Goal: Task Accomplishment & Management: Use online tool/utility

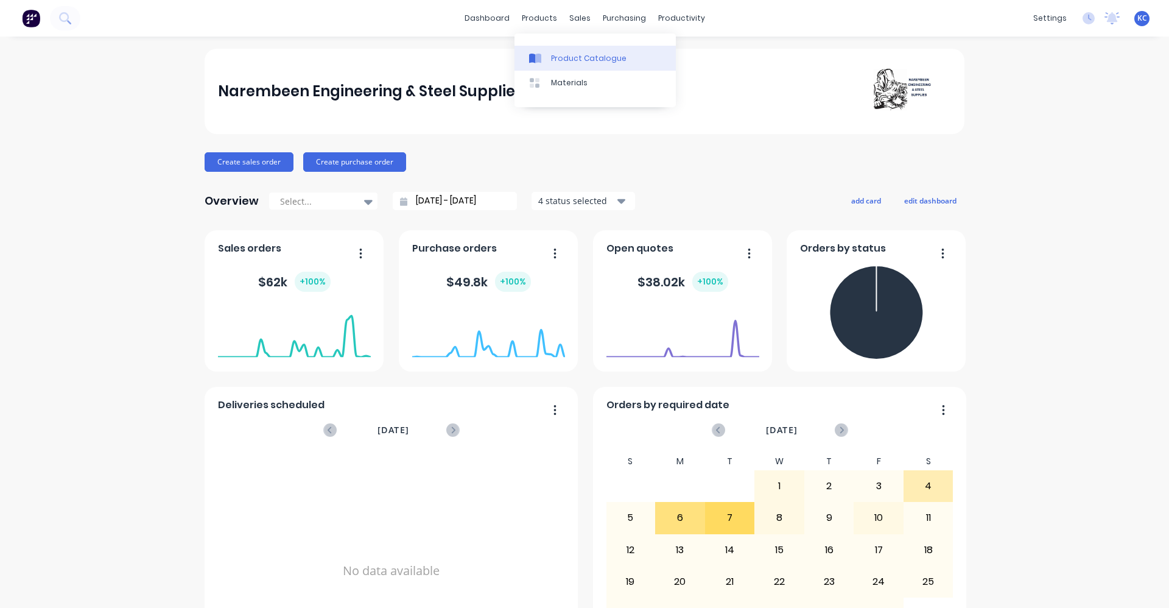
click at [547, 57] on link "Product Catalogue" at bounding box center [595, 58] width 161 height 24
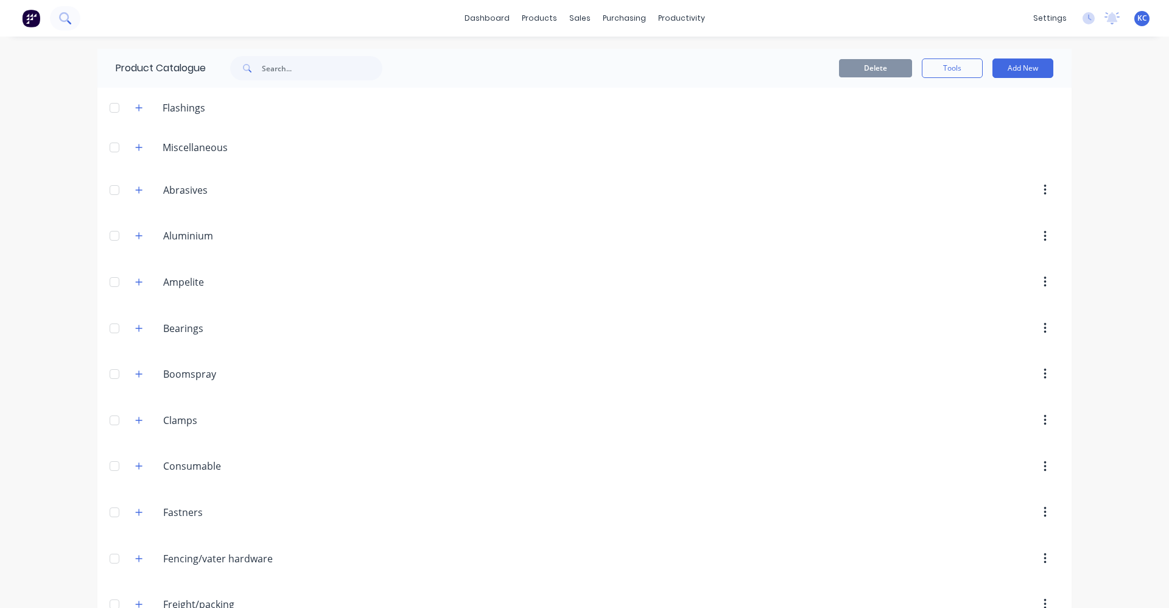
click at [68, 15] on icon at bounding box center [64, 17] width 10 height 10
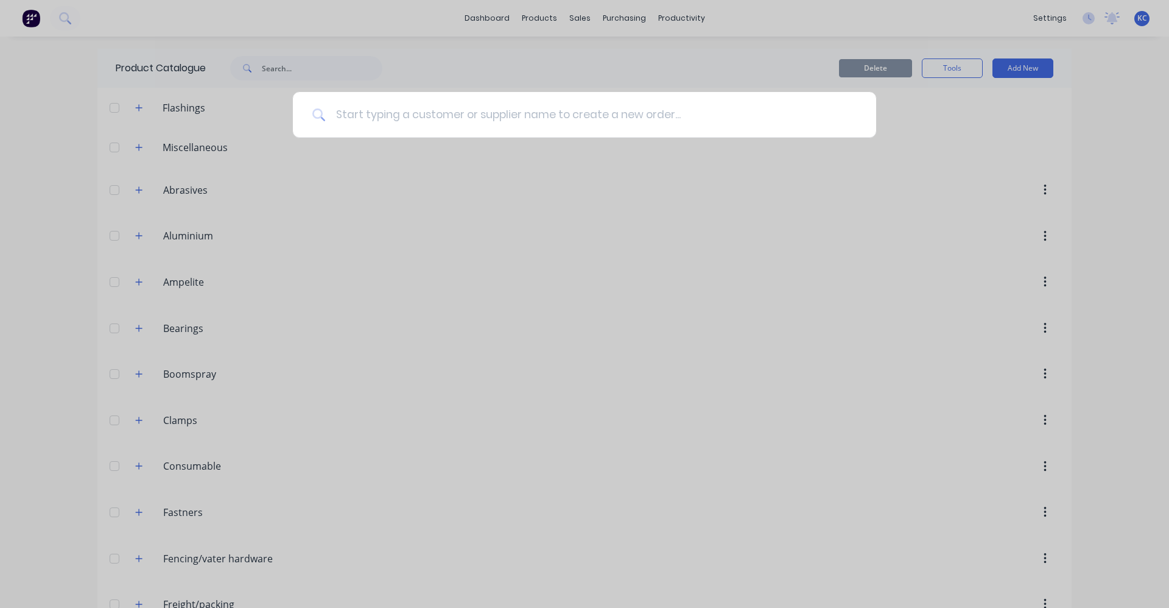
click at [371, 125] on input at bounding box center [591, 115] width 531 height 46
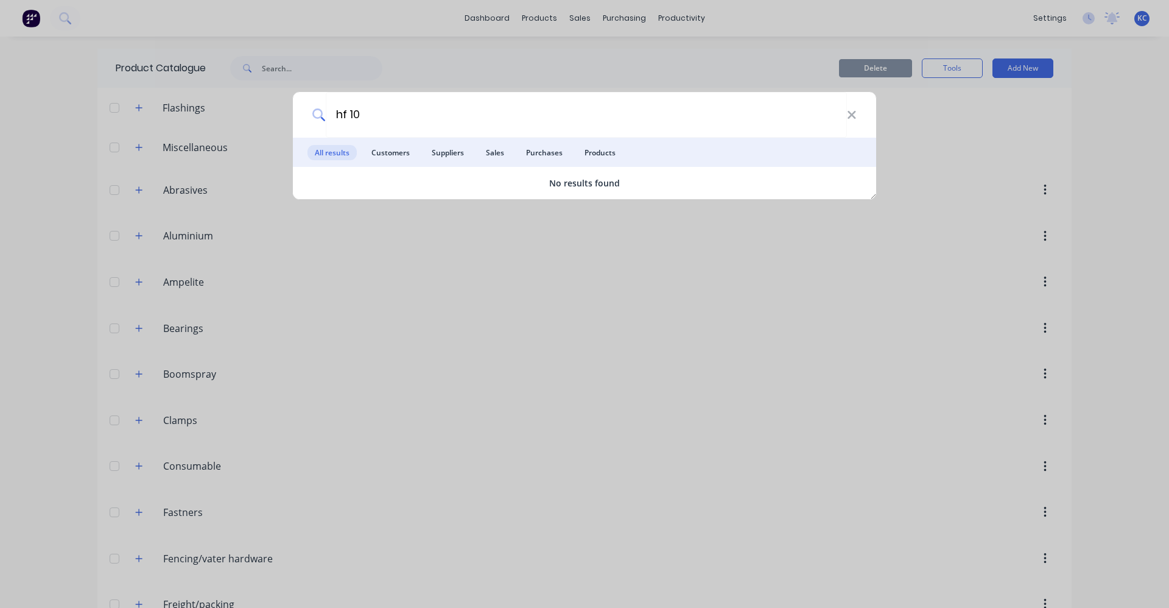
type input "hf 100"
drag, startPoint x: 417, startPoint y: 113, endPoint x: 217, endPoint y: 118, distance: 200.4
click at [220, 118] on div "hf 100 All results Customers Suppliers Sales Purchases Products No results found" at bounding box center [584, 304] width 1169 height 608
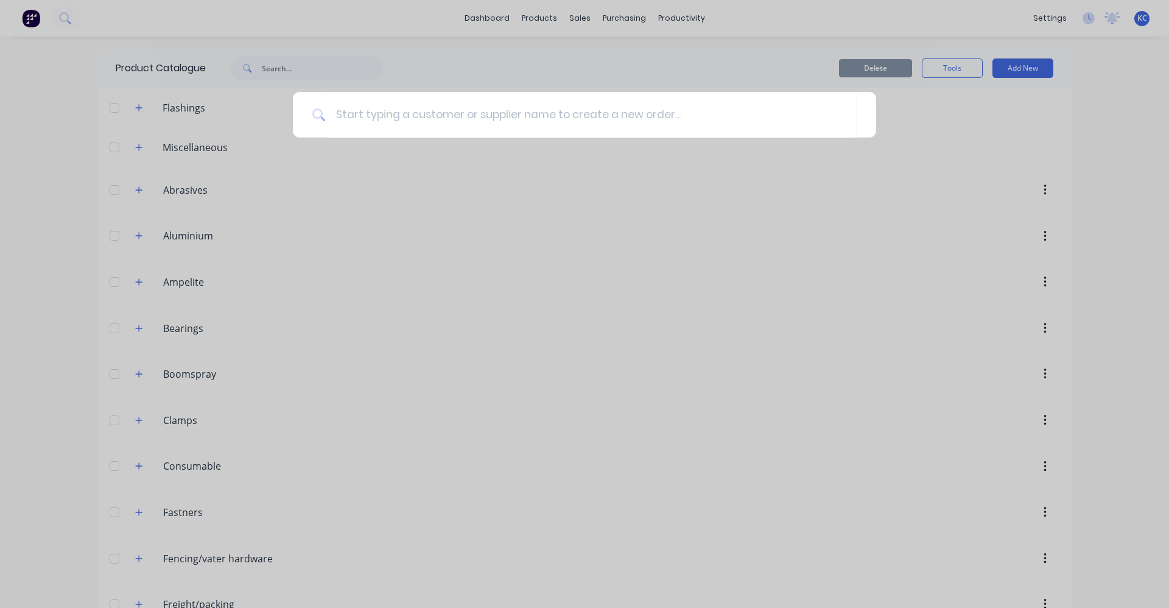
click at [415, 211] on div at bounding box center [584, 304] width 1169 height 608
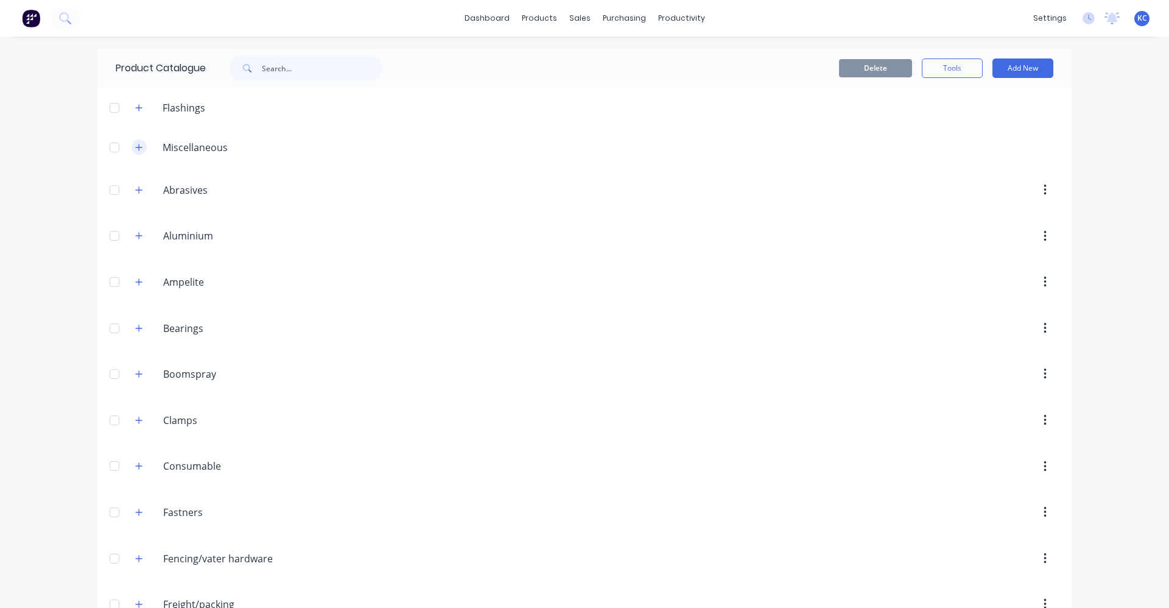
click at [135, 146] on icon "button" at bounding box center [138, 147] width 7 height 9
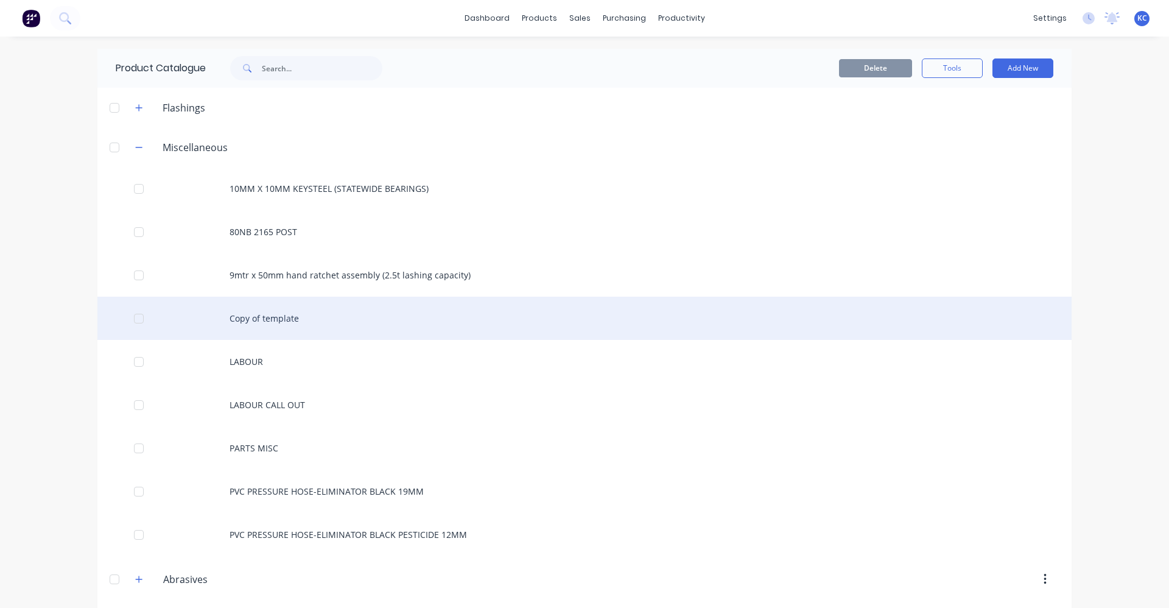
click at [296, 323] on div "Copy of template" at bounding box center [584, 318] width 974 height 43
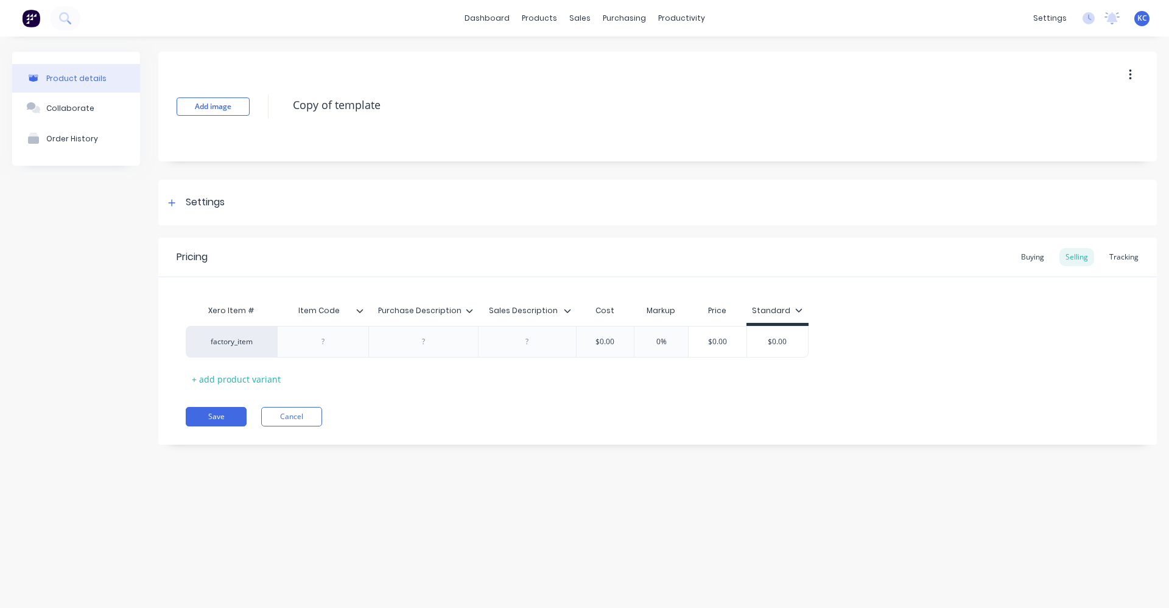
click at [1132, 77] on button "button" at bounding box center [1130, 75] width 29 height 22
click at [1111, 103] on span "Duplicate" at bounding box center [1085, 106] width 91 height 13
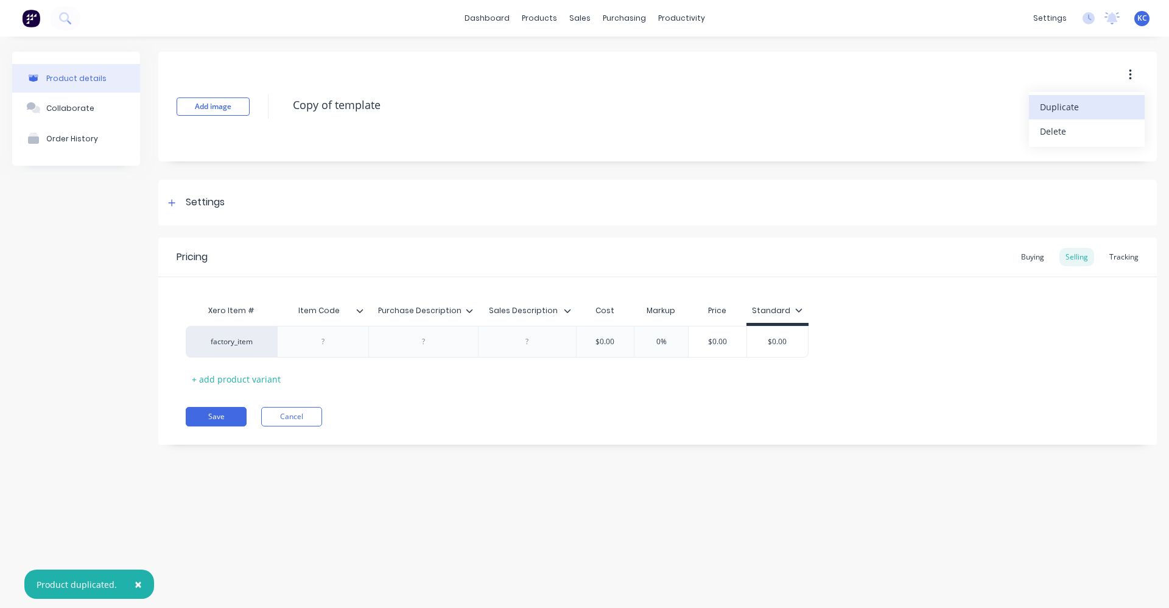
click at [1111, 103] on span "Duplicate" at bounding box center [1085, 106] width 91 height 13
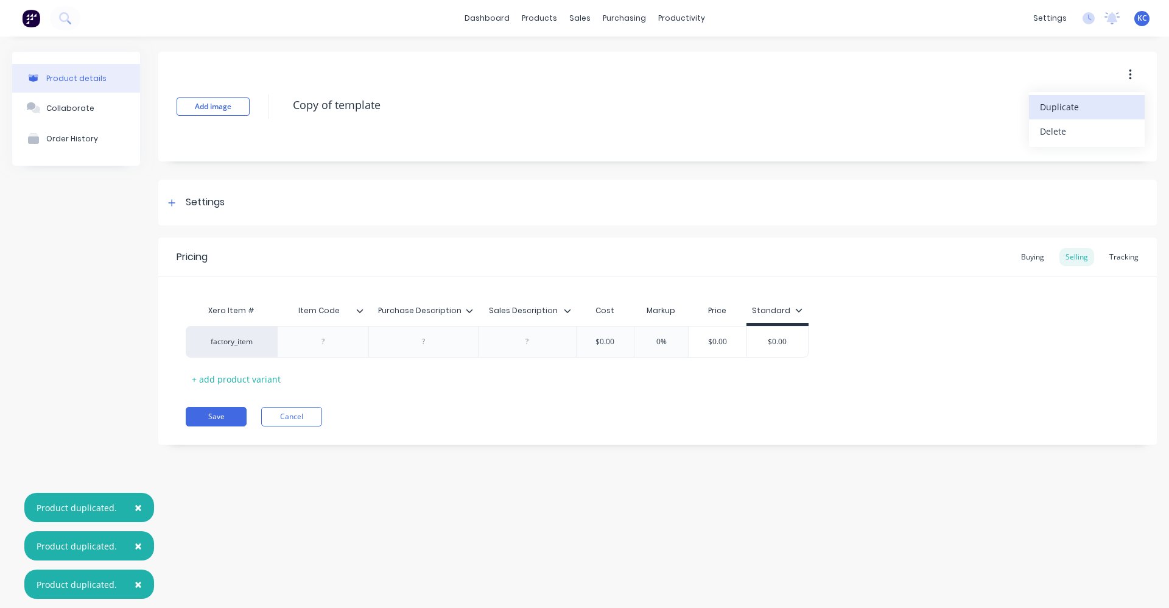
click at [1111, 103] on span "Duplicate" at bounding box center [1085, 106] width 91 height 13
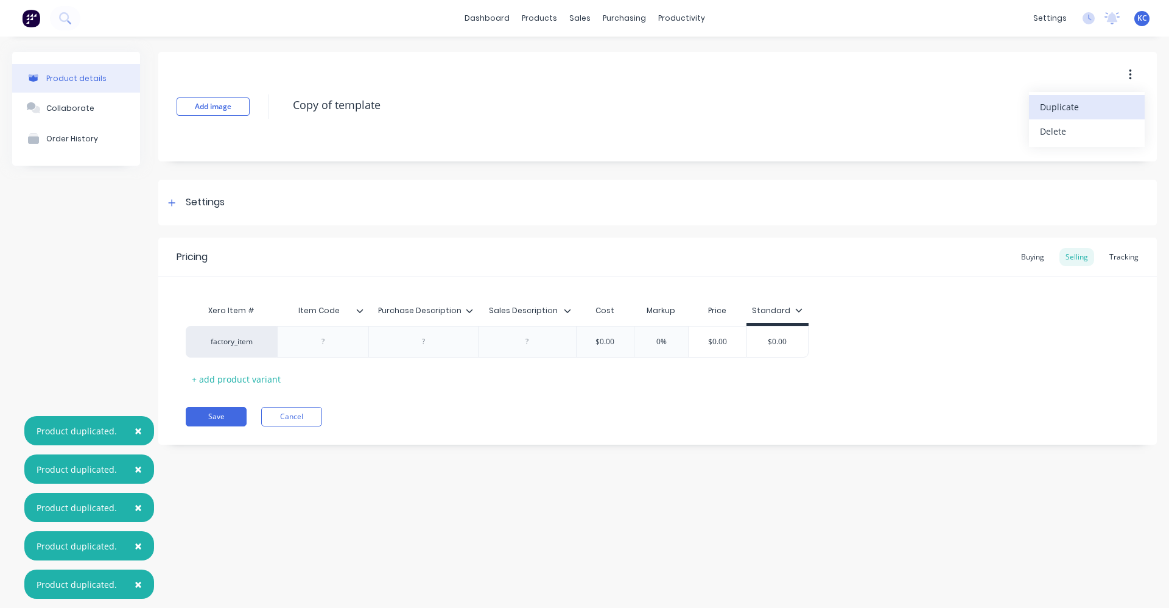
click at [1111, 103] on span "Duplicate" at bounding box center [1085, 106] width 91 height 13
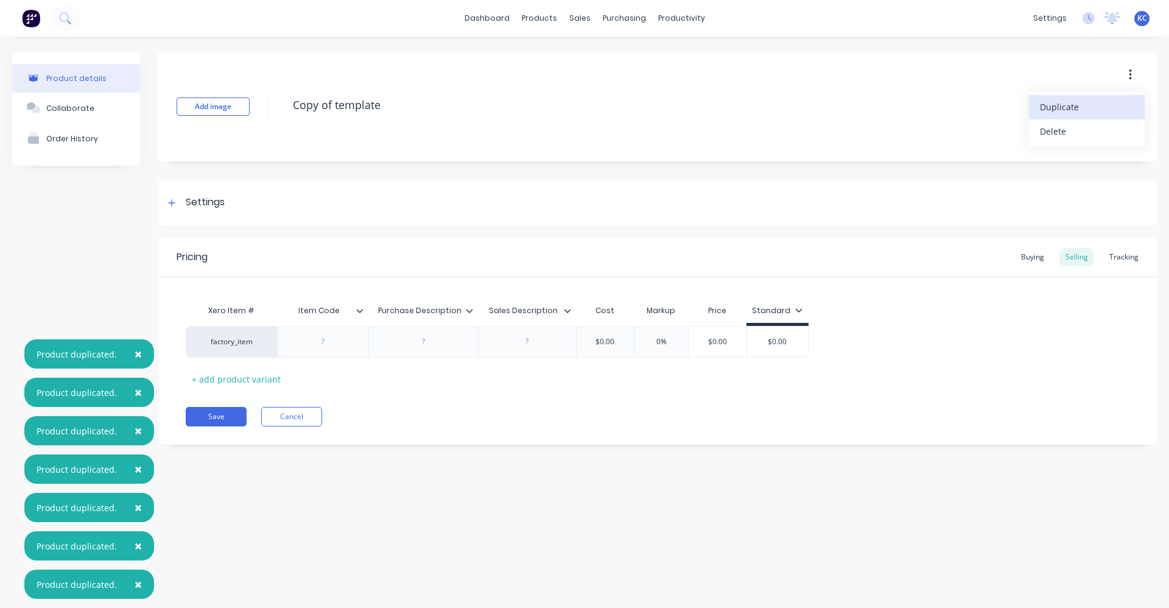
click at [1111, 103] on span "Duplicate" at bounding box center [1085, 106] width 91 height 13
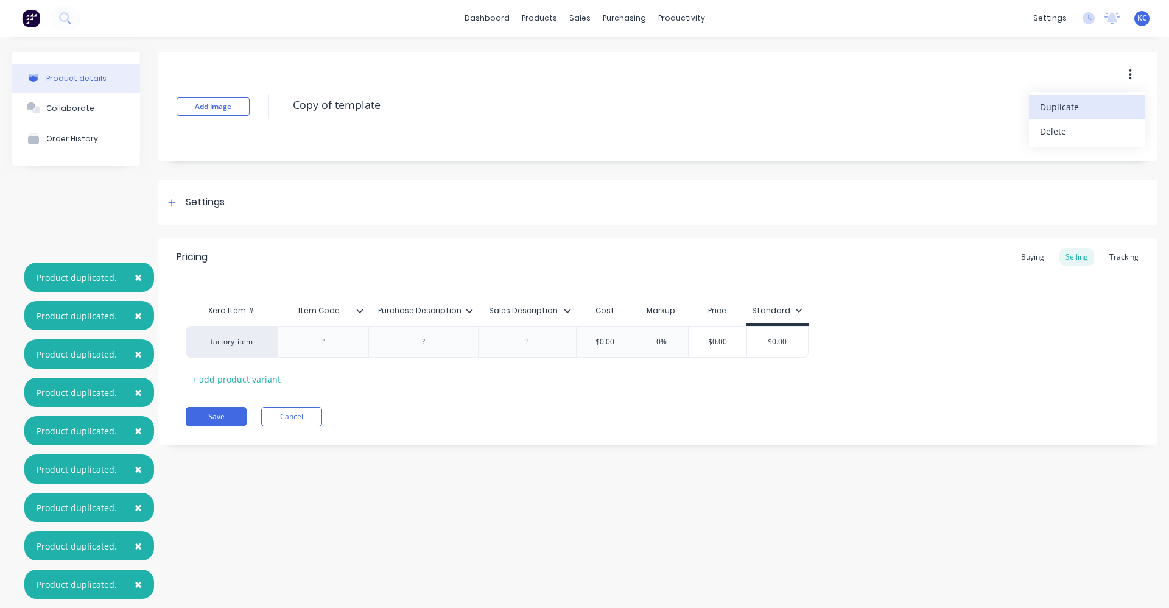
click at [1111, 103] on span "Duplicate" at bounding box center [1085, 106] width 91 height 13
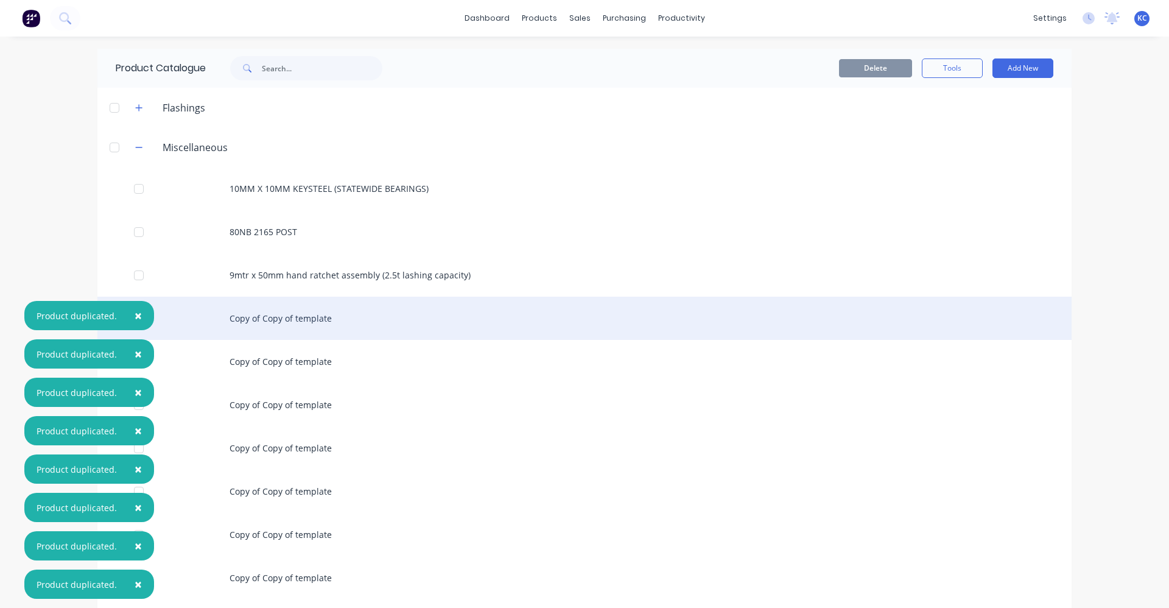
click at [304, 318] on div "Copy of Copy of template" at bounding box center [584, 318] width 974 height 43
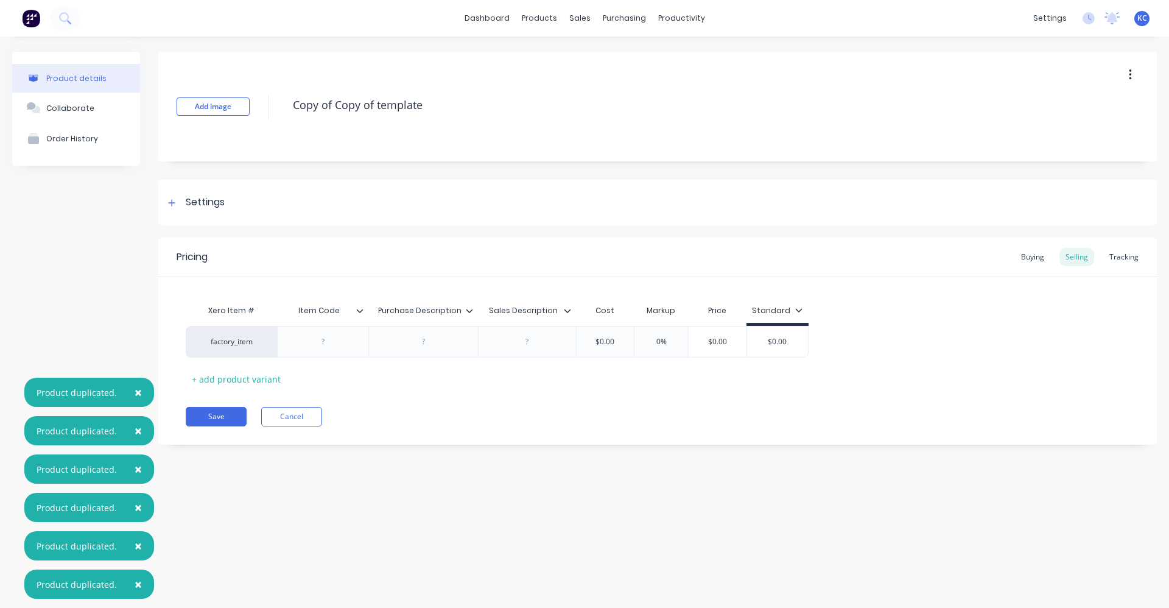
drag, startPoint x: 432, startPoint y: 102, endPoint x: 262, endPoint y: 111, distance: 170.2
click at [262, 111] on div "Add image Copy of Copy of template" at bounding box center [657, 107] width 999 height 110
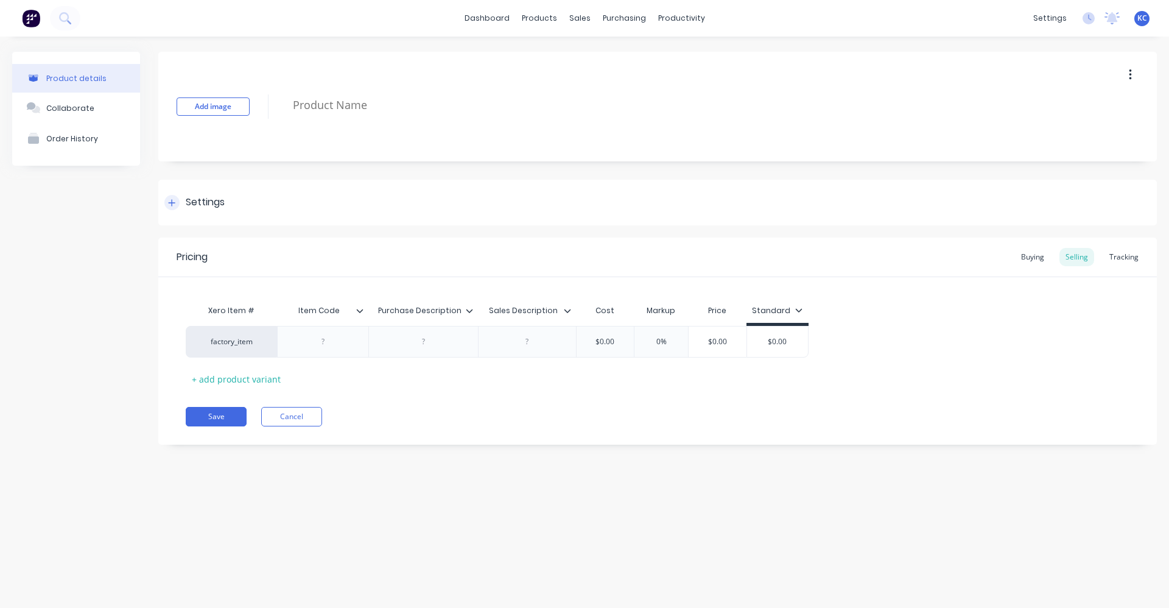
click at [253, 209] on div "Settings" at bounding box center [657, 203] width 999 height 46
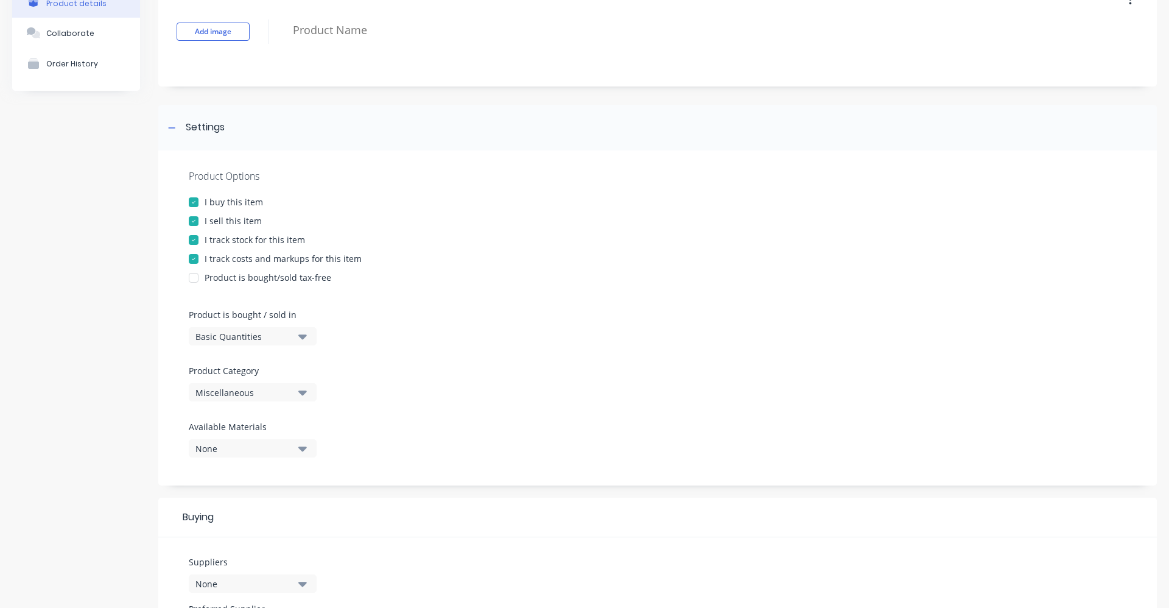
scroll to position [122, 0]
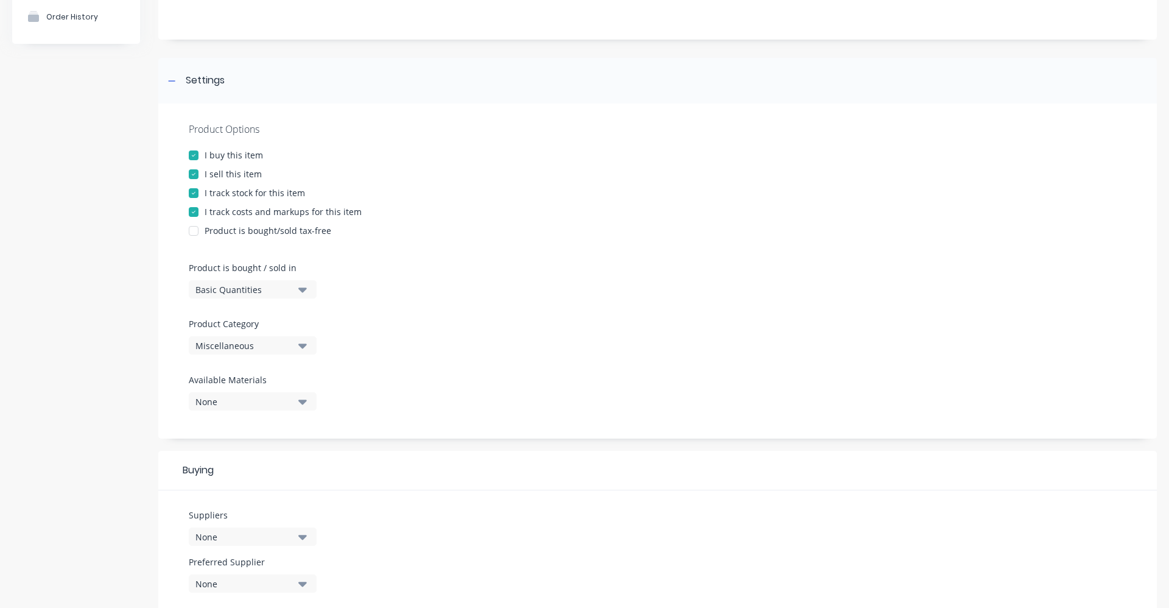
click at [299, 349] on icon "button" at bounding box center [302, 345] width 9 height 13
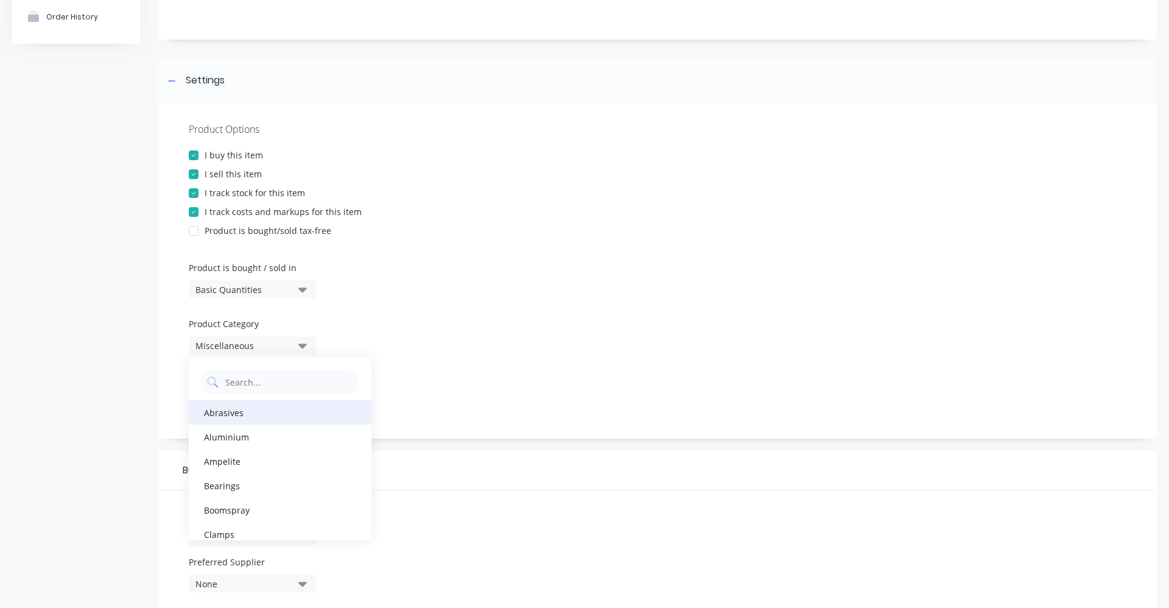
click at [274, 416] on div "Abrasives" at bounding box center [280, 412] width 183 height 24
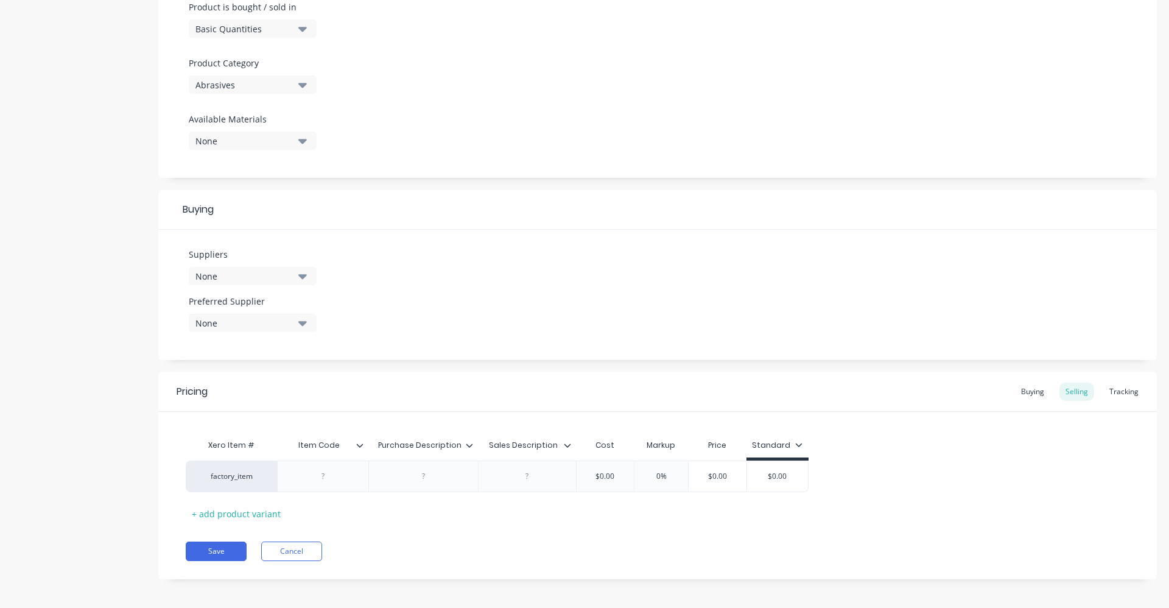
scroll to position [387, 0]
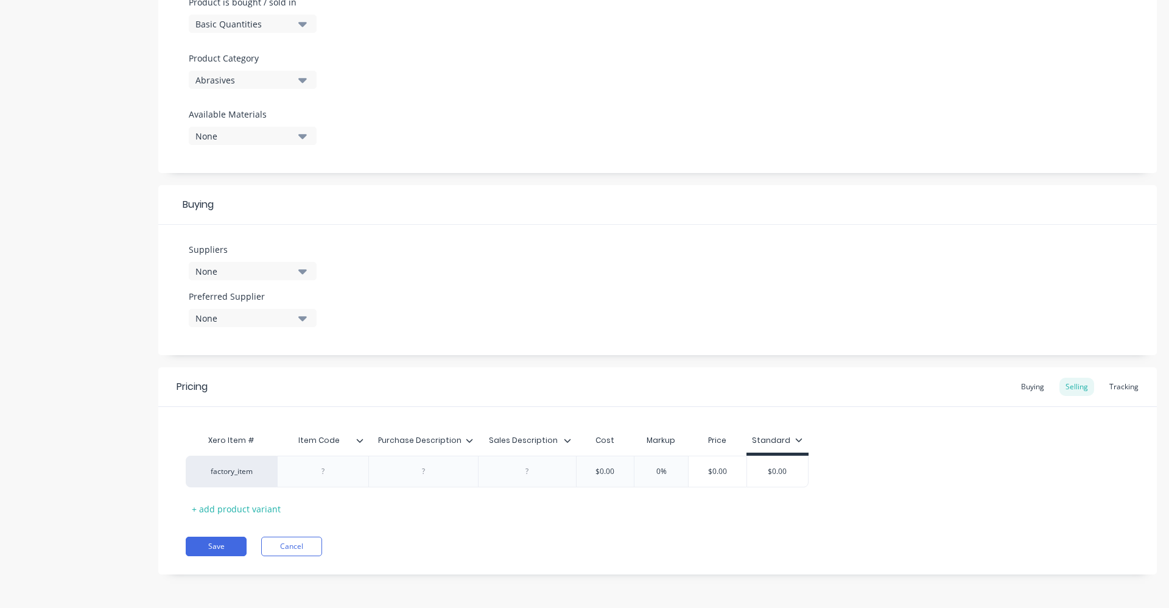
click at [296, 268] on button "None" at bounding box center [253, 271] width 128 height 18
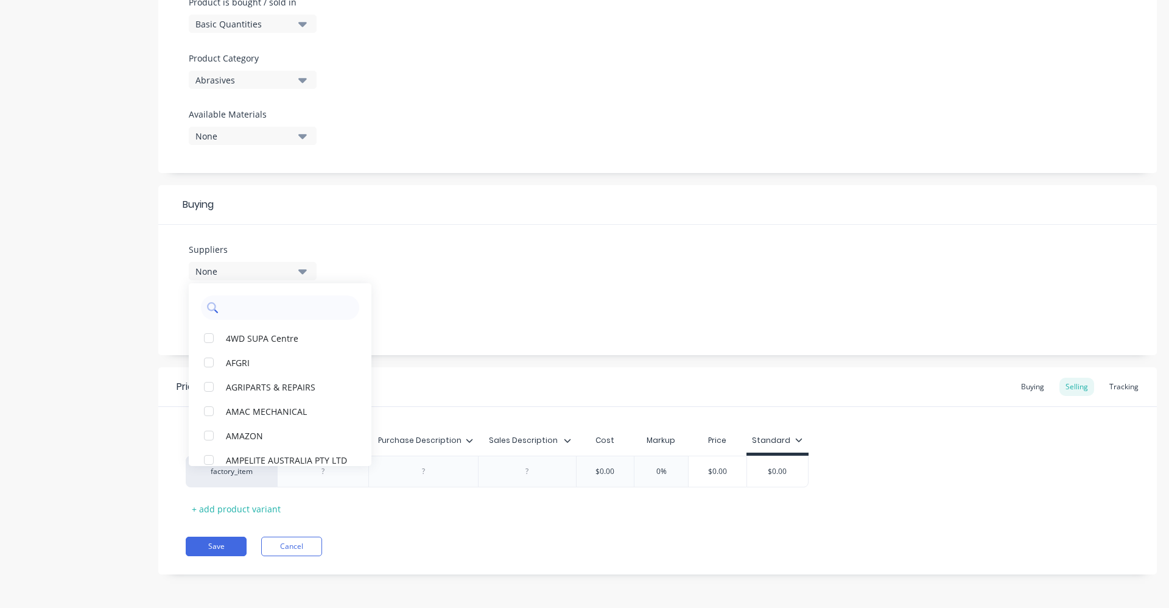
drag, startPoint x: 292, startPoint y: 306, endPoint x: 300, endPoint y: 300, distance: 10.1
click at [292, 306] on input "text" at bounding box center [288, 307] width 129 height 24
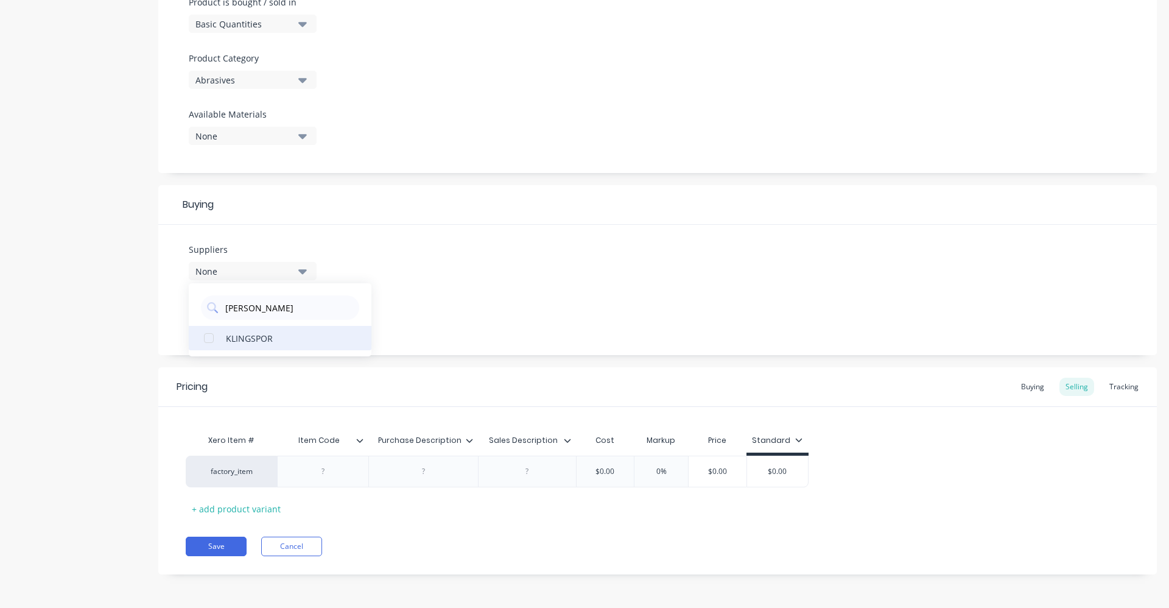
type input "[PERSON_NAME]"
click at [273, 332] on div "KLINGSPOR" at bounding box center [287, 337] width 122 height 13
click at [398, 281] on div "Suppliers 1 suppliers selected [PERSON_NAME] KLINGSPOR Preferred Supplier None" at bounding box center [657, 290] width 999 height 130
click at [311, 320] on button "None" at bounding box center [253, 318] width 128 height 18
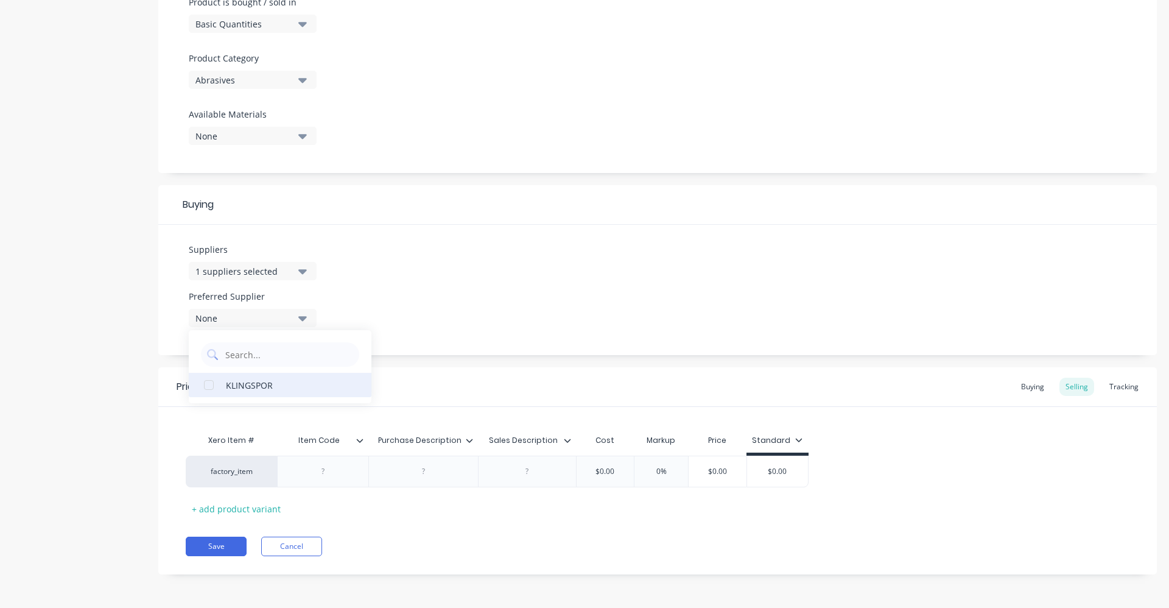
click at [261, 387] on div "KLINGSPOR" at bounding box center [287, 384] width 122 height 13
click at [441, 286] on div "Suppliers 1 suppliers selected [PERSON_NAME] Preferred Supplier KLINGSPOR KLING…" at bounding box center [657, 290] width 999 height 130
click at [330, 473] on div at bounding box center [323, 471] width 61 height 16
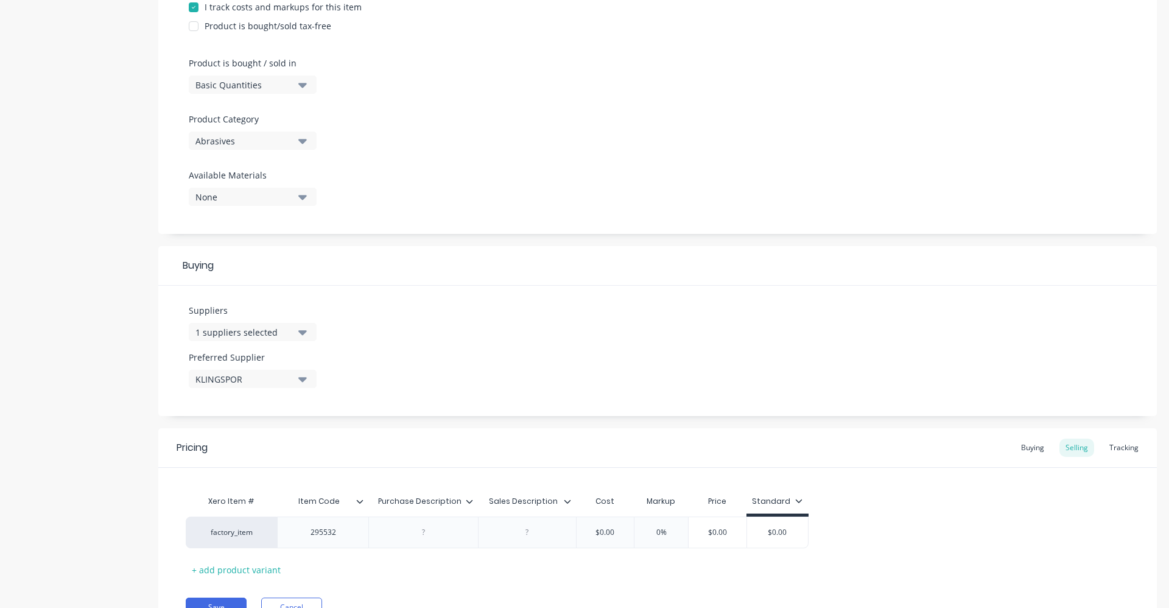
scroll to position [0, 0]
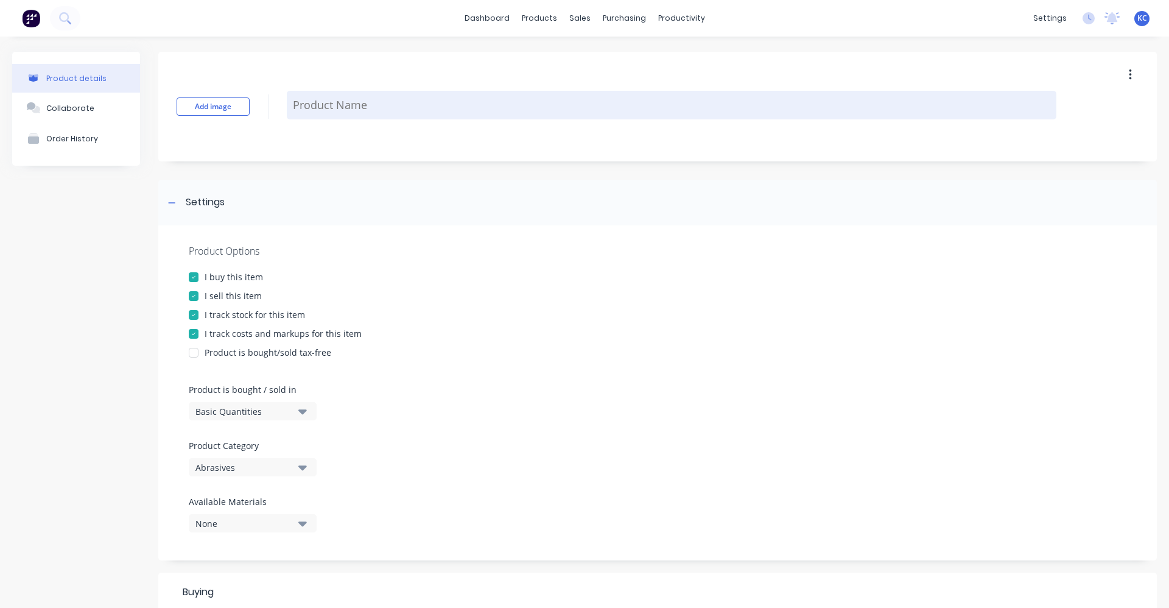
click at [378, 100] on textarea at bounding box center [672, 105] width 770 height 29
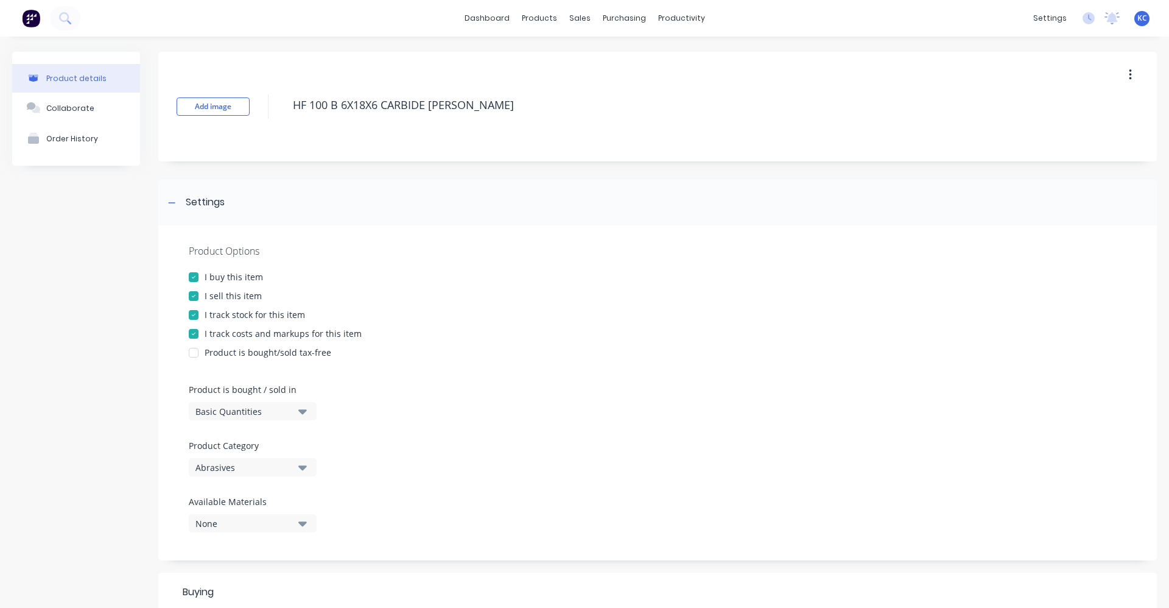
drag, startPoint x: 471, startPoint y: 104, endPoint x: 286, endPoint y: 107, distance: 185.1
click at [286, 107] on div "Add image HF 100 B 6X18X6 CARBIDE [PERSON_NAME]" at bounding box center [657, 107] width 999 height 110
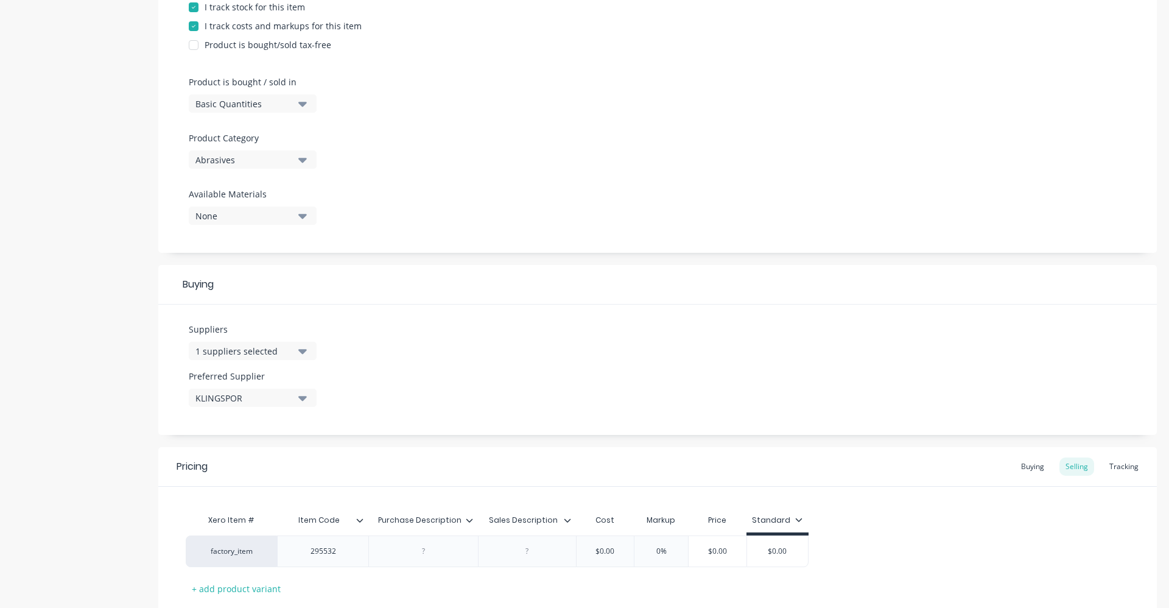
scroll to position [365, 0]
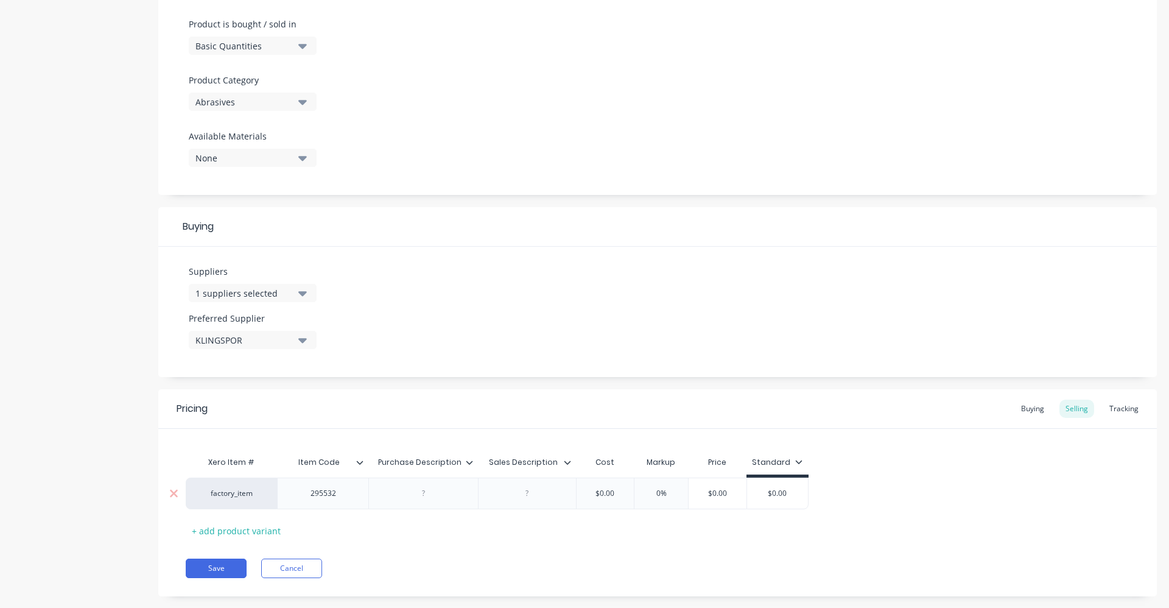
type textarea "HF 100 B 6X18X6 CARBIDE [PERSON_NAME]"
click at [434, 495] on div at bounding box center [423, 493] width 61 height 16
paste div
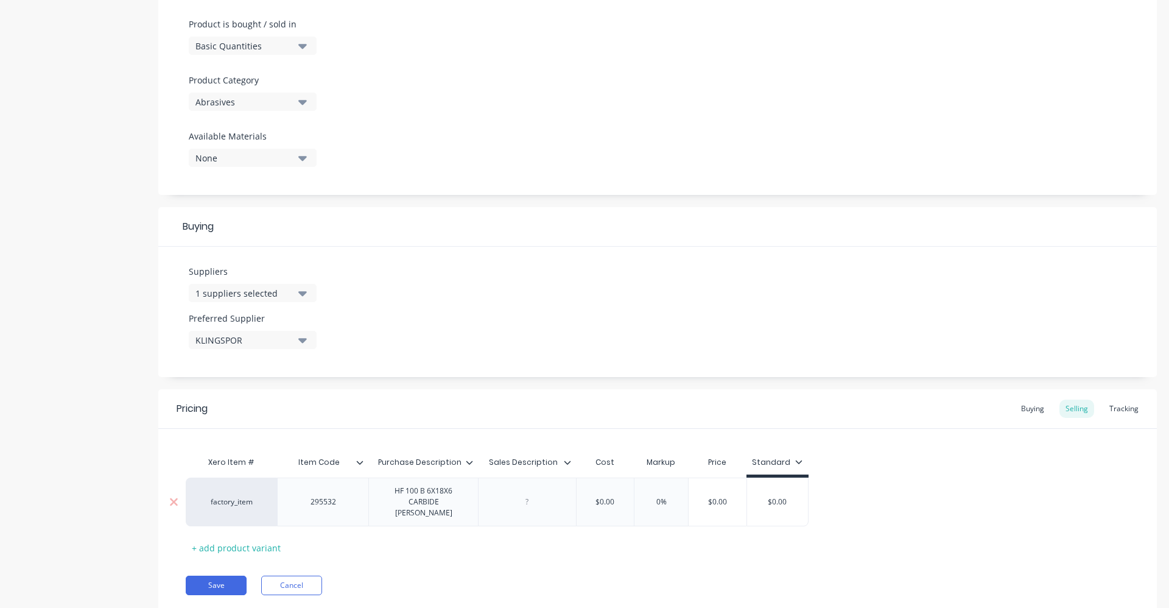
click at [521, 504] on div at bounding box center [527, 501] width 98 height 49
click at [524, 499] on div at bounding box center [527, 501] width 98 height 49
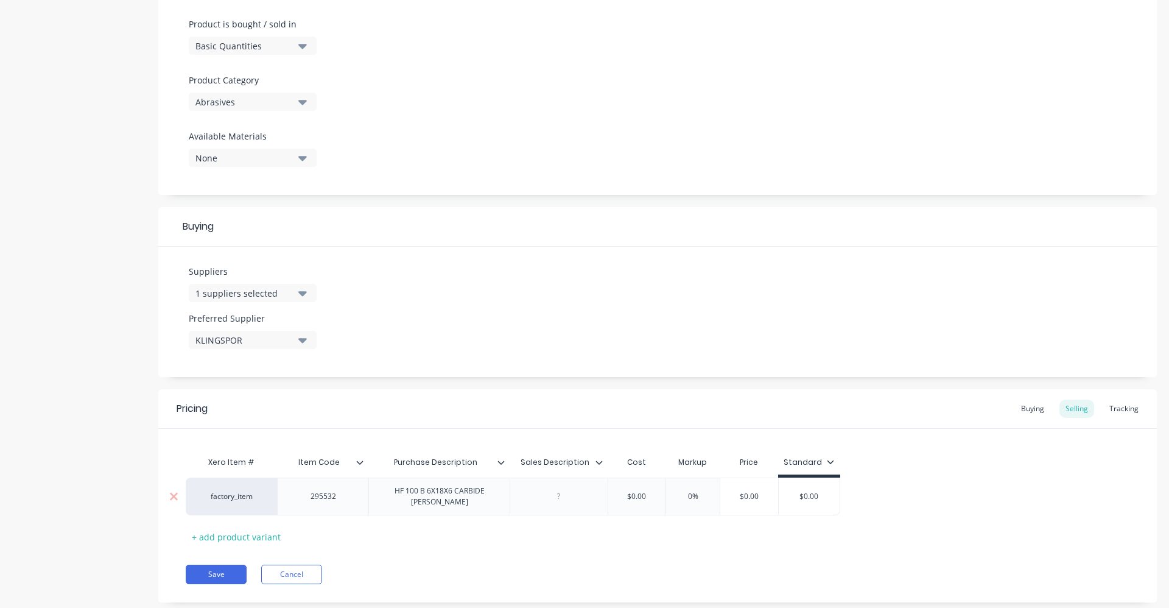
paste div
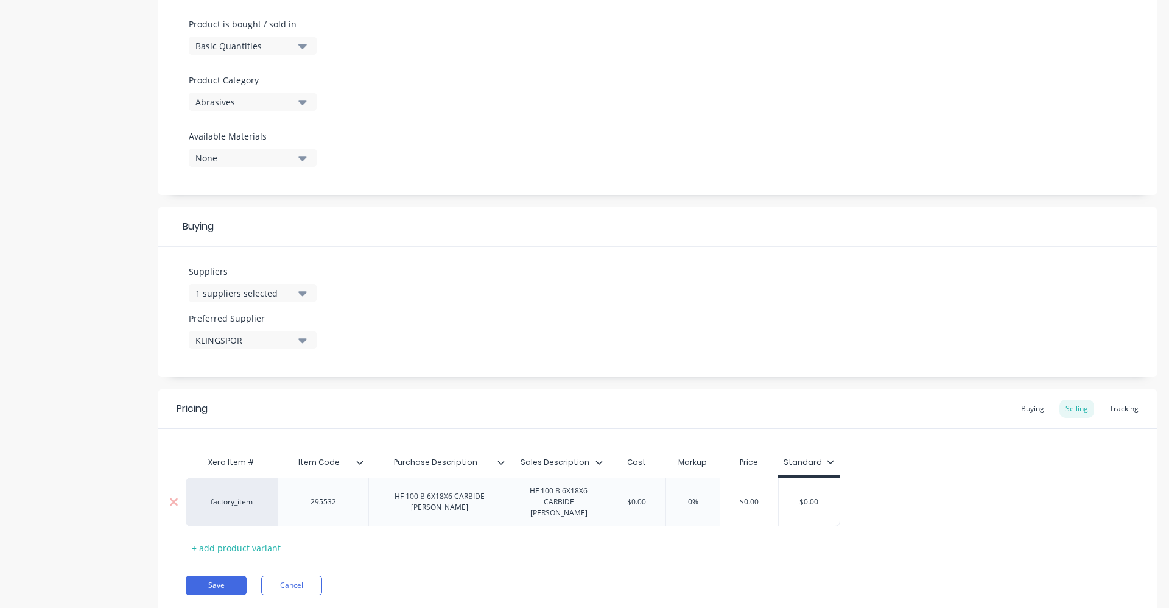
click at [448, 500] on div "HF 100 B 6X18X6 CARBIDE [PERSON_NAME]" at bounding box center [439, 501] width 131 height 27
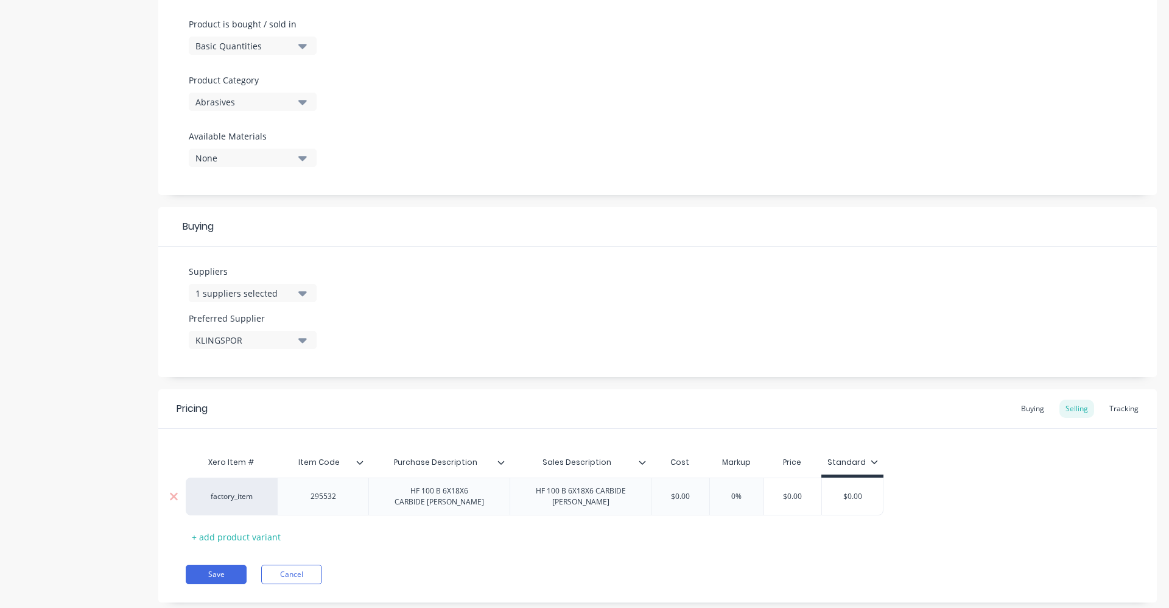
click at [587, 498] on div "HF 100 B 6X18X6 CARBIDE [PERSON_NAME]" at bounding box center [580, 496] width 131 height 27
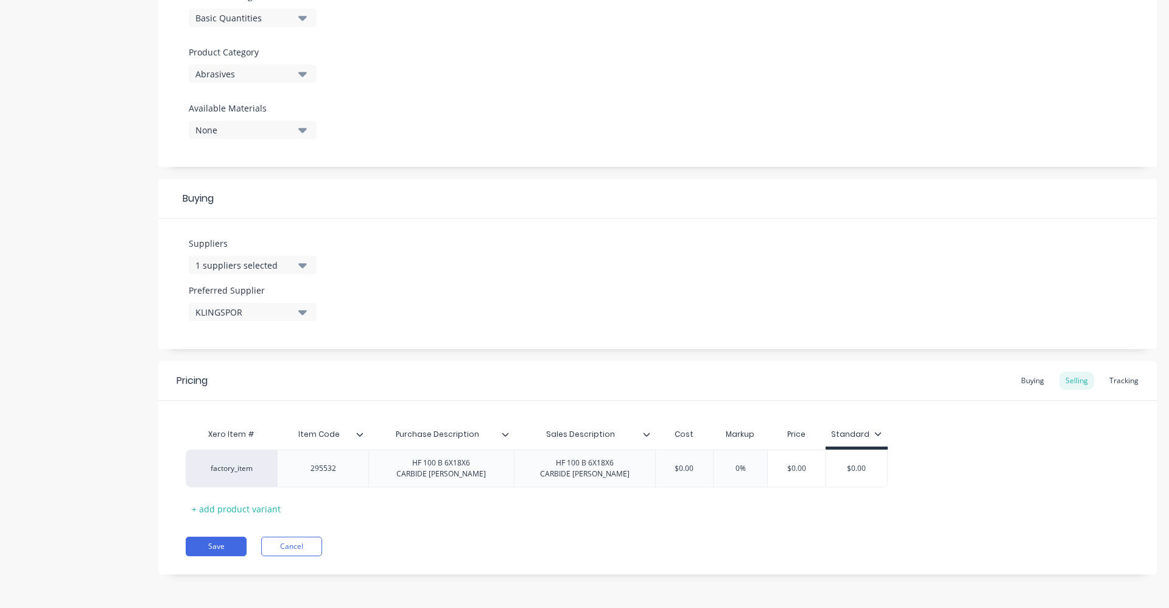
scroll to position [0, 0]
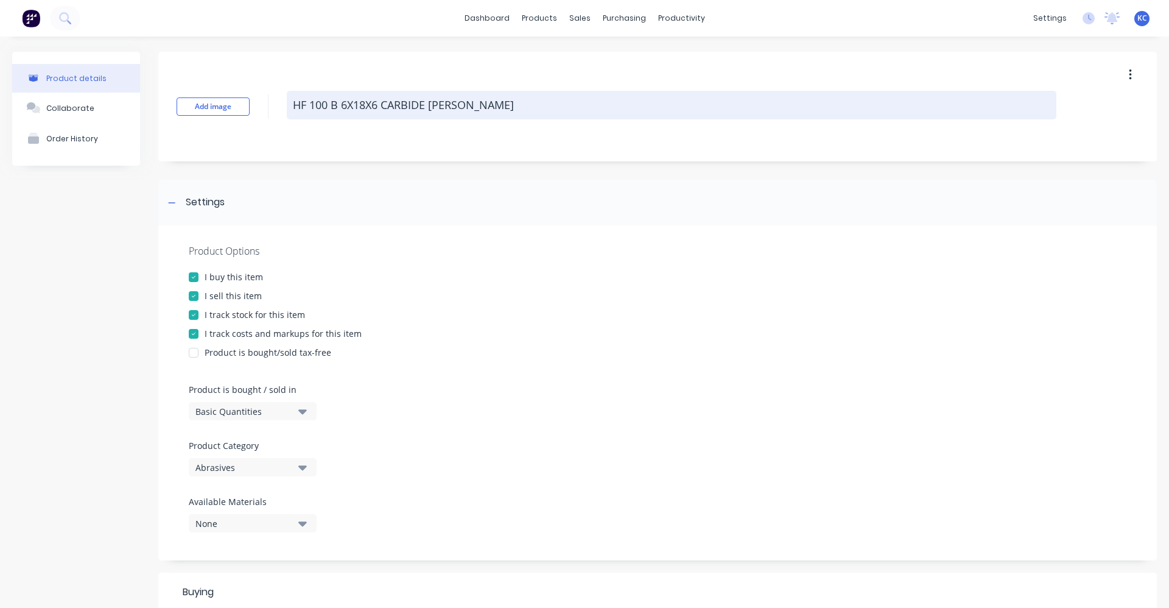
click at [292, 104] on textarea "HF 100 B 6X18X6 CARBIDE [PERSON_NAME]" at bounding box center [672, 105] width 770 height 29
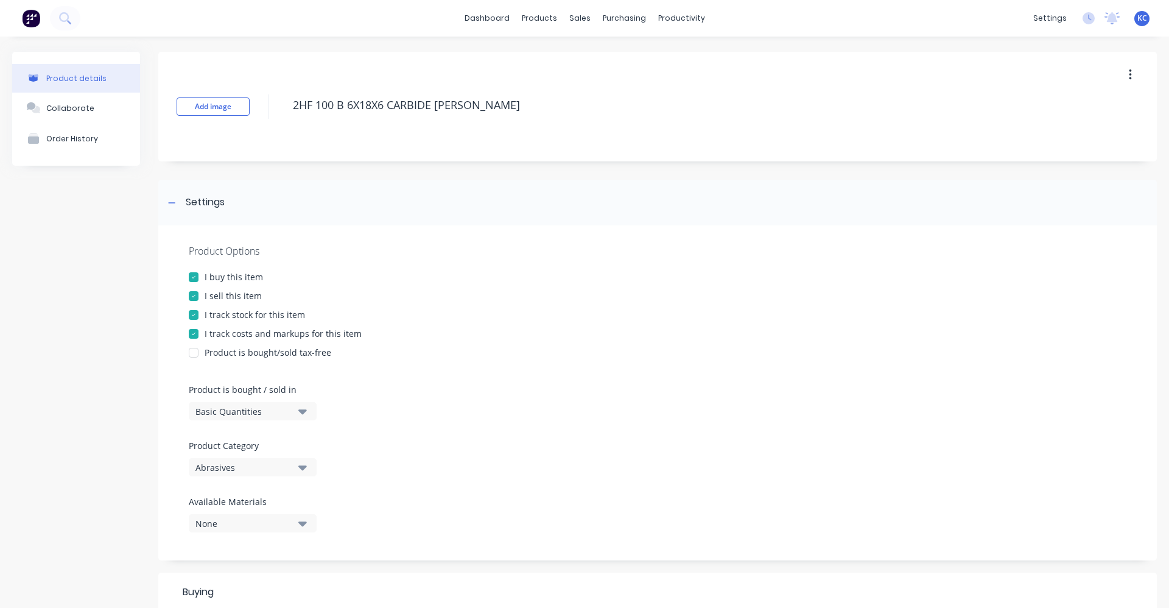
type textarea "HF 100 B 6X18X6 CARBIDE [PERSON_NAME]"
drag, startPoint x: 479, startPoint y: 103, endPoint x: 242, endPoint y: 105, distance: 237.5
click at [242, 105] on div "Add image HF 100 B 6X18X6 CARBIDE [PERSON_NAME]" at bounding box center [657, 107] width 999 height 110
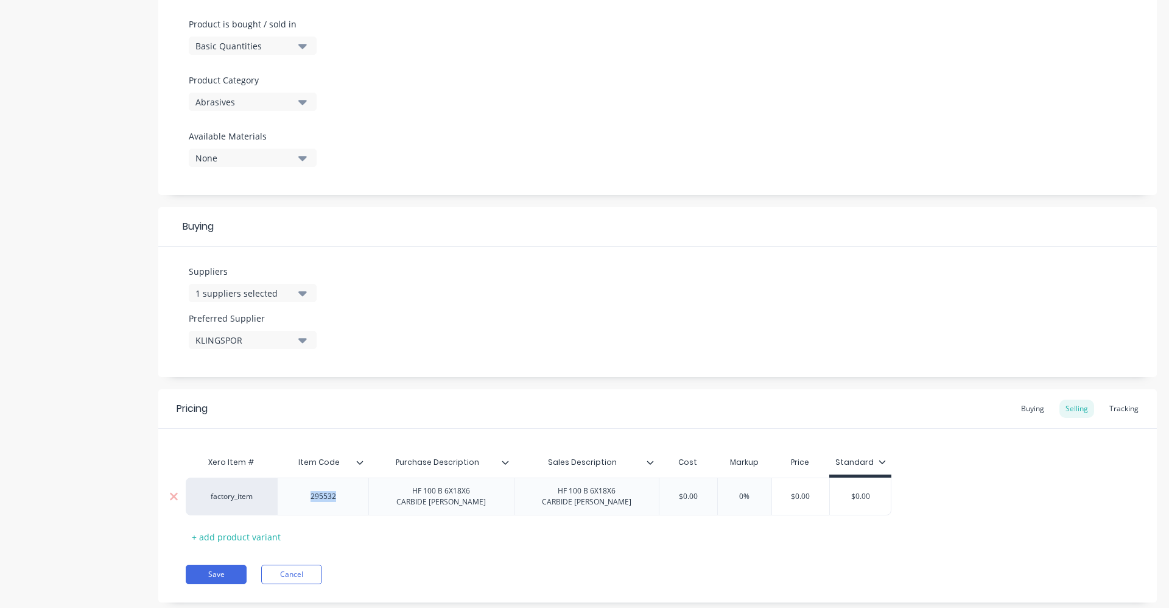
drag, startPoint x: 350, startPoint y: 496, endPoint x: 301, endPoint y: 498, distance: 48.8
click at [301, 498] on div "295532" at bounding box center [323, 496] width 61 height 16
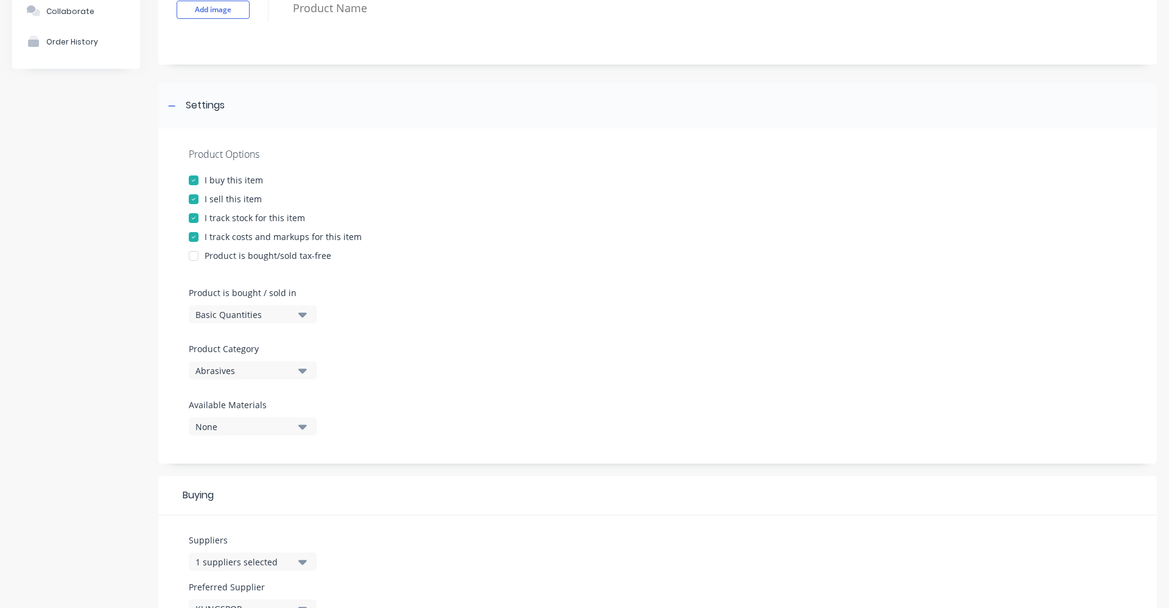
scroll to position [0, 0]
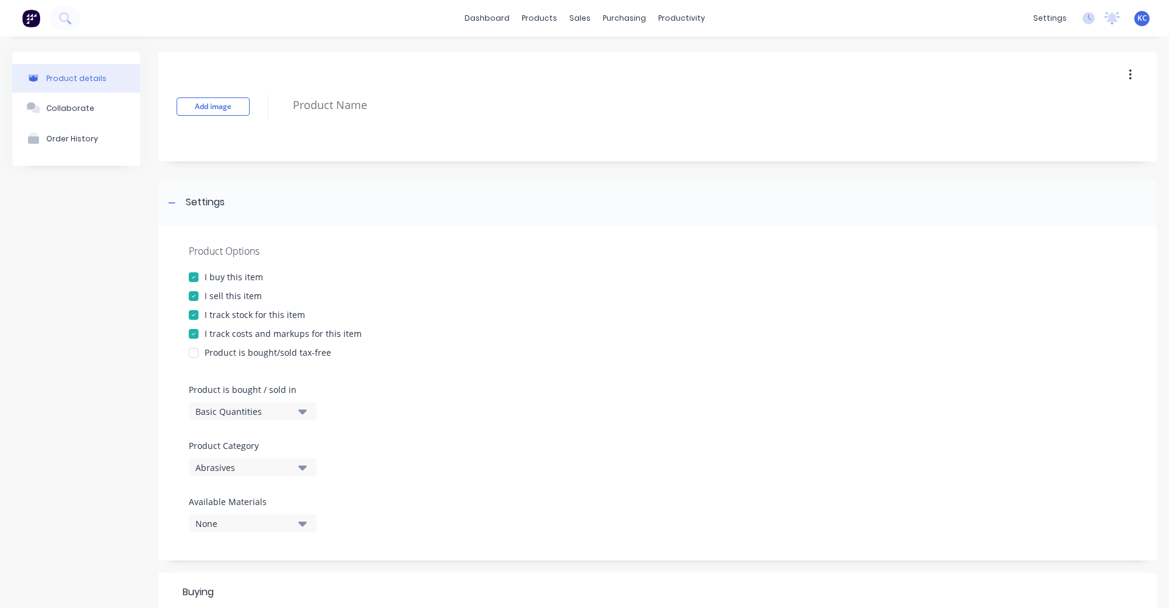
drag, startPoint x: 378, startPoint y: 105, endPoint x: 346, endPoint y: 225, distance: 124.2
click at [341, 219] on div "Settings" at bounding box center [657, 203] width 999 height 46
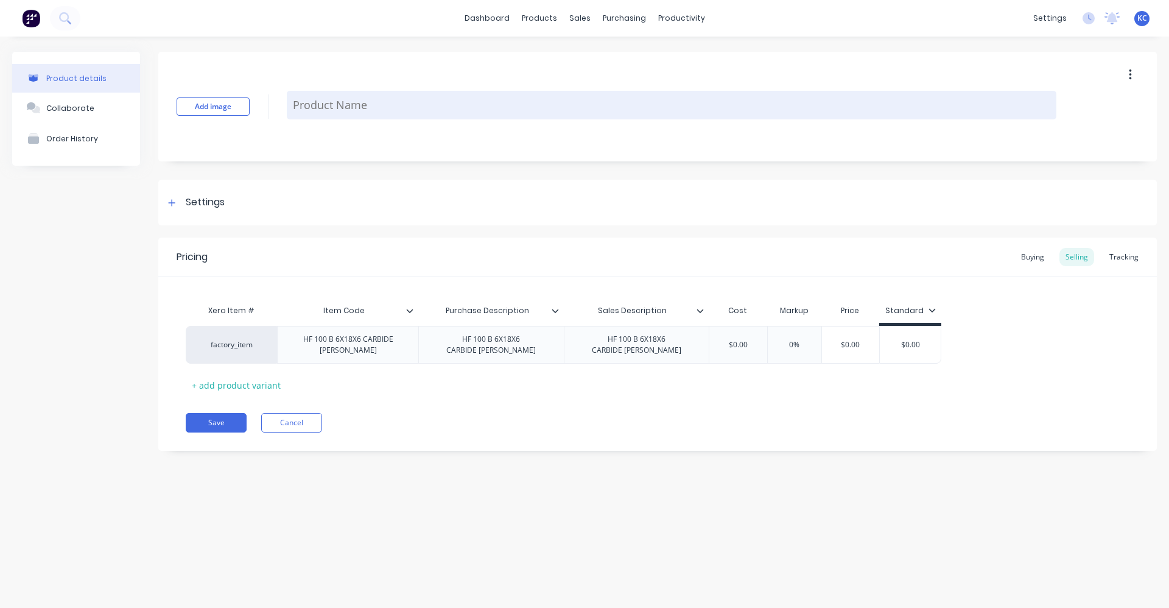
click at [396, 108] on textarea at bounding box center [672, 105] width 770 height 29
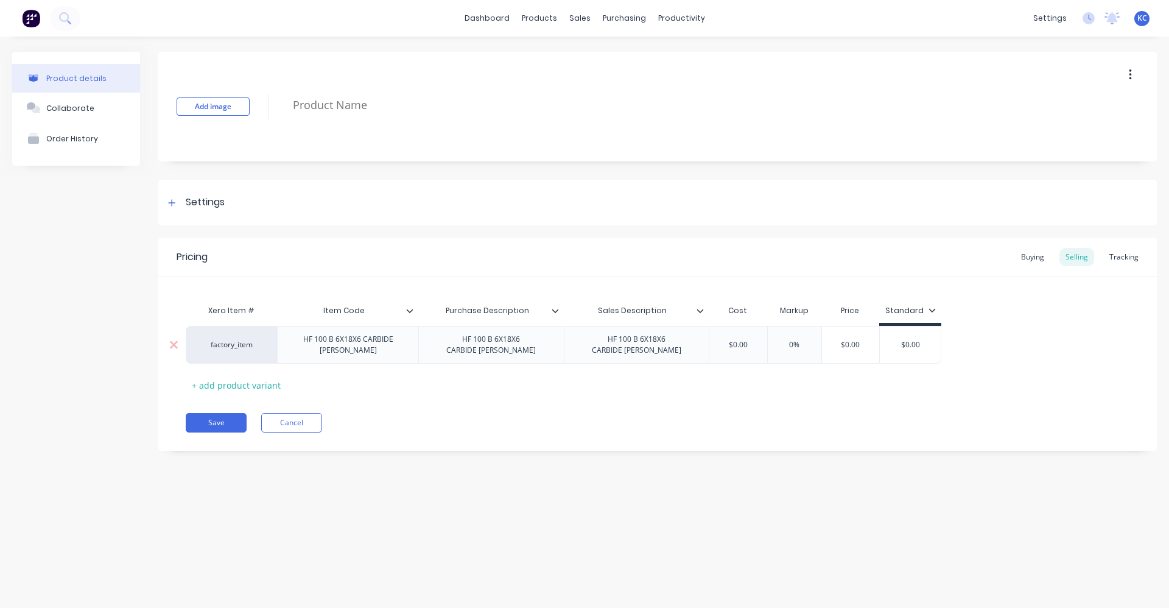
click at [392, 348] on div "HF 100 B 6X18X6 CARBIDE [PERSON_NAME]" at bounding box center [348, 344] width 131 height 27
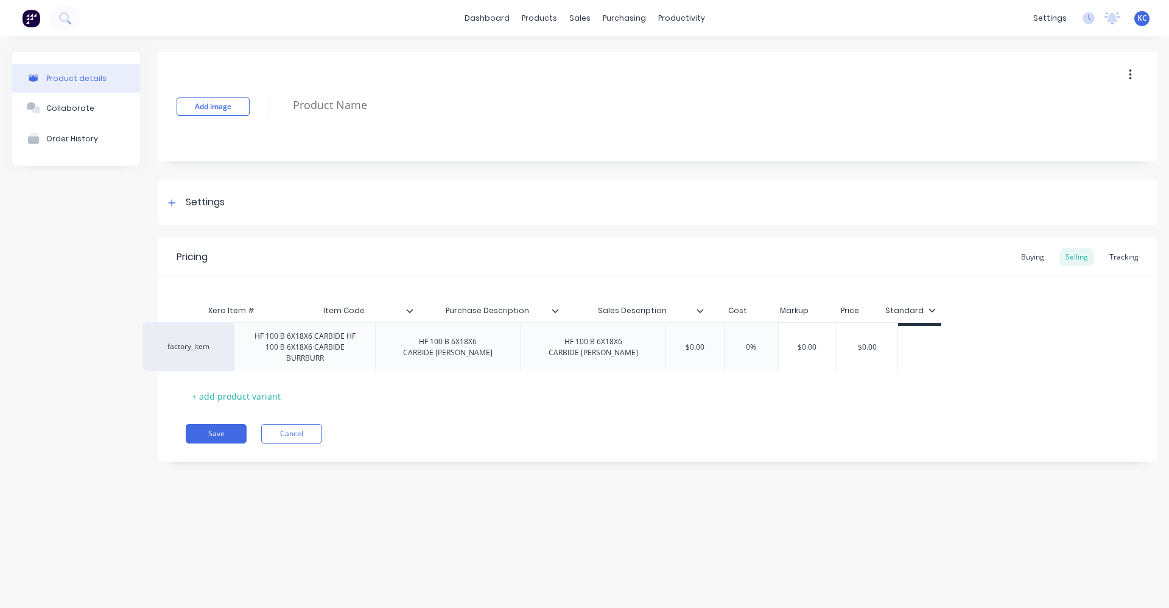
drag, startPoint x: 391, startPoint y: 369, endPoint x: 349, endPoint y: 363, distance: 41.8
click at [346, 364] on div "factory_item HF 100 B 6X18X6 CARBIDE HF 100 B 6X18X6 CARBIDE BURRBURR HF 100 B …" at bounding box center [658, 350] width 944 height 49
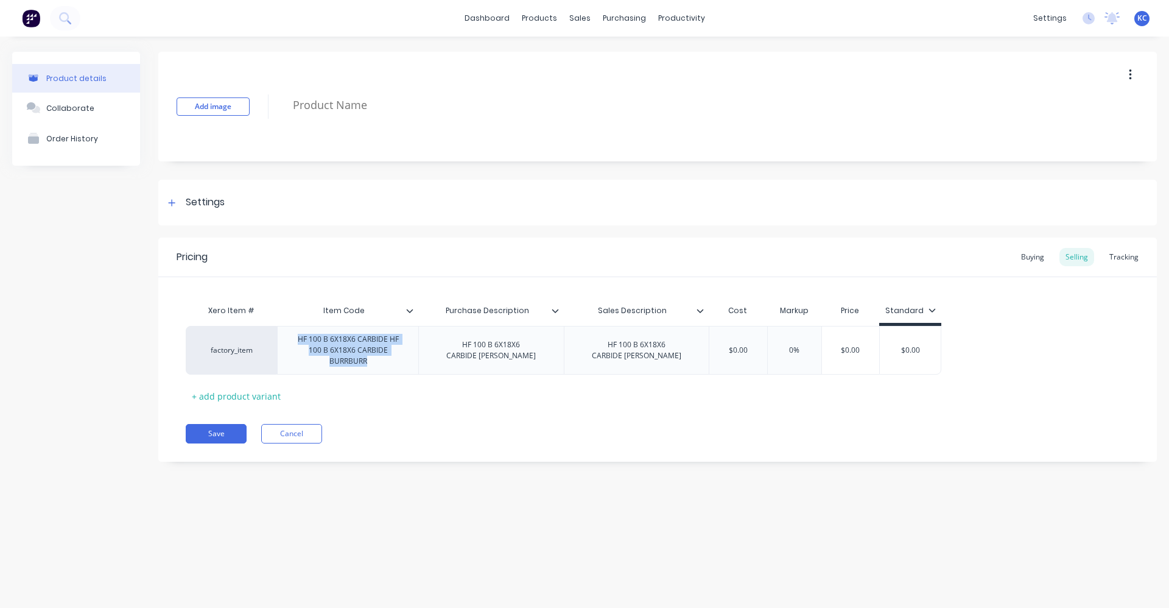
drag, startPoint x: 370, startPoint y: 362, endPoint x: 289, endPoint y: 321, distance: 91.2
click at [289, 321] on div "Xero Item # Item Code Purchase Description Sales Description Cost Markup Price …" at bounding box center [658, 351] width 944 height 107
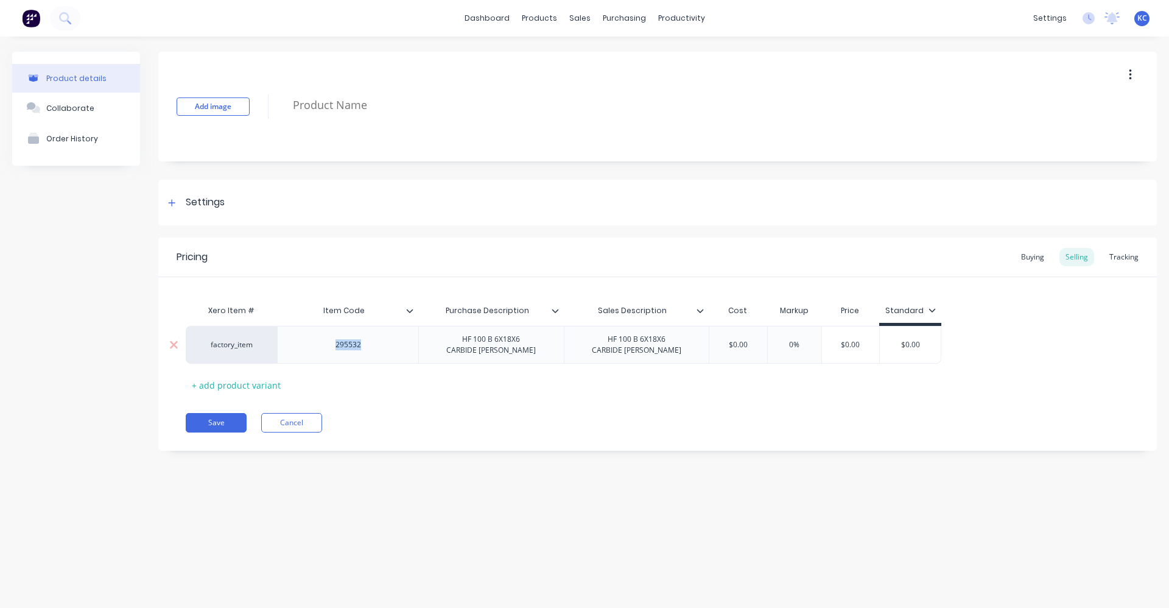
drag, startPoint x: 376, startPoint y: 341, endPoint x: 335, endPoint y: 342, distance: 40.8
click at [335, 342] on div "295532" at bounding box center [348, 345] width 61 height 16
copy div "295532"
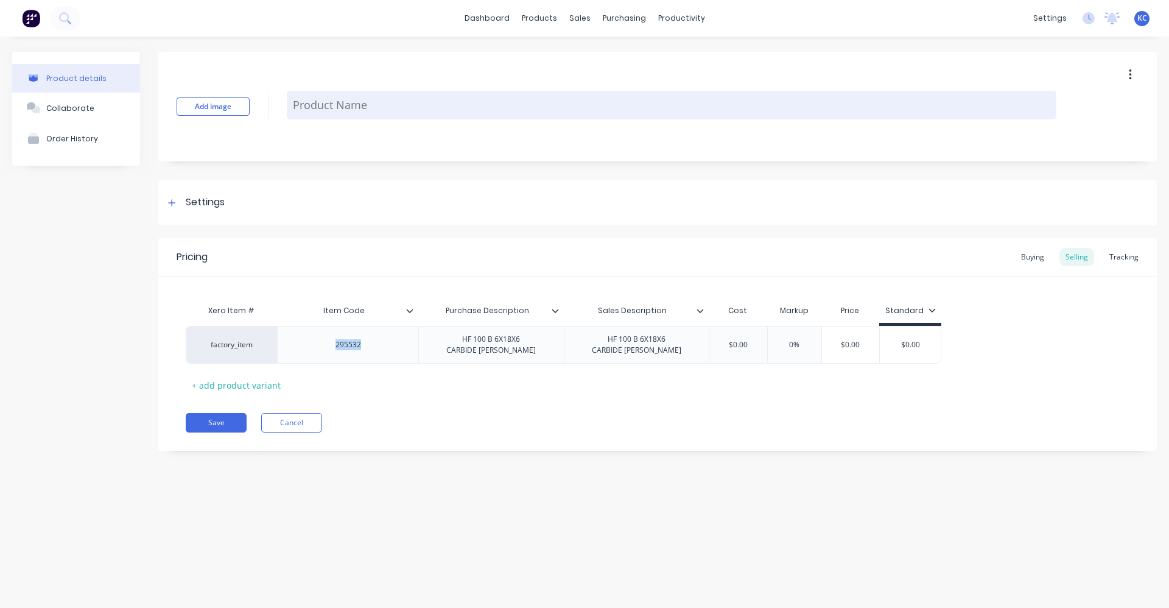
click at [348, 110] on textarea at bounding box center [672, 105] width 770 height 29
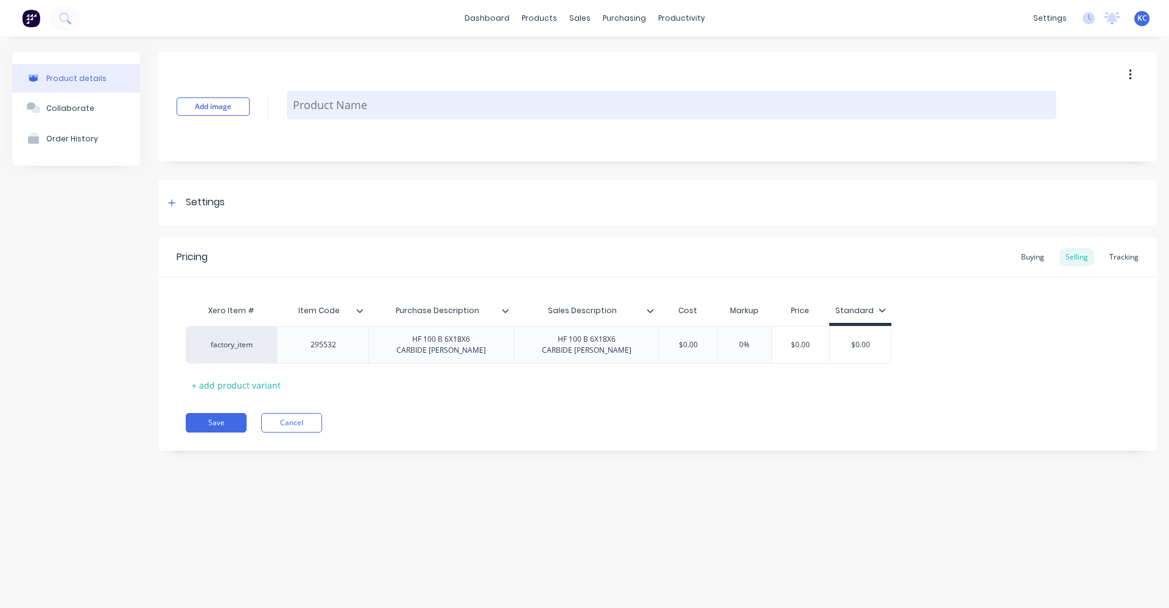
paste textarea "295532"
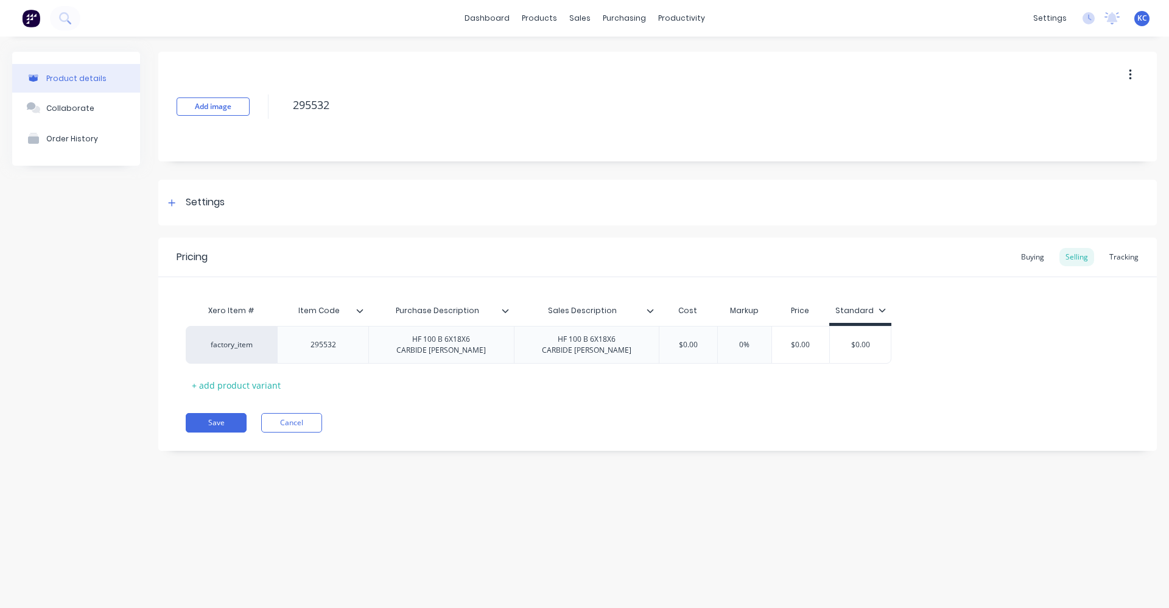
type textarea "295532"
click at [404, 178] on div "Add image 295532 Settings Product Options I buy this item I sell this item I tr…" at bounding box center [657, 260] width 999 height 417
click at [693, 346] on input "$0.00" at bounding box center [688, 344] width 61 height 11
drag, startPoint x: 697, startPoint y: 343, endPoint x: 658, endPoint y: 343, distance: 38.4
click at [658, 343] on input "$0.00" at bounding box center [688, 344] width 61 height 11
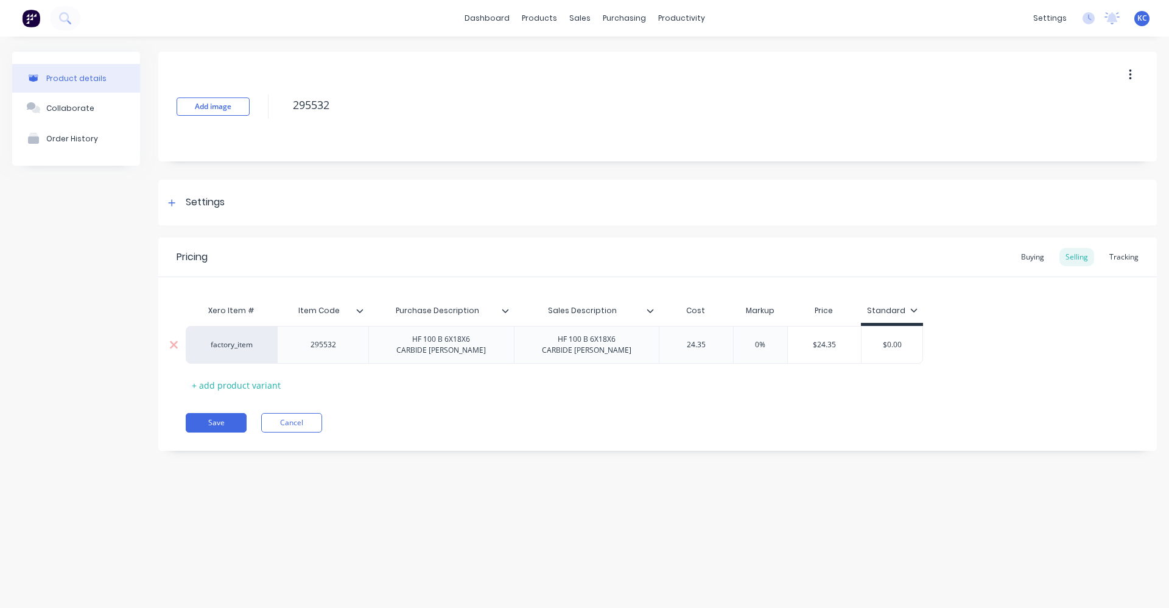
type input "24.35"
click at [763, 345] on input "0%" at bounding box center [760, 344] width 61 height 11
drag, startPoint x: 763, startPoint y: 345, endPoint x: 743, endPoint y: 344, distance: 19.5
click at [743, 344] on input "0%" at bounding box center [760, 344] width 61 height 11
type input "40"
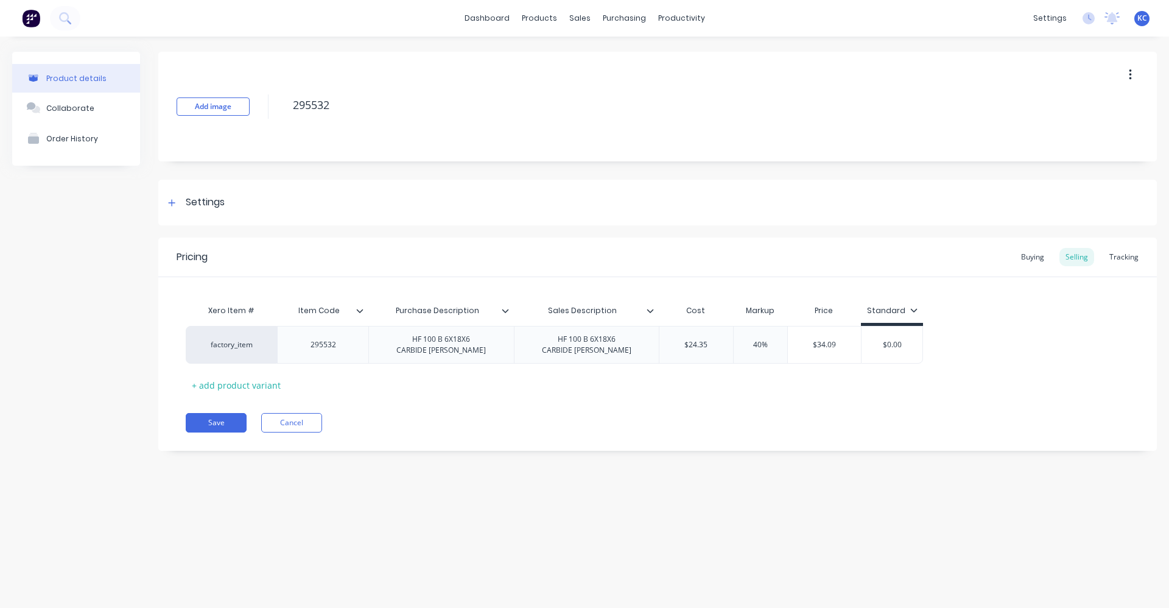
click at [823, 423] on div "Save Cancel" at bounding box center [671, 422] width 971 height 19
click at [1039, 255] on div "Buying" at bounding box center [1032, 257] width 35 height 18
click at [696, 337] on input "$0.00" at bounding box center [691, 341] width 65 height 11
drag, startPoint x: 708, startPoint y: 339, endPoint x: 641, endPoint y: 339, distance: 66.4
click at [642, 339] on div "factory_item 295532 HF 100 B 6X18X6 CARBIDE [PERSON_NAME] 100 B 6X18X6 CARBIDE …" at bounding box center [455, 342] width 539 height 38
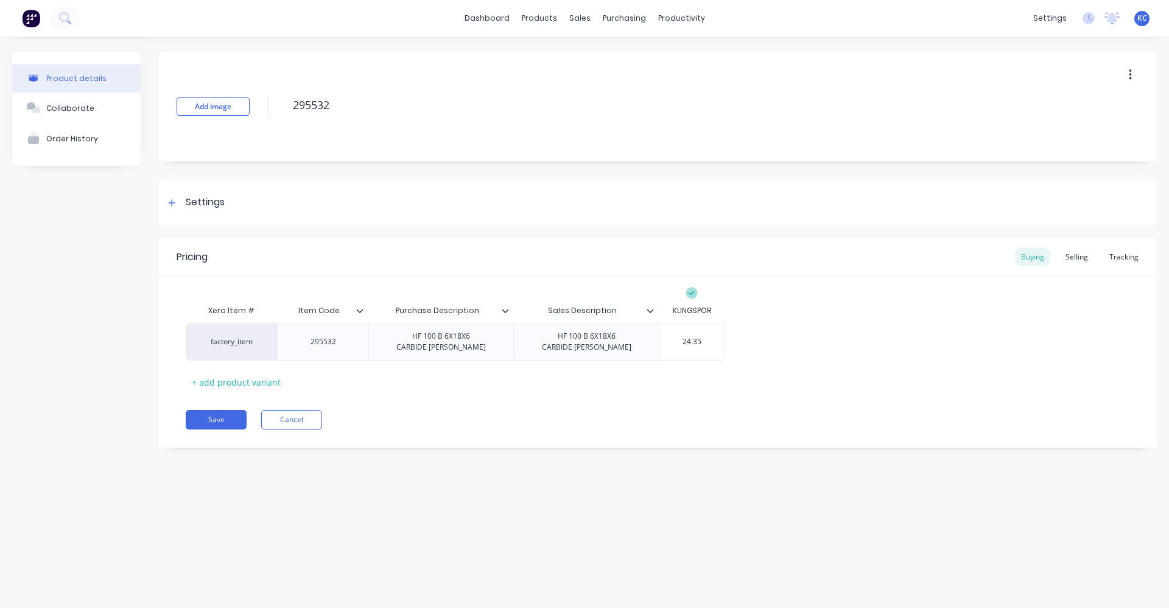
type input "24.35"
click at [661, 416] on div "Save Cancel" at bounding box center [671, 419] width 971 height 19
click at [1086, 256] on div "Selling" at bounding box center [1076, 257] width 35 height 18
click at [426, 342] on div "HF 100 B 6X18X6 CARBIDE [PERSON_NAME]" at bounding box center [441, 344] width 109 height 27
click at [572, 341] on div "HF 100 B 6X18X6 CARBIDE [PERSON_NAME]" at bounding box center [586, 344] width 109 height 27
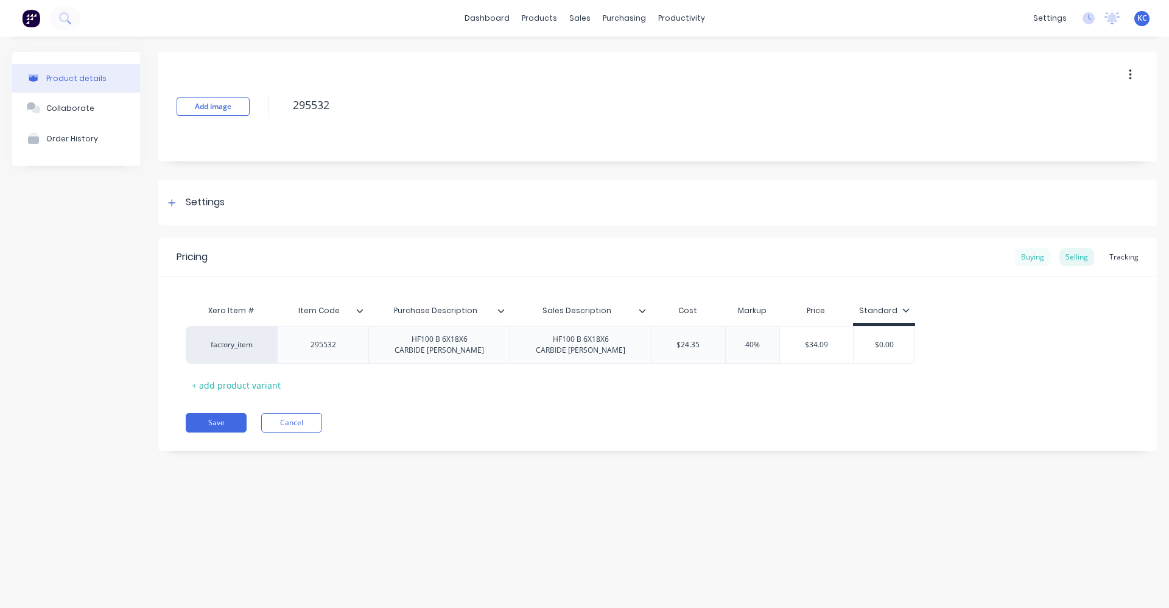
click at [1037, 257] on div "Buying" at bounding box center [1032, 257] width 35 height 18
click at [172, 206] on icon at bounding box center [171, 202] width 7 height 9
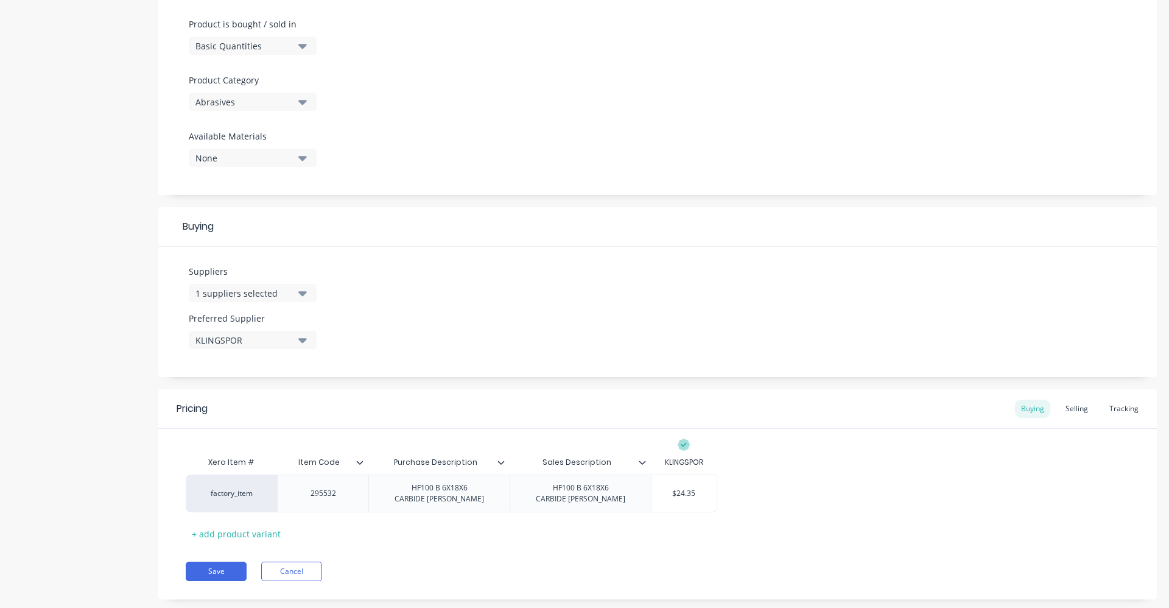
scroll to position [390, 0]
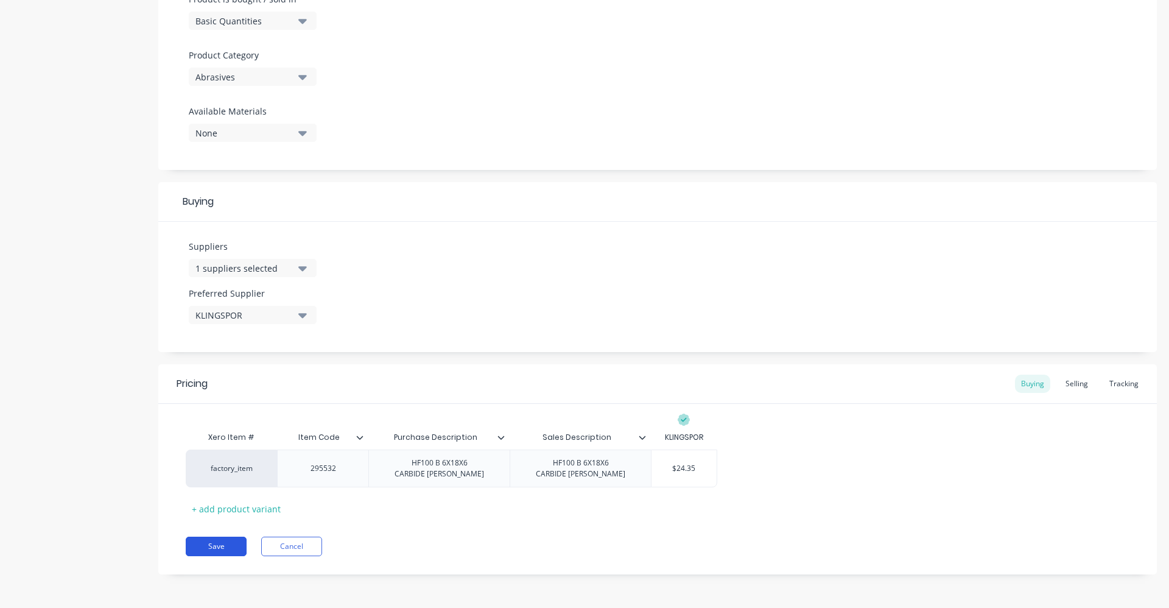
click at [217, 546] on button "Save" at bounding box center [216, 545] width 61 height 19
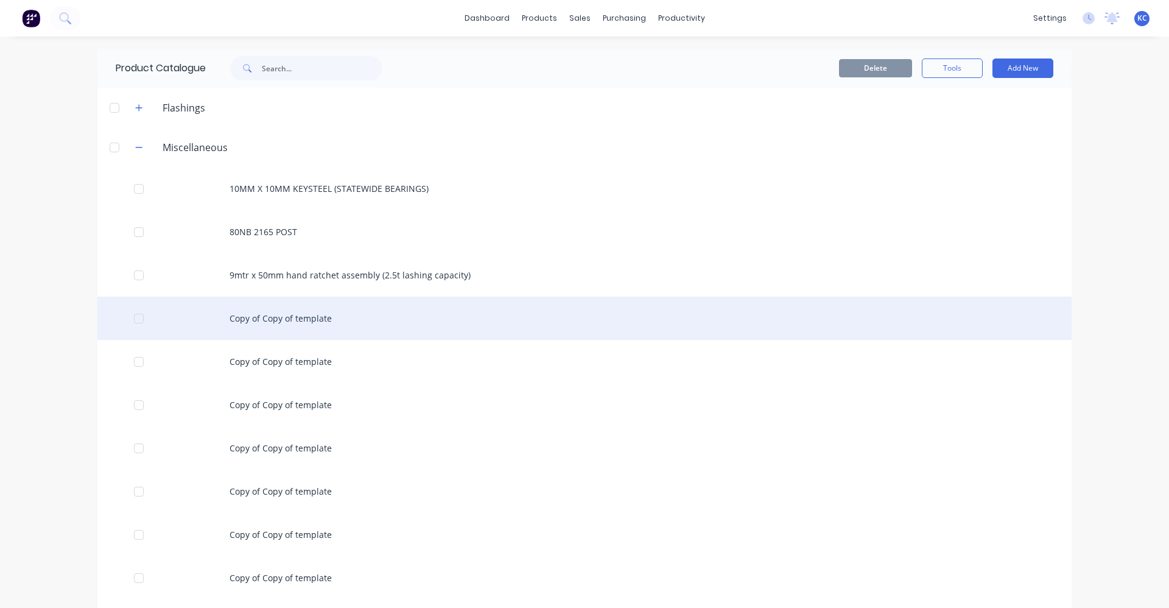
click at [320, 327] on div "Copy of Copy of template" at bounding box center [584, 318] width 974 height 43
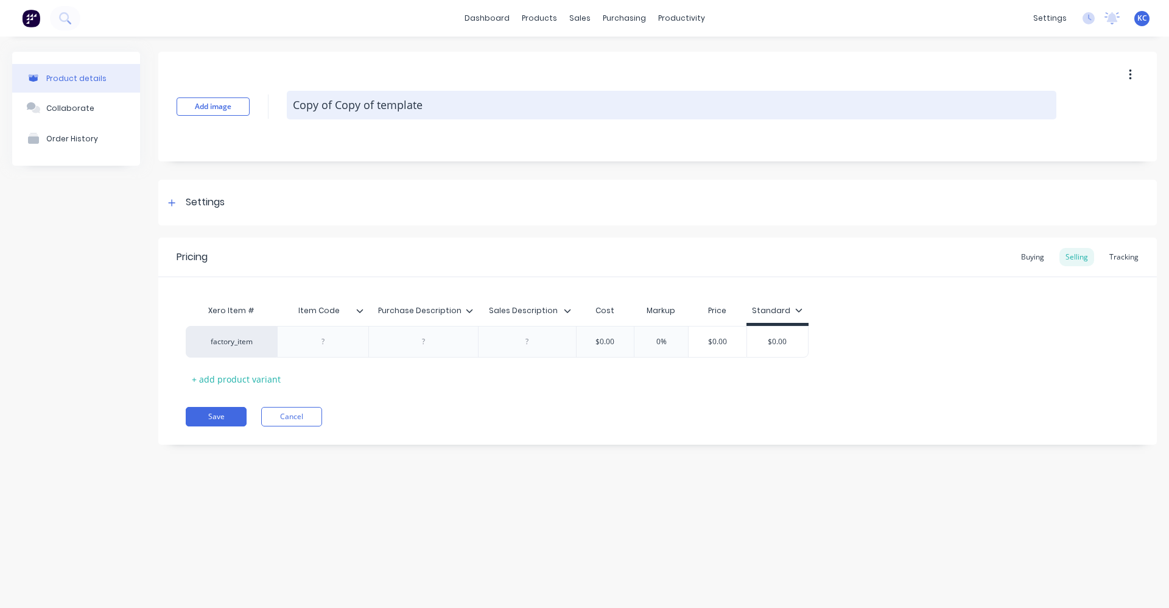
drag, startPoint x: 460, startPoint y: 107, endPoint x: 301, endPoint y: 107, distance: 158.9
click at [301, 107] on textarea "Copy of Copy of template" at bounding box center [672, 105] width 770 height 29
type textarea "C"
drag, startPoint x: 345, startPoint y: 102, endPoint x: 289, endPoint y: 97, distance: 56.2
click at [289, 97] on textarea "295694" at bounding box center [672, 105] width 770 height 29
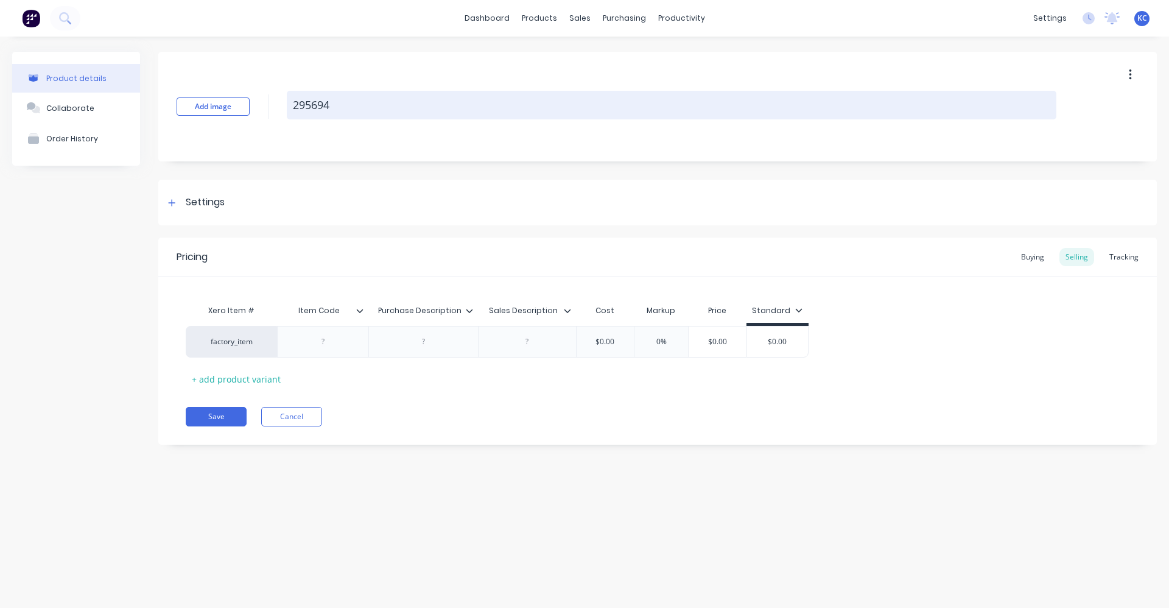
type textarea "295694"
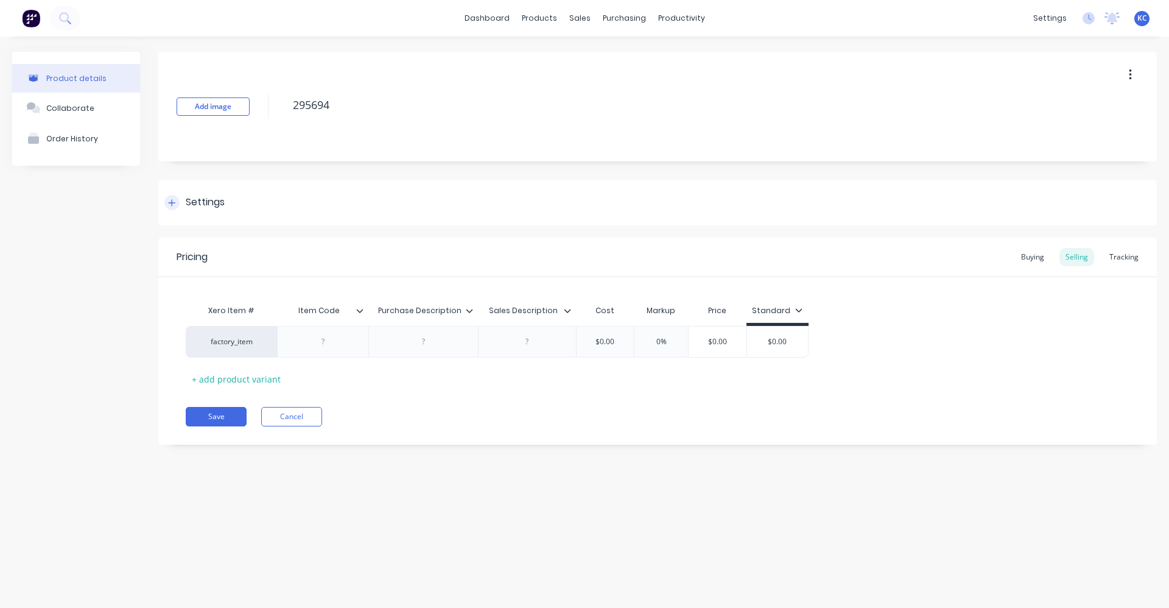
drag, startPoint x: 301, startPoint y: 107, endPoint x: 576, endPoint y: 216, distance: 295.2
click at [577, 208] on div "Settings" at bounding box center [657, 203] width 999 height 46
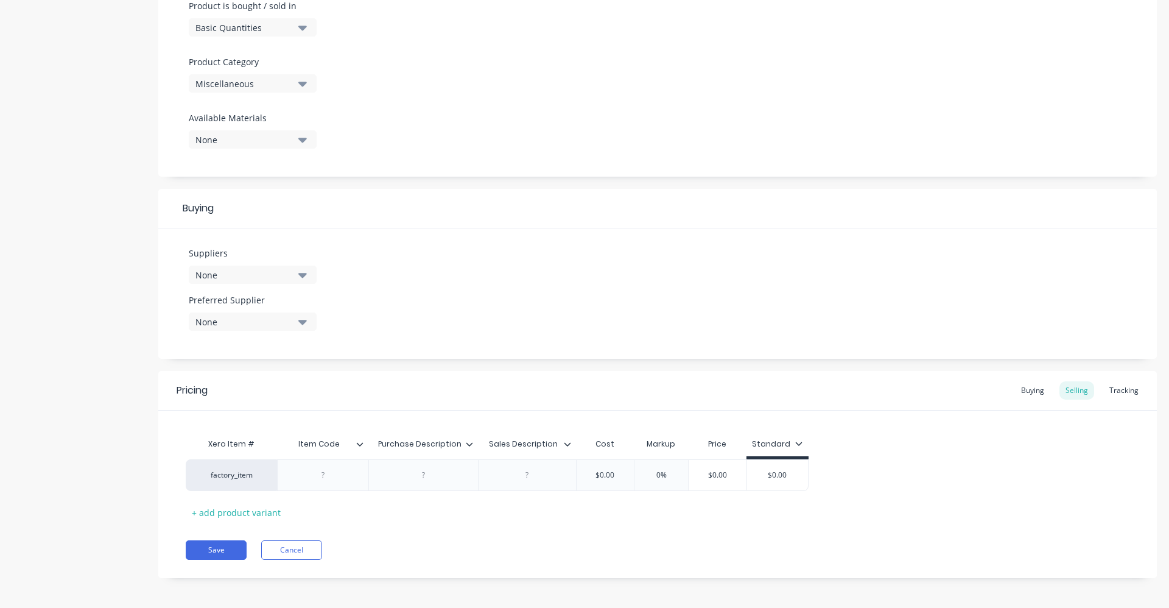
scroll to position [387, 0]
paste div
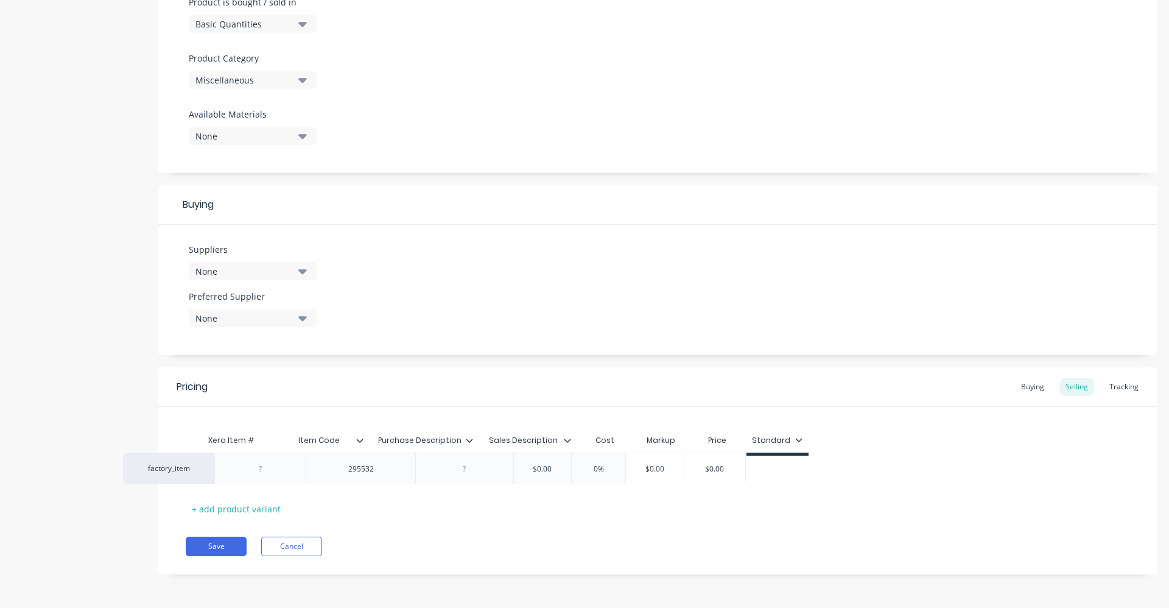
drag, startPoint x: 458, startPoint y: 480, endPoint x: 401, endPoint y: 474, distance: 57.6
click at [393, 476] on div "factory_item 295532 $0.00 0% $0.00 $0.00" at bounding box center [658, 471] width 944 height 32
click at [399, 471] on div "295532" at bounding box center [423, 471] width 61 height 16
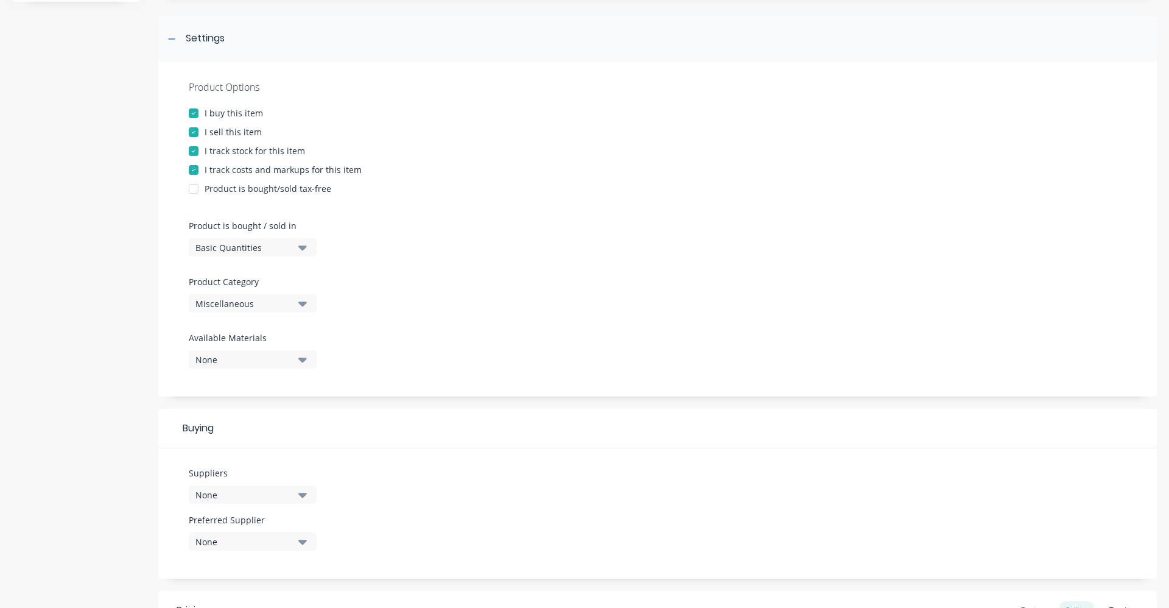
scroll to position [0, 0]
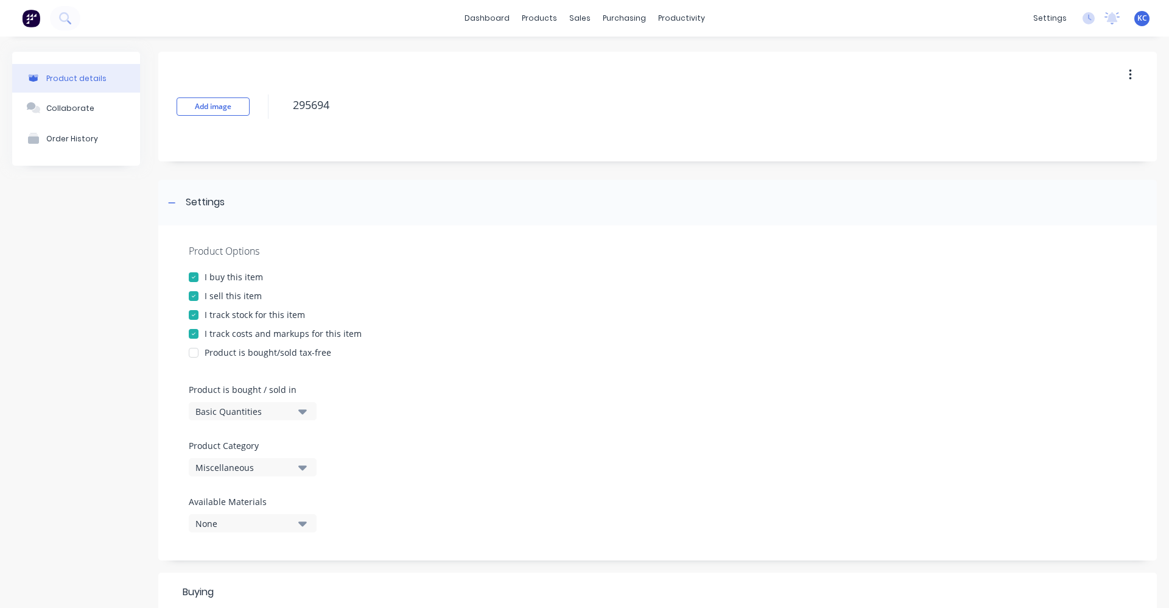
drag, startPoint x: 336, startPoint y: 104, endPoint x: 258, endPoint y: 104, distance: 77.9
click at [258, 104] on div "Add image 295694" at bounding box center [657, 107] width 999 height 110
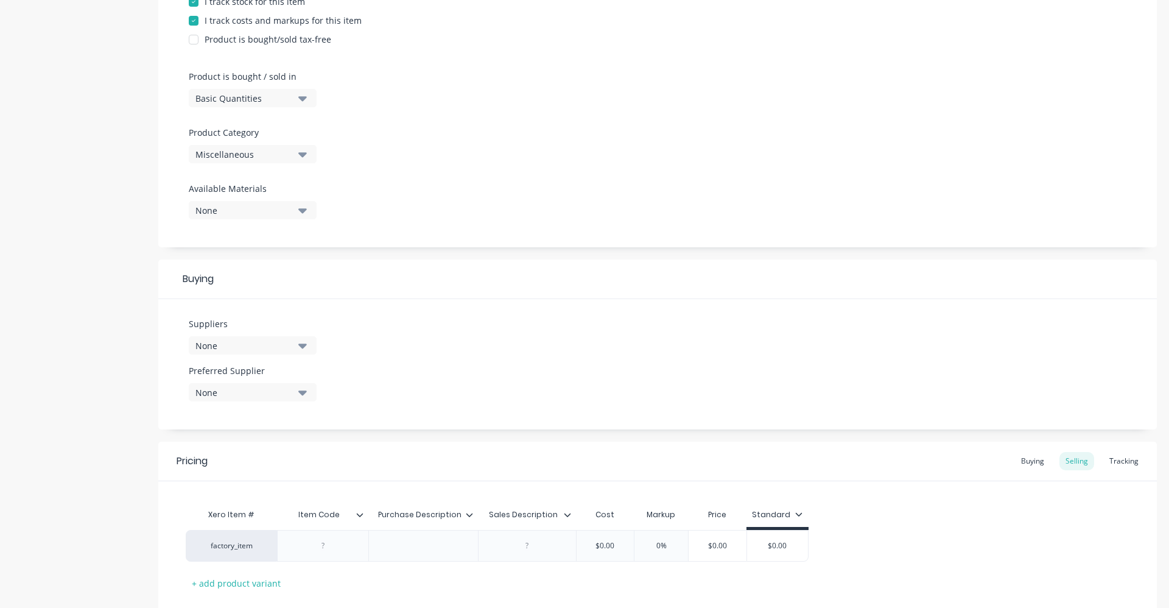
scroll to position [387, 0]
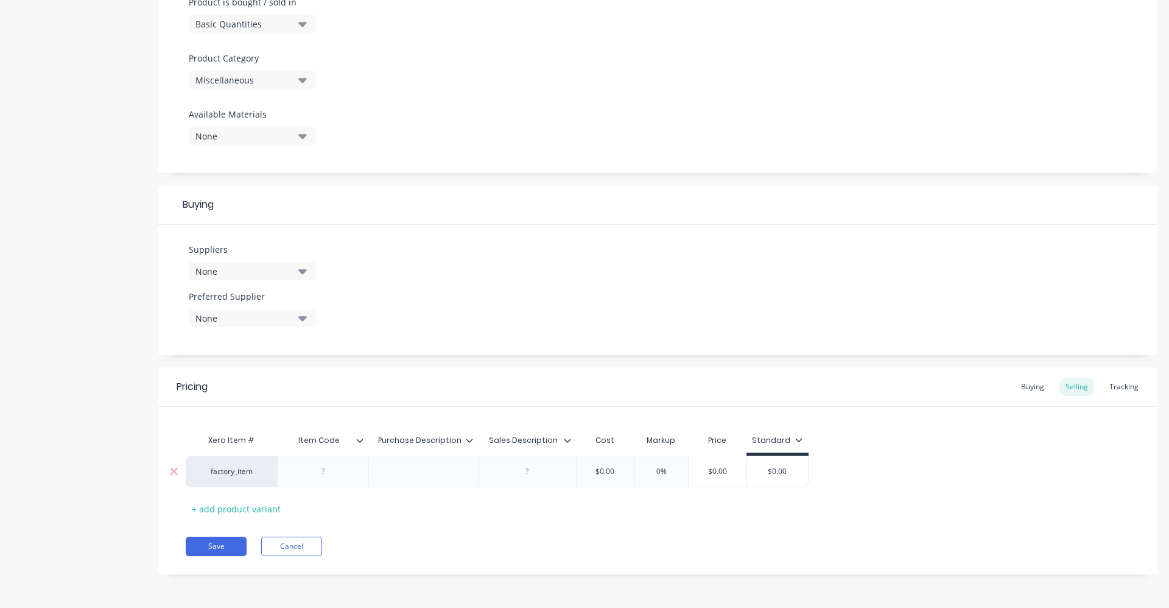
click at [331, 466] on div at bounding box center [323, 471] width 61 height 16
paste div
click at [433, 474] on div at bounding box center [423, 471] width 61 height 16
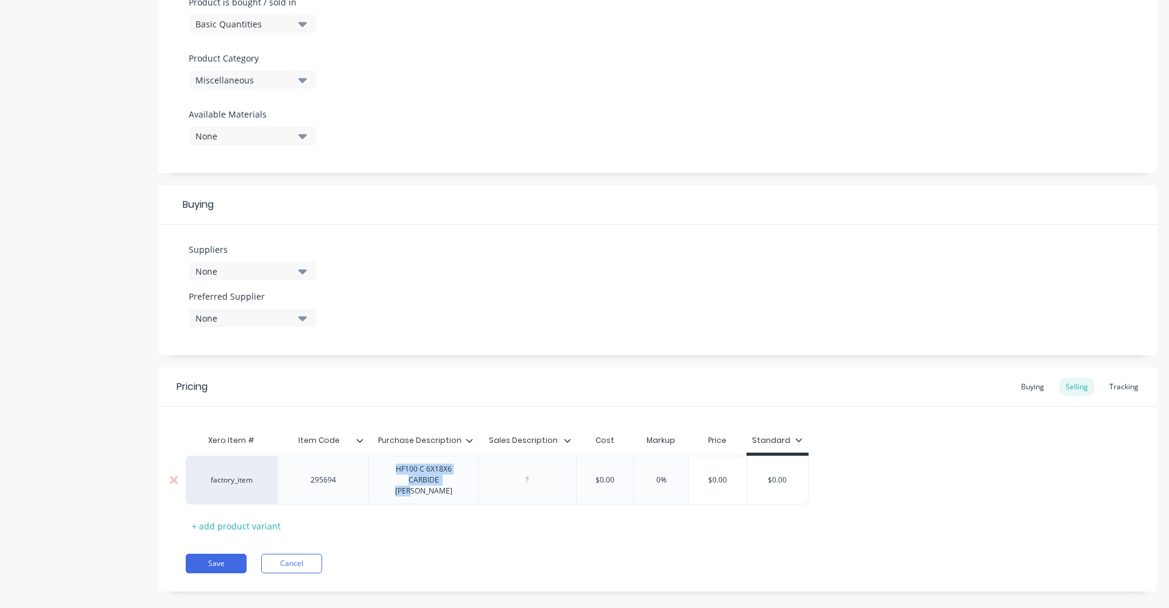
drag, startPoint x: 457, startPoint y: 485, endPoint x: 395, endPoint y: 472, distance: 62.8
click at [395, 472] on div "HF100 C 6X18X6 CARBIDE [PERSON_NAME]" at bounding box center [423, 480] width 99 height 38
copy div "HF100 C 6X18X6 CARBIDE [PERSON_NAME]"
click at [519, 478] on div at bounding box center [527, 479] width 98 height 49
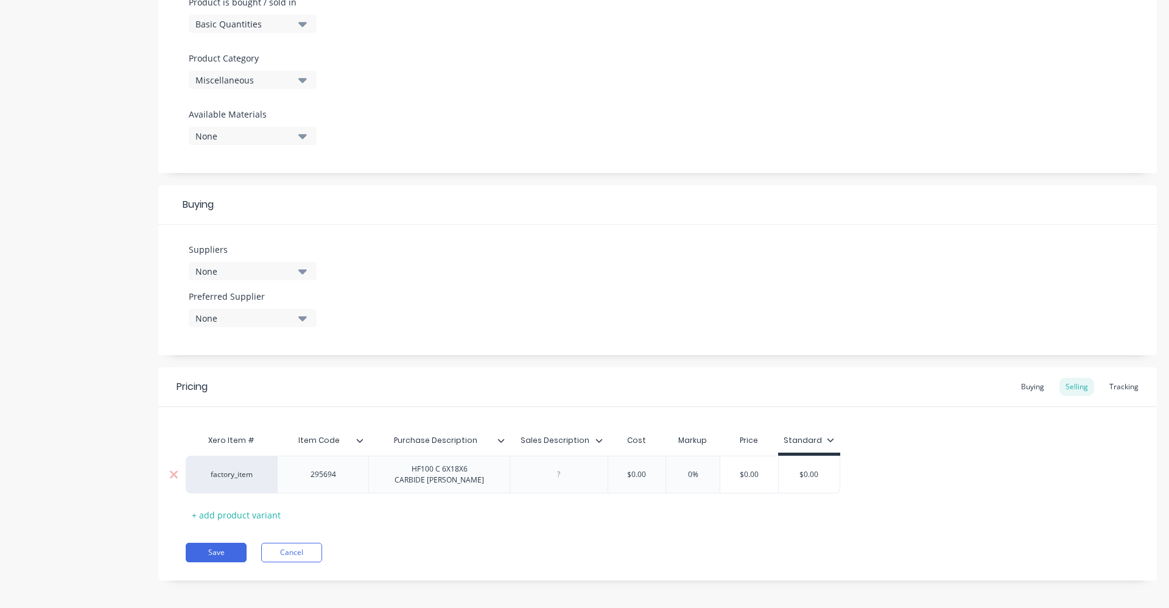
drag, startPoint x: 519, startPoint y: 478, endPoint x: 581, endPoint y: 484, distance: 62.4
click at [581, 484] on div at bounding box center [559, 474] width 98 height 38
click at [567, 480] on div at bounding box center [559, 474] width 61 height 16
paste div
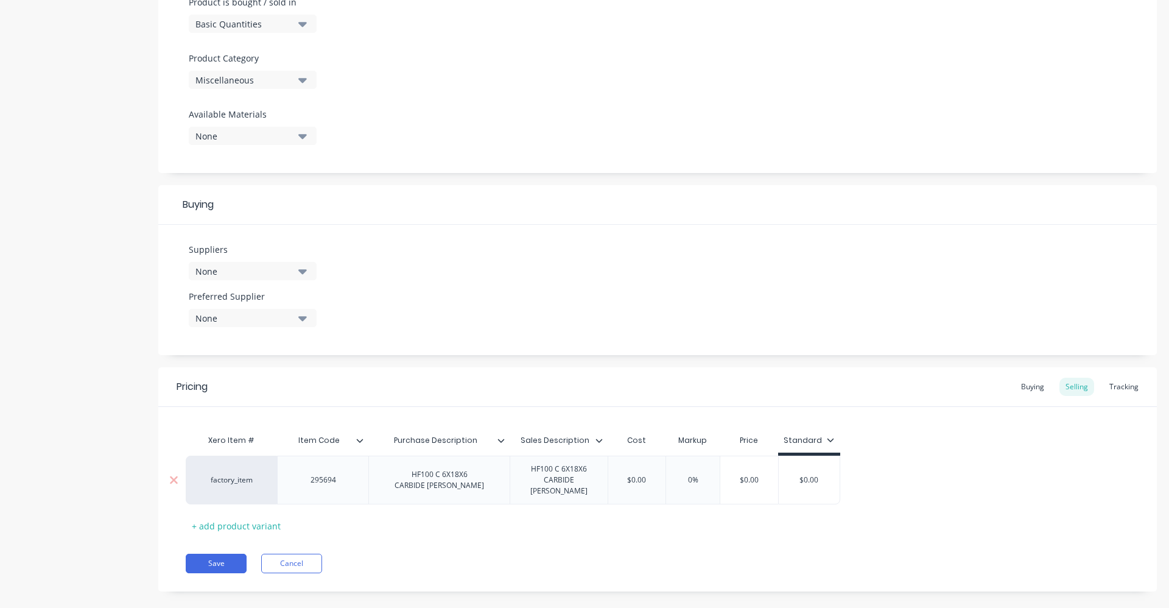
click at [648, 474] on input "text" at bounding box center [636, 479] width 61 height 11
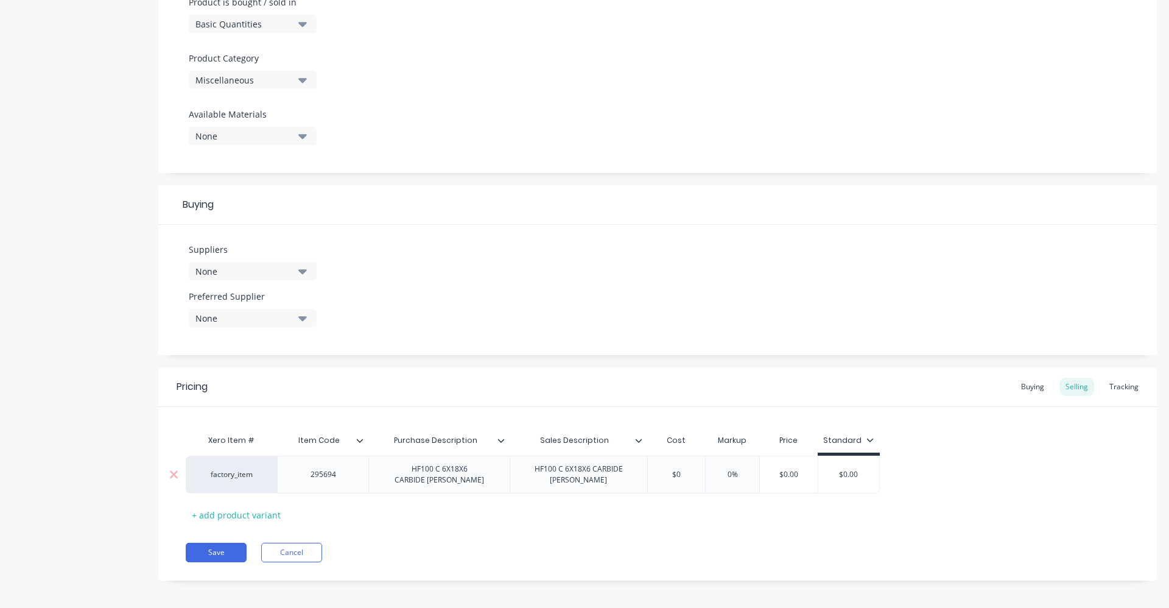
type input "$"
type input "25.76"
drag, startPoint x: 758, startPoint y: 469, endPoint x: 743, endPoint y: 474, distance: 16.0
click at [743, 474] on input "0%" at bounding box center [748, 474] width 61 height 11
type input "40"
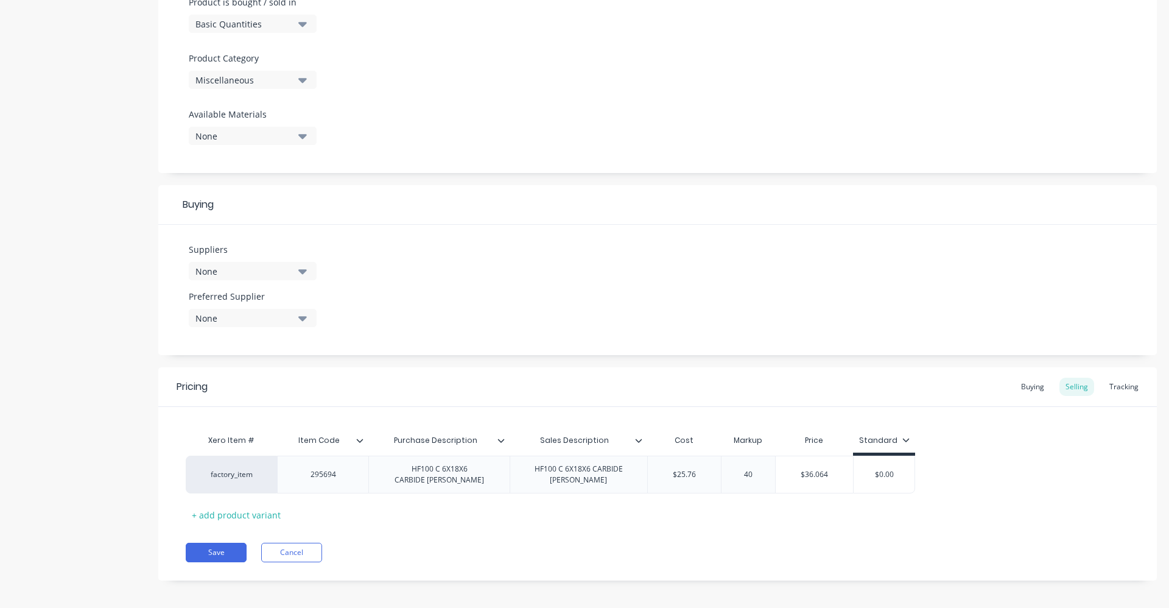
click at [750, 552] on div "Save Cancel" at bounding box center [671, 552] width 971 height 19
click at [1031, 385] on div "Buying" at bounding box center [1032, 387] width 35 height 18
click at [304, 269] on icon "button" at bounding box center [302, 270] width 9 height 13
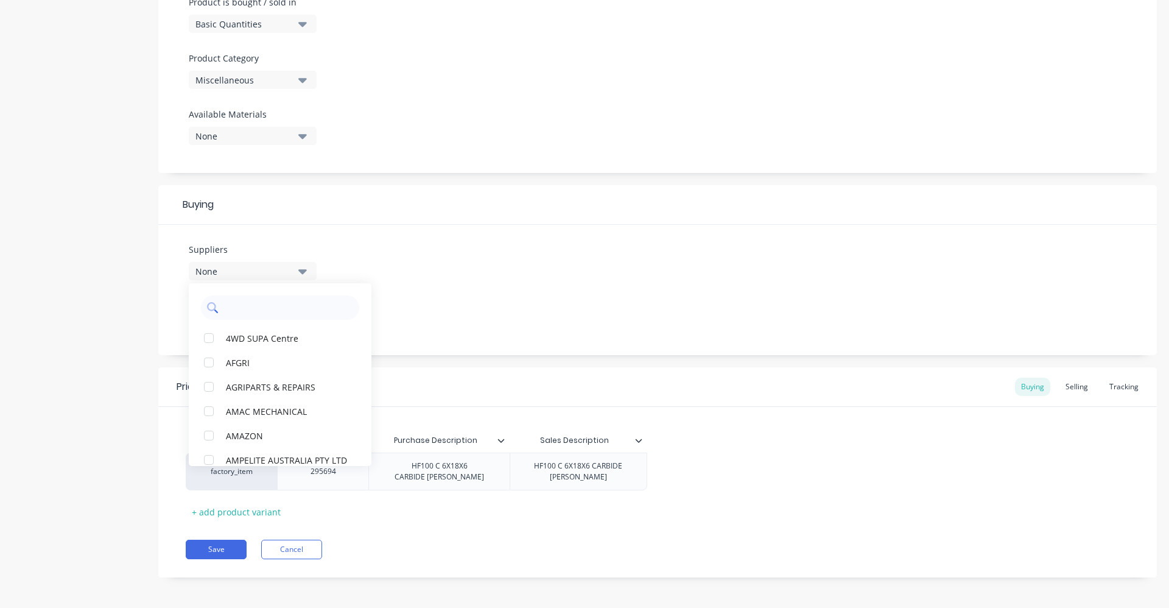
click at [258, 306] on input "text" at bounding box center [288, 307] width 129 height 24
type input "[PERSON_NAME]"
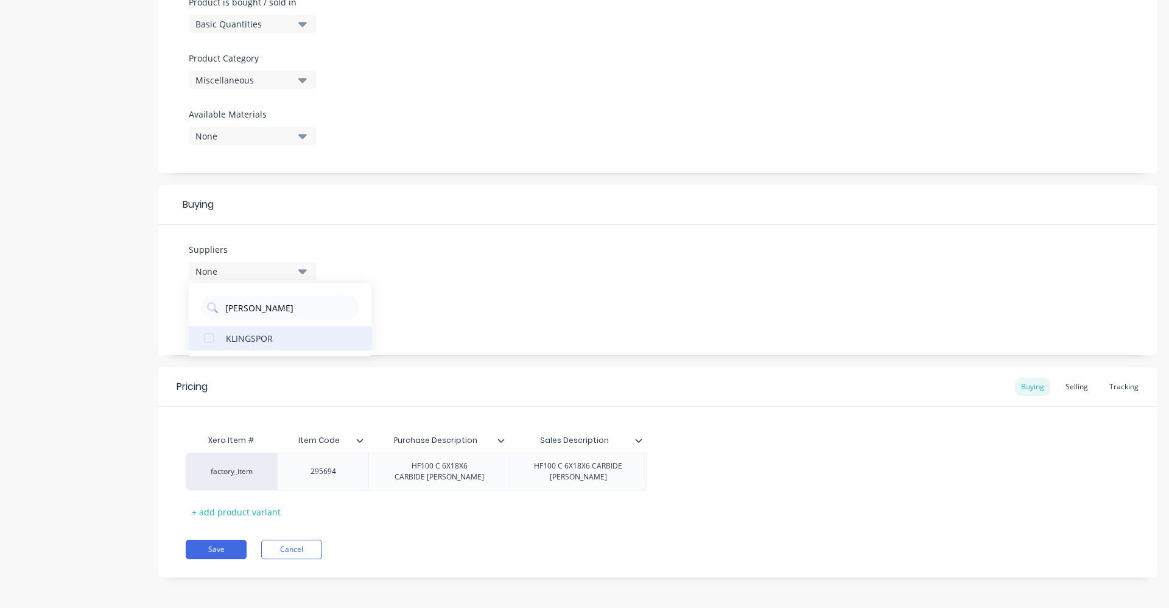
click at [217, 339] on div "button" at bounding box center [209, 338] width 24 height 24
click at [453, 289] on div "Suppliers 1 suppliers selected [PERSON_NAME] KLINGSPOR Preferred Supplier None" at bounding box center [657, 290] width 999 height 130
click at [289, 318] on div "None" at bounding box center [243, 318] width 97 height 13
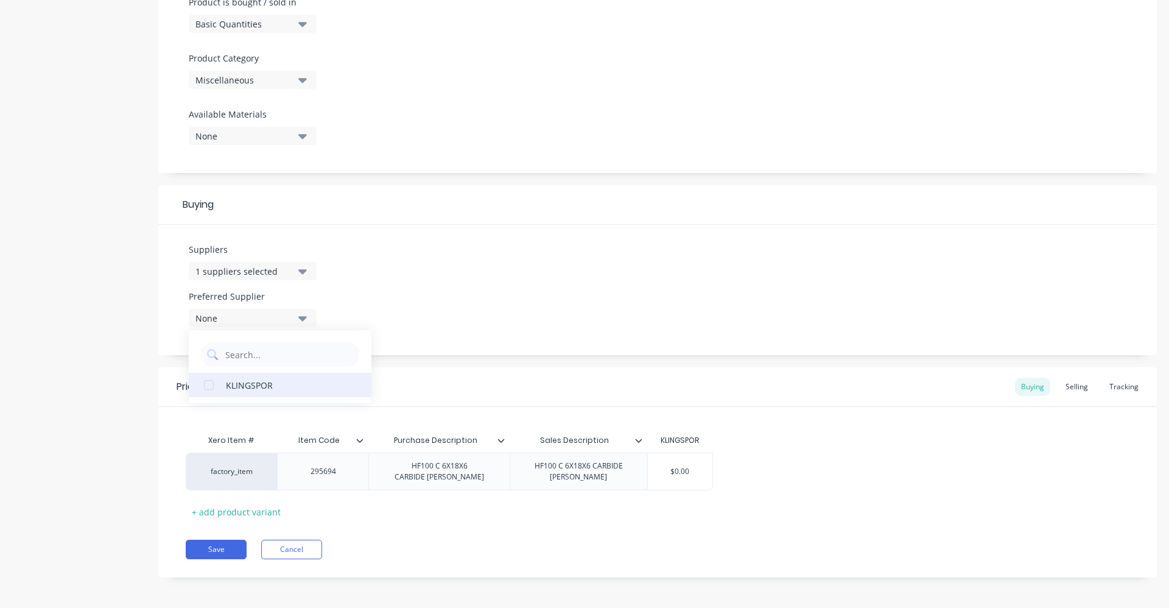
click at [281, 391] on div "KLINGSPOR" at bounding box center [287, 384] width 122 height 13
click at [389, 258] on div "Suppliers 1 suppliers selected [PERSON_NAME] Preferred Supplier KLINGSPOR KLING…" at bounding box center [657, 290] width 999 height 130
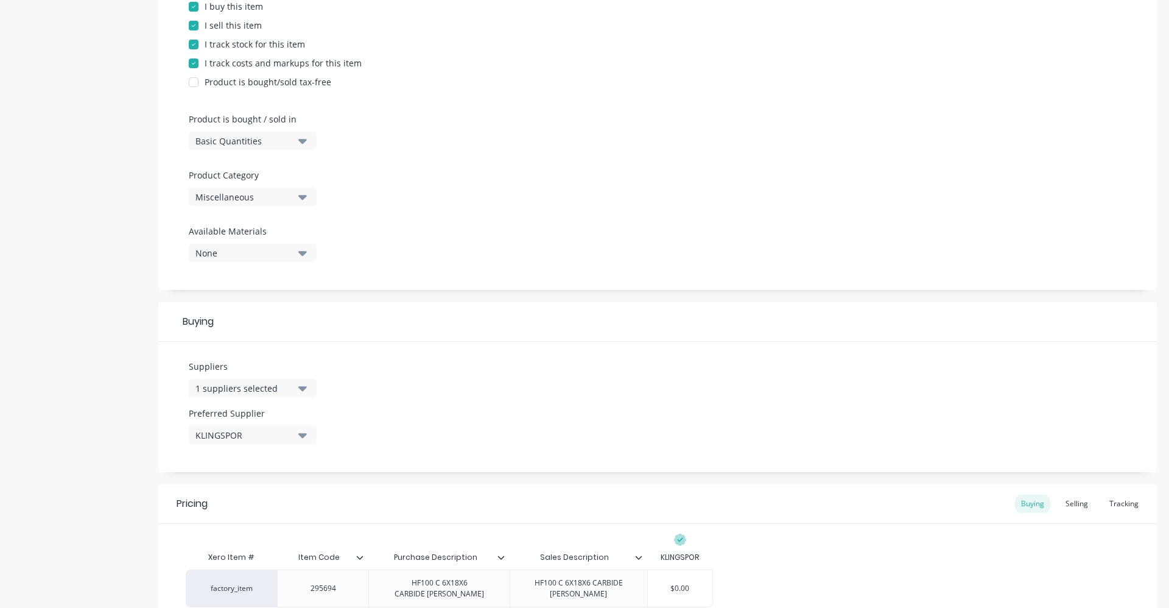
scroll to position [265, 0]
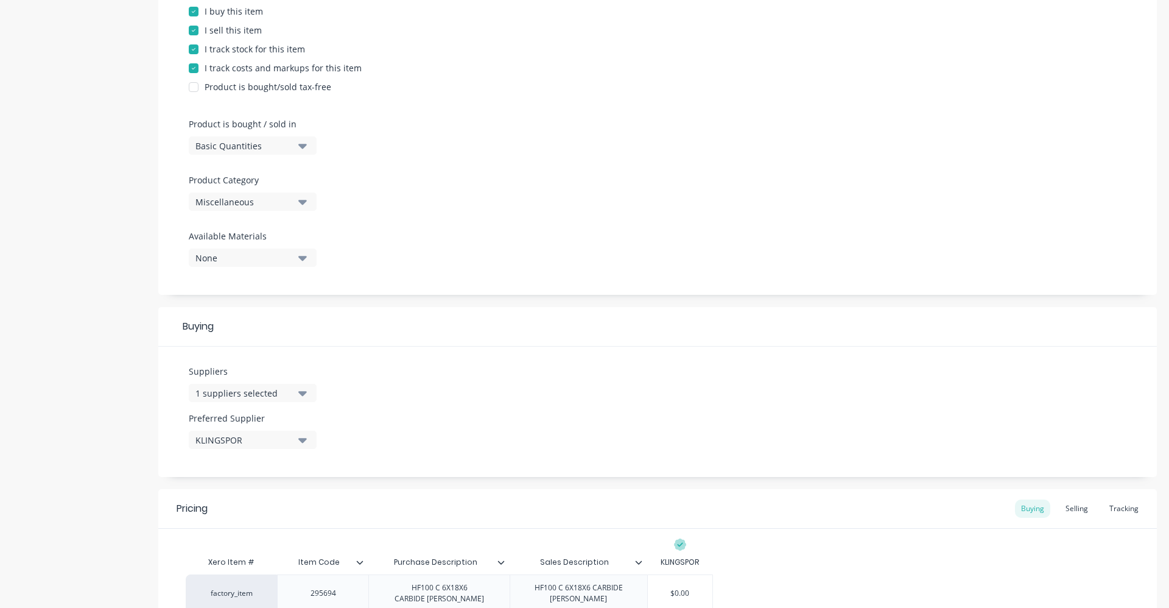
click at [303, 195] on icon "button" at bounding box center [302, 201] width 9 height 13
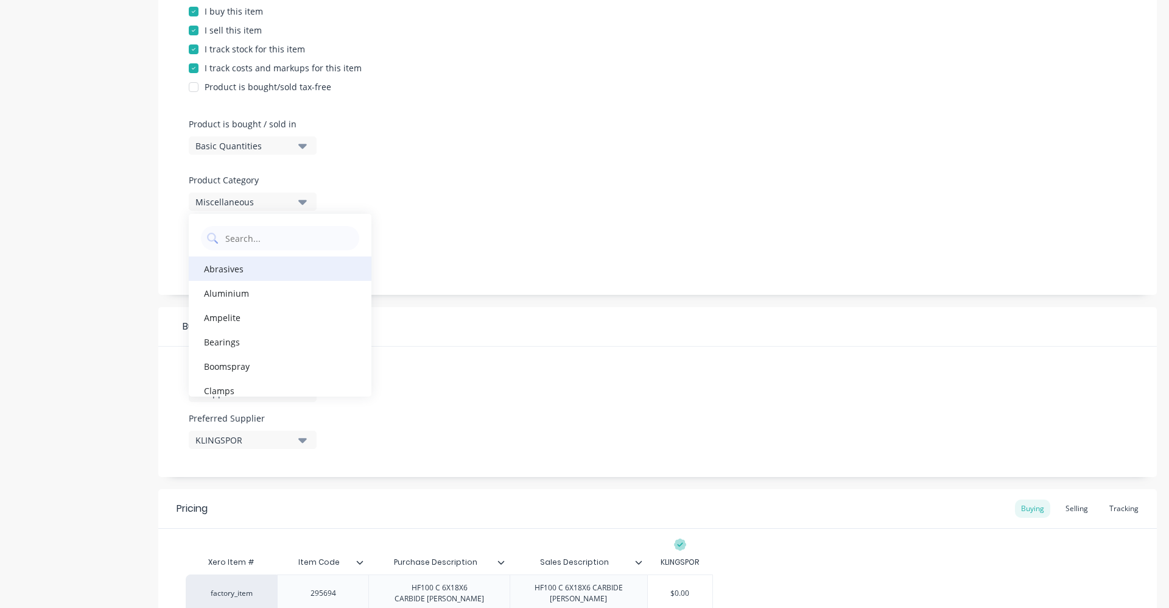
click at [288, 273] on div "Abrasives" at bounding box center [280, 268] width 183 height 24
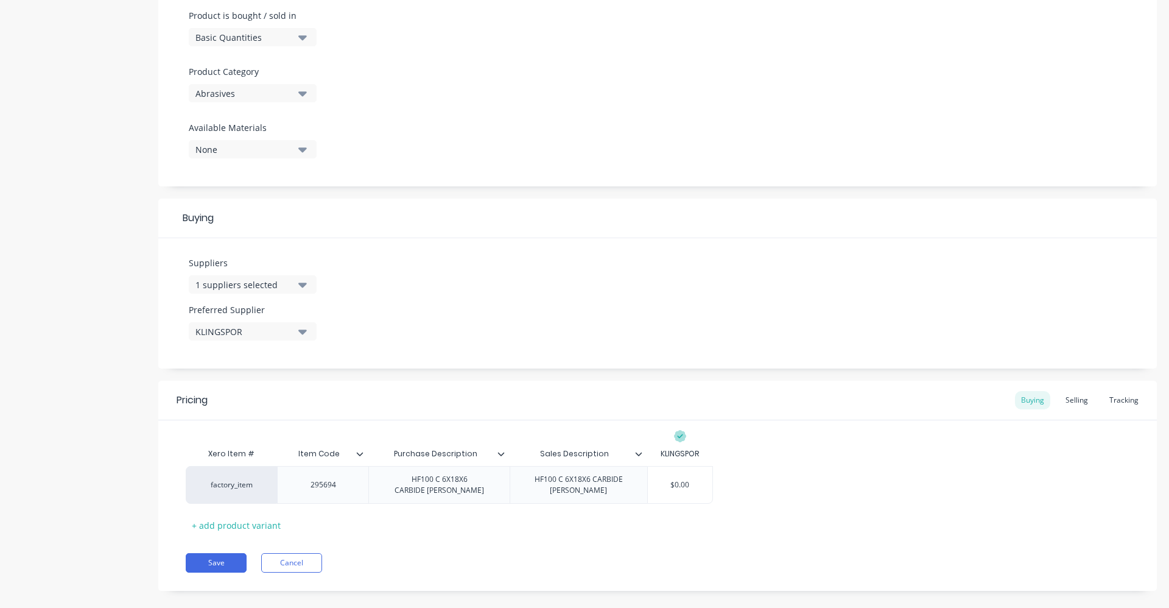
scroll to position [390, 0]
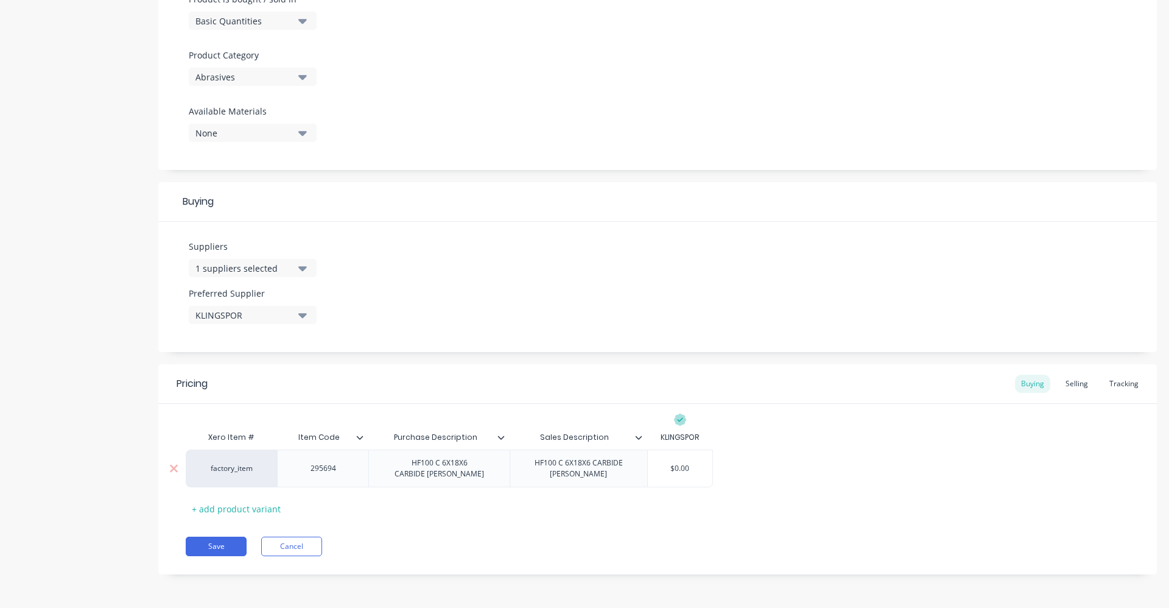
drag, startPoint x: 672, startPoint y: 468, endPoint x: 710, endPoint y: 466, distance: 38.4
click at [710, 466] on input "$0.00" at bounding box center [680, 468] width 65 height 11
click at [680, 468] on input "2576" at bounding box center [680, 468] width 65 height 11
type input "25.76"
click at [975, 473] on div "factory_item 295694 HF100 C 6X18X6 CARBIDE [PERSON_NAME] HF100 C 6X18X6 CARBIDE…" at bounding box center [658, 468] width 944 height 38
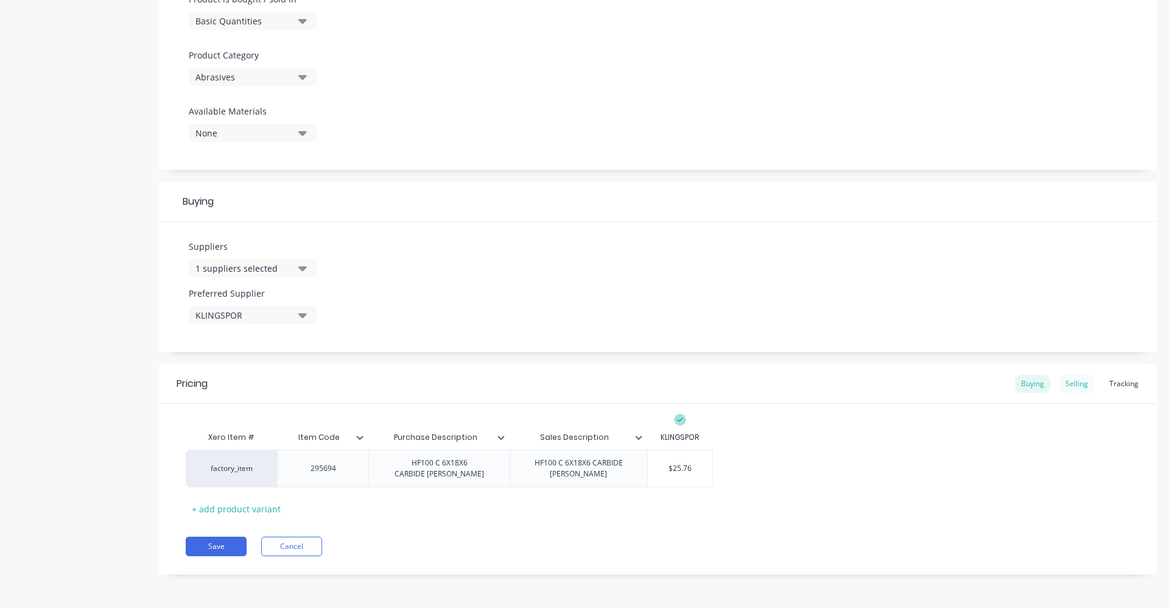
click at [1079, 384] on div "Selling" at bounding box center [1076, 383] width 35 height 18
click at [224, 552] on button "Save" at bounding box center [216, 548] width 61 height 19
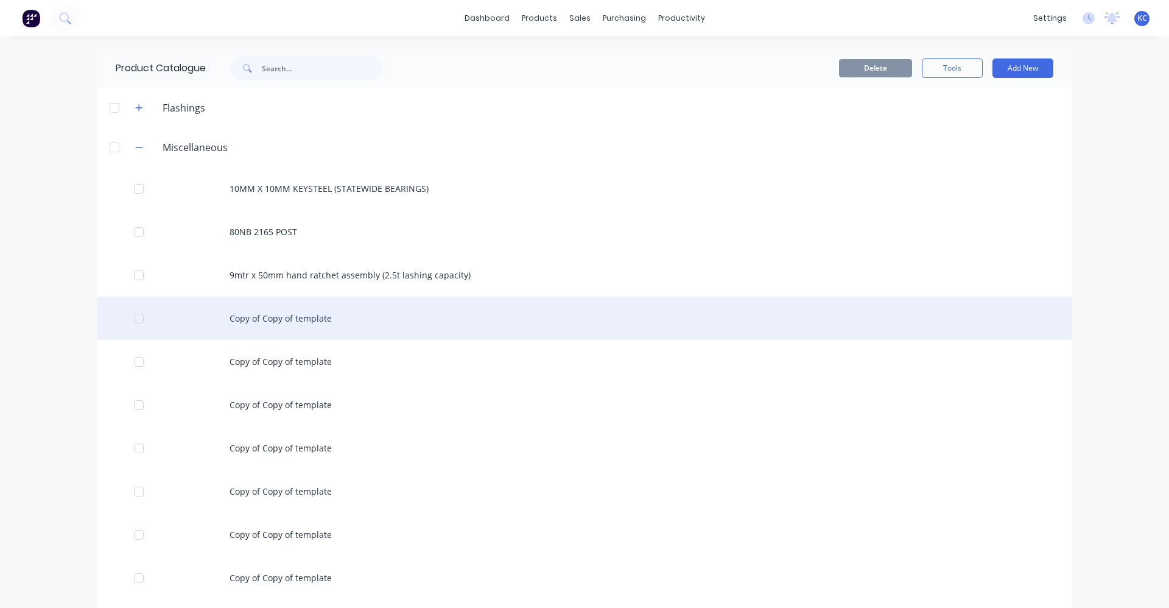
click at [254, 320] on div "Copy of Copy of template" at bounding box center [584, 318] width 974 height 43
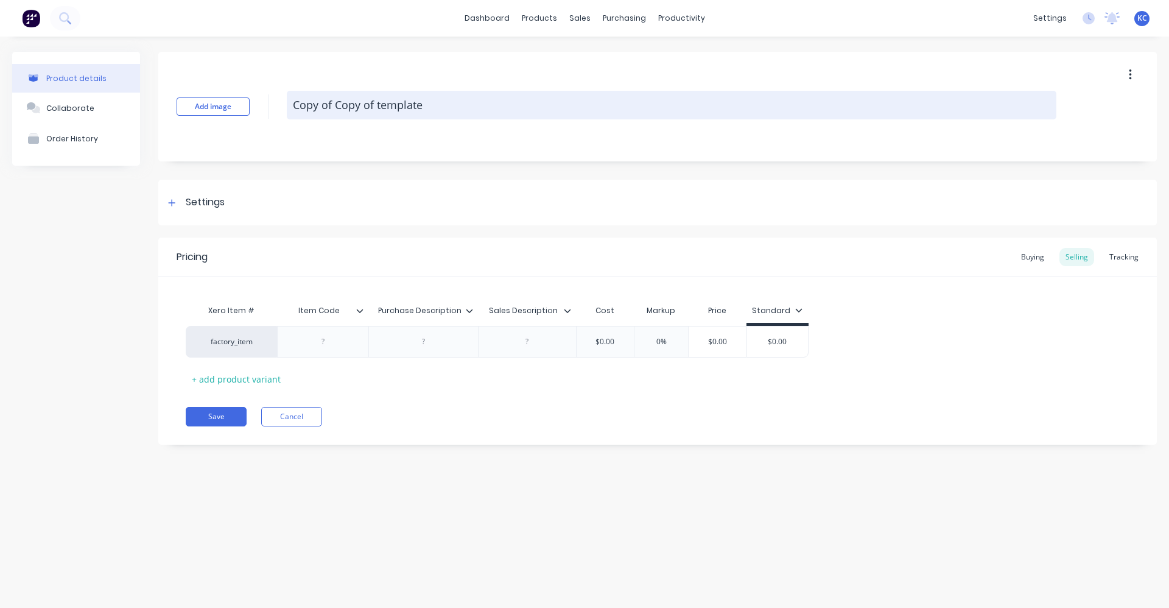
drag, startPoint x: 435, startPoint y: 102, endPoint x: 289, endPoint y: 105, distance: 146.2
click at [289, 105] on textarea "Copy of Copy of template" at bounding box center [672, 105] width 770 height 29
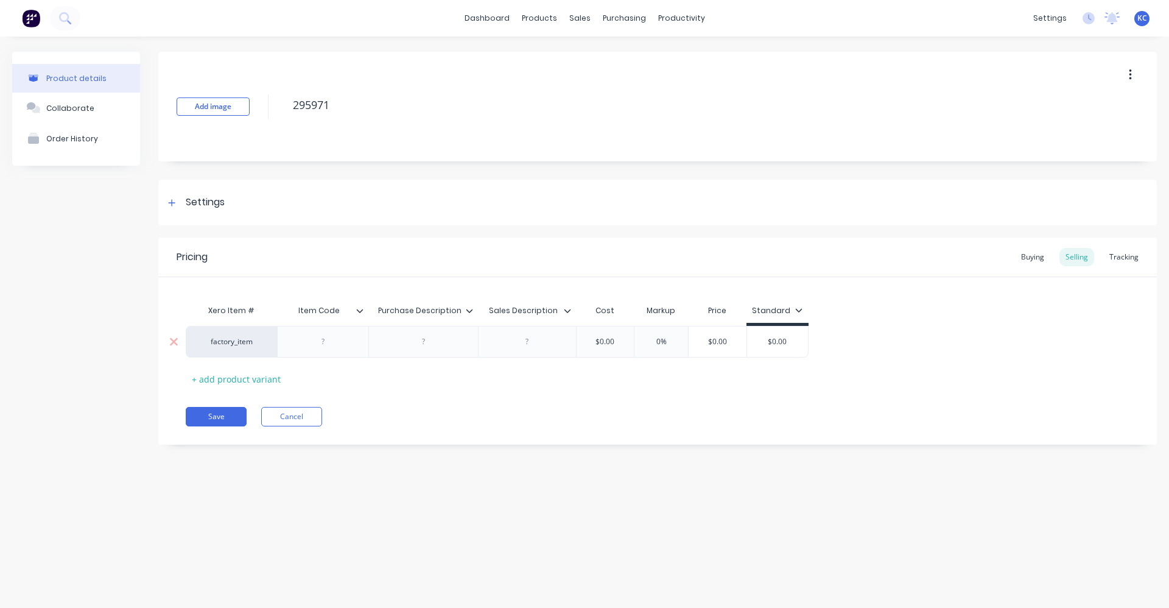
type textarea "295971"
click at [398, 340] on div at bounding box center [423, 342] width 61 height 16
paste div
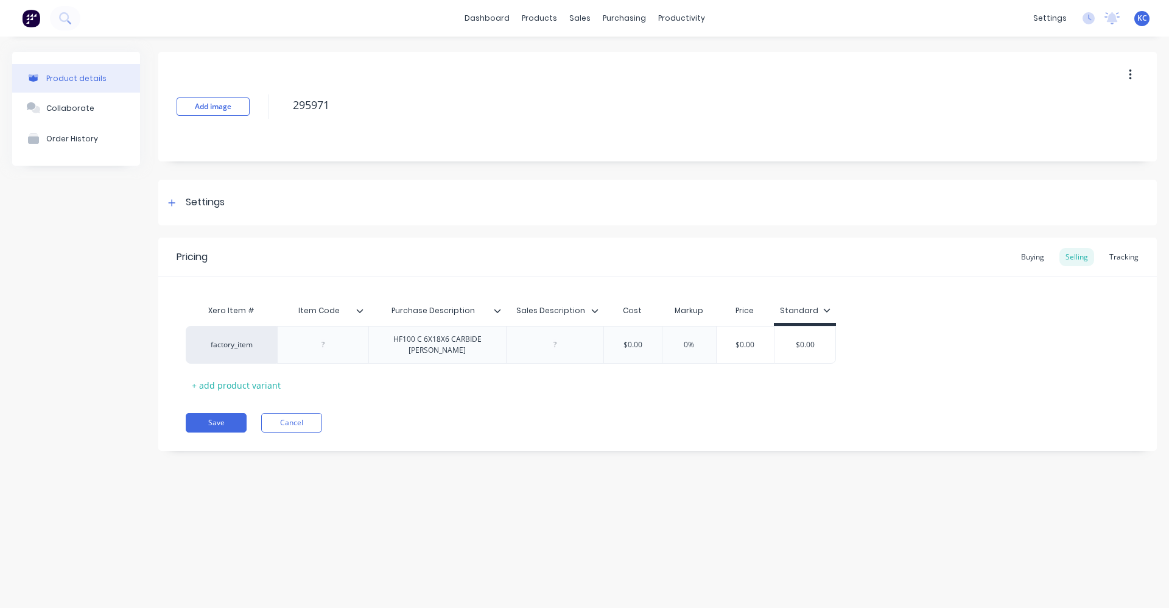
drag, startPoint x: 507, startPoint y: 346, endPoint x: 491, endPoint y: 410, distance: 65.9
click at [493, 410] on div "Pricing Buying Selling Tracking Xero Item # Item Code Purchase Description Sale…" at bounding box center [657, 343] width 999 height 213
click at [561, 346] on div at bounding box center [554, 345] width 61 height 16
paste div
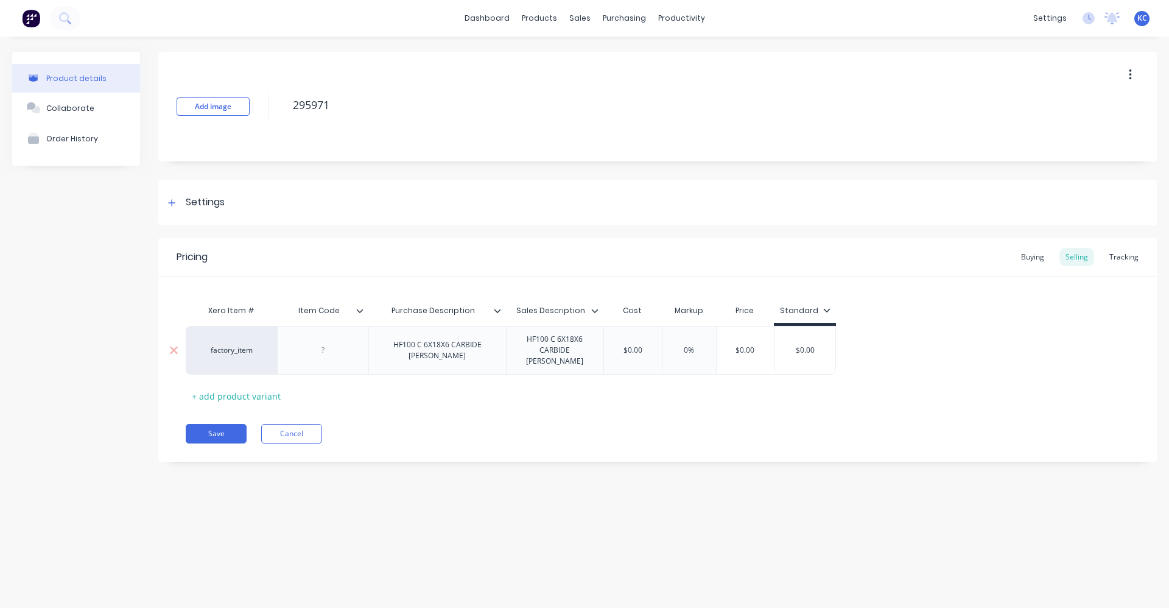
click at [557, 345] on div "CARBIDE [PERSON_NAME]" at bounding box center [555, 356] width 68 height 22
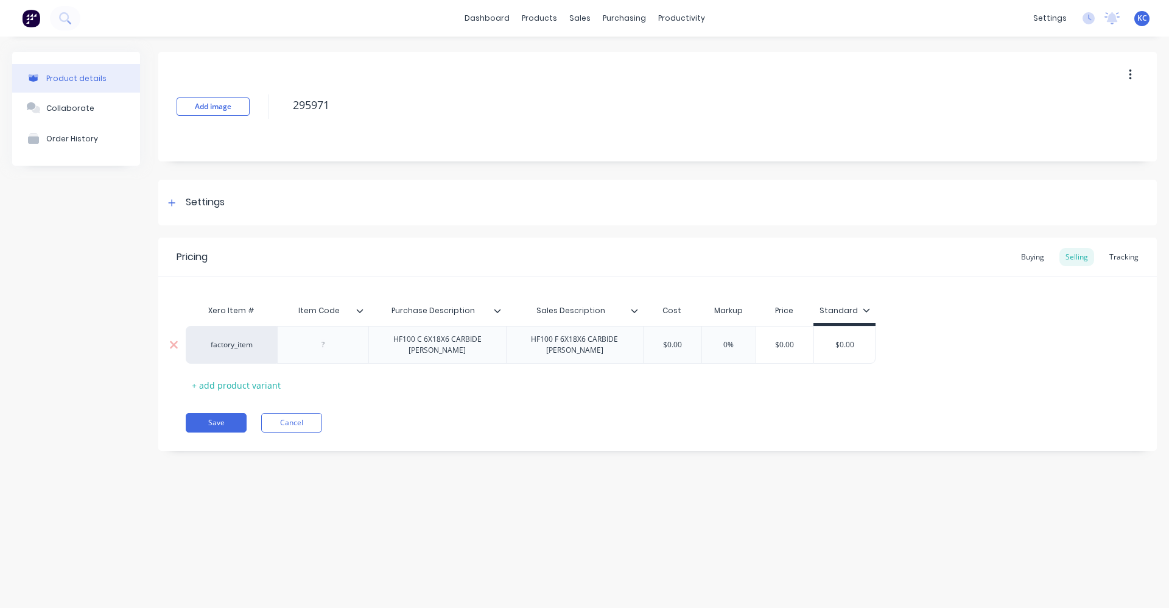
click at [422, 346] on div "HF100 C 6X18X6 CARBIDE [PERSON_NAME]" at bounding box center [437, 344] width 127 height 27
click at [325, 344] on div at bounding box center [323, 345] width 61 height 16
click at [471, 406] on div "Pricing Buying Selling Tracking Xero Item # Item Code Purchase Description Sale…" at bounding box center [657, 343] width 999 height 213
click at [208, 197] on div "Settings" at bounding box center [205, 202] width 39 height 15
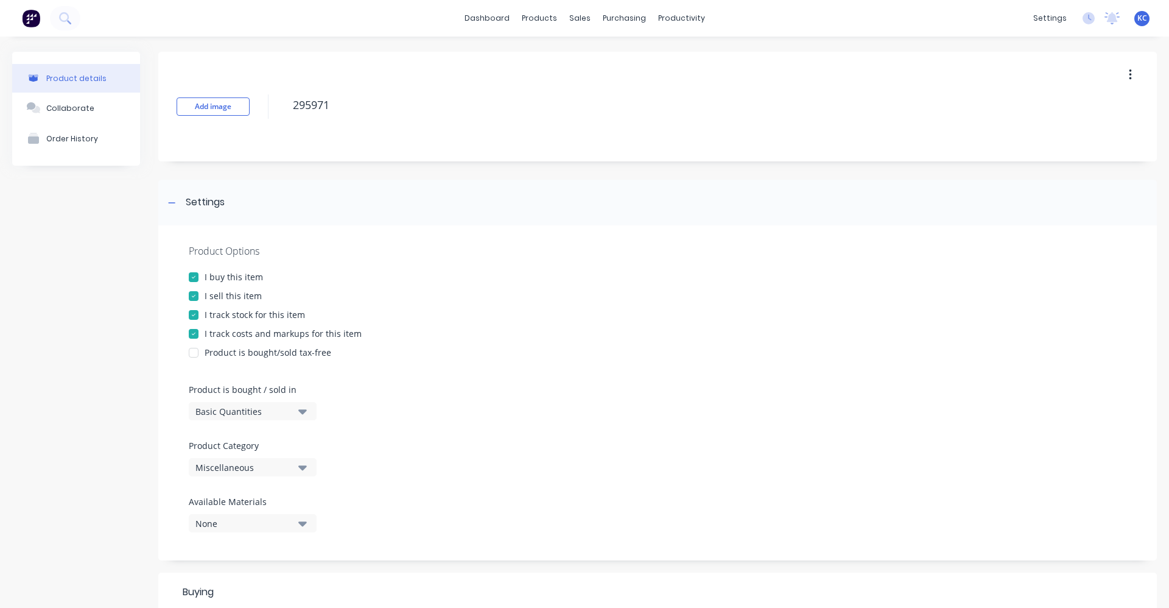
click at [304, 468] on icon "button" at bounding box center [302, 467] width 9 height 5
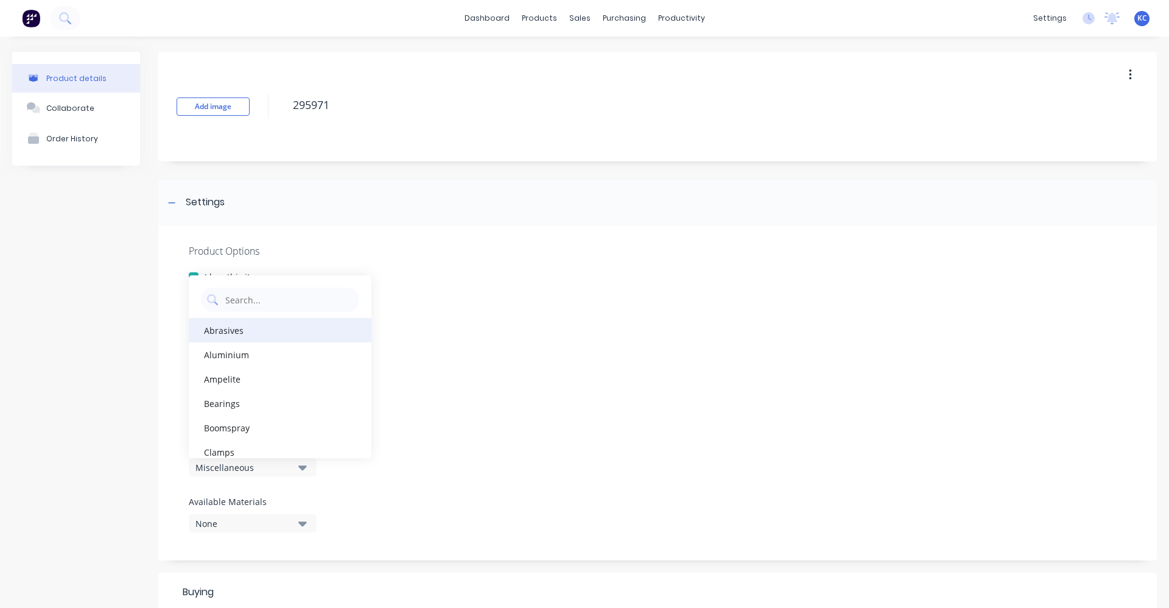
click at [275, 334] on div "Abrasives" at bounding box center [280, 330] width 183 height 24
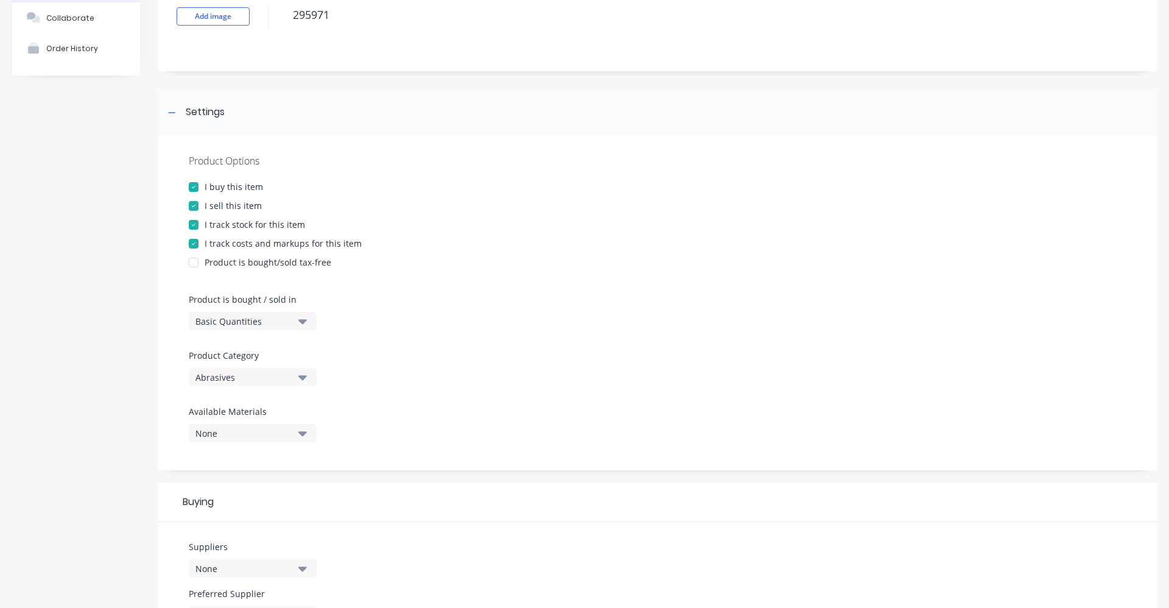
scroll to position [365, 0]
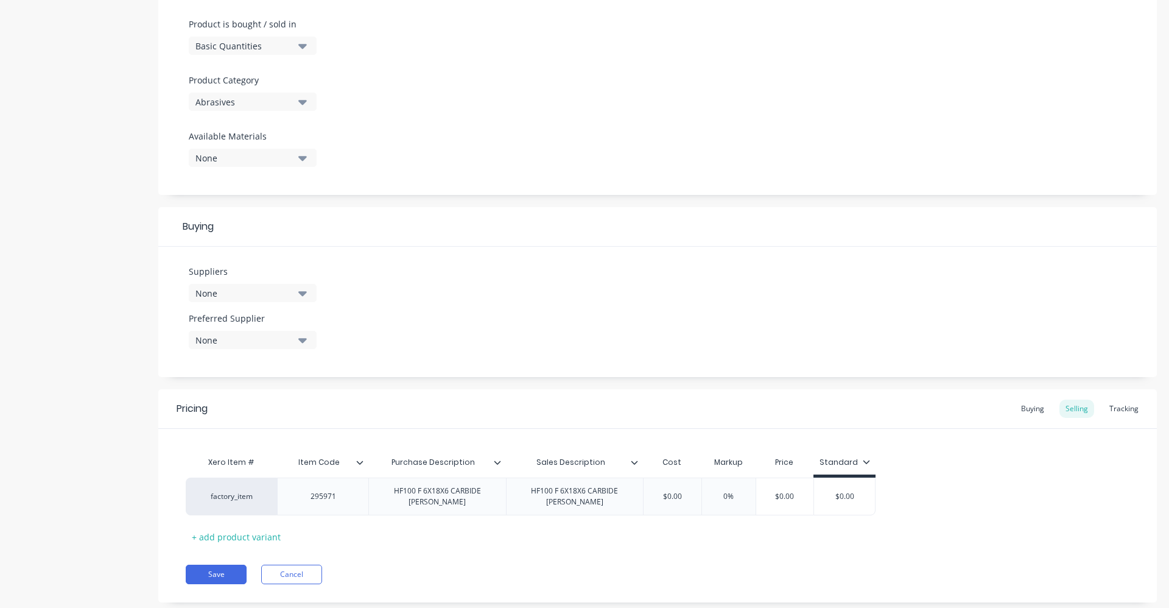
click at [301, 293] on icon "button" at bounding box center [302, 293] width 9 height 5
click at [245, 335] on input "text" at bounding box center [288, 329] width 129 height 24
type input "[PERSON_NAME]"
click at [253, 359] on div "KLINGSPOR" at bounding box center [287, 359] width 122 height 13
click at [455, 314] on div "Suppliers 1 suppliers selected [PERSON_NAME] KLINGSPOR Preferred Supplier None" at bounding box center [657, 312] width 999 height 130
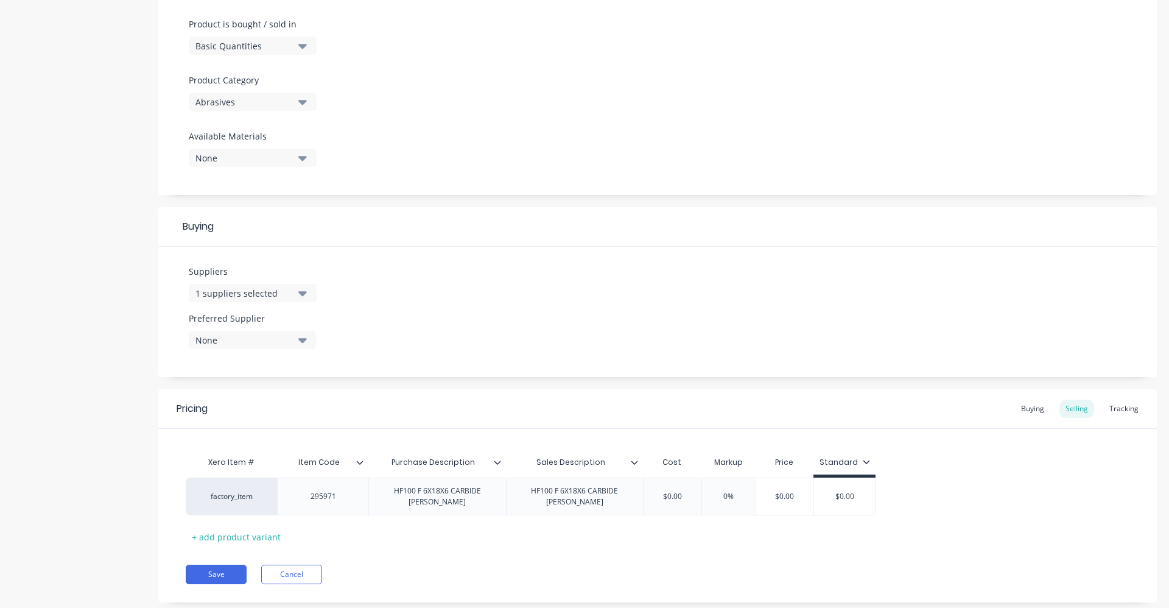
click at [278, 339] on div "None" at bounding box center [243, 340] width 97 height 13
click at [270, 403] on div "KLINGSPOR" at bounding box center [287, 406] width 122 height 13
click at [433, 301] on div "Suppliers 1 suppliers selected [PERSON_NAME] Preferred Supplier KLINGSPOR KLING…" at bounding box center [657, 312] width 999 height 130
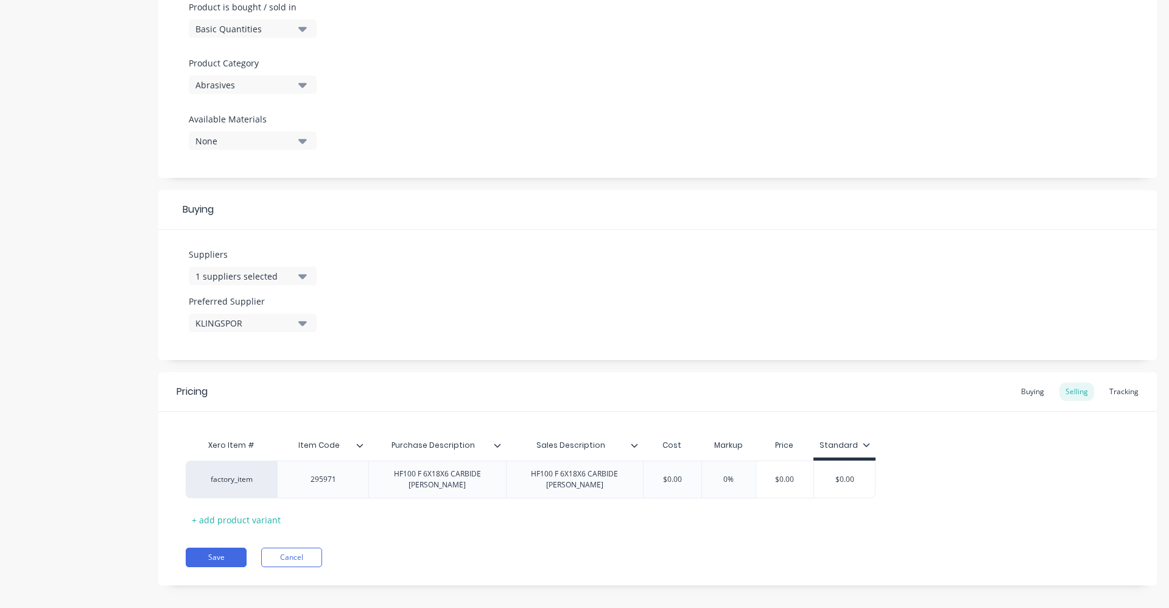
scroll to position [387, 0]
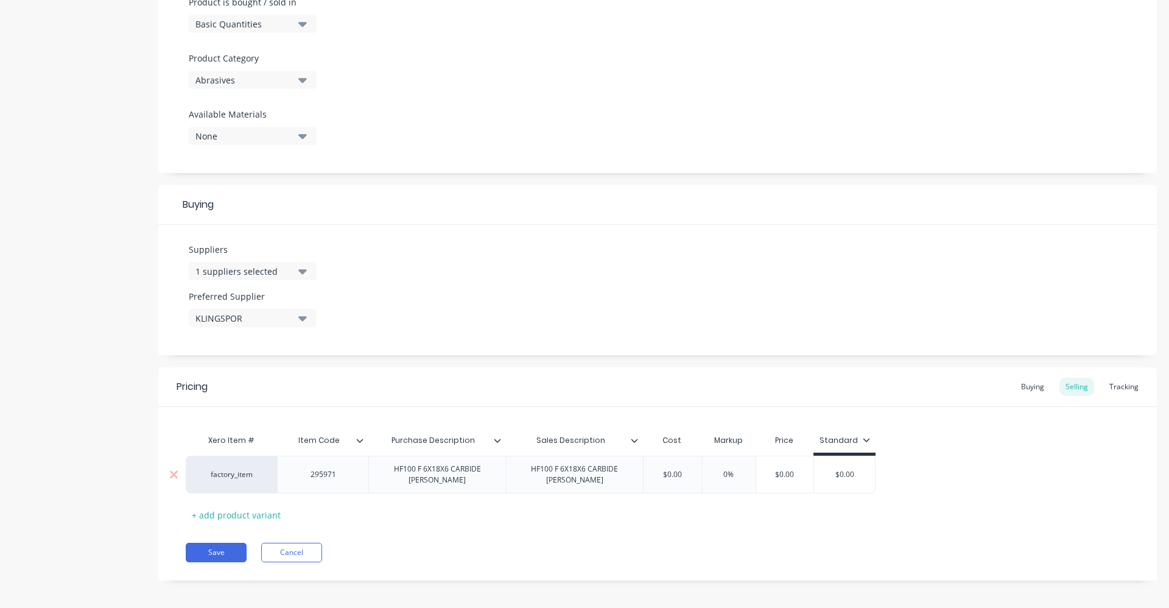
drag, startPoint x: 686, startPoint y: 469, endPoint x: 637, endPoint y: 469, distance: 48.1
click at [637, 469] on div "factory_item 295971 HF100 F 6X18X6 CARBIDE [PERSON_NAME] HF100 F 6X18X6 CARBIDE…" at bounding box center [531, 474] width 690 height 38
type input "26.91"
click at [742, 476] on input "0%" at bounding box center [744, 474] width 61 height 11
type input "40%"
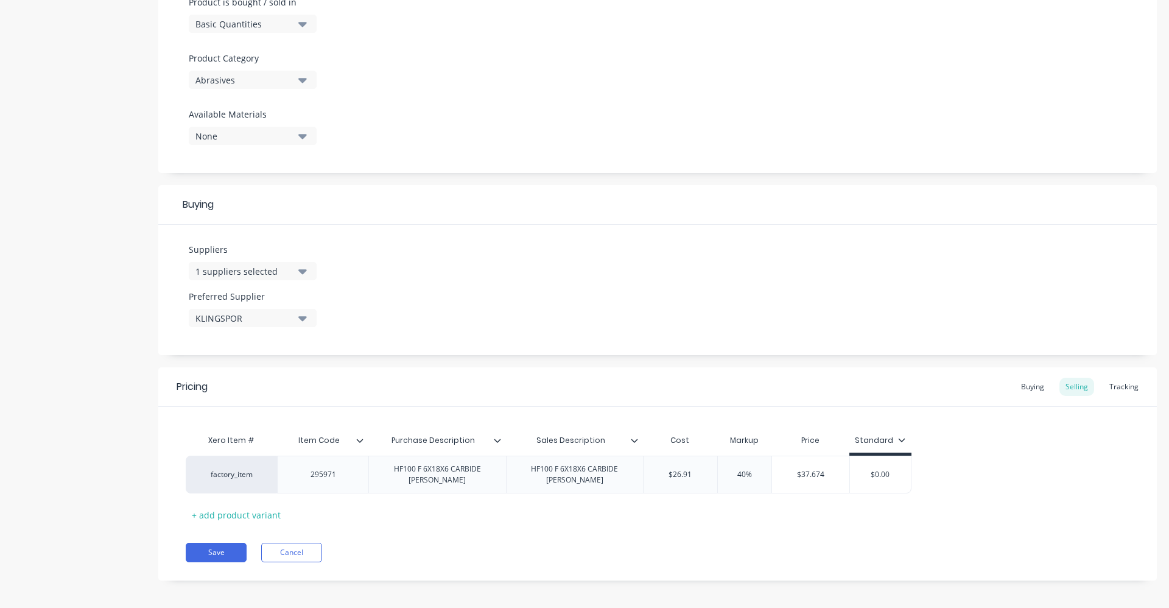
click at [715, 543] on div "Save Cancel" at bounding box center [671, 552] width 971 height 19
click at [1016, 383] on div "Buying" at bounding box center [1032, 387] width 35 height 18
click at [689, 471] on input "$0.00" at bounding box center [676, 474] width 65 height 11
drag, startPoint x: 689, startPoint y: 471, endPoint x: 654, endPoint y: 471, distance: 34.7
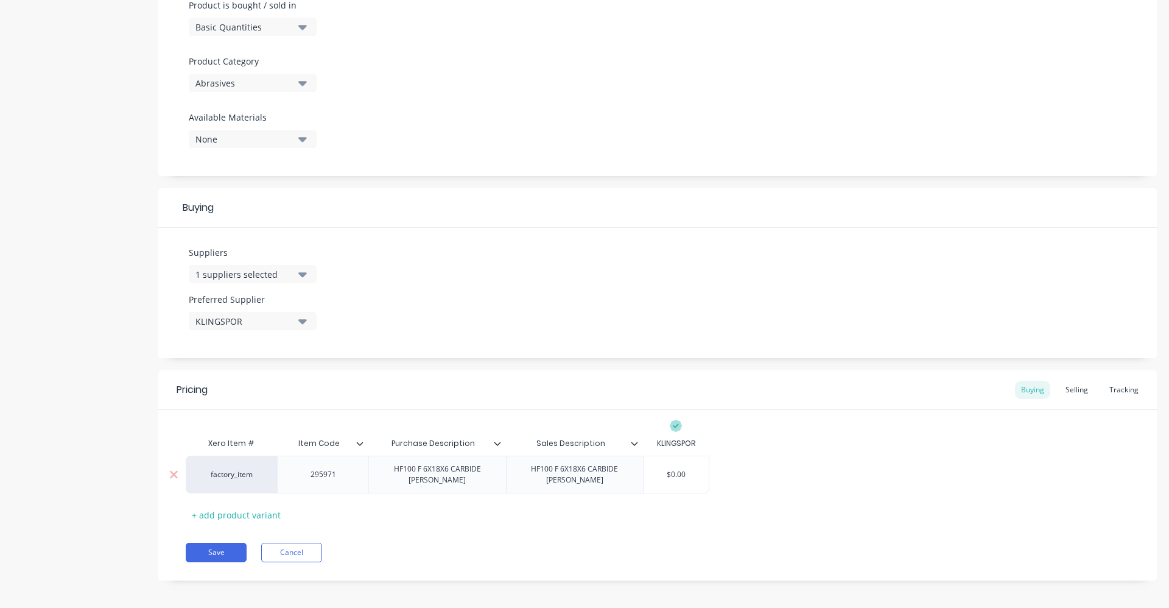
click at [654, 471] on input "$0.00" at bounding box center [676, 474] width 65 height 11
type input "26.91"
click at [785, 480] on div "factory_item 295971 HF100 F 6X18X6 CARBIDE [PERSON_NAME] HF100 F 6X18X6 CARBIDE…" at bounding box center [658, 474] width 944 height 38
click at [216, 543] on button "Save" at bounding box center [216, 552] width 61 height 19
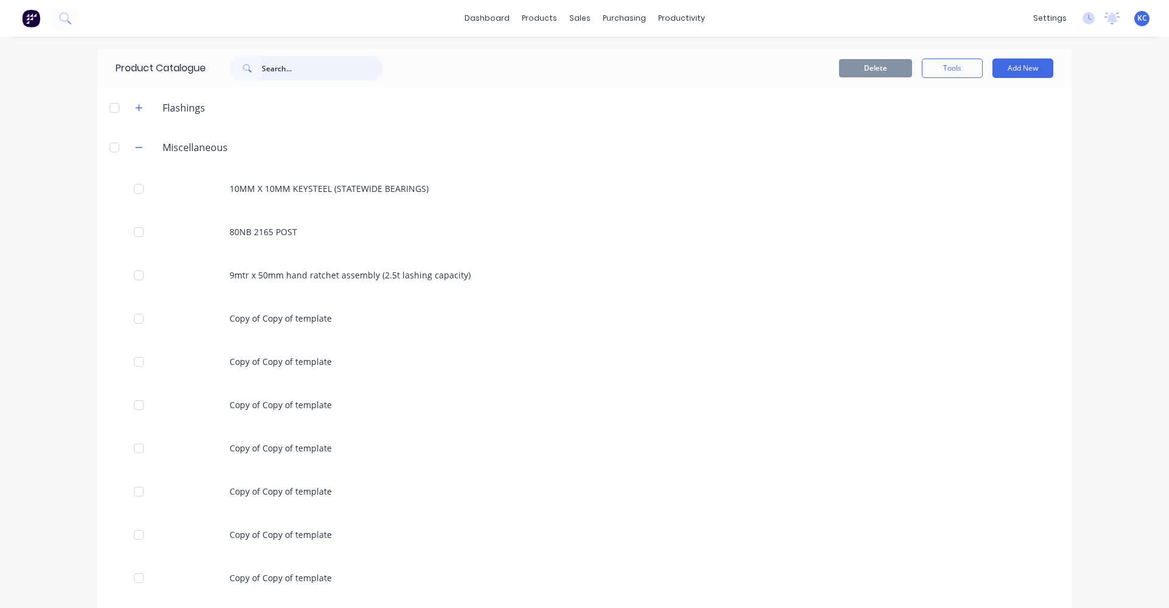
click at [280, 74] on input "text" at bounding box center [322, 68] width 121 height 24
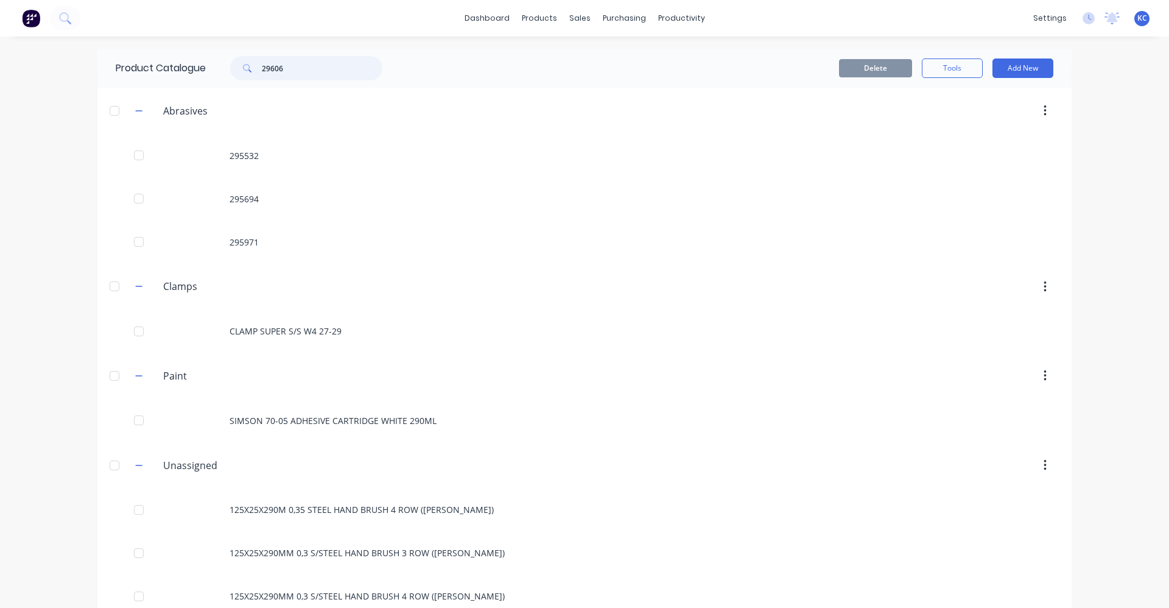
type input "296062"
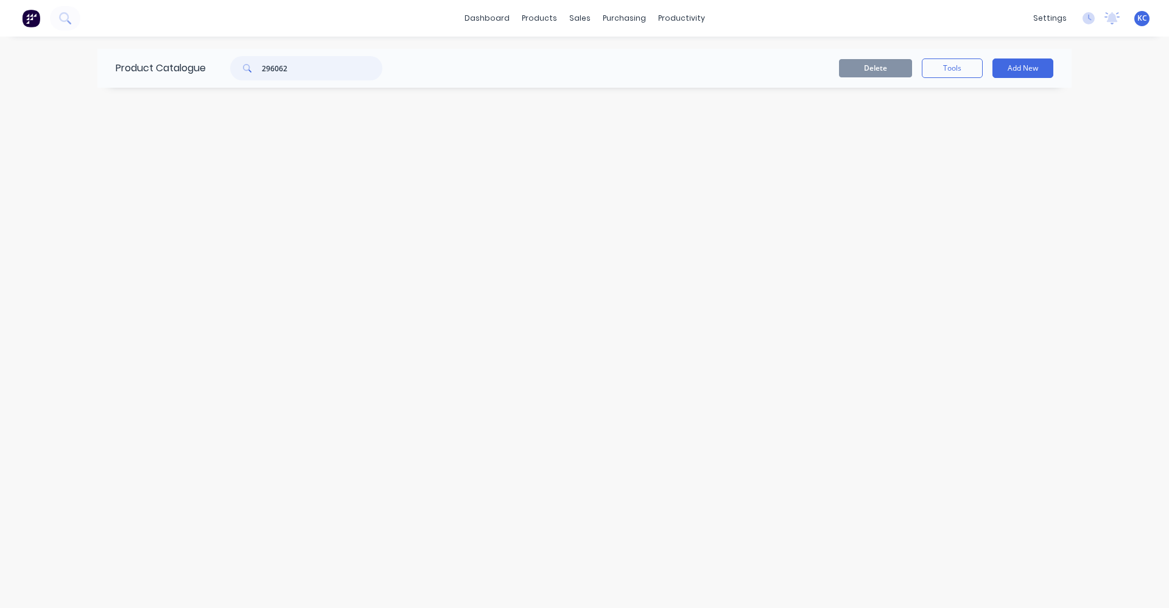
drag, startPoint x: 297, startPoint y: 68, endPoint x: 236, endPoint y: 71, distance: 61.0
click at [236, 71] on div "296062" at bounding box center [306, 68] width 152 height 24
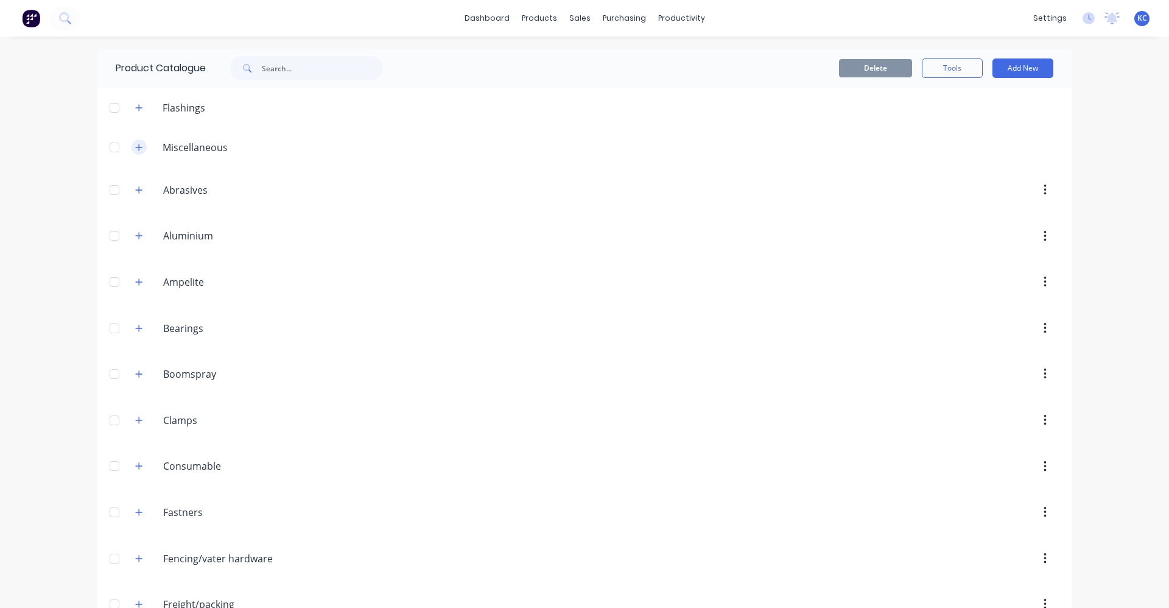
click at [138, 147] on icon "button" at bounding box center [138, 147] width 7 height 9
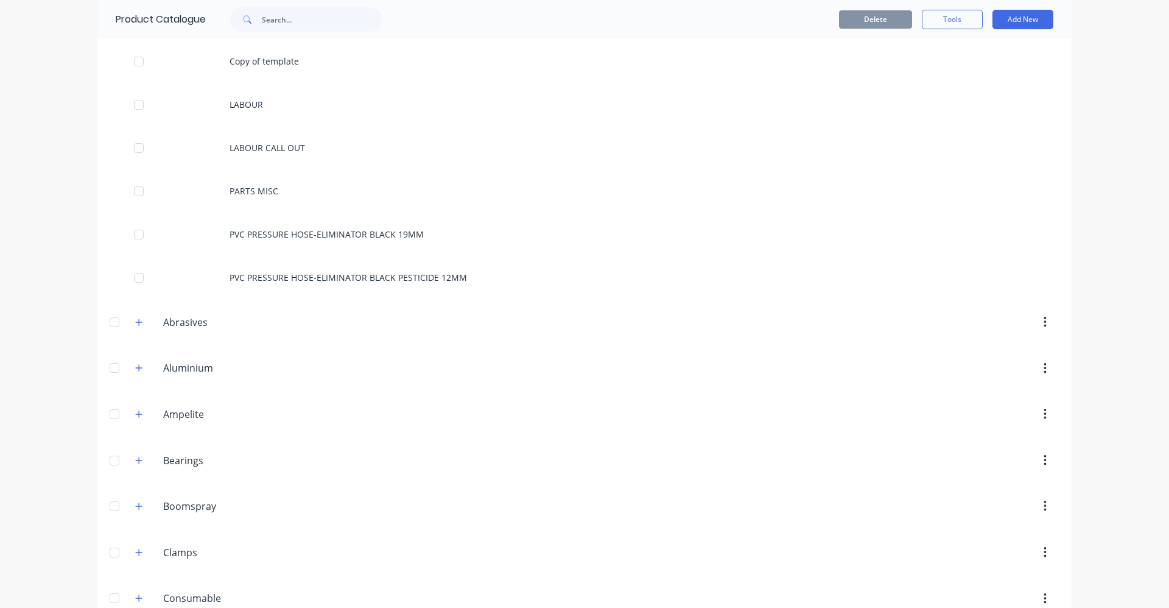
scroll to position [670, 0]
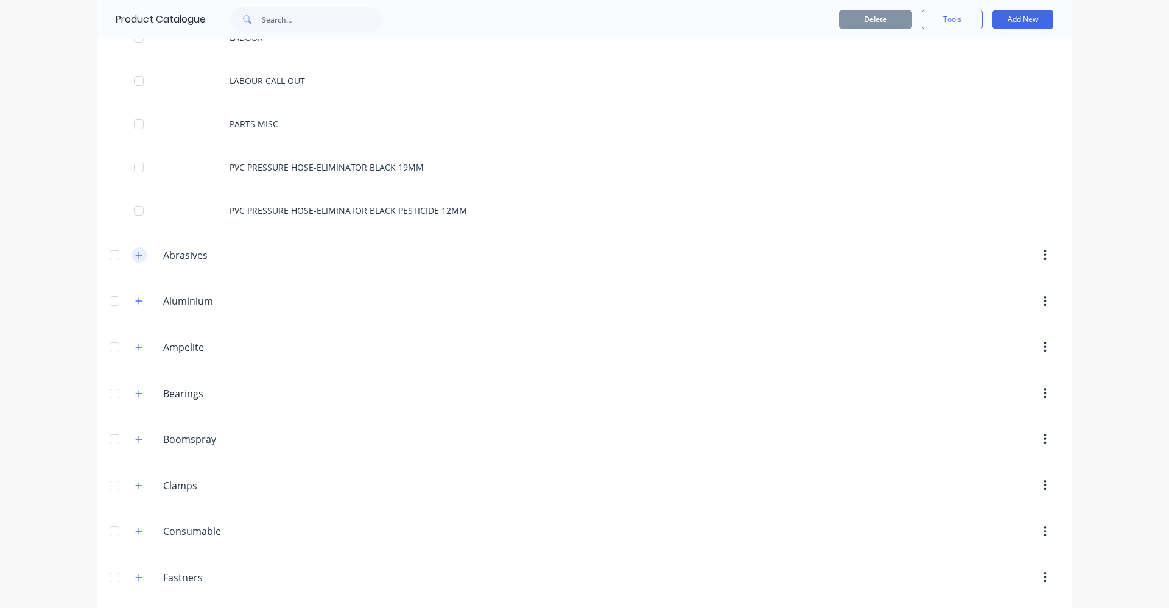
click at [136, 257] on icon "button" at bounding box center [138, 255] width 7 height 9
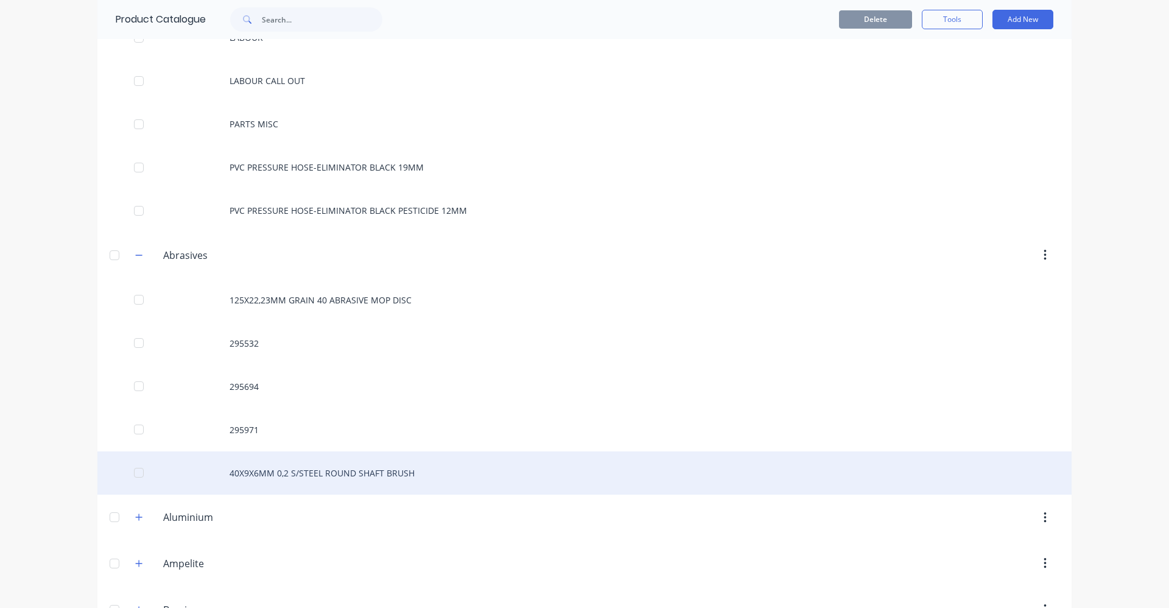
click at [413, 466] on div "40X9X6MM 0,2 S/STEEL ROUND SHAFT BRUSH" at bounding box center [584, 472] width 974 height 43
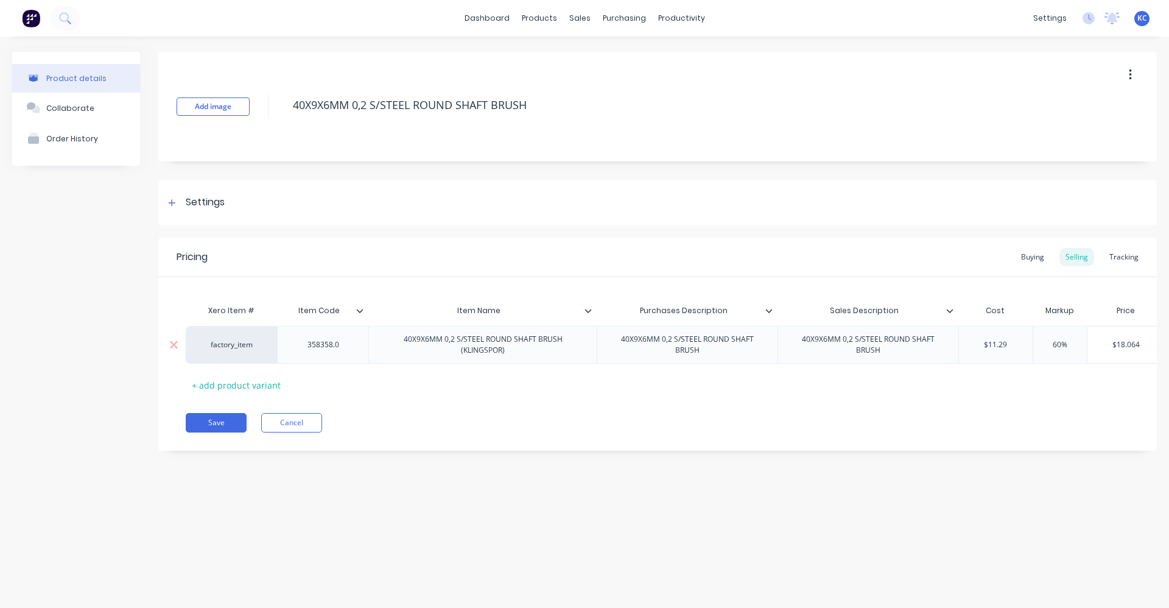
click at [507, 353] on div "40X9X6MM 0,2 S/STEEL ROUND SHAFT BRUSH (KLINGSPOR)" at bounding box center [482, 344] width 201 height 27
click at [525, 517] on div "Product details Collaborate Order History Add image 40X9X6MM 0,2 S/STEEL ROUND …" at bounding box center [584, 310] width 1169 height 547
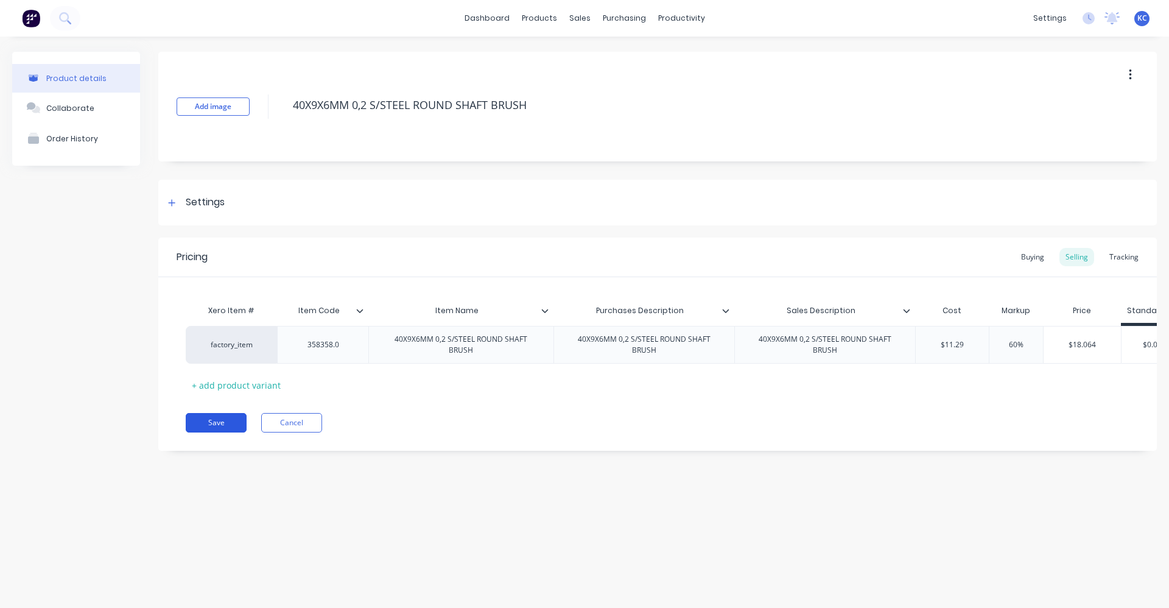
click at [196, 432] on button "Save" at bounding box center [216, 422] width 61 height 19
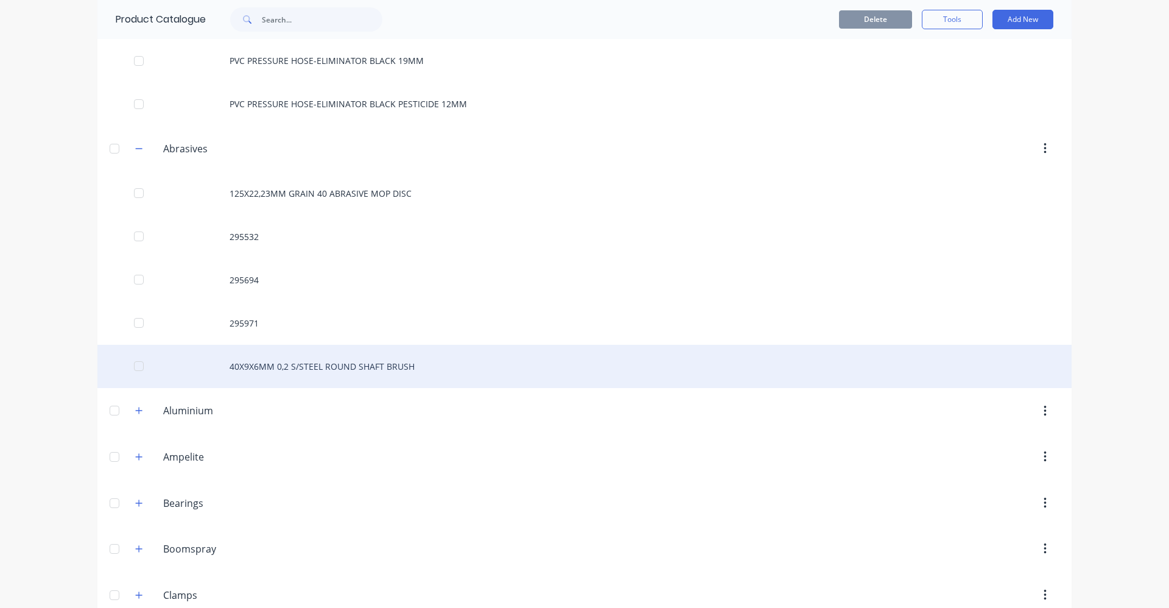
scroll to position [670, 0]
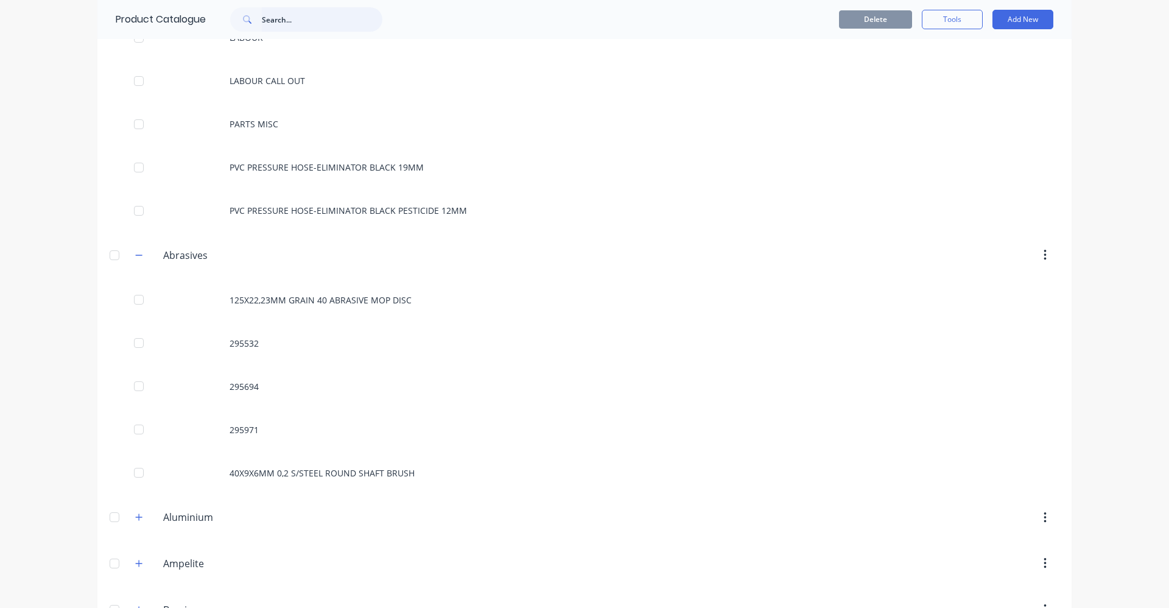
click at [280, 21] on input "text" at bounding box center [322, 19] width 121 height 24
type input "HF100"
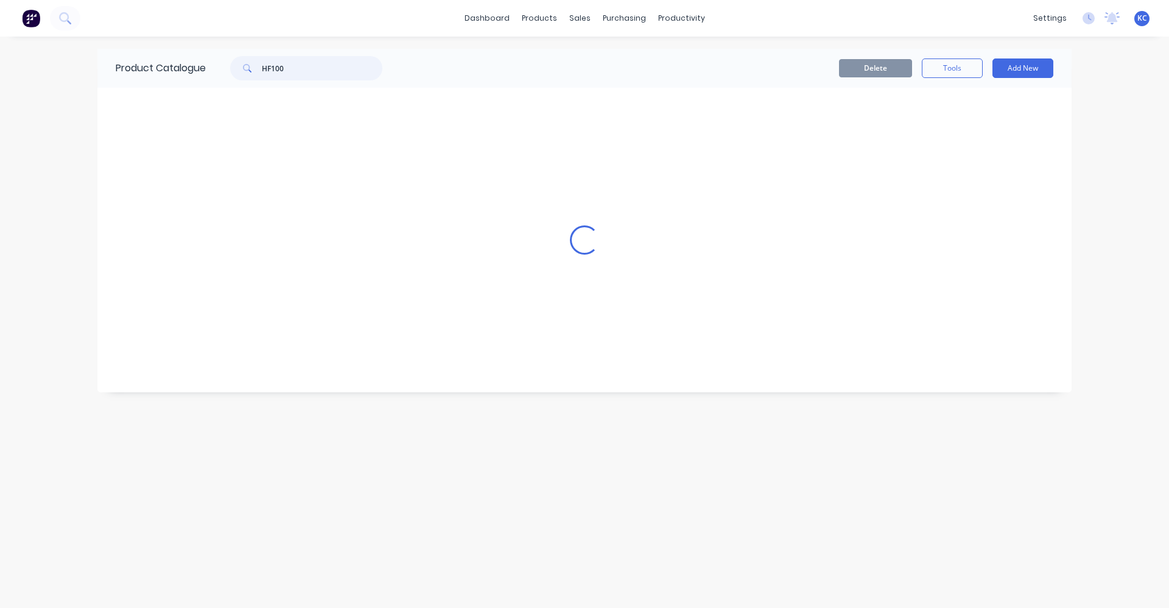
scroll to position [0, 0]
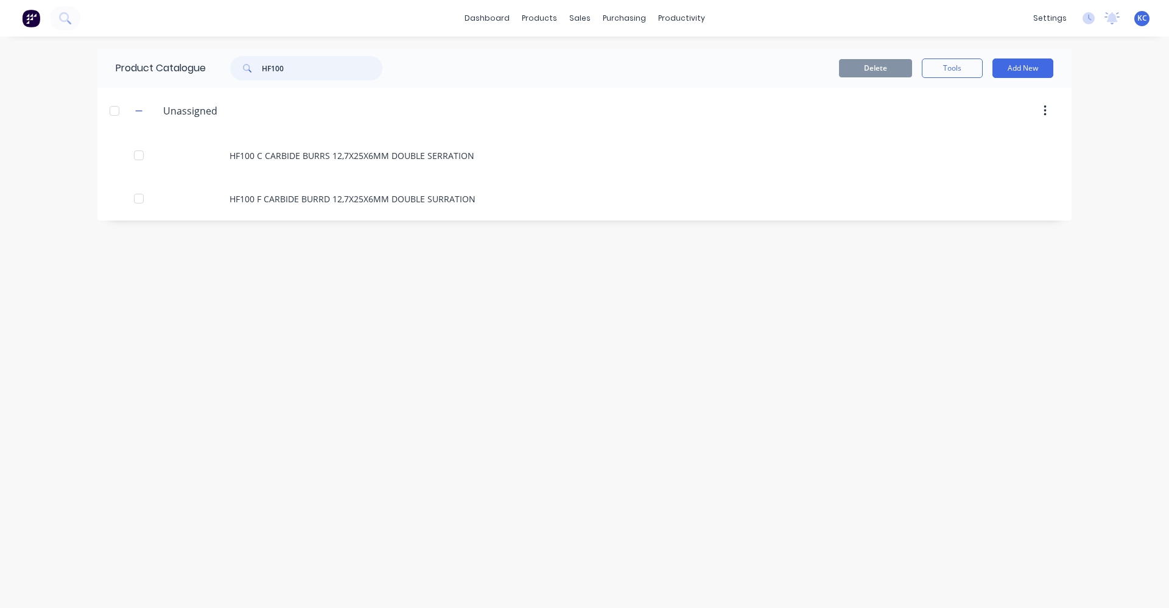
drag, startPoint x: 295, startPoint y: 72, endPoint x: 209, endPoint y: 73, distance: 86.5
click at [209, 73] on div "HF100" at bounding box center [303, 68] width 195 height 24
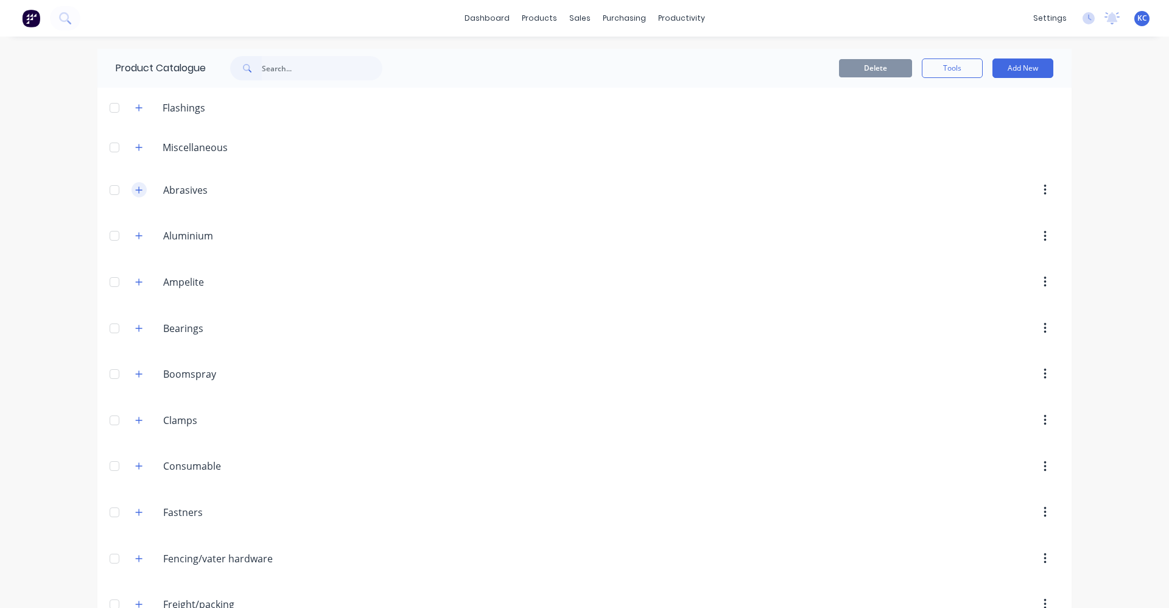
click at [135, 186] on icon "button" at bounding box center [138, 190] width 7 height 9
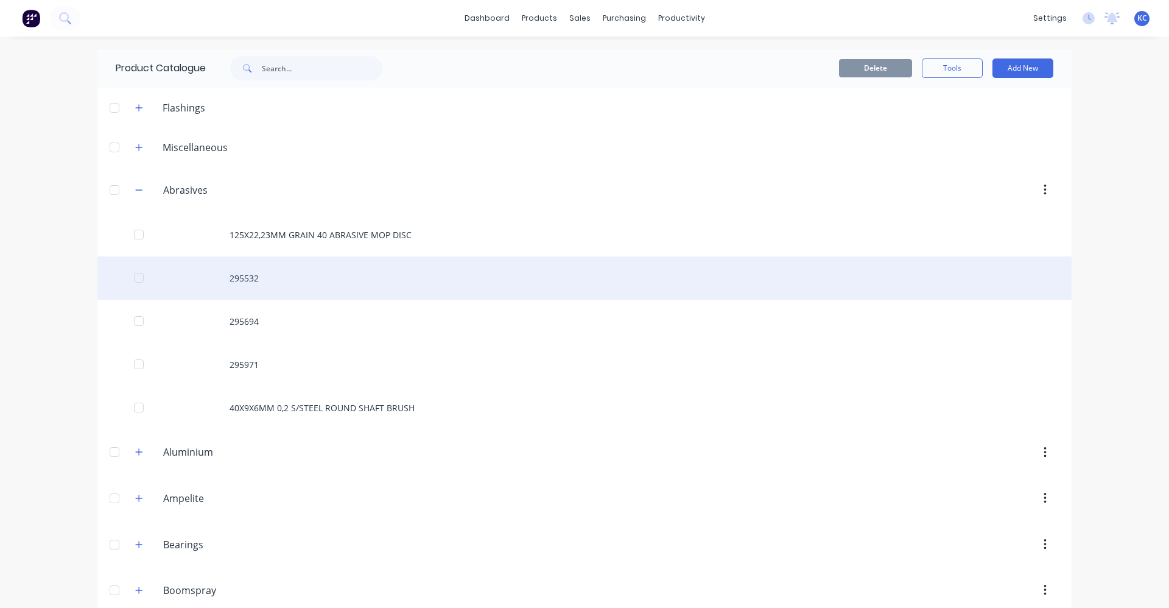
click at [293, 280] on div "295532" at bounding box center [584, 277] width 974 height 43
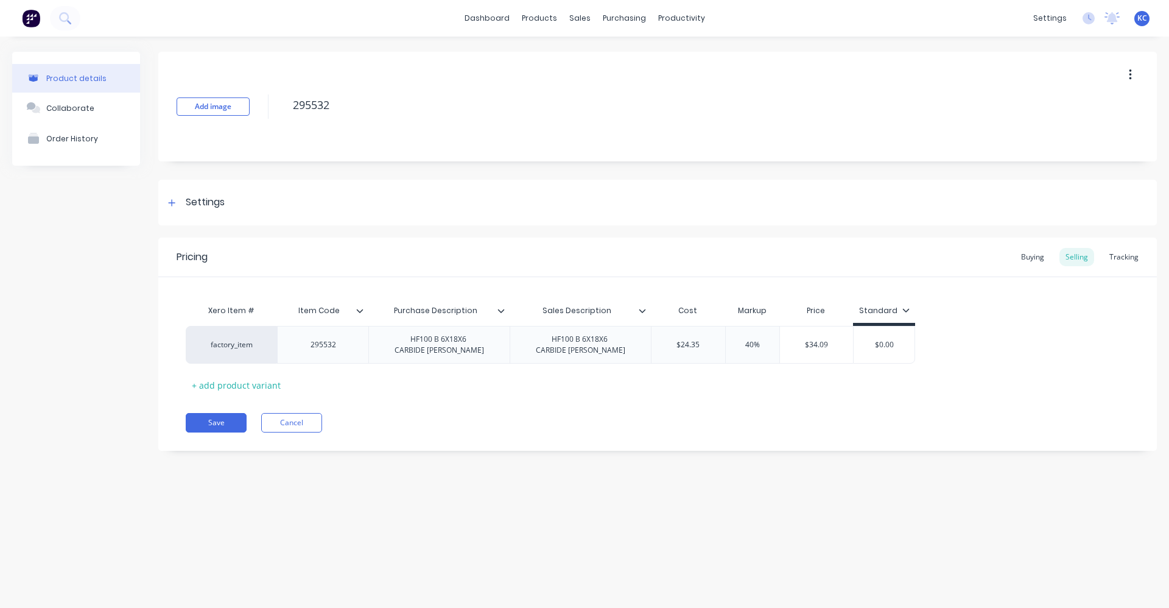
click at [284, 104] on div "Add image 295532" at bounding box center [657, 107] width 999 height 110
drag, startPoint x: 472, startPoint y: 354, endPoint x: 407, endPoint y: 339, distance: 66.9
click at [407, 339] on div "HF100 B 6X18X6 CARBIDE [PERSON_NAME]" at bounding box center [439, 344] width 109 height 27
copy div "HF100 B 6X18X6 CARBIDE [PERSON_NAME]"
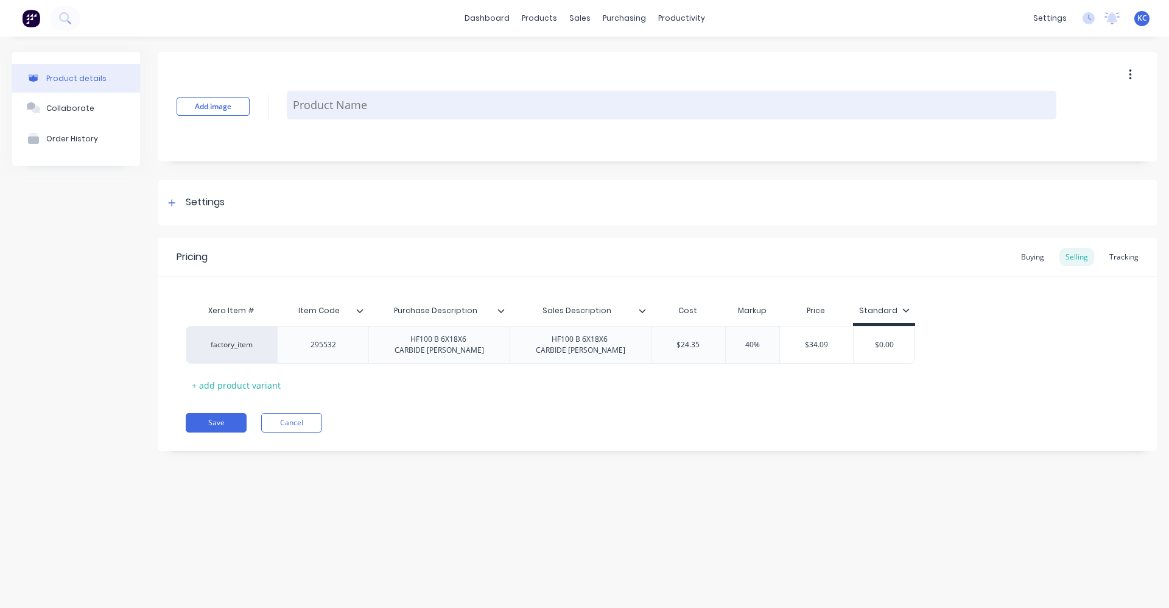
click at [318, 109] on textarea at bounding box center [672, 105] width 770 height 29
paste textarea "HF100 B 6X18X6 CARBIDE [PERSON_NAME]"
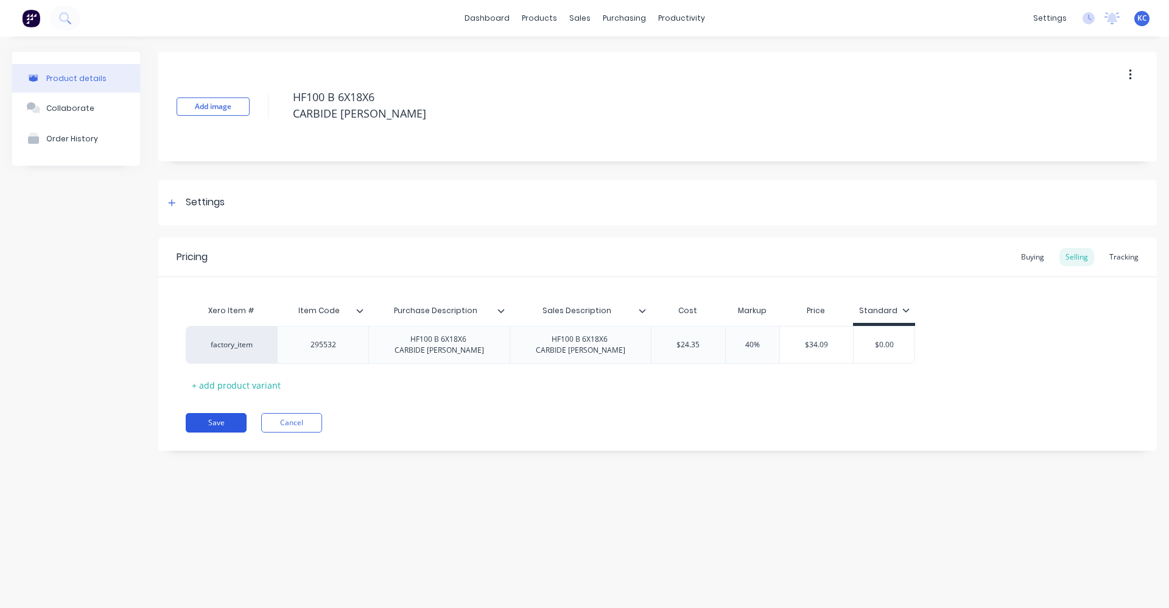
type textarea "HF100 B 6X18X6 CARBIDE [PERSON_NAME]"
click at [193, 425] on button "Save" at bounding box center [216, 422] width 61 height 19
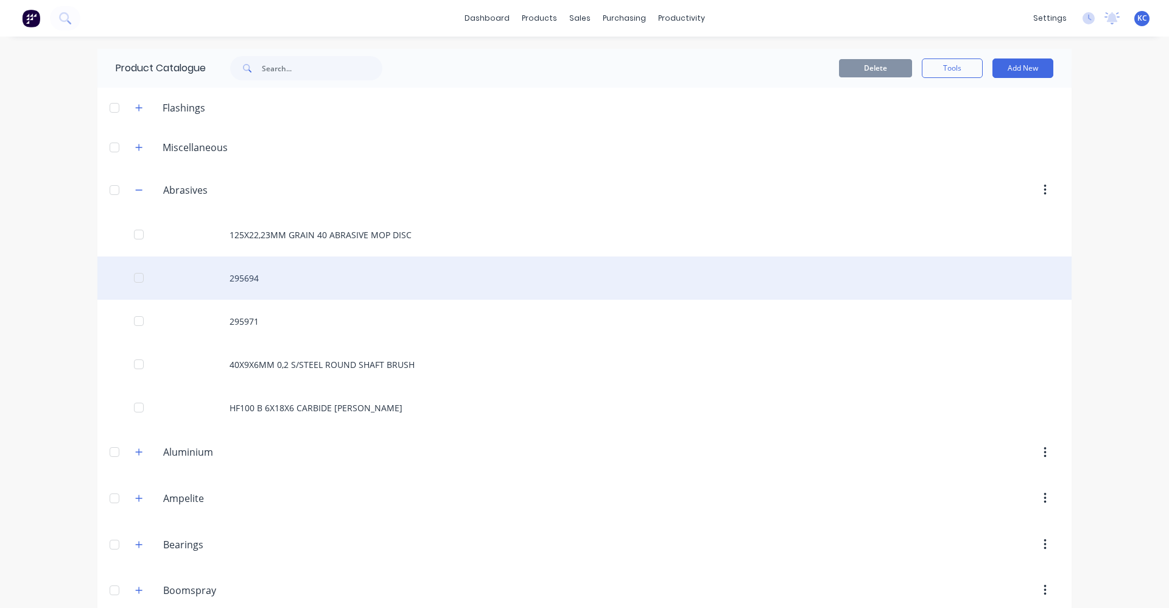
click at [244, 276] on div "295694" at bounding box center [584, 277] width 974 height 43
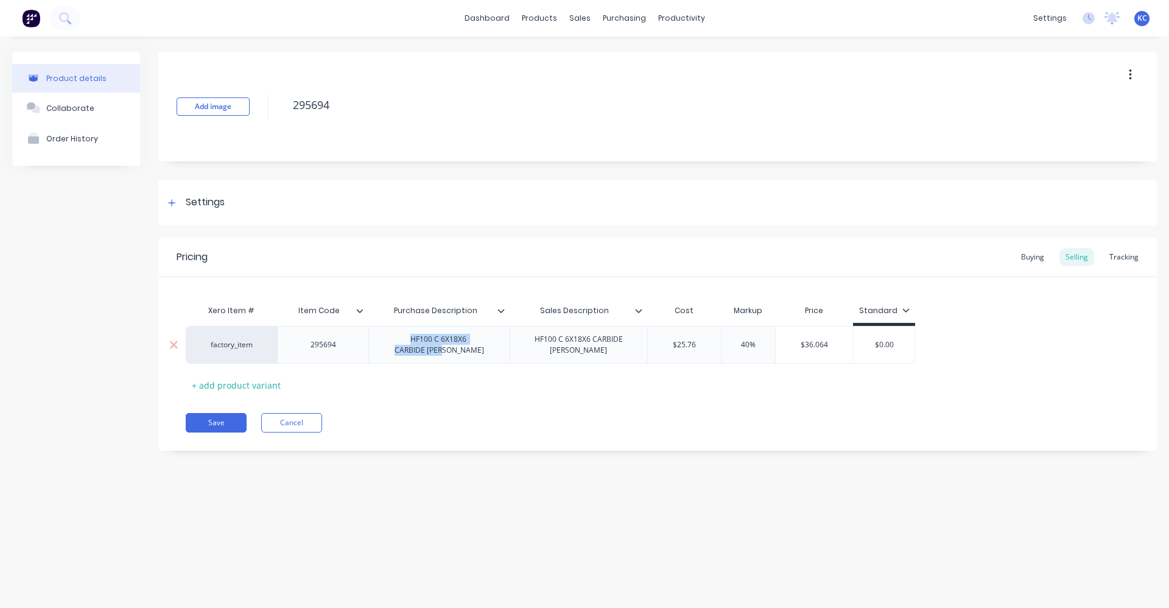
drag, startPoint x: 477, startPoint y: 353, endPoint x: 409, endPoint y: 341, distance: 69.2
click at [409, 341] on div "HF100 C 6X18X6 CARBIDE [PERSON_NAME]" at bounding box center [439, 344] width 109 height 27
copy div "HF100 C 6X18X6 CARBIDE [PERSON_NAME]"
drag, startPoint x: 351, startPoint y: 105, endPoint x: 263, endPoint y: 101, distance: 87.8
click at [263, 101] on div "Add image 295694" at bounding box center [657, 107] width 999 height 110
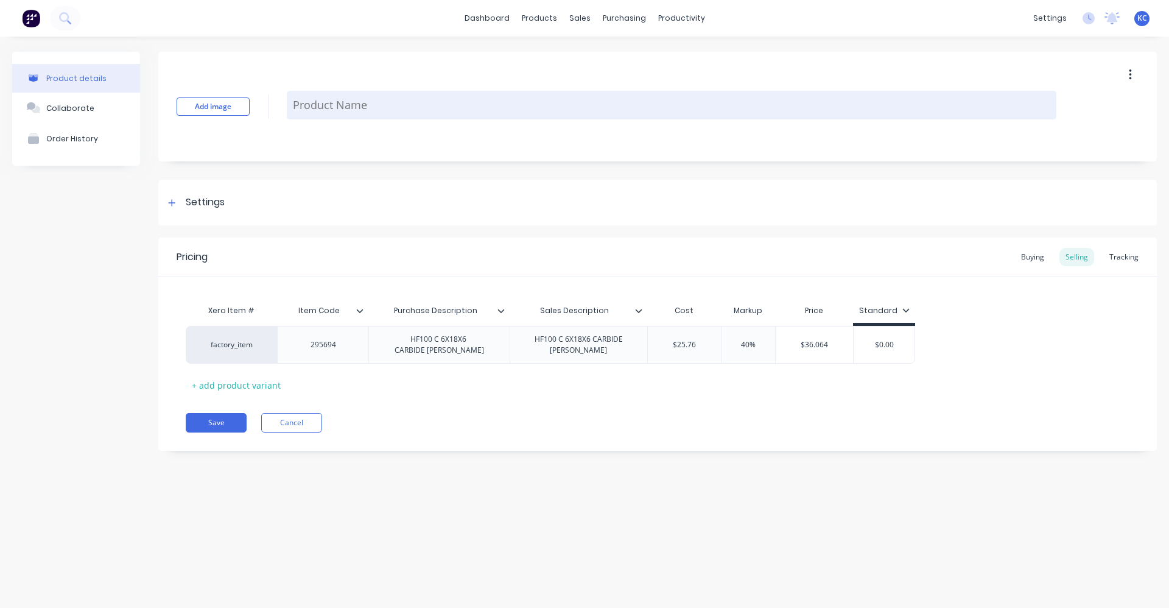
paste textarea "HF100 C 6X18X6 CARBIDE [PERSON_NAME]"
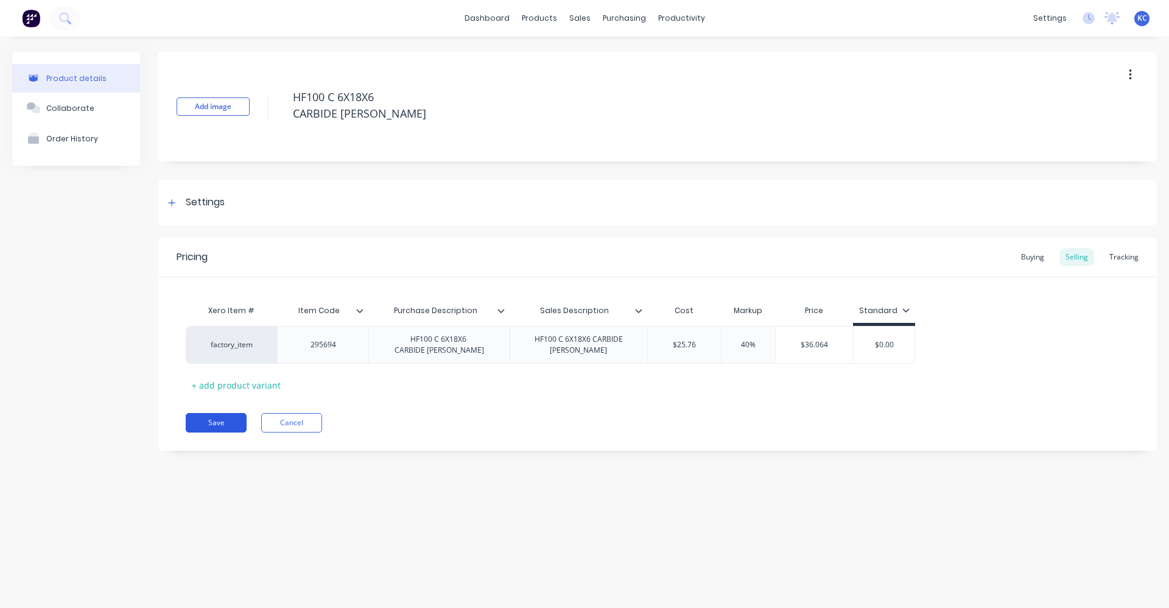
type textarea "HF100 C 6X18X6 CARBIDE [PERSON_NAME]"
click at [229, 429] on button "Save" at bounding box center [216, 422] width 61 height 19
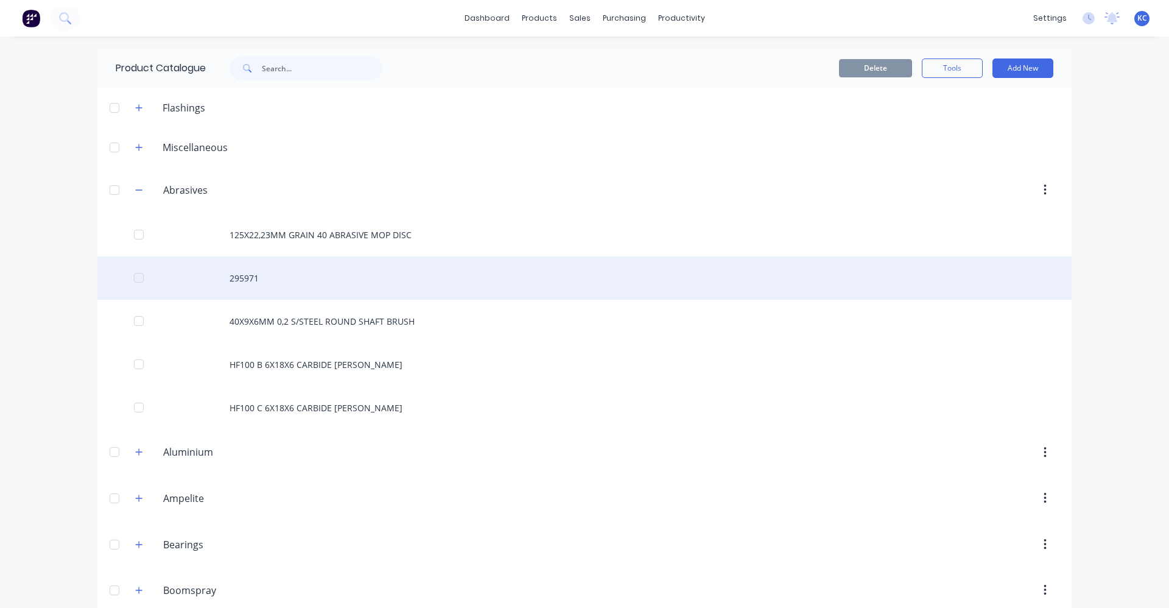
click at [264, 279] on div "295971" at bounding box center [584, 277] width 974 height 43
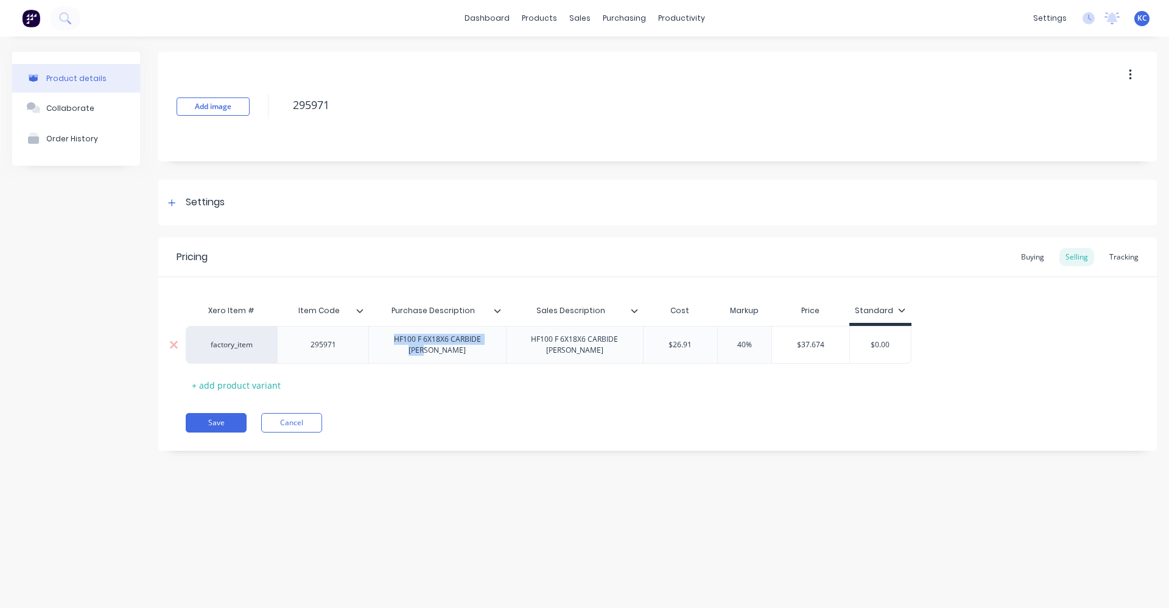
drag, startPoint x: 496, startPoint y: 341, endPoint x: 379, endPoint y: 335, distance: 116.5
click at [379, 335] on div "HF100 F 6X18X6 CARBIDE [PERSON_NAME]" at bounding box center [437, 344] width 127 height 27
copy div "HF100 F 6X18X6 CARBIDE [PERSON_NAME]"
drag, startPoint x: 301, startPoint y: 105, endPoint x: 263, endPoint y: 105, distance: 37.8
click at [264, 105] on div "Add image 295971" at bounding box center [657, 107] width 999 height 110
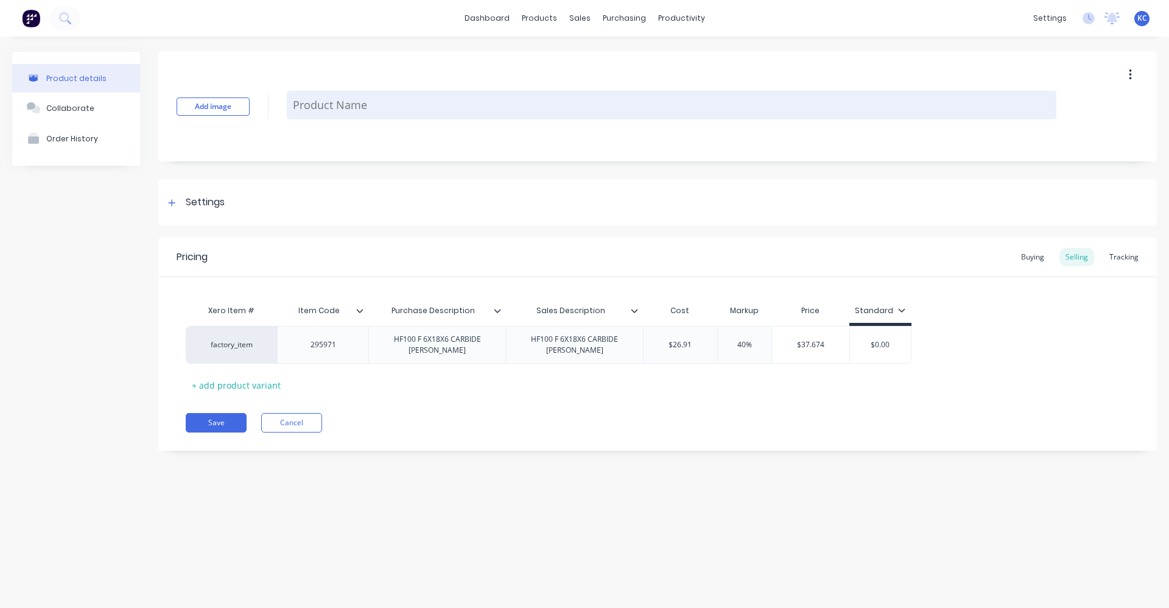
paste textarea "HF100 F 6X18X6 CARBIDE [PERSON_NAME]"
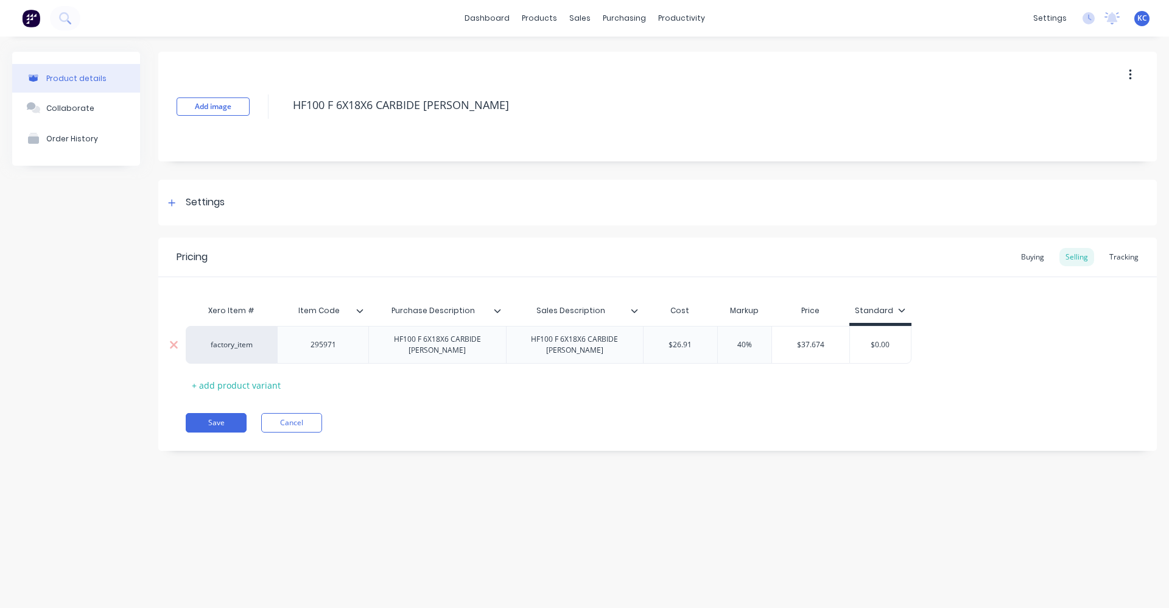
type textarea "HF100 F 6X18X6 CARBIDE [PERSON_NAME]"
click at [443, 348] on div "HF100 F 6X18X6 CARBIDE [PERSON_NAME]" at bounding box center [437, 344] width 127 height 27
click at [580, 350] on div "HF100 F 6X18X6 CARBIDE [PERSON_NAME]" at bounding box center [574, 344] width 127 height 27
click at [228, 416] on button "Save" at bounding box center [216, 422] width 61 height 19
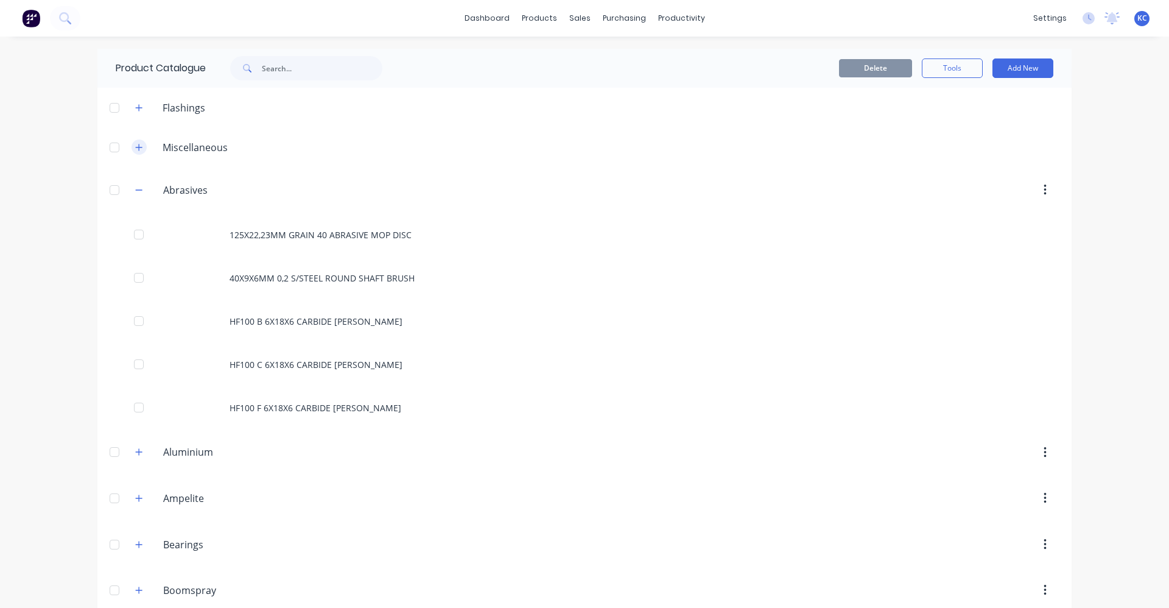
click at [135, 146] on icon "button" at bounding box center [138, 147] width 7 height 9
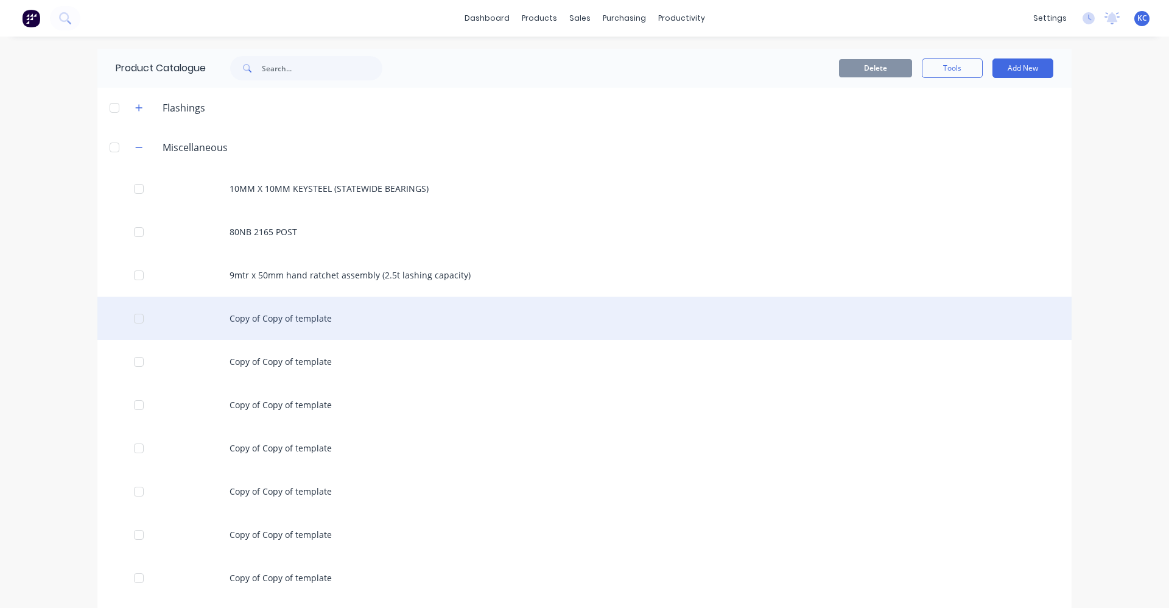
click at [321, 316] on div "Copy of Copy of template" at bounding box center [584, 318] width 974 height 43
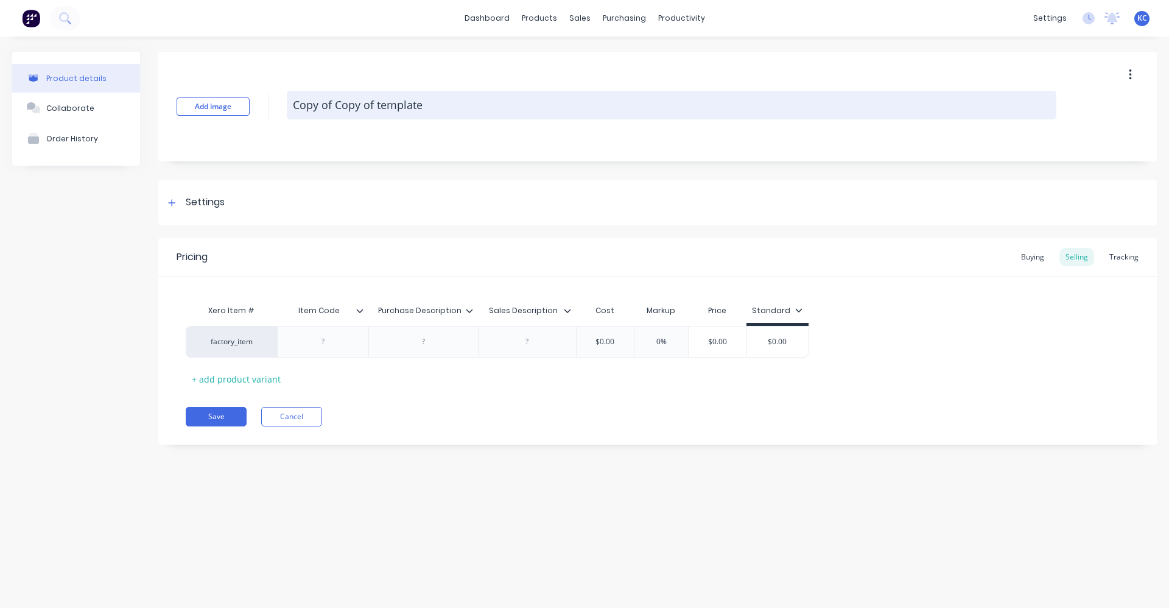
paste textarea "HF100 F 6X18X6 CARBIDE [PERSON_NAME]"
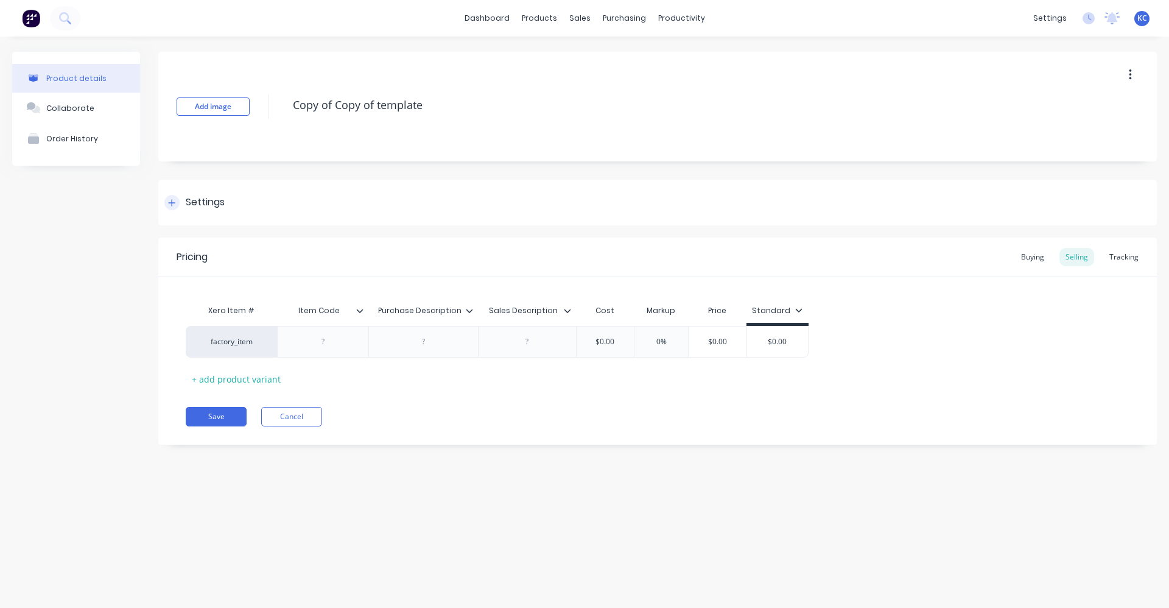
type textarea "Copy of Copy of teHF100 F 6X18X6 CARBIDE BURRmplate"
drag, startPoint x: 595, startPoint y: 100, endPoint x: 262, endPoint y: 110, distance: 333.8
click at [262, 110] on div "Add image Copy of Copy of teHF100 F 6X18X6 CARBIDE BURRmplate" at bounding box center [657, 107] width 999 height 110
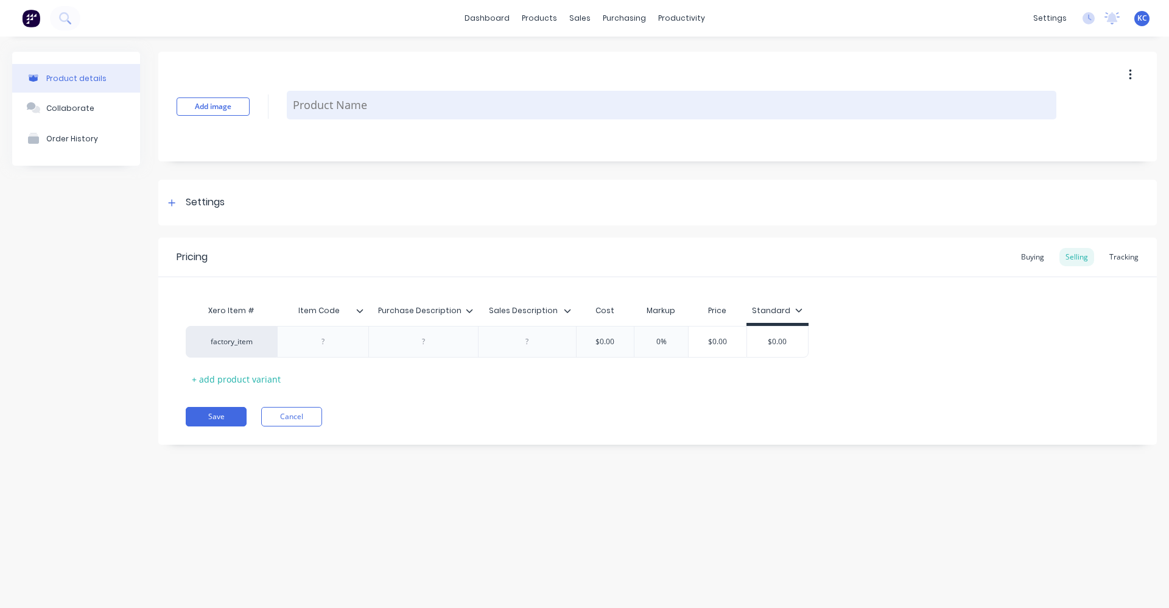
paste textarea "HF100 F 6X18X6 CARBIDE [PERSON_NAME]"
click at [332, 104] on textarea "HF100 F 6X18X6 CARBIDE [PERSON_NAME]" at bounding box center [672, 105] width 770 height 29
drag, startPoint x: 427, startPoint y: 108, endPoint x: 292, endPoint y: 105, distance: 135.8
click at [292, 105] on textarea "HF100 G 6X18X6 CARBIDE [PERSON_NAME]" at bounding box center [672, 105] width 770 height 29
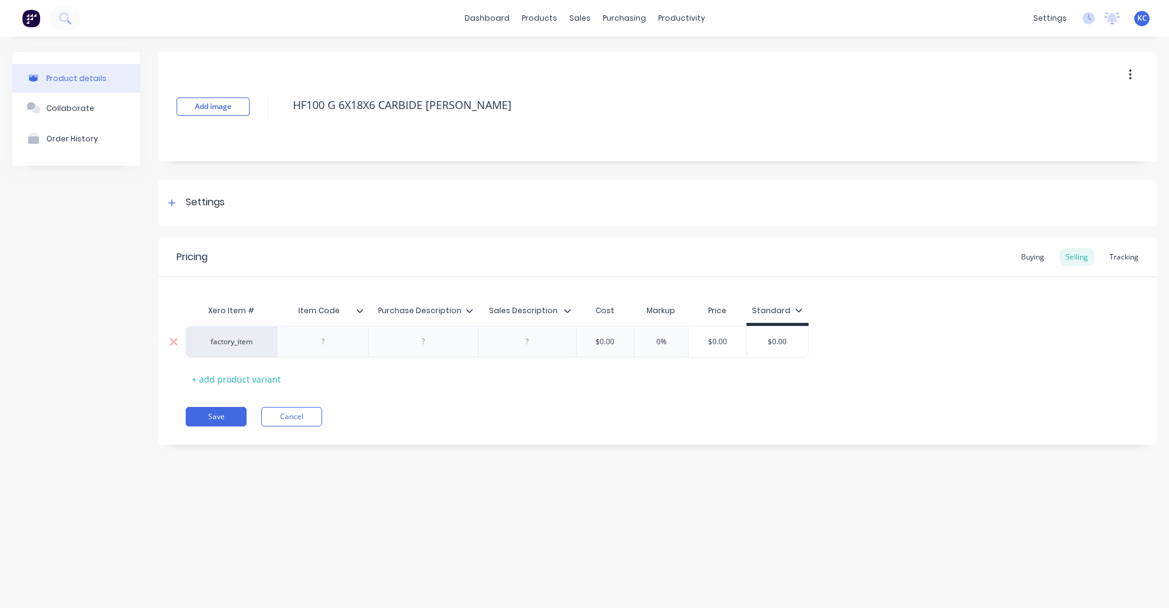
type textarea "HF100 G 6X18X6 CARBIDE [PERSON_NAME]"
click at [409, 347] on div at bounding box center [423, 342] width 61 height 16
paste div
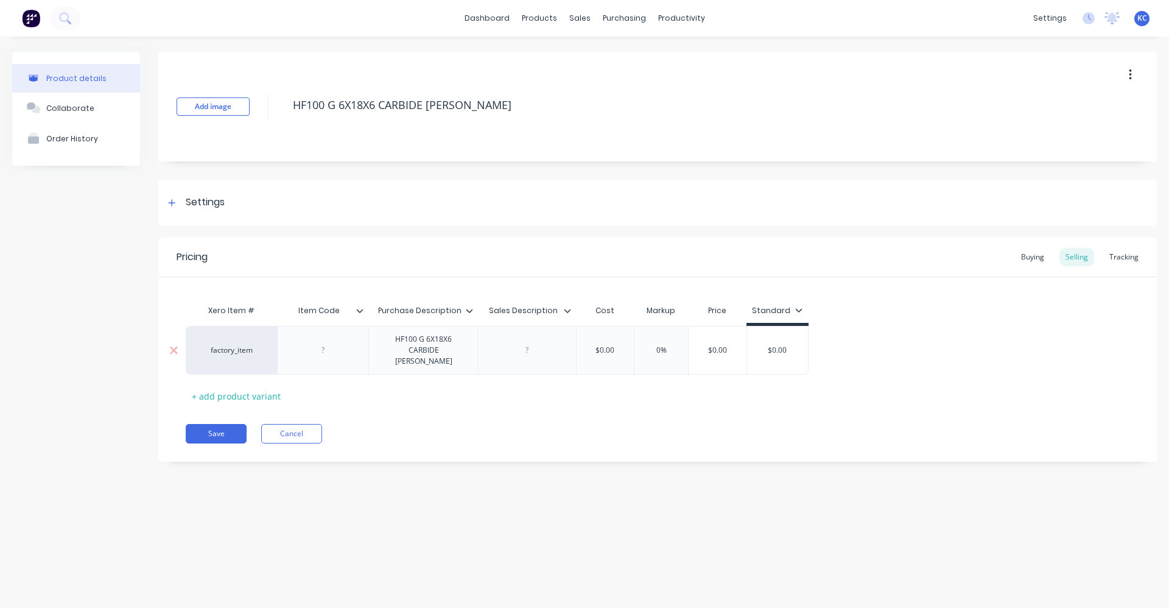
click at [518, 346] on div at bounding box center [527, 350] width 98 height 49
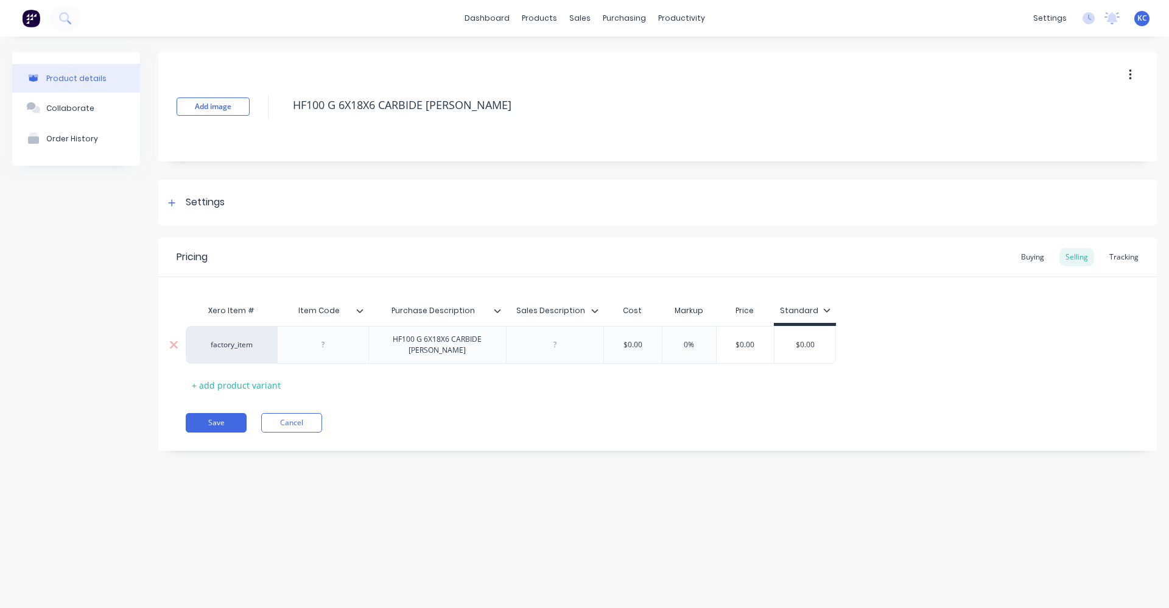
drag, startPoint x: 518, startPoint y: 346, endPoint x: 558, endPoint y: 335, distance: 41.7
click at [558, 335] on div at bounding box center [555, 345] width 98 height 38
click at [563, 344] on div at bounding box center [554, 345] width 61 height 16
paste div
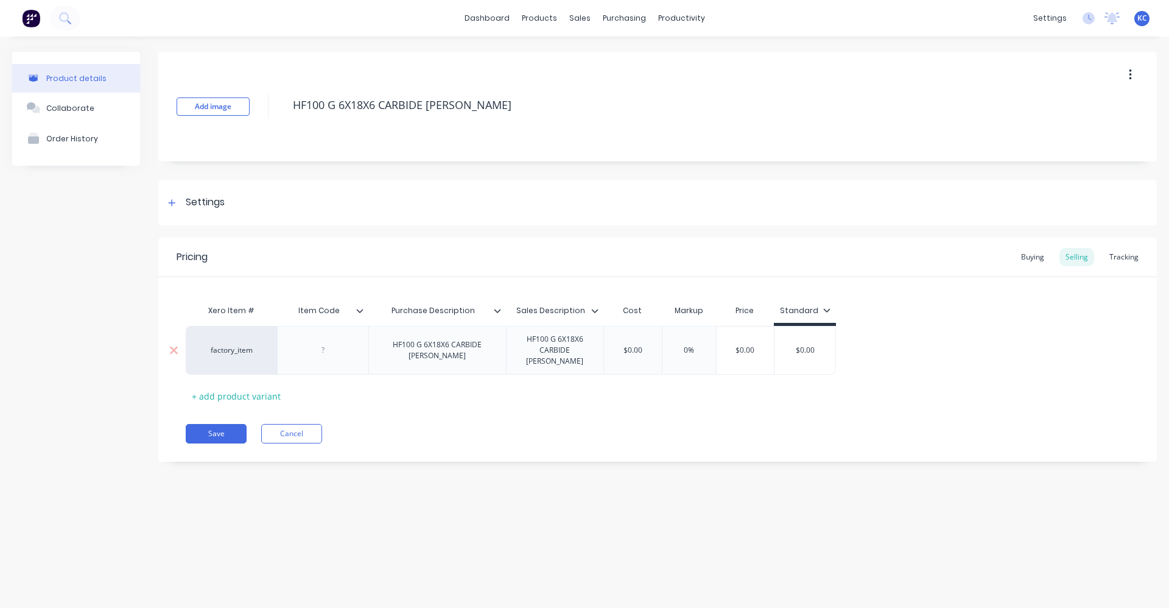
click at [456, 341] on div "HF100 G 6X18X6 CARBIDE [PERSON_NAME]" at bounding box center [437, 350] width 127 height 27
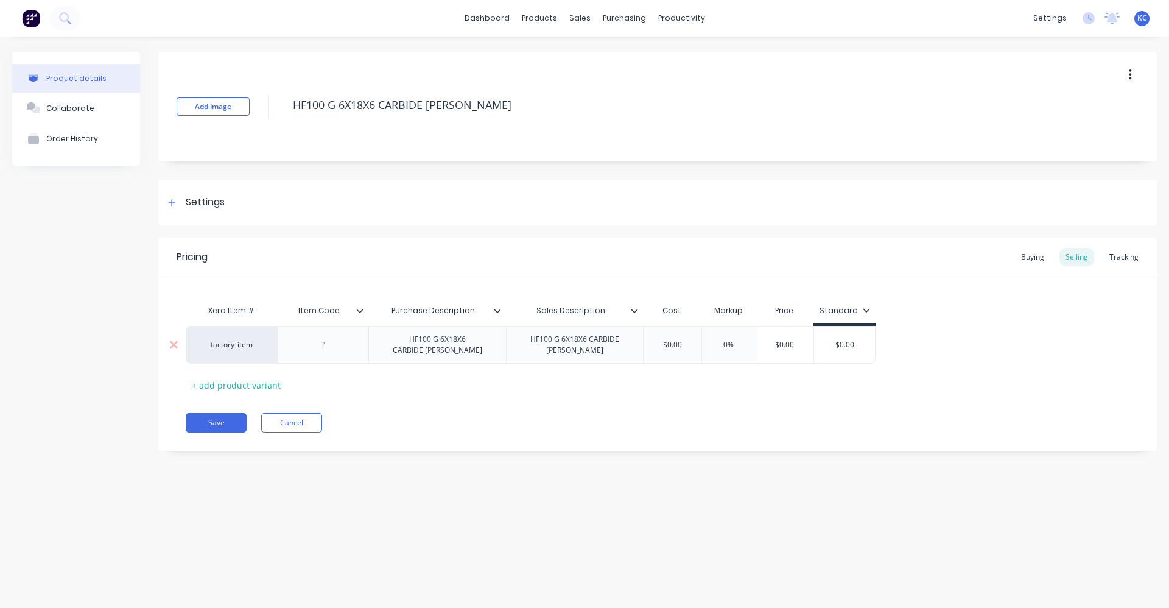
click at [328, 351] on div at bounding box center [323, 345] width 61 height 16
click at [369, 396] on div "Pricing Buying Selling Tracking Xero Item # Item Code Purchase Description Sale…" at bounding box center [657, 343] width 999 height 213
click at [210, 202] on div "Settings" at bounding box center [205, 202] width 39 height 15
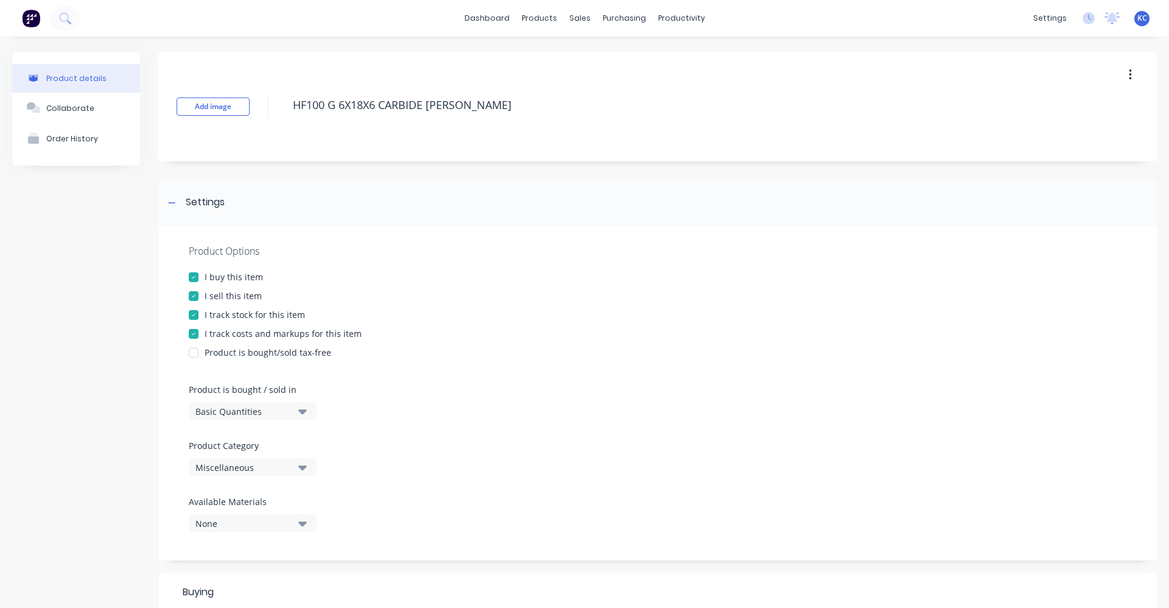
click at [306, 469] on icon "button" at bounding box center [302, 466] width 9 height 13
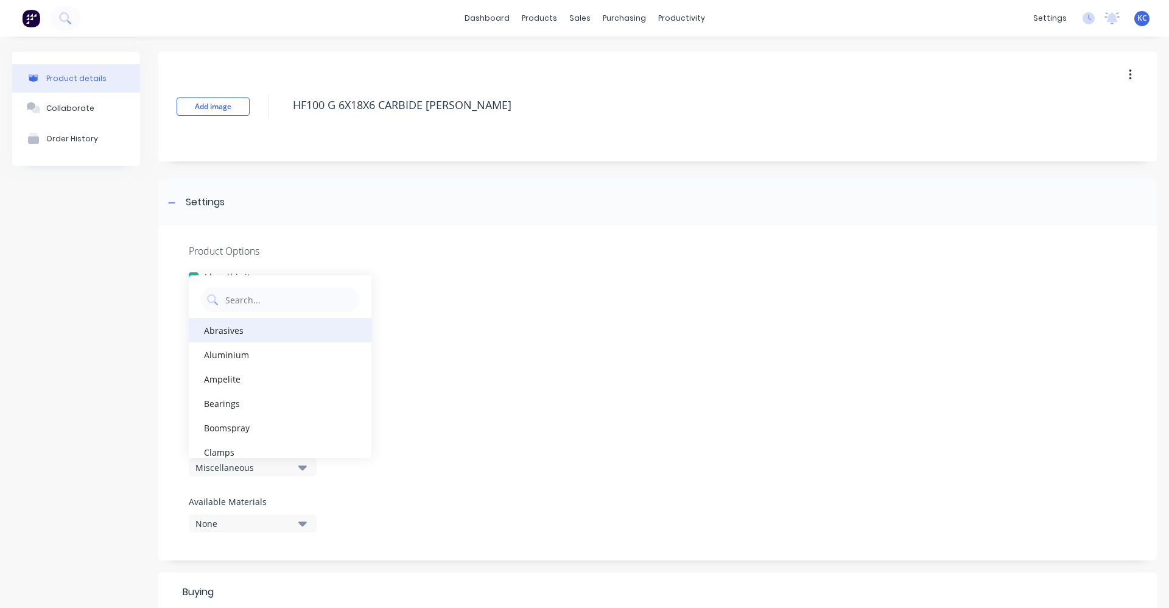
click at [266, 331] on div "Abrasives" at bounding box center [280, 330] width 183 height 24
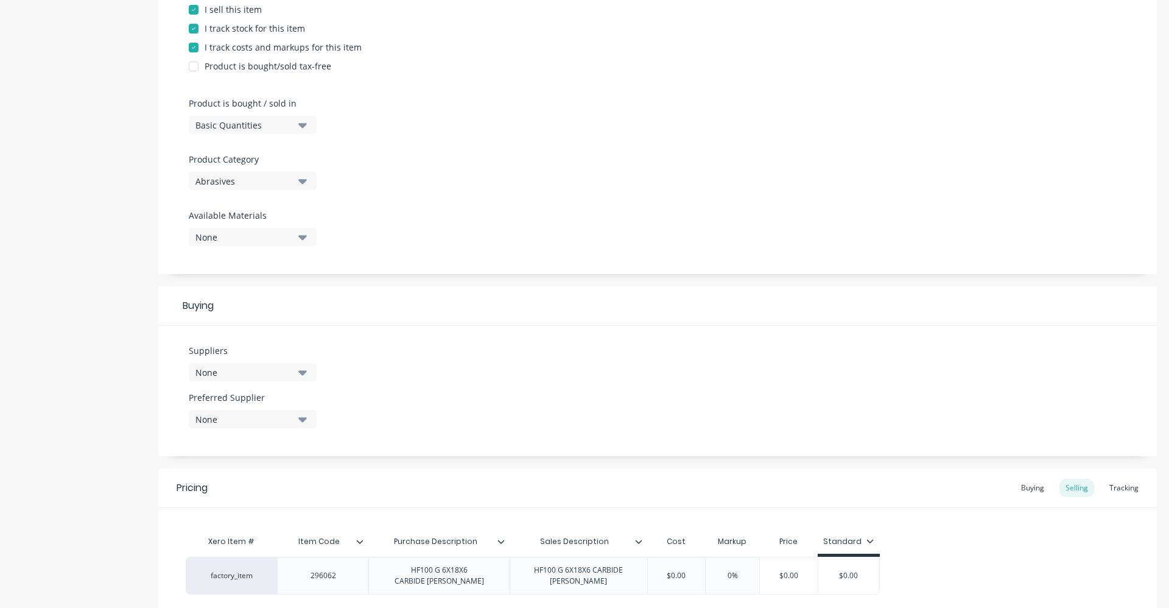
scroll to position [304, 0]
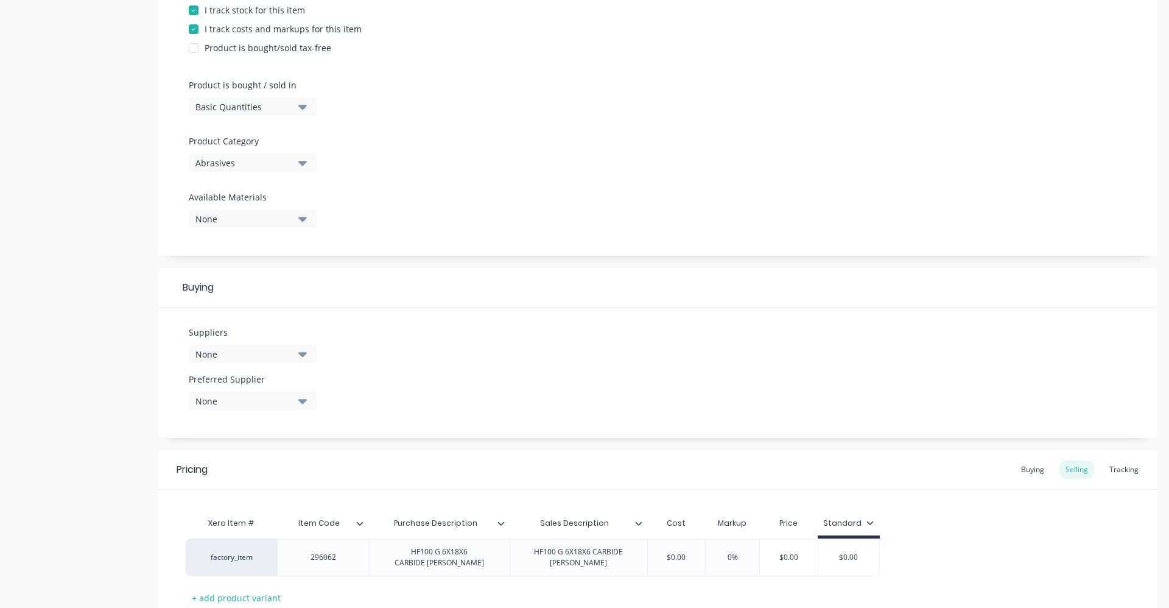
click at [301, 351] on icon "button" at bounding box center [302, 353] width 9 height 13
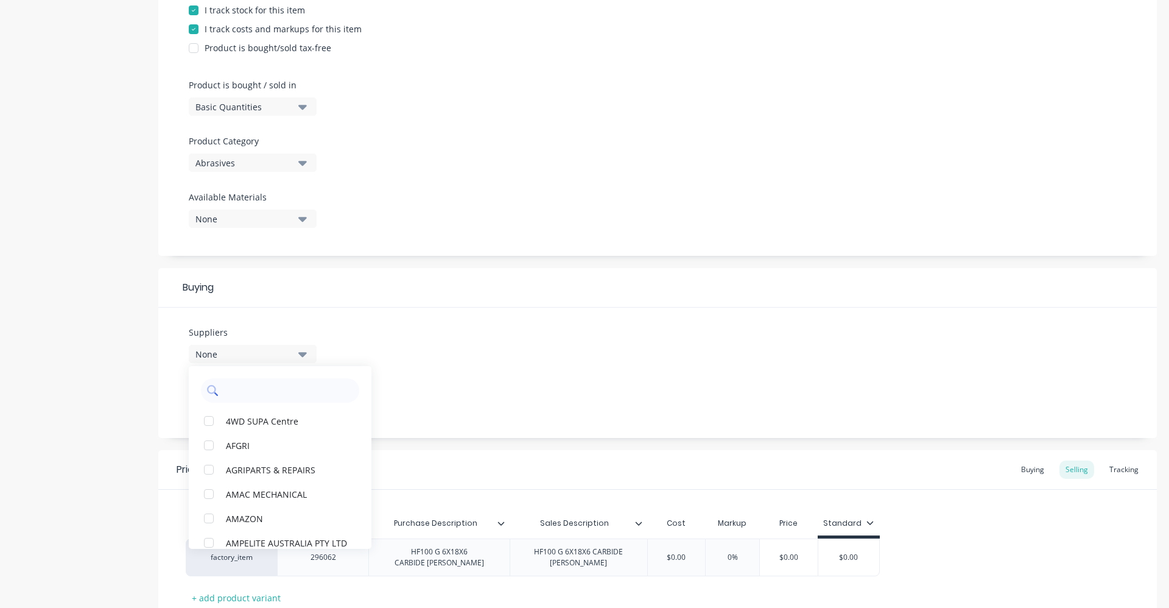
click at [284, 394] on input "text" at bounding box center [288, 390] width 129 height 24
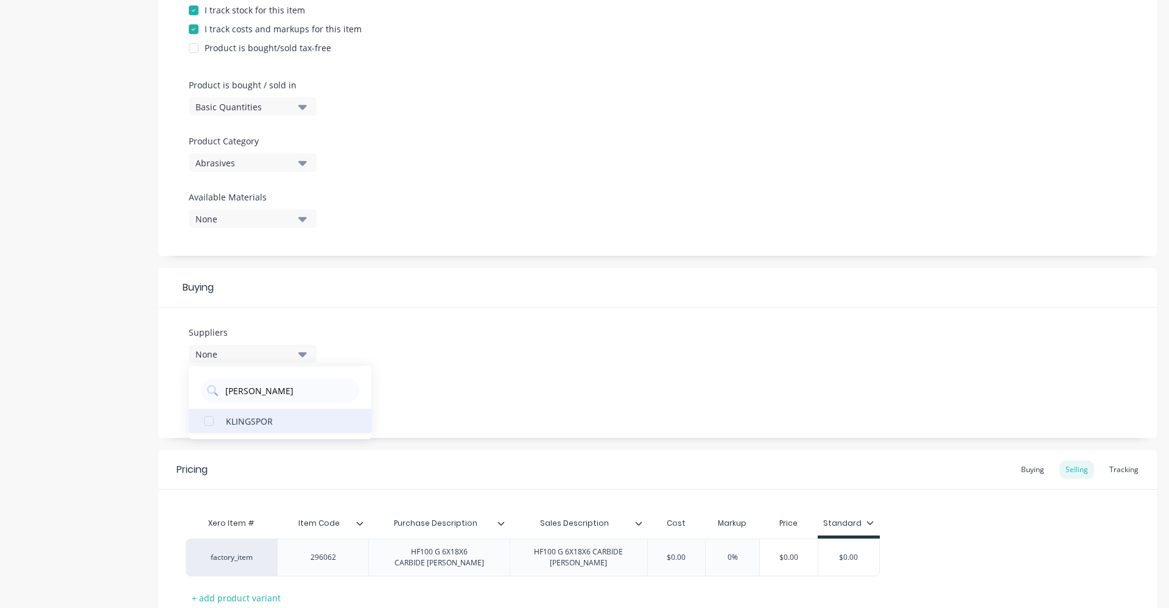
type input "[PERSON_NAME]"
click at [276, 420] on div "KLINGSPOR" at bounding box center [287, 420] width 122 height 13
click at [413, 392] on div "Suppliers 1 suppliers selected [PERSON_NAME] KLINGSPOR Preferred Supplier None" at bounding box center [657, 372] width 999 height 130
click at [225, 404] on div "None" at bounding box center [243, 401] width 97 height 13
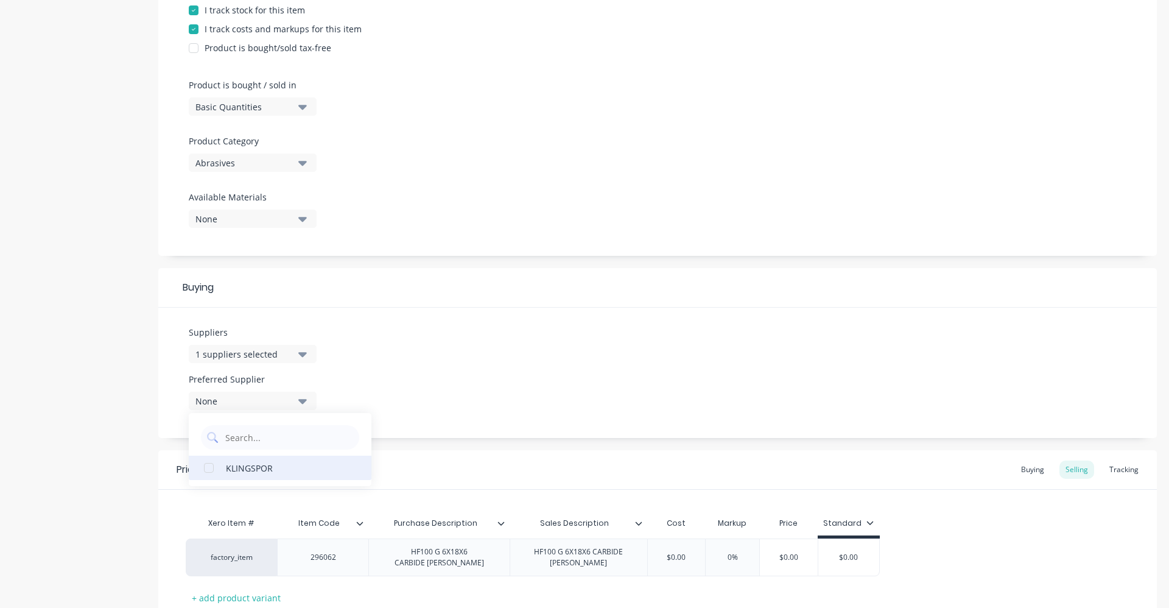
click at [246, 469] on div "KLINGSPOR" at bounding box center [287, 467] width 122 height 13
click at [430, 387] on div "Suppliers 1 suppliers selected [PERSON_NAME] Preferred Supplier KLINGSPOR KLING…" at bounding box center [657, 372] width 999 height 130
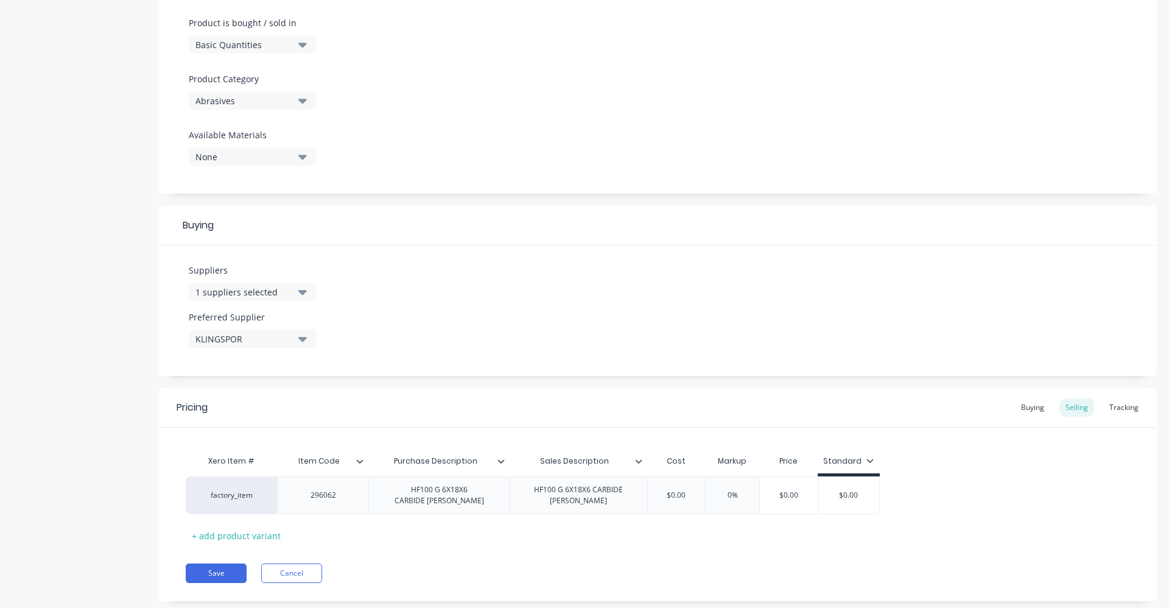
scroll to position [393, 0]
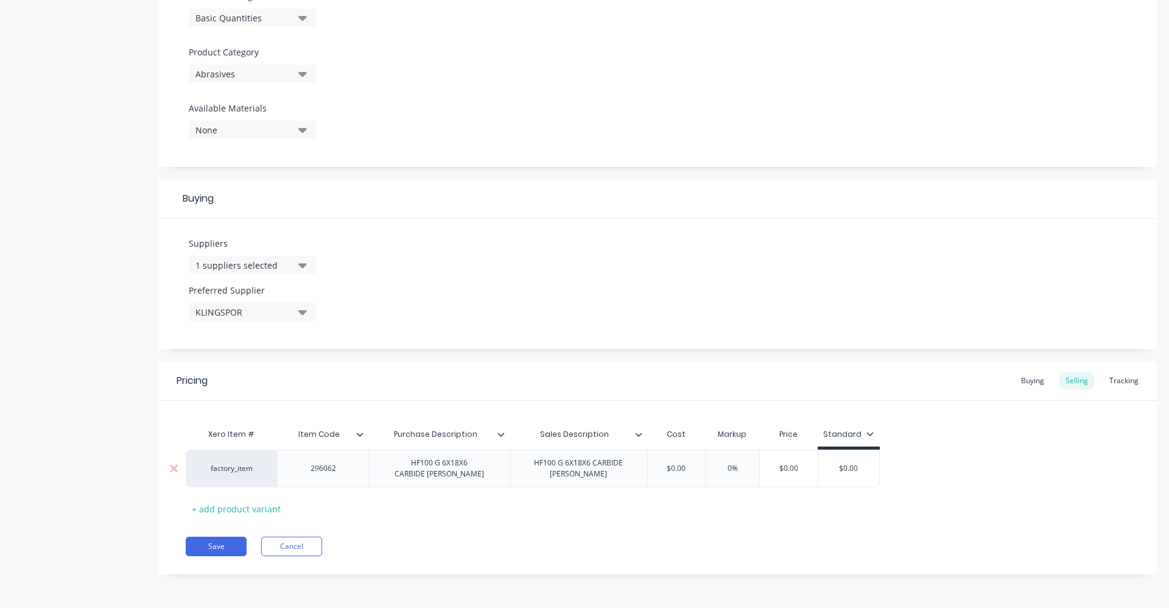
drag, startPoint x: 694, startPoint y: 464, endPoint x: 652, endPoint y: 466, distance: 41.5
click at [652, 466] on input "$0.00" at bounding box center [676, 468] width 61 height 11
type input "26.91"
click at [743, 469] on input "0%" at bounding box center [748, 468] width 61 height 11
type input "40%"
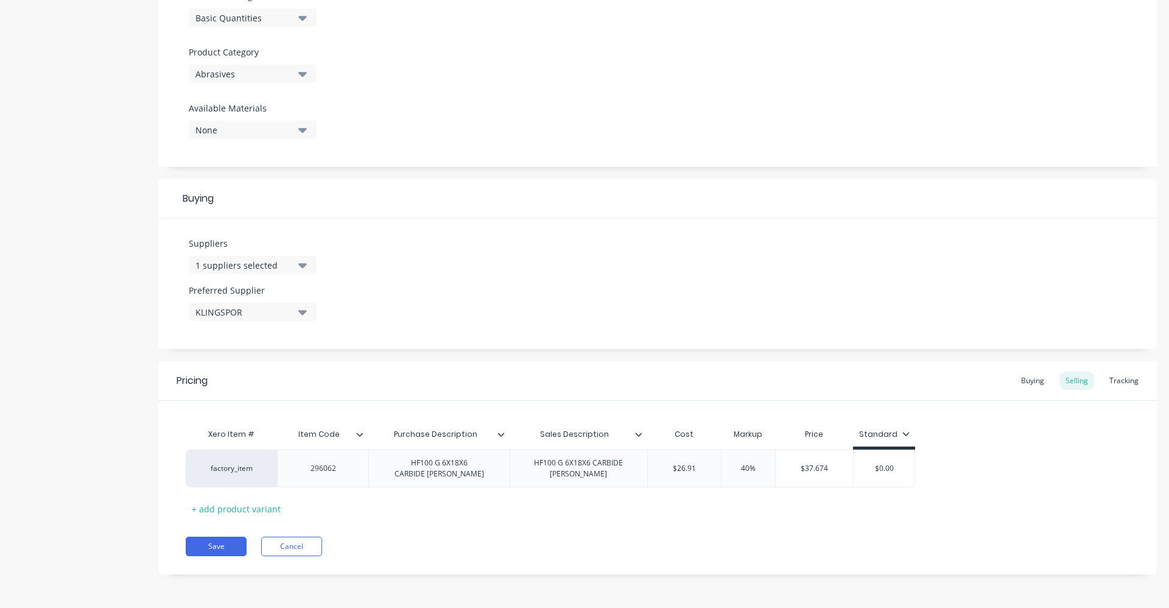
click at [813, 527] on div "Pricing Buying Selling Tracking Xero Item # Item Code Purchase Description Sale…" at bounding box center [657, 467] width 999 height 213
click at [1026, 381] on div "Buying" at bounding box center [1032, 380] width 35 height 18
drag, startPoint x: 701, startPoint y: 468, endPoint x: 666, endPoint y: 471, distance: 36.1
click at [666, 471] on input "$0.00" at bounding box center [680, 468] width 65 height 11
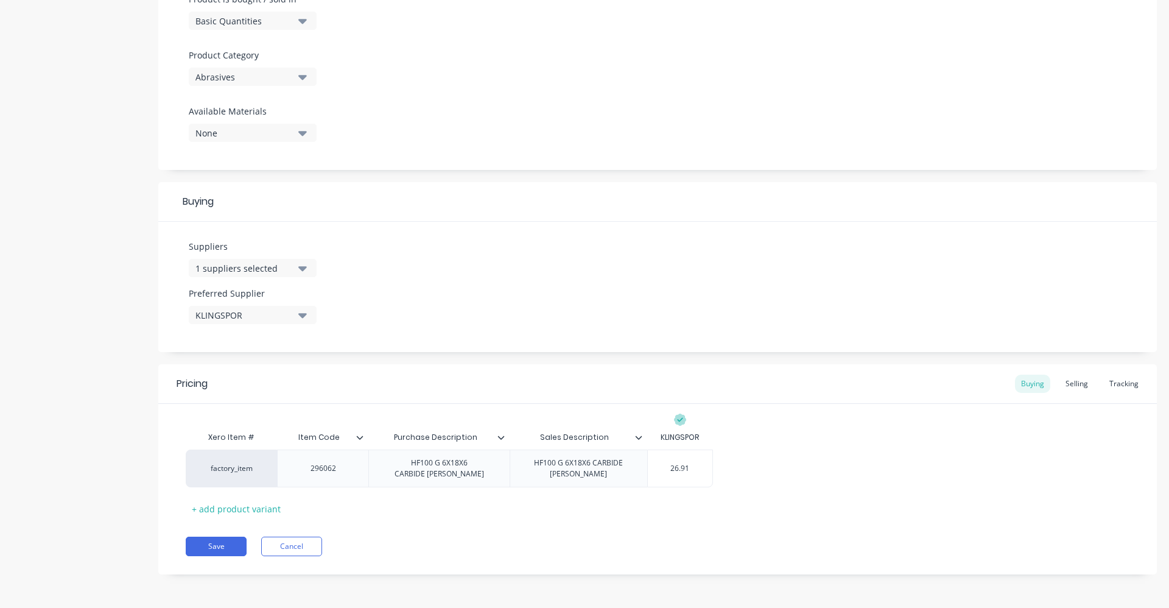
type input "26.91"
click at [795, 471] on div "factory_item 296062 HF100 G 6X18X6 CARBIDE [PERSON_NAME] HF100 G 6X18X6 CARBIDE…" at bounding box center [658, 468] width 944 height 38
click at [1070, 384] on div "Selling" at bounding box center [1076, 383] width 35 height 18
click at [592, 470] on div "HF100 G 6X18X6 CARBIDE [PERSON_NAME]" at bounding box center [578, 471] width 127 height 27
click at [230, 547] on button "Save" at bounding box center [216, 548] width 61 height 19
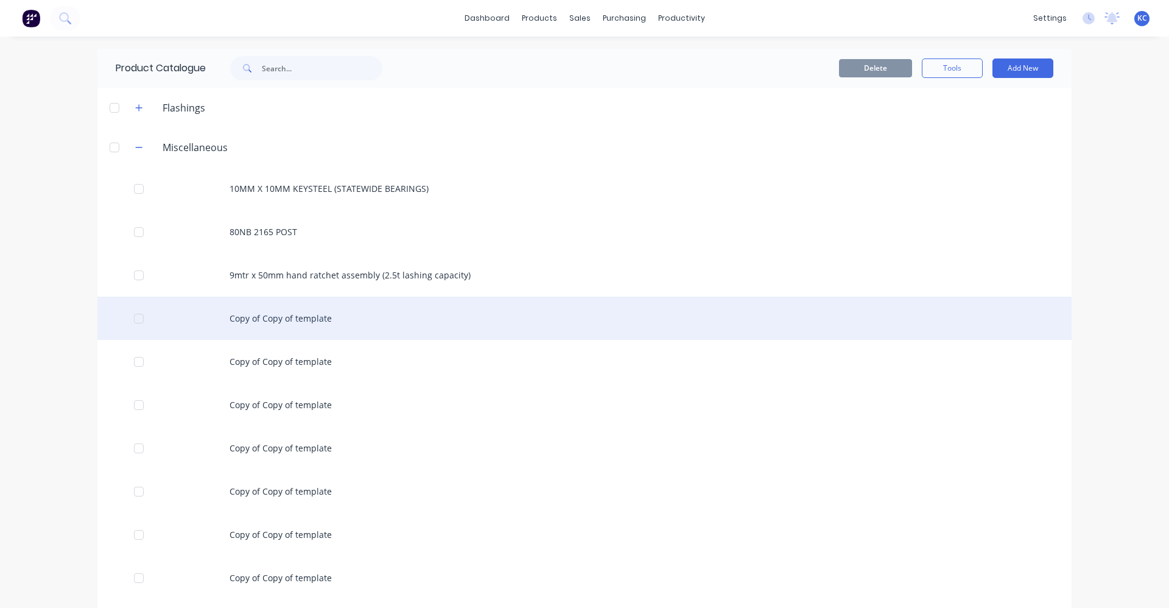
click at [332, 312] on div "Copy of Copy of template" at bounding box center [584, 318] width 974 height 43
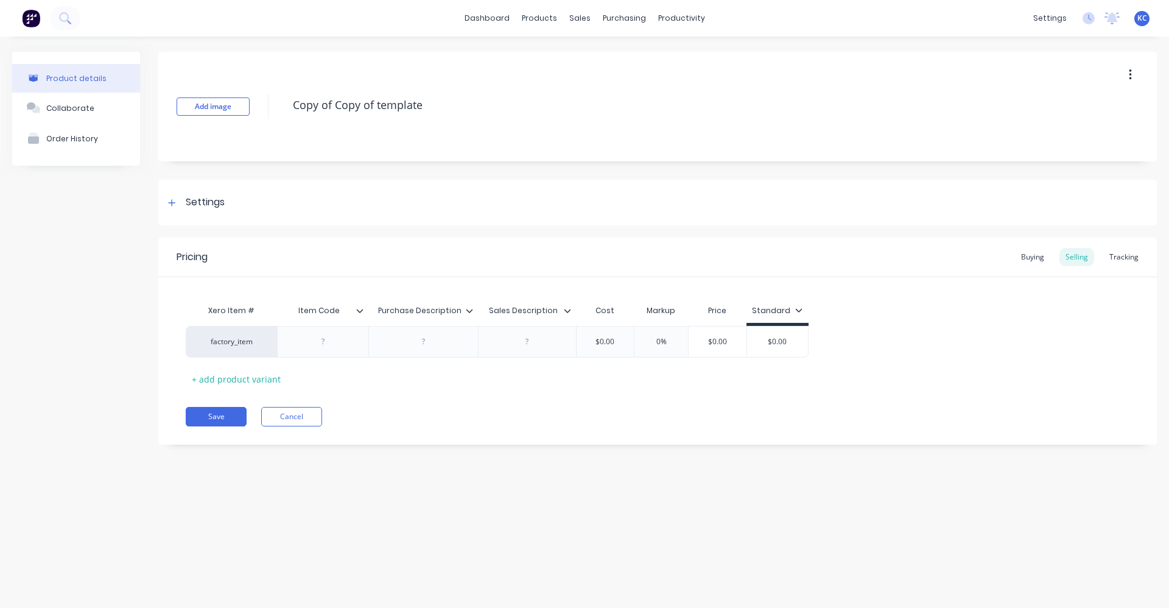
drag, startPoint x: 431, startPoint y: 100, endPoint x: 205, endPoint y: 96, distance: 226.6
click at [205, 96] on div "Add image Copy of Copy of template" at bounding box center [657, 107] width 999 height 110
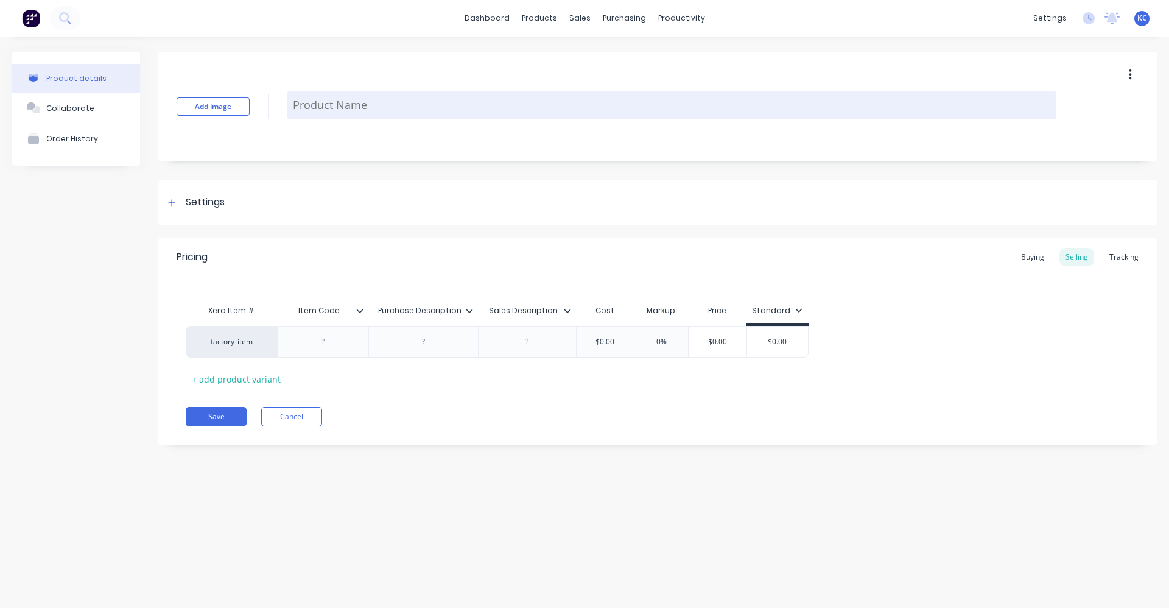
paste textarea "HF100 G 6X18X6 CARBIDE [PERSON_NAME]"
click at [337, 108] on textarea "HF100 G 6X18X6 CARBIDE [PERSON_NAME]" at bounding box center [672, 105] width 770 height 29
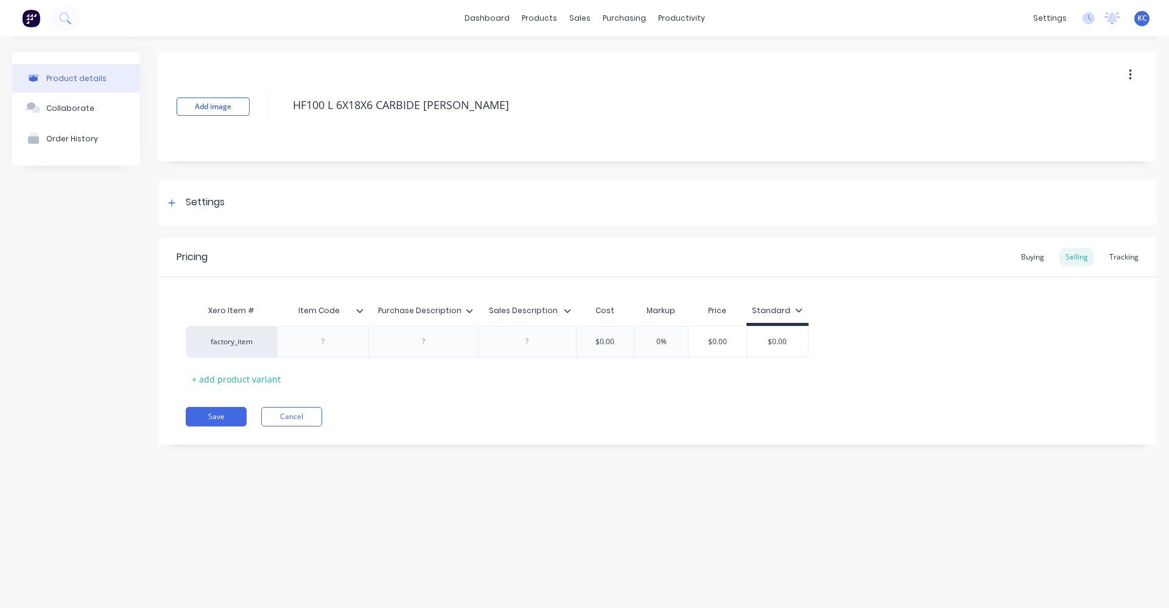
drag, startPoint x: 457, startPoint y: 95, endPoint x: 282, endPoint y: 105, distance: 175.0
click at [282, 105] on div "Add image HF100 L 6X18X6 CARBIDE [PERSON_NAME]" at bounding box center [657, 107] width 999 height 110
type textarea "HF100 L 6X18X6 CARBIDE [PERSON_NAME]"
click at [420, 346] on div at bounding box center [423, 342] width 61 height 16
paste div
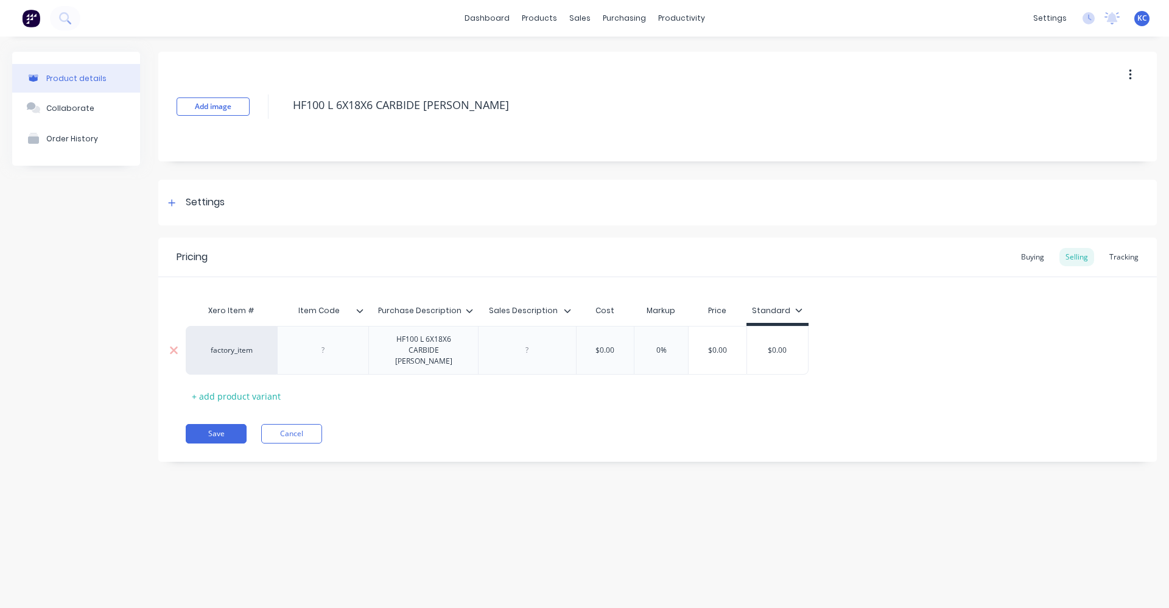
click at [532, 345] on div at bounding box center [527, 350] width 61 height 16
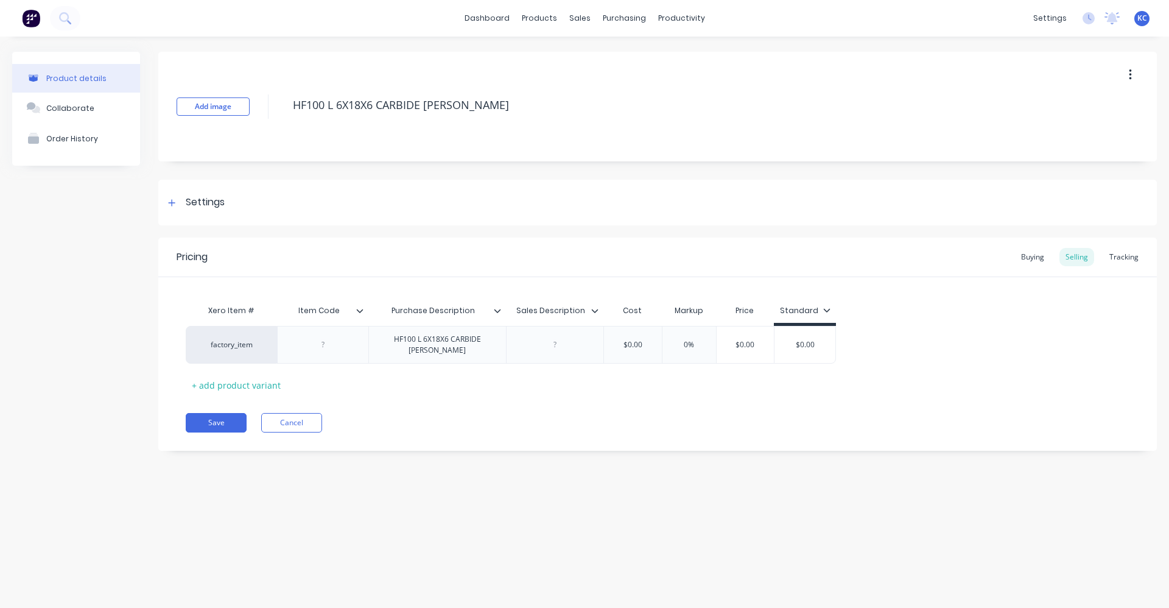
paste div
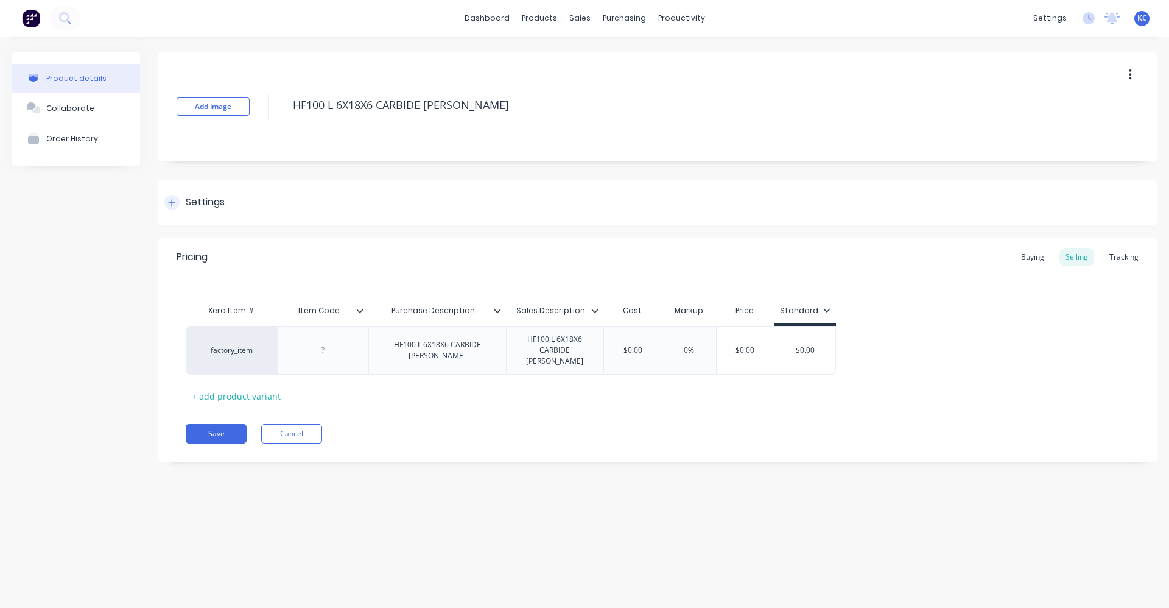
click at [209, 196] on div "Settings" at bounding box center [205, 202] width 39 height 15
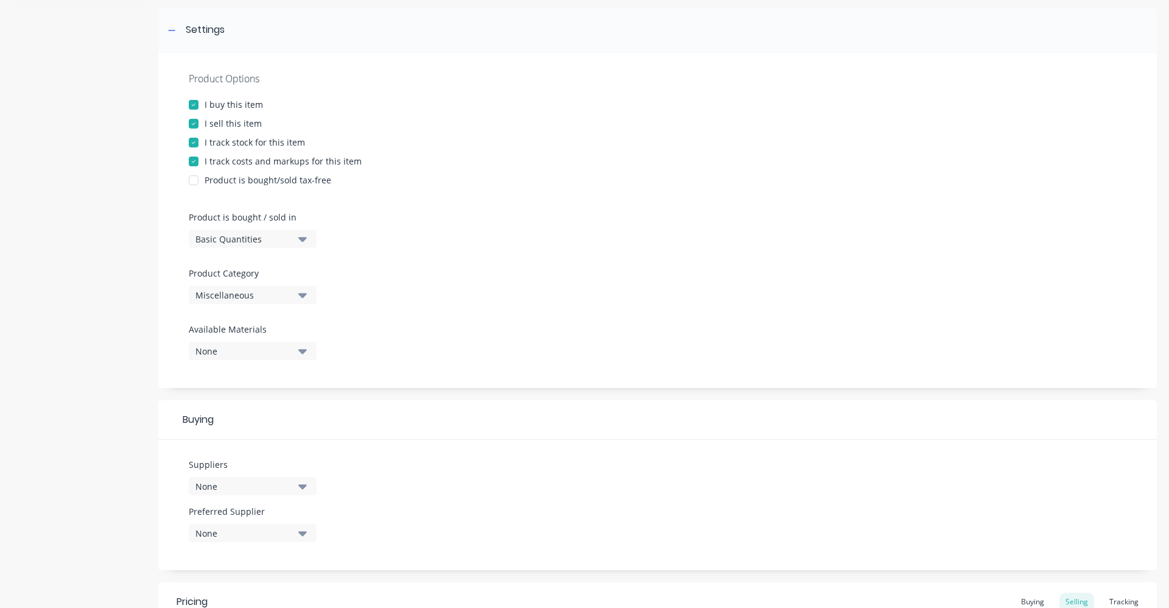
scroll to position [183, 0]
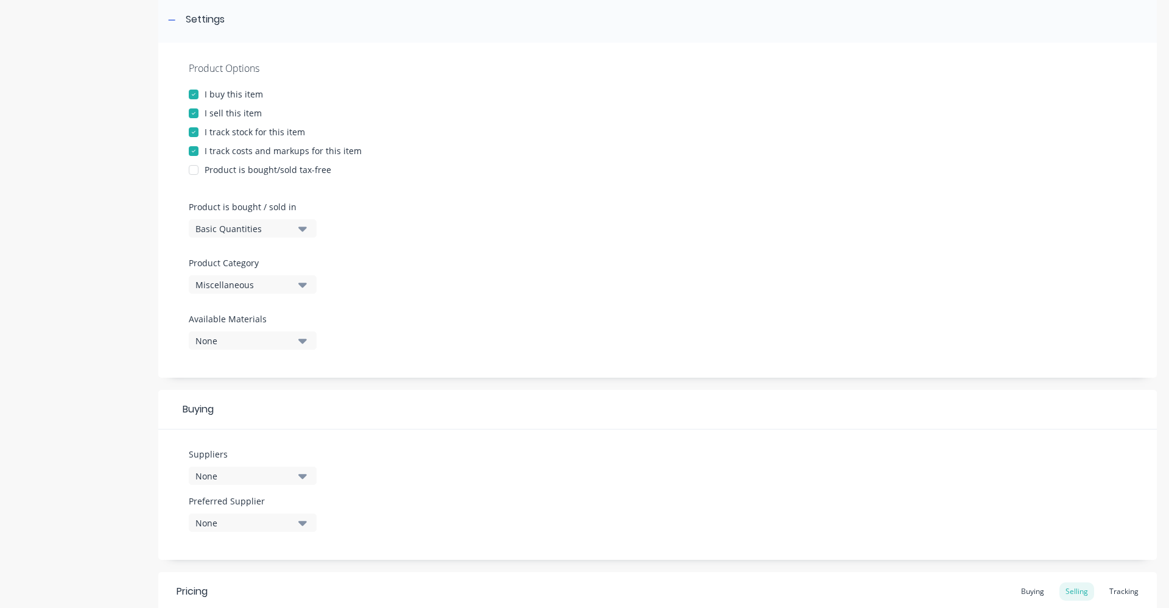
click at [303, 284] on icon "button" at bounding box center [302, 285] width 9 height 5
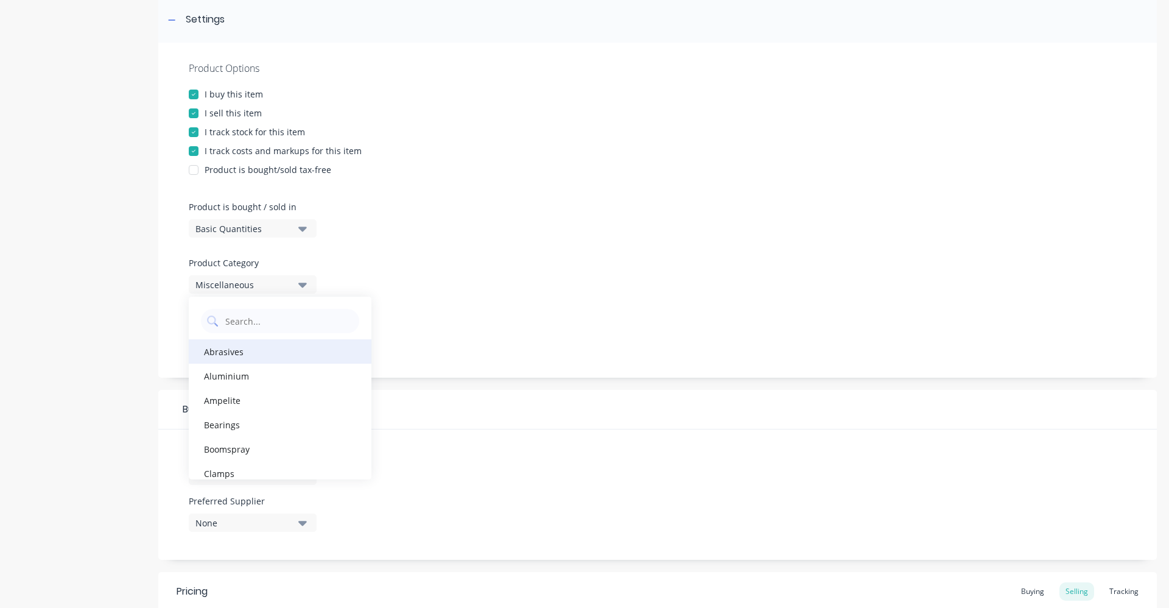
click at [273, 354] on div "Abrasives" at bounding box center [280, 351] width 183 height 24
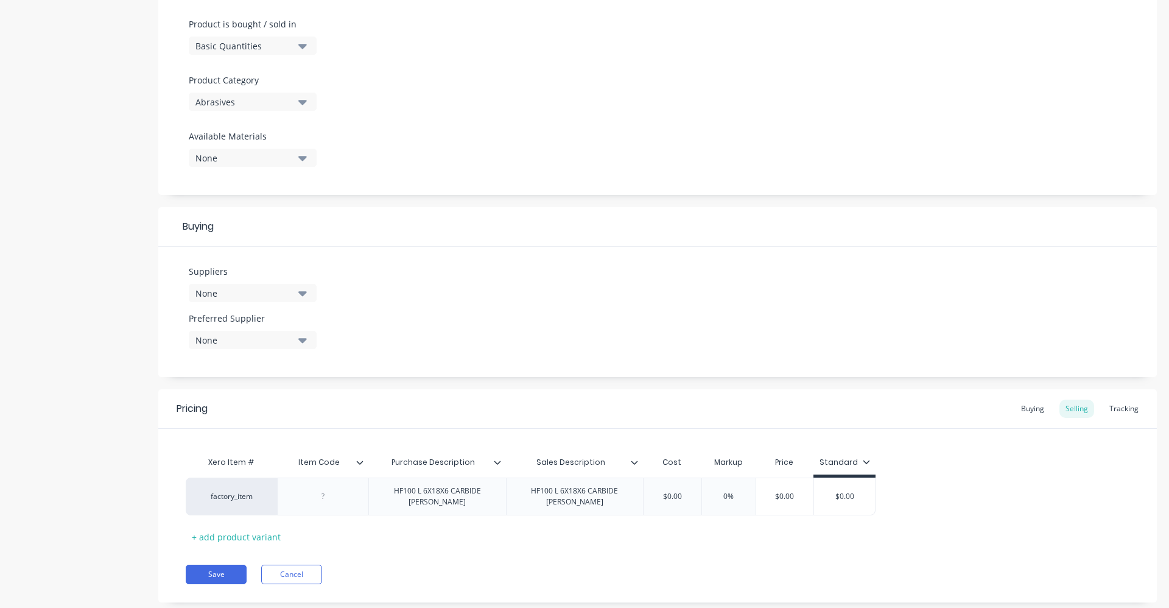
scroll to position [387, 0]
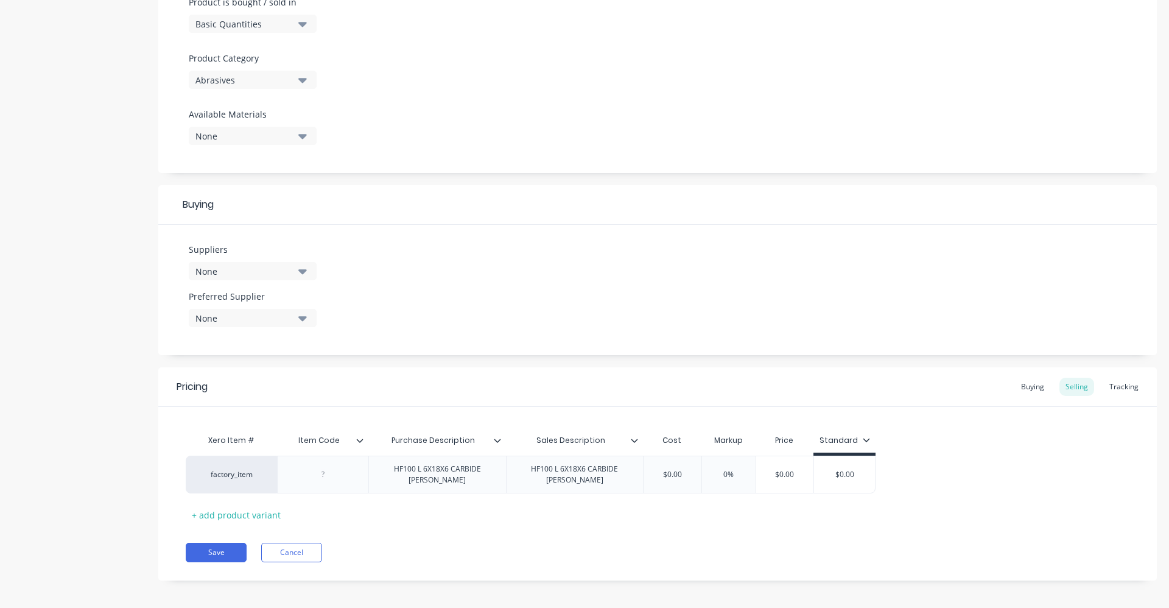
click at [302, 276] on icon "button" at bounding box center [302, 270] width 9 height 13
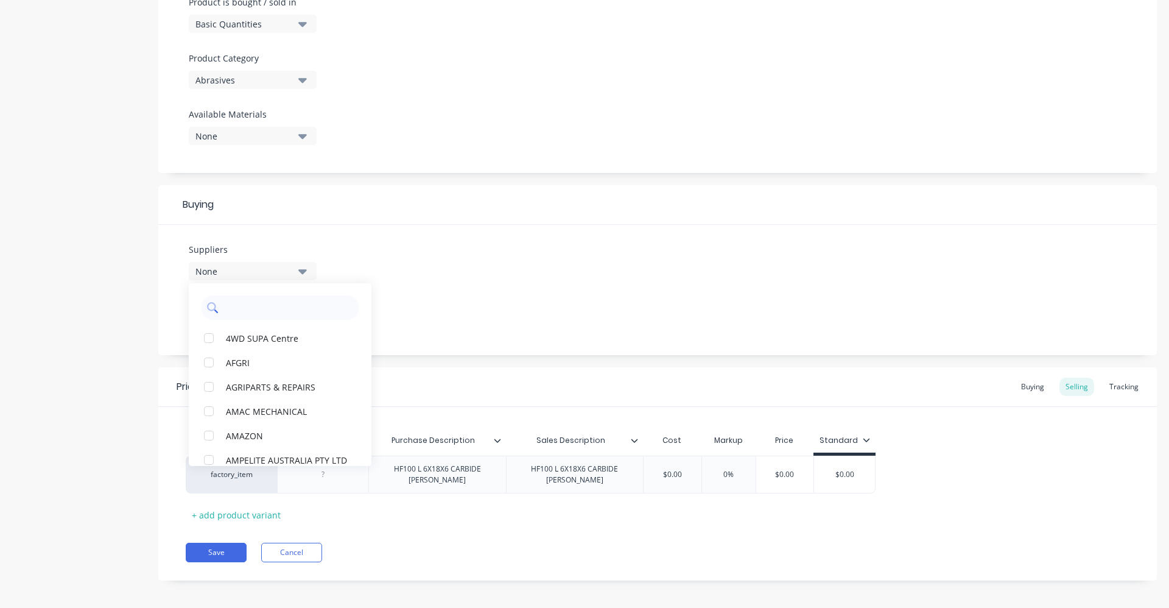
click at [262, 297] on input "text" at bounding box center [288, 307] width 129 height 24
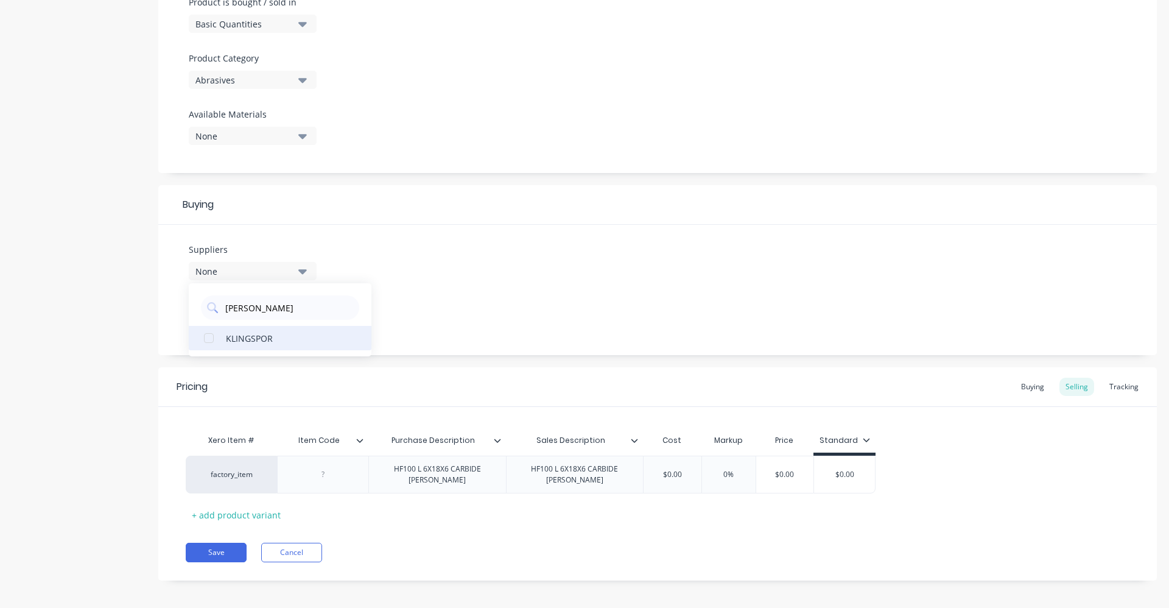
type input "[PERSON_NAME]"
click at [256, 344] on div "KLINGSPOR" at bounding box center [287, 337] width 122 height 13
click at [464, 309] on div "Suppliers 1 suppliers selected [PERSON_NAME] KLINGSPOR Preferred Supplier None" at bounding box center [657, 290] width 999 height 130
click at [244, 320] on div "None" at bounding box center [243, 318] width 97 height 13
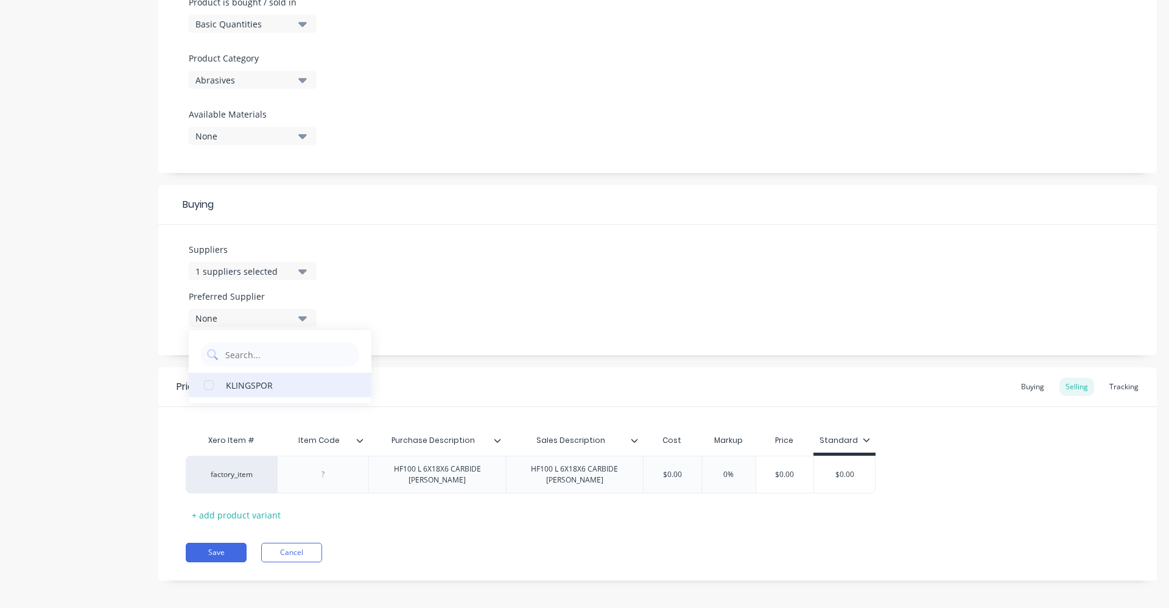
click at [269, 384] on div "KLINGSPOR" at bounding box center [287, 384] width 122 height 13
click at [440, 307] on div "Suppliers 1 suppliers selected [PERSON_NAME] Preferred Supplier KLINGSPOR KLING…" at bounding box center [657, 290] width 999 height 130
click at [331, 479] on div at bounding box center [322, 474] width 91 height 38
click at [323, 477] on div at bounding box center [323, 474] width 61 height 16
click at [631, 470] on div "factory_item 296200 HF100 L 6X18X6 CARBIDE [PERSON_NAME] HF100 L 6X18X6 CARBIDE…" at bounding box center [531, 474] width 690 height 38
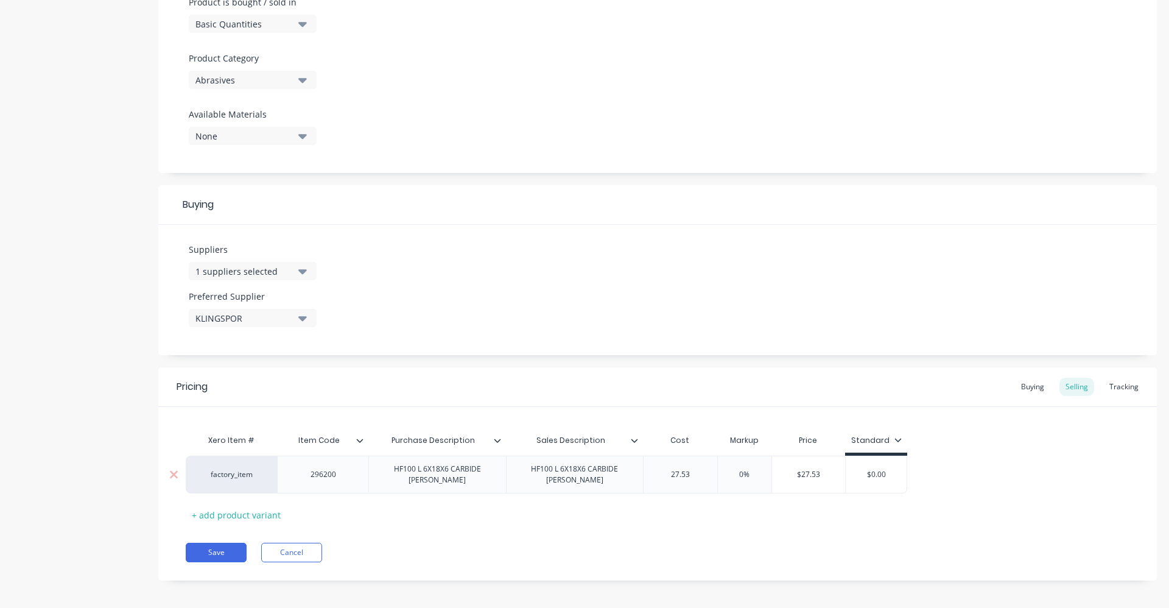
type input "27.53"
click at [736, 472] on input "text" at bounding box center [744, 474] width 61 height 11
type input "40%"
click at [751, 529] on div "Pricing Buying Selling Tracking Xero Item # Item Code Purchase Description Sale…" at bounding box center [657, 473] width 999 height 213
click at [1036, 381] on div "Buying" at bounding box center [1032, 387] width 35 height 18
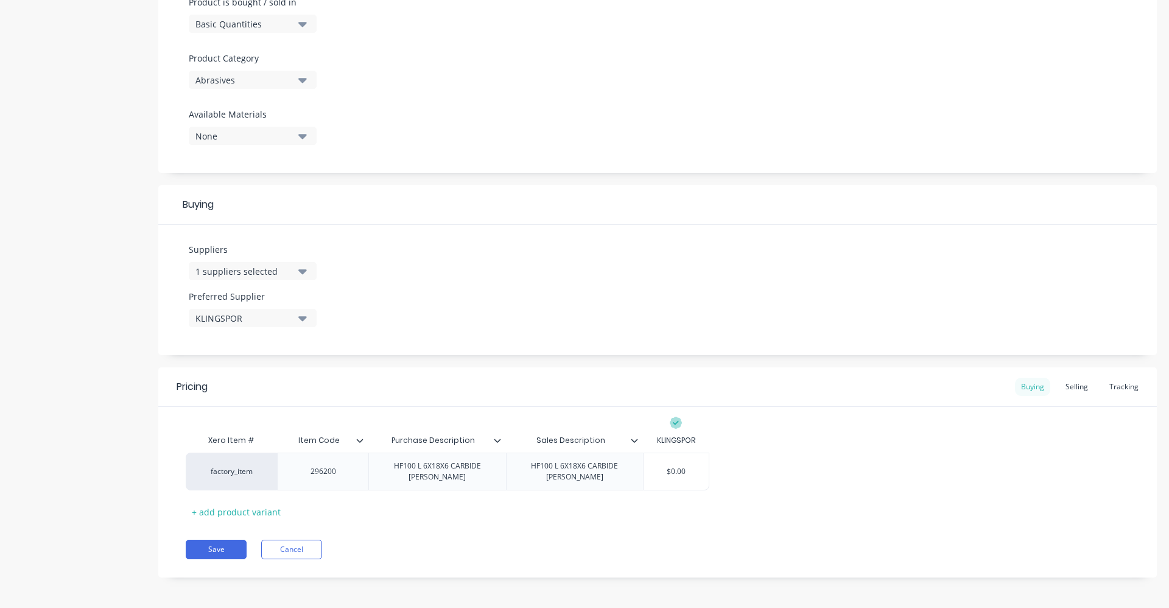
scroll to position [384, 0]
click at [648, 469] on input "$0.00" at bounding box center [676, 474] width 65 height 11
type input "27.53"
click at [854, 518] on div "Pricing Buying Selling Tracking Xero Item # Item Code Purchase Description Sale…" at bounding box center [657, 475] width 999 height 210
click at [229, 552] on button "Save" at bounding box center [216, 552] width 61 height 19
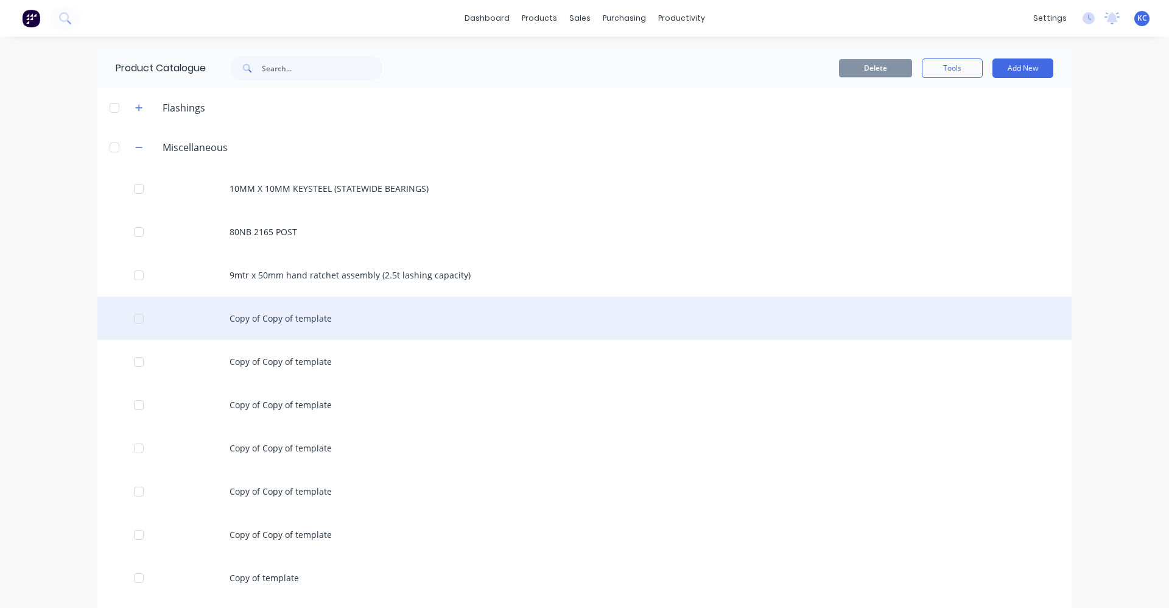
click at [276, 320] on div "Copy of Copy of template" at bounding box center [584, 318] width 974 height 43
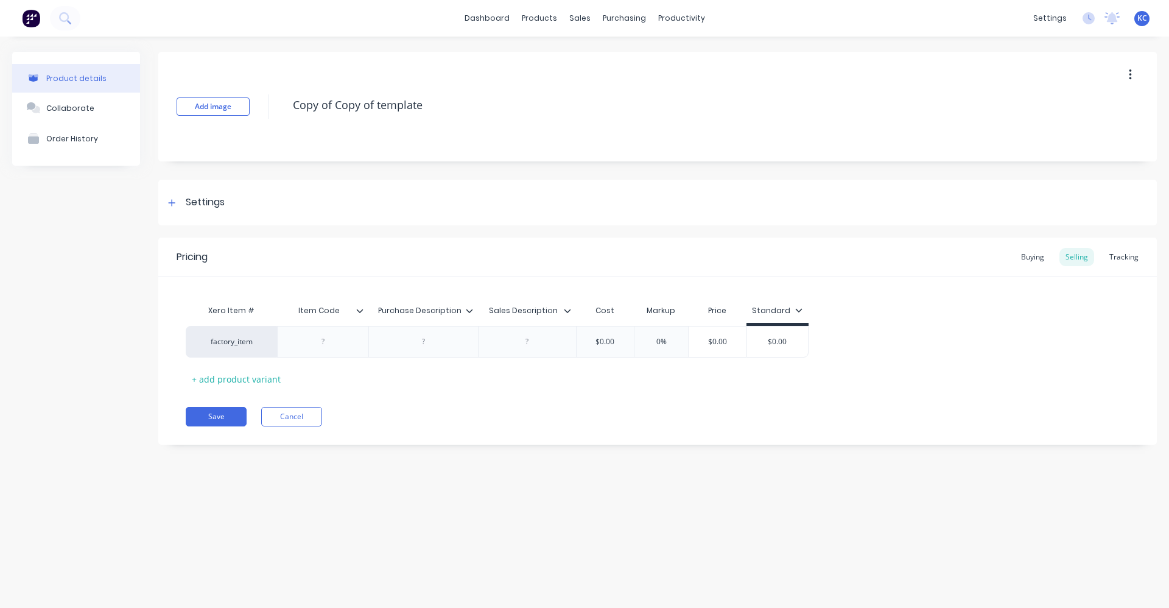
drag, startPoint x: 440, startPoint y: 108, endPoint x: 275, endPoint y: 114, distance: 165.1
click at [275, 114] on div "Add image Copy of Copy of template" at bounding box center [657, 107] width 999 height 110
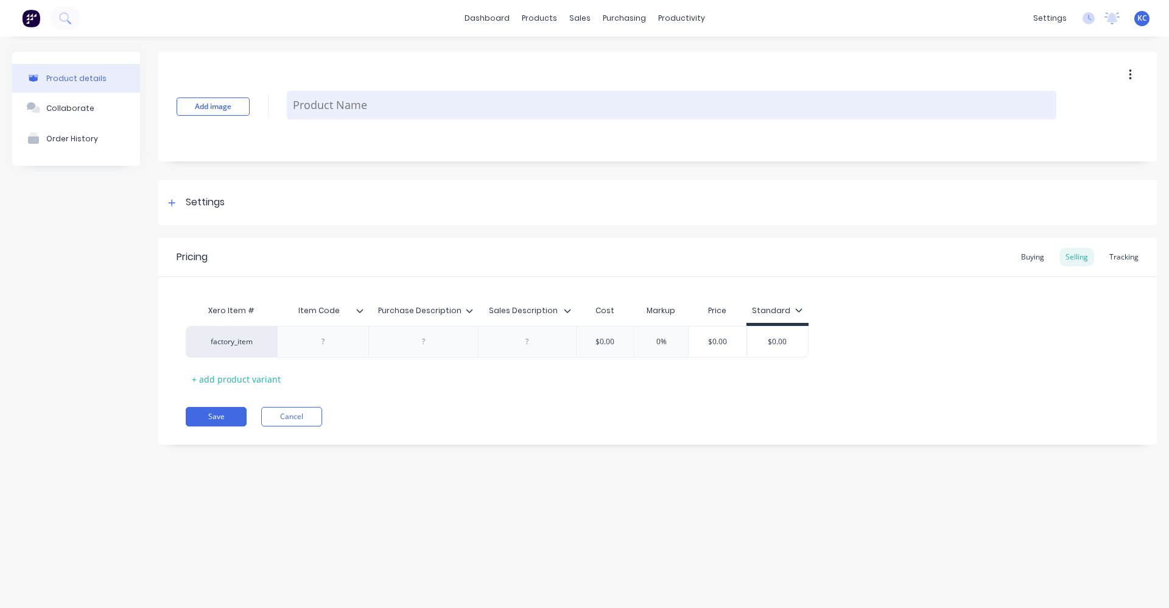
paste textarea "HF100 L 6X18X6 CARBIDE [PERSON_NAME]"
click at [332, 107] on textarea "HF100 L 6X18X6 CARBIDE [PERSON_NAME]" at bounding box center [672, 105] width 770 height 29
click at [340, 105] on textarea "HF100 B 6X18X6 CARBIDE [PERSON_NAME]" at bounding box center [672, 105] width 770 height 29
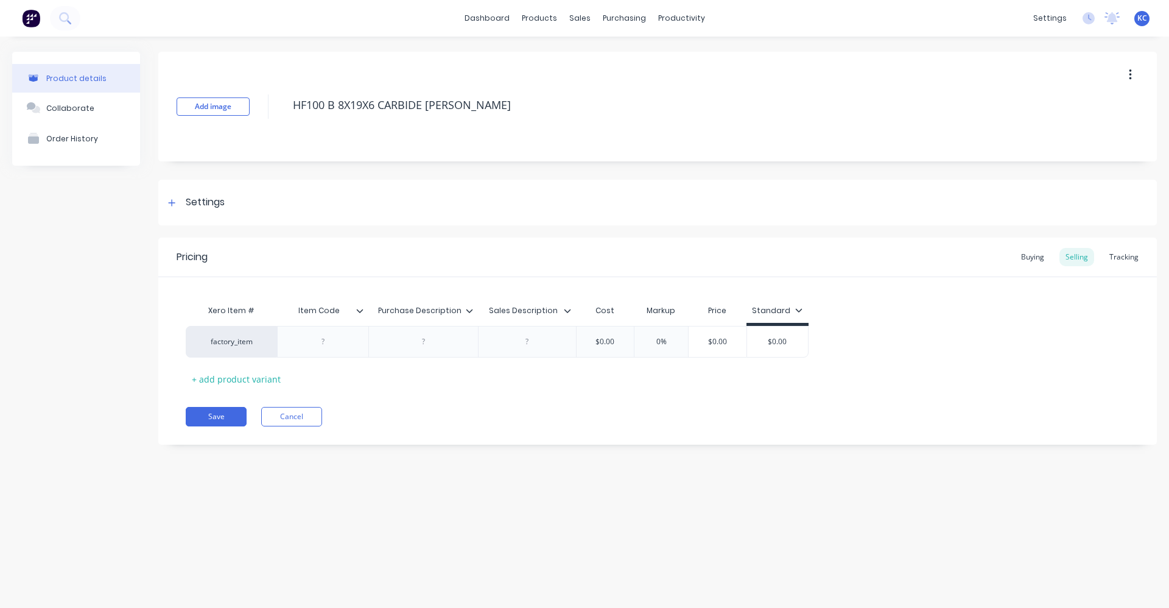
drag, startPoint x: 464, startPoint y: 108, endPoint x: 284, endPoint y: 105, distance: 179.6
click at [284, 105] on div "Add image HF100 B 8X19X6 CARBIDE [PERSON_NAME]" at bounding box center [657, 107] width 999 height 110
type textarea "HF100 B 8X19X6 CARBIDE [PERSON_NAME]"
click at [431, 335] on div at bounding box center [423, 342] width 61 height 16
paste div
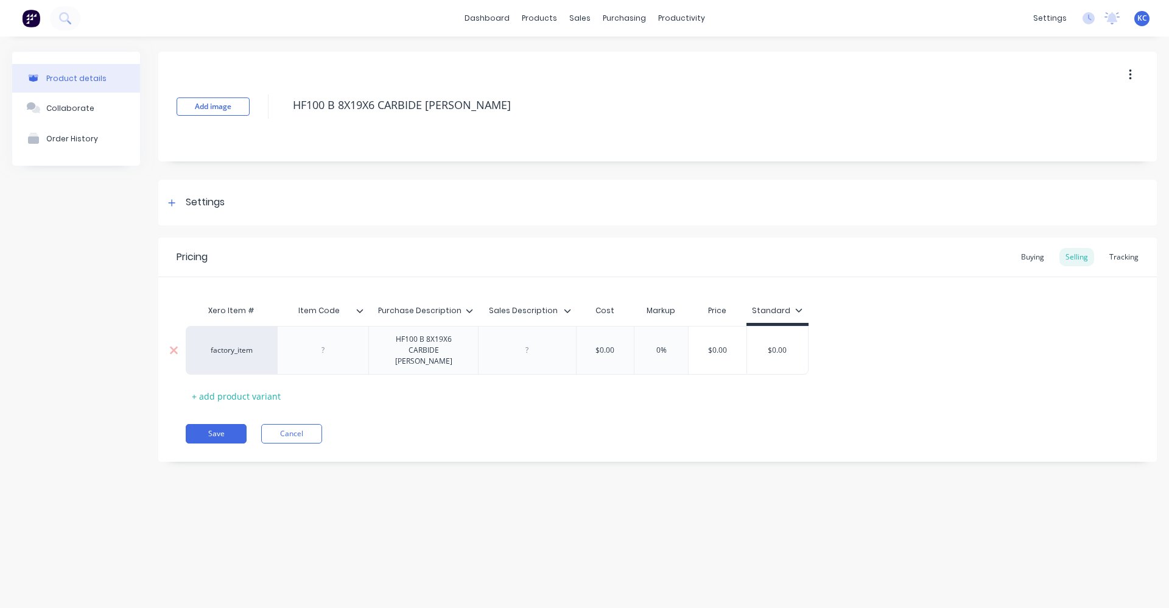
click at [515, 346] on div at bounding box center [527, 350] width 98 height 49
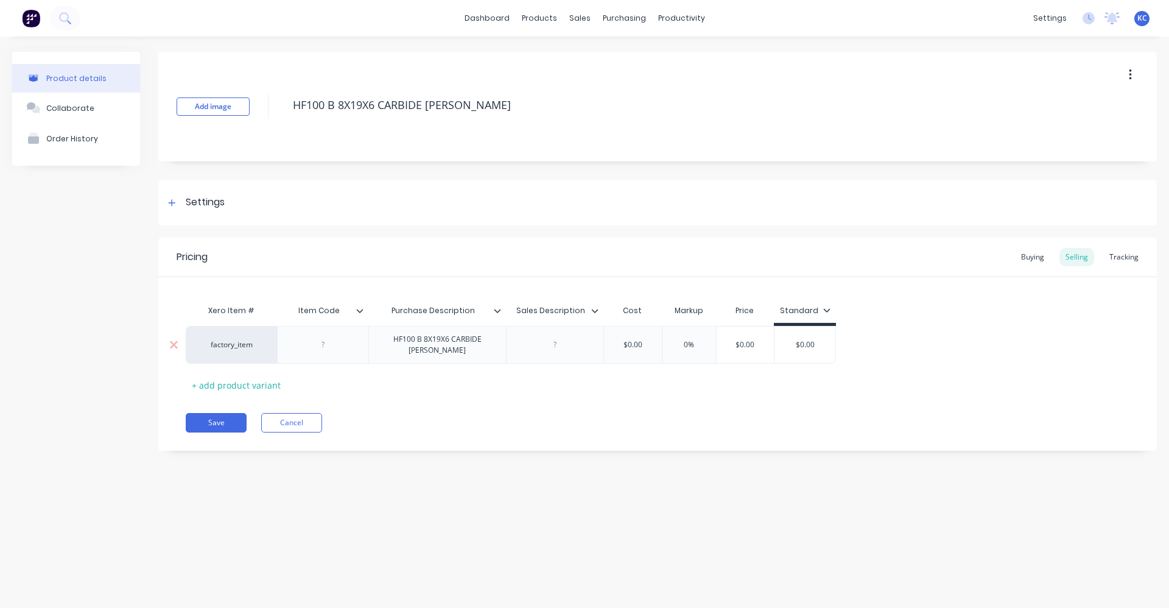
paste div
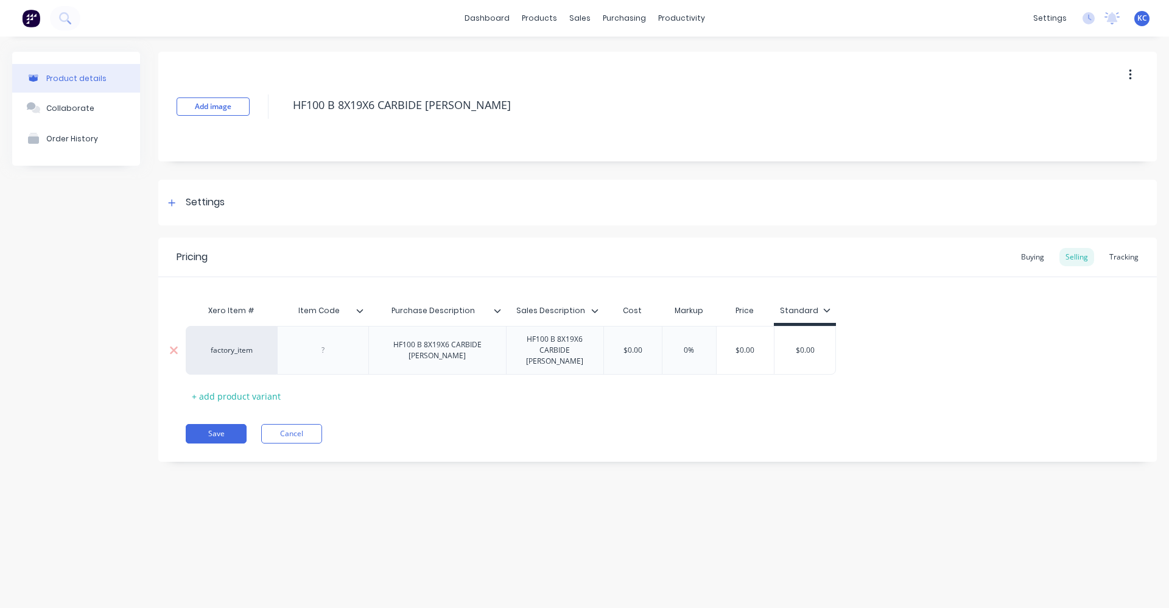
click at [332, 348] on div at bounding box center [323, 350] width 61 height 16
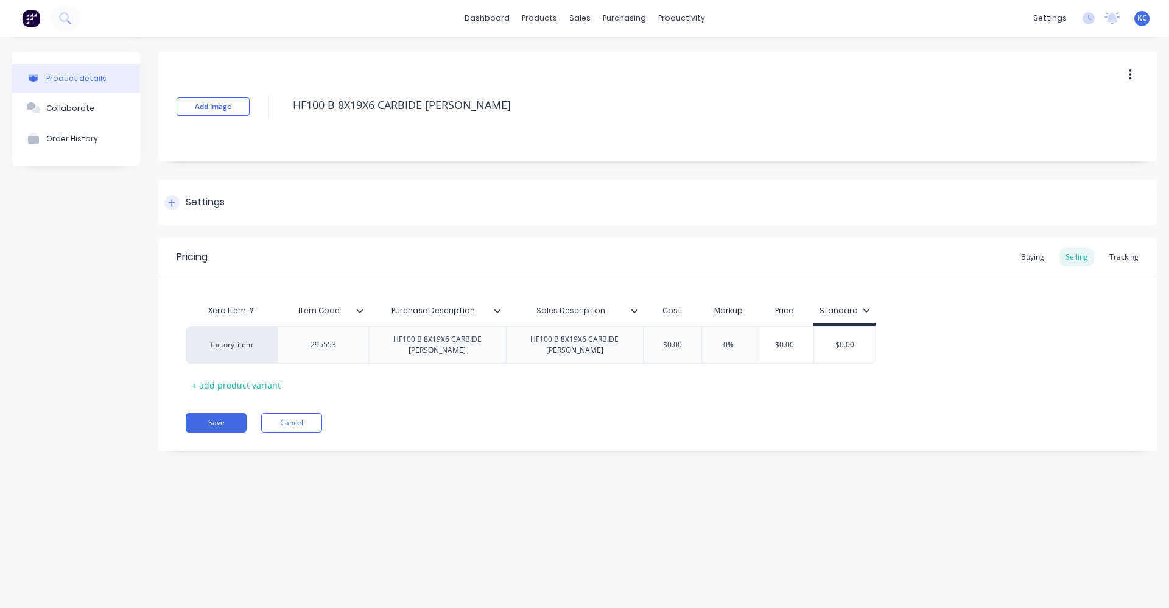
click at [192, 200] on div "Settings" at bounding box center [205, 202] width 39 height 15
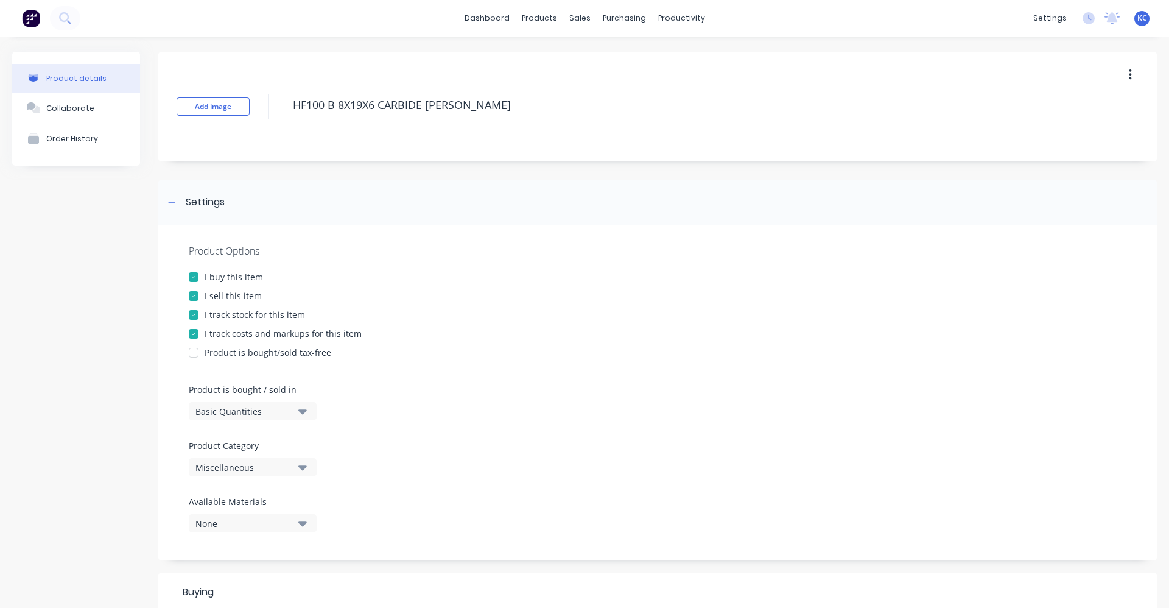
click at [299, 468] on icon "button" at bounding box center [302, 466] width 9 height 13
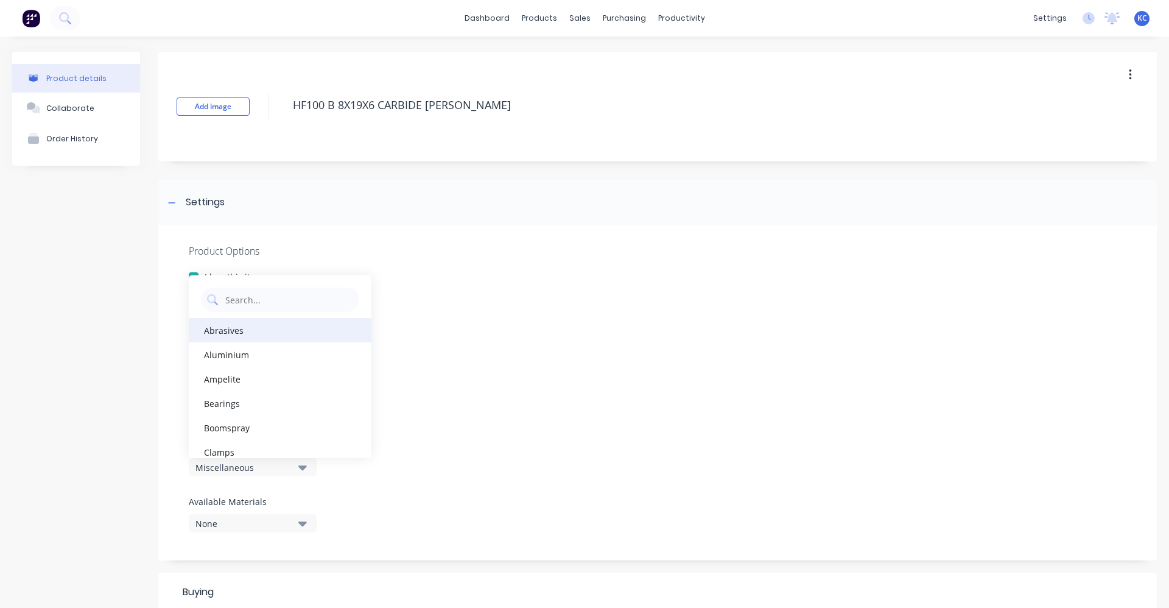
click at [252, 334] on div "Abrasives" at bounding box center [280, 330] width 183 height 24
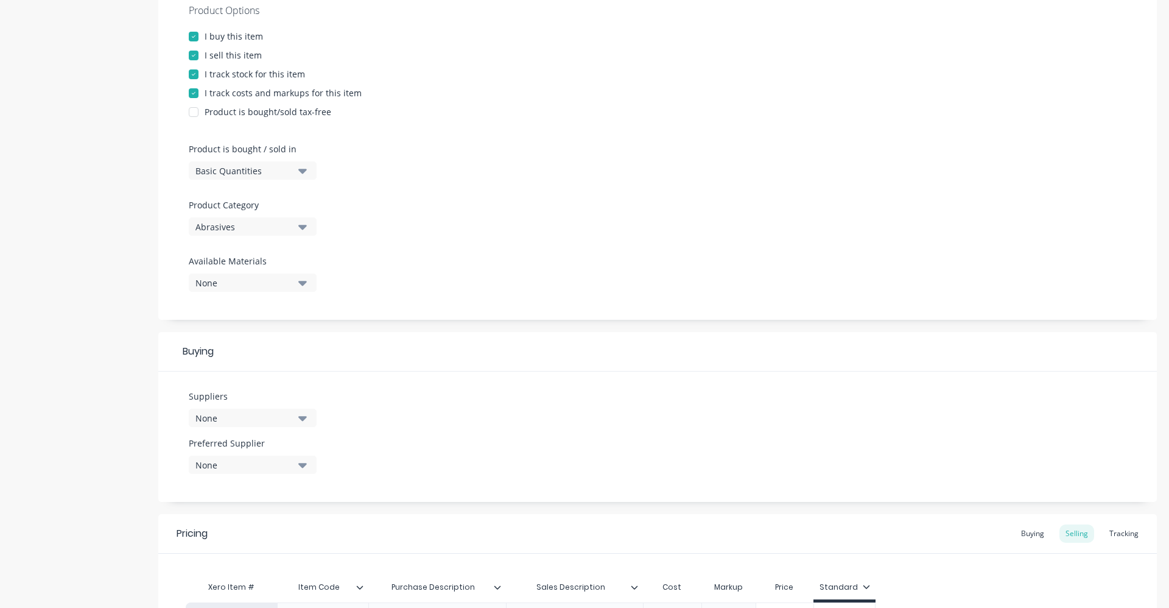
scroll to position [244, 0]
click at [299, 413] on icon "button" at bounding box center [302, 414] width 9 height 13
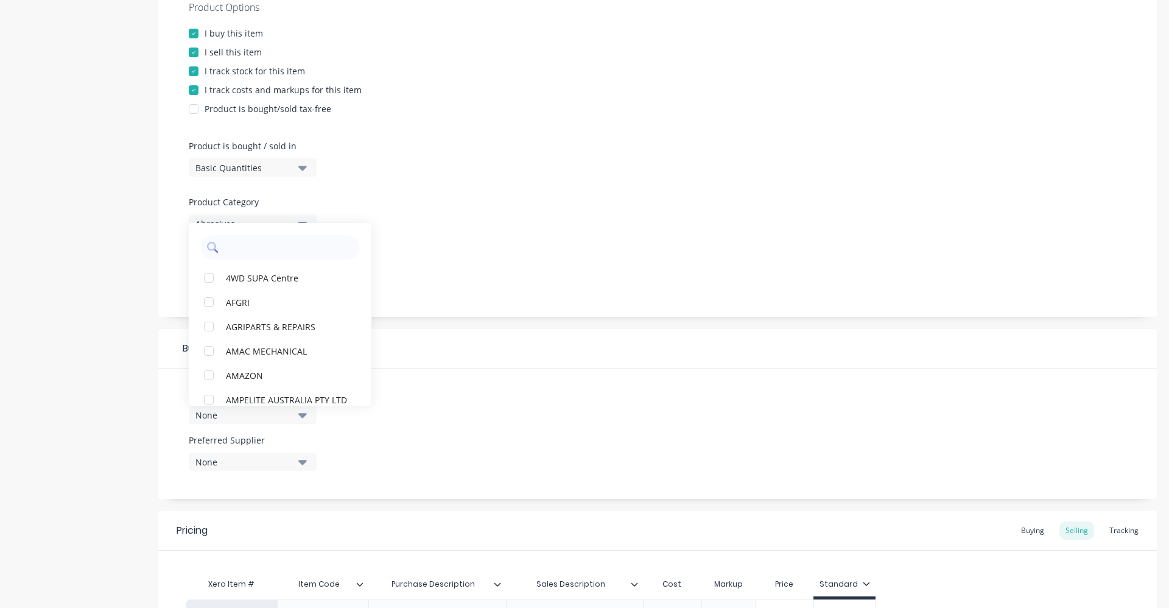
click at [248, 245] on input "text" at bounding box center [288, 247] width 129 height 24
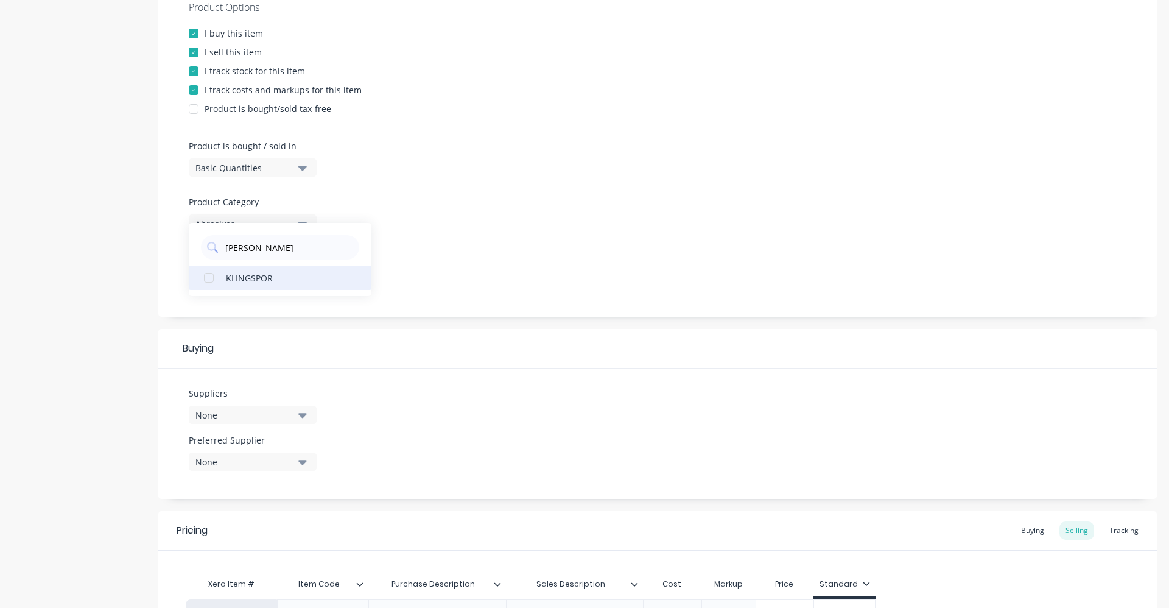
type input "[PERSON_NAME]"
click at [247, 275] on div "KLINGSPOR" at bounding box center [287, 277] width 122 height 13
click at [418, 248] on div at bounding box center [658, 246] width 938 height 9
click at [302, 460] on icon "button" at bounding box center [302, 461] width 9 height 13
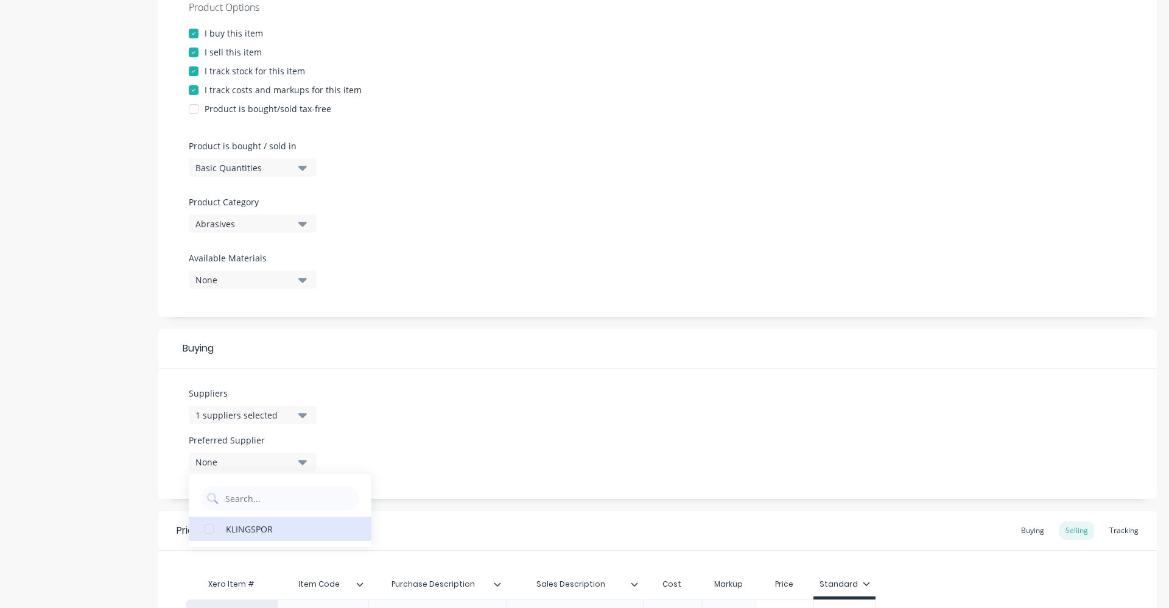
click at [286, 529] on div "KLINGSPOR" at bounding box center [287, 528] width 122 height 13
click at [404, 446] on div "Suppliers 1 suppliers selected [PERSON_NAME] Preferred Supplier KLINGSPOR KLING…" at bounding box center [657, 433] width 999 height 130
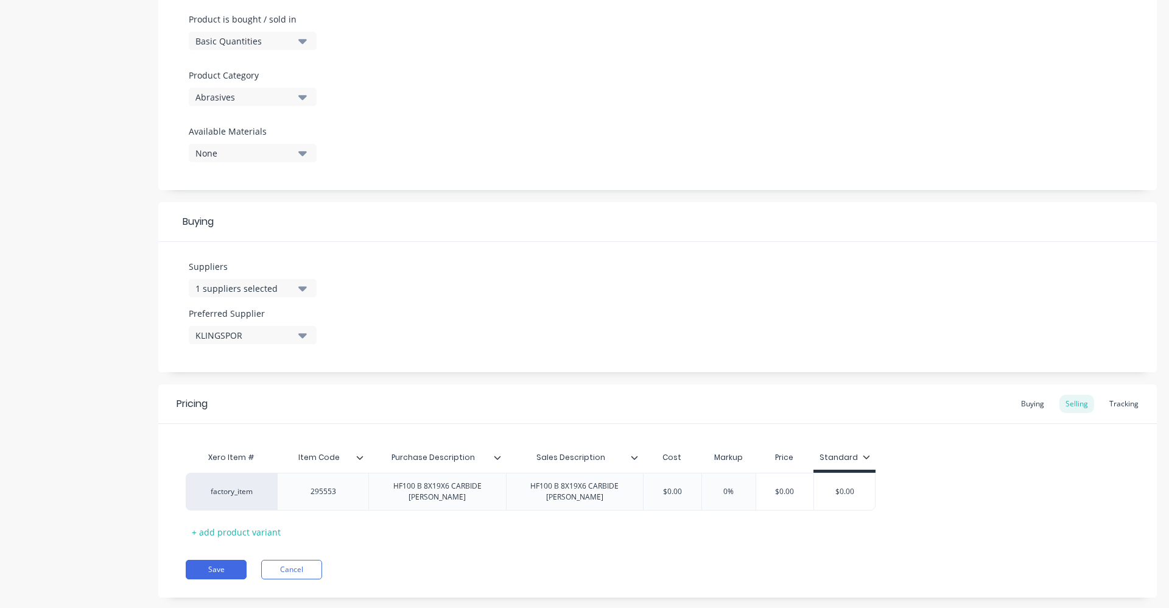
scroll to position [393, 0]
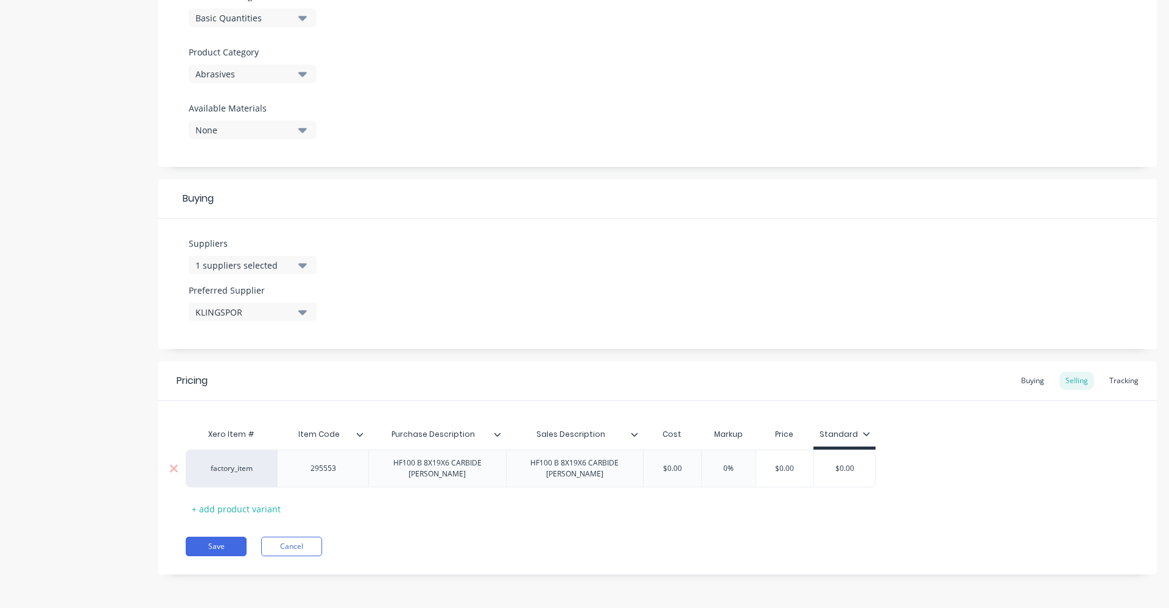
drag, startPoint x: 689, startPoint y: 471, endPoint x: 641, endPoint y: 476, distance: 47.7
click at [641, 476] on div "factory_item 295553 HF100 B 8X19X6 CARBIDE [PERSON_NAME] HF100 B 8X19X6 CARBIDE…" at bounding box center [531, 468] width 690 height 38
type input "31.86"
click at [738, 466] on input "0%" at bounding box center [744, 468] width 61 height 11
type input "40%"
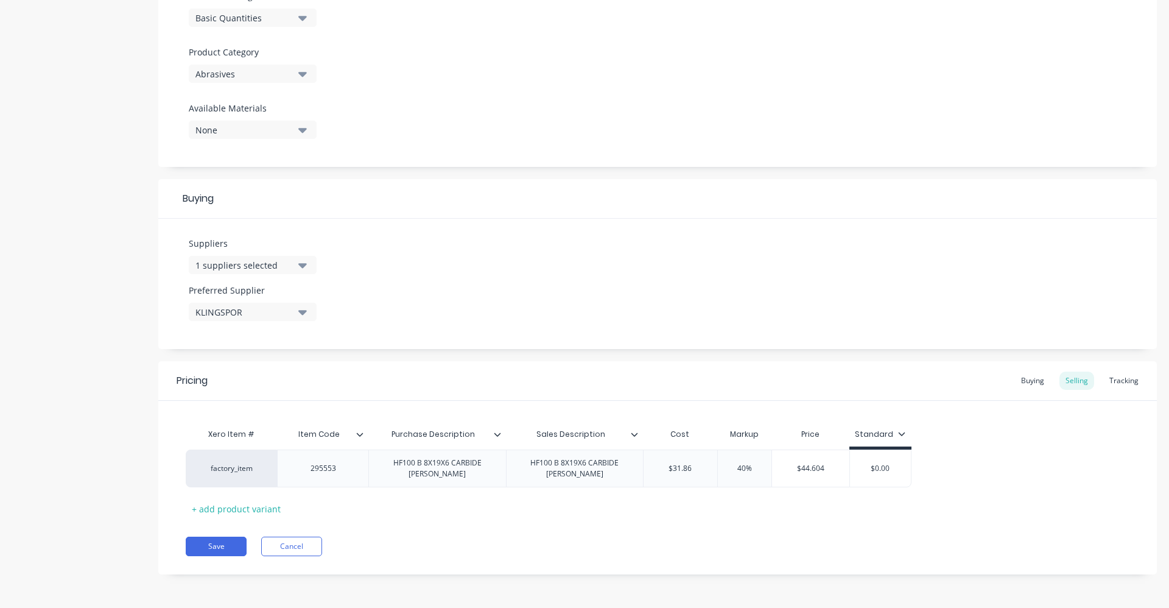
click at [748, 522] on div "Pricing Buying Selling Tracking Xero Item # Item Code Purchase Description Sale…" at bounding box center [657, 467] width 999 height 213
click at [1021, 378] on div "Buying" at bounding box center [1032, 380] width 35 height 18
drag, startPoint x: 661, startPoint y: 466, endPoint x: 718, endPoint y: 458, distance: 57.9
click at [718, 458] on div "factory_item 295553 HF100 B 8X19X6 CARBIDE [PERSON_NAME] HF100 B 8X19X6 CARBIDE…" at bounding box center [658, 468] width 944 height 38
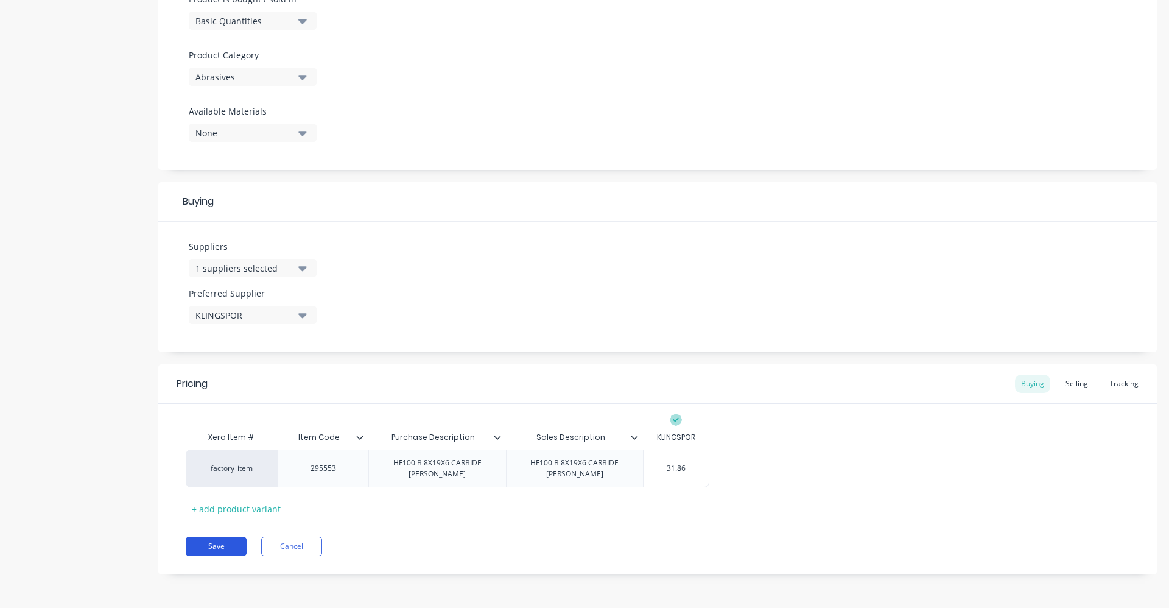
type input "31.86"
click at [213, 543] on button "Save" at bounding box center [216, 545] width 61 height 19
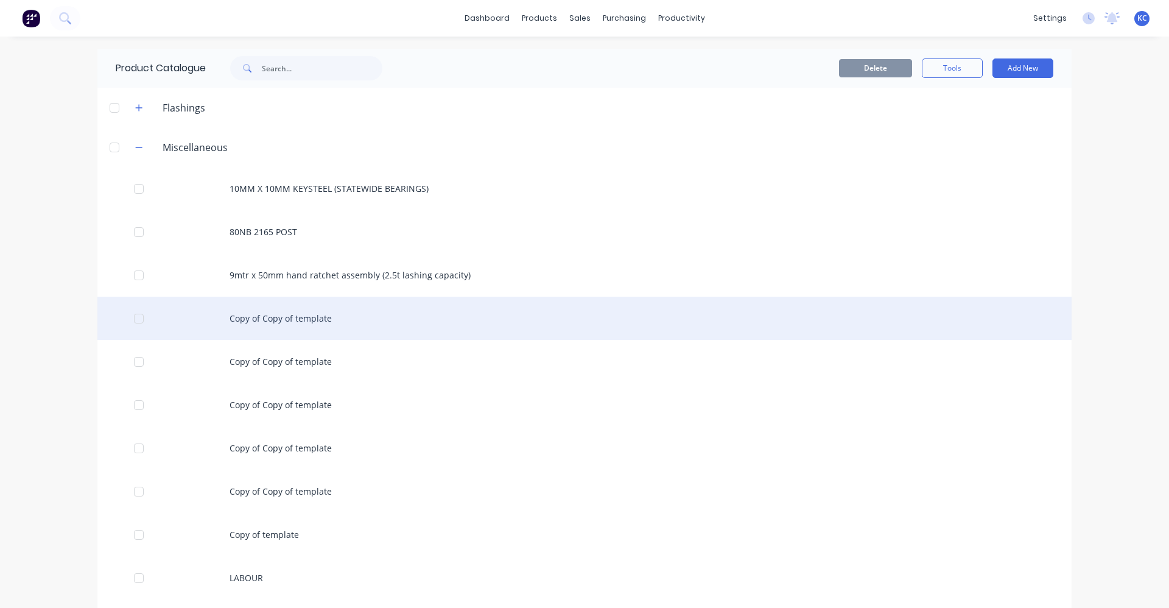
click at [276, 313] on div "Copy of Copy of template" at bounding box center [584, 318] width 974 height 43
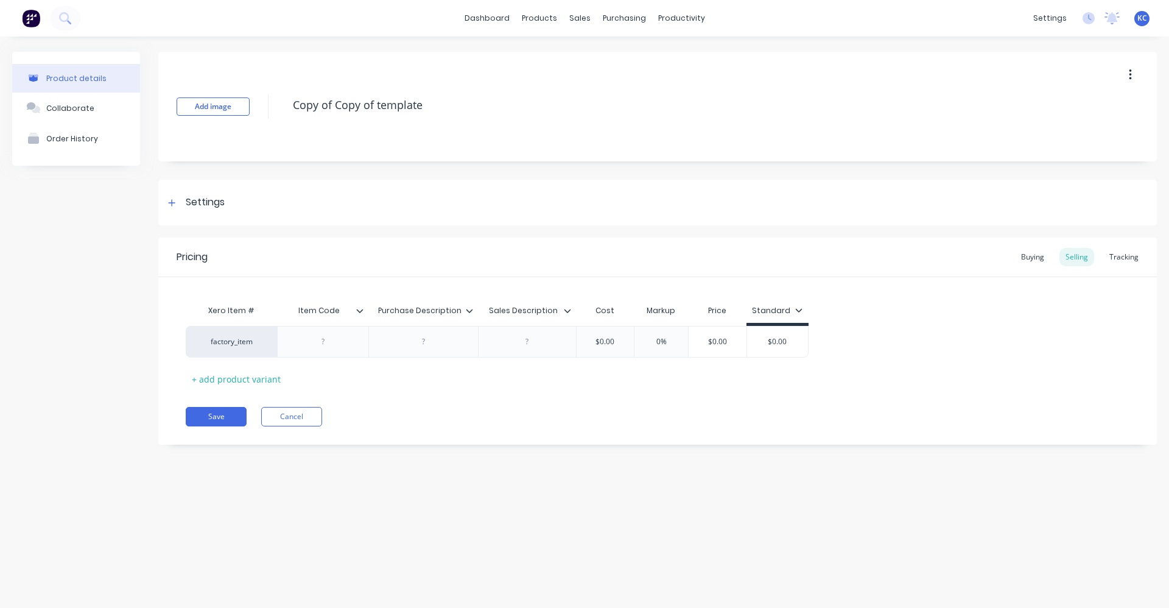
drag, startPoint x: 415, startPoint y: 105, endPoint x: 278, endPoint y: 109, distance: 137.1
click at [278, 109] on div "Add image Copy of Copy of template" at bounding box center [657, 107] width 999 height 110
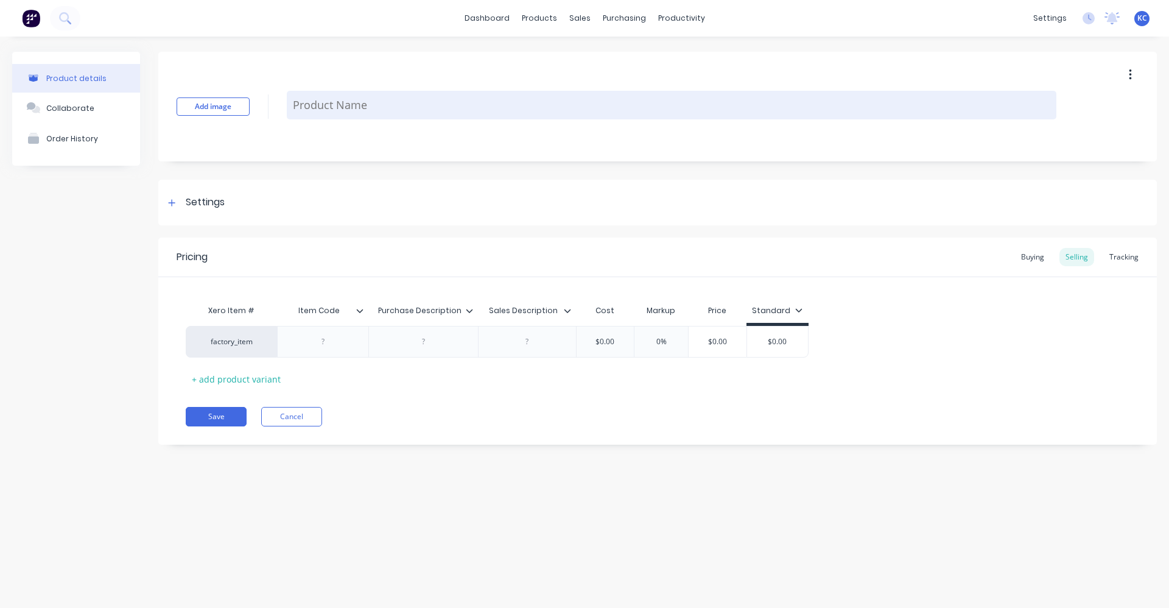
paste textarea "HF100 B 8X19X6 CARBIDE [PERSON_NAME]"
click at [334, 107] on textarea "HF100 B 8X19X6 CARBIDE [PERSON_NAME]" at bounding box center [672, 105] width 770 height 29
drag, startPoint x: 464, startPoint y: 102, endPoint x: 287, endPoint y: 97, distance: 176.7
click at [287, 97] on textarea "HF100 C 8X19X6 CARBIDE [PERSON_NAME]" at bounding box center [672, 105] width 770 height 29
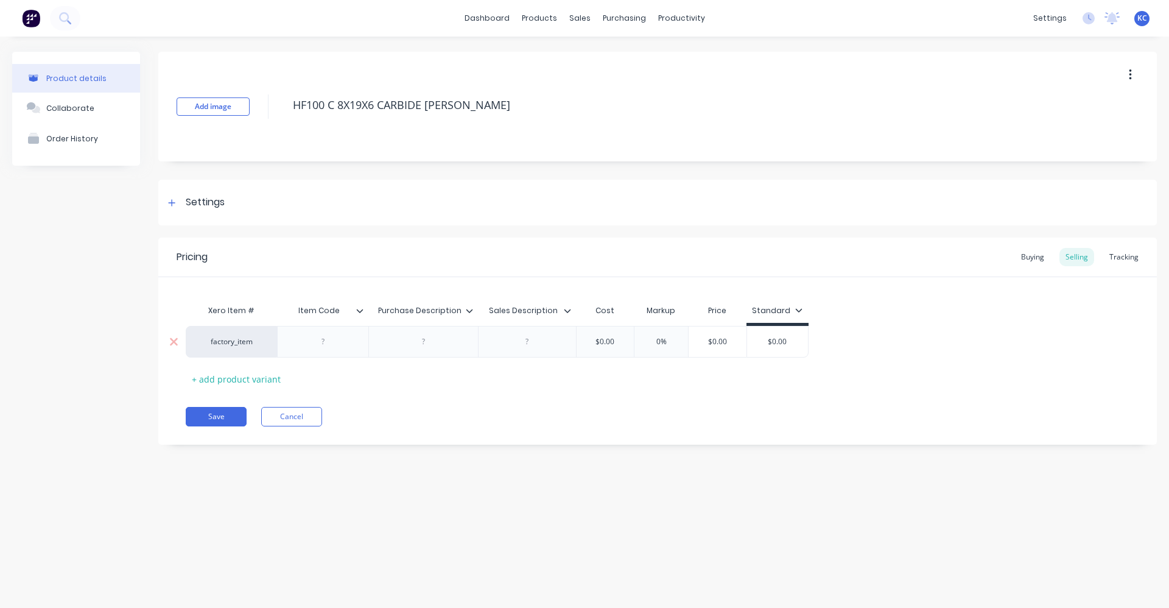
type textarea "HF100 C 8X19X6 CARBIDE [PERSON_NAME]"
click at [430, 346] on div at bounding box center [423, 342] width 61 height 16
paste div
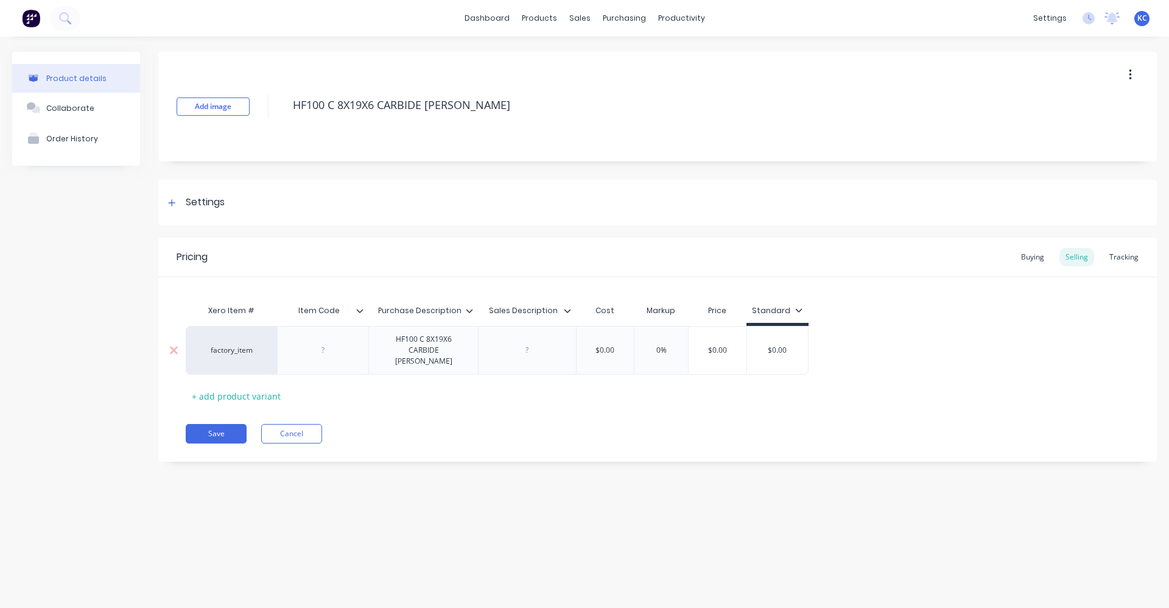
click at [524, 345] on div at bounding box center [527, 350] width 98 height 49
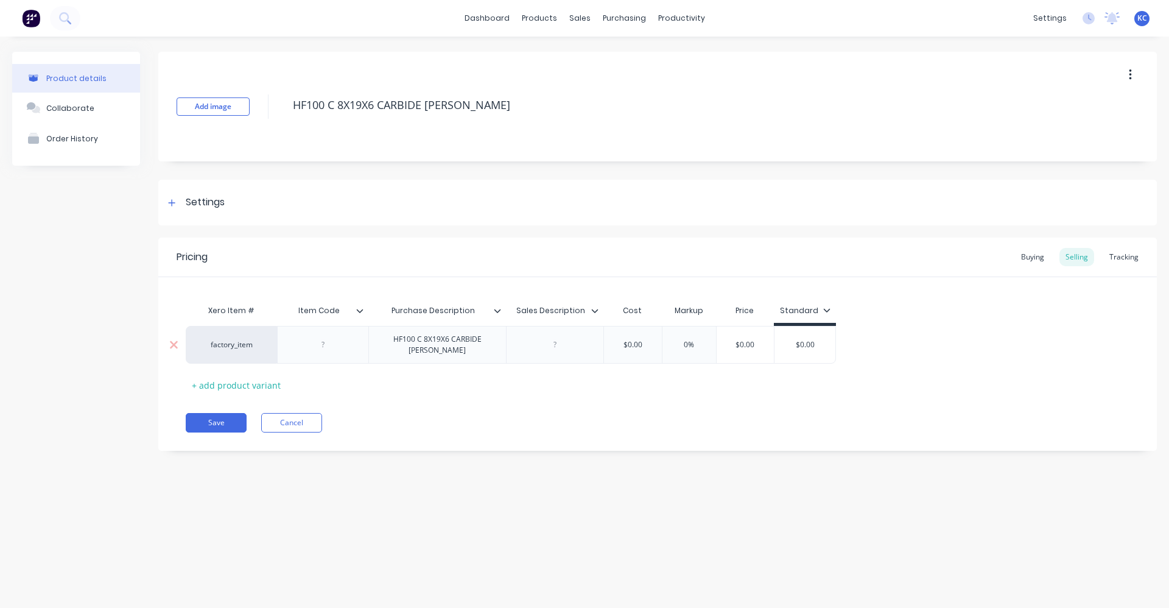
paste div
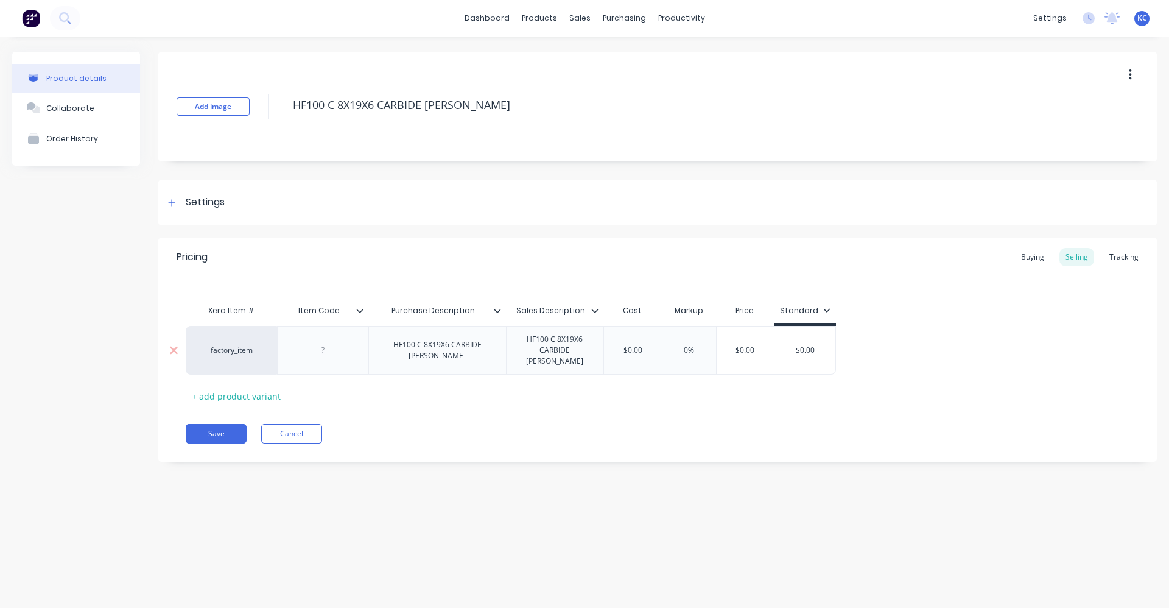
click at [325, 349] on div at bounding box center [323, 350] width 61 height 16
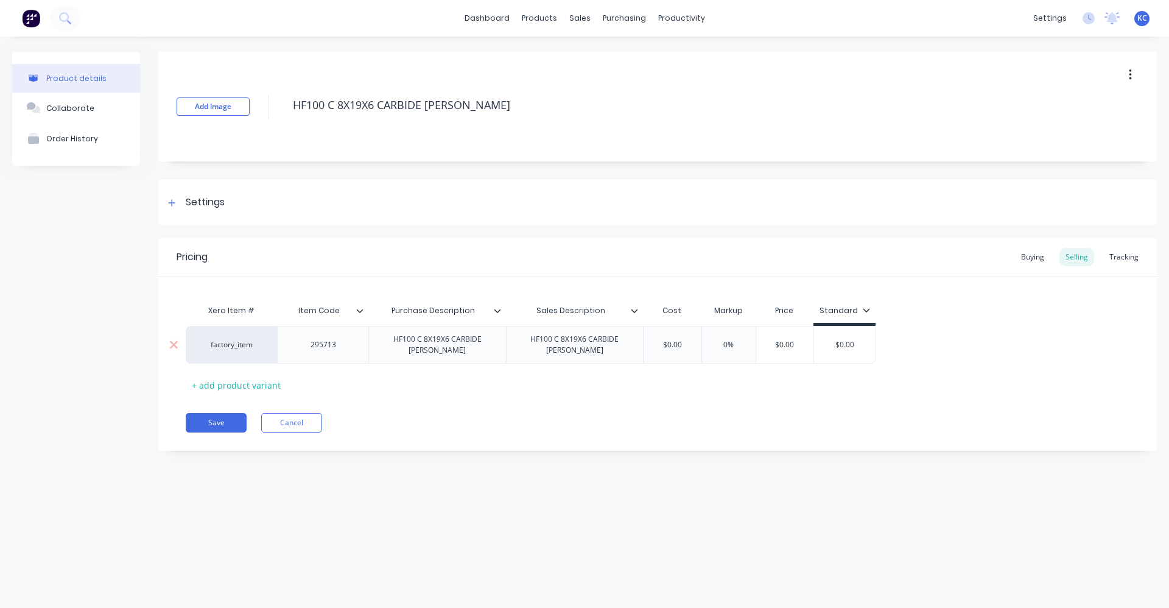
drag, startPoint x: 659, startPoint y: 345, endPoint x: 690, endPoint y: 342, distance: 31.2
click at [692, 345] on input "$0.00" at bounding box center [672, 344] width 61 height 11
type input "31.55"
click at [734, 344] on input "0%" at bounding box center [744, 344] width 61 height 11
type input "40%"
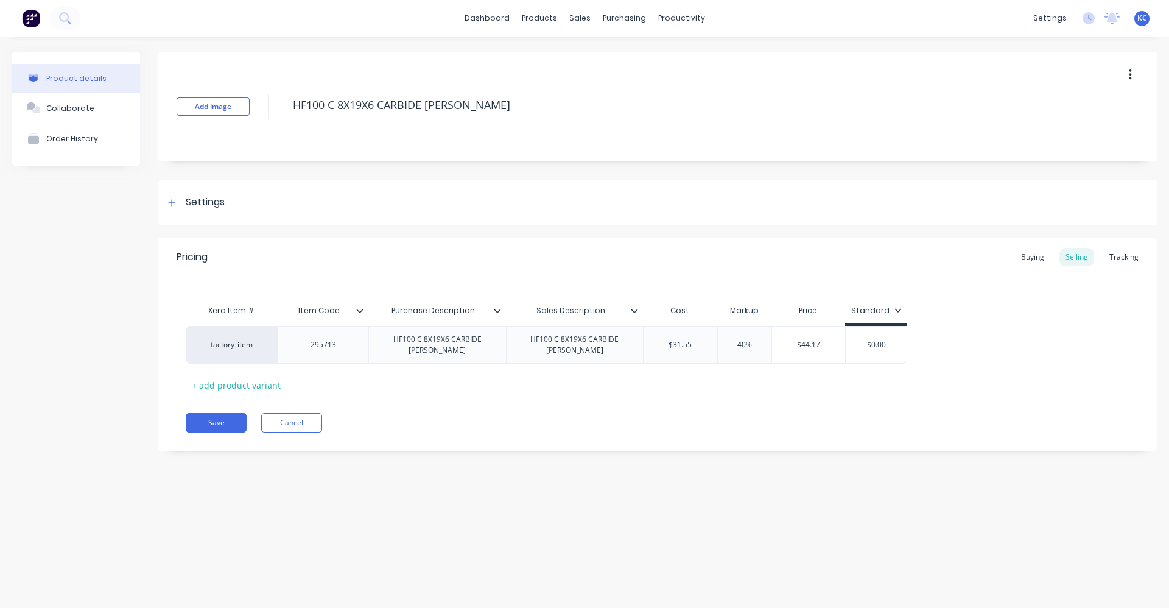
click at [571, 402] on div "Pricing Buying Selling Tracking Xero Item # Item Code Purchase Description Sale…" at bounding box center [657, 343] width 999 height 213
click at [186, 200] on div "Settings" at bounding box center [205, 202] width 39 height 15
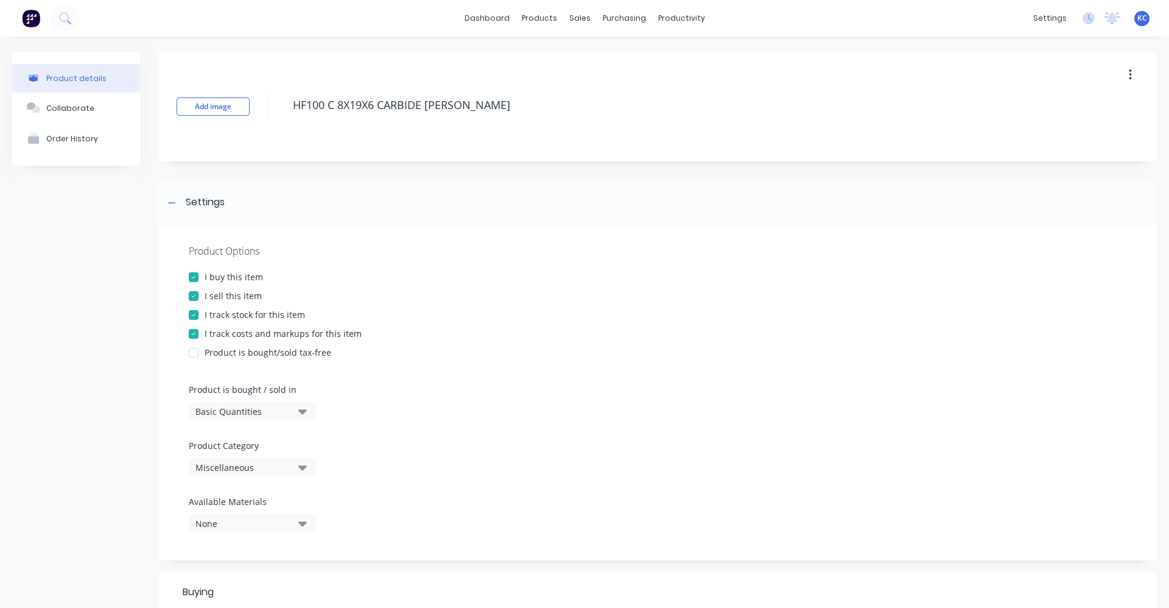
click at [306, 467] on icon "button" at bounding box center [302, 467] width 9 height 5
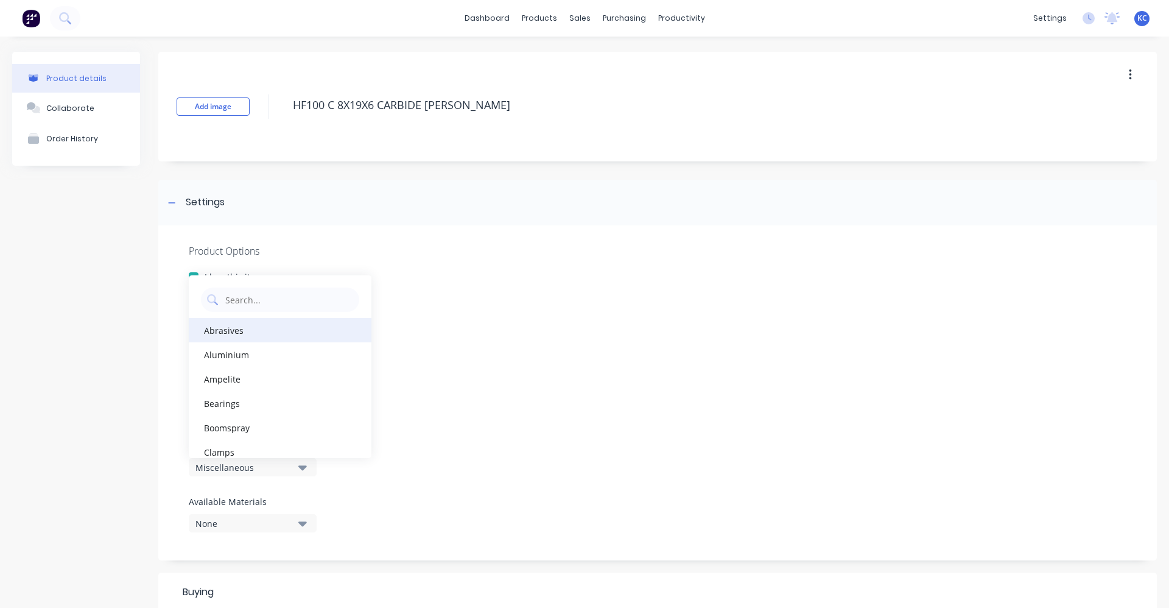
click at [272, 335] on div "Abrasives" at bounding box center [280, 330] width 183 height 24
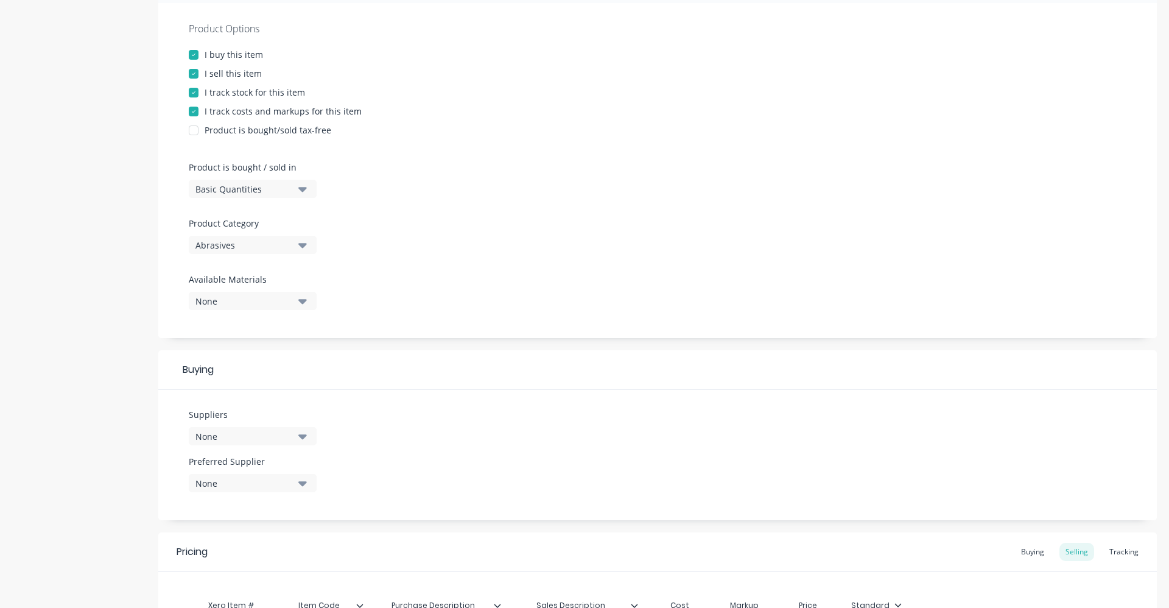
scroll to position [244, 0]
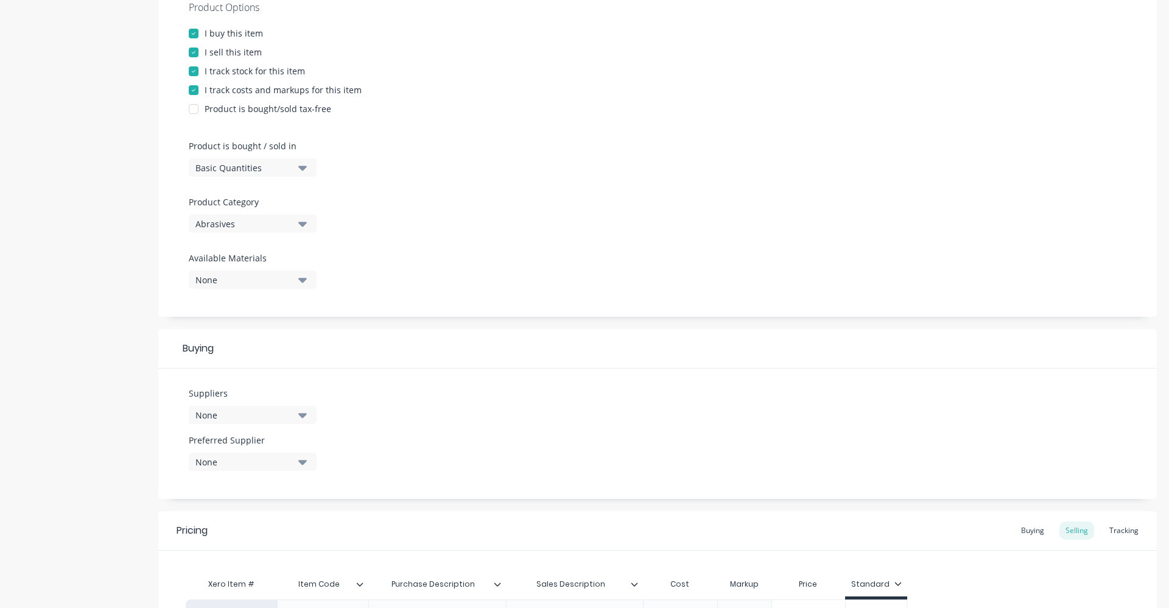
click at [304, 417] on icon "button" at bounding box center [302, 415] width 9 height 5
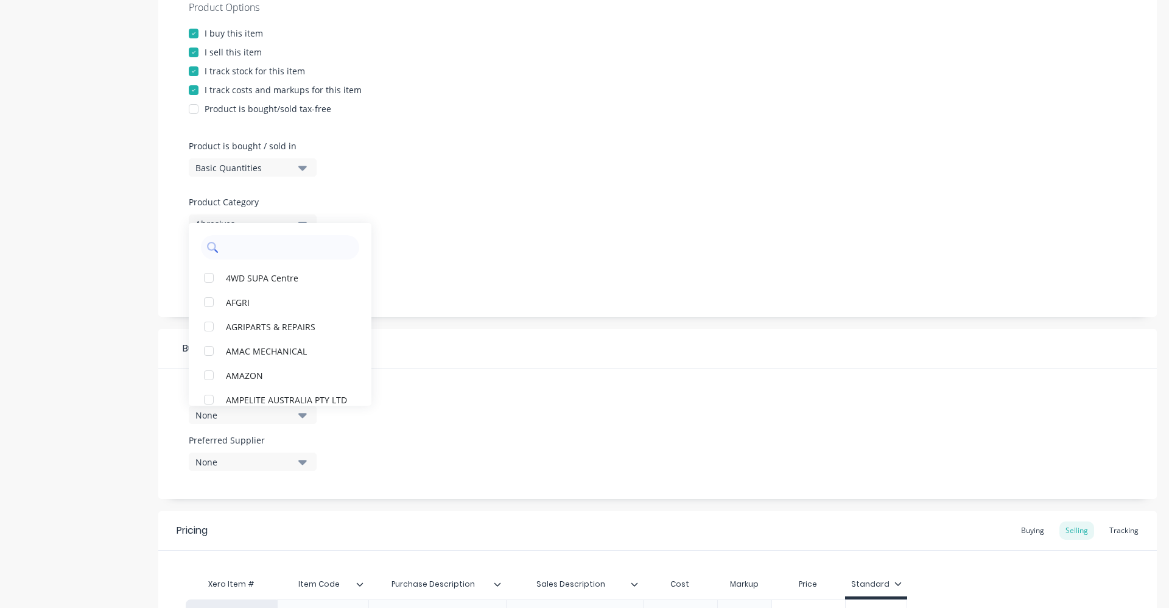
click at [300, 247] on input "text" at bounding box center [288, 247] width 129 height 24
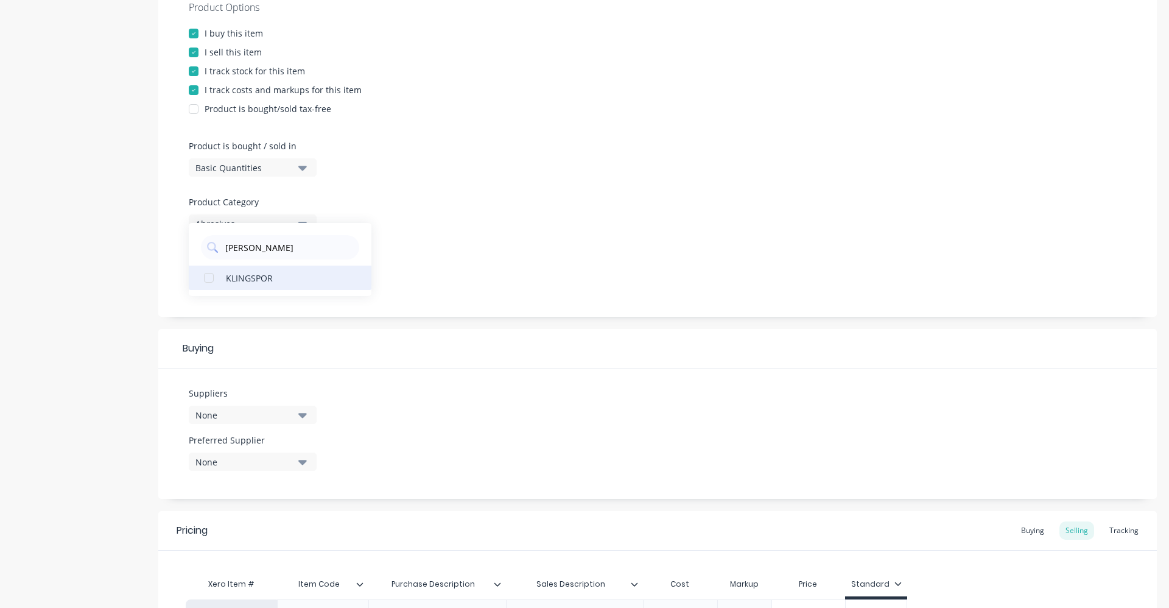
type input "[PERSON_NAME]"
click at [275, 279] on div "KLINGSPOR" at bounding box center [287, 277] width 122 height 13
click at [479, 237] on div "Product Options I buy this item I sell this item I track stock for this item I …" at bounding box center [657, 149] width 999 height 335
click at [301, 459] on icon "button" at bounding box center [302, 461] width 9 height 13
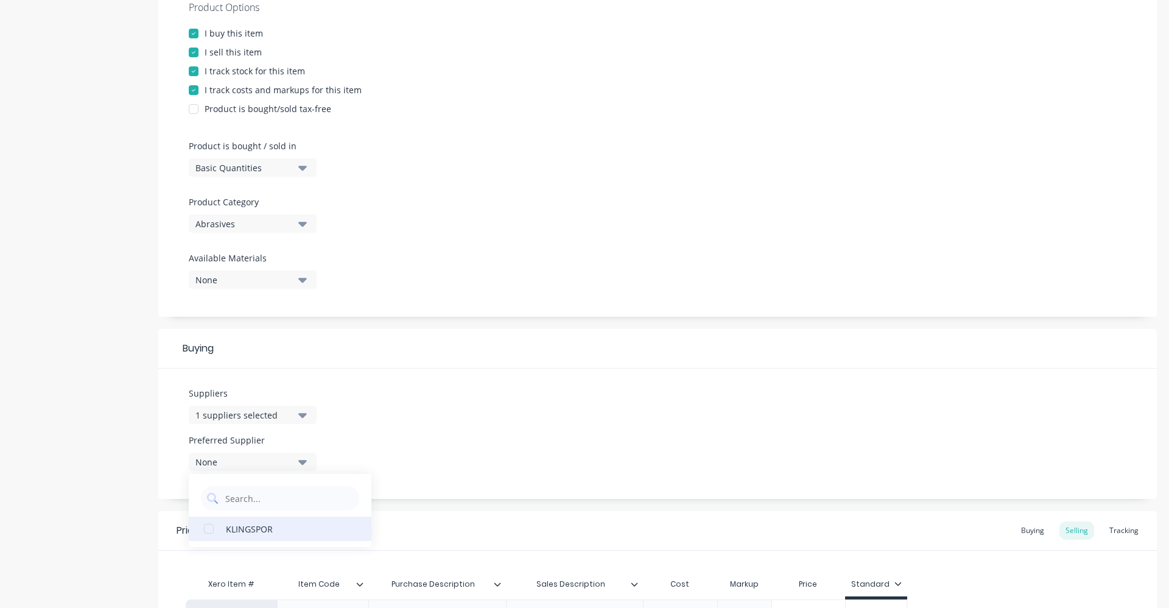
click at [296, 527] on div "KLINGSPOR" at bounding box center [287, 528] width 122 height 13
click at [445, 429] on div "Suppliers 1 suppliers selected [PERSON_NAME] Preferred Supplier KLINGSPOR KLING…" at bounding box center [657, 433] width 999 height 130
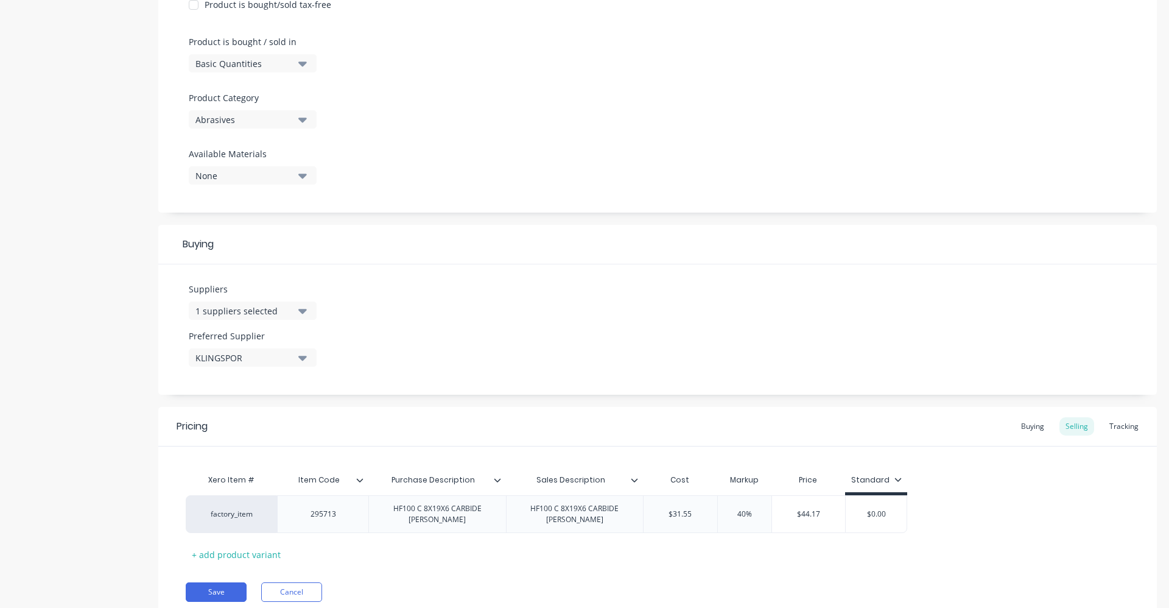
scroll to position [393, 0]
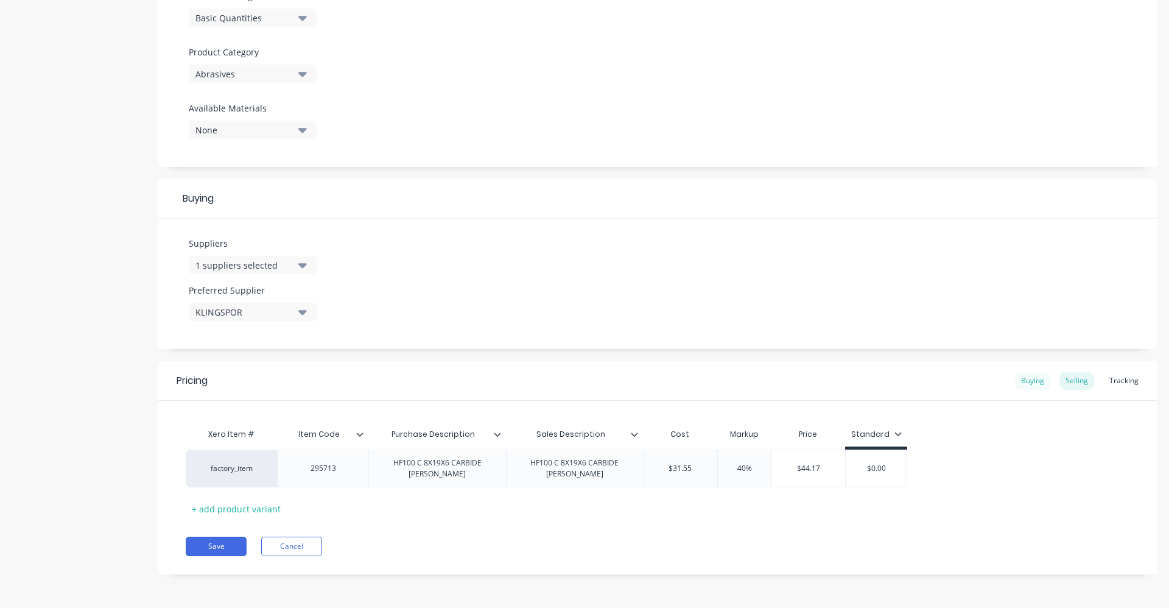
click at [1024, 380] on div "Buying" at bounding box center [1032, 380] width 35 height 18
drag, startPoint x: 690, startPoint y: 467, endPoint x: 647, endPoint y: 471, distance: 44.0
click at [647, 471] on input "$0.00" at bounding box center [676, 468] width 65 height 11
type input "31.55"
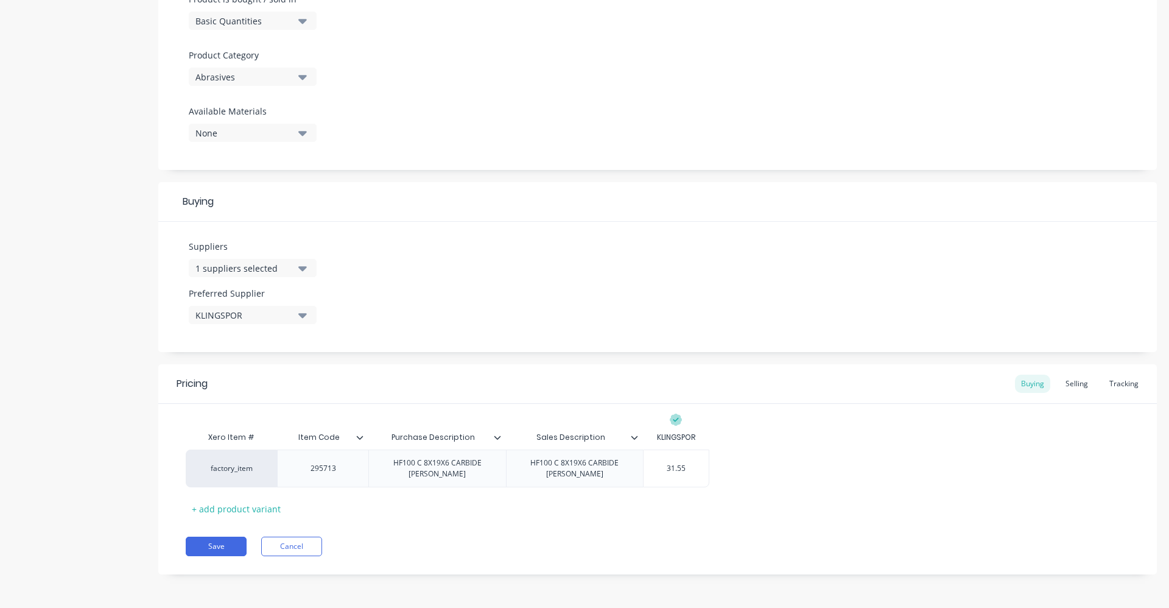
click at [745, 467] on div "factory_item 295713 HF100 C 8X19X6 CARBIDE [PERSON_NAME] HF100 C 8X19X6 CARBIDE…" at bounding box center [658, 468] width 944 height 38
click at [452, 468] on div "HF100 C 8X19X6 CARBIDE [PERSON_NAME]" at bounding box center [437, 468] width 127 height 27
click at [592, 465] on div "HF100 C 8X19X6 CARBIDE [PERSON_NAME]" at bounding box center [574, 468] width 127 height 27
click at [507, 519] on div "Pricing Buying Selling Tracking Xero Item # Item Code Purchase Description Sale…" at bounding box center [657, 469] width 999 height 210
click at [1076, 381] on div "Selling" at bounding box center [1076, 383] width 35 height 18
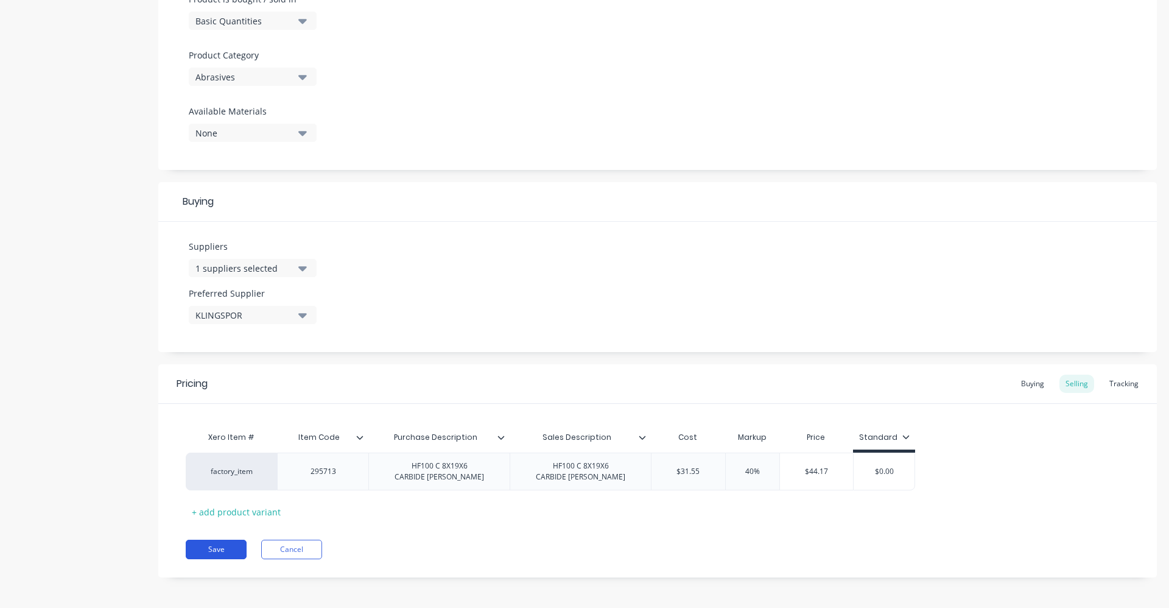
click at [219, 550] on button "Save" at bounding box center [216, 548] width 61 height 19
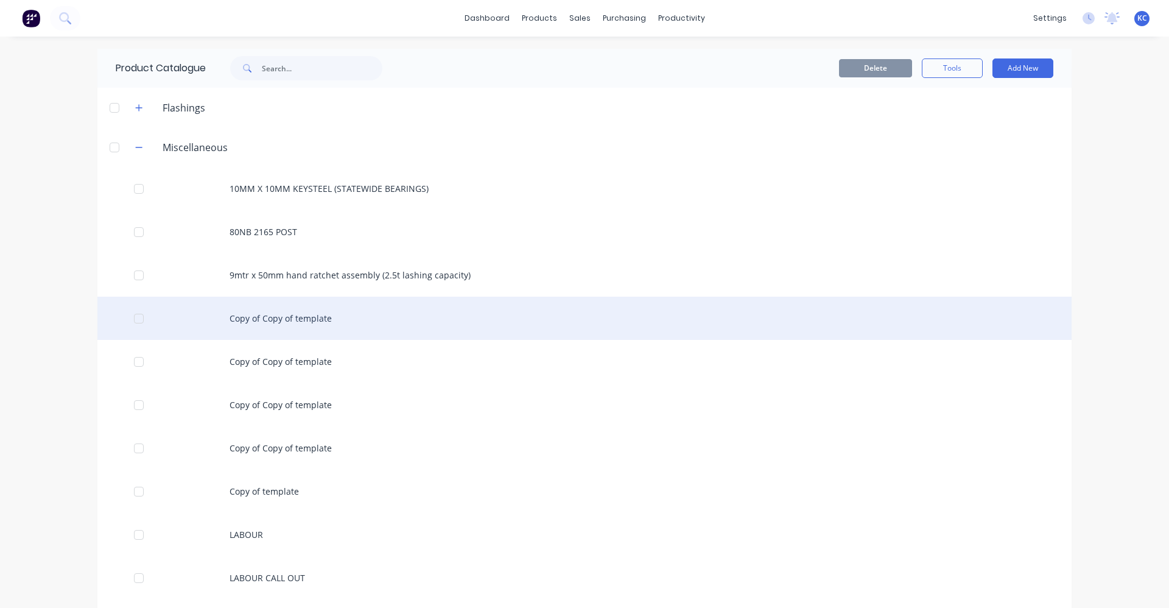
click at [279, 316] on div "Copy of Copy of template" at bounding box center [584, 318] width 974 height 43
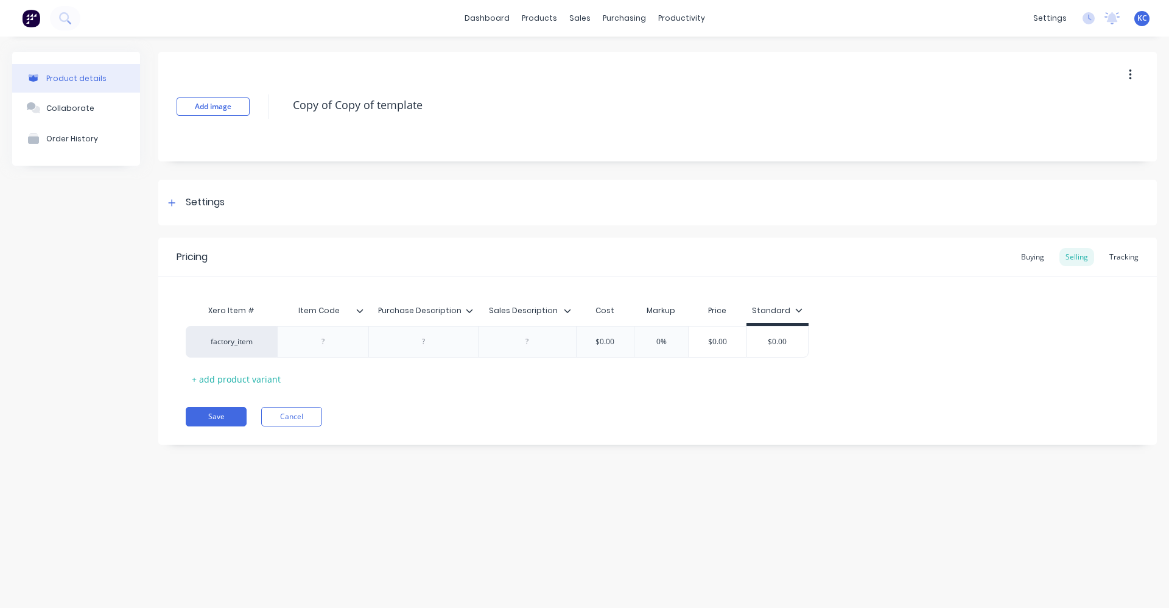
drag, startPoint x: 396, startPoint y: 103, endPoint x: 261, endPoint y: 103, distance: 135.8
click at [261, 103] on div "Add image Copy of Copy of template" at bounding box center [657, 107] width 999 height 110
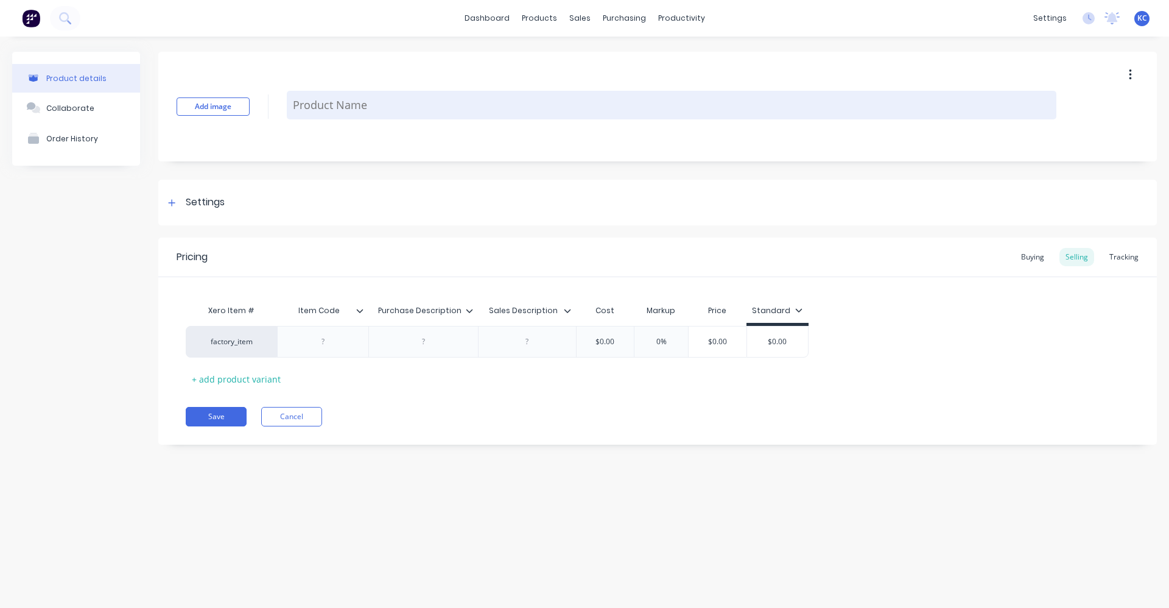
paste textarea "HF100 C 8X19X6 CARBIDE [PERSON_NAME]"
click at [335, 108] on textarea "HF100 C 8X19X6 CARBIDE [PERSON_NAME]" at bounding box center [672, 105] width 770 height 29
drag, startPoint x: 467, startPoint y: 100, endPoint x: 293, endPoint y: 105, distance: 174.2
click at [293, 105] on textarea "HF100 F 8X20X6 CARBIDE [PERSON_NAME]" at bounding box center [672, 105] width 770 height 29
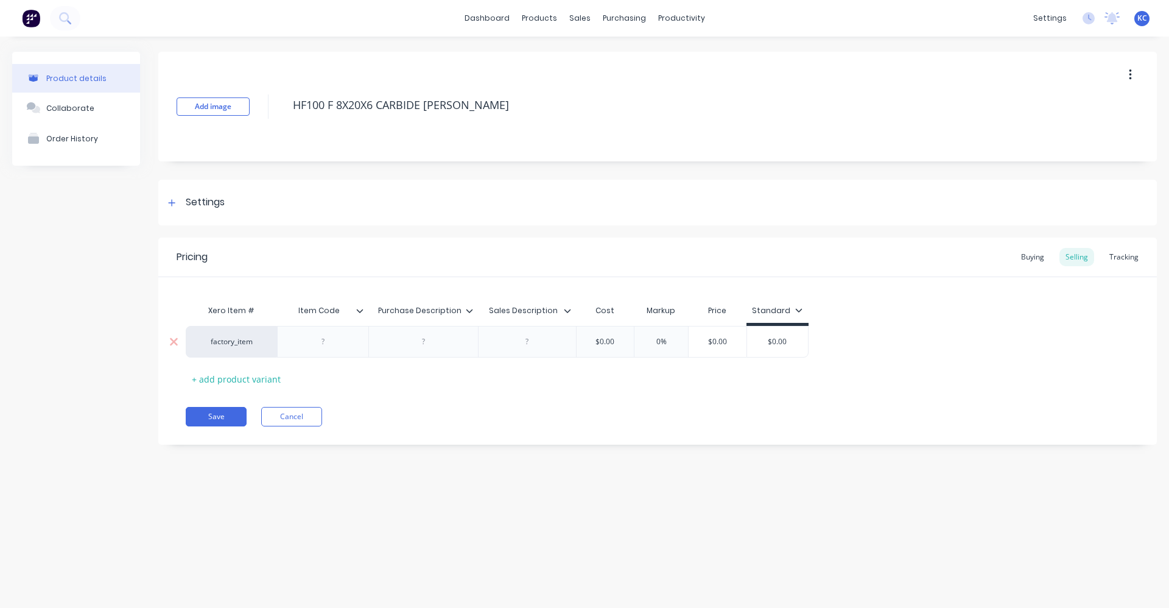
type textarea "HF100 F 8X20X6 CARBIDE [PERSON_NAME]"
click at [410, 340] on div at bounding box center [423, 342] width 61 height 16
paste div
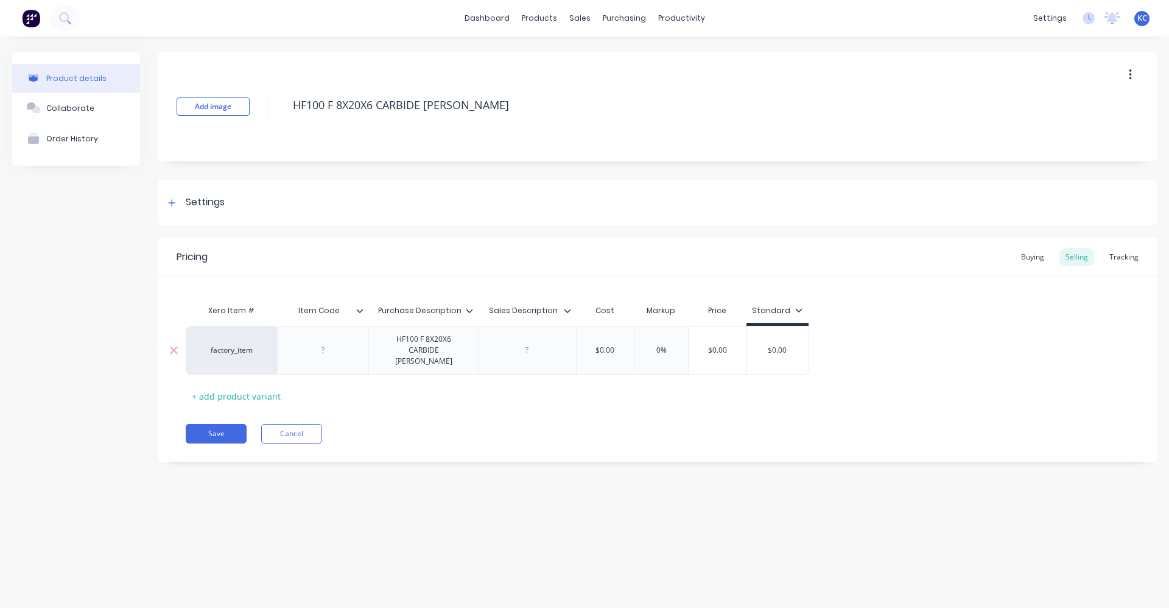
click at [525, 348] on div at bounding box center [527, 350] width 61 height 16
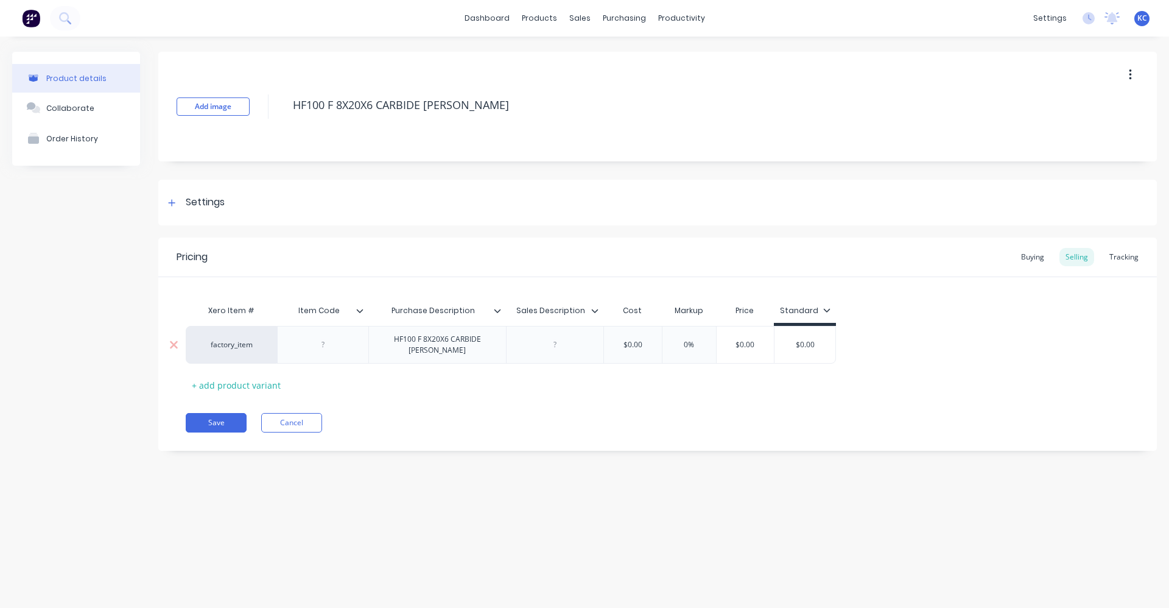
paste div
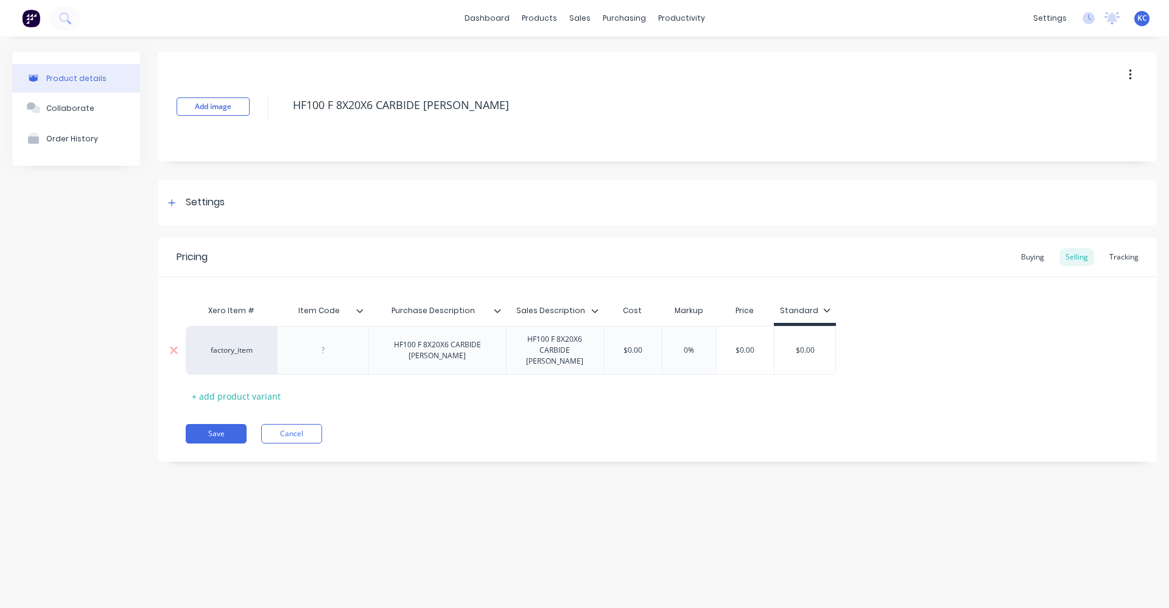
click at [444, 348] on div "HF100 F 8X20X6 CARBIDE [PERSON_NAME]" at bounding box center [437, 350] width 127 height 27
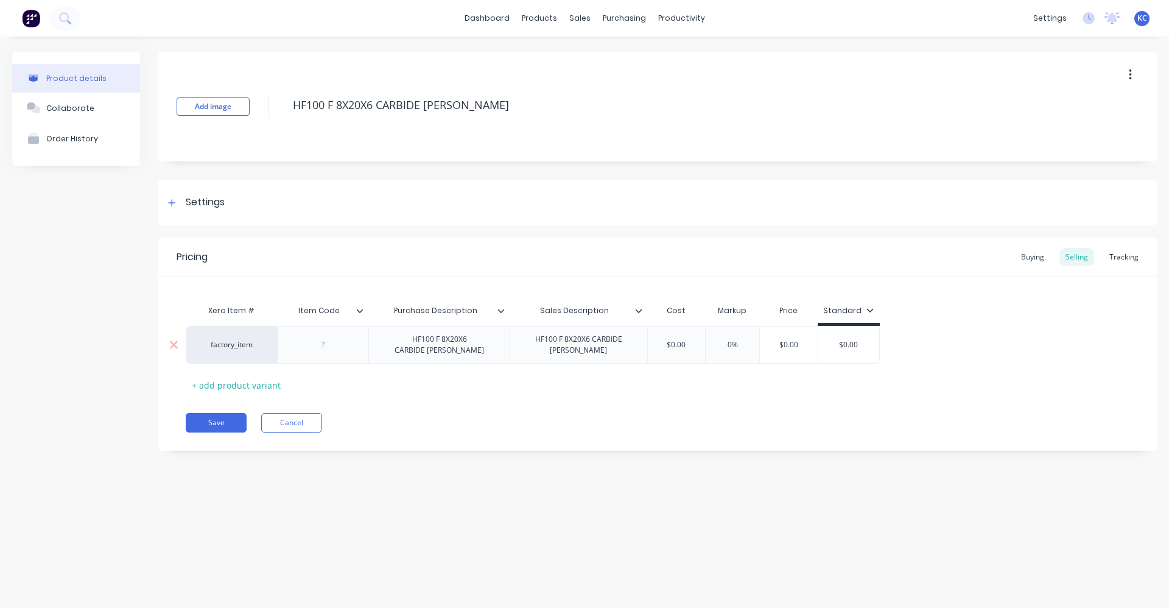
click at [580, 350] on div "HF100 F 8X20X6 CARBIDE [PERSON_NAME]" at bounding box center [578, 344] width 127 height 27
click at [315, 342] on div at bounding box center [323, 345] width 61 height 16
click at [698, 344] on input "text" at bounding box center [680, 344] width 61 height 11
drag, startPoint x: 698, startPoint y: 343, endPoint x: 601, endPoint y: 357, distance: 98.3
click at [601, 357] on div "factory_item 295978 HF100 F 8X20X6 CARBIDE [PERSON_NAME] HF100 F 8X20X6 CARBIDE…" at bounding box center [535, 345] width 698 height 38
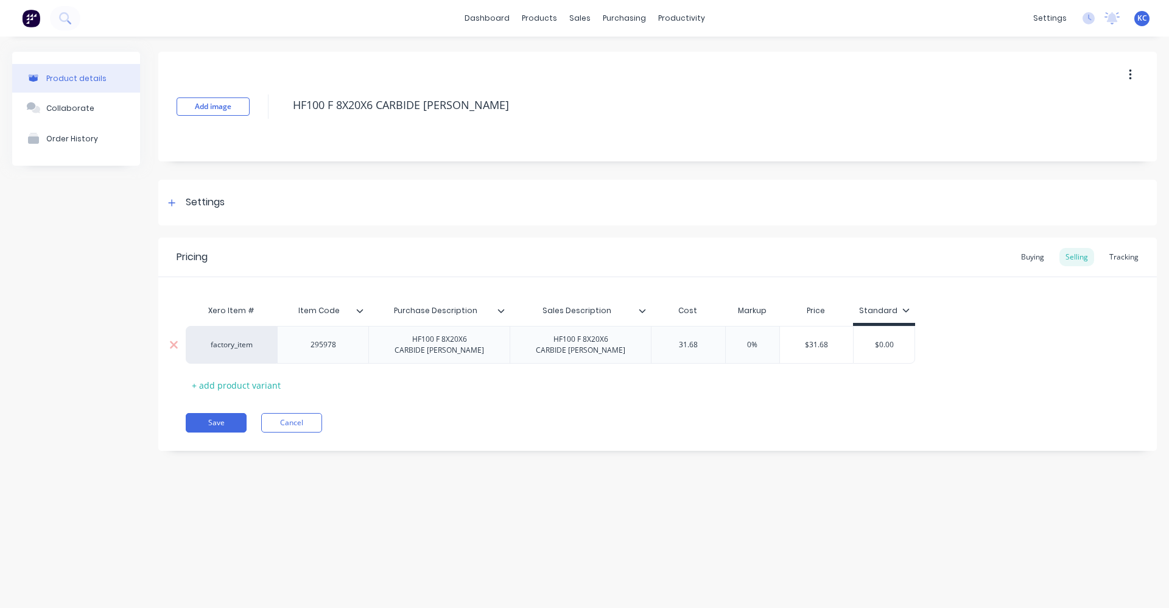
type input "31.68"
click at [745, 343] on input "text" at bounding box center [752, 344] width 61 height 11
type input "40%"
click at [782, 412] on div "Pricing Buying Selling Tracking Xero Item # Item Code Purchase Description Sale…" at bounding box center [657, 343] width 999 height 213
click at [230, 206] on div "Settings" at bounding box center [657, 203] width 999 height 46
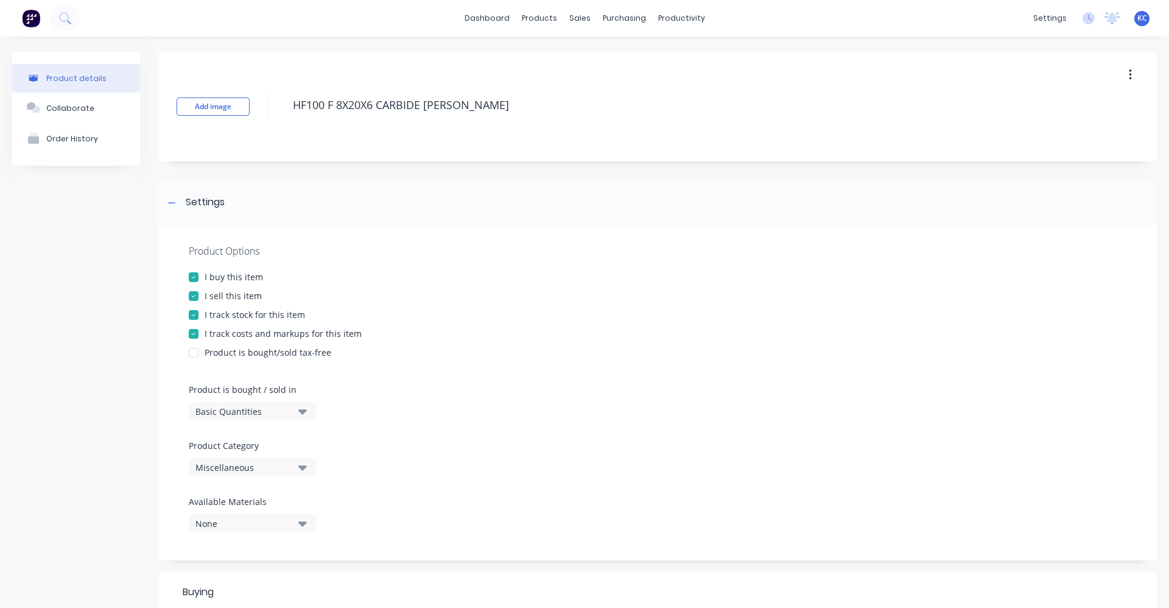
click at [309, 465] on button "Miscellaneous" at bounding box center [253, 467] width 128 height 18
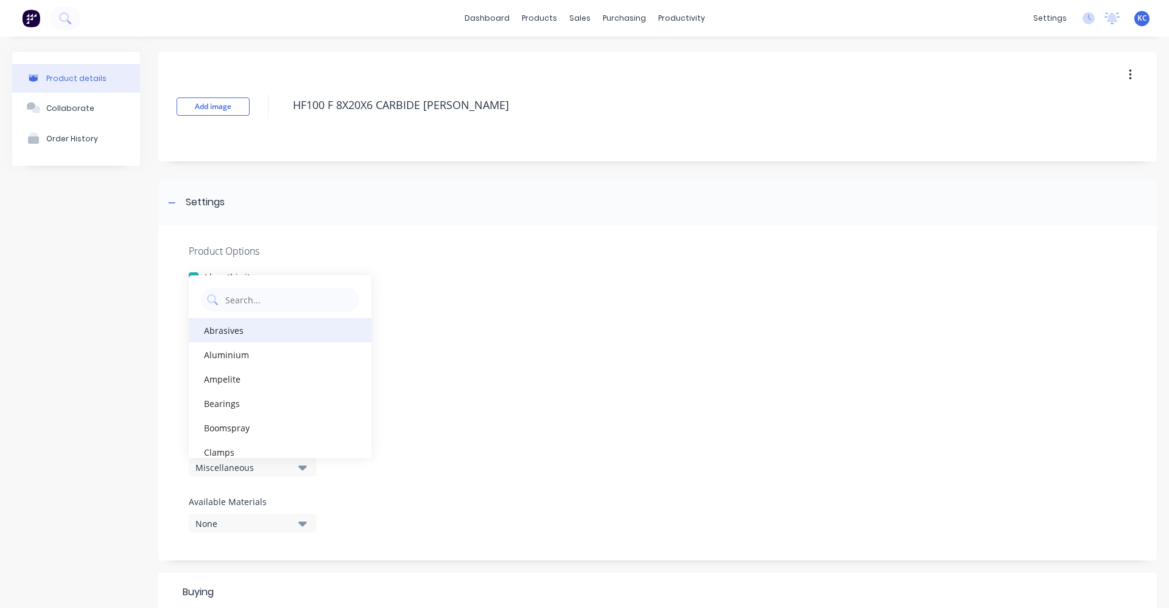
click at [301, 329] on div "Abrasives" at bounding box center [280, 330] width 183 height 24
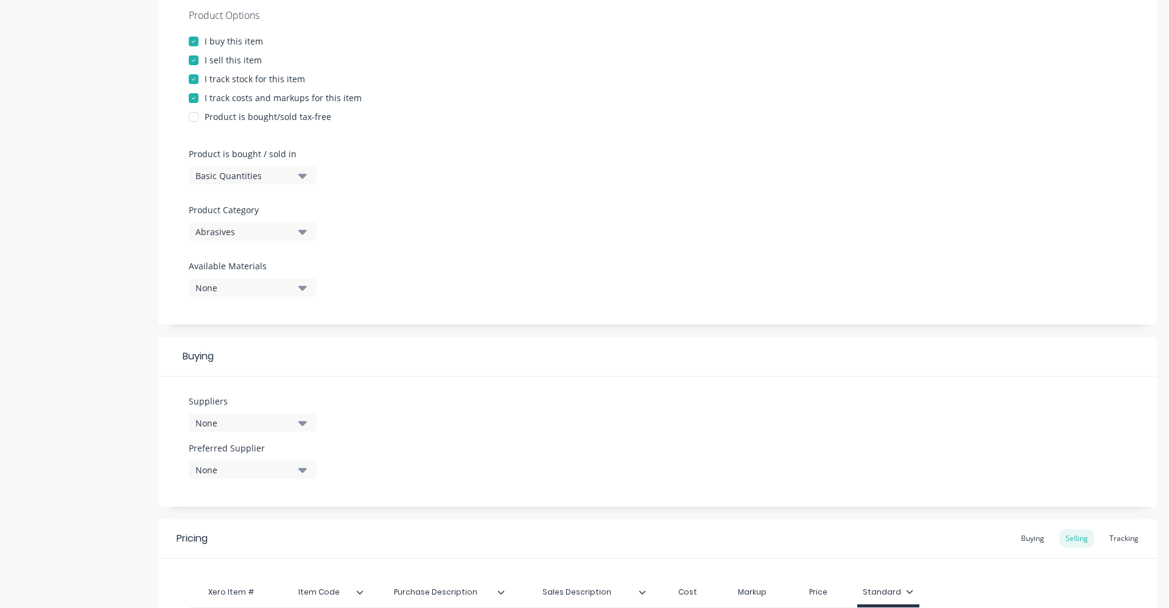
scroll to position [244, 0]
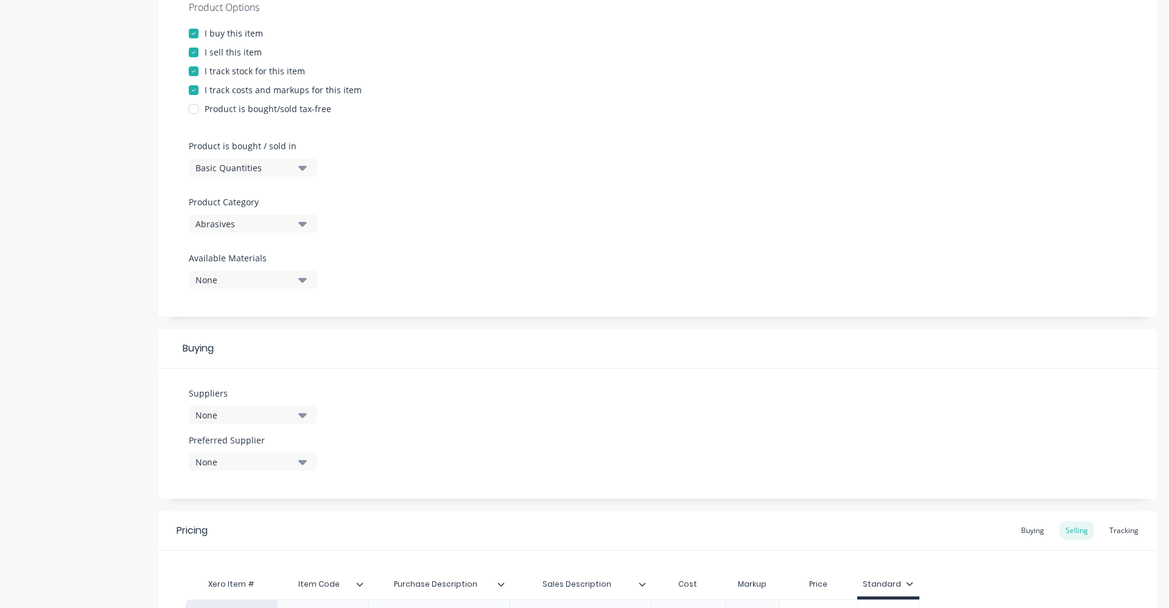
click at [309, 420] on button "None" at bounding box center [253, 415] width 128 height 18
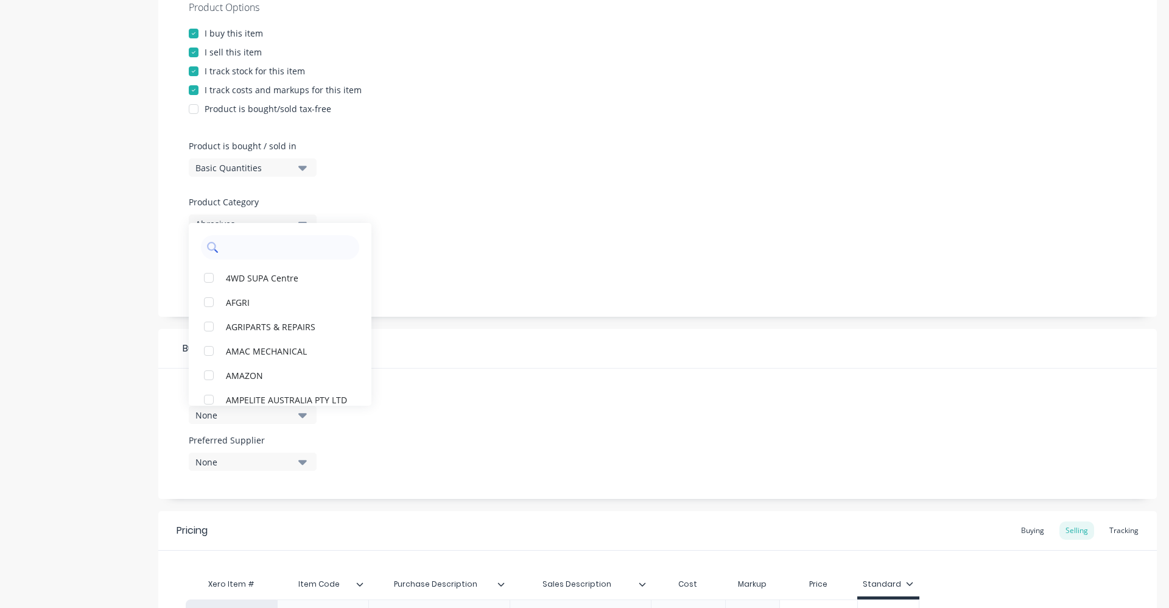
click at [298, 244] on input "text" at bounding box center [288, 247] width 129 height 24
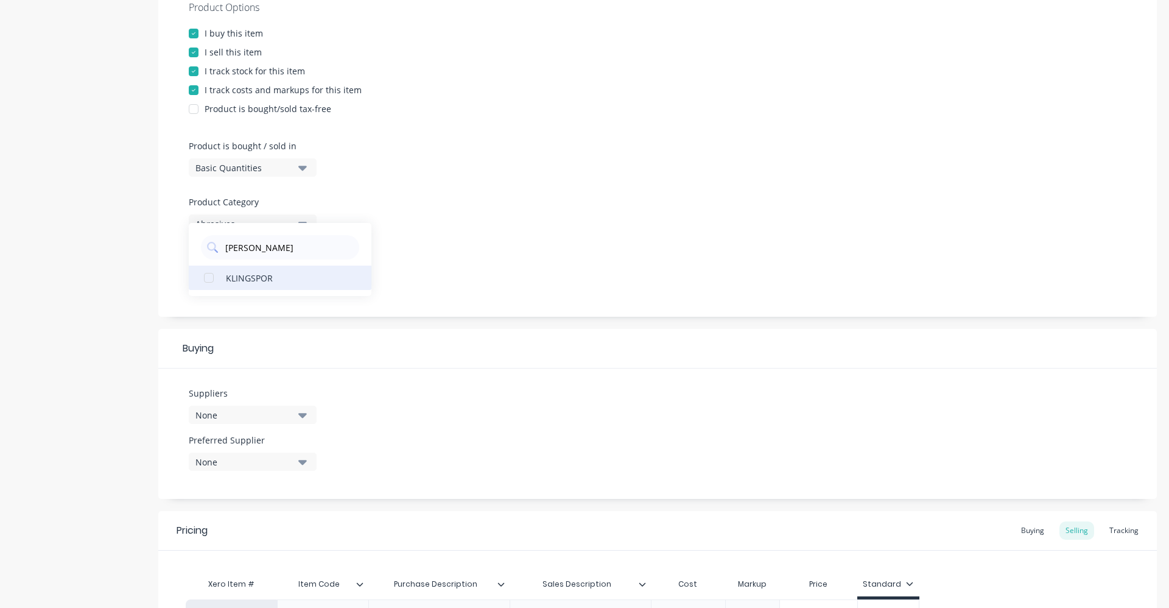
type input "[PERSON_NAME]"
click at [292, 289] on button "KLINGSPOR" at bounding box center [280, 277] width 183 height 24
click at [286, 466] on div "None" at bounding box center [243, 461] width 97 height 13
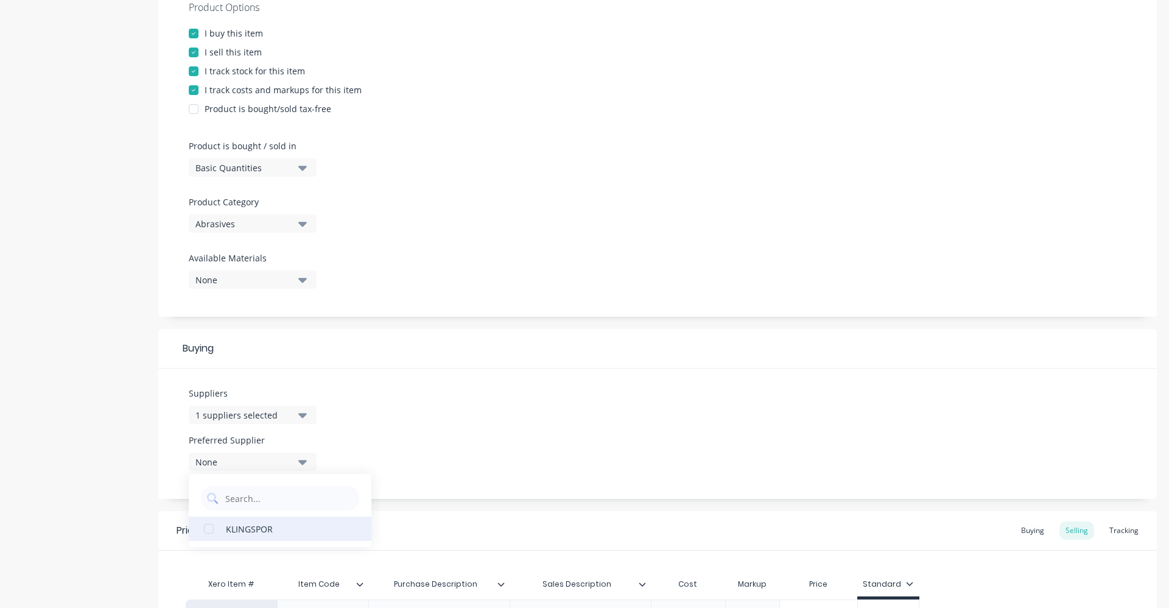
click at [273, 524] on div "KLINGSPOR" at bounding box center [287, 528] width 122 height 13
click at [459, 415] on div "Suppliers 1 suppliers selected [PERSON_NAME] Preferred Supplier KLINGSPOR KLING…" at bounding box center [657, 433] width 999 height 130
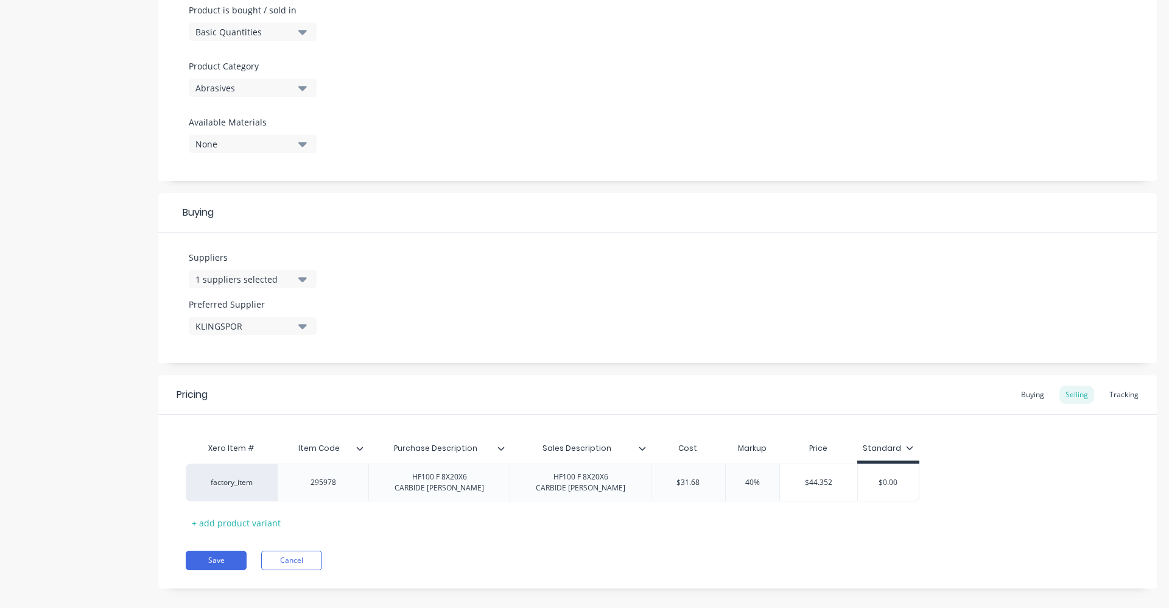
scroll to position [393, 0]
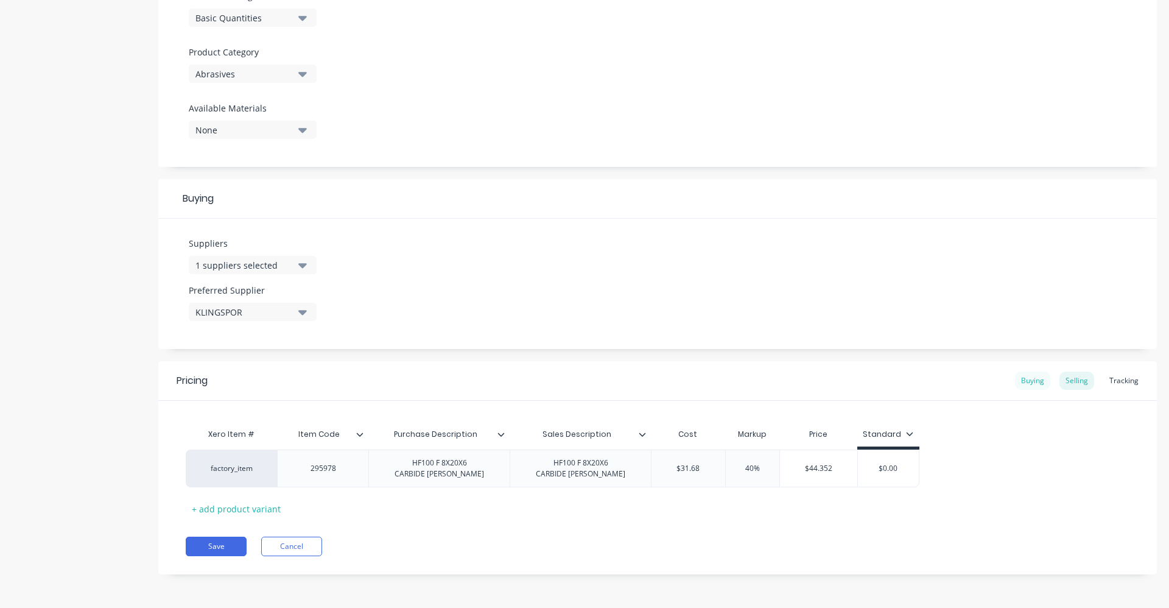
click at [1019, 377] on div "Buying" at bounding box center [1032, 380] width 35 height 18
drag, startPoint x: 698, startPoint y: 466, endPoint x: 658, endPoint y: 470, distance: 40.4
click at [658, 470] on input "$0.00" at bounding box center [684, 468] width 65 height 11
type input "31.68"
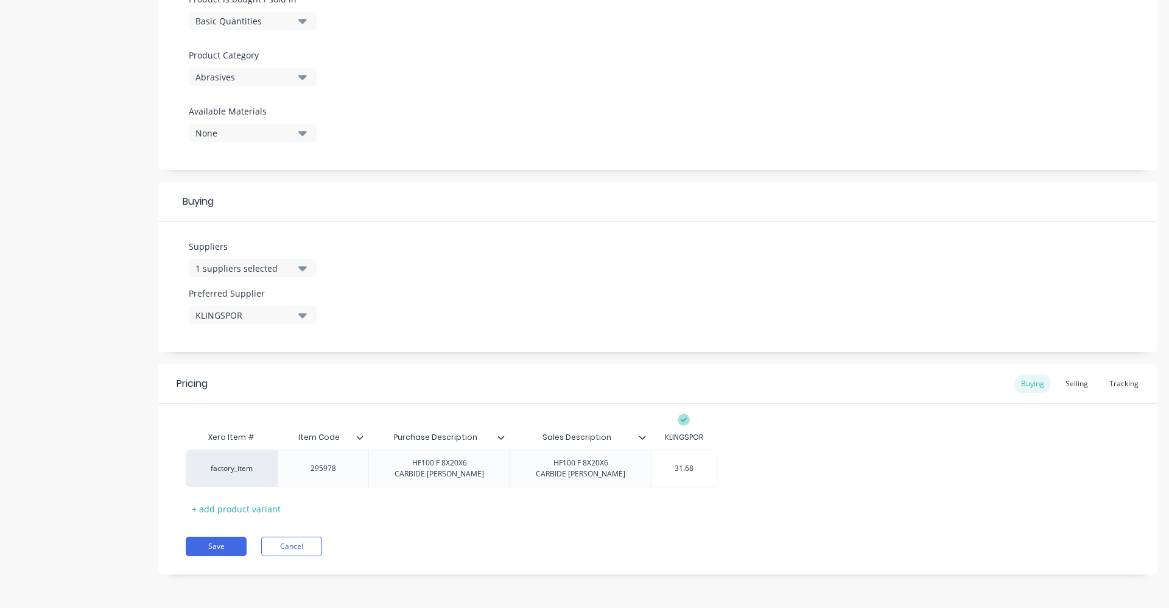
click at [834, 466] on div "factory_item 295978 HF100 F 8X20X6 CARBIDE [PERSON_NAME] HF100 F 8X20X6 CARBIDE…" at bounding box center [658, 468] width 944 height 38
click at [1059, 379] on div "Selling" at bounding box center [1076, 383] width 35 height 18
click at [1018, 382] on div "Buying" at bounding box center [1032, 383] width 35 height 18
drag, startPoint x: 227, startPoint y: 541, endPoint x: 240, endPoint y: 516, distance: 28.0
click at [227, 541] on button "Save" at bounding box center [216, 545] width 61 height 19
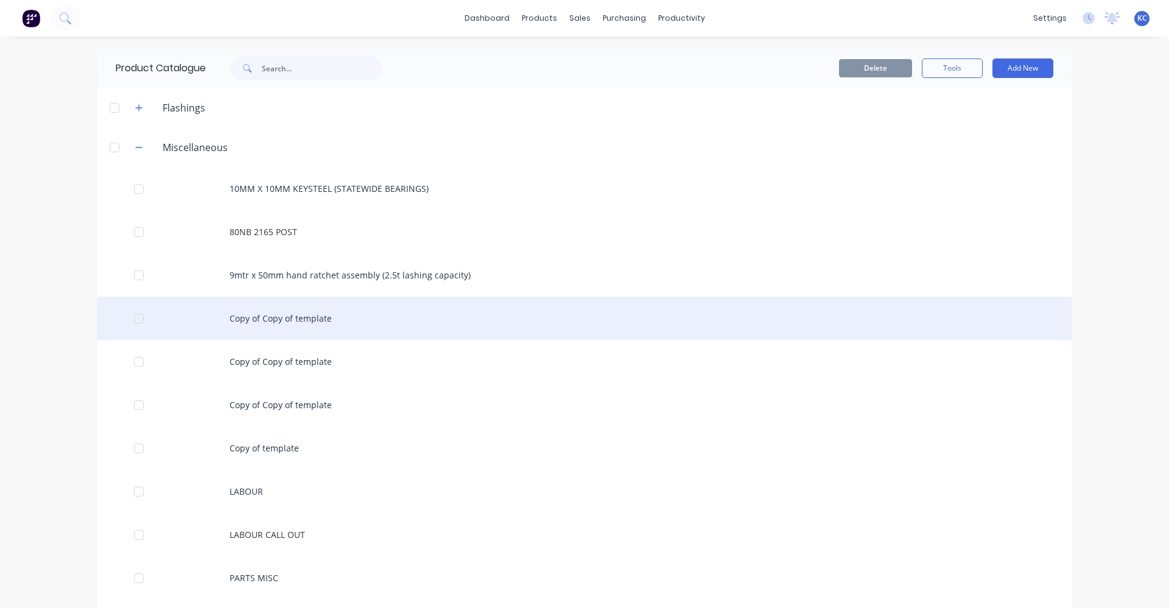
click at [302, 314] on div "Copy of Copy of template" at bounding box center [584, 318] width 974 height 43
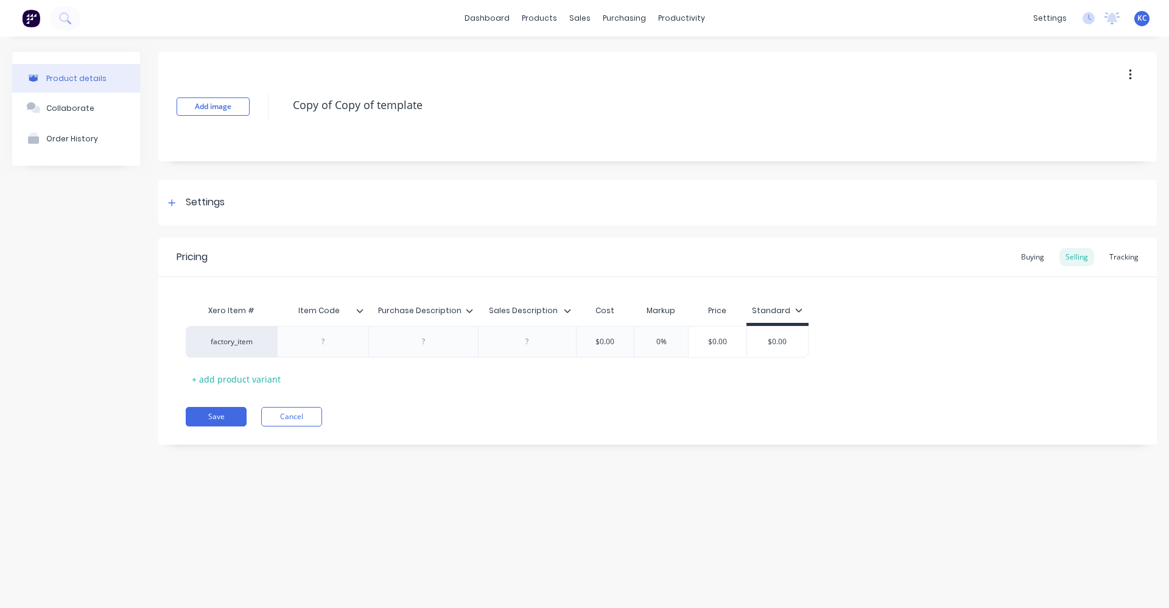
drag, startPoint x: 435, startPoint y: 106, endPoint x: 250, endPoint y: 102, distance: 185.1
click at [250, 102] on div "Add image Copy of Copy of template" at bounding box center [657, 107] width 999 height 110
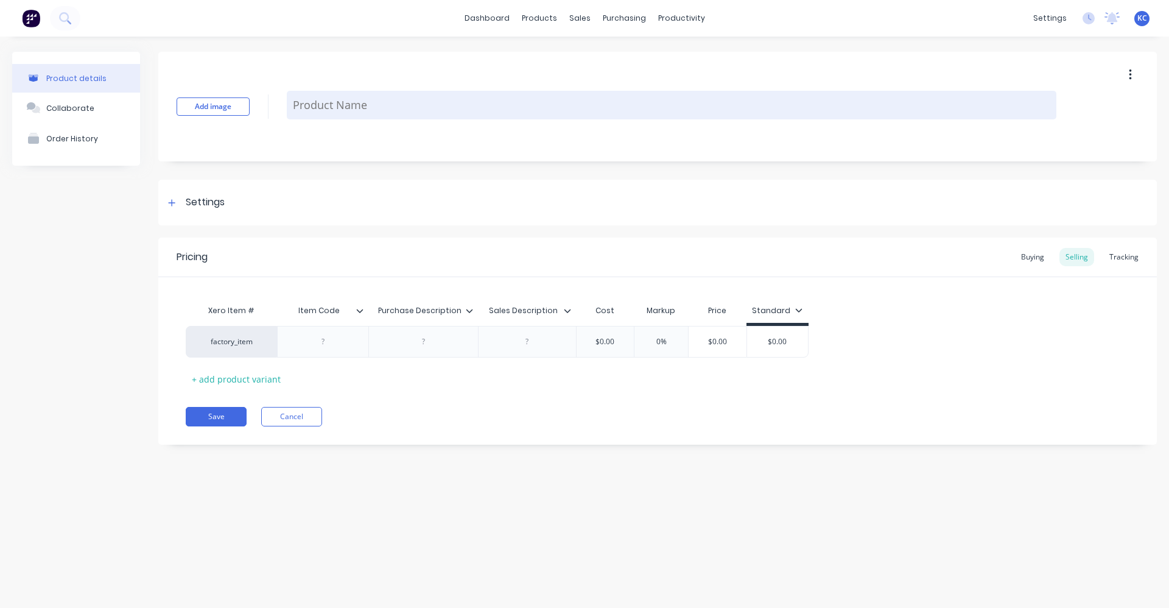
paste textarea "HF100 F 8X20X6 CARBIDE [PERSON_NAME]"
click at [333, 105] on textarea "HF100 F 8X20X6 CARBIDE [PERSON_NAME]" at bounding box center [672, 105] width 770 height 29
drag, startPoint x: 480, startPoint y: 102, endPoint x: 293, endPoint y: 110, distance: 187.7
click at [293, 110] on textarea "HF100 G 8X19X6 CARBIDE [PERSON_NAME]" at bounding box center [672, 105] width 770 height 29
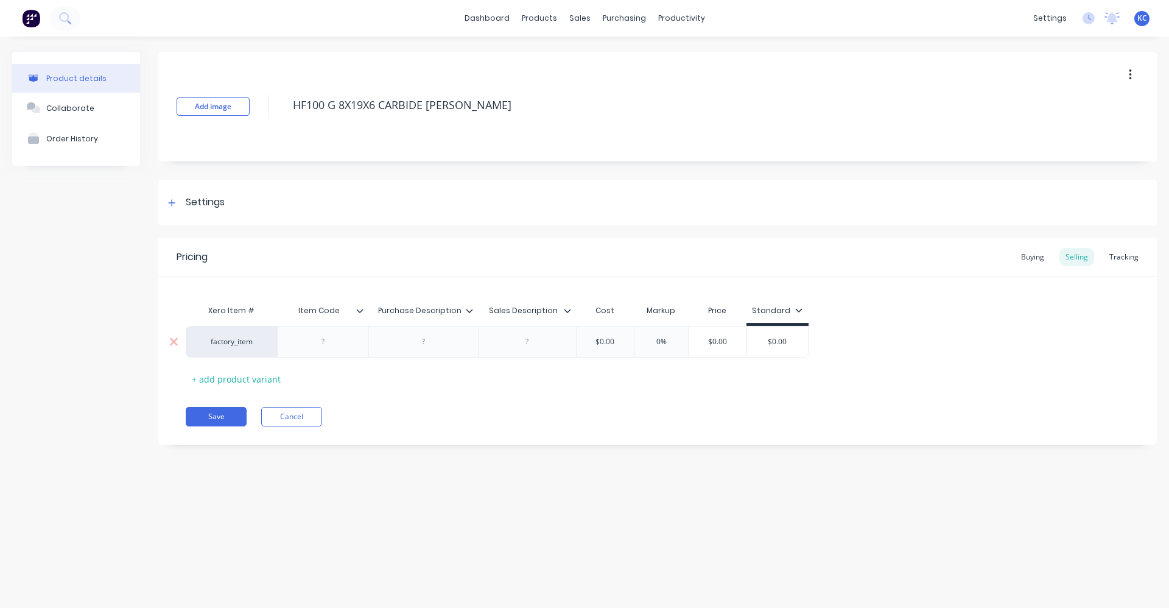
type textarea "HF100 G 8X19X6 CARBIDE [PERSON_NAME]"
click at [419, 348] on div at bounding box center [423, 342] width 61 height 16
paste div
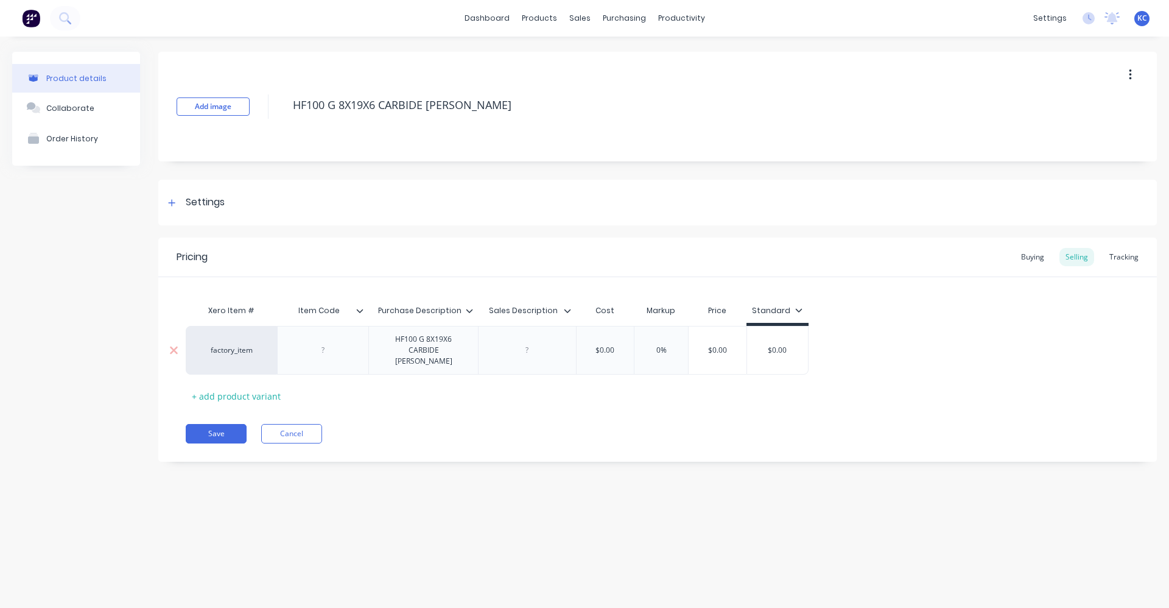
click at [511, 342] on div at bounding box center [527, 350] width 98 height 49
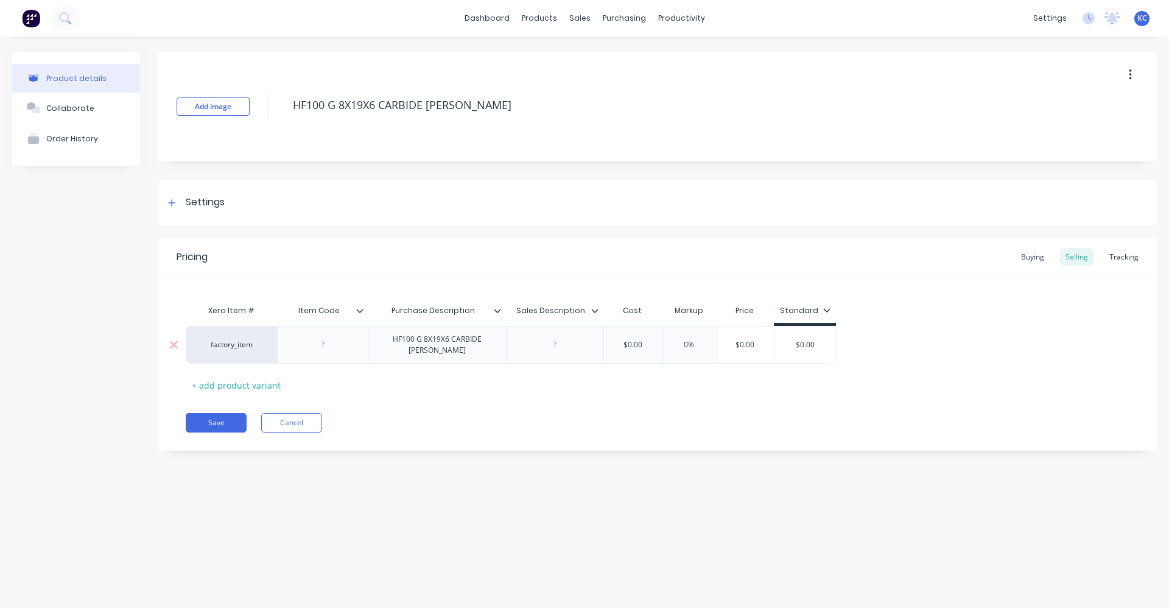
click at [533, 342] on div at bounding box center [554, 345] width 61 height 16
paste div
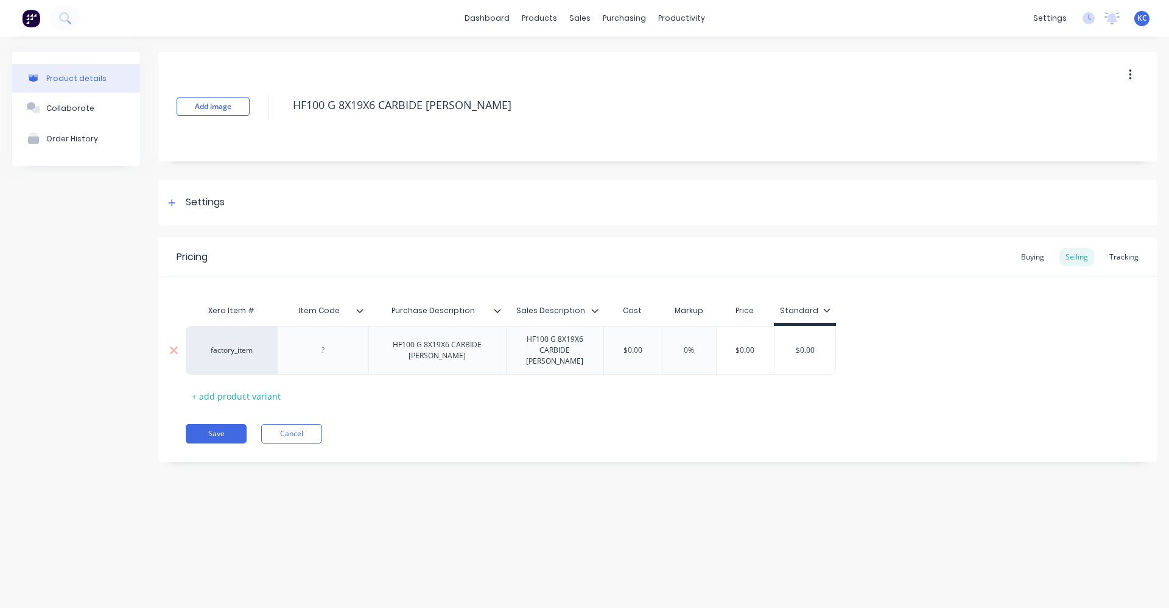
click at [454, 342] on div "HF100 G 8X19X6 CARBIDE [PERSON_NAME]" at bounding box center [437, 350] width 127 height 27
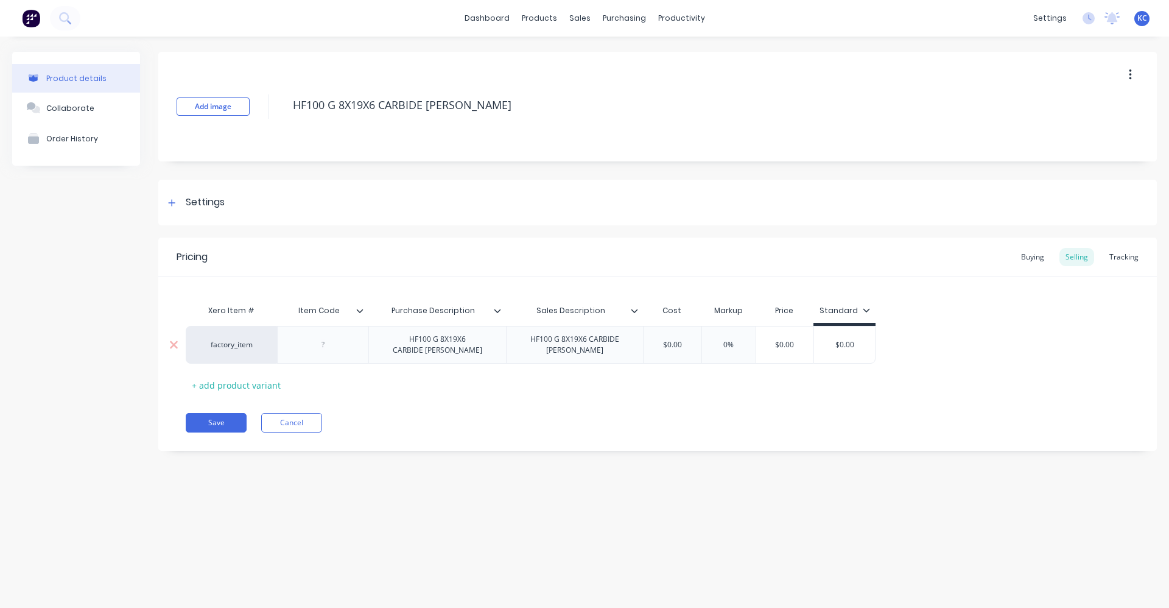
click at [591, 345] on div "HF100 G 8X19X6 CARBIDE [PERSON_NAME]" at bounding box center [574, 344] width 127 height 27
click at [594, 342] on div "HF100 G 8X19X6 CARBIDE [PERSON_NAME]" at bounding box center [578, 344] width 127 height 27
click at [219, 196] on div "Settings" at bounding box center [205, 202] width 39 height 15
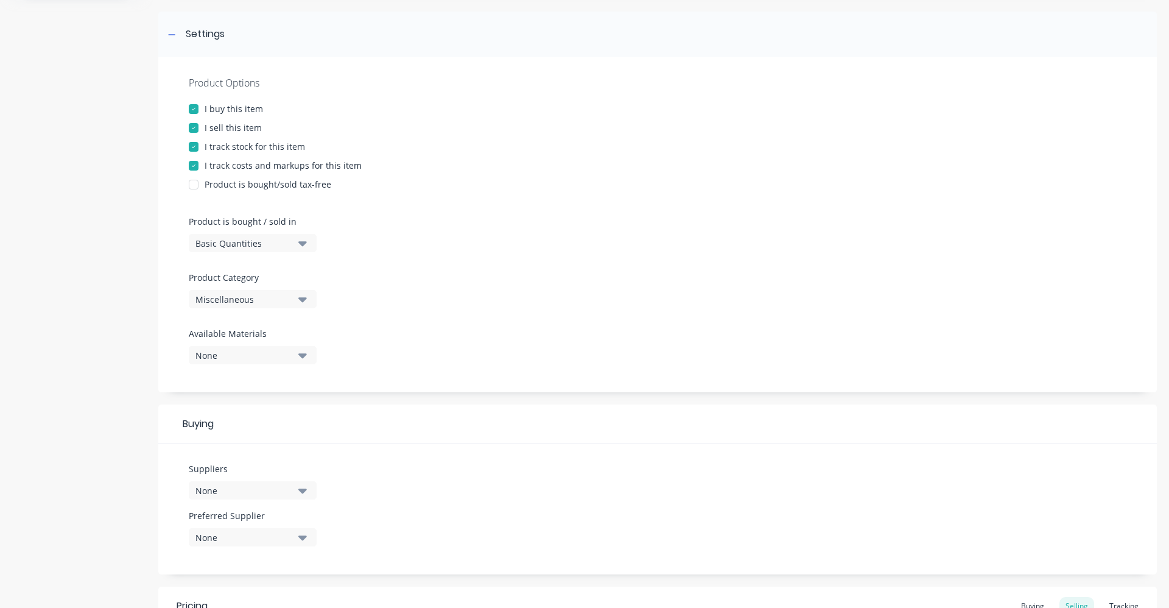
scroll to position [183, 0]
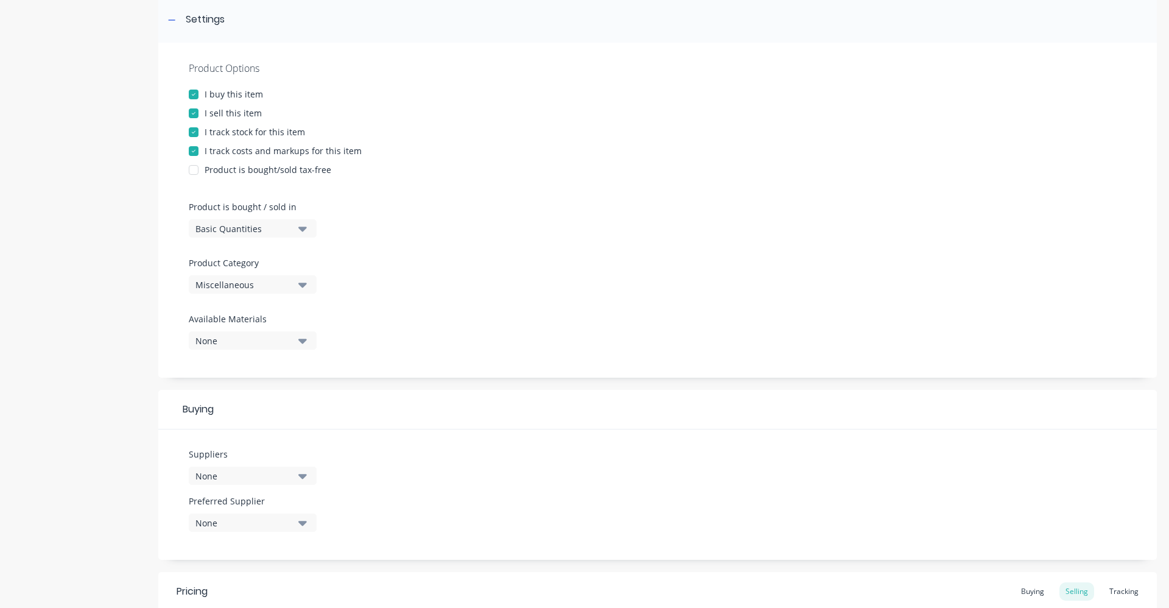
click at [305, 289] on icon "button" at bounding box center [302, 284] width 9 height 13
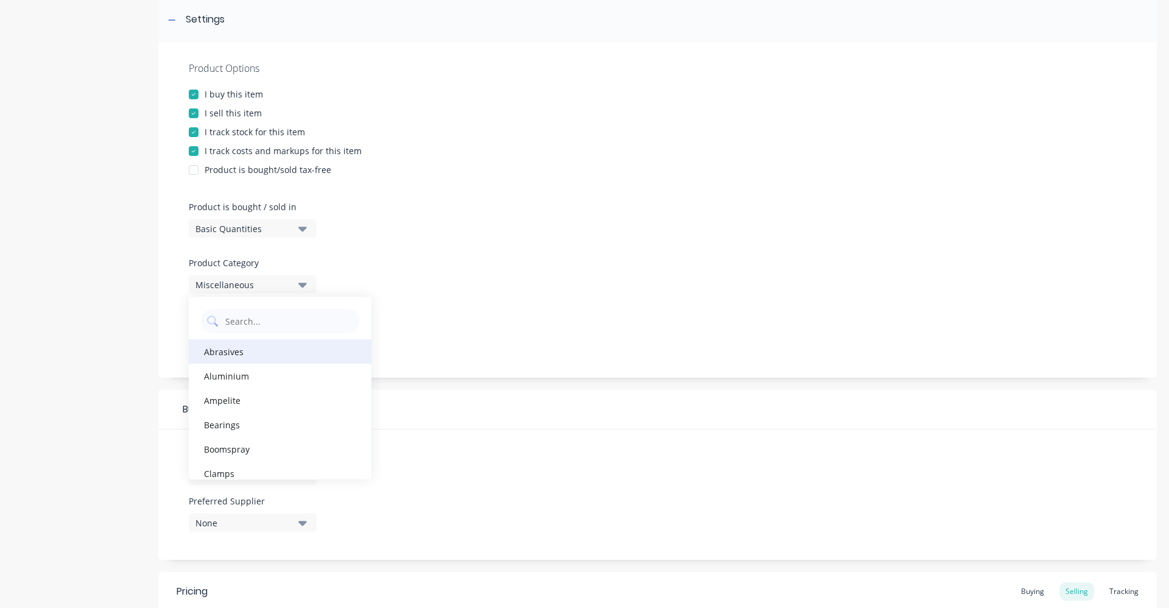
click at [242, 360] on div "Abrasives" at bounding box center [280, 351] width 183 height 24
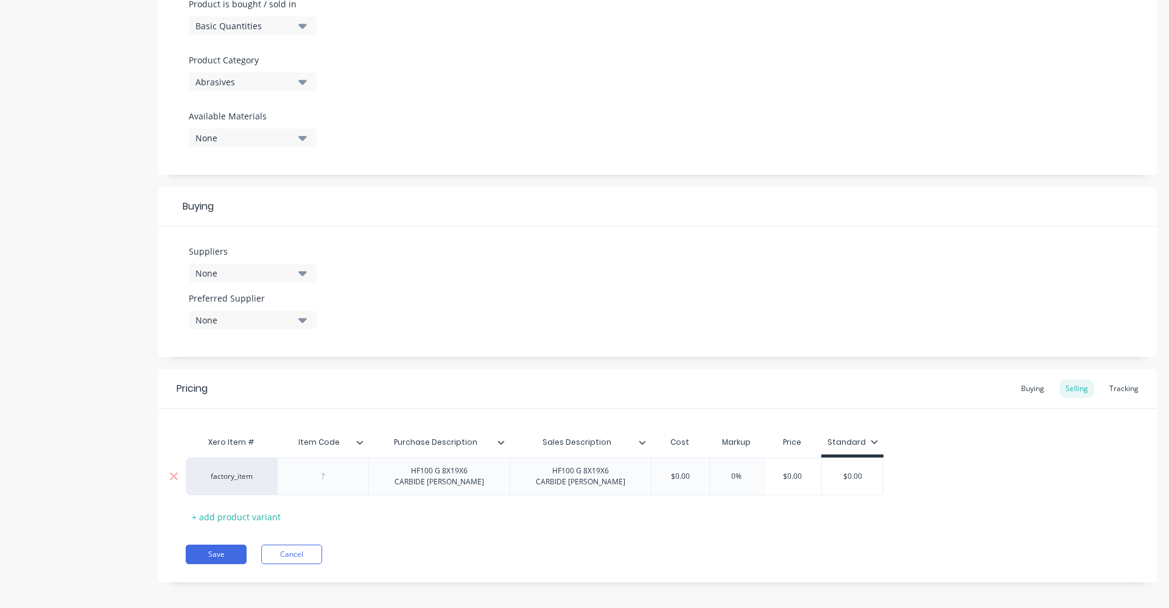
scroll to position [393, 0]
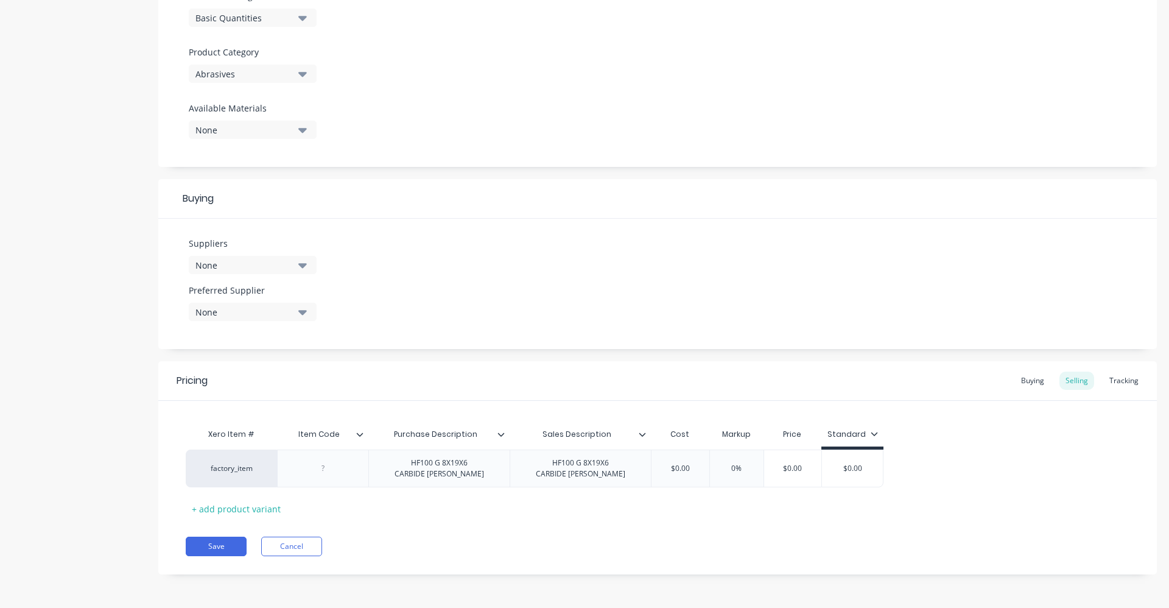
click at [302, 263] on icon "button" at bounding box center [302, 264] width 9 height 13
click at [261, 304] on input "text" at bounding box center [288, 301] width 129 height 24
type input "[PERSON_NAME]"
click at [253, 335] on div "KLINGSPOR" at bounding box center [287, 331] width 122 height 13
click at [458, 275] on div "Suppliers 1 suppliers selected [PERSON_NAME] KLINGSPOR Preferred Supplier None" at bounding box center [657, 284] width 999 height 130
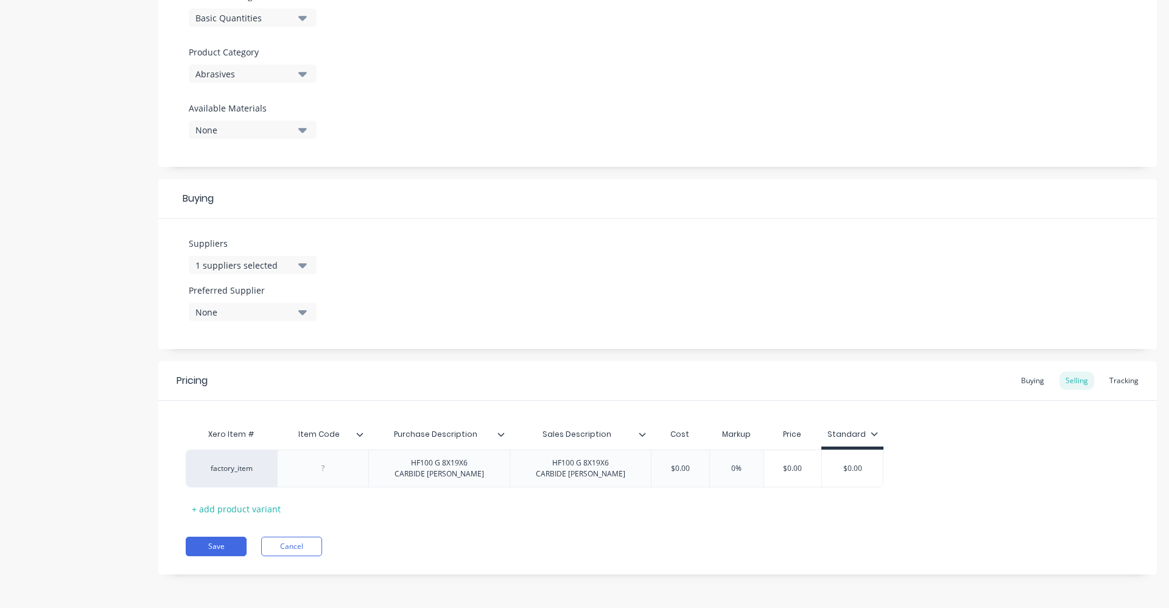
click at [301, 311] on icon "button" at bounding box center [302, 312] width 9 height 5
click at [283, 388] on button "KLINGSPOR" at bounding box center [280, 379] width 183 height 24
click at [377, 314] on div "Suppliers 1 suppliers selected [PERSON_NAME] Preferred Supplier KLINGSPOR KLING…" at bounding box center [657, 284] width 999 height 130
click at [328, 476] on div at bounding box center [322, 468] width 91 height 38
click at [327, 465] on div at bounding box center [323, 468] width 61 height 16
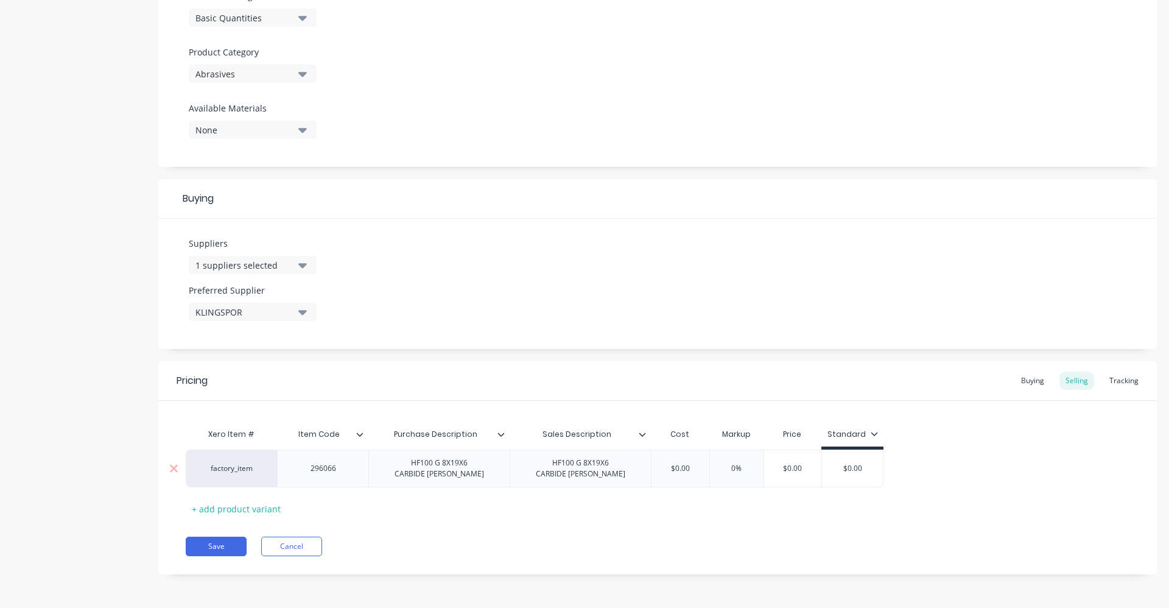
drag, startPoint x: 670, startPoint y: 466, endPoint x: 696, endPoint y: 465, distance: 26.2
click at [696, 465] on input "$0.00" at bounding box center [680, 468] width 61 height 11
click at [744, 462] on div "0%" at bounding box center [752, 468] width 61 height 30
type input "31.85"
type input "40%"
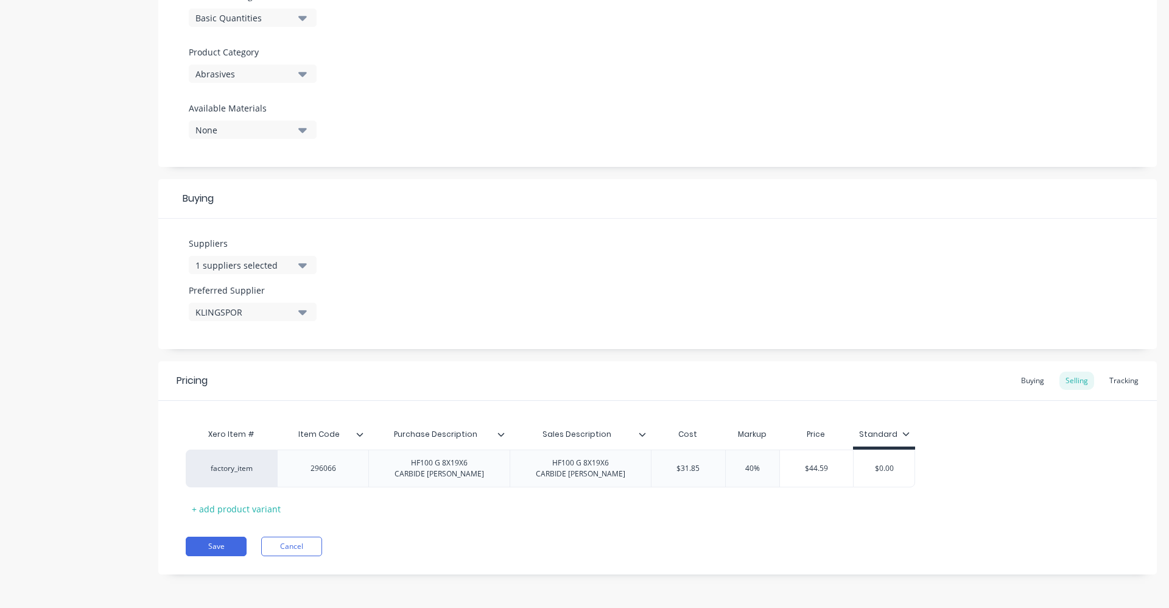
click at [765, 522] on div "Pricing Buying Selling Tracking Xero Item # Item Code Purchase Description Sale…" at bounding box center [657, 467] width 999 height 213
click at [1032, 379] on div "Buying" at bounding box center [1032, 380] width 35 height 18
drag, startPoint x: 701, startPoint y: 470, endPoint x: 666, endPoint y: 475, distance: 35.0
click at [666, 475] on div "$0.00 $0.00" at bounding box center [684, 468] width 65 height 30
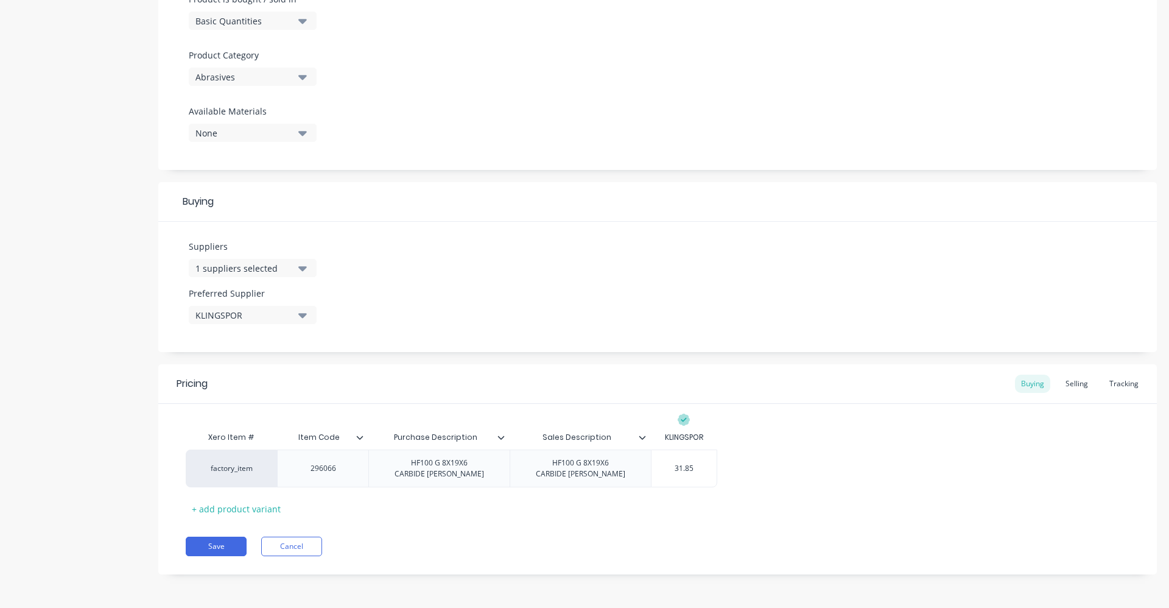
type input "31.85"
click at [818, 532] on div "Pricing Buying Selling Tracking Xero Item # Item Code Purchase Description Sale…" at bounding box center [657, 469] width 999 height 210
click at [1062, 381] on div "Selling" at bounding box center [1076, 383] width 35 height 18
click at [1022, 379] on div "Buying" at bounding box center [1032, 383] width 35 height 18
click at [204, 544] on button "Save" at bounding box center [216, 545] width 61 height 19
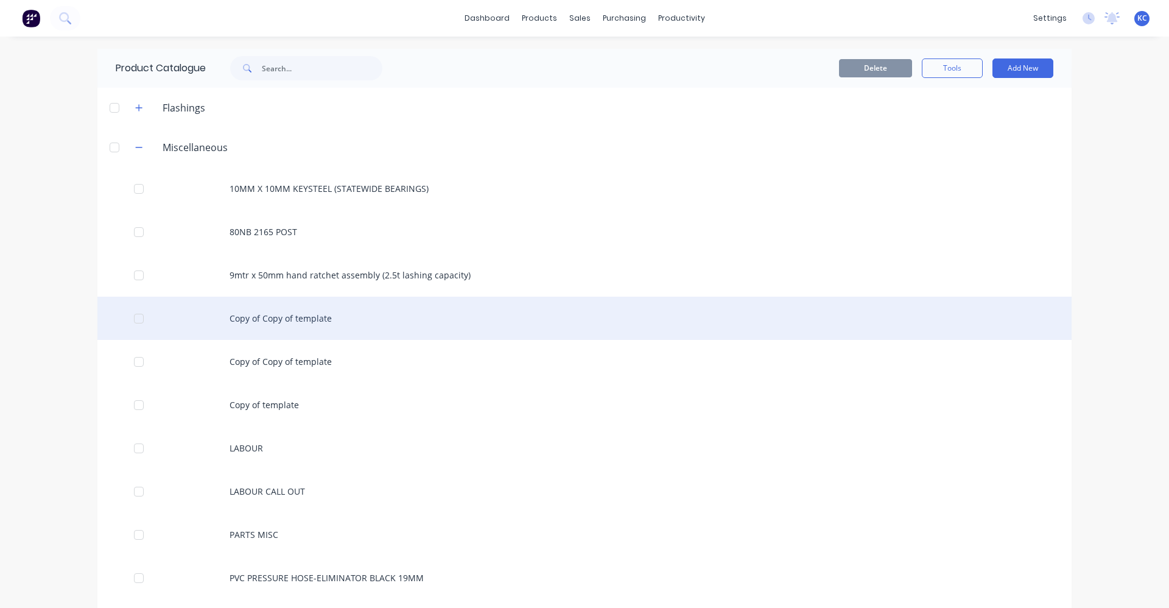
click at [414, 311] on div "Copy of Copy of template" at bounding box center [584, 318] width 974 height 43
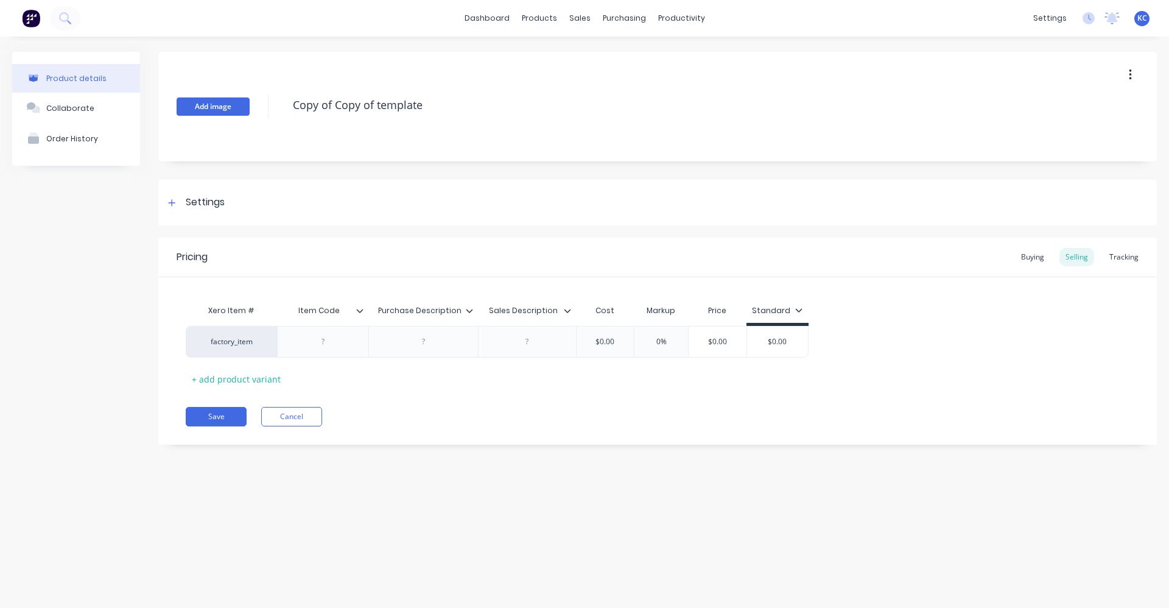
drag, startPoint x: 438, startPoint y: 105, endPoint x: 237, endPoint y: 113, distance: 201.7
click at [237, 113] on div "Add image Copy of Copy of template" at bounding box center [657, 107] width 999 height 110
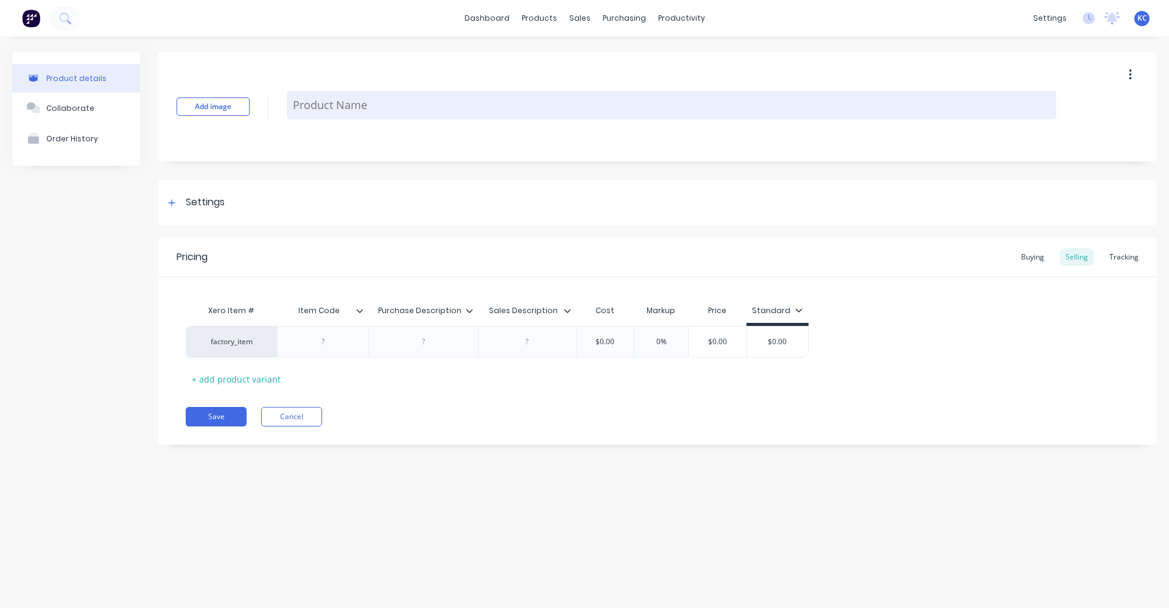
paste textarea "HF100 G 8X19X6 CARBIDE [PERSON_NAME]"
click at [335, 107] on textarea "HF100 G 8X19X6 CARBIDE [PERSON_NAME]" at bounding box center [672, 105] width 770 height 29
click at [362, 106] on textarea "HF100 L 8X19X6 CARBIDE [PERSON_NAME]" at bounding box center [672, 105] width 770 height 29
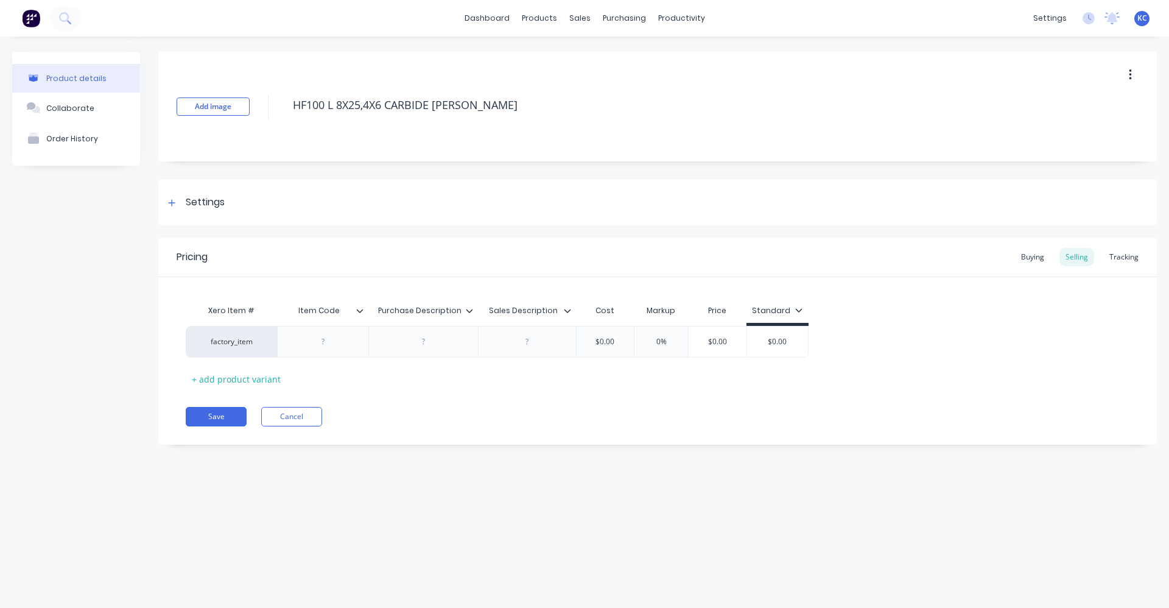
drag, startPoint x: 490, startPoint y: 101, endPoint x: 293, endPoint y: 88, distance: 196.5
click at [293, 88] on div "Add image HF100 L 8X25,4X6 CARBIDE [PERSON_NAME]" at bounding box center [657, 107] width 999 height 110
type textarea "HF100 L 8X25,4X6 CARBIDE [PERSON_NAME]"
click at [416, 347] on div at bounding box center [423, 342] width 61 height 16
paste div
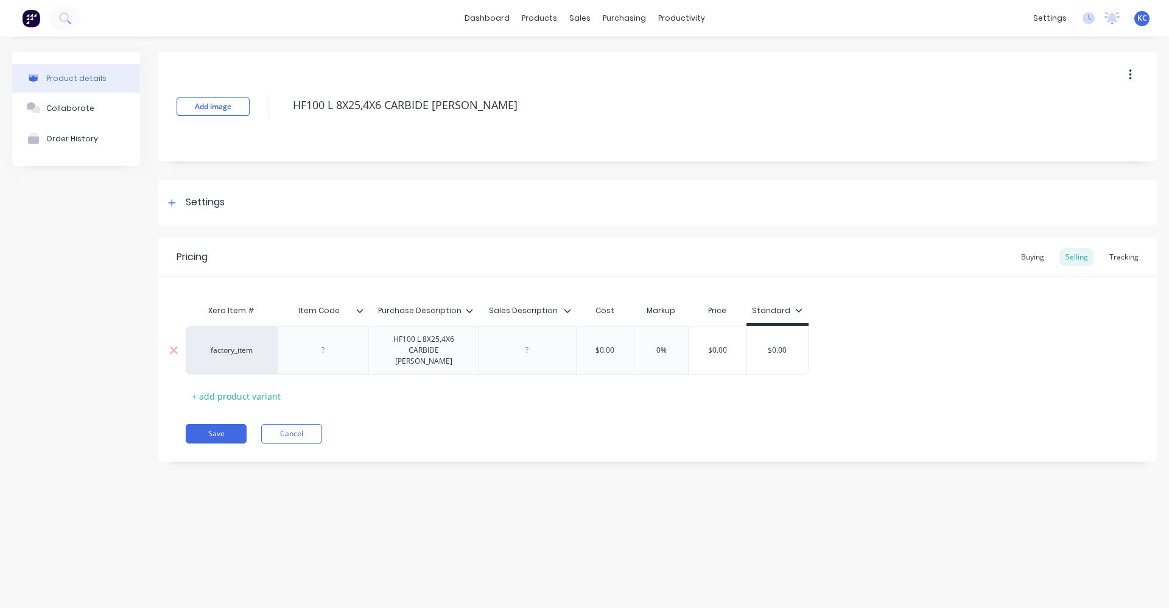
click at [512, 346] on div "factory_item HF100 L 8X25,4X6 CARBIDE [PERSON_NAME] $0.00 0% $0.00 $0.00" at bounding box center [497, 350] width 623 height 49
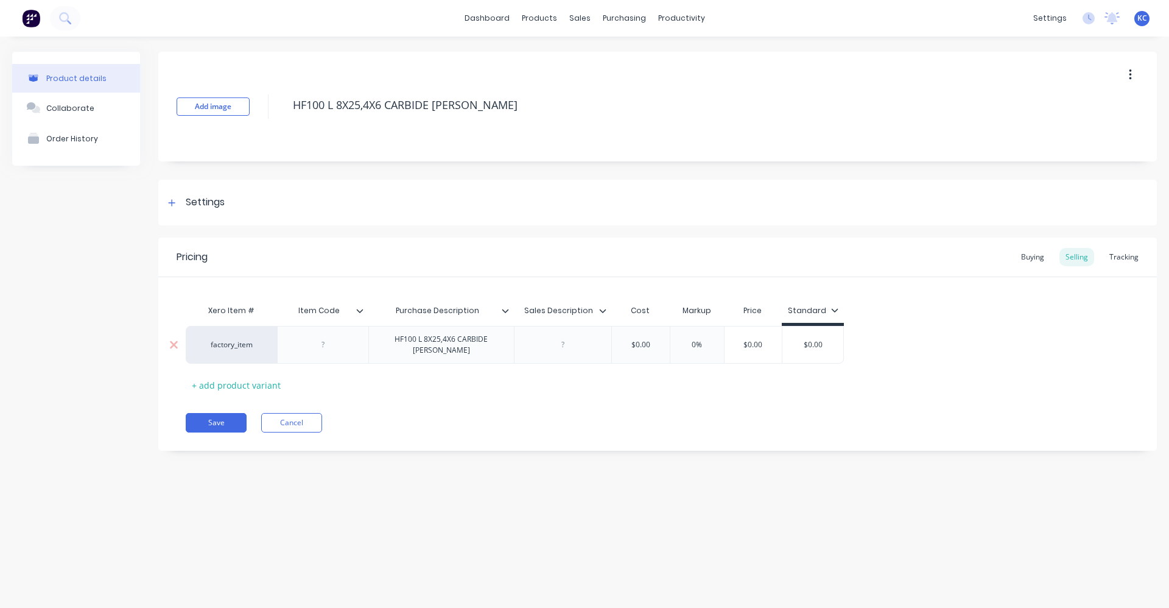
click at [541, 342] on div at bounding box center [562, 345] width 61 height 16
paste div
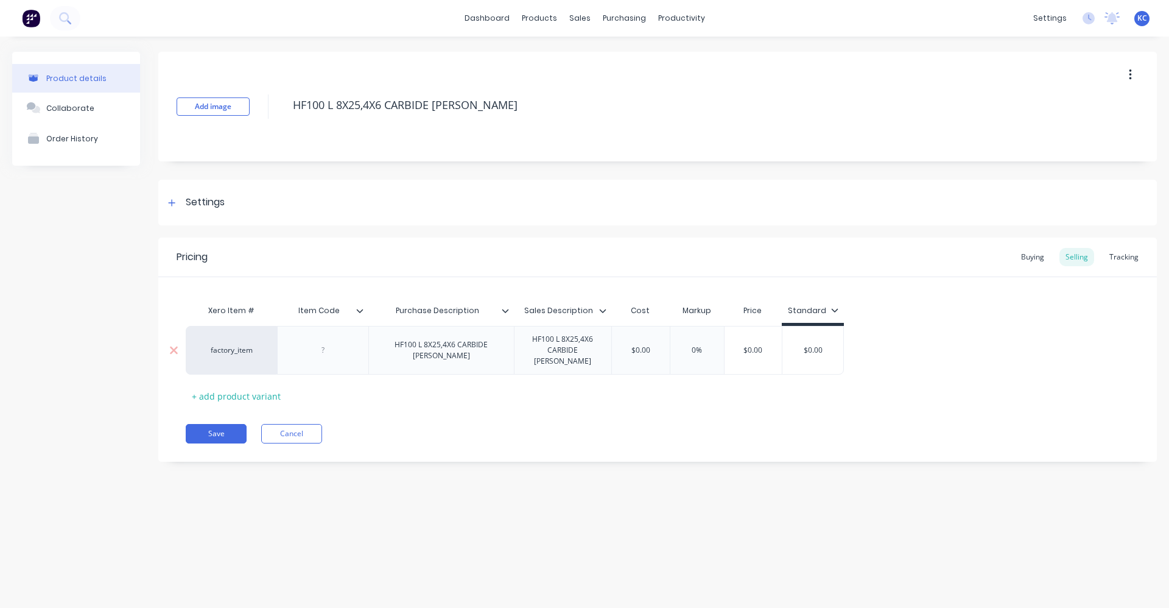
click at [448, 347] on div "HF100 L 8X25,4X6 CARBIDE [PERSON_NAME]" at bounding box center [441, 350] width 135 height 27
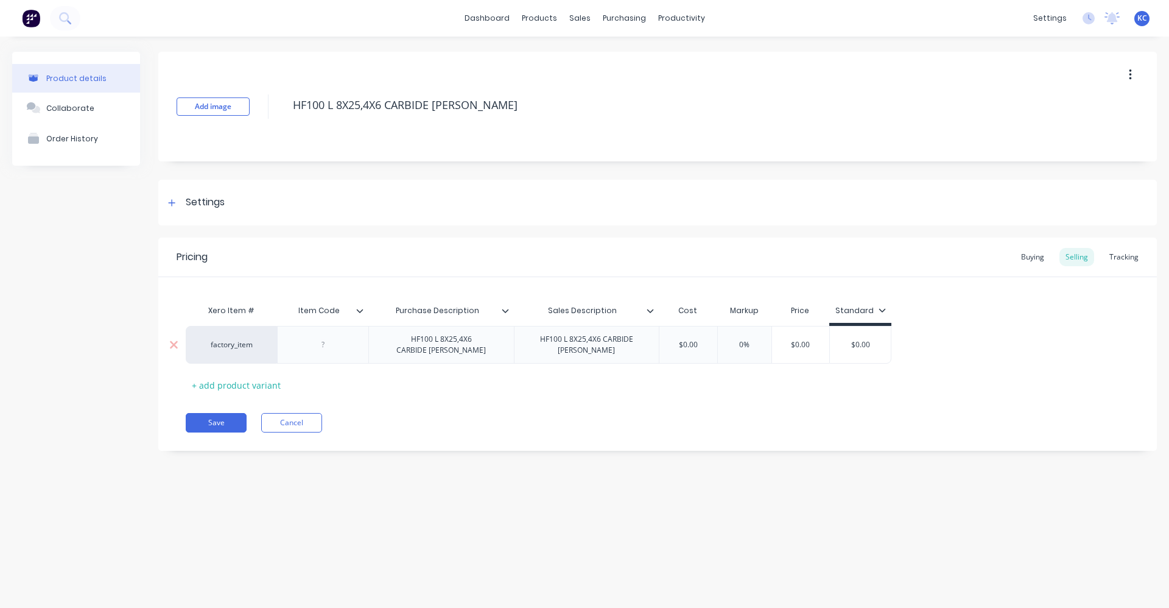
click at [595, 351] on div "HF100 L 8X25,4X6 CARBIDE [PERSON_NAME]" at bounding box center [586, 344] width 135 height 27
click at [203, 202] on div "Settings" at bounding box center [205, 202] width 39 height 15
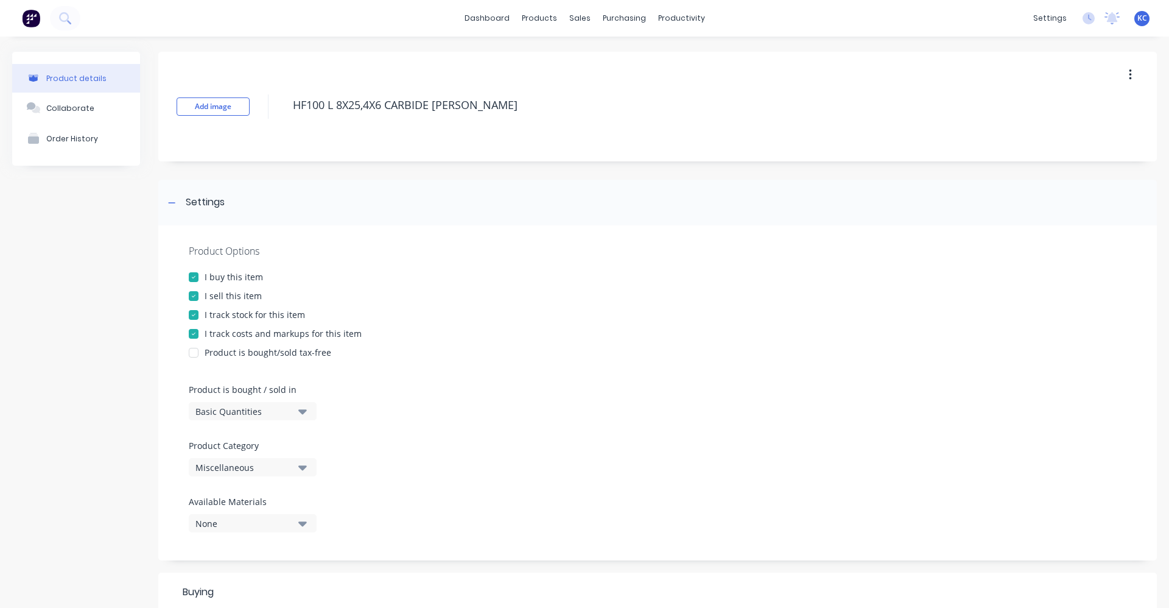
click at [309, 468] on button "Miscellaneous" at bounding box center [253, 467] width 128 height 18
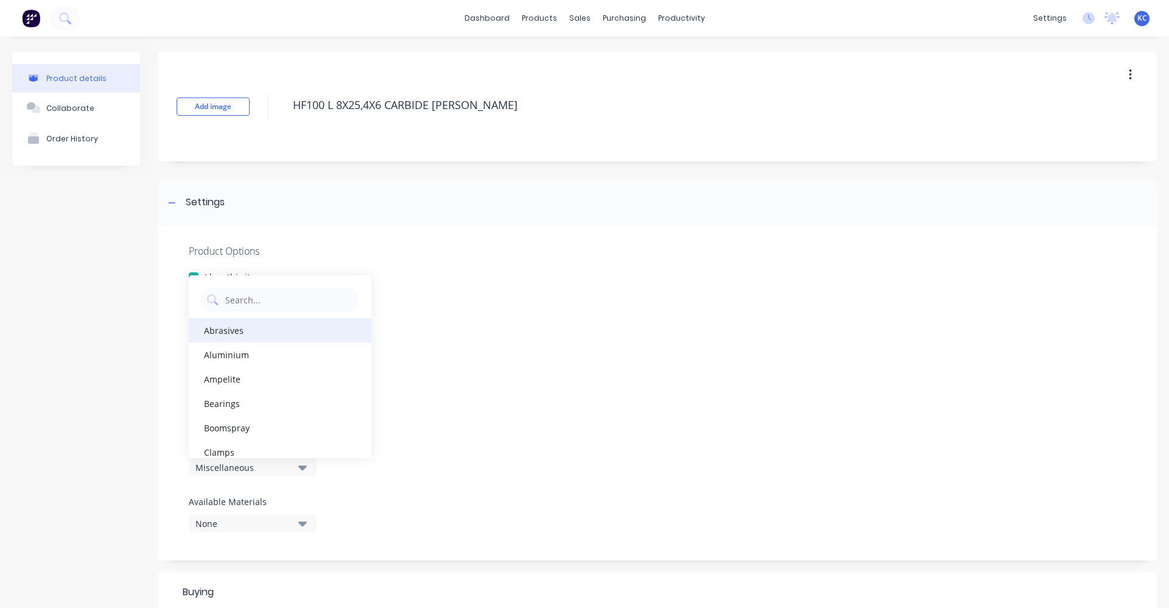
click at [262, 337] on div "Abrasives" at bounding box center [280, 330] width 183 height 24
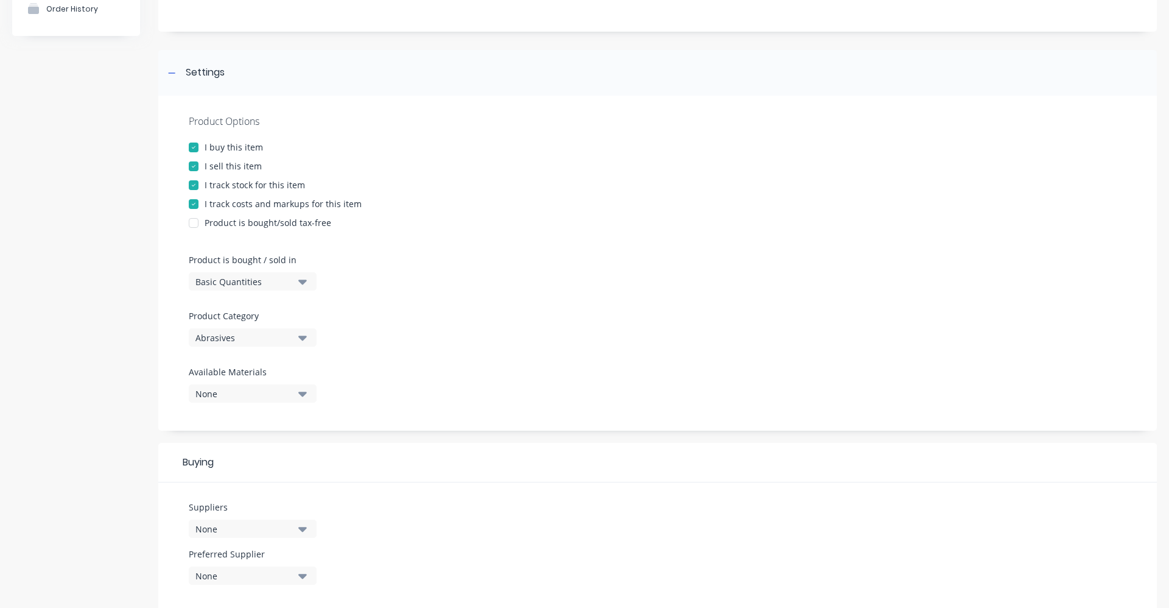
scroll to position [183, 0]
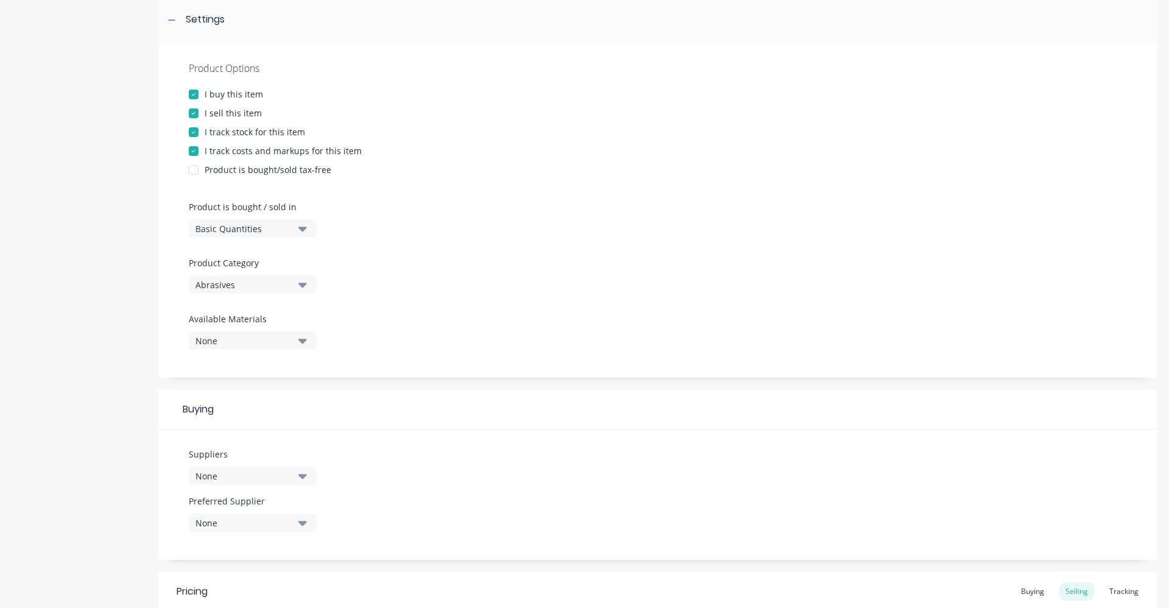
click at [302, 477] on icon "button" at bounding box center [302, 476] width 9 height 5
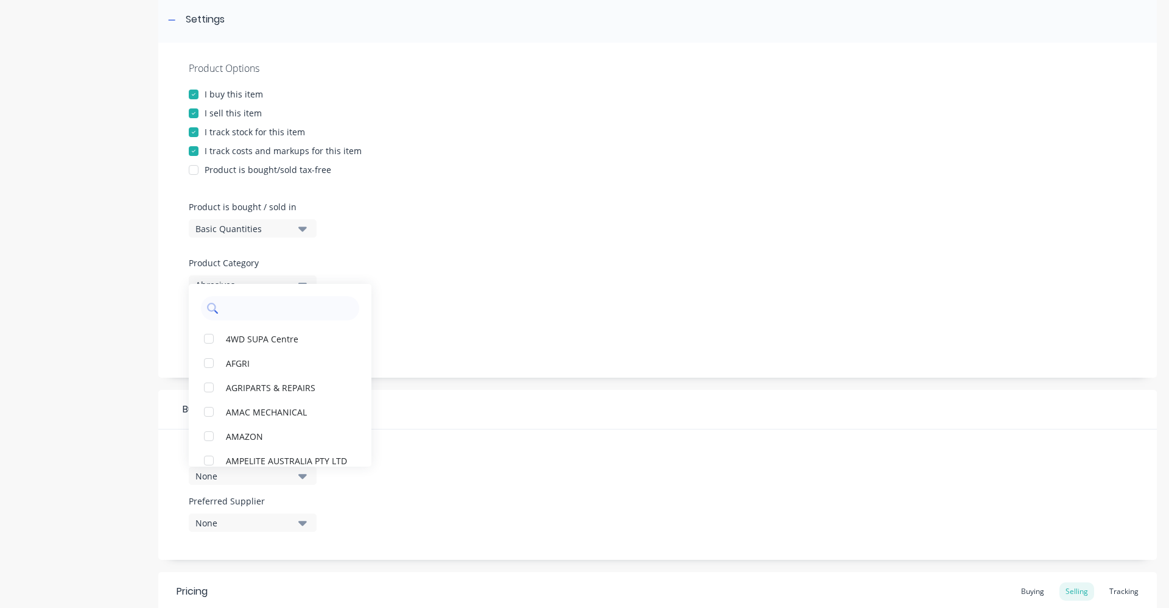
click at [282, 314] on input "text" at bounding box center [288, 308] width 129 height 24
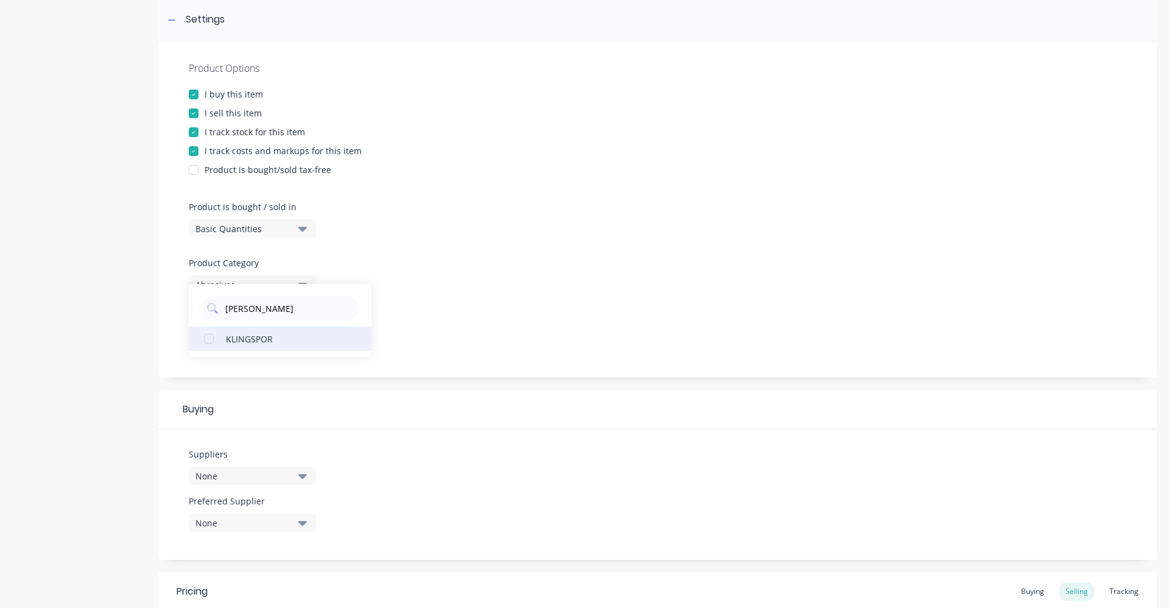
type input "[PERSON_NAME]"
click at [278, 339] on div "KLINGSPOR" at bounding box center [287, 338] width 122 height 13
click at [449, 317] on div "Product Options I buy this item I sell this item I track stock for this item I …" at bounding box center [657, 210] width 999 height 335
click at [302, 527] on icon "button" at bounding box center [302, 522] width 9 height 13
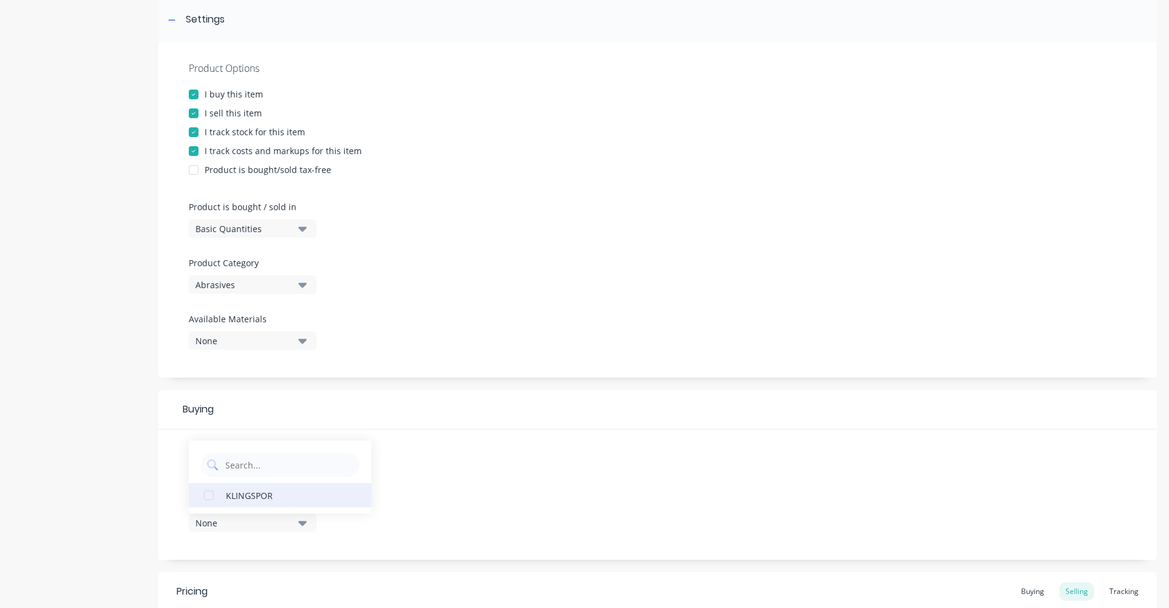
click at [293, 494] on div "KLINGSPOR" at bounding box center [287, 494] width 122 height 13
click at [609, 525] on div "Suppliers 1 suppliers selected [PERSON_NAME] Preferred Supplier KLINGSPOR KLING…" at bounding box center [657, 494] width 999 height 130
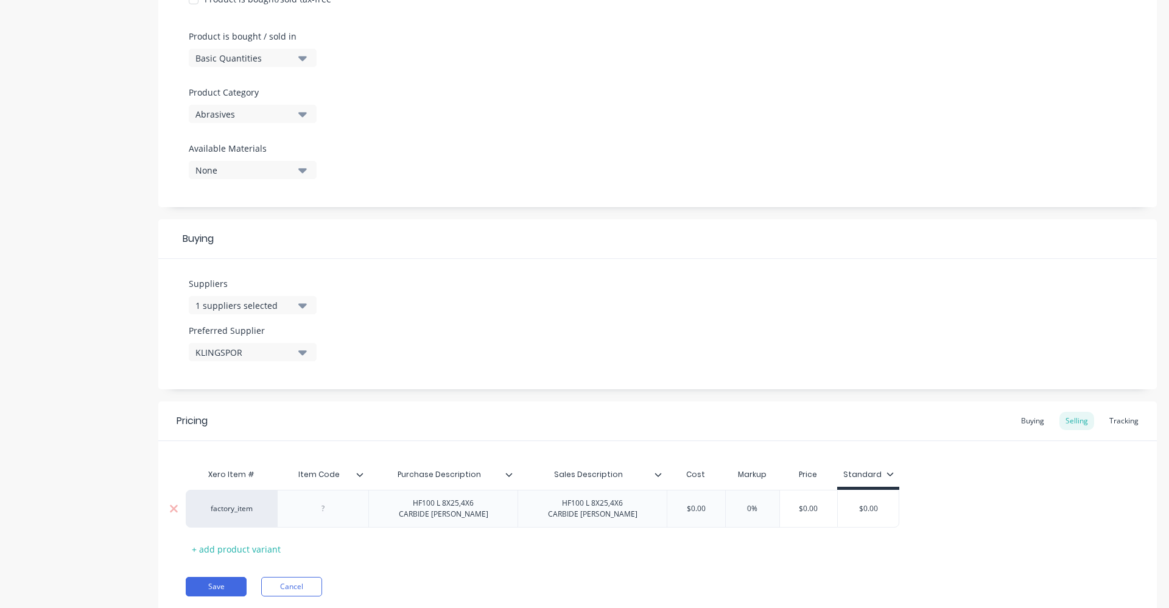
scroll to position [393, 0]
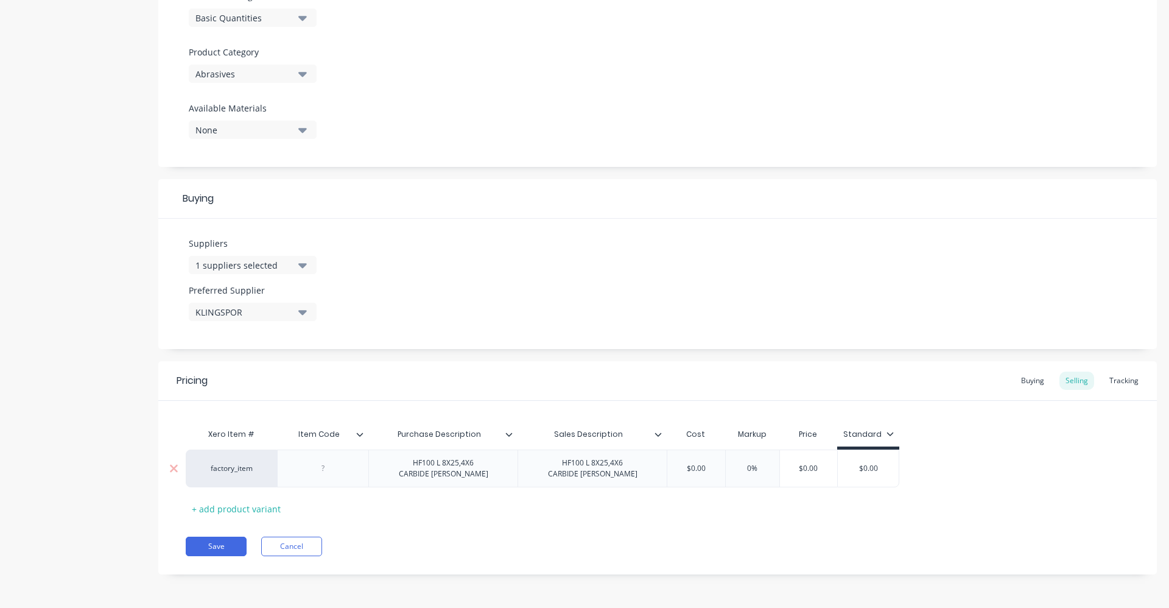
click at [334, 471] on div at bounding box center [323, 468] width 61 height 16
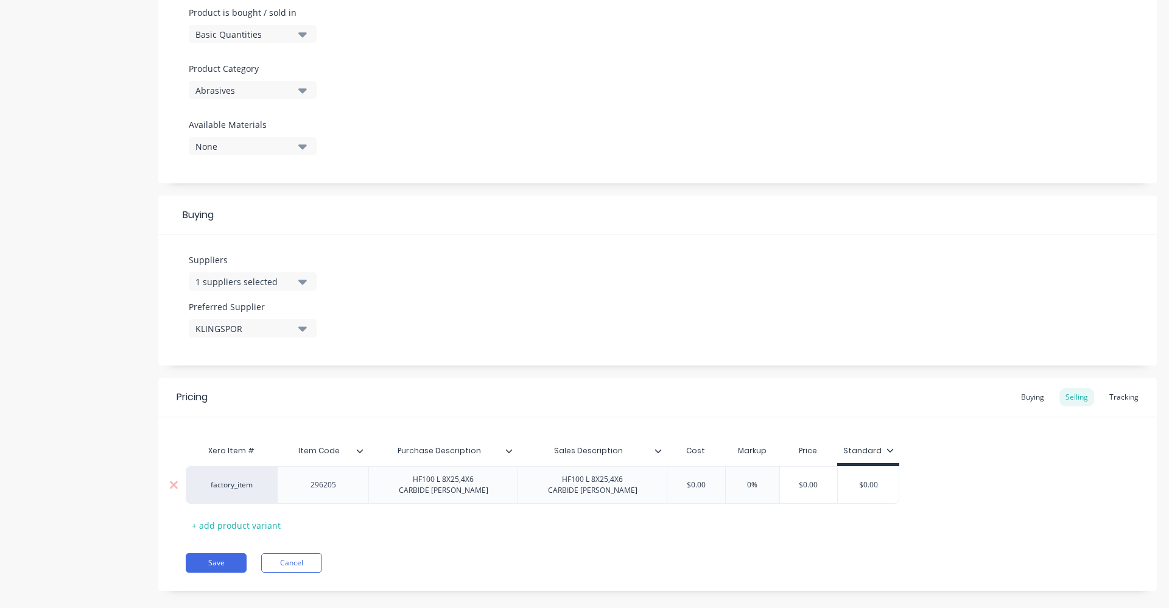
scroll to position [332, 0]
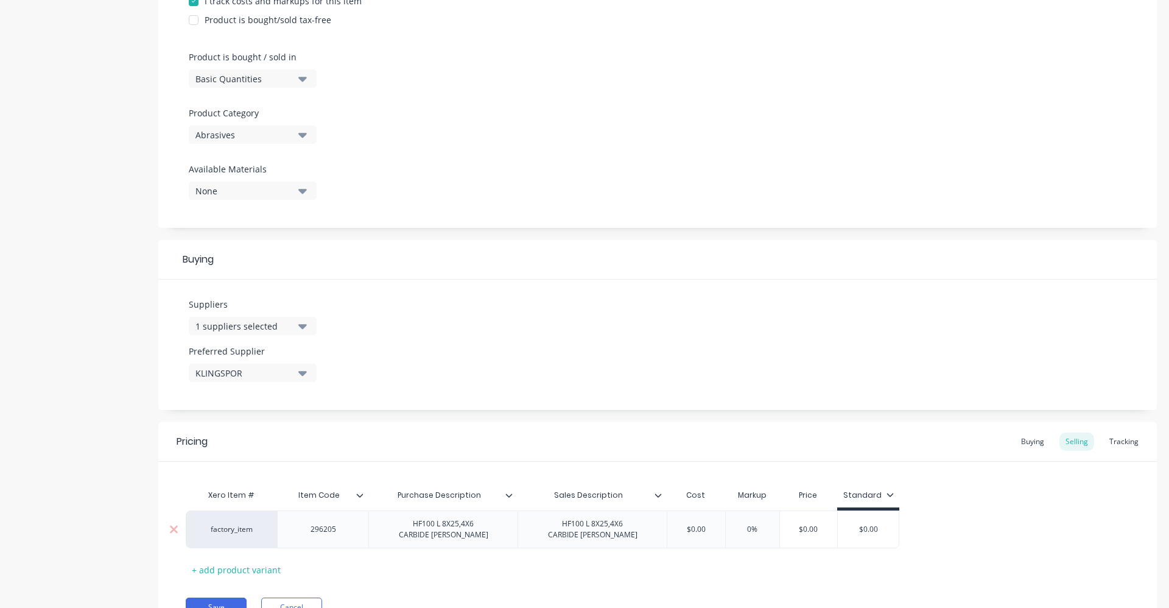
drag, startPoint x: 711, startPoint y: 532, endPoint x: 648, endPoint y: 521, distance: 63.0
click at [648, 521] on div "factory_item 296205 HF100 L 8X25,4X6 CARBIDE [PERSON_NAME] HF100 L 8X25,4X6 CAR…" at bounding box center [543, 529] width 714 height 38
type input "36.34"
click at [758, 528] on input "0%" at bounding box center [768, 529] width 61 height 11
type input "40%"
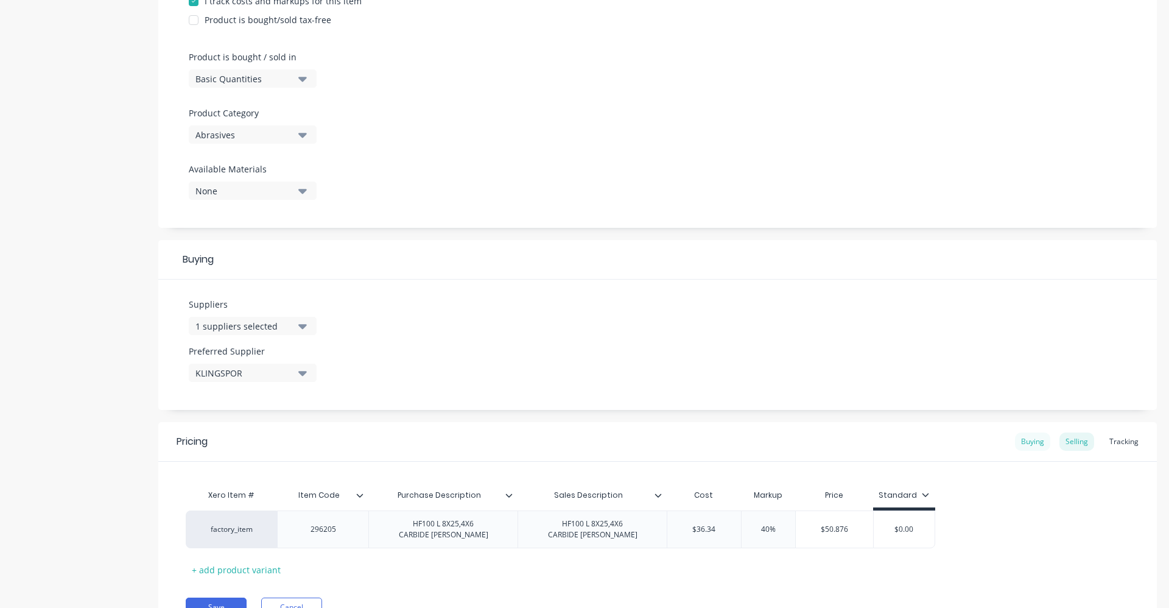
click at [1022, 441] on div "Buying" at bounding box center [1032, 441] width 35 height 18
drag, startPoint x: 676, startPoint y: 531, endPoint x: 723, endPoint y: 521, distance: 48.0
click at [723, 521] on input "$0.00" at bounding box center [699, 526] width 65 height 11
type input "36.34"
click at [1068, 441] on div "Selling" at bounding box center [1076, 441] width 35 height 18
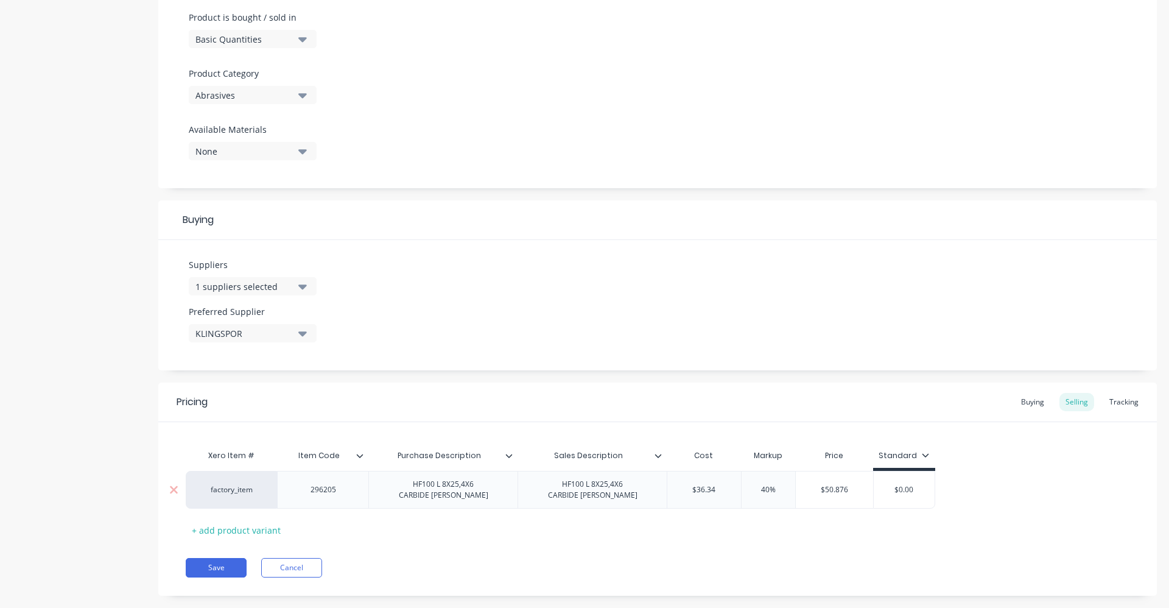
scroll to position [393, 0]
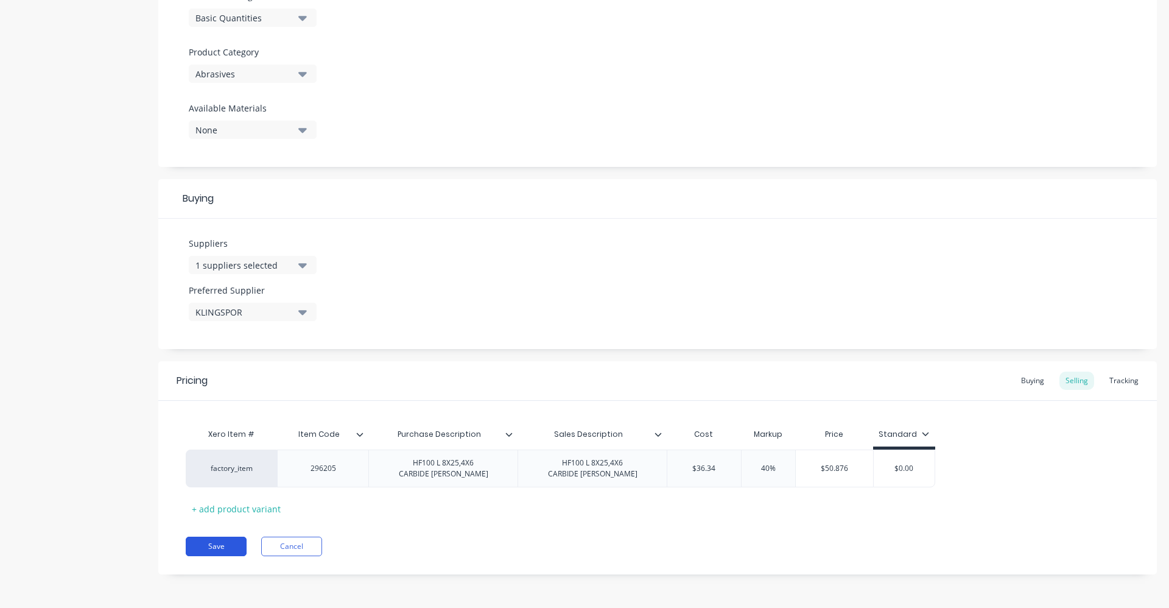
click at [216, 543] on button "Save" at bounding box center [216, 545] width 61 height 19
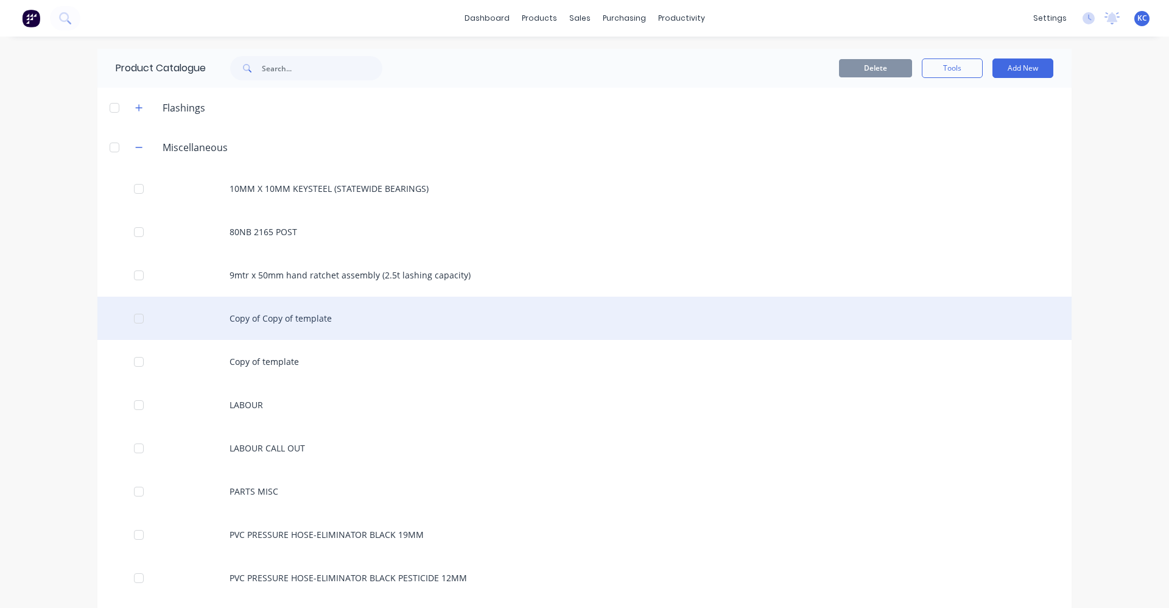
click at [296, 307] on div "Copy of Copy of template" at bounding box center [584, 318] width 974 height 43
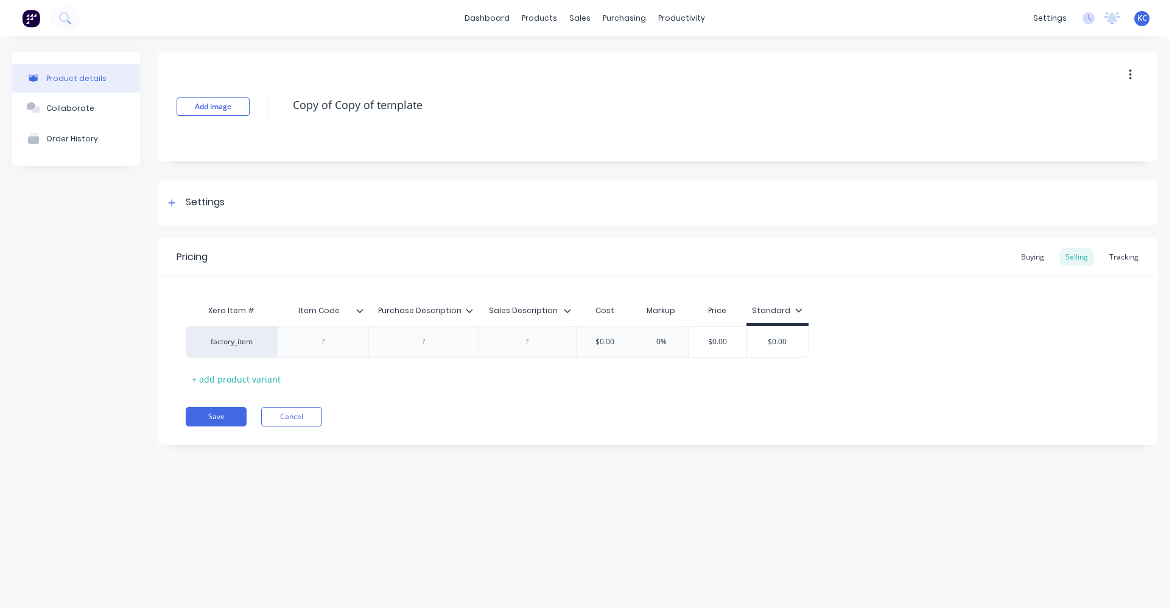
click at [260, 111] on div "Add image Copy of Copy of template" at bounding box center [657, 107] width 999 height 110
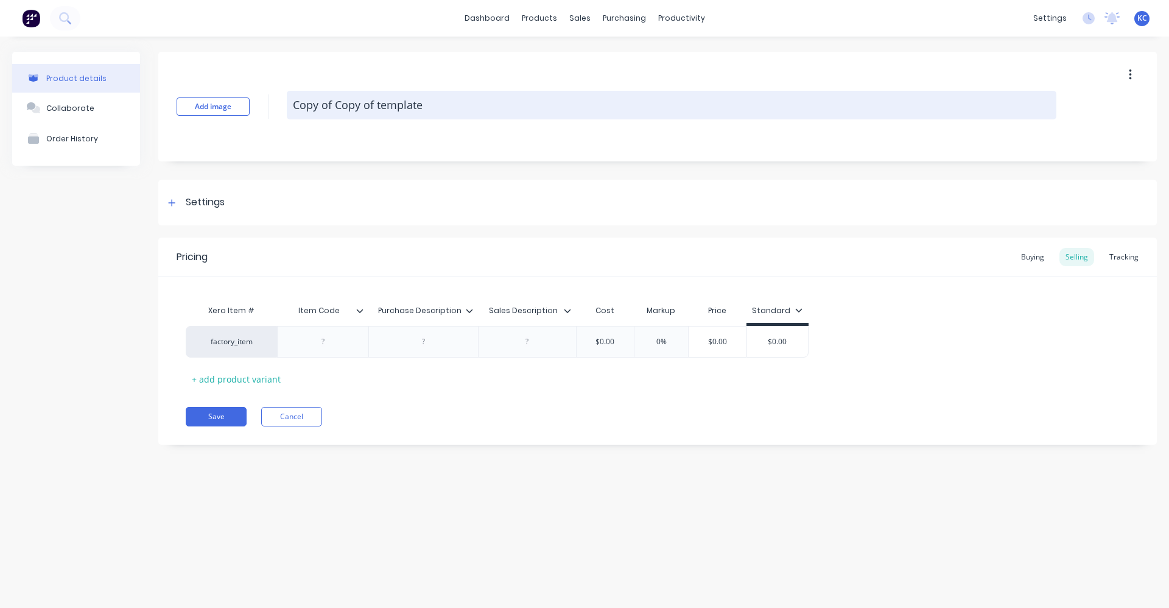
drag, startPoint x: 315, startPoint y: 104, endPoint x: 501, endPoint y: 97, distance: 185.8
click at [501, 97] on textarea "Copy of Copy of template" at bounding box center [672, 105] width 770 height 29
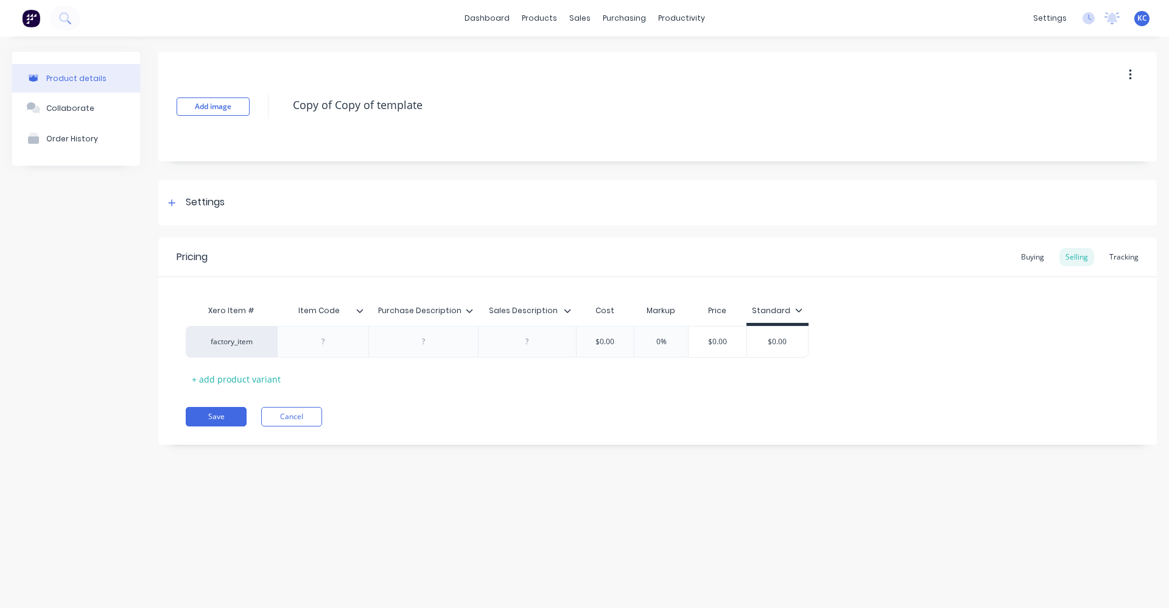
drag, startPoint x: 422, startPoint y: 105, endPoint x: 271, endPoint y: 100, distance: 151.1
click at [271, 100] on div "Add image Copy of Copy of template" at bounding box center [657, 107] width 999 height 110
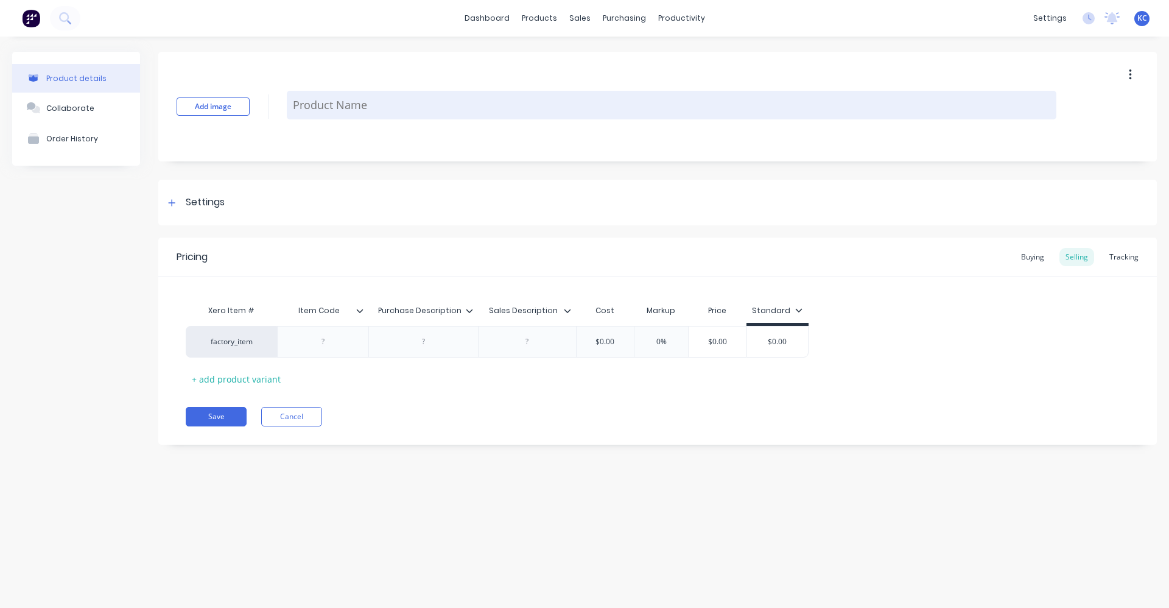
paste textarea "HF100 L 8X25,4X6 CARBIDE [PERSON_NAME]"
click at [326, 102] on textarea "HF100 L 8X25,4X6 CARBIDE [PERSON_NAME]" at bounding box center [672, 105] width 770 height 29
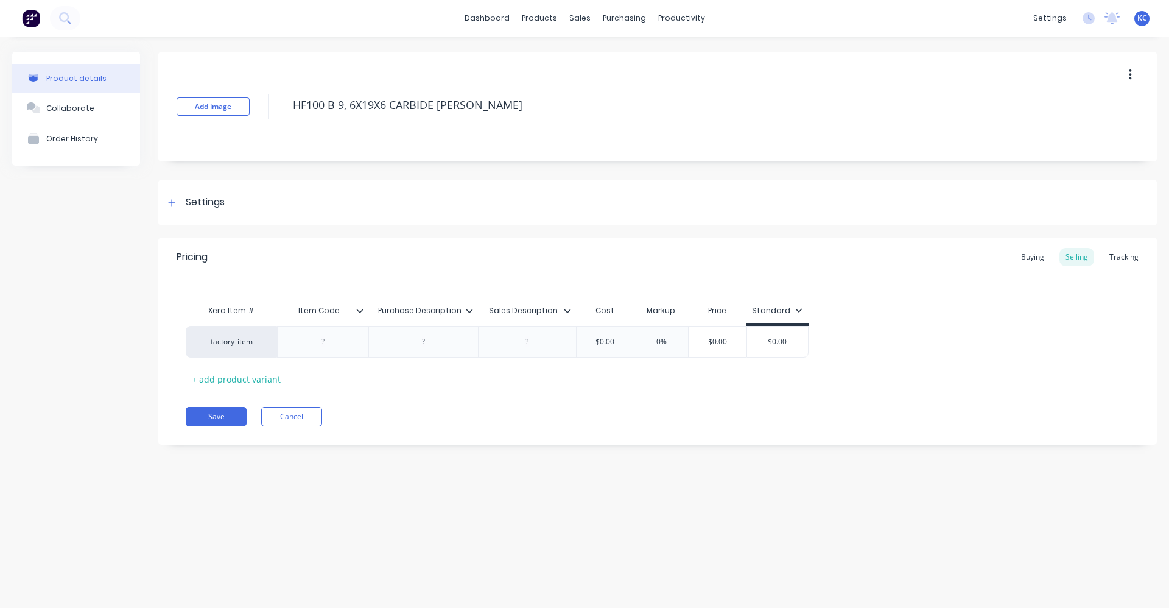
drag, startPoint x: 485, startPoint y: 106, endPoint x: 262, endPoint y: 104, distance: 222.3
click at [262, 104] on div "Add image HF100 B 9, 6X19X6 CARBIDE [PERSON_NAME]" at bounding box center [657, 107] width 999 height 110
type textarea "HF100 B 9, 6X19X6 CARBIDE [PERSON_NAME]"
click at [424, 339] on div at bounding box center [423, 342] width 61 height 16
paste div
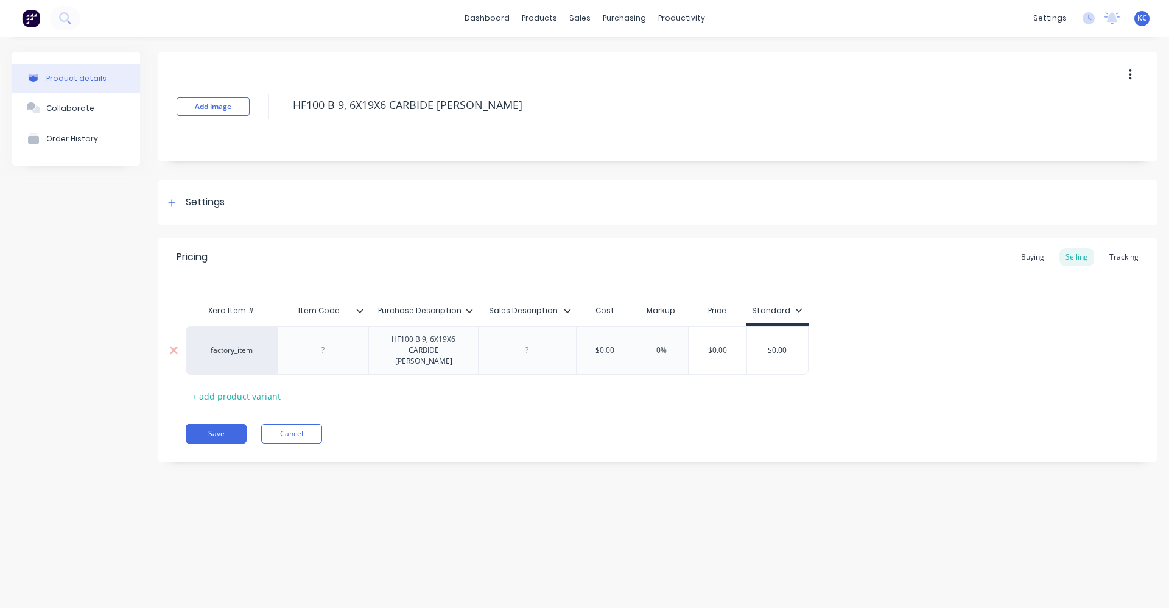
click at [531, 356] on div at bounding box center [527, 350] width 98 height 49
click at [532, 349] on div at bounding box center [527, 350] width 98 height 49
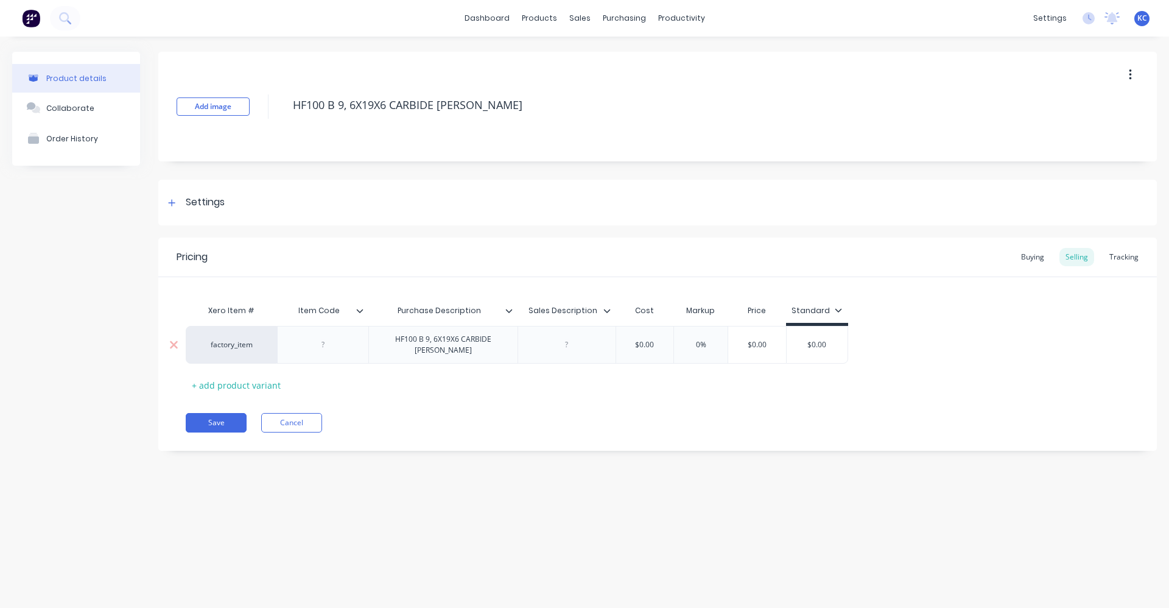
click at [565, 337] on div at bounding box center [566, 345] width 61 height 16
paste div
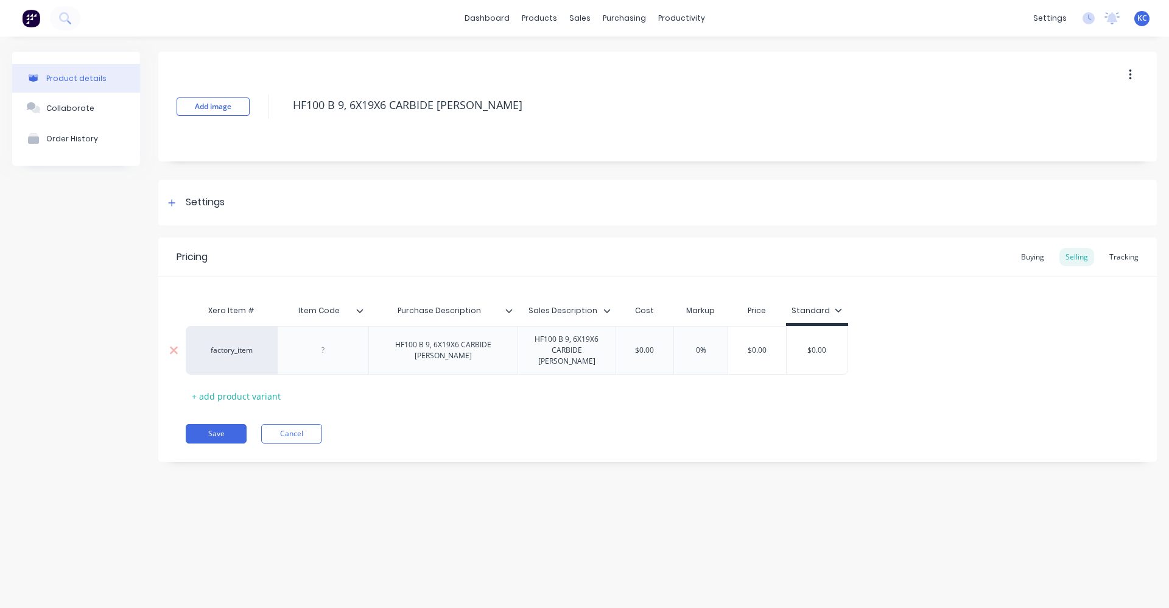
click at [450, 347] on div "HF100 B 9, 6X19X6 CARBIDE [PERSON_NAME]" at bounding box center [443, 350] width 139 height 27
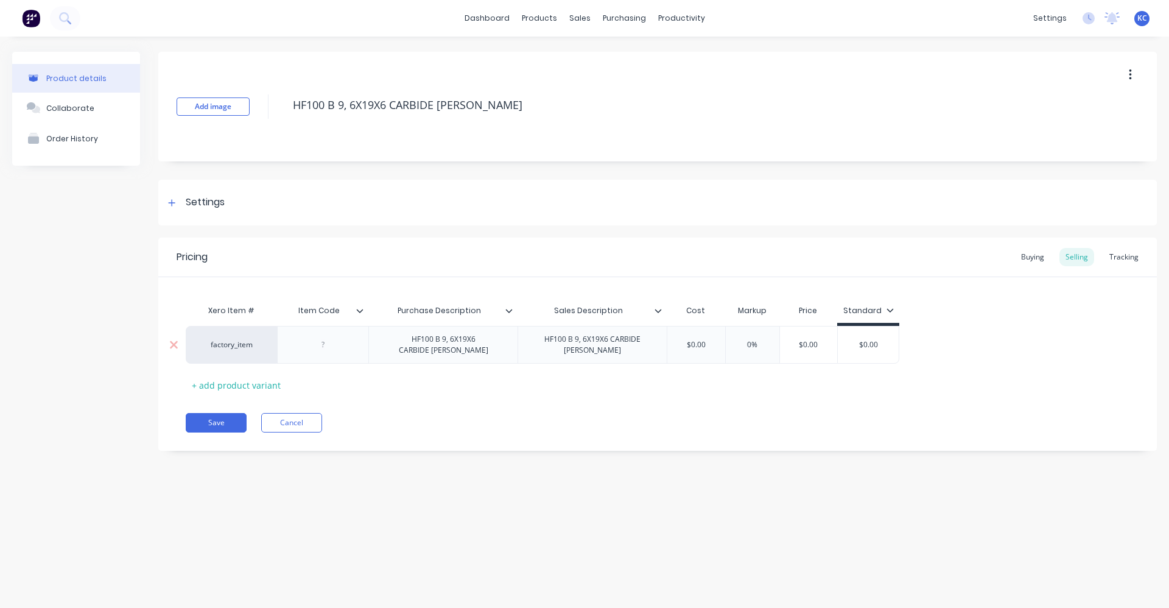
click at [601, 349] on div "HF100 B 9, 6X19X6 CARBIDE [PERSON_NAME]" at bounding box center [592, 344] width 139 height 27
click at [326, 338] on div at bounding box center [323, 345] width 61 height 16
drag, startPoint x: 726, startPoint y: 346, endPoint x: 646, endPoint y: 345, distance: 79.8
click at [646, 345] on div "factory_item 295569 HF100 B 9, 6X19X6 CARBIDE [PERSON_NAME] HF100 B 9, 6X19X6 C…" at bounding box center [547, 345] width 722 height 38
type input "34.25"
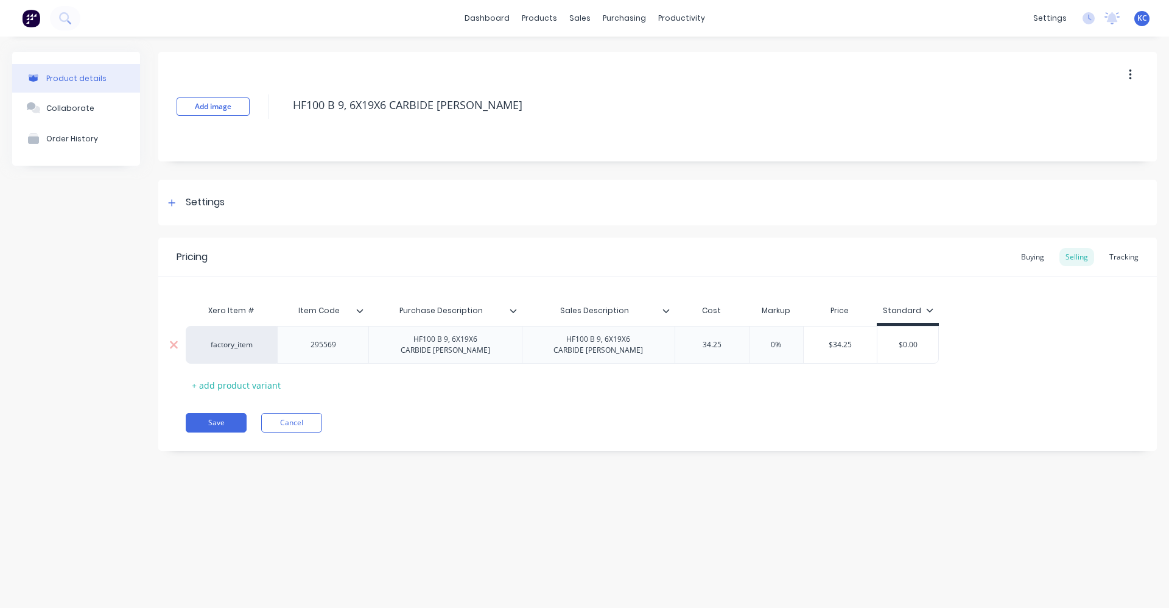
click at [769, 342] on input "0%" at bounding box center [776, 344] width 61 height 11
type input "40%"
click at [283, 203] on div "Settings" at bounding box center [657, 203] width 999 height 46
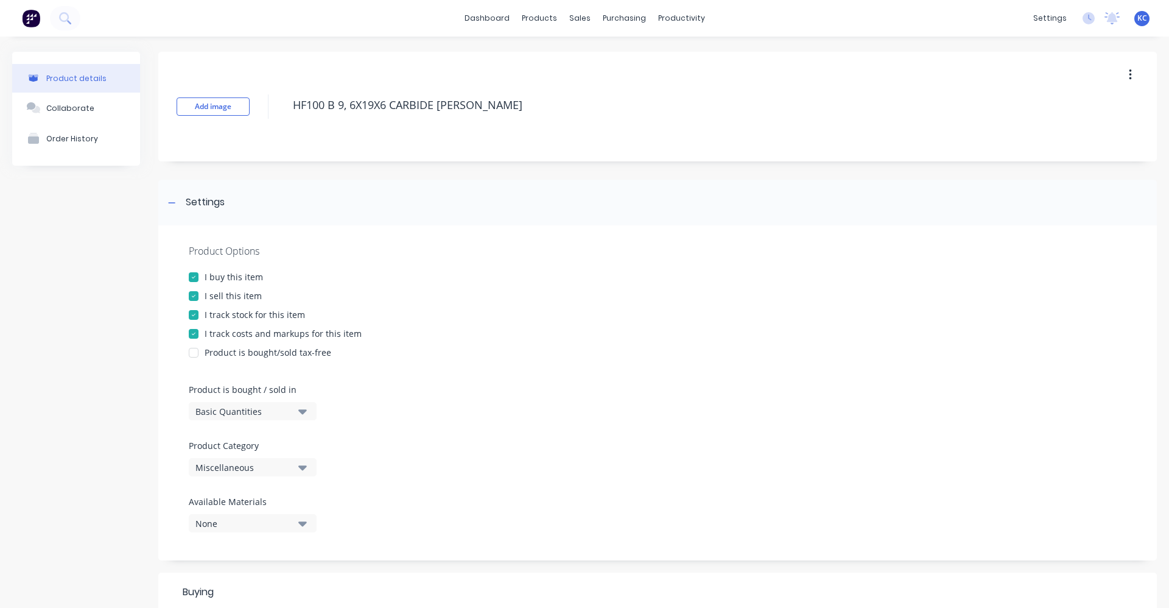
click at [264, 466] on div "Miscellaneous" at bounding box center [243, 467] width 97 height 13
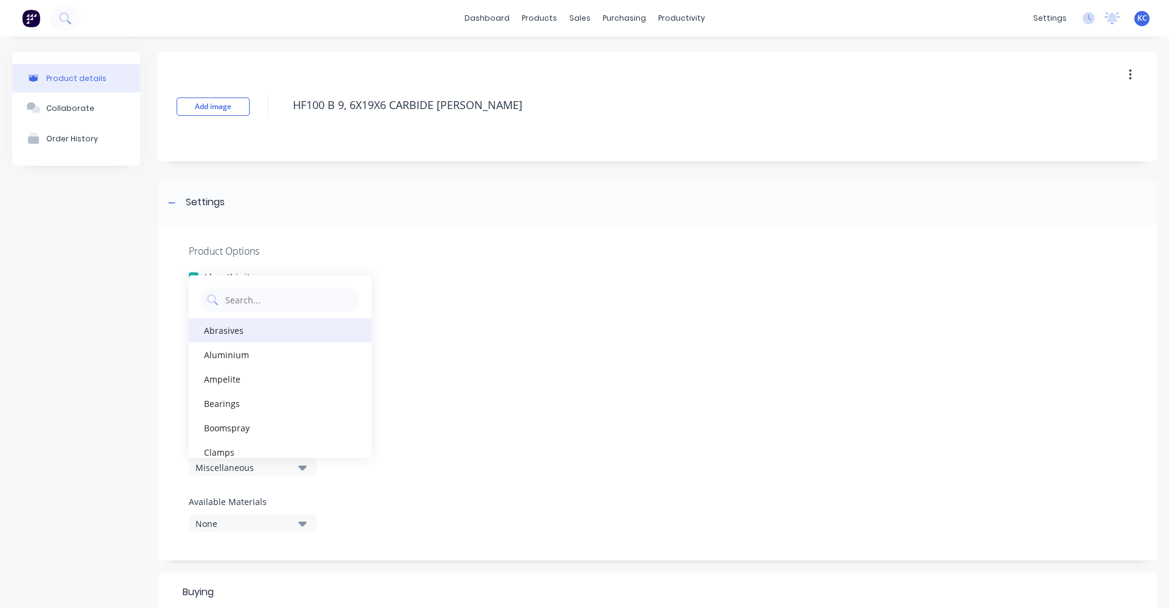
click at [251, 326] on div "Abrasives" at bounding box center [280, 330] width 183 height 24
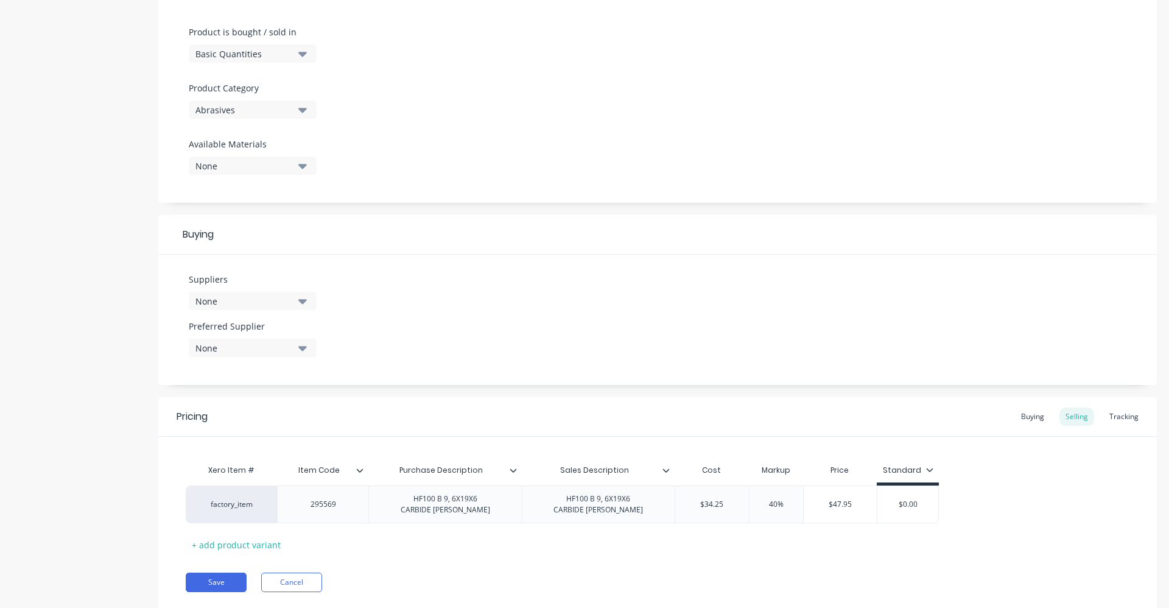
scroll to position [365, 0]
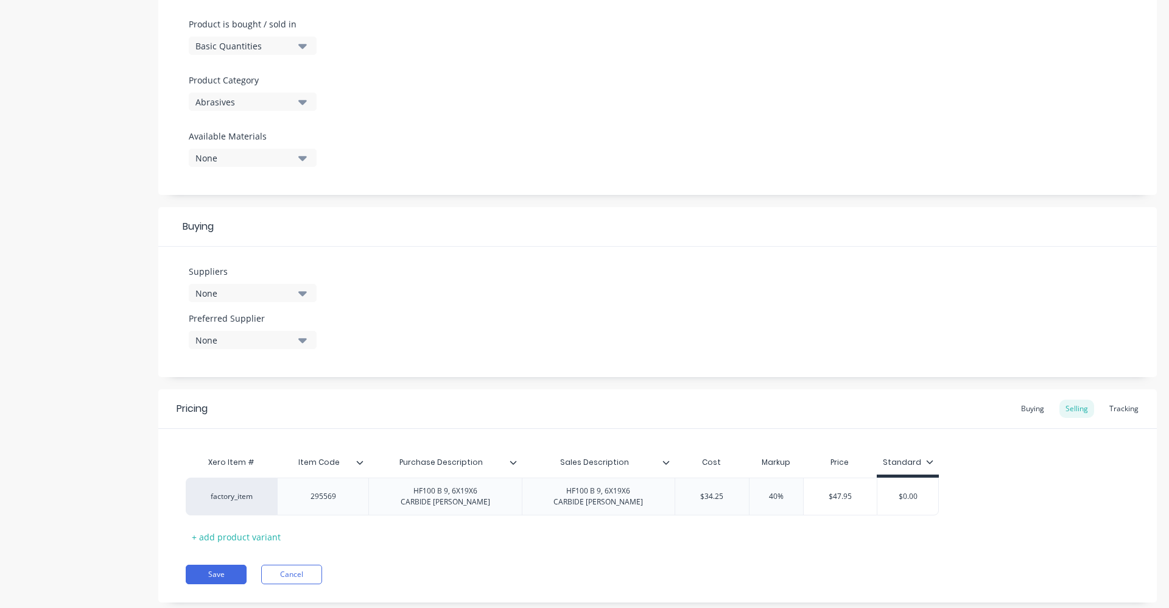
click at [302, 293] on icon "button" at bounding box center [302, 293] width 9 height 5
click at [299, 323] on input "text" at bounding box center [288, 329] width 129 height 24
click at [216, 361] on div "button" at bounding box center [209, 360] width 24 height 24
type input "KLIN"
drag, startPoint x: 519, startPoint y: 295, endPoint x: 502, endPoint y: 304, distance: 19.3
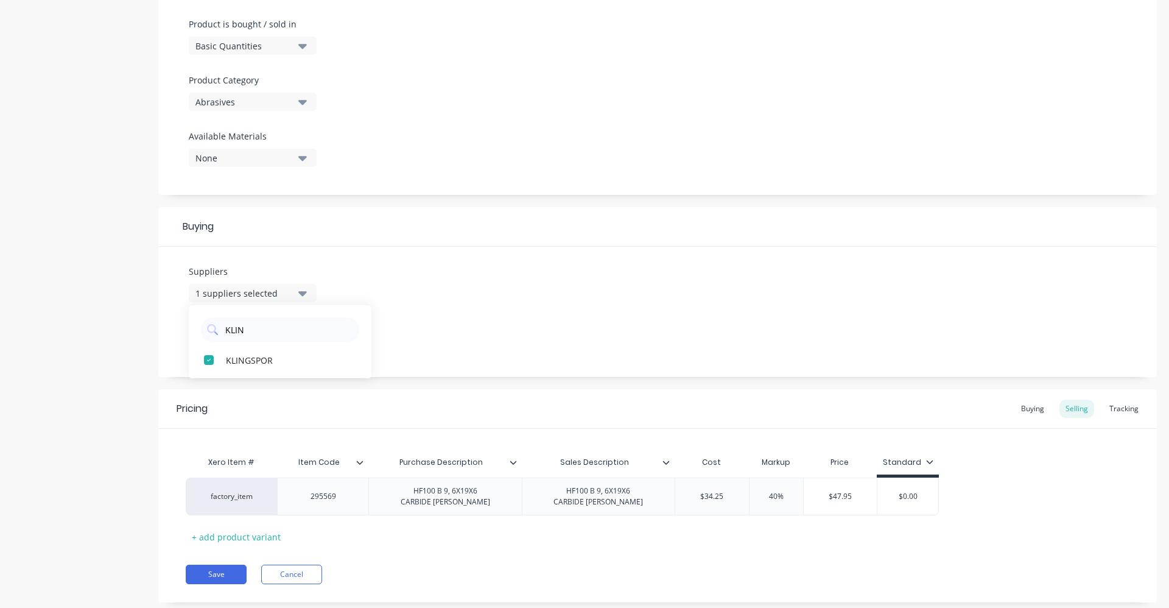
click at [519, 295] on div "Suppliers 1 suppliers selected KLIN KLINGSPOR Preferred Supplier None" at bounding box center [657, 312] width 999 height 130
click at [297, 338] on button "None" at bounding box center [253, 340] width 128 height 18
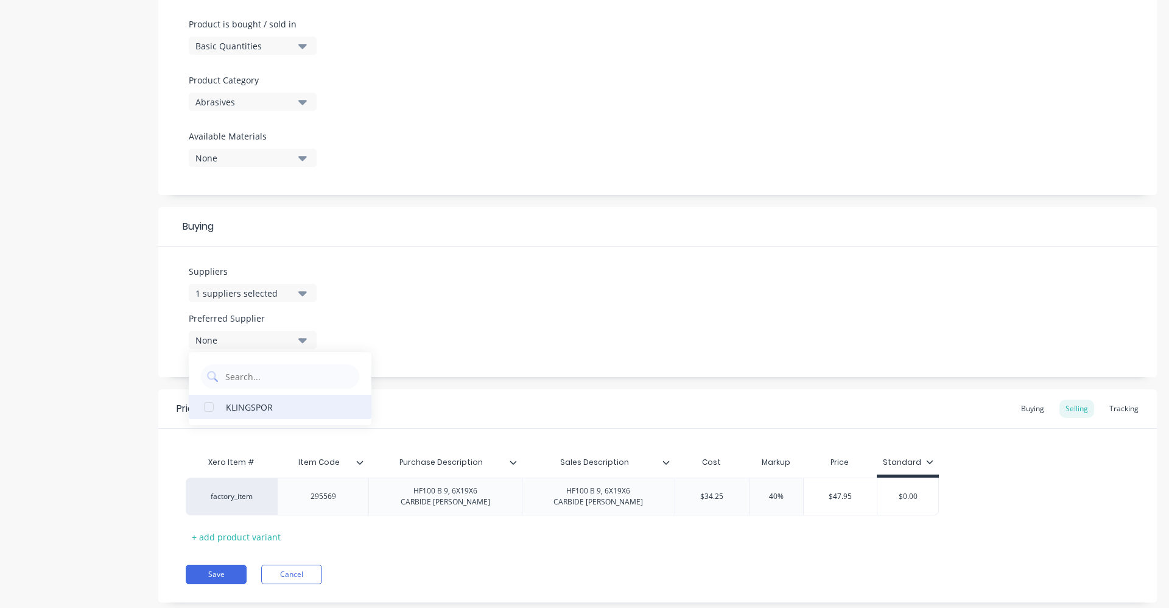
click at [273, 410] on div "KLINGSPOR" at bounding box center [287, 406] width 122 height 13
click at [430, 302] on div "Suppliers 1 suppliers selected KLIN Preferred Supplier KLINGSPOR KLINGSPOR" at bounding box center [657, 312] width 999 height 130
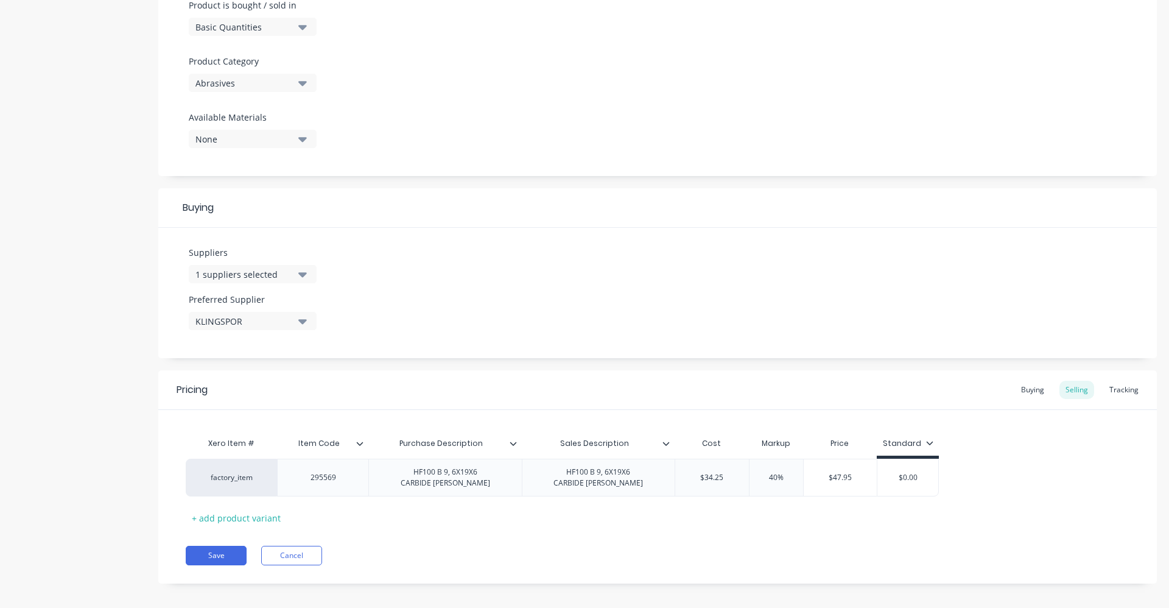
scroll to position [393, 0]
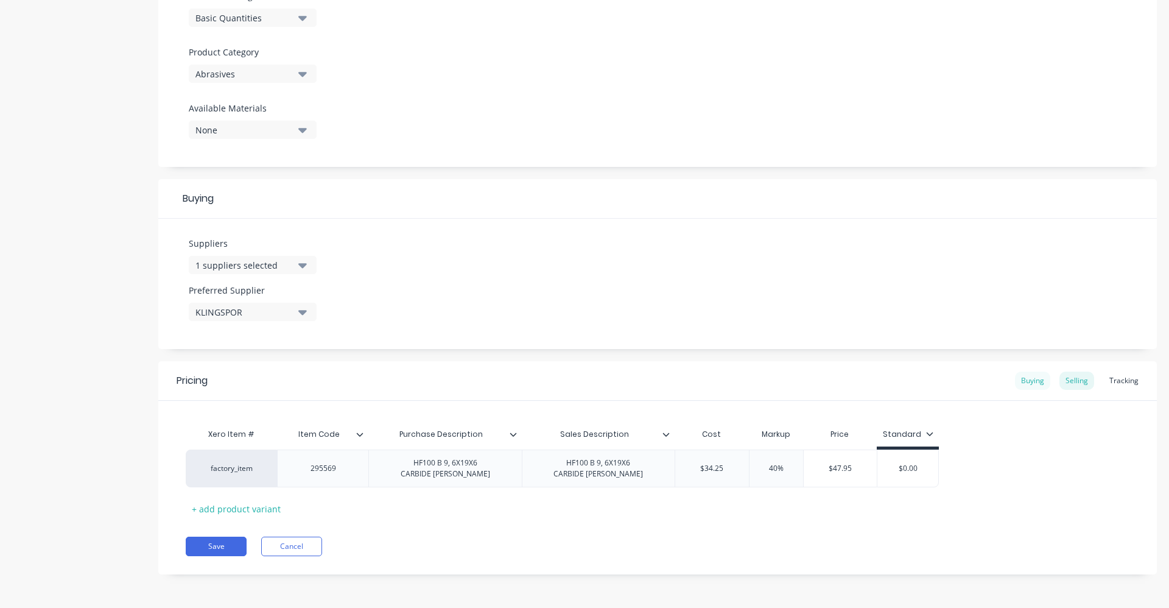
click at [1032, 383] on div "Buying" at bounding box center [1032, 380] width 35 height 18
drag, startPoint x: 722, startPoint y: 466, endPoint x: 669, endPoint y: 466, distance: 53.0
click at [669, 466] on div "factory_item 295569 HF100 B 9, 6X19X6 CARBIDE [PERSON_NAME] HF100 B 9, 6X19X6 C…" at bounding box center [463, 468] width 555 height 38
type input "34.25"
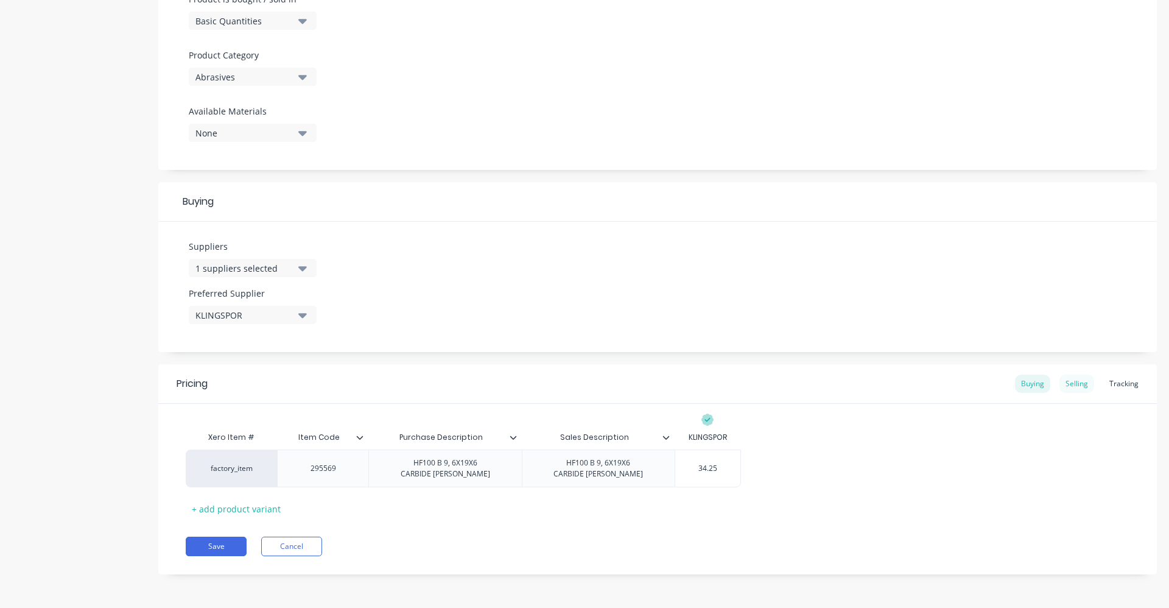
click at [1070, 382] on div "Selling" at bounding box center [1076, 383] width 35 height 18
click at [219, 548] on button "Save" at bounding box center [216, 548] width 61 height 19
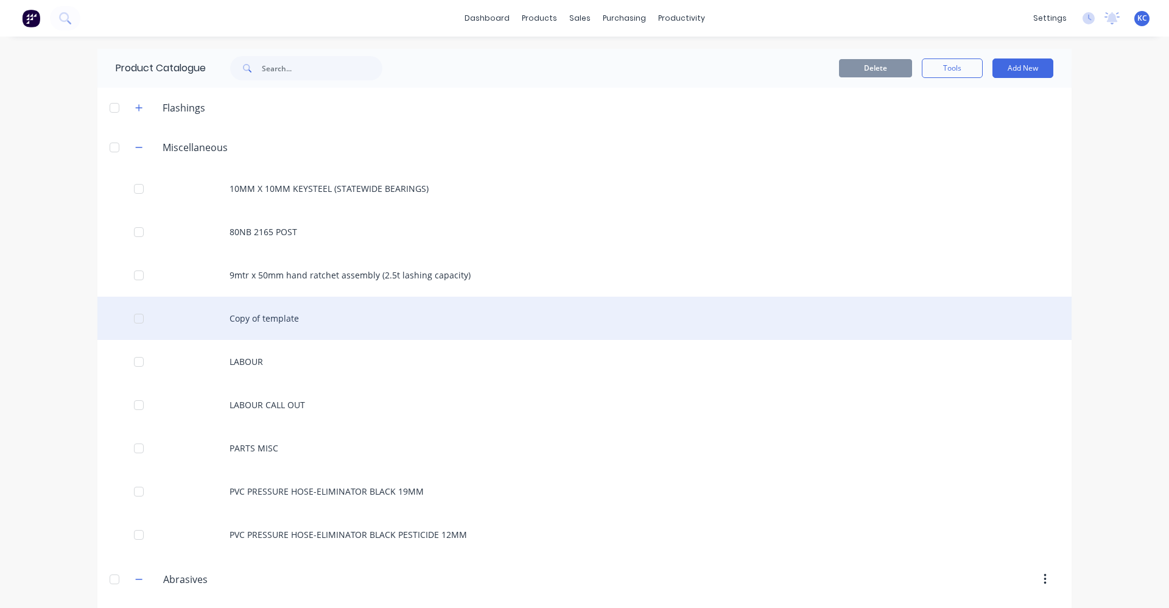
click at [281, 314] on div "Copy of template" at bounding box center [584, 318] width 974 height 43
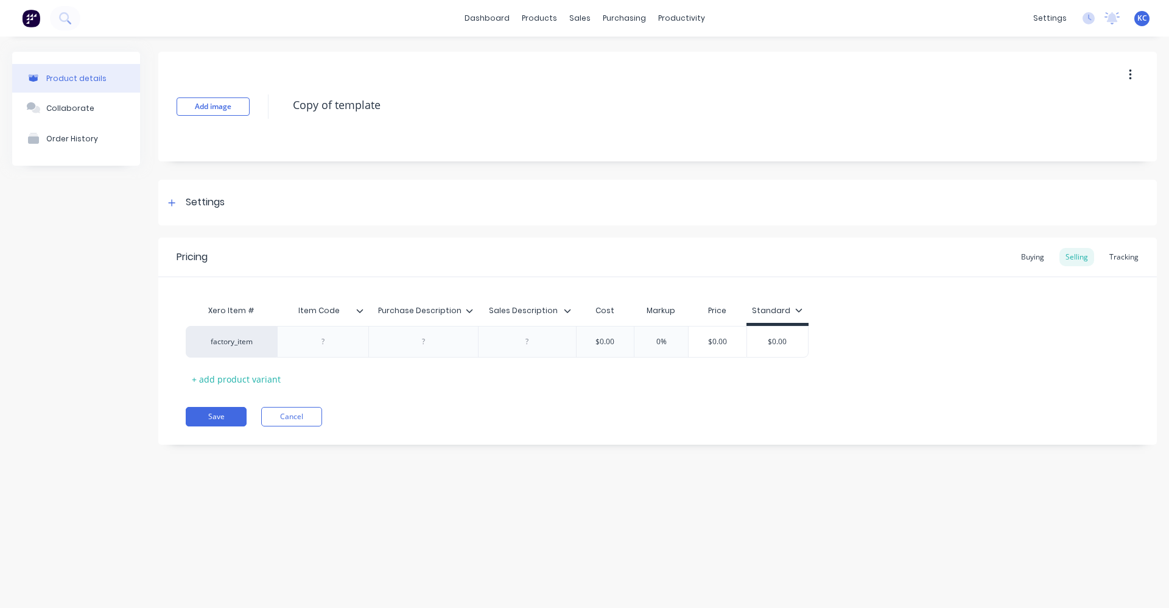
click at [1132, 79] on button "button" at bounding box center [1130, 75] width 29 height 22
click at [1084, 109] on span "Duplicate" at bounding box center [1085, 106] width 91 height 13
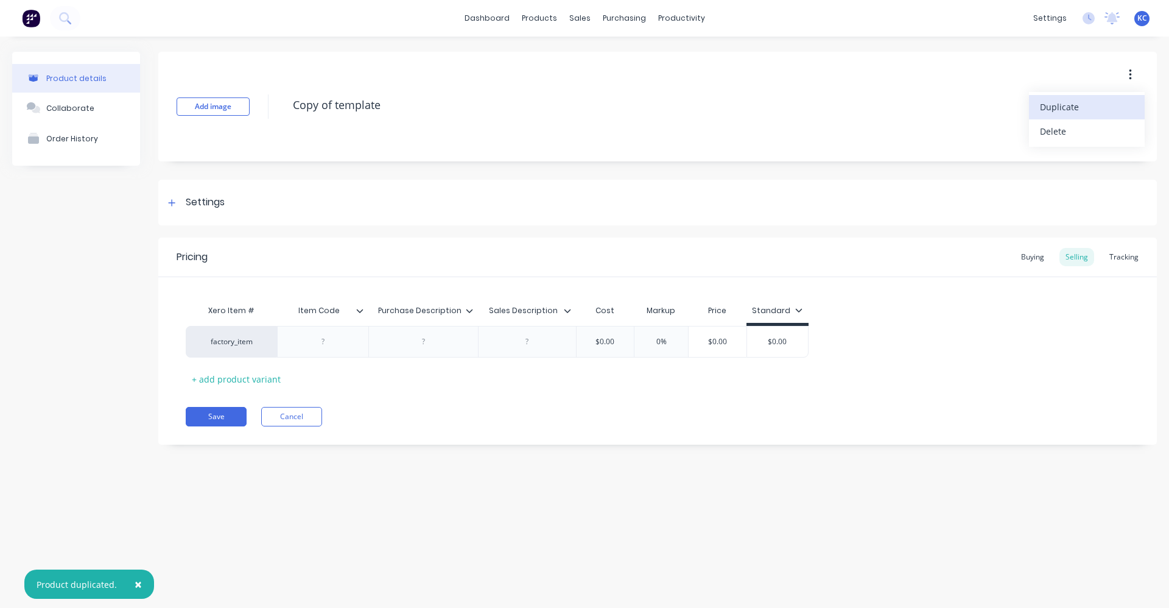
click at [1084, 109] on span "Duplicate" at bounding box center [1085, 106] width 91 height 13
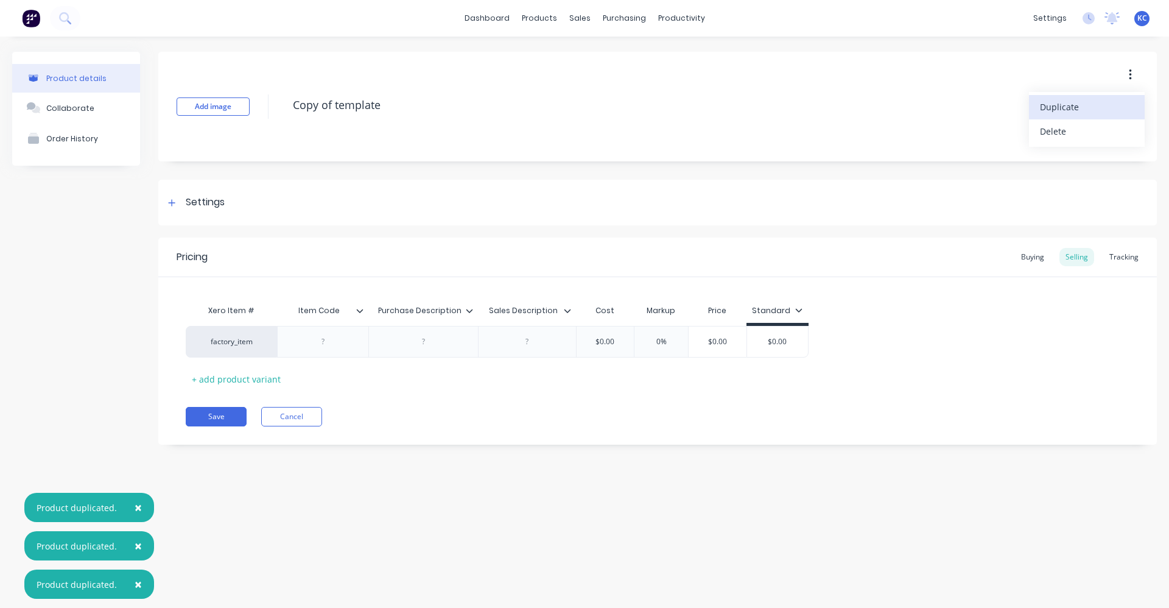
click at [1084, 109] on span "Duplicate" at bounding box center [1085, 106] width 91 height 13
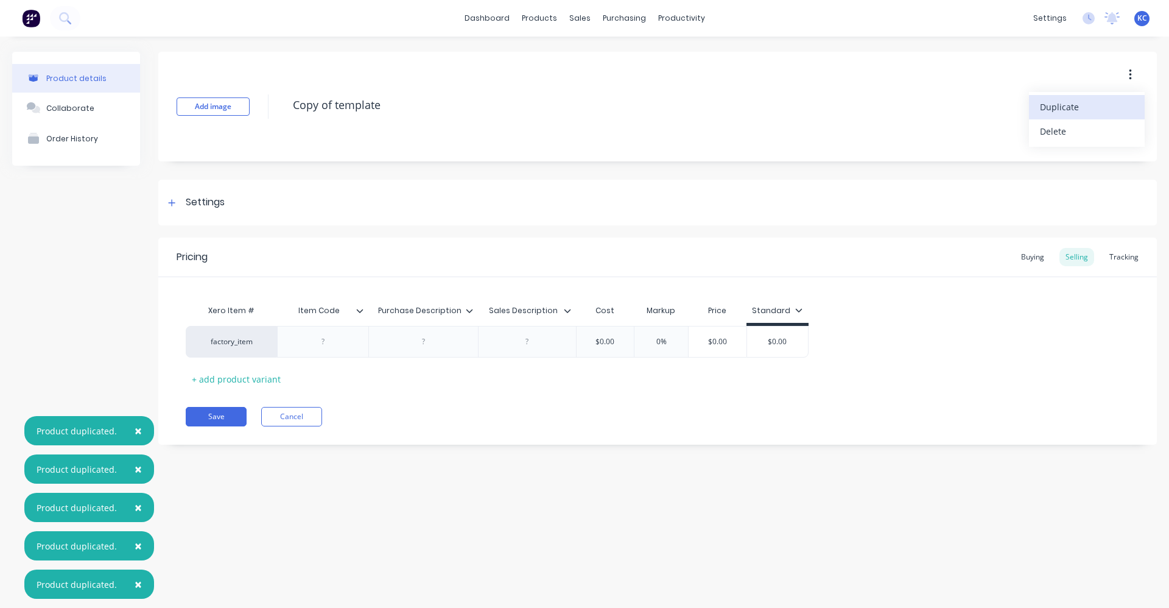
click at [1084, 109] on span "Duplicate" at bounding box center [1085, 106] width 91 height 13
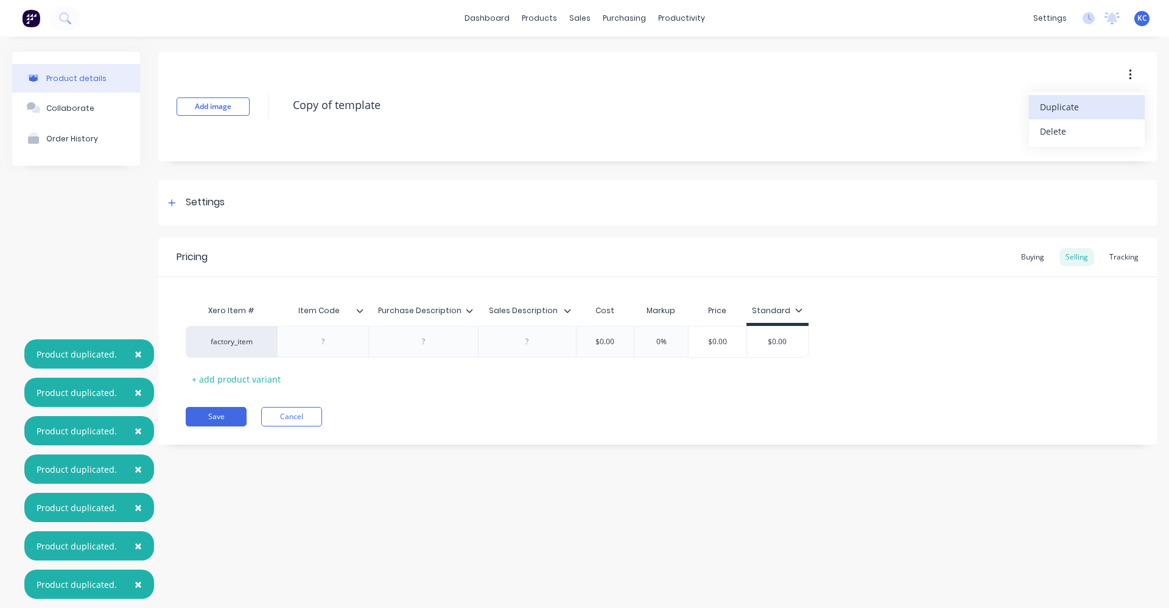
click at [1084, 109] on span "Duplicate" at bounding box center [1085, 106] width 91 height 13
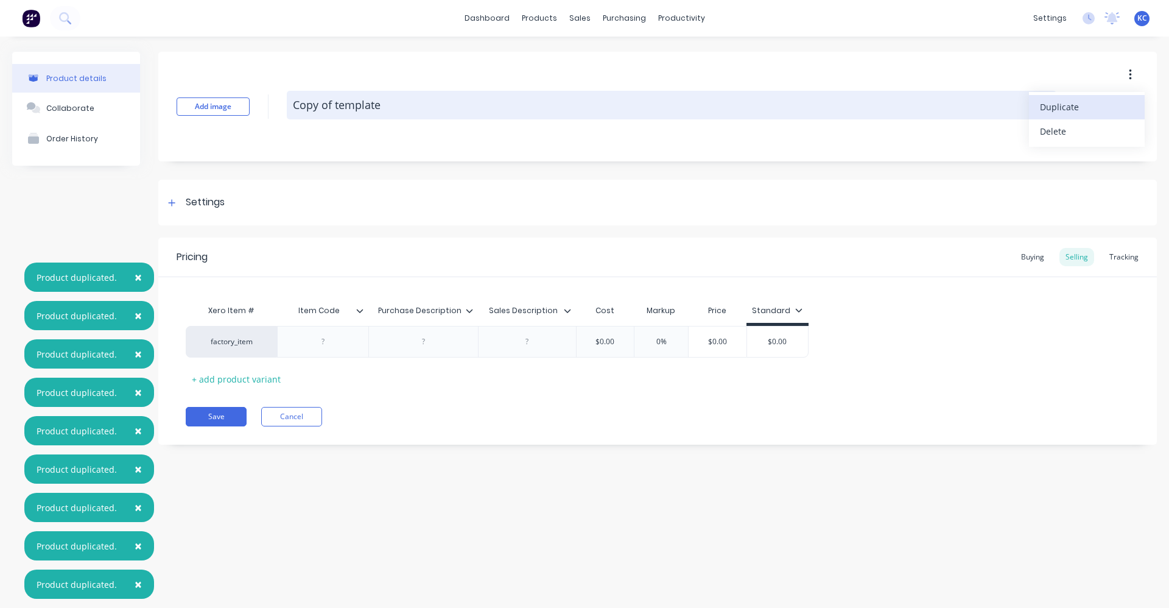
click at [519, 111] on textarea "Copy of template" at bounding box center [672, 105] width 770 height 29
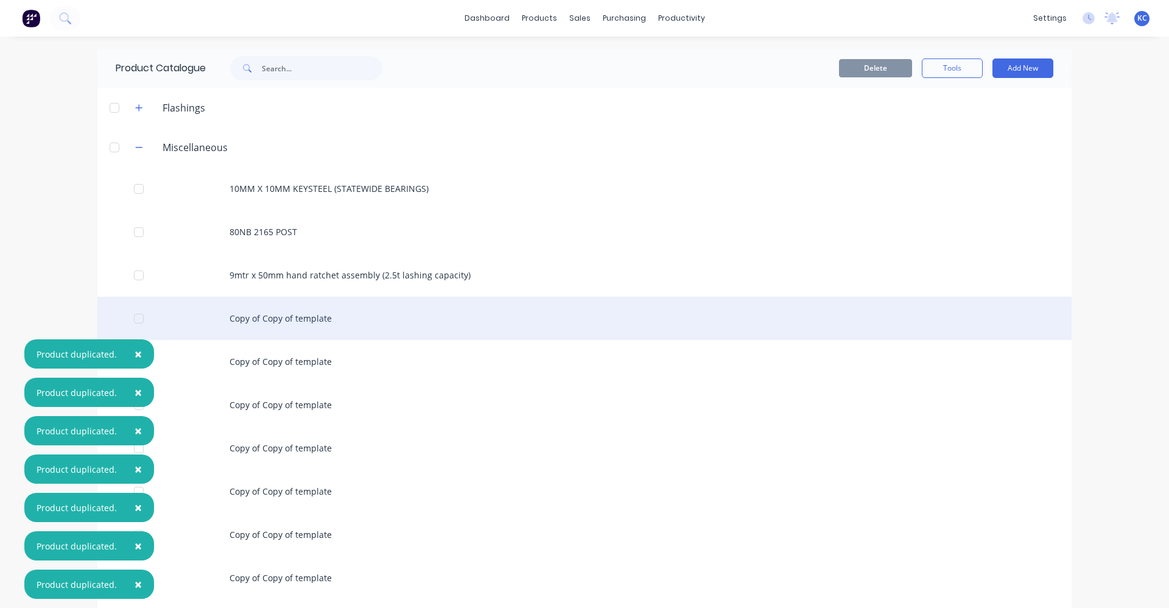
click at [300, 314] on div "Copy of Copy of template" at bounding box center [584, 318] width 974 height 43
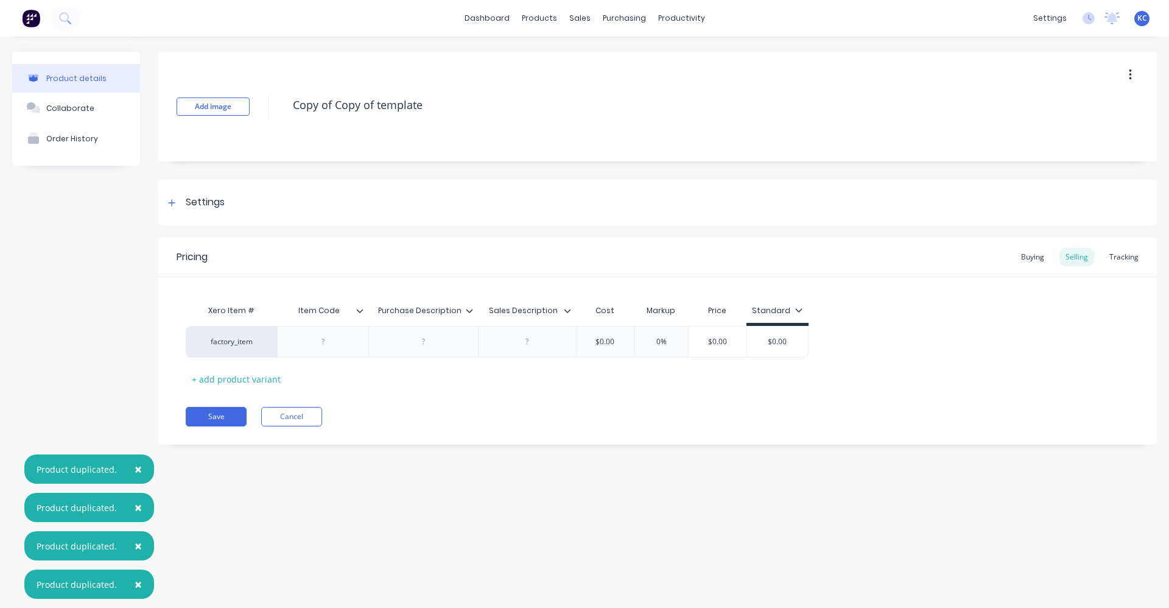
drag, startPoint x: 382, startPoint y: 104, endPoint x: 273, endPoint y: 102, distance: 108.4
click at [273, 102] on div "Add image Copy of Copy of template" at bounding box center [657, 107] width 999 height 110
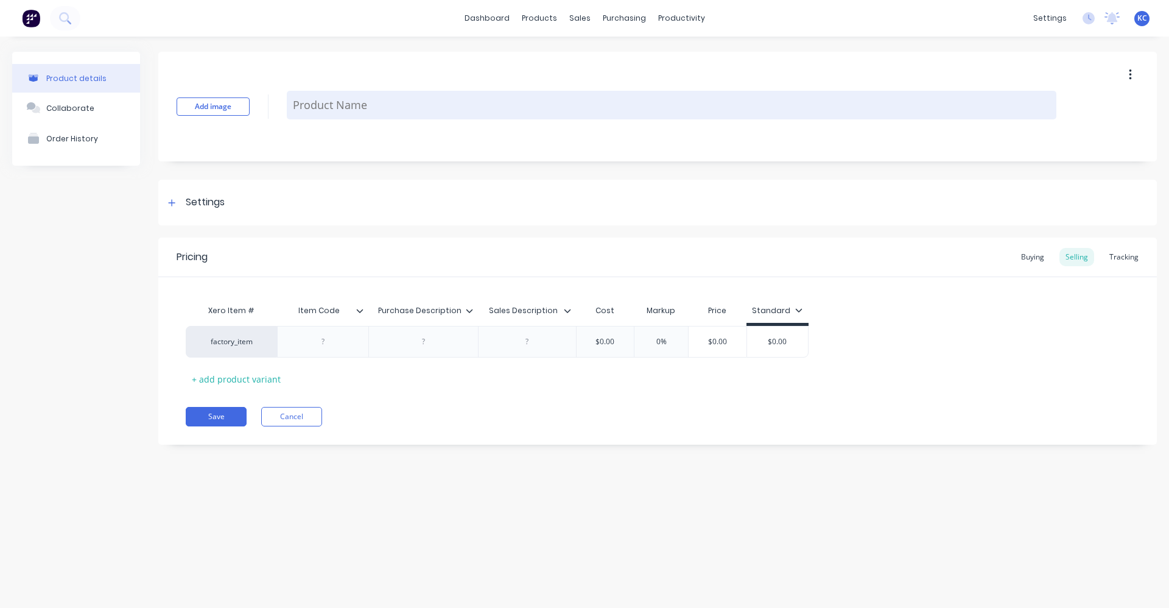
click at [329, 107] on textarea at bounding box center [672, 105] width 770 height 29
paste textarea "HF100 B 9, 6X19X6 CARBIDE [PERSON_NAME]"
click at [333, 104] on textarea "HF100 B 9, 6X19X6 CARBIDE [PERSON_NAME]" at bounding box center [672, 105] width 770 height 29
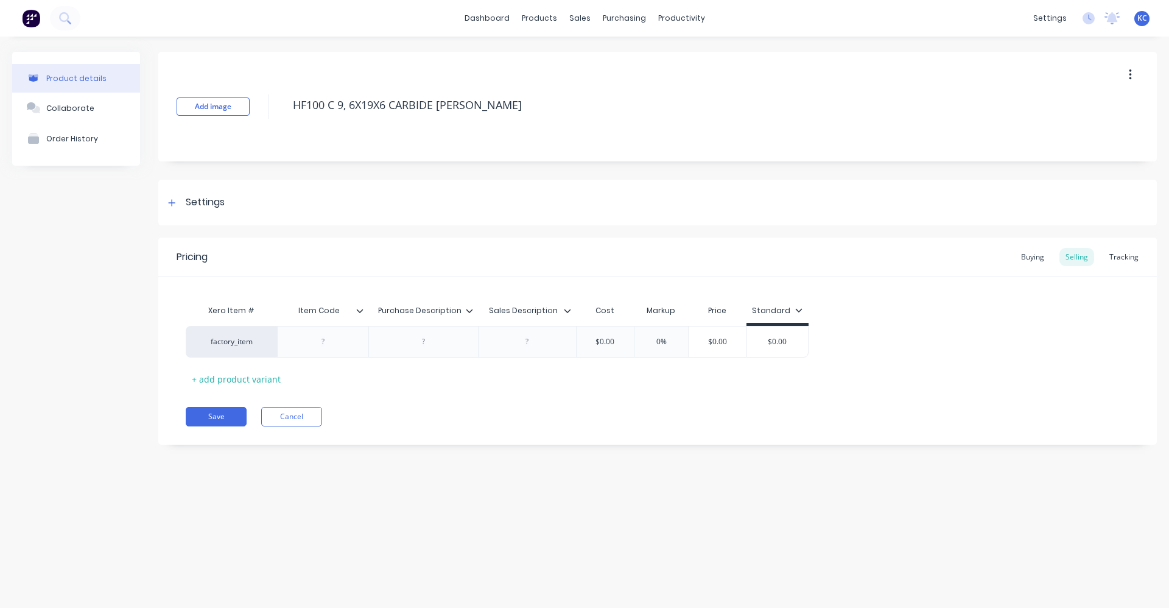
drag, startPoint x: 473, startPoint y: 104, endPoint x: 286, endPoint y: 94, distance: 187.8
click at [286, 94] on div "Add image HF100 C 9, 6X19X6 CARBIDE [PERSON_NAME]" at bounding box center [657, 107] width 999 height 110
type textarea "HF100 C 9, 6X19X6 CARBIDE [PERSON_NAME]"
click at [420, 345] on div at bounding box center [423, 342] width 61 height 16
click at [422, 346] on div at bounding box center [423, 342] width 61 height 16
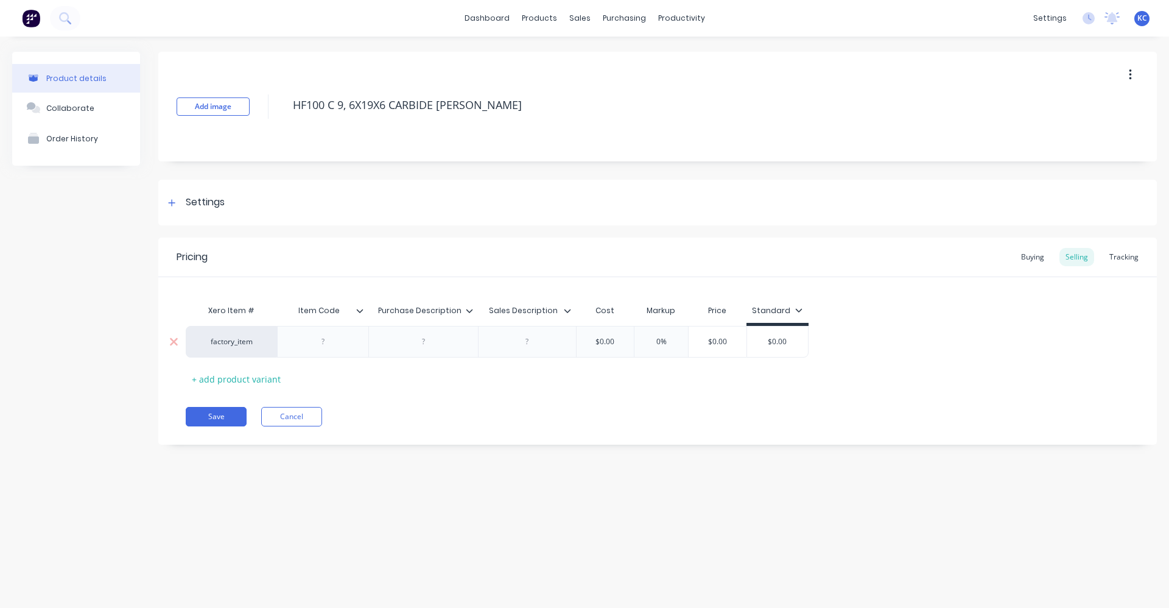
paste div
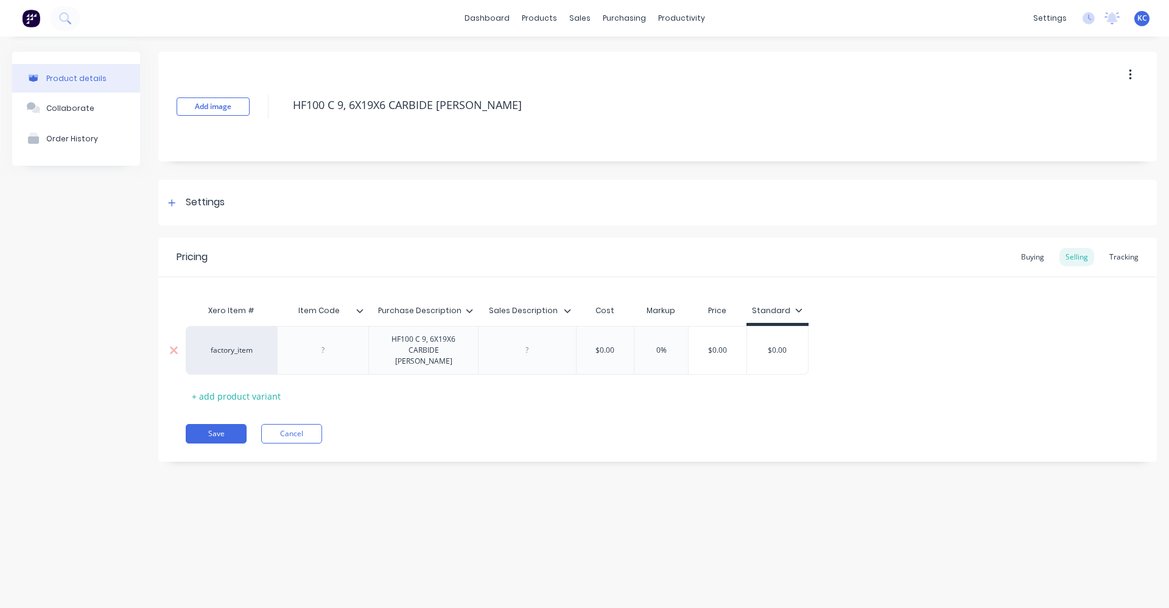
click at [538, 348] on div at bounding box center [527, 350] width 61 height 16
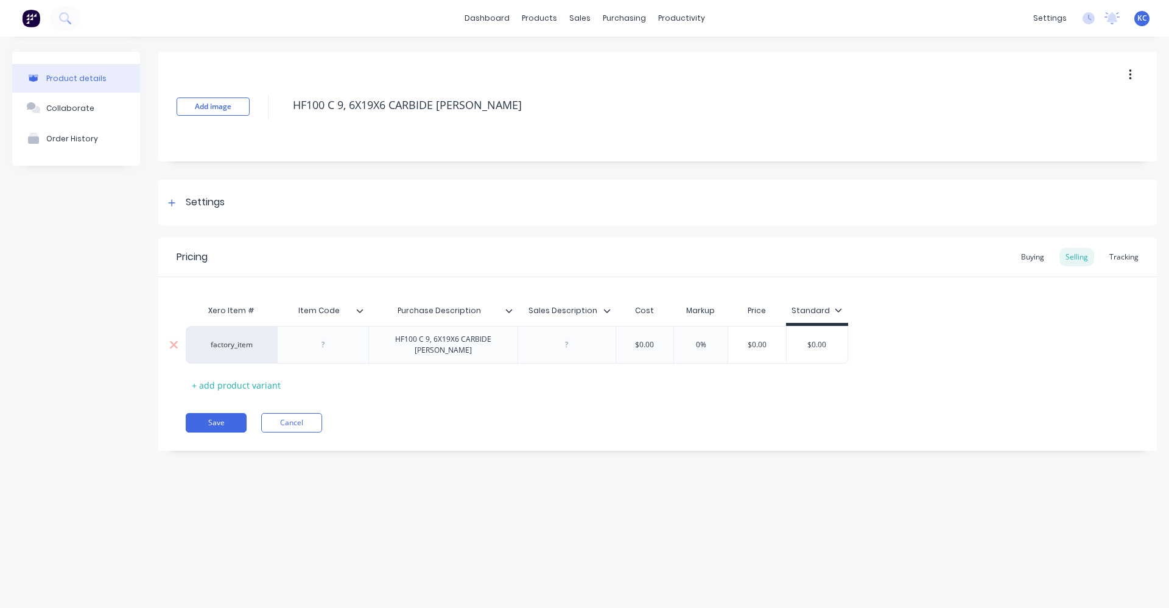
click at [558, 343] on div at bounding box center [566, 345] width 61 height 16
paste div
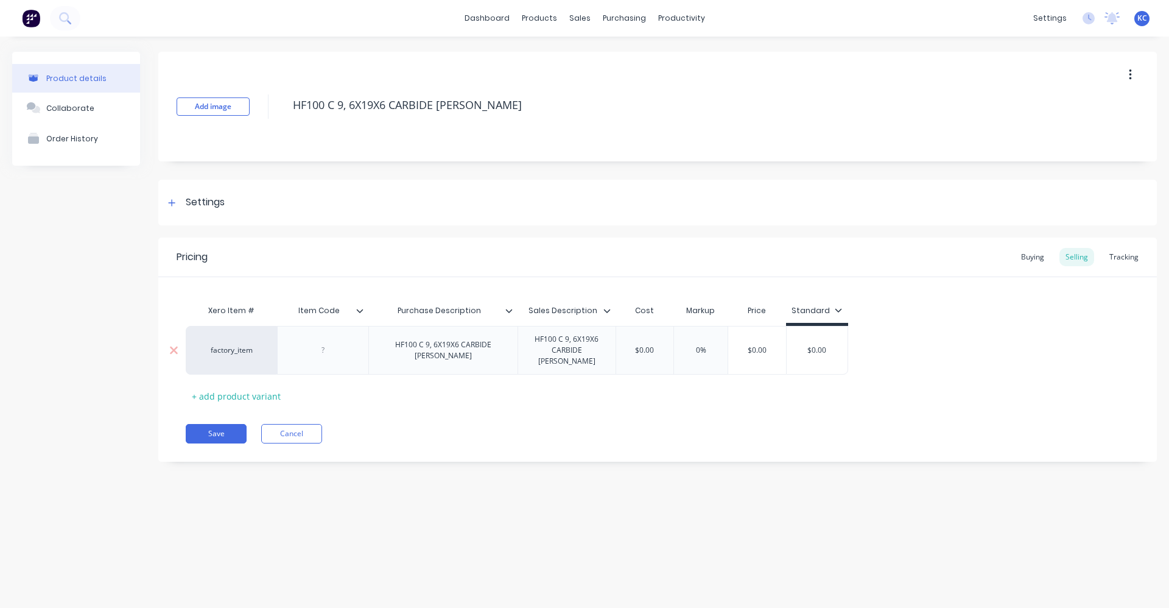
click at [455, 346] on div "HF100 C 9, 6X19X6 CARBIDE [PERSON_NAME]" at bounding box center [443, 350] width 139 height 27
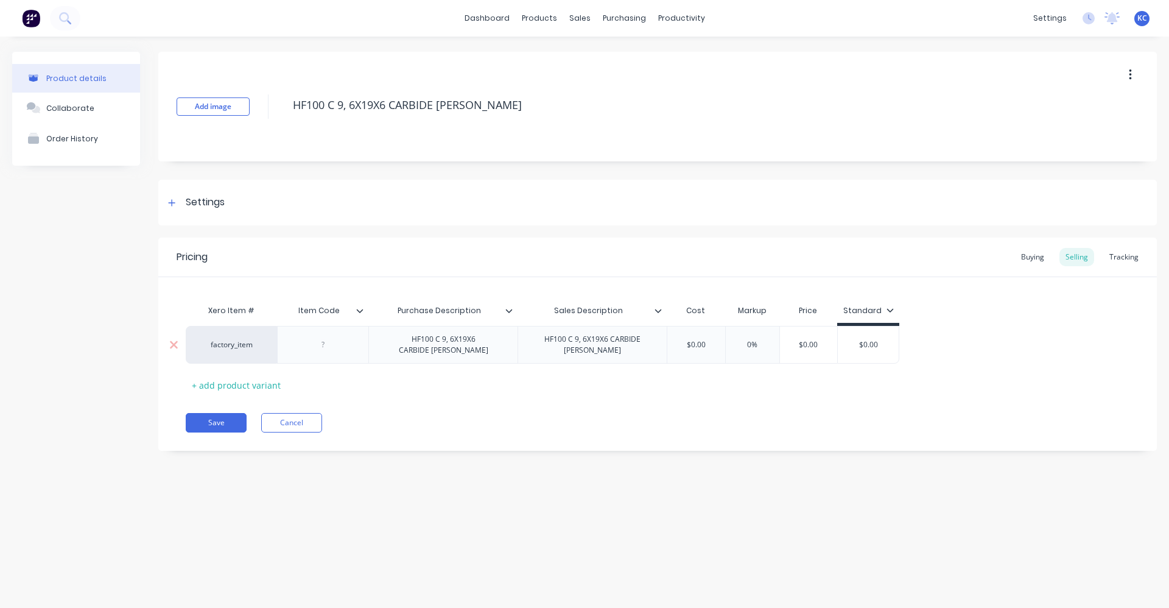
click at [602, 351] on div "HF100 C 9, 6X19X6 CARBIDE [PERSON_NAME]" at bounding box center [592, 344] width 139 height 27
click at [253, 203] on div "Settings" at bounding box center [657, 203] width 999 height 46
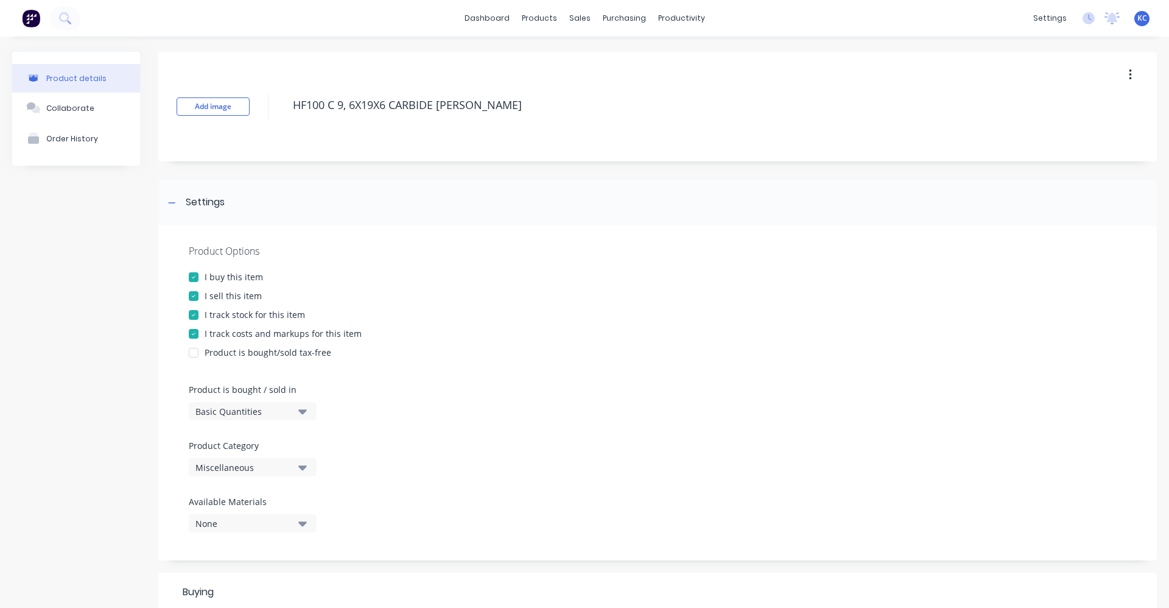
click at [305, 465] on icon "button" at bounding box center [302, 466] width 9 height 13
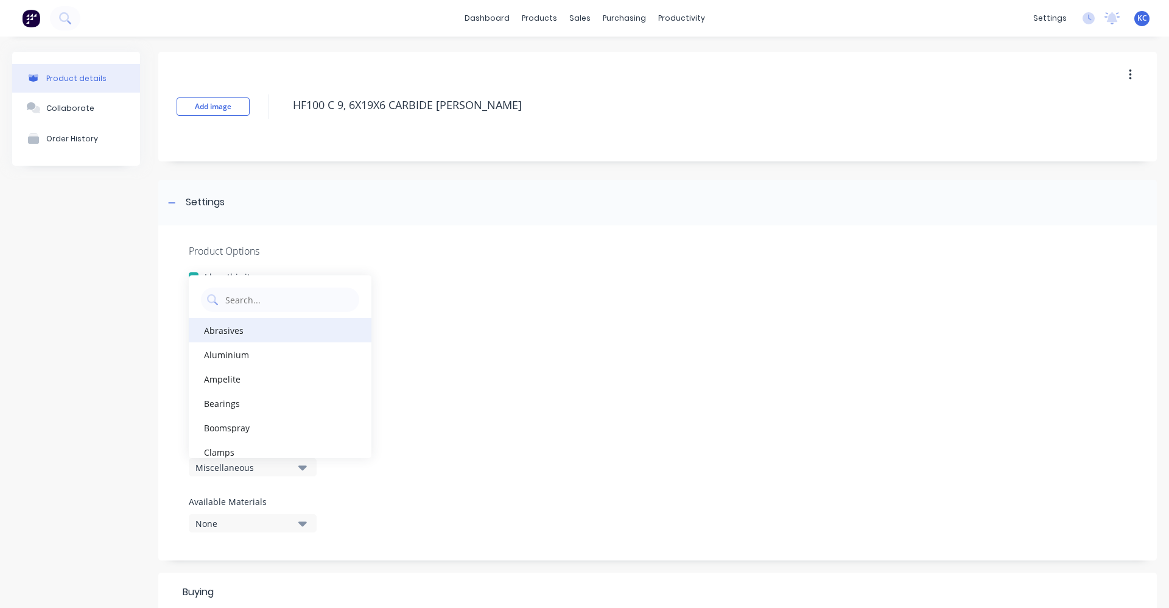
click at [254, 334] on div "Abrasives" at bounding box center [280, 330] width 183 height 24
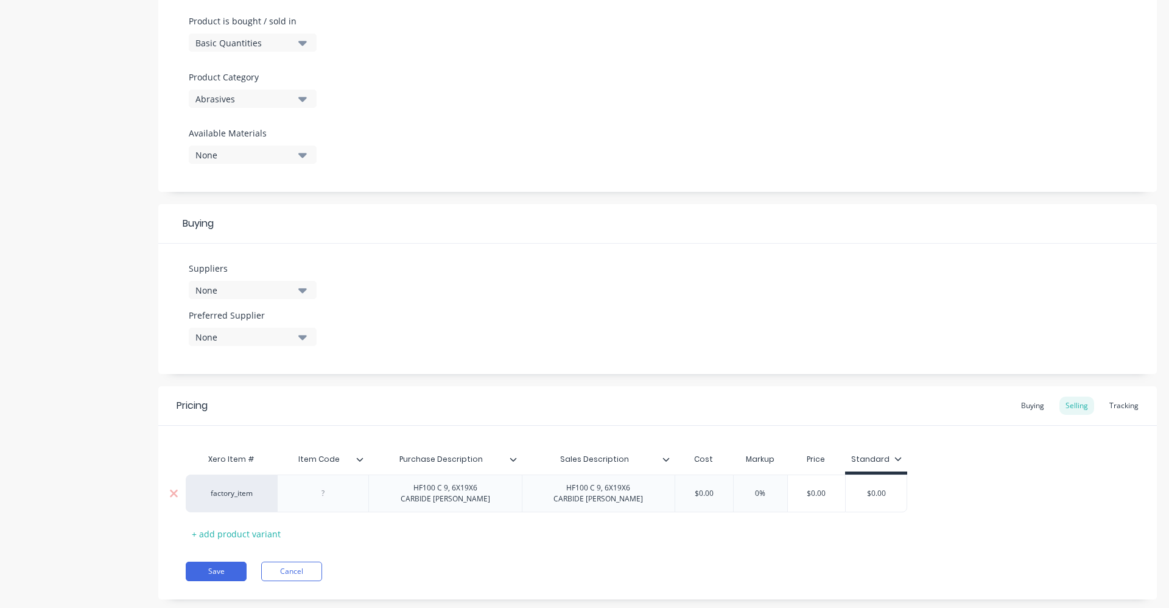
scroll to position [393, 0]
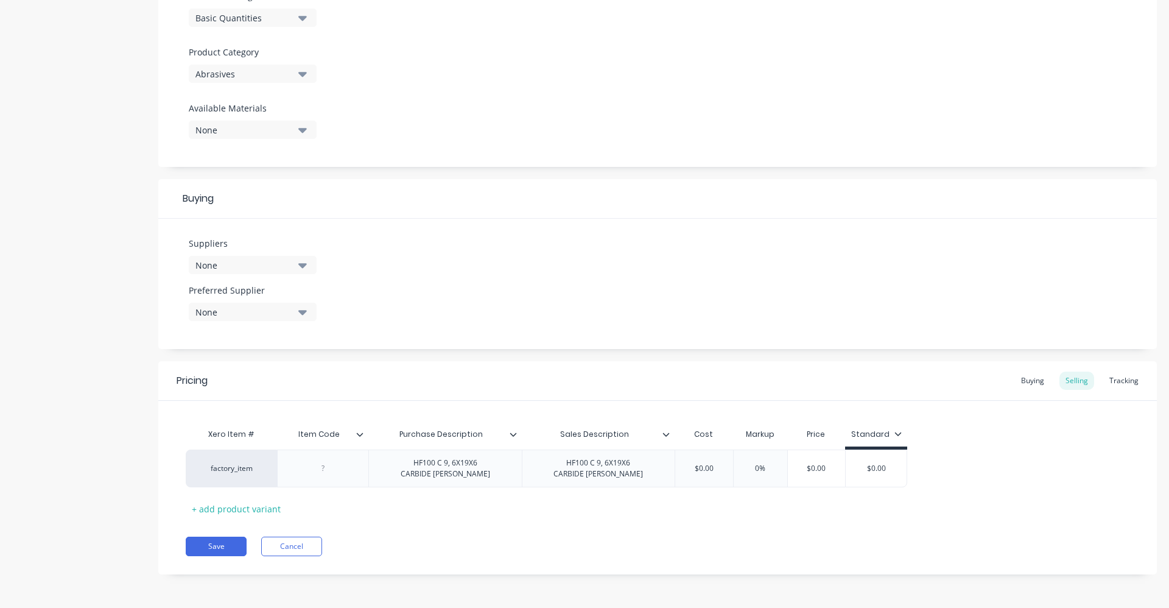
click at [306, 268] on icon "button" at bounding box center [302, 264] width 9 height 13
click at [274, 300] on input "text" at bounding box center [288, 301] width 129 height 24
type input "KLIN"
click at [282, 333] on div "KLINGSPOR" at bounding box center [287, 331] width 122 height 13
click at [420, 278] on div "Suppliers 1 suppliers selected KLIN KLINGSPOR Preferred Supplier None" at bounding box center [657, 284] width 999 height 130
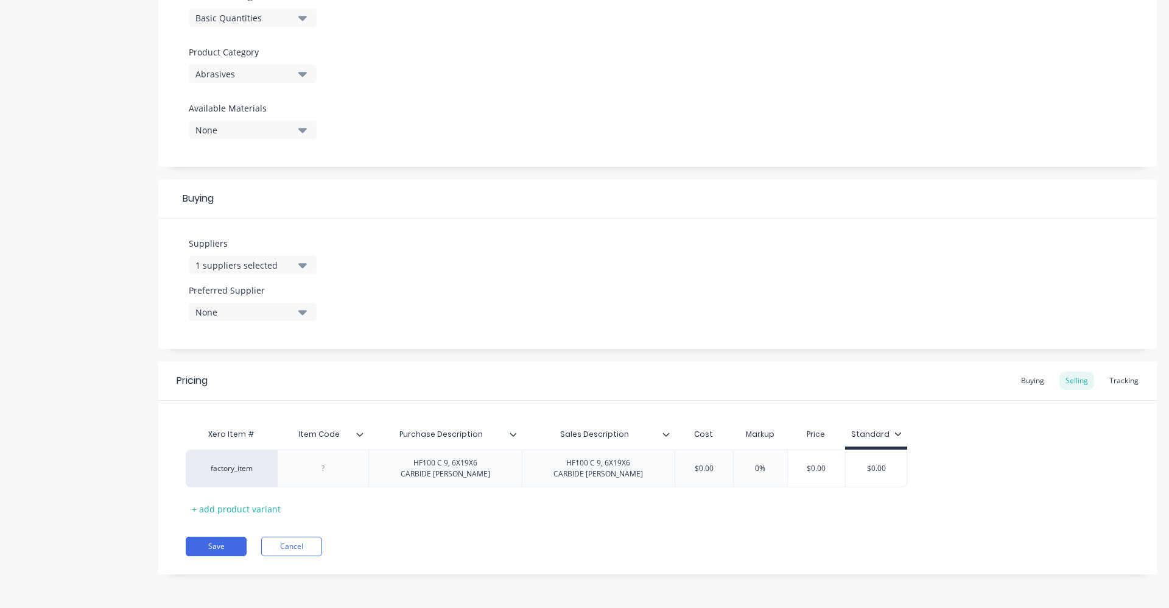
click at [221, 313] on div "None" at bounding box center [243, 312] width 97 height 13
click at [252, 379] on div "KLINGSPOR" at bounding box center [287, 378] width 122 height 13
click at [442, 280] on div "Suppliers 1 suppliers selected KLIN Preferred Supplier KLINGSPOR KLINGSPOR" at bounding box center [657, 284] width 999 height 130
click at [339, 478] on div at bounding box center [322, 468] width 91 height 38
click at [326, 475] on div at bounding box center [323, 468] width 61 height 16
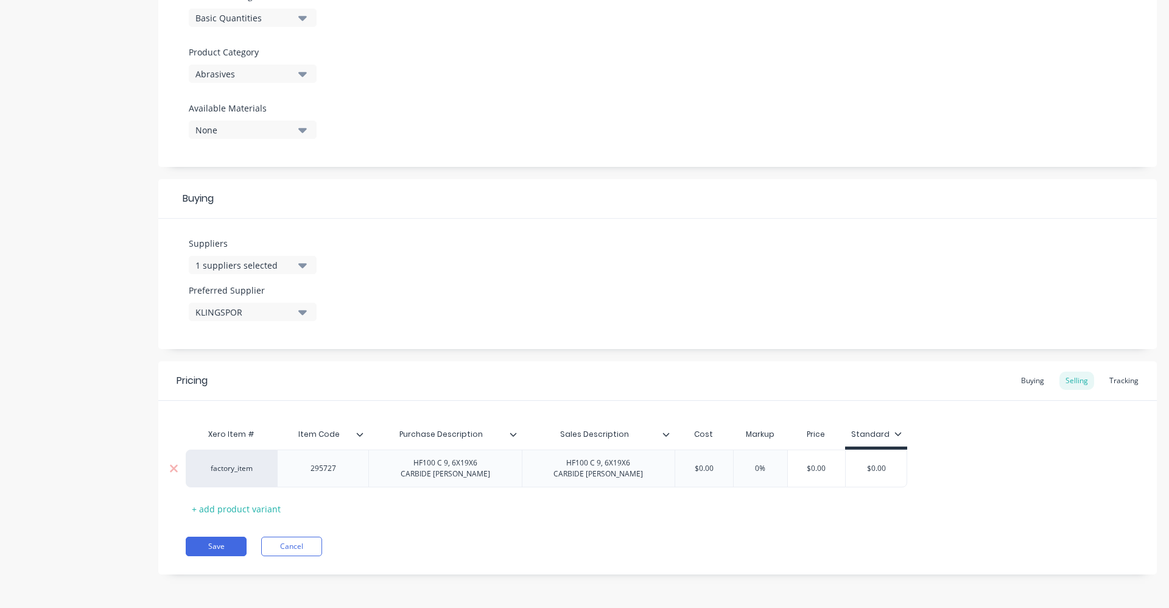
drag, startPoint x: 720, startPoint y: 465, endPoint x: 645, endPoint y: 468, distance: 75.0
click at [645, 468] on div "factory_item 295727 HF100 C 9, 6X19X6 CARBIDE [PERSON_NAME] HF100 C 9, 6X19X6 C…" at bounding box center [547, 468] width 722 height 38
type input "34.70"
click at [767, 473] on input "0%" at bounding box center [772, 468] width 61 height 11
type input "40%"
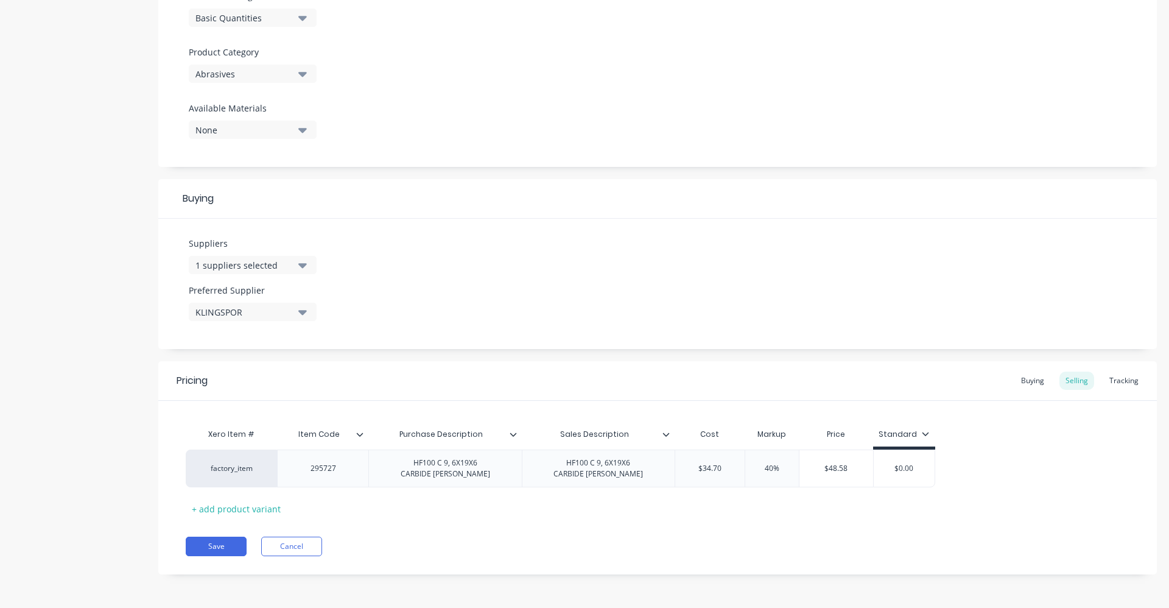
click at [991, 498] on div "Xero Item # Item Code Purchase Description Sales Description Cost Markup Price …" at bounding box center [658, 470] width 944 height 96
click at [1028, 384] on div "Buying" at bounding box center [1032, 380] width 35 height 18
drag, startPoint x: 720, startPoint y: 466, endPoint x: 684, endPoint y: 471, distance: 36.3
click at [684, 471] on input "$0.00" at bounding box center [707, 468] width 65 height 11
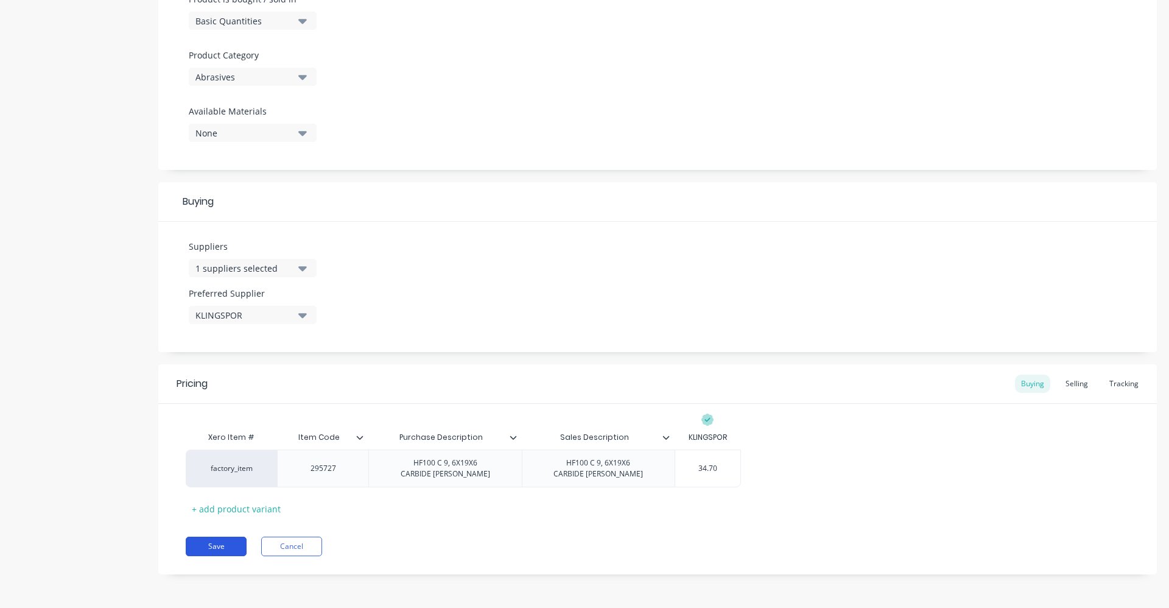
type input "34.70"
click at [211, 544] on button "Save" at bounding box center [216, 545] width 61 height 19
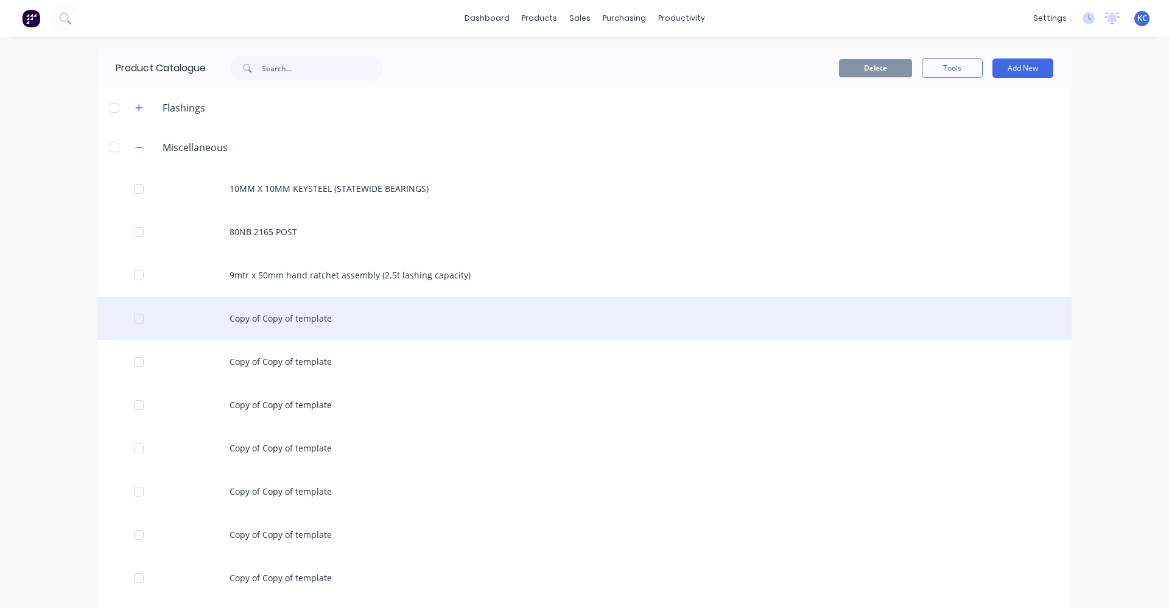
click at [309, 312] on div "Copy of Copy of template" at bounding box center [584, 318] width 974 height 43
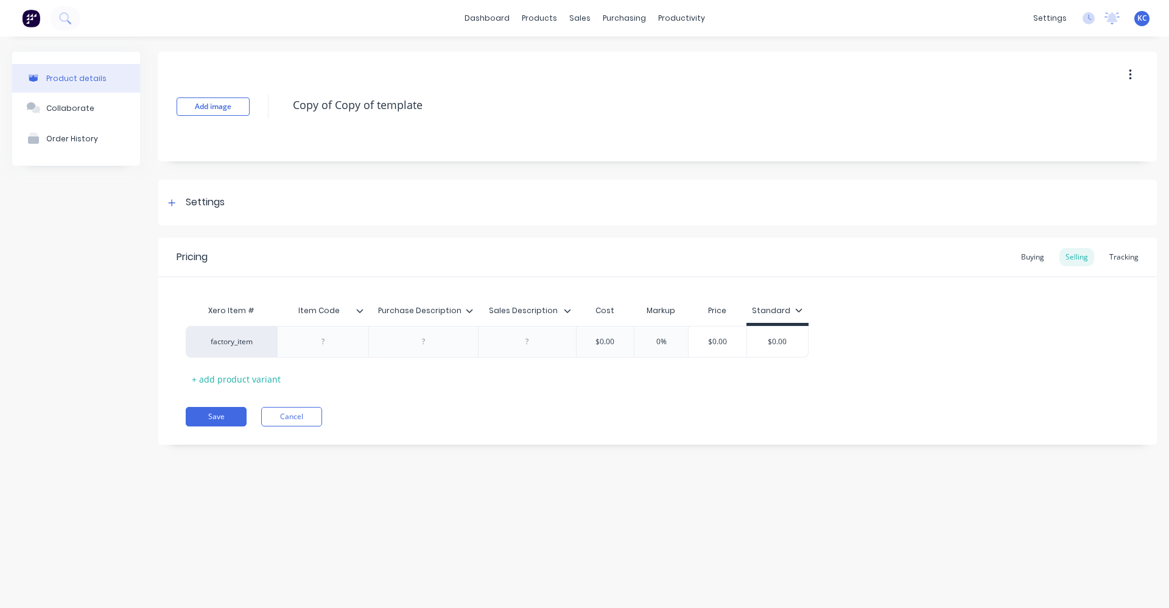
drag, startPoint x: 434, startPoint y: 108, endPoint x: 244, endPoint y: 121, distance: 190.4
click at [247, 119] on div "Add image Copy of Copy of template" at bounding box center [657, 107] width 999 height 110
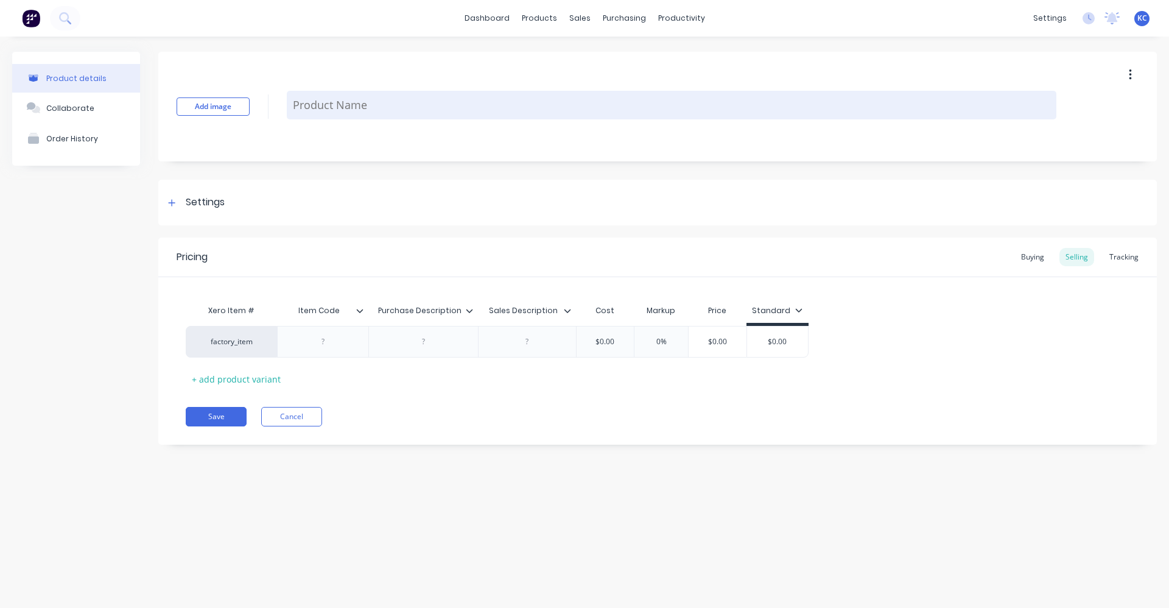
paste textarea "HF100 C 9, 6X19X6 CARBIDE [PERSON_NAME]"
click at [331, 106] on textarea "HF100 C 9, 6X19X6 CARBIDE [PERSON_NAME]" at bounding box center [672, 105] width 770 height 29
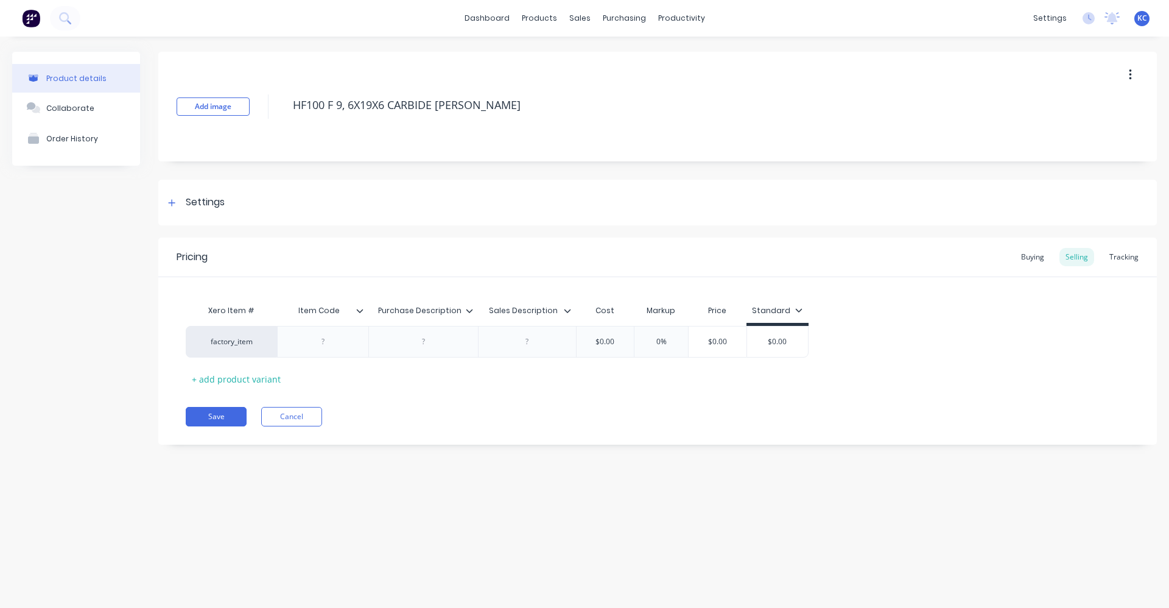
drag, startPoint x: 486, startPoint y: 102, endPoint x: 268, endPoint y: 95, distance: 218.7
click at [268, 95] on div "Add image HF100 F 9, 6X19X6 CARBIDE [PERSON_NAME]" at bounding box center [657, 107] width 999 height 110
type textarea "HF100 F 9, 6X19X6 CARBIDE [PERSON_NAME]"
click at [419, 339] on div at bounding box center [423, 342] width 61 height 16
paste div
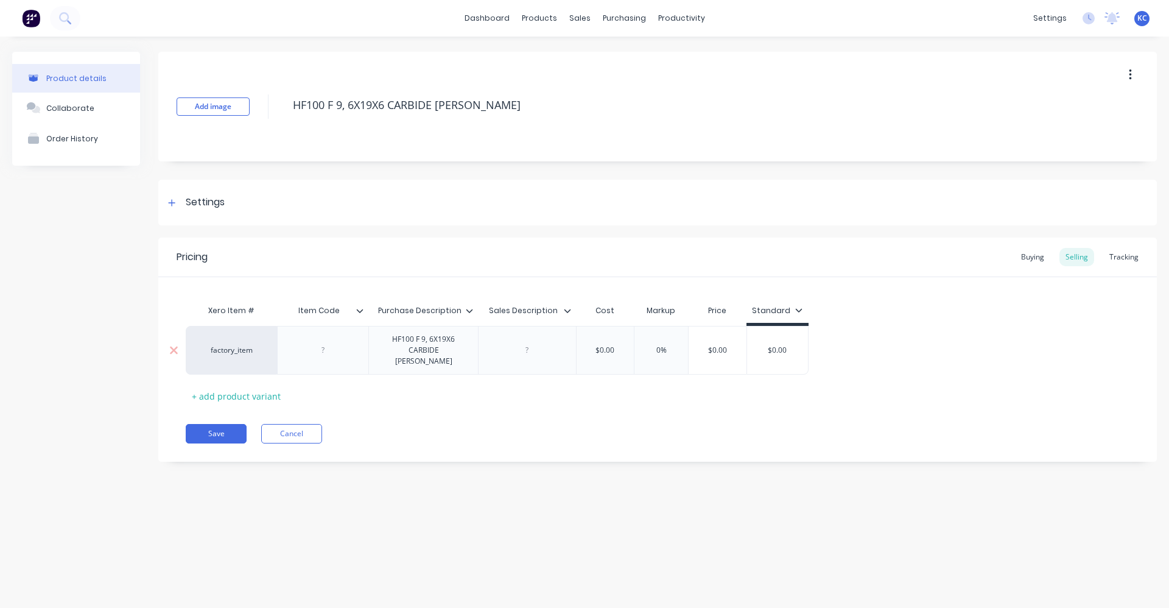
click at [493, 349] on div at bounding box center [527, 350] width 98 height 49
click at [508, 346] on div "factory_item HF100 F 9, 6X19X6 CARBIDE [PERSON_NAME] $0.00 0% $0.00 $0.00" at bounding box center [497, 350] width 623 height 49
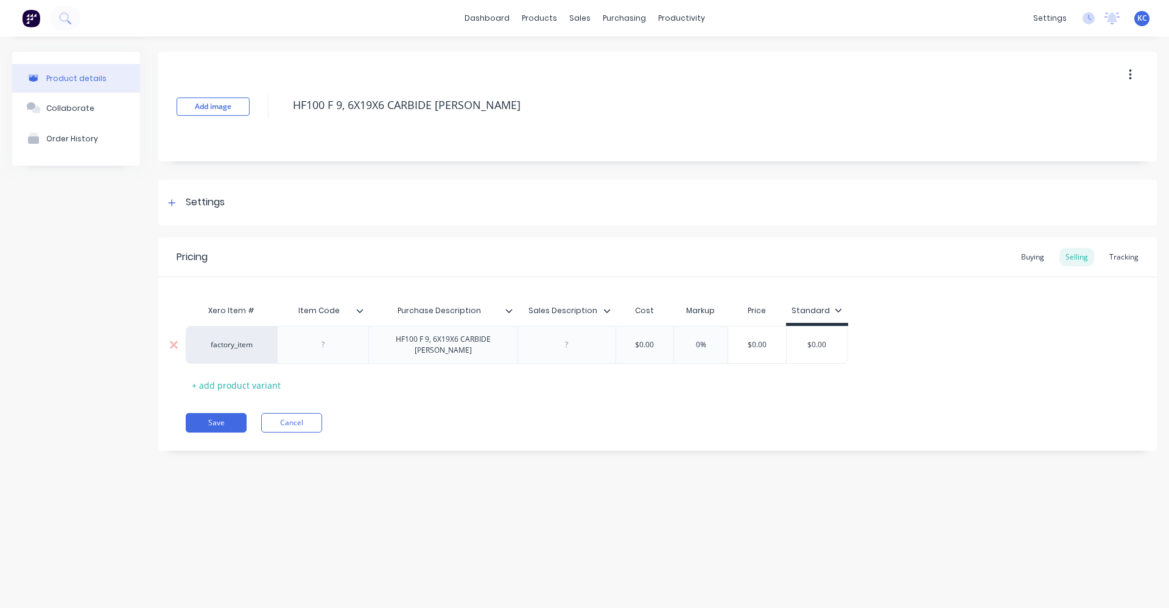
click at [564, 342] on div at bounding box center [566, 345] width 61 height 16
paste div
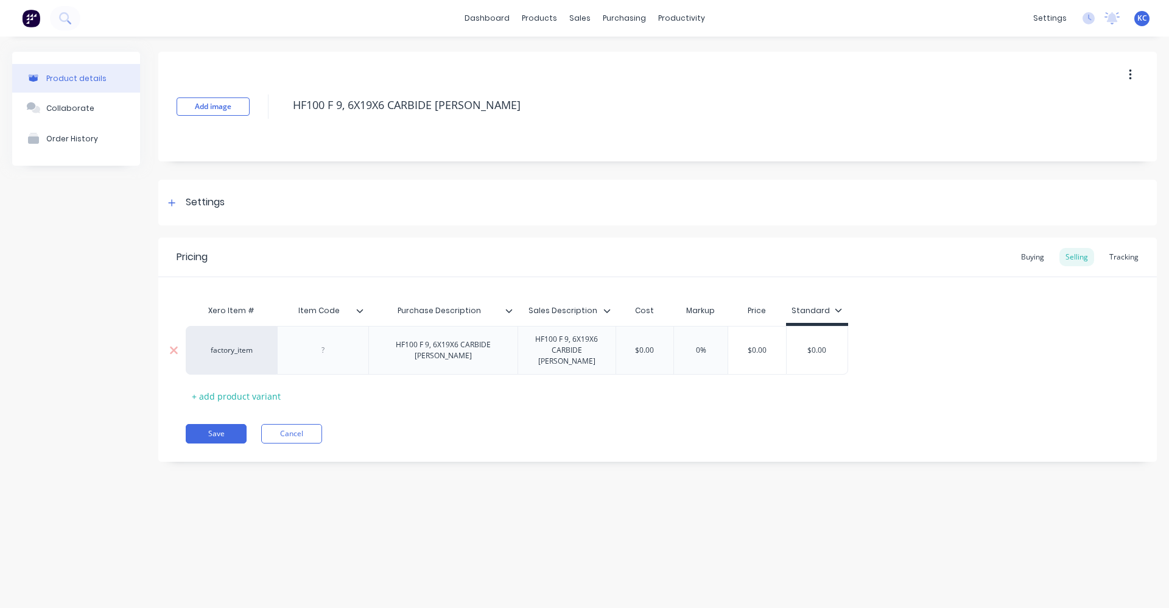
click at [454, 346] on div "HF100 F 9, 6X19X6 CARBIDE [PERSON_NAME]" at bounding box center [443, 350] width 139 height 27
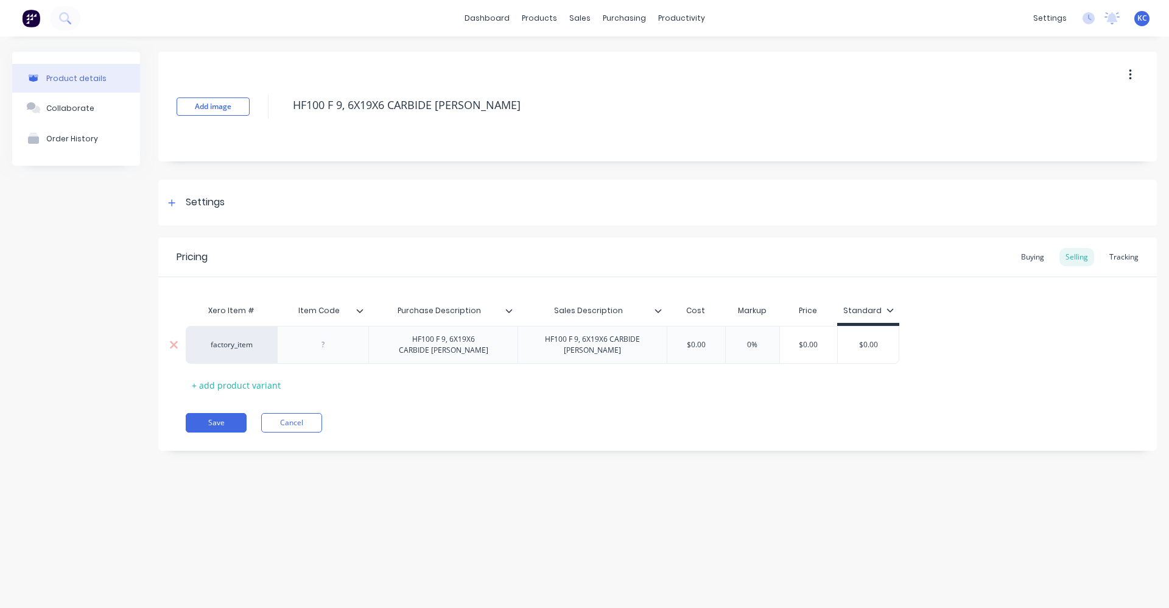
click at [600, 349] on div "HF100 F 9, 6X19X6 CARBIDE [PERSON_NAME]" at bounding box center [592, 344] width 139 height 27
click at [337, 347] on div at bounding box center [323, 345] width 61 height 16
type input "$0.00"
click at [698, 348] on input "$0.00" at bounding box center [703, 344] width 61 height 11
click at [233, 203] on div "Settings" at bounding box center [657, 203] width 999 height 46
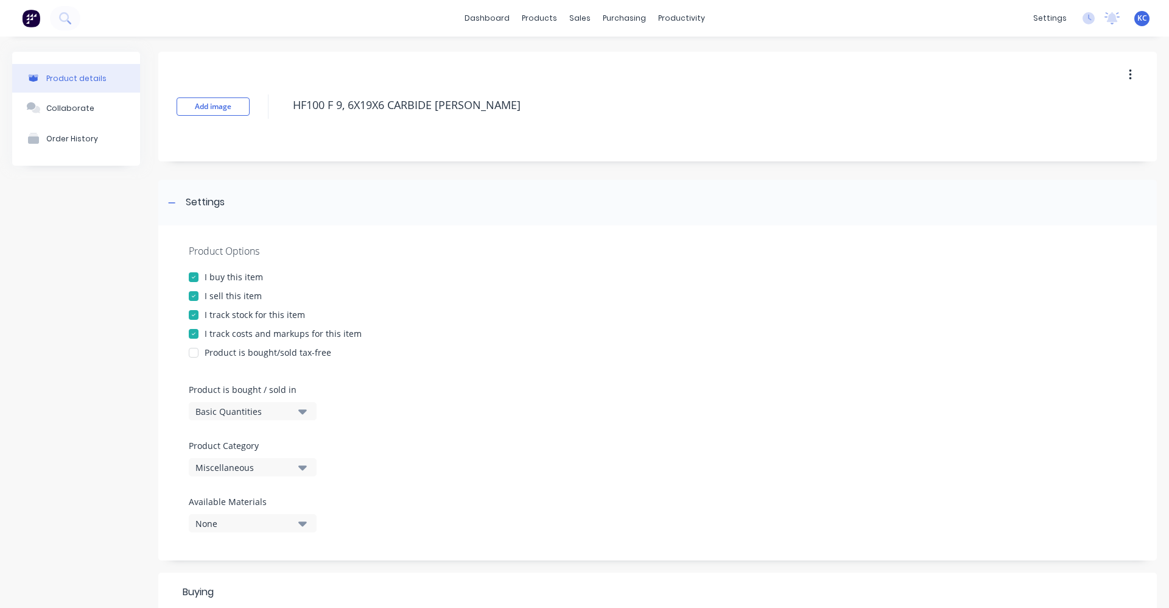
click at [307, 468] on button "Miscellaneous" at bounding box center [253, 467] width 128 height 18
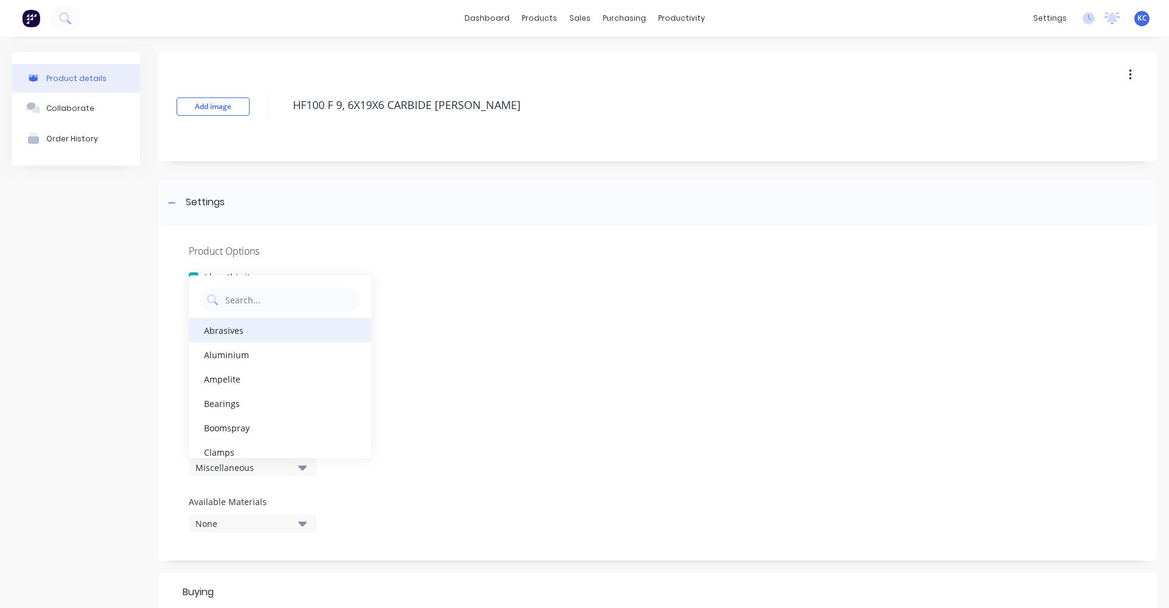
click at [282, 329] on div "Abrasives" at bounding box center [280, 330] width 183 height 24
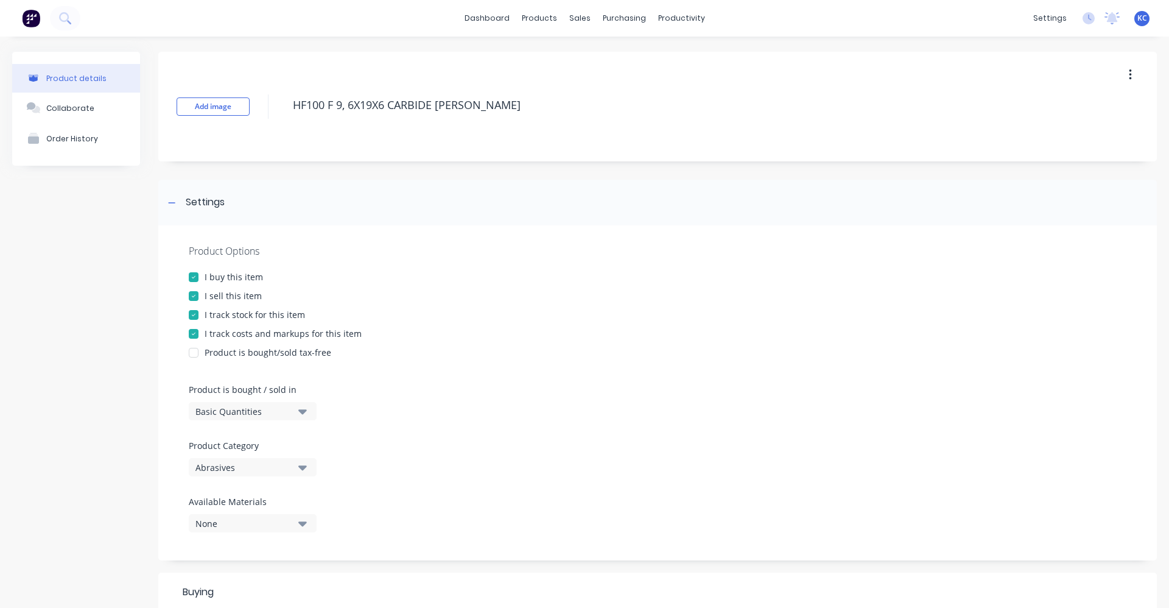
click at [598, 371] on div at bounding box center [658, 374] width 938 height 18
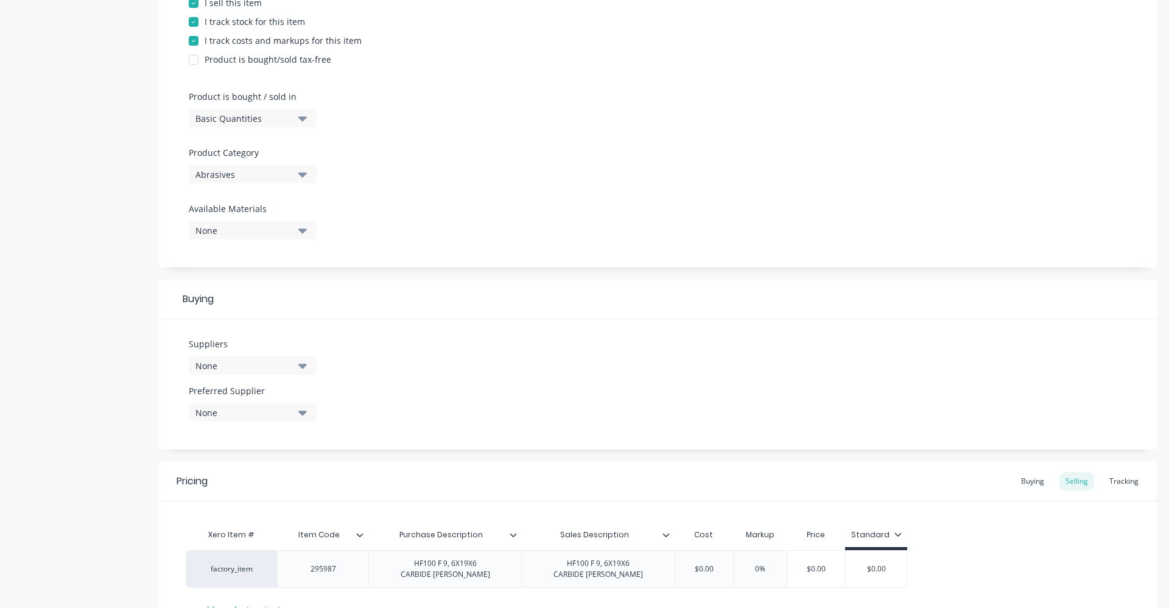
scroll to position [304, 0]
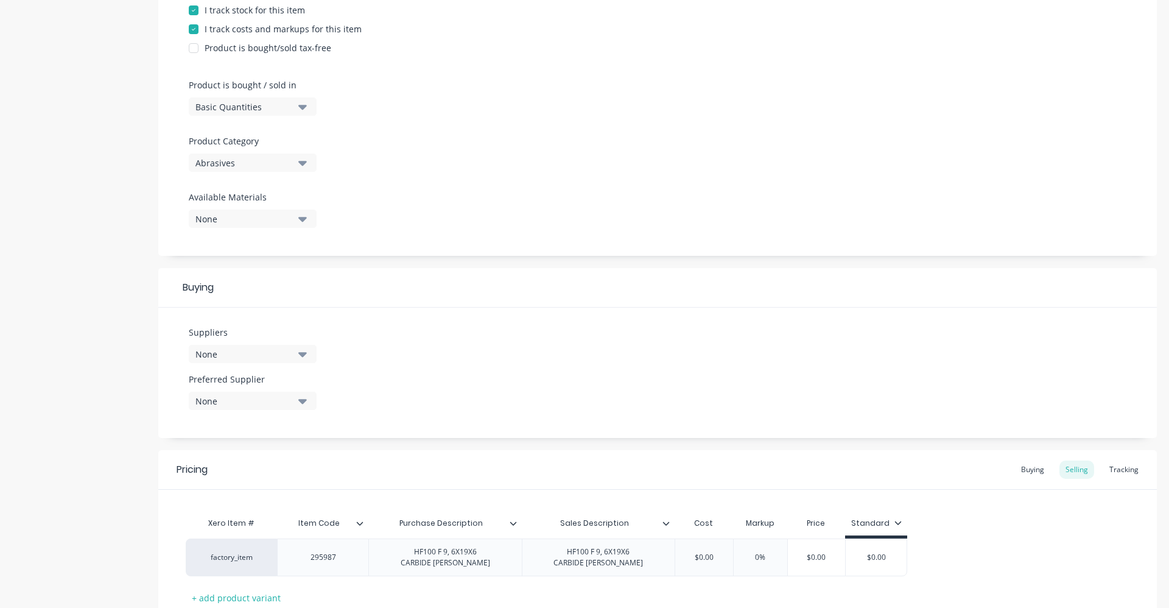
click at [295, 353] on button "None" at bounding box center [253, 354] width 128 height 18
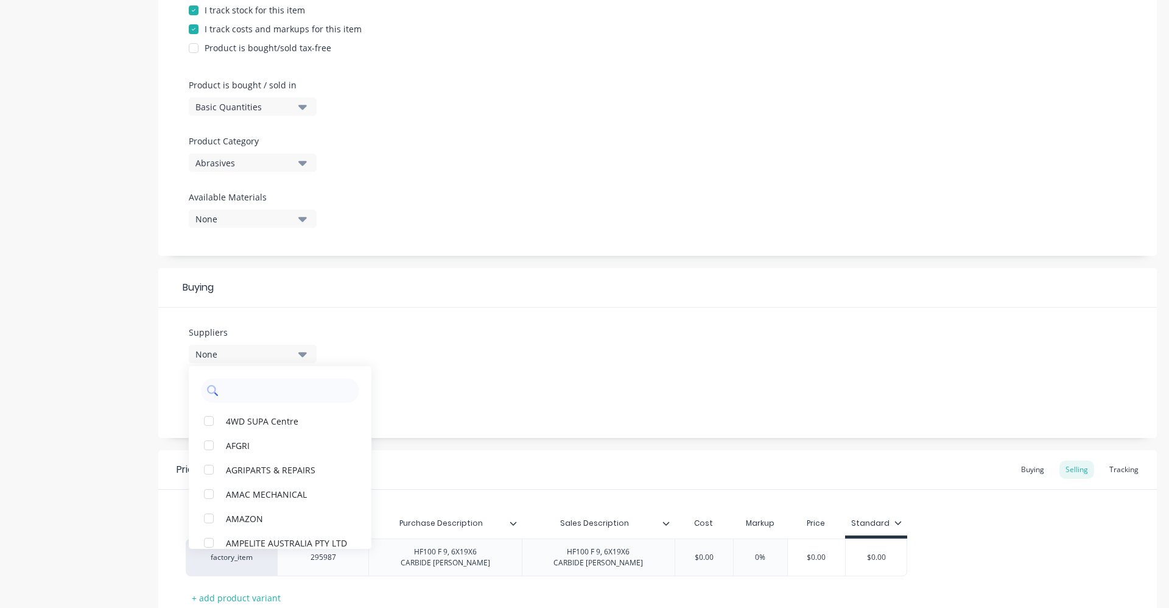
click at [281, 384] on input "text" at bounding box center [288, 390] width 129 height 24
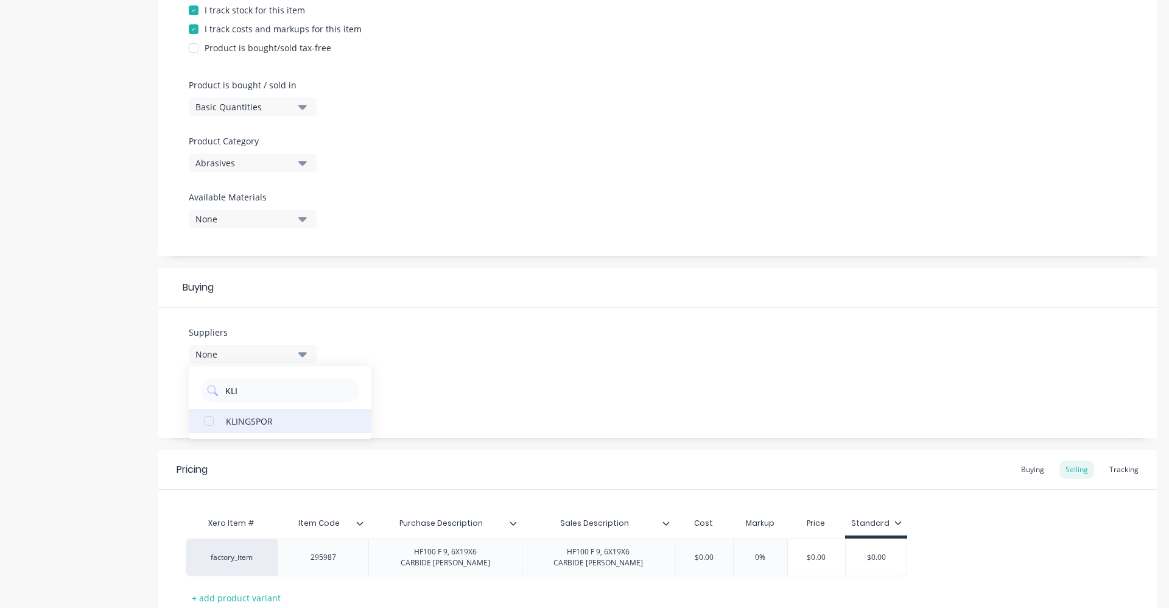
type input "KLI"
click at [273, 422] on div "KLINGSPOR" at bounding box center [287, 420] width 122 height 13
click at [515, 358] on div "Suppliers 1 suppliers selected KLI KLINGSPOR Preferred Supplier None" at bounding box center [657, 372] width 999 height 130
click at [295, 405] on button "None" at bounding box center [253, 401] width 128 height 18
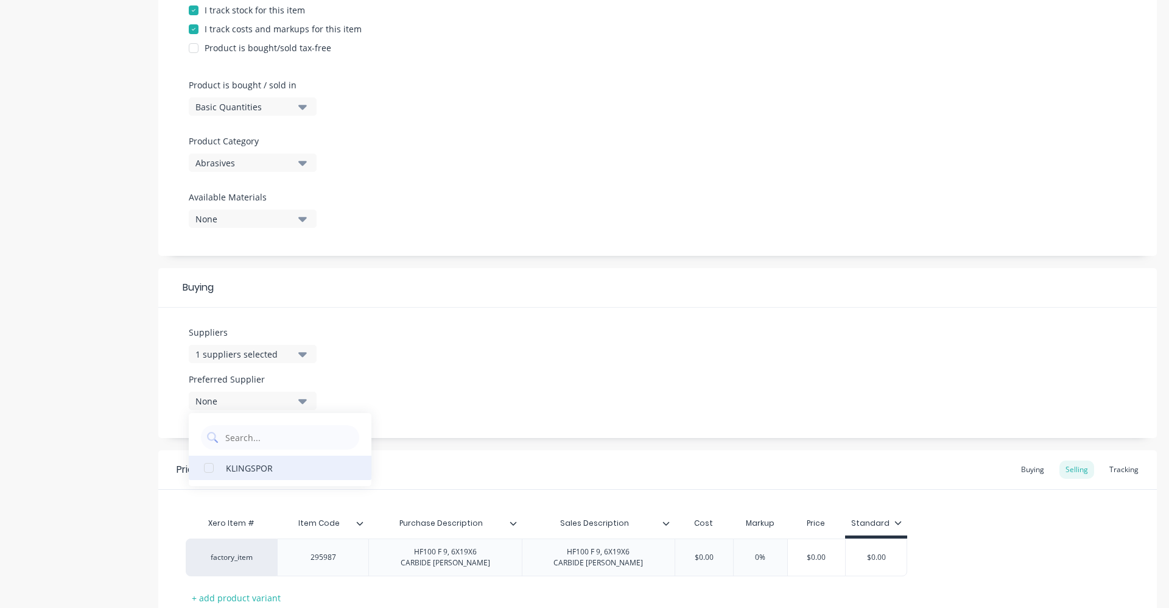
click at [274, 472] on div "KLINGSPOR" at bounding box center [287, 467] width 122 height 13
click at [400, 364] on div "Suppliers 1 suppliers selected KLI Preferred Supplier KLINGSPOR KLINGSPOR" at bounding box center [657, 372] width 999 height 130
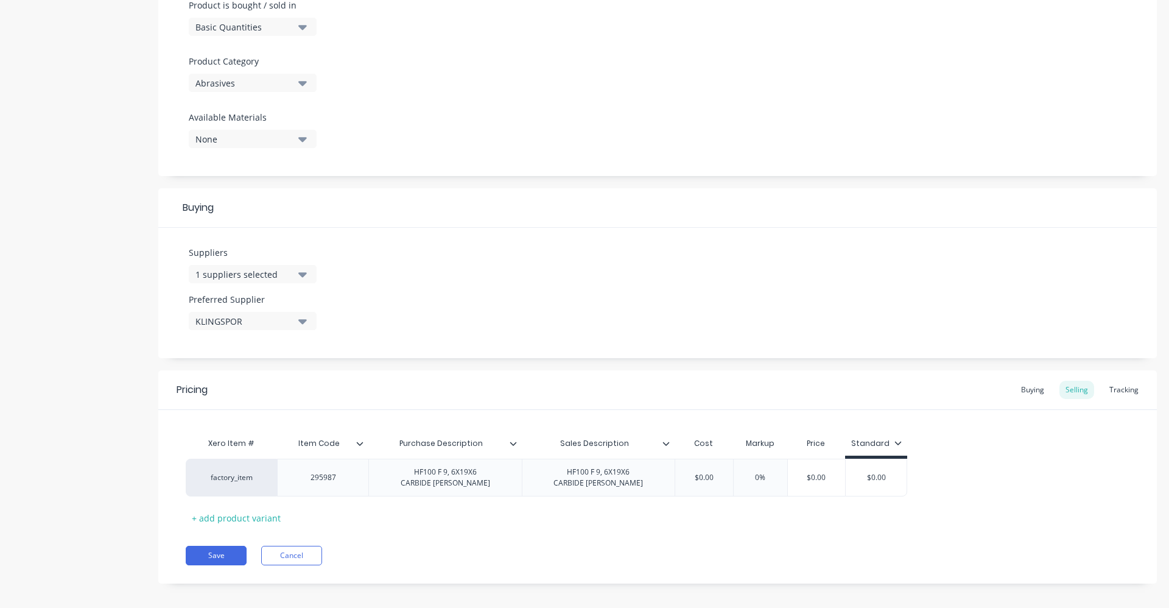
scroll to position [393, 0]
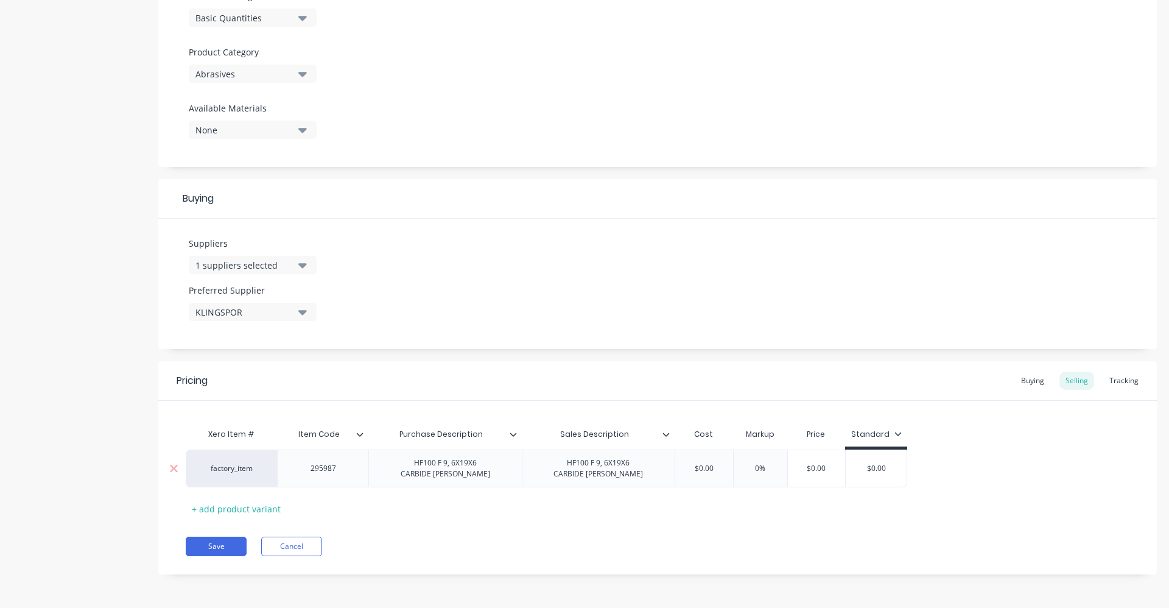
drag, startPoint x: 719, startPoint y: 466, endPoint x: 658, endPoint y: 465, distance: 61.5
click at [658, 465] on div "factory_item 295987 HF100 F 9, 6X19X6 CARBIDE [PERSON_NAME] HF100 F 9, 6X19X6 C…" at bounding box center [547, 468] width 722 height 38
type input "33.92"
click at [768, 466] on input "0%" at bounding box center [776, 468] width 61 height 11
type input "40%"
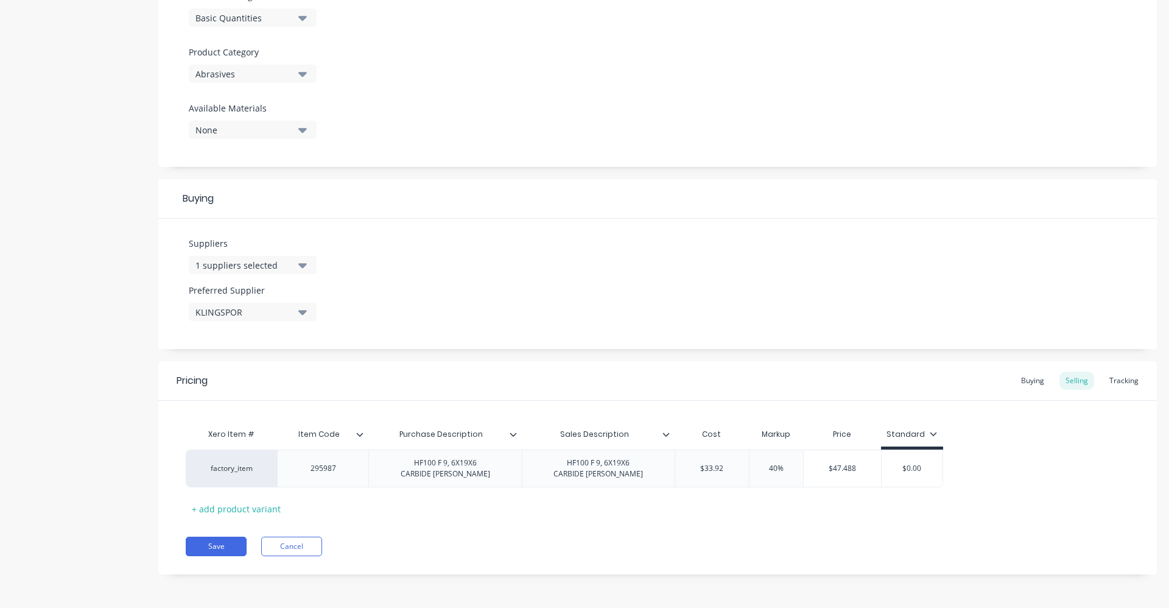
click at [848, 525] on div "Pricing Buying Selling Tracking Xero Item # Item Code Purchase Description Sale…" at bounding box center [657, 467] width 999 height 213
click at [1034, 380] on div "Buying" at bounding box center [1032, 380] width 35 height 18
drag, startPoint x: 714, startPoint y: 466, endPoint x: 677, endPoint y: 471, distance: 36.8
click at [677, 471] on input "$0.00" at bounding box center [707, 468] width 65 height 11
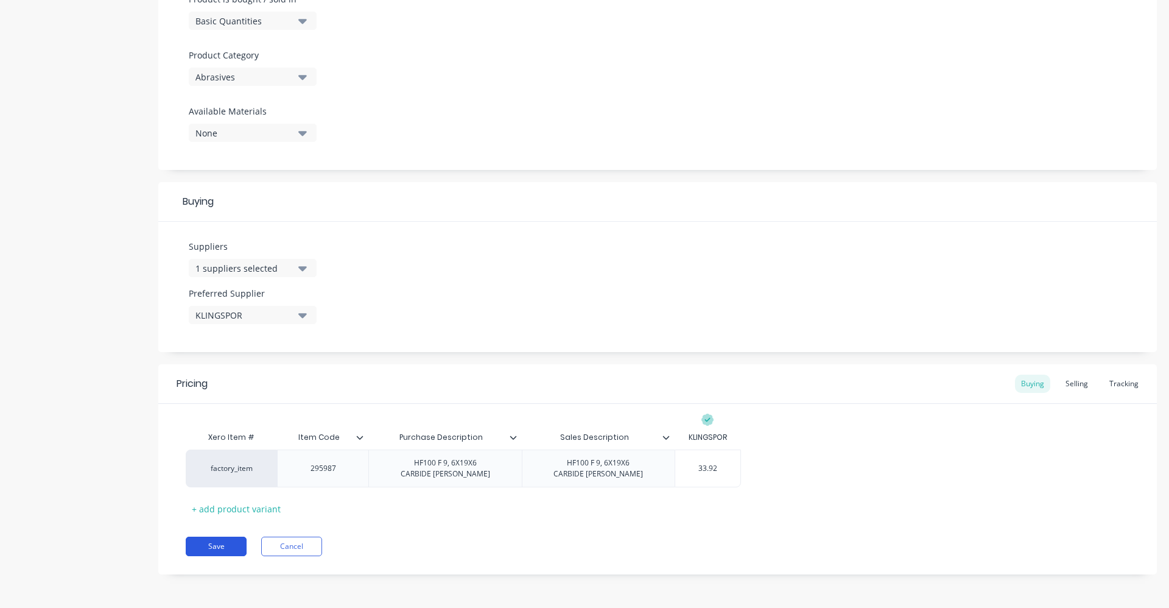
type input "33.92"
click at [230, 541] on button "Save" at bounding box center [216, 545] width 61 height 19
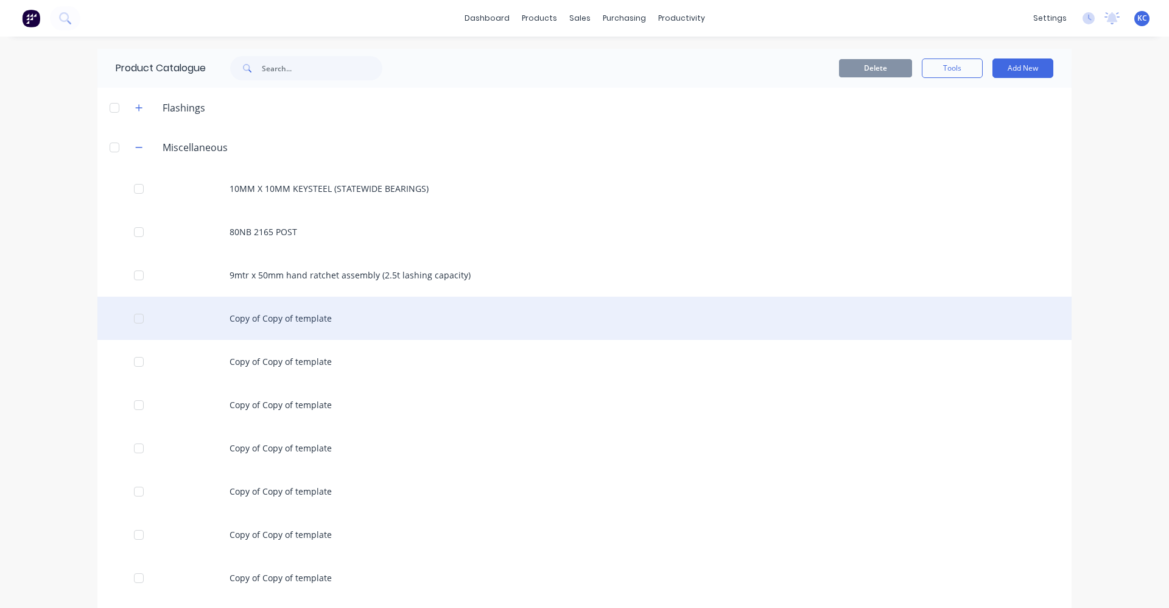
click at [304, 317] on div "Copy of Copy of template" at bounding box center [584, 318] width 974 height 43
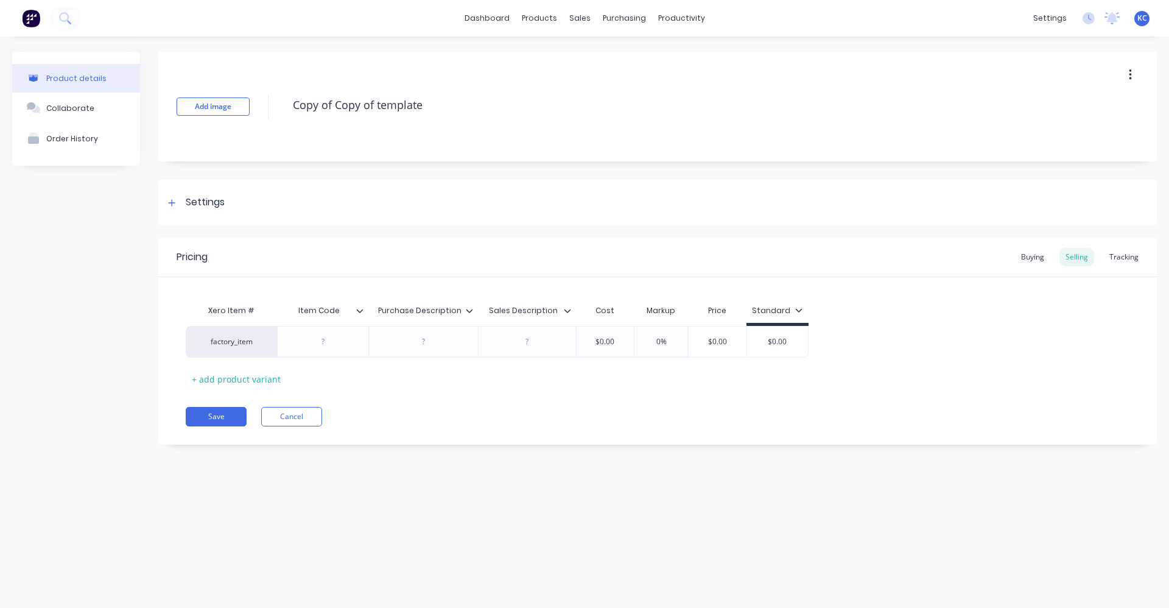
drag, startPoint x: 457, startPoint y: 103, endPoint x: 258, endPoint y: 104, distance: 199.1
click at [258, 104] on div "Add image Copy of Copy of template" at bounding box center [657, 107] width 999 height 110
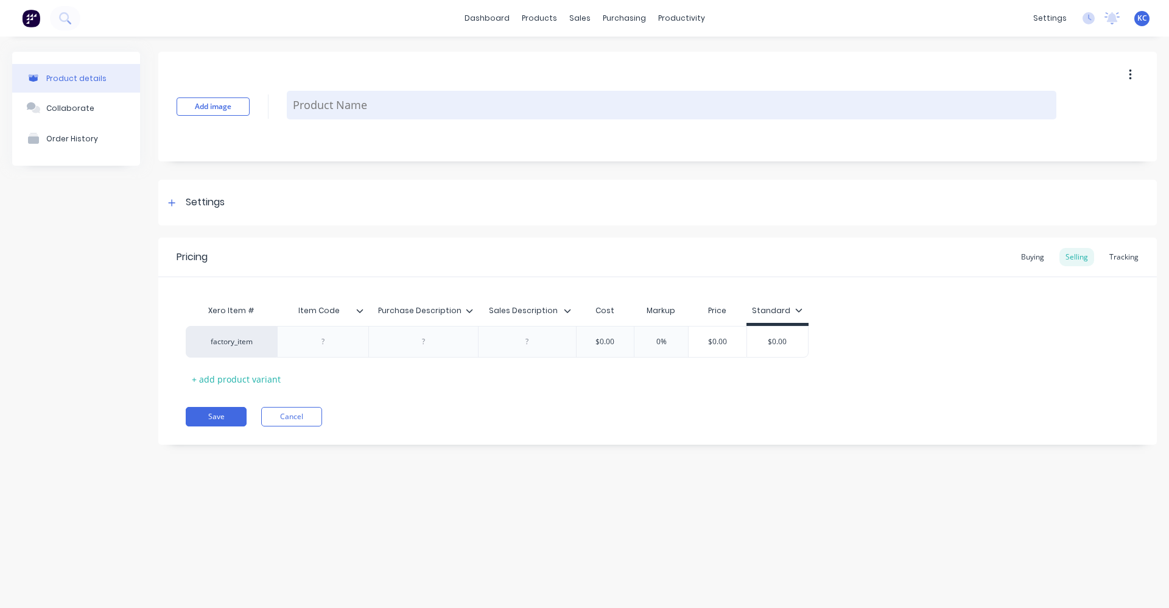
paste textarea "HF100 F 9, 6X19X6 CARBIDE [PERSON_NAME]"
click at [334, 107] on textarea "HF100 F 9, 6X19X6 CARBIDE [PERSON_NAME]" at bounding box center [672, 105] width 770 height 29
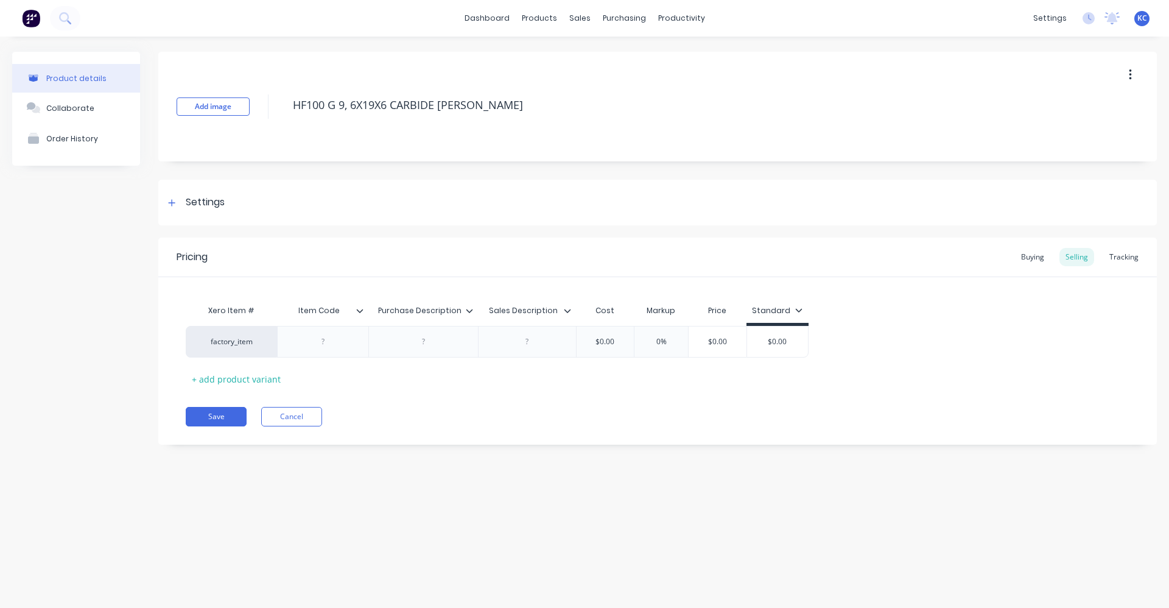
drag, startPoint x: 486, startPoint y: 110, endPoint x: 262, endPoint y: 94, distance: 224.6
click at [263, 94] on div "Add image HF100 G 9, 6X19X6 CARBIDE [PERSON_NAME]" at bounding box center [657, 107] width 999 height 110
type textarea "HF100 G 9, 6X19X6 CARBIDE [PERSON_NAME]"
click at [433, 345] on div at bounding box center [423, 342] width 61 height 16
paste div
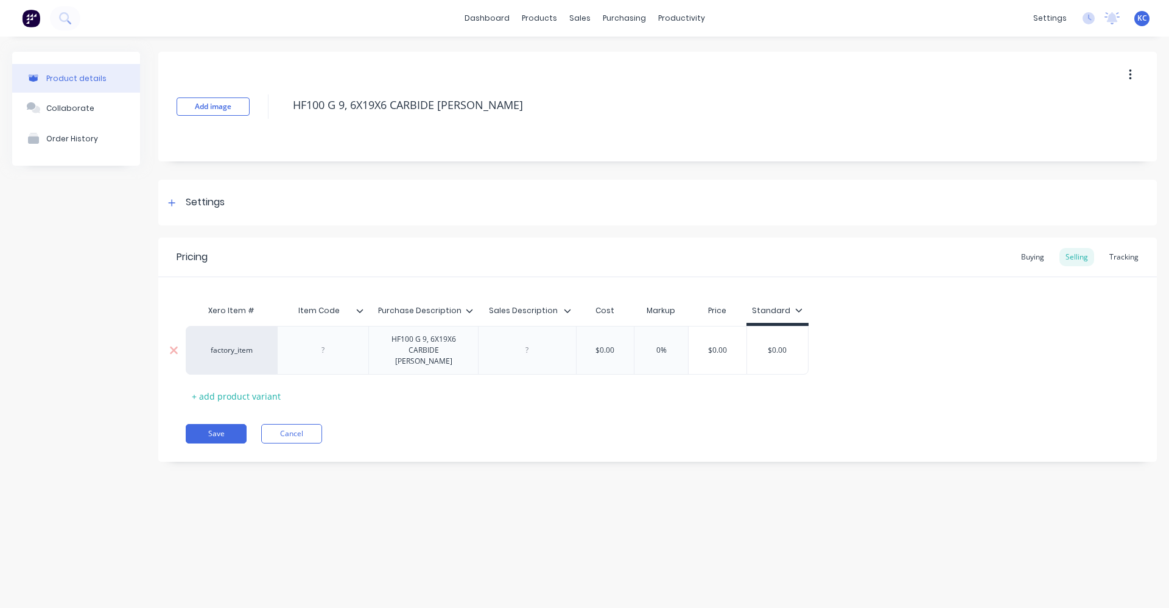
click at [515, 344] on div "factory_item HF100 G 9, 6X19X6 CARBIDE [PERSON_NAME] $0.00 0% $0.00 $0.00" at bounding box center [497, 350] width 623 height 49
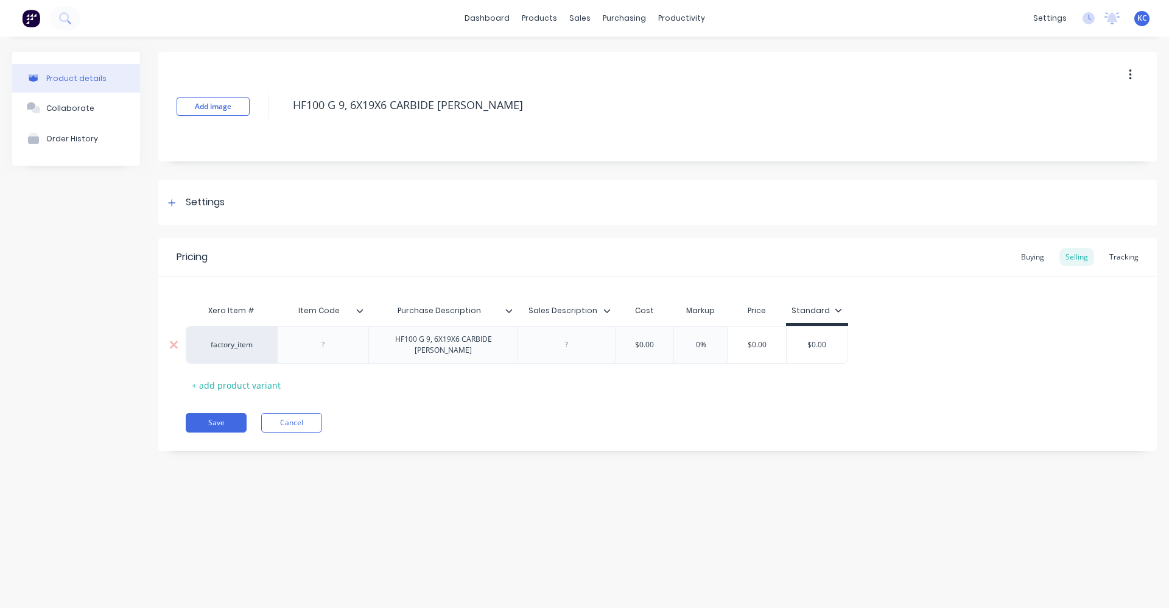
click at [559, 344] on div at bounding box center [566, 345] width 61 height 16
paste div
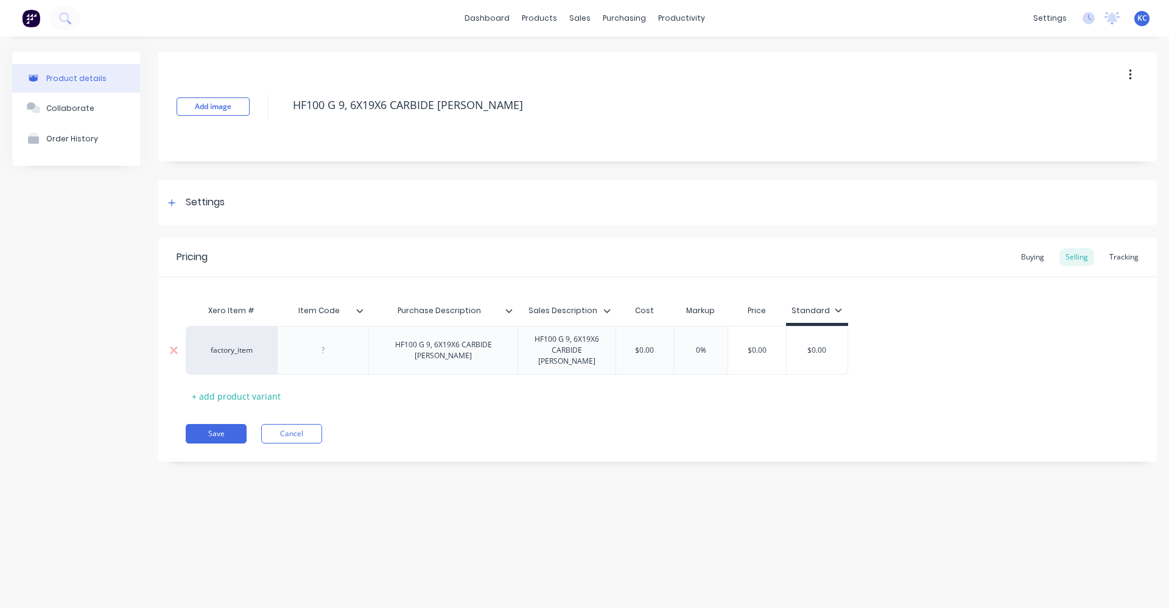
click at [453, 346] on div "HF100 G 9, 6X19X6 CARBIDE [PERSON_NAME]" at bounding box center [443, 350] width 139 height 27
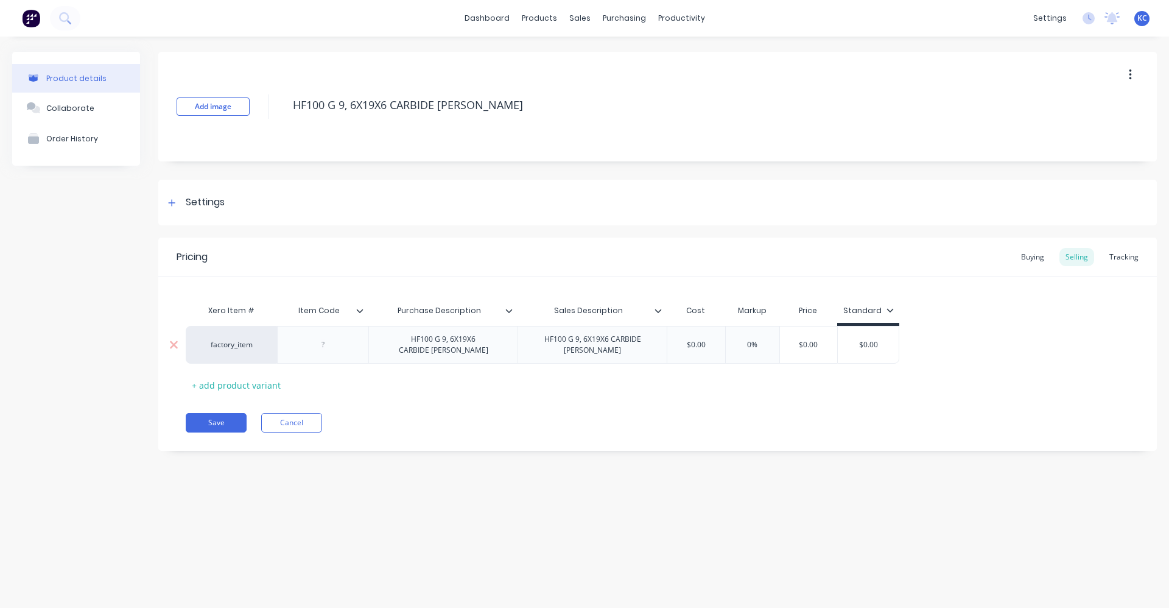
click at [602, 349] on div "HF100 G 9, 6X19X6 CARBIDE [PERSON_NAME]" at bounding box center [592, 344] width 139 height 27
click at [321, 345] on div at bounding box center [323, 345] width 61 height 16
click at [228, 195] on div "Settings" at bounding box center [657, 203] width 999 height 46
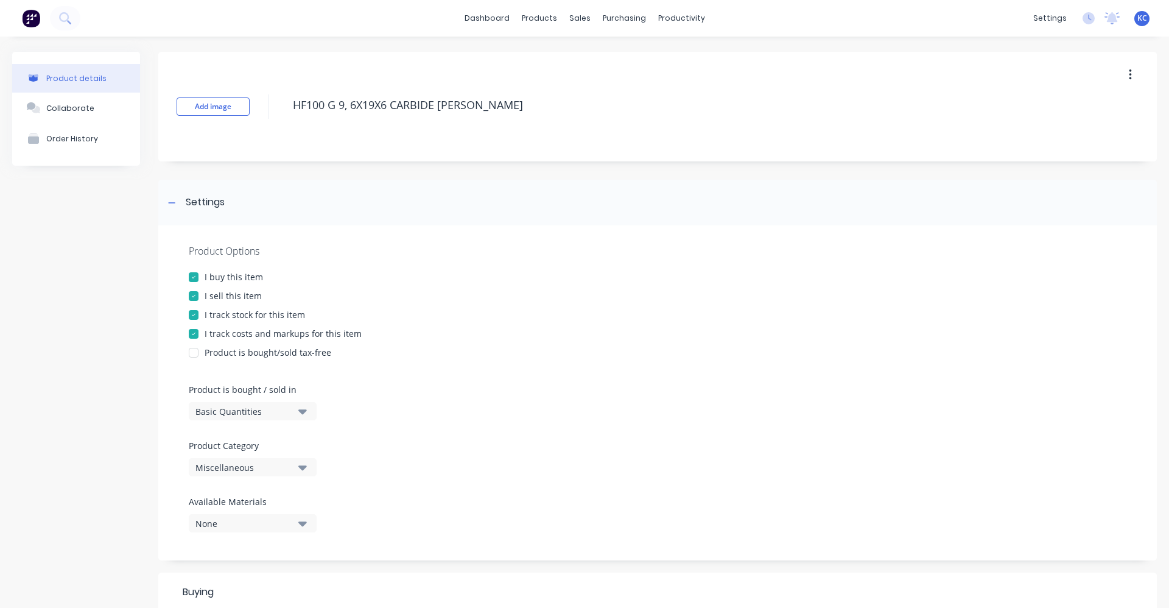
click at [302, 468] on icon "button" at bounding box center [302, 467] width 9 height 5
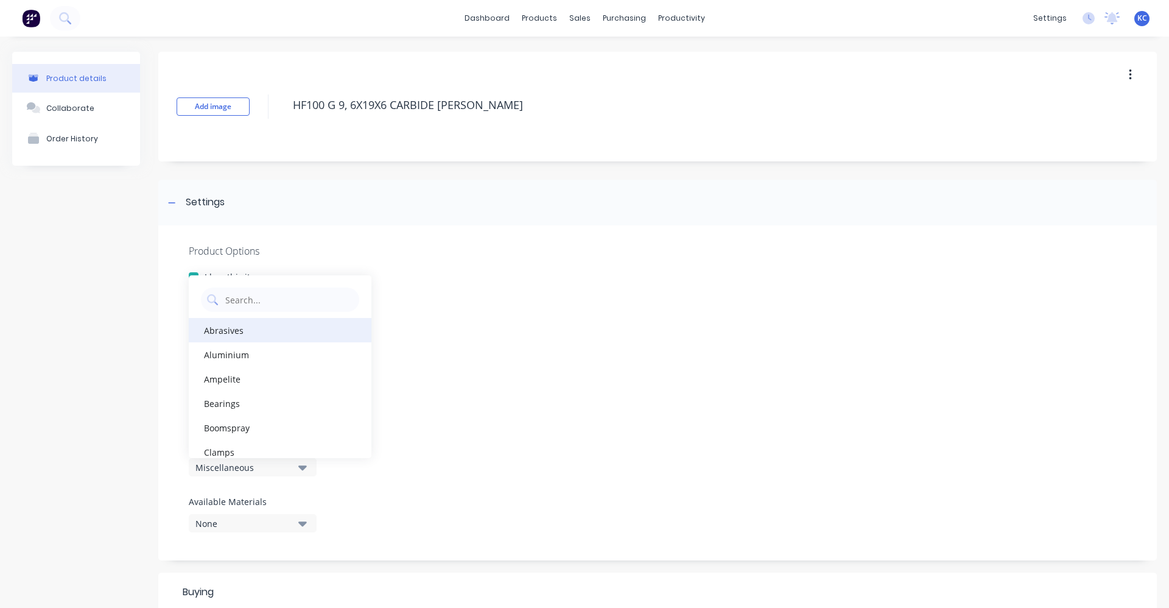
click at [286, 332] on div "Abrasives" at bounding box center [280, 330] width 183 height 24
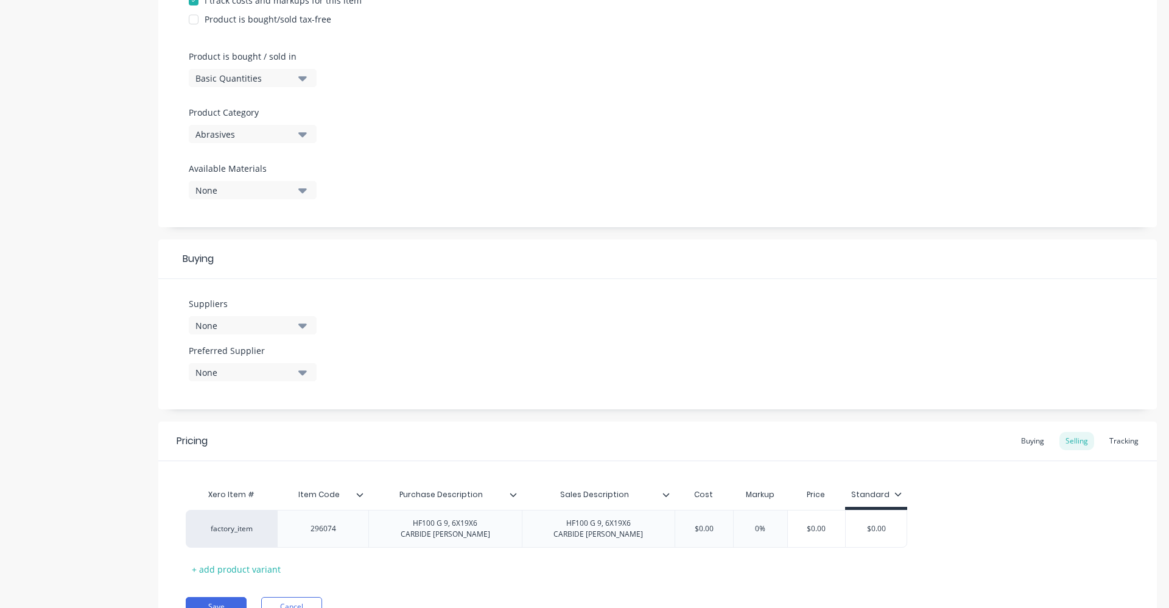
scroll to position [365, 0]
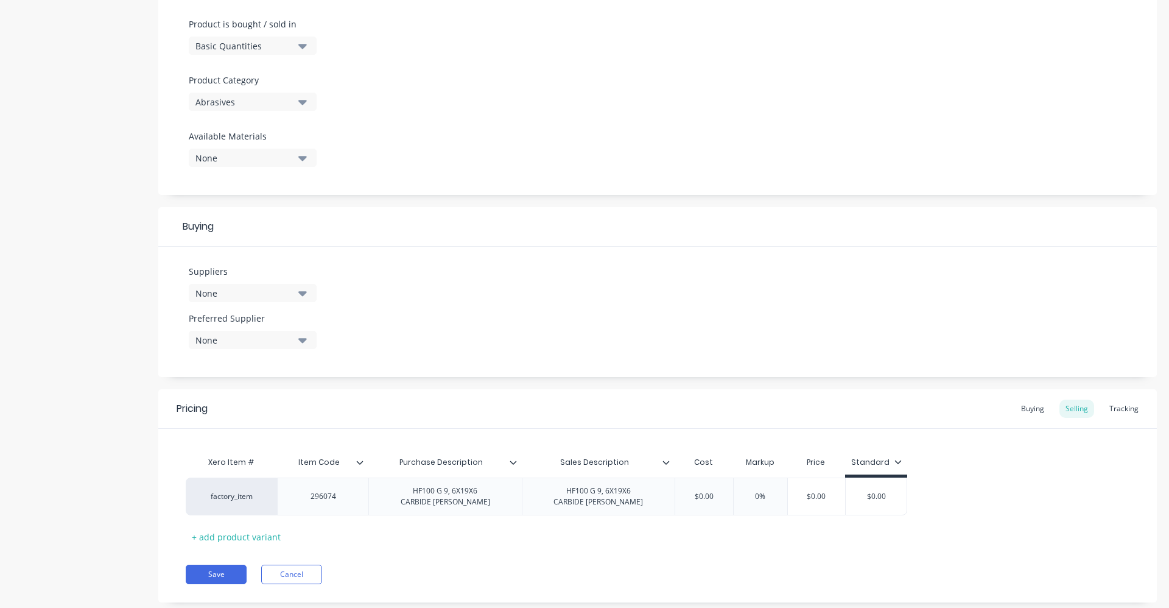
click at [306, 294] on icon "button" at bounding box center [302, 292] width 9 height 13
click at [301, 325] on input "text" at bounding box center [288, 329] width 129 height 24
type input "KLIN"
click at [269, 369] on button "KLINGSPOR" at bounding box center [280, 360] width 183 height 24
click at [446, 320] on div "Suppliers 1 suppliers selected KLIN KLINGSPOR Preferred Supplier None" at bounding box center [657, 312] width 999 height 130
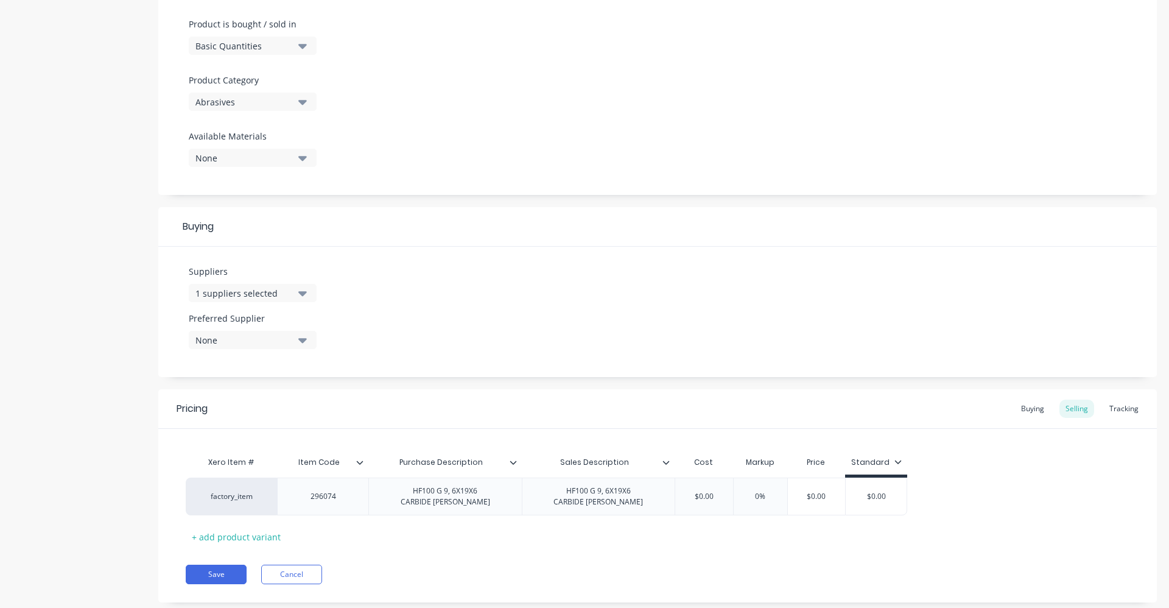
click at [275, 338] on div "None" at bounding box center [243, 340] width 97 height 13
click at [272, 406] on div "KLINGSPOR" at bounding box center [287, 406] width 122 height 13
click at [420, 307] on div "Suppliers 1 suppliers selected KLIN Preferred Supplier KLINGSPOR KLINGSPOR" at bounding box center [657, 312] width 999 height 130
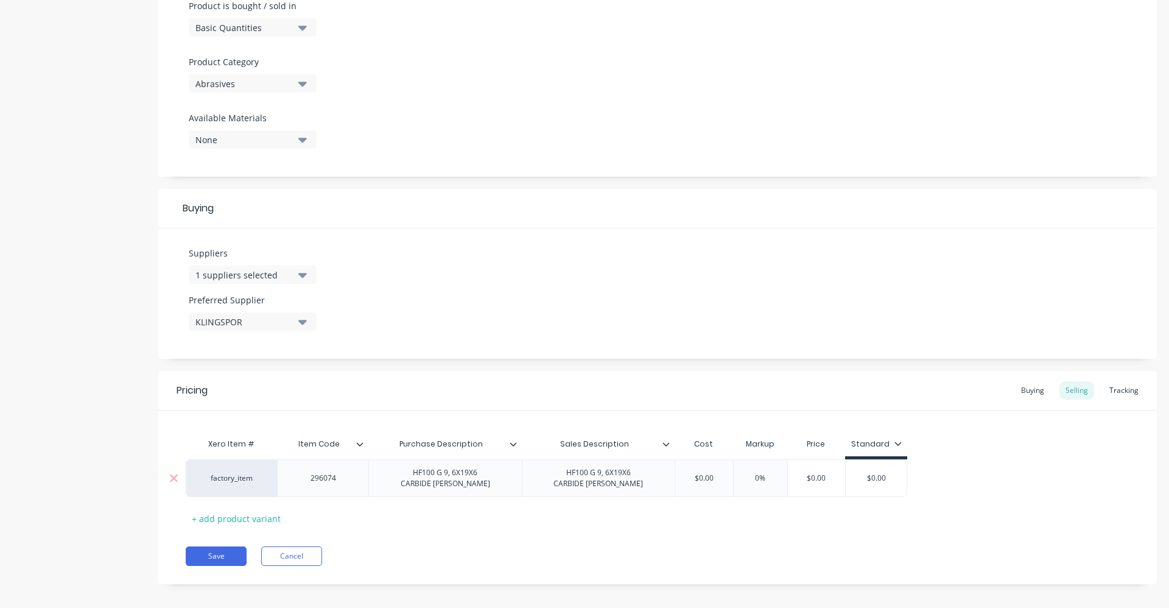
scroll to position [393, 0]
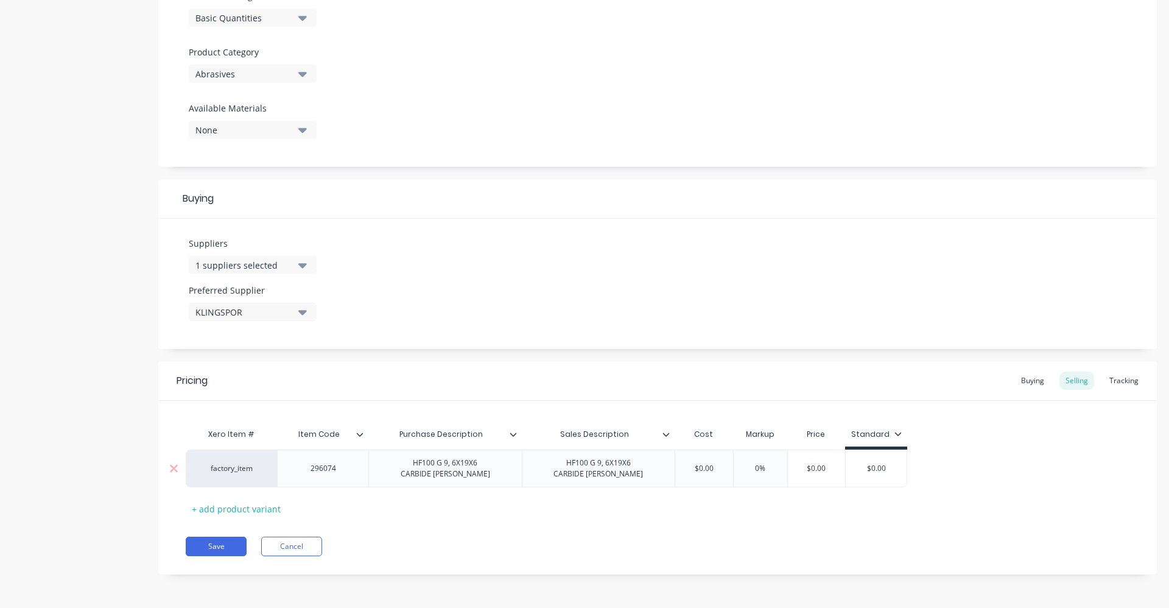
drag, startPoint x: 724, startPoint y: 470, endPoint x: 661, endPoint y: 457, distance: 64.0
click at [661, 457] on div "factory_item 296074 HF100 G 9, 6X19X6 CARBIDE [PERSON_NAME] HF100 G 9, 6X19X6 C…" at bounding box center [547, 468] width 722 height 38
type input "36.19"
click at [771, 469] on input "0%" at bounding box center [776, 468] width 61 height 11
type input "40%"
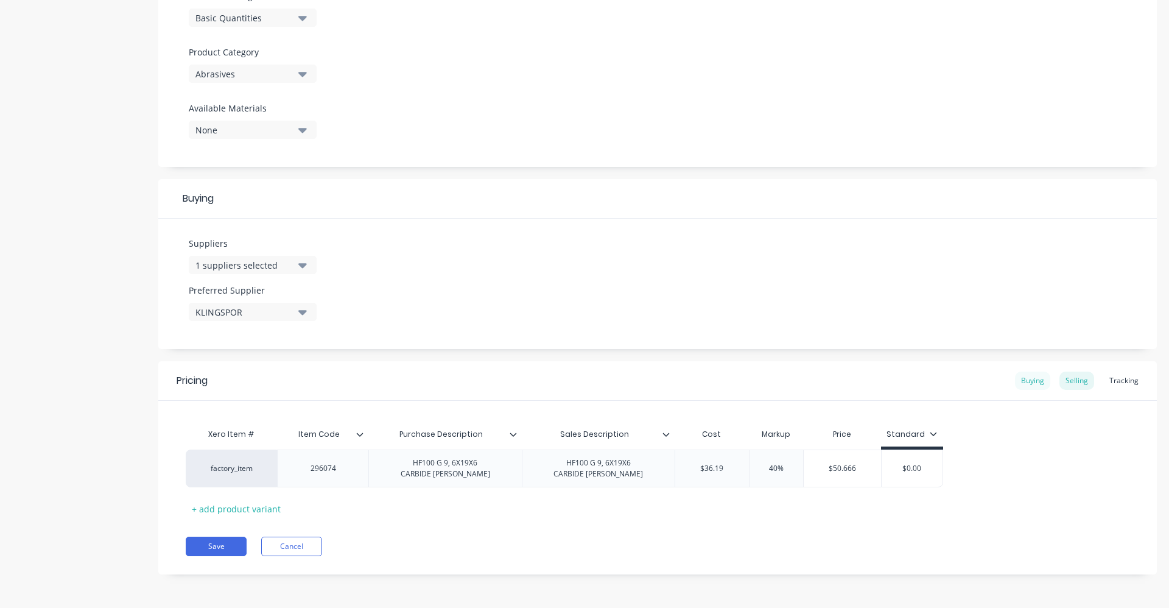
click at [1027, 379] on div "Buying" at bounding box center [1032, 380] width 35 height 18
drag, startPoint x: 721, startPoint y: 466, endPoint x: 683, endPoint y: 475, distance: 38.8
click at [683, 475] on div "$0.00 $0.00" at bounding box center [707, 468] width 65 height 30
type input "36.19"
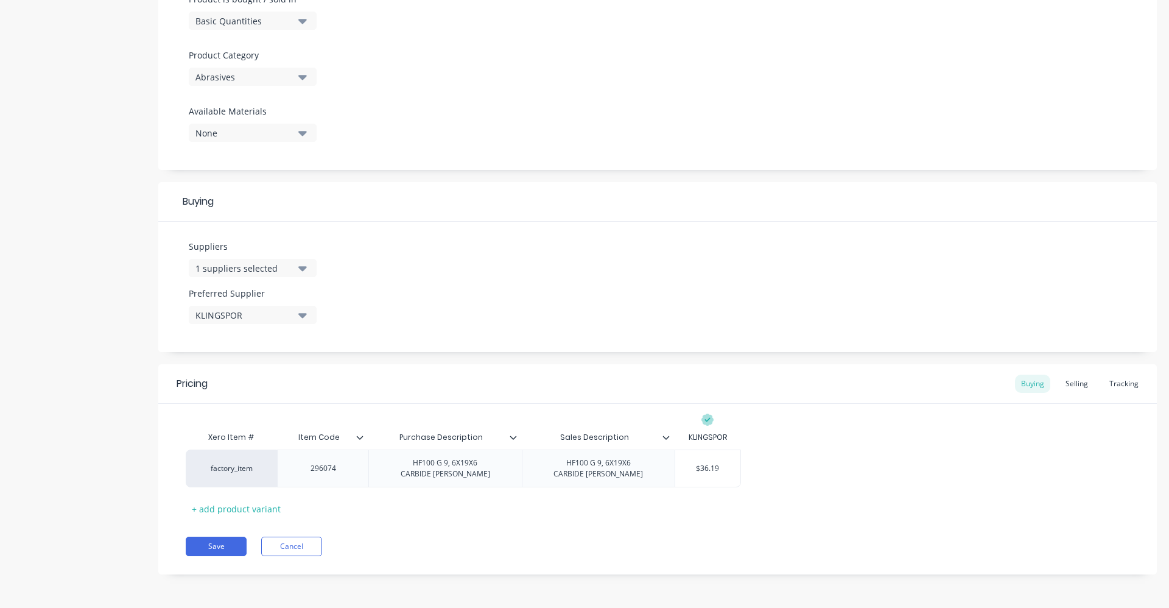
click at [821, 466] on div "factory_item 296074 HF100 G 9, 6X19X6 CARBIDE [PERSON_NAME] HF100 G 9, 6X19X6 C…" at bounding box center [658, 468] width 944 height 38
click at [1069, 381] on div "Selling" at bounding box center [1076, 383] width 35 height 18
click at [229, 558] on button "Save" at bounding box center [216, 548] width 61 height 19
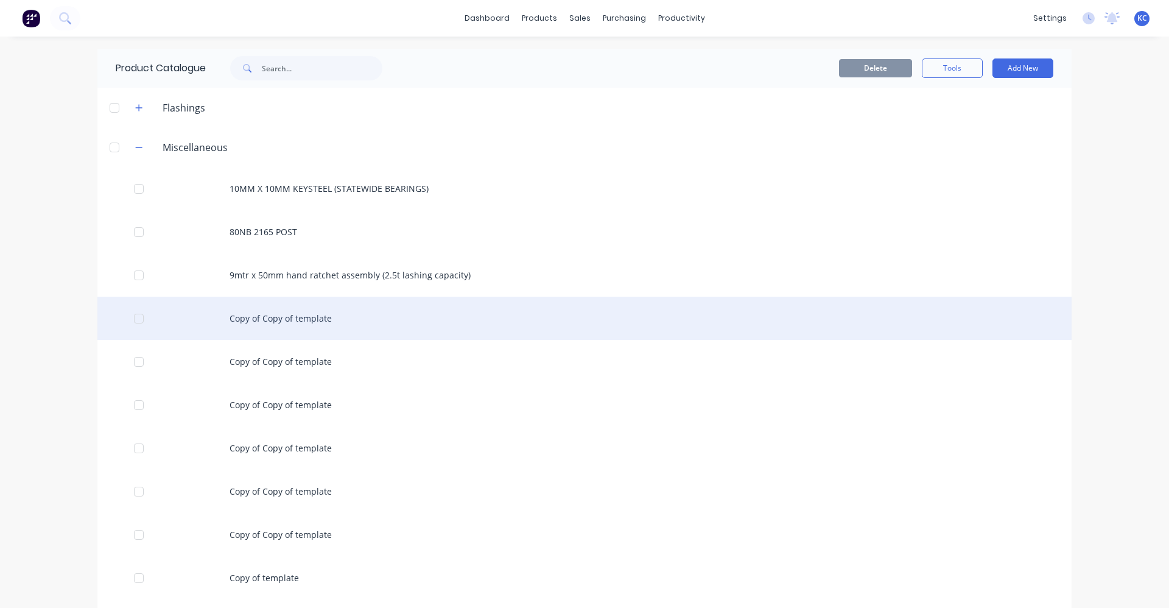
click at [326, 320] on div "Copy of Copy of template" at bounding box center [584, 318] width 974 height 43
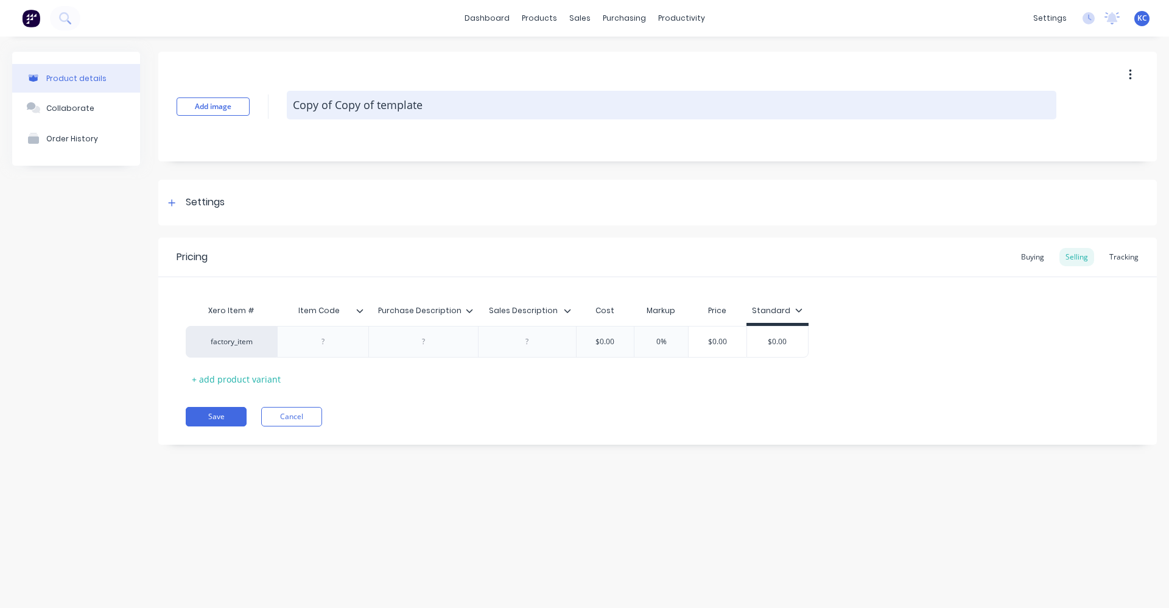
click at [433, 99] on textarea "Copy of Copy of template" at bounding box center [672, 105] width 770 height 29
click at [297, 99] on textarea "Copy of Copy of template" at bounding box center [672, 105] width 770 height 29
type textarea "C"
paste textarea "HF100 G 9, 6X19X6 CARBIDE [PERSON_NAME]"
click at [334, 104] on textarea "HF100 G 9, 6X19X6 CARBIDE [PERSON_NAME]" at bounding box center [672, 105] width 770 height 29
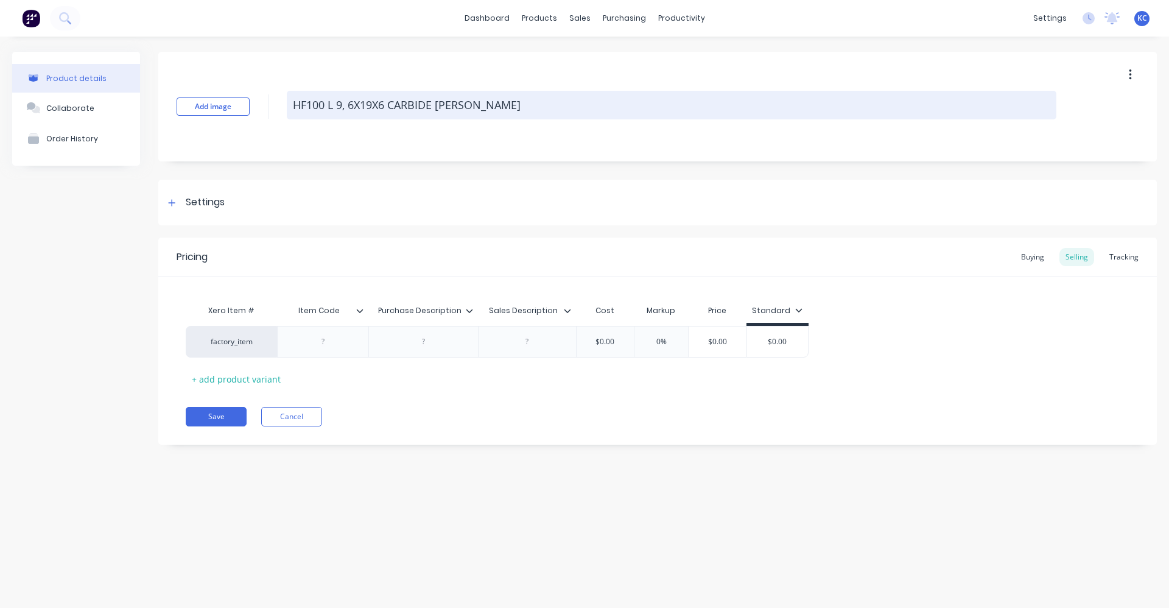
click at [370, 104] on textarea "HF100 L 9, 6X19X6 CARBIDE [PERSON_NAME]" at bounding box center [672, 105] width 770 height 29
click at [468, 100] on textarea "HF100 L 9, 6X30X6 CARBIDE [PERSON_NAME]" at bounding box center [672, 105] width 770 height 29
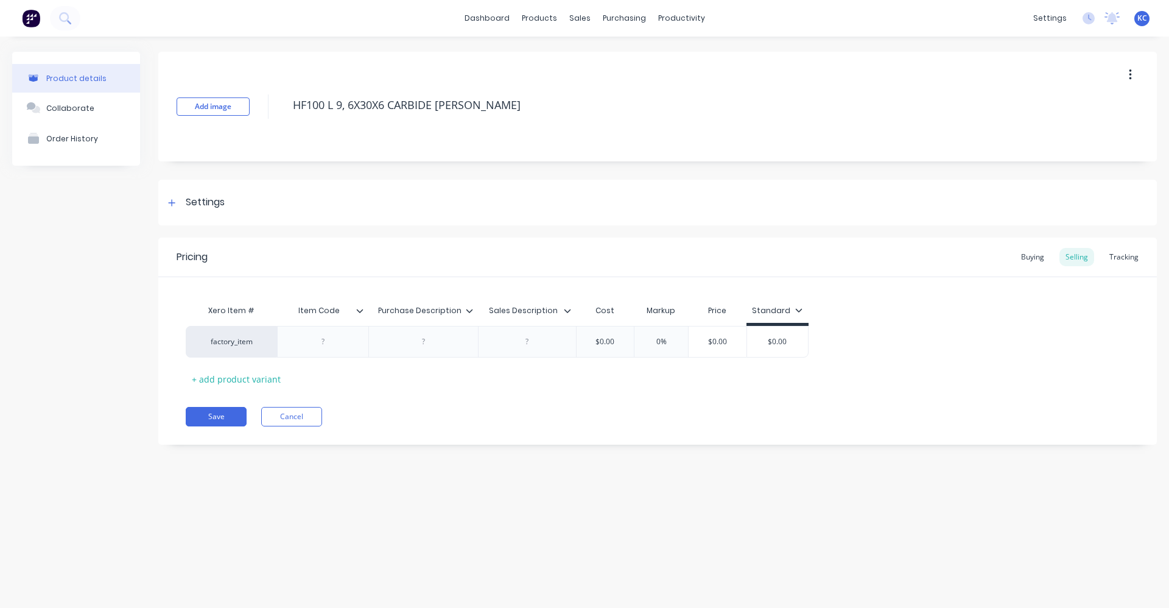
drag, startPoint x: 468, startPoint y: 100, endPoint x: 291, endPoint y: 86, distance: 177.1
click at [291, 86] on div "Add image HF100 L 9, 6X30X6 CARBIDE [PERSON_NAME]" at bounding box center [657, 107] width 999 height 110
type textarea "HF100 L 9, 6X30X6 CARBIDE [PERSON_NAME]"
click at [418, 341] on div at bounding box center [423, 342] width 61 height 16
paste div
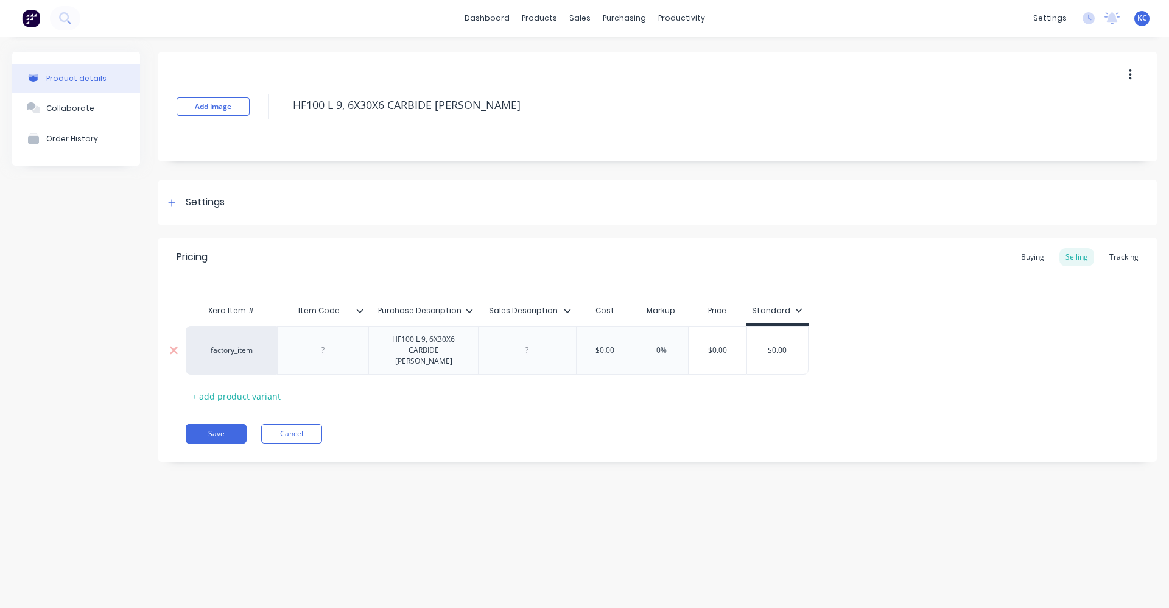
click at [512, 342] on div "factory_item HF100 L 9, 6X30X6 CARBIDE [PERSON_NAME] $0.00 0% $0.00 $0.00" at bounding box center [497, 350] width 623 height 49
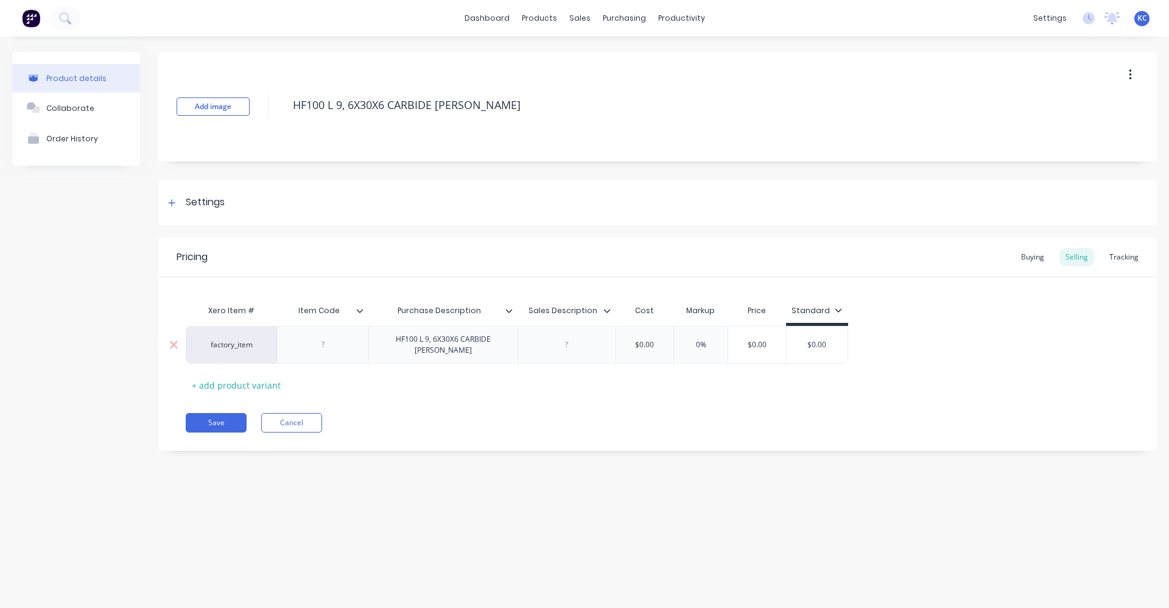
click at [552, 348] on div at bounding box center [566, 345] width 61 height 16
paste div
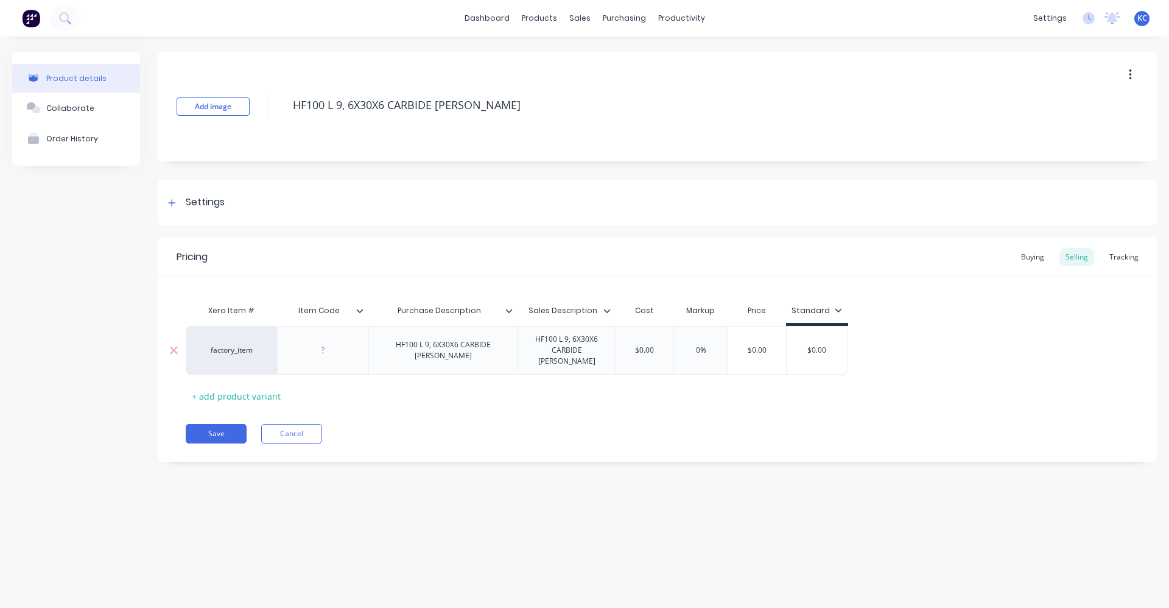
click at [453, 349] on div "HF100 L 9, 6X30X6 CARBIDE [PERSON_NAME]" at bounding box center [443, 350] width 139 height 27
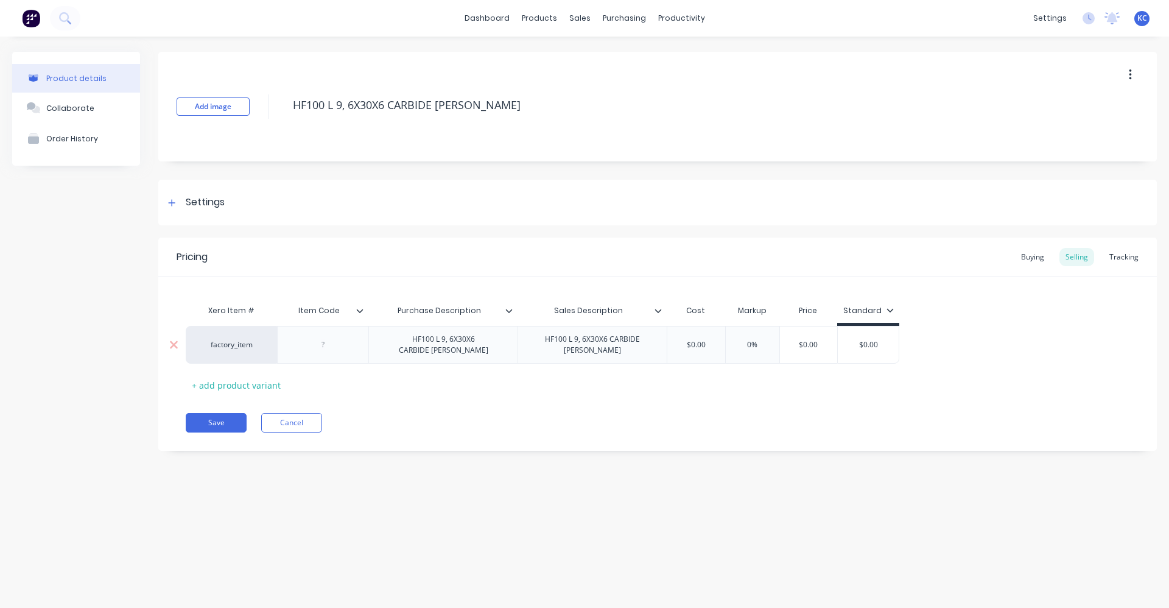
click at [605, 346] on div "HF100 L 9, 6X30X6 CARBIDE [PERSON_NAME]" at bounding box center [592, 344] width 139 height 27
click at [337, 344] on div at bounding box center [323, 345] width 61 height 16
click at [477, 399] on div "Pricing Buying Selling Tracking Xero Item # Item Code Purchase Description Sale…" at bounding box center [657, 343] width 999 height 213
drag, startPoint x: 725, startPoint y: 349, endPoint x: 693, endPoint y: 349, distance: 32.3
click at [693, 349] on input "$0.00" at bounding box center [703, 344] width 61 height 11
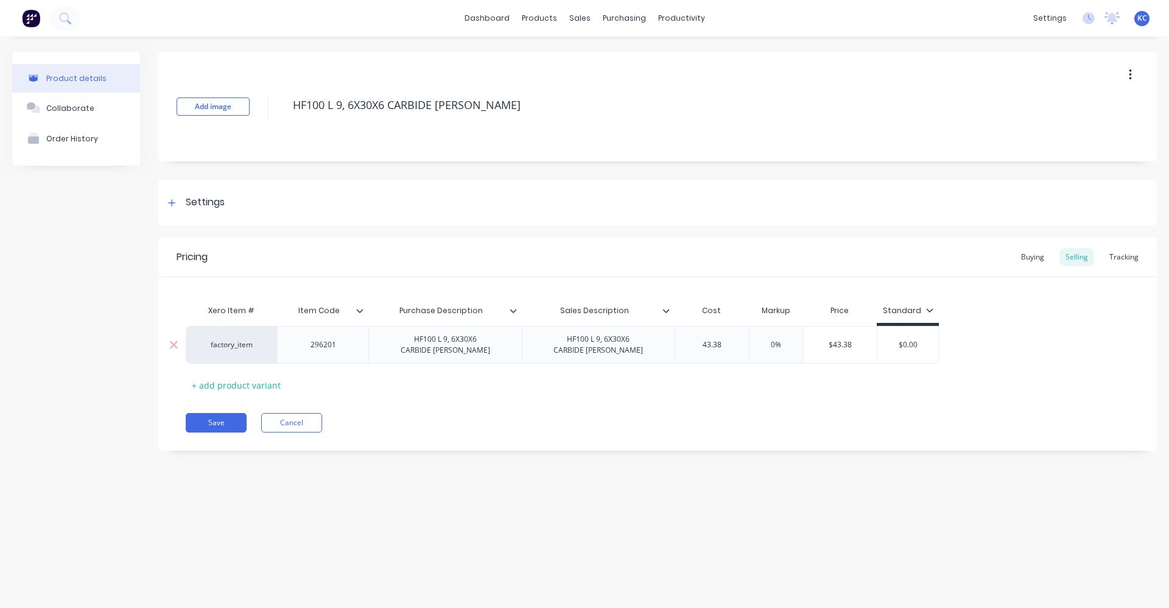
type input "43.38"
click at [762, 343] on input "0%" at bounding box center [776, 344] width 61 height 11
type input "40%"
click at [852, 397] on div "Pricing Buying Selling Tracking Xero Item # Item Code Purchase Description Sale…" at bounding box center [657, 343] width 999 height 213
click at [1043, 252] on div "Buying" at bounding box center [1032, 257] width 35 height 18
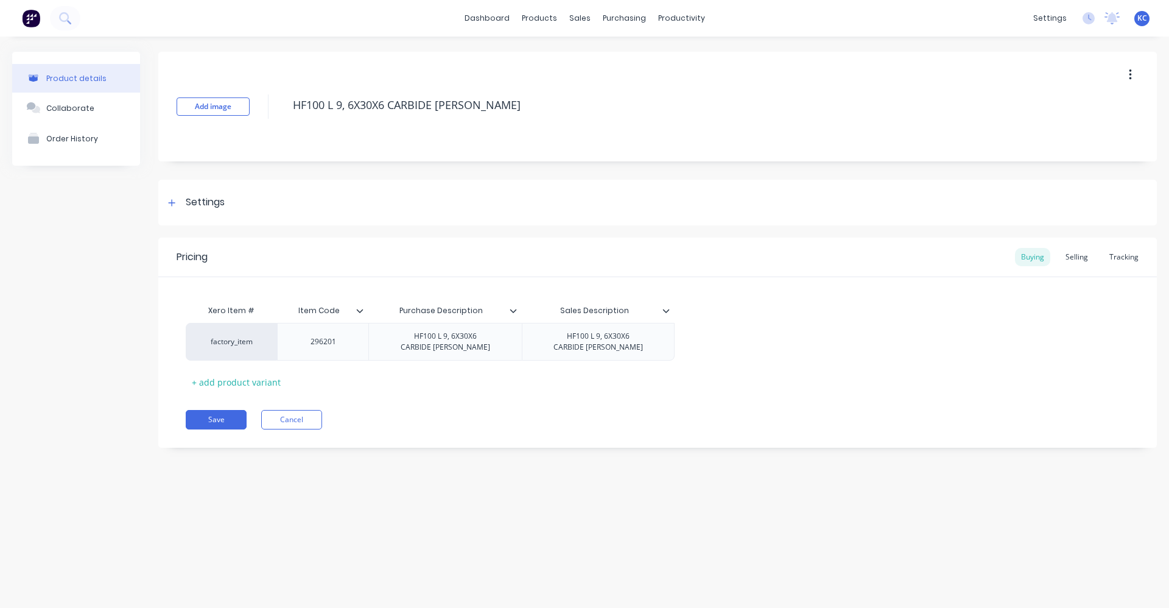
click at [200, 202] on div "Settings" at bounding box center [205, 202] width 39 height 15
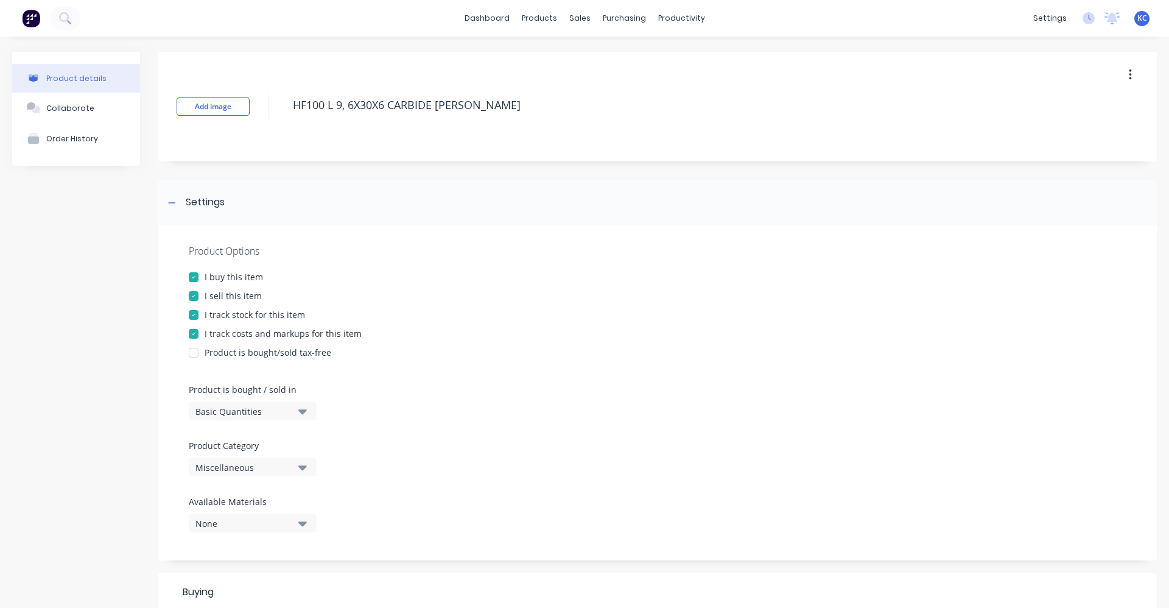
click at [303, 472] on icon "button" at bounding box center [302, 466] width 9 height 13
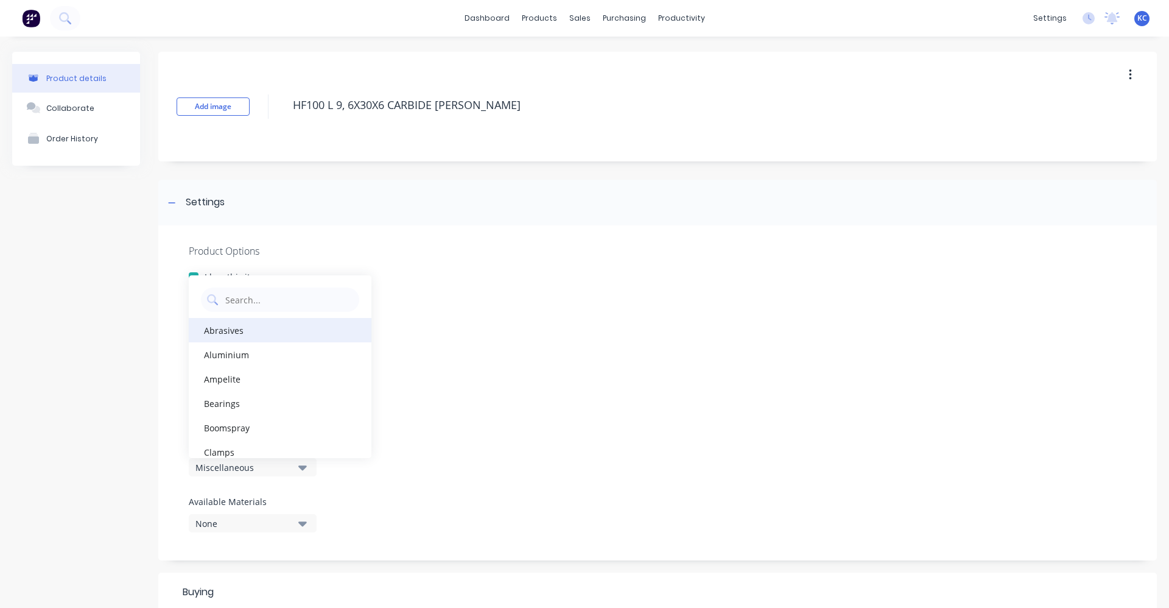
click at [276, 329] on div "Abrasives" at bounding box center [280, 330] width 183 height 24
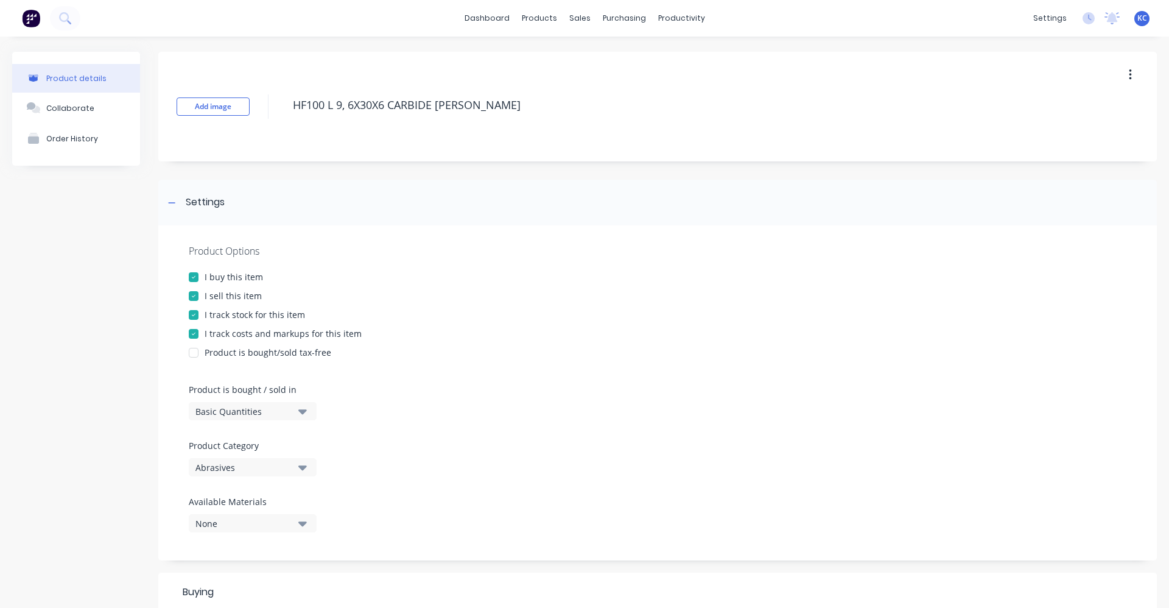
scroll to position [365, 0]
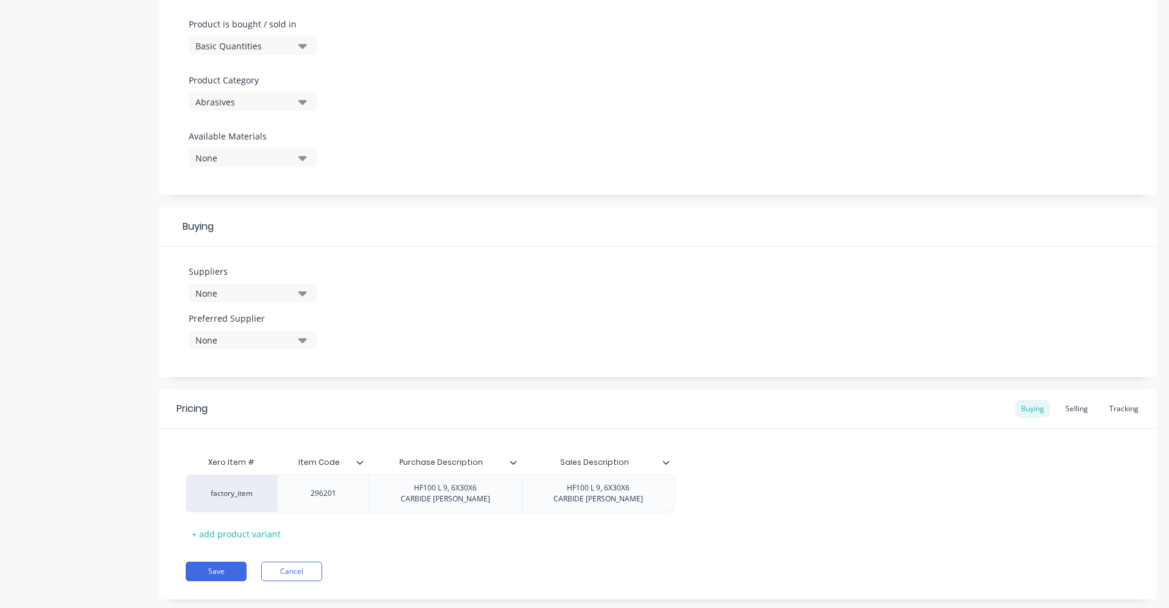
click at [247, 290] on div "None" at bounding box center [243, 293] width 97 height 13
click at [260, 331] on input "text" at bounding box center [288, 329] width 129 height 24
type input "KLIN"
click at [251, 361] on div "KLINGSPOR" at bounding box center [287, 359] width 122 height 13
click at [472, 294] on div "Suppliers 1 suppliers selected KLIN KLINGSPOR Preferred Supplier None" at bounding box center [657, 312] width 999 height 130
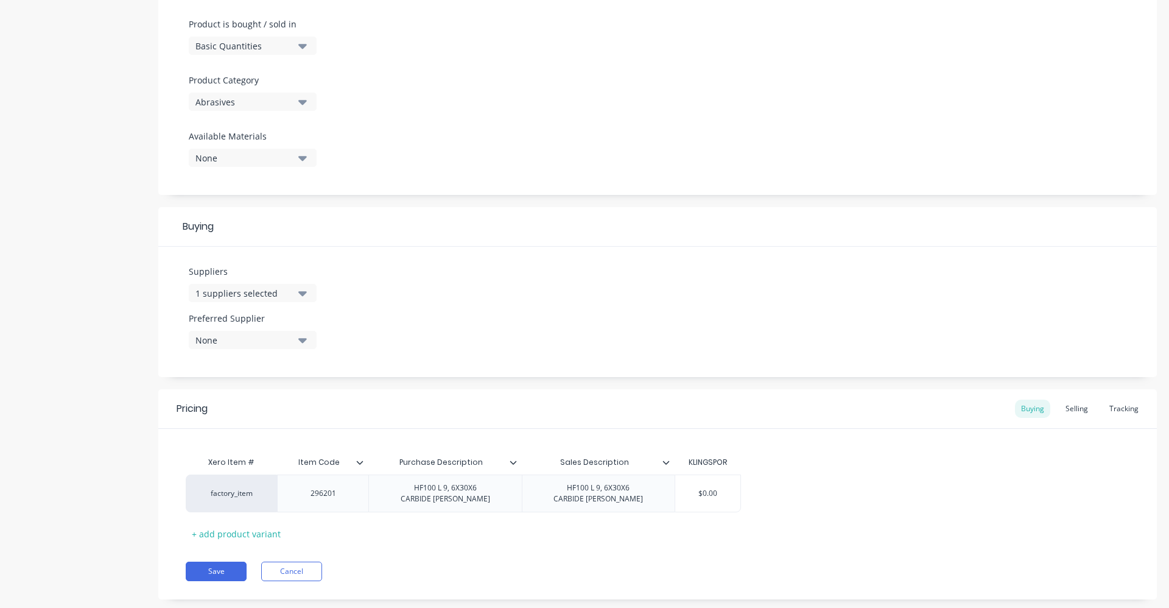
click at [269, 342] on div "None" at bounding box center [243, 340] width 97 height 13
click at [271, 406] on div "KLINGSPOR" at bounding box center [287, 406] width 122 height 13
click at [452, 325] on div "Suppliers 1 suppliers selected KLIN Preferred Supplier KLINGSPOR KLINGSPOR" at bounding box center [657, 312] width 999 height 130
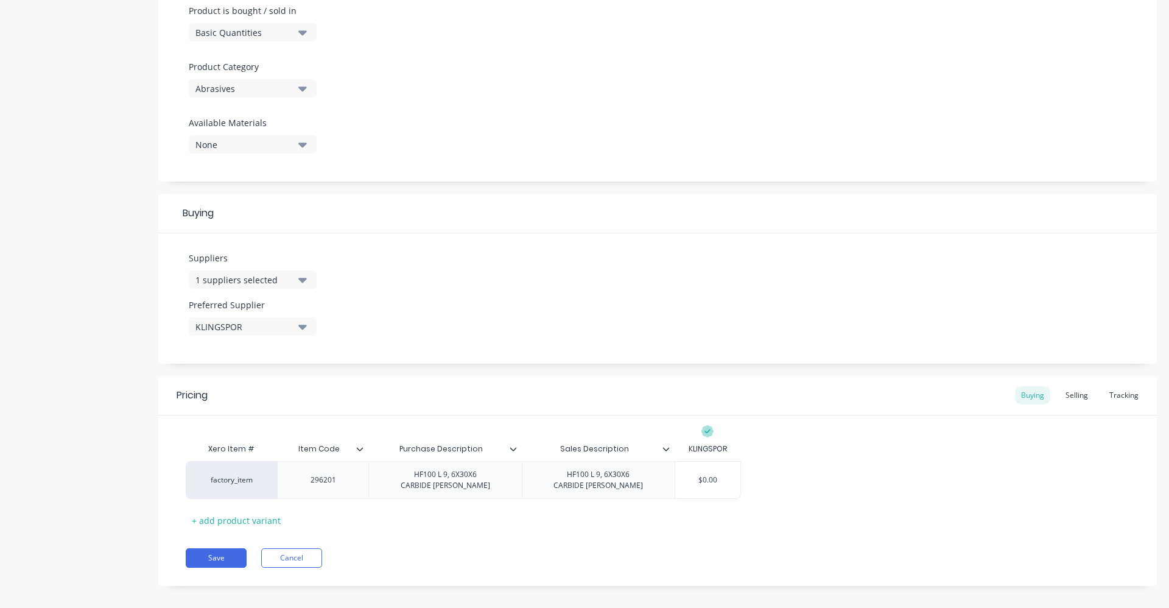
scroll to position [390, 0]
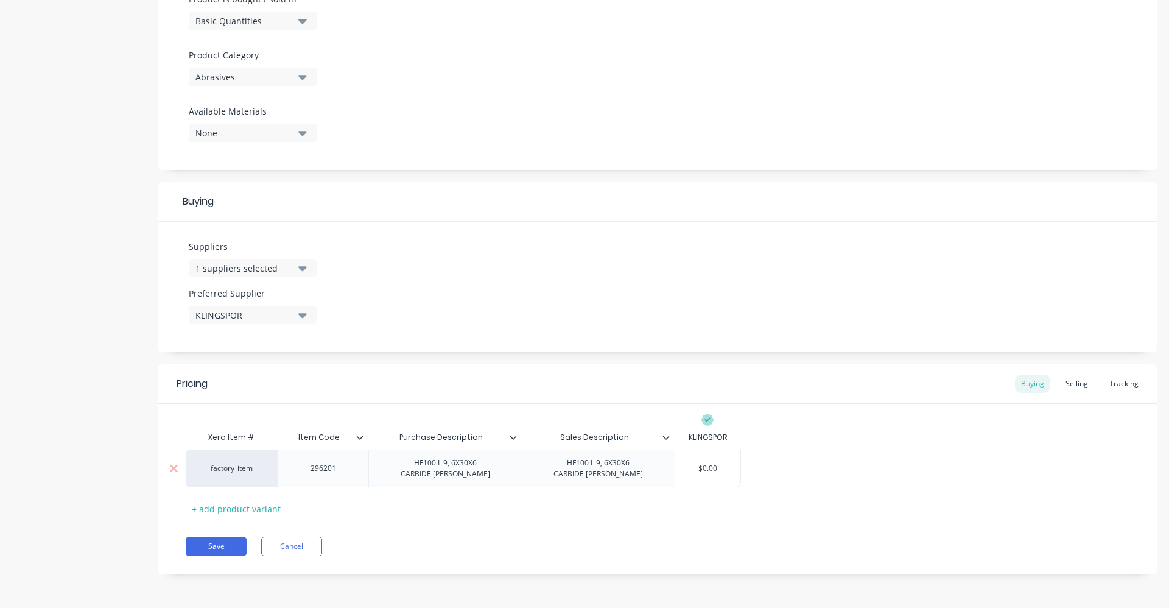
drag, startPoint x: 726, startPoint y: 469, endPoint x: 678, endPoint y: 469, distance: 48.1
click at [678, 469] on input "$0.00" at bounding box center [707, 468] width 65 height 11
type input "43.38"
click at [820, 475] on div "factory_item 296201 HF100 L 9, 6X30X6 CARBIDE [PERSON_NAME] HF100 L 9, 6X30X6 C…" at bounding box center [658, 468] width 944 height 38
click at [1066, 383] on div "Selling" at bounding box center [1076, 383] width 35 height 18
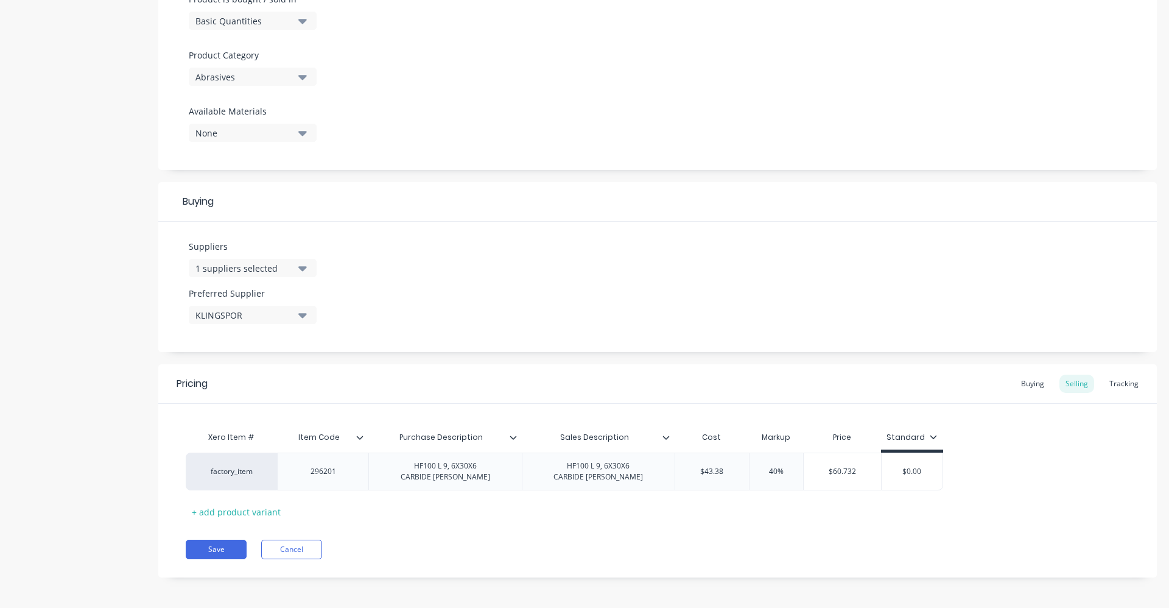
click at [821, 535] on div "Pricing Buying Selling Tracking Xero Item # Item Code Purchase Description Sale…" at bounding box center [657, 470] width 999 height 213
click at [211, 549] on button "Save" at bounding box center [216, 548] width 61 height 19
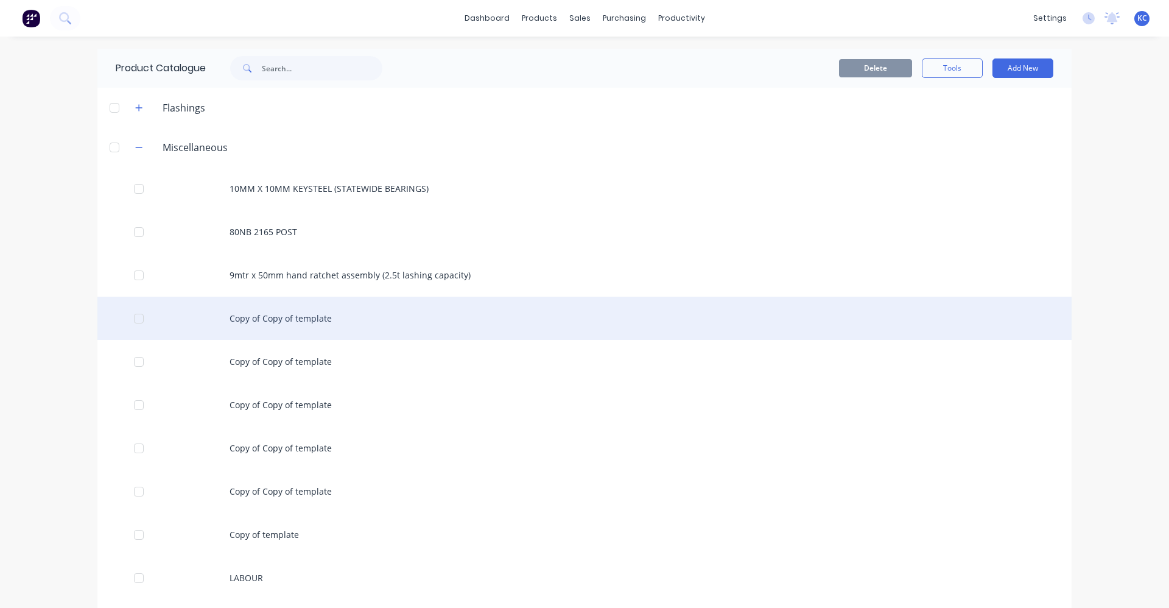
click at [306, 315] on div "Copy of Copy of template" at bounding box center [584, 318] width 974 height 43
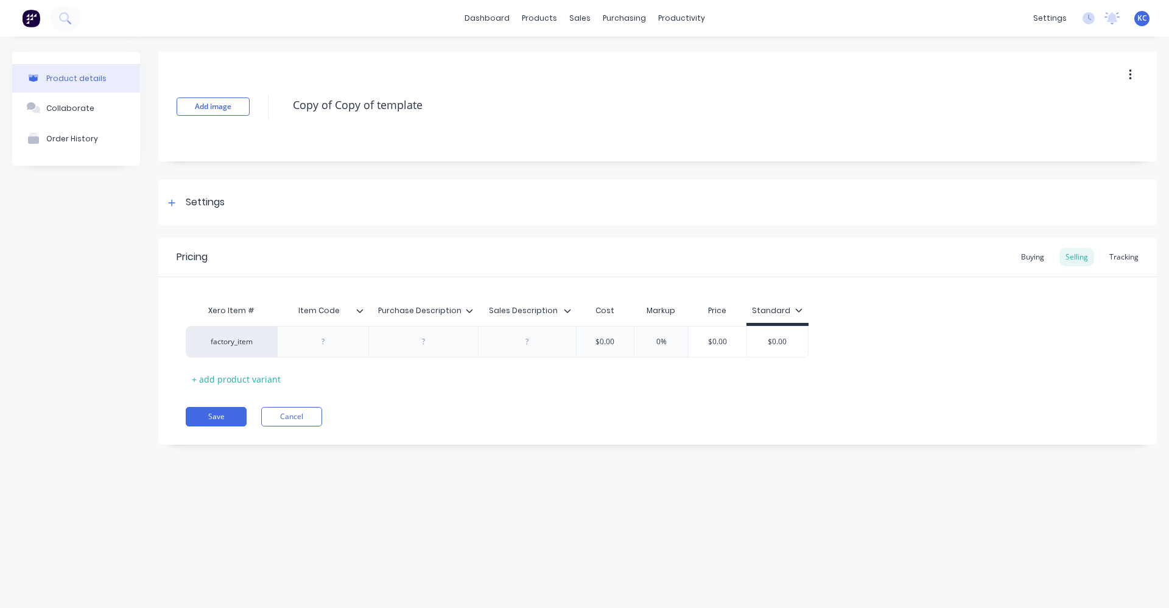
drag, startPoint x: 423, startPoint y: 110, endPoint x: 293, endPoint y: 121, distance: 130.1
click at [293, 121] on div "Copy of Copy of template" at bounding box center [672, 107] width 770 height 32
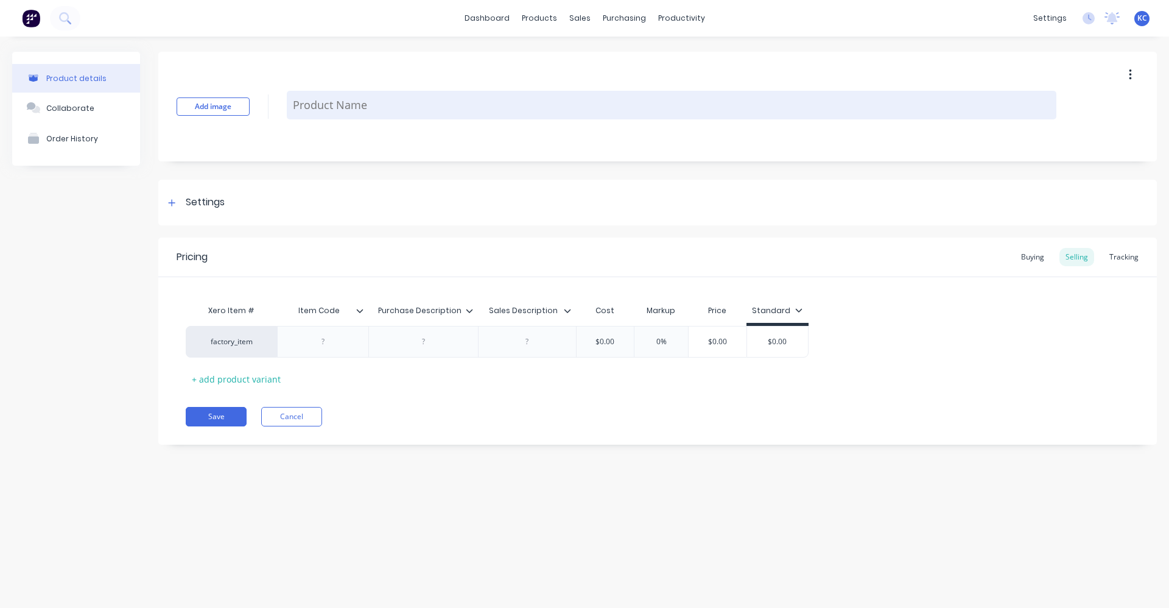
paste textarea "HF100 L 9, 6X30X6 CARBIDE [PERSON_NAME]"
click at [331, 102] on textarea "HF100 L 9, 6X30X6 CARBIDE [PERSON_NAME]" at bounding box center [672, 105] width 770 height 29
click at [340, 108] on textarea "HF100 B 9, 6X30X6 CARBIDE [PERSON_NAME]" at bounding box center [672, 105] width 770 height 29
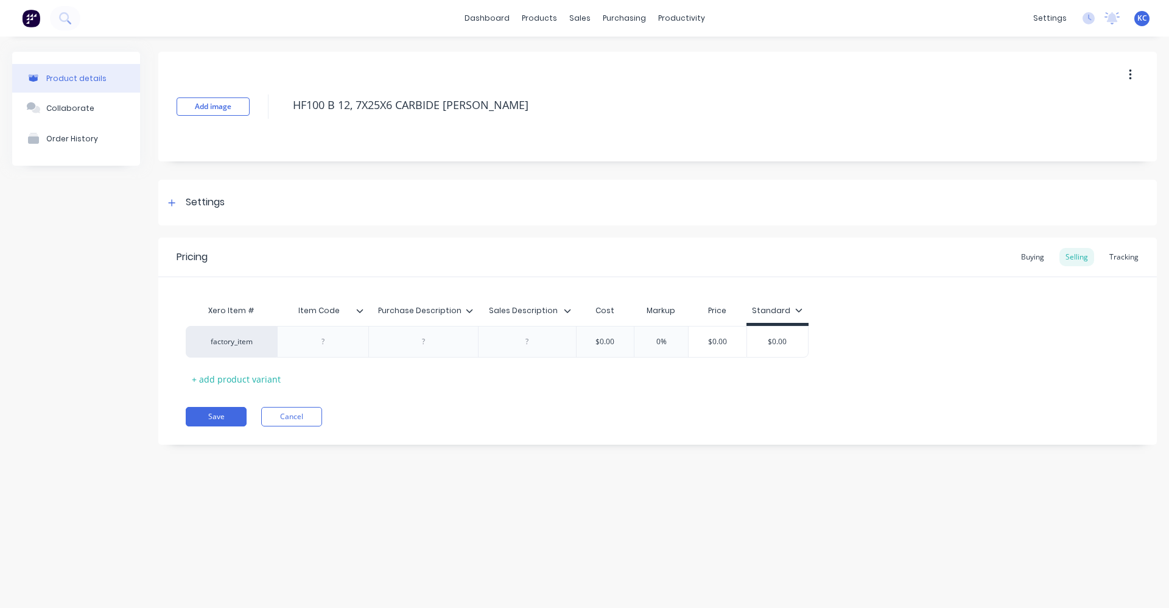
drag, startPoint x: 491, startPoint y: 106, endPoint x: 281, endPoint y: 113, distance: 210.8
click at [281, 113] on div "Add image HF100 B 12, 7X25X6 CARBIDE [PERSON_NAME]" at bounding box center [657, 107] width 999 height 110
click at [437, 353] on div at bounding box center [423, 342] width 110 height 32
type textarea "HF100 B 12, 7X25X6 CARBIDE [PERSON_NAME]"
click at [431, 349] on div at bounding box center [423, 342] width 61 height 16
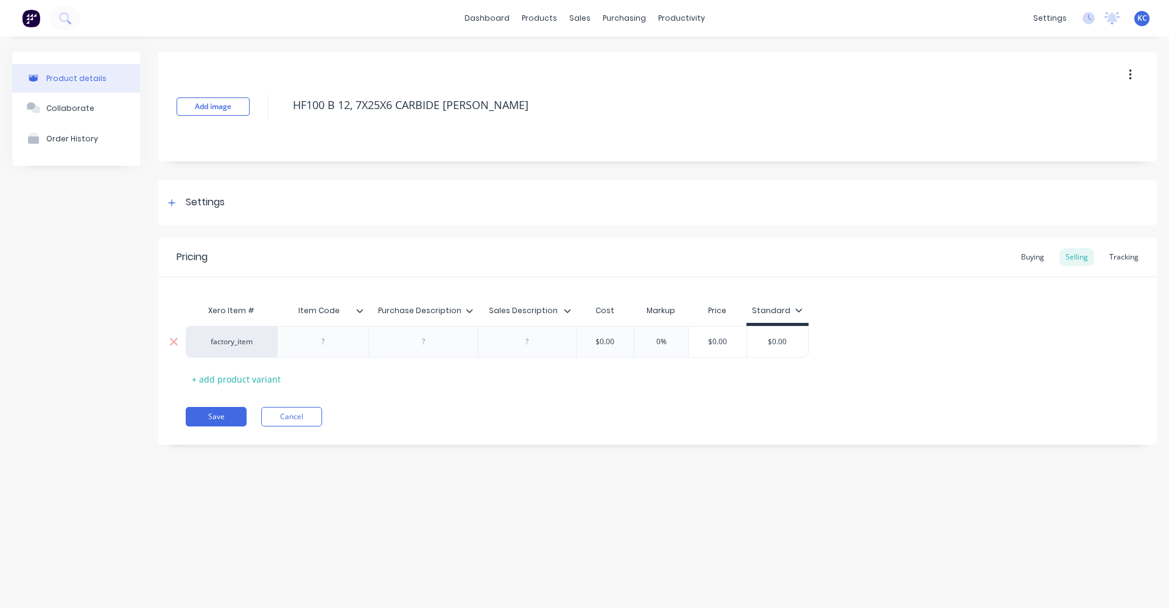
paste div
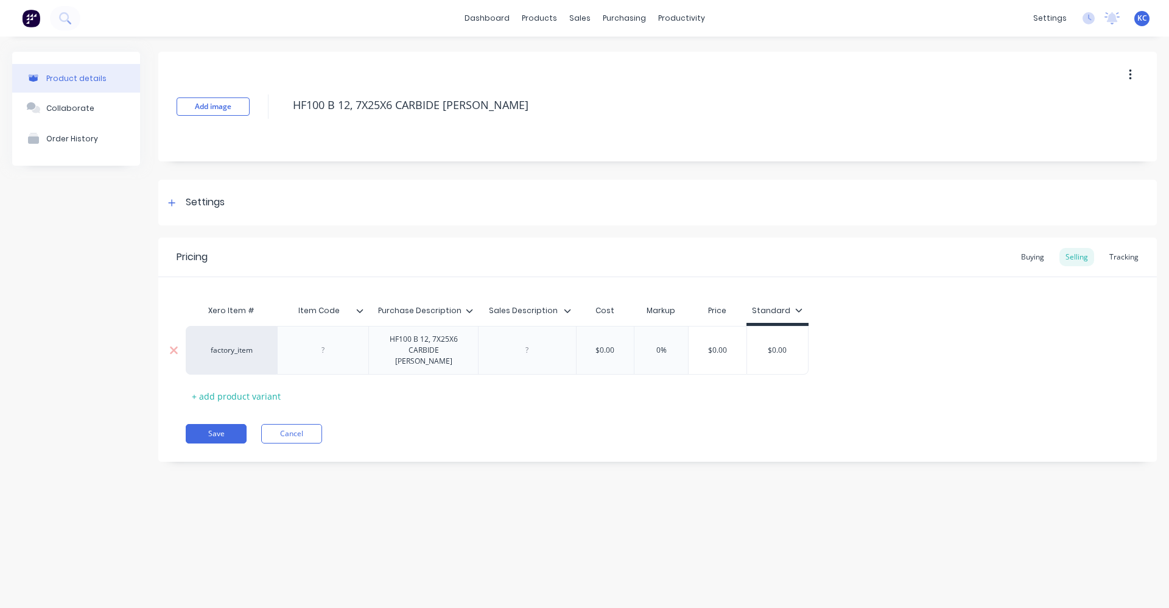
click at [531, 344] on div at bounding box center [527, 350] width 98 height 49
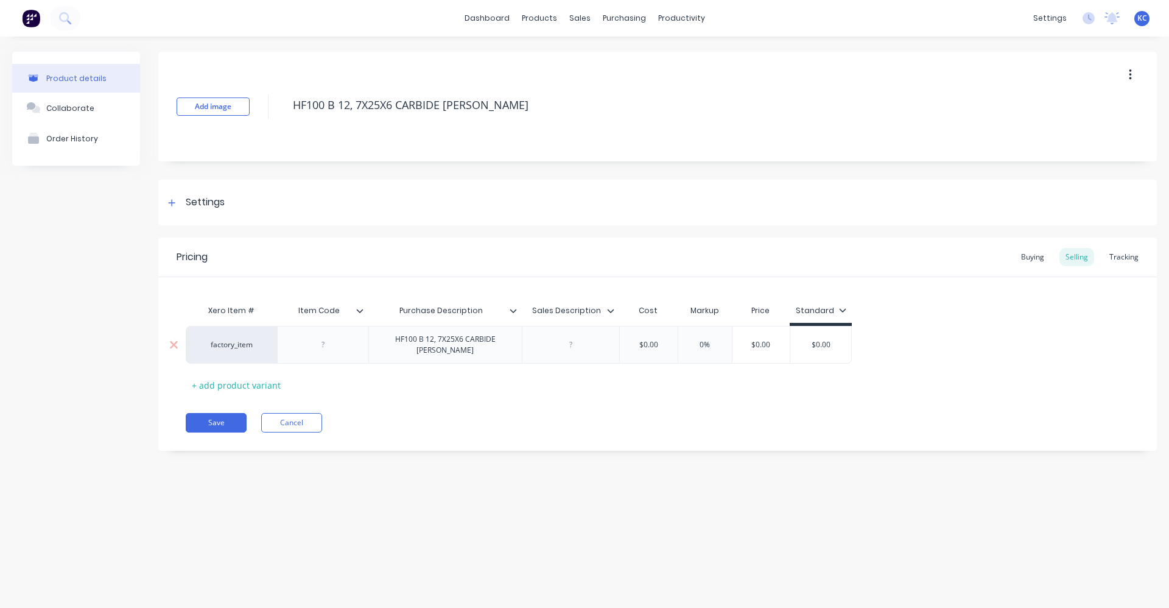
click at [562, 340] on div at bounding box center [570, 345] width 61 height 16
paste div
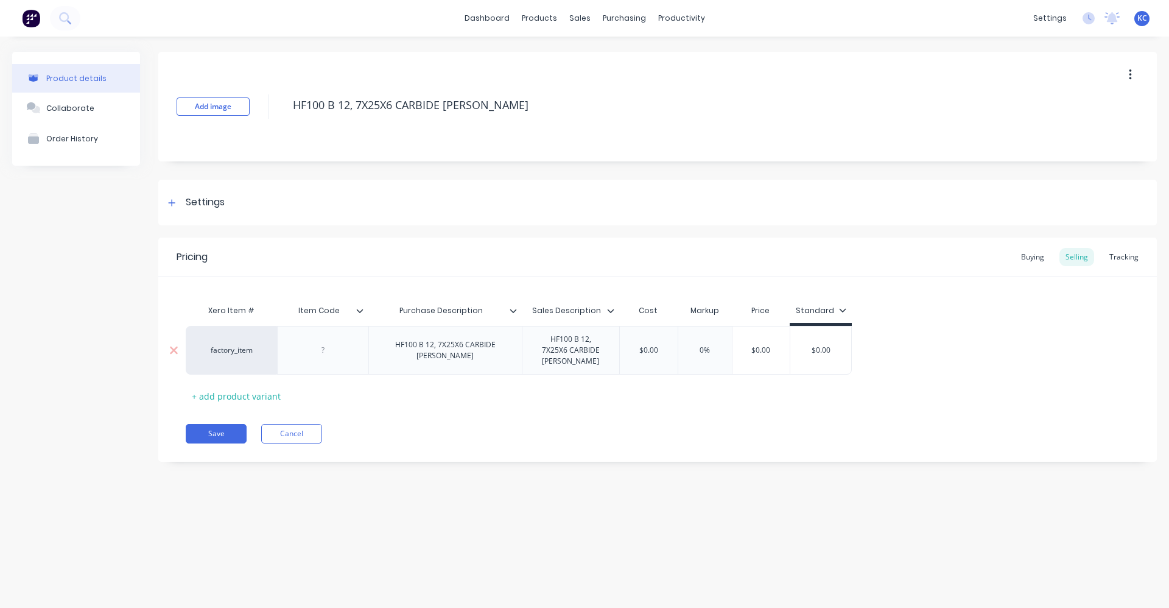
click at [457, 348] on div "HF100 B 12, 7X25X6 CARBIDE [PERSON_NAME]" at bounding box center [445, 350] width 143 height 27
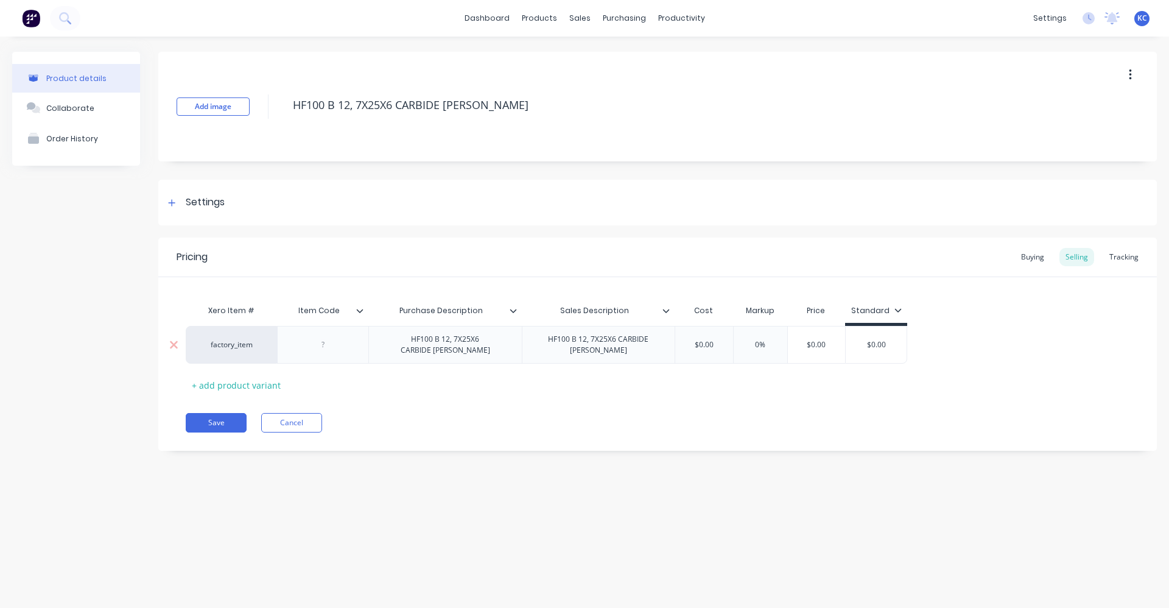
click at [613, 352] on div "HF100 B 12, 7X25X6 CARBIDE [PERSON_NAME]" at bounding box center [598, 344] width 143 height 27
click at [324, 345] on div at bounding box center [323, 345] width 61 height 16
click at [416, 391] on div "Xero Item # Item Code Purchase Description Sales Description Cost Markup Price …" at bounding box center [658, 346] width 944 height 96
drag, startPoint x: 720, startPoint y: 344, endPoint x: 682, endPoint y: 345, distance: 38.4
click at [682, 345] on input "$0.00" at bounding box center [711, 344] width 61 height 11
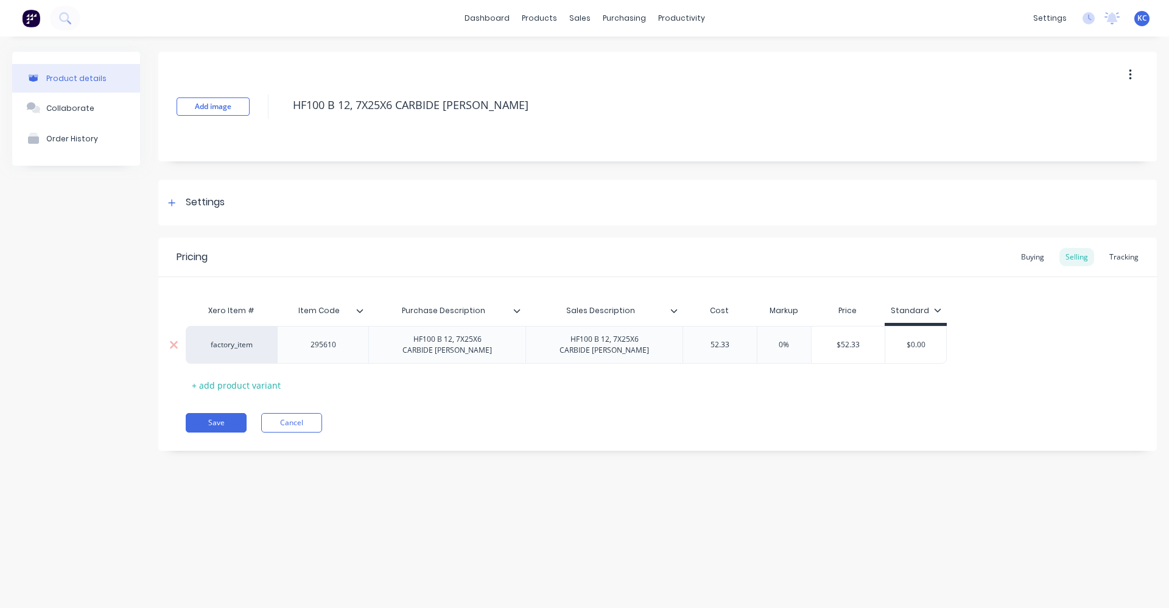
type input "52.33"
click at [772, 343] on input "0%" at bounding box center [784, 344] width 61 height 11
type input "40%"
click at [770, 403] on div "Pricing Buying Selling Tracking Xero Item # Item Code Purchase Description Sale…" at bounding box center [657, 343] width 999 height 213
click at [256, 206] on div "Settings" at bounding box center [657, 203] width 999 height 46
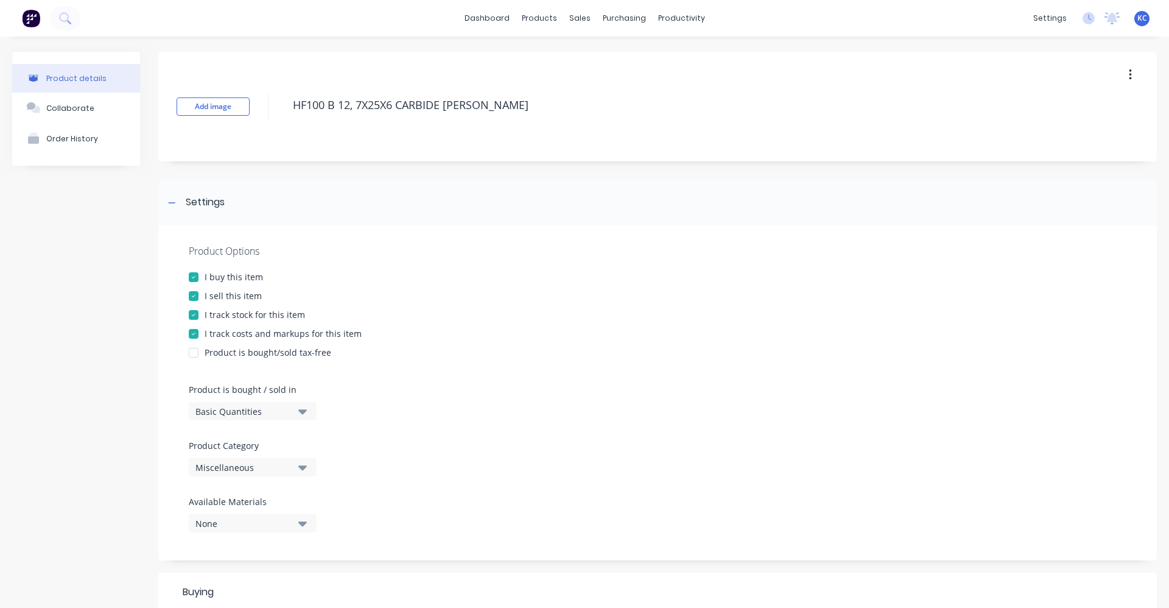
click at [300, 462] on icon "button" at bounding box center [302, 466] width 9 height 13
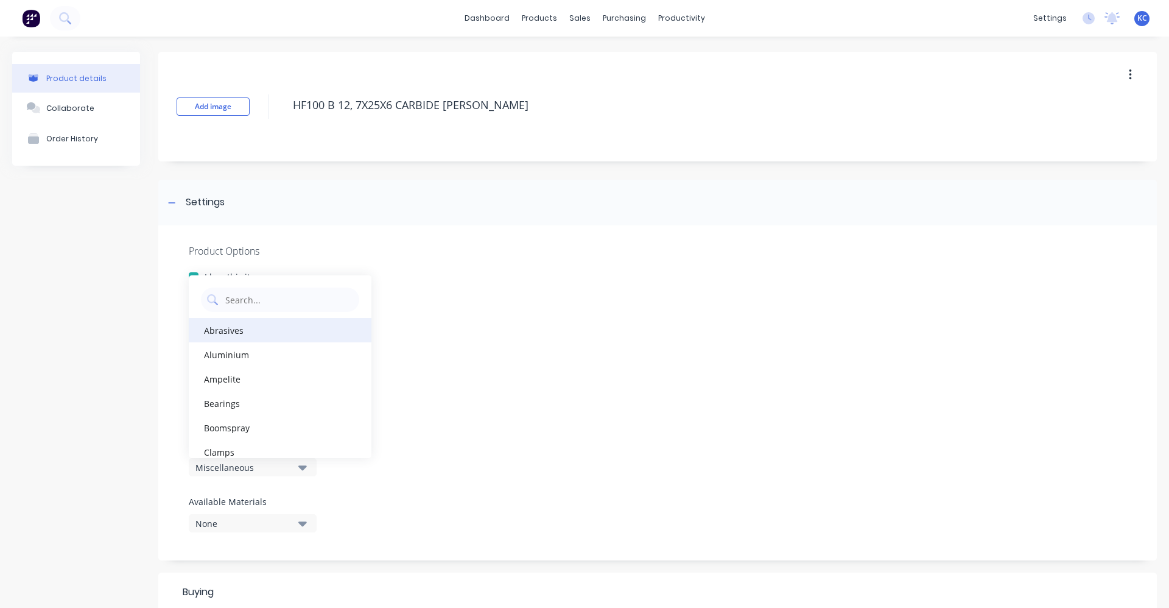
click at [289, 332] on div "Abrasives" at bounding box center [280, 330] width 183 height 24
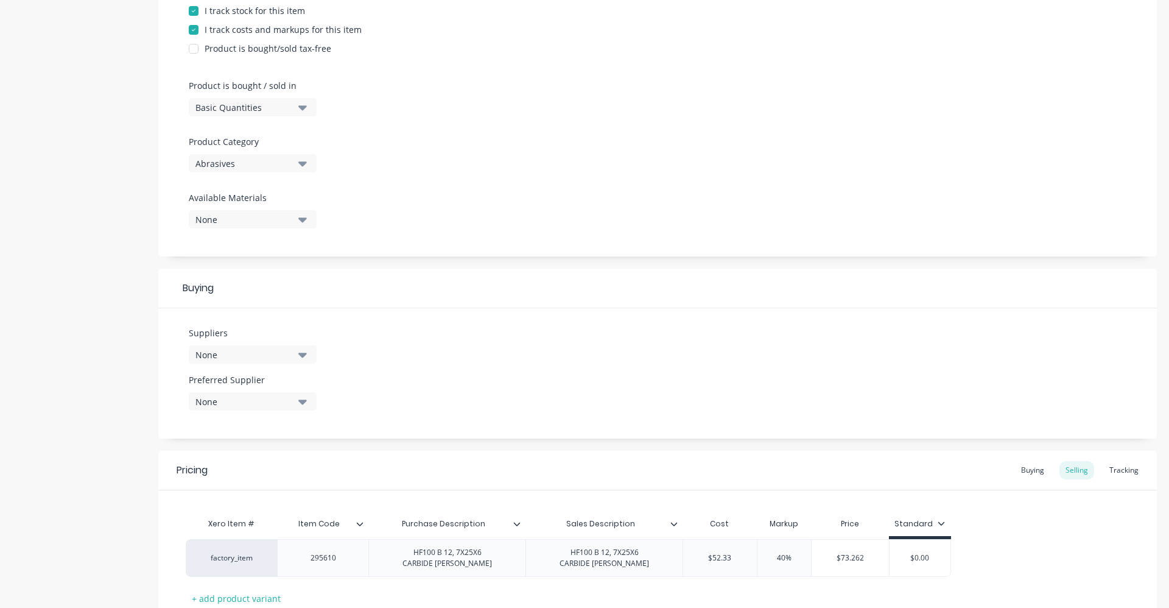
scroll to position [304, 0]
click at [309, 356] on button "None" at bounding box center [253, 354] width 128 height 18
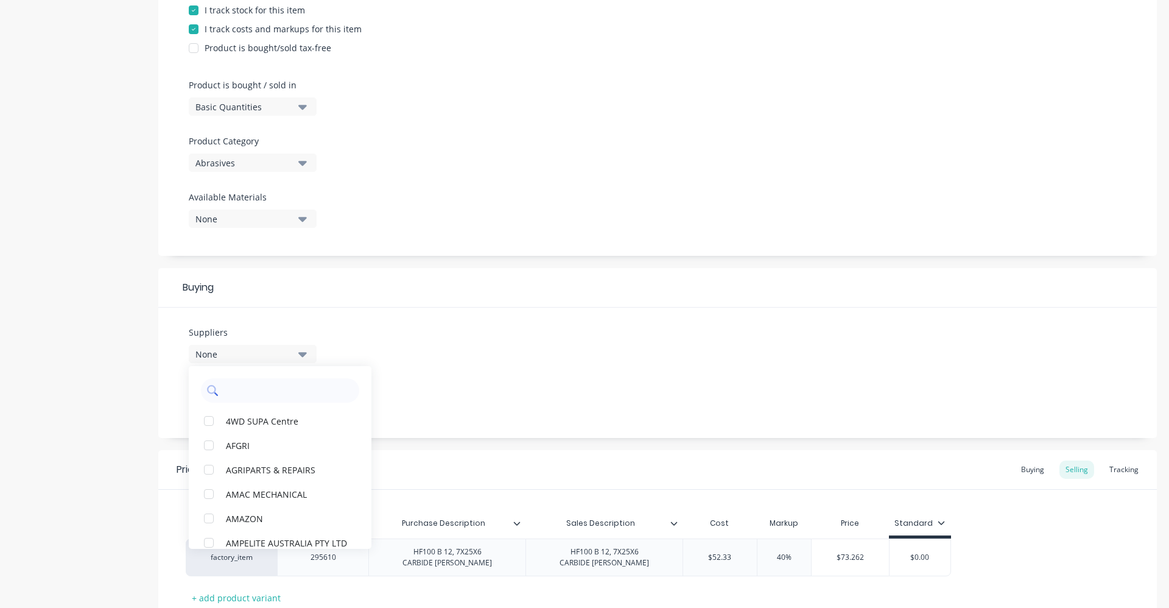
click at [268, 395] on input "text" at bounding box center [288, 390] width 129 height 24
type input "KLIN"
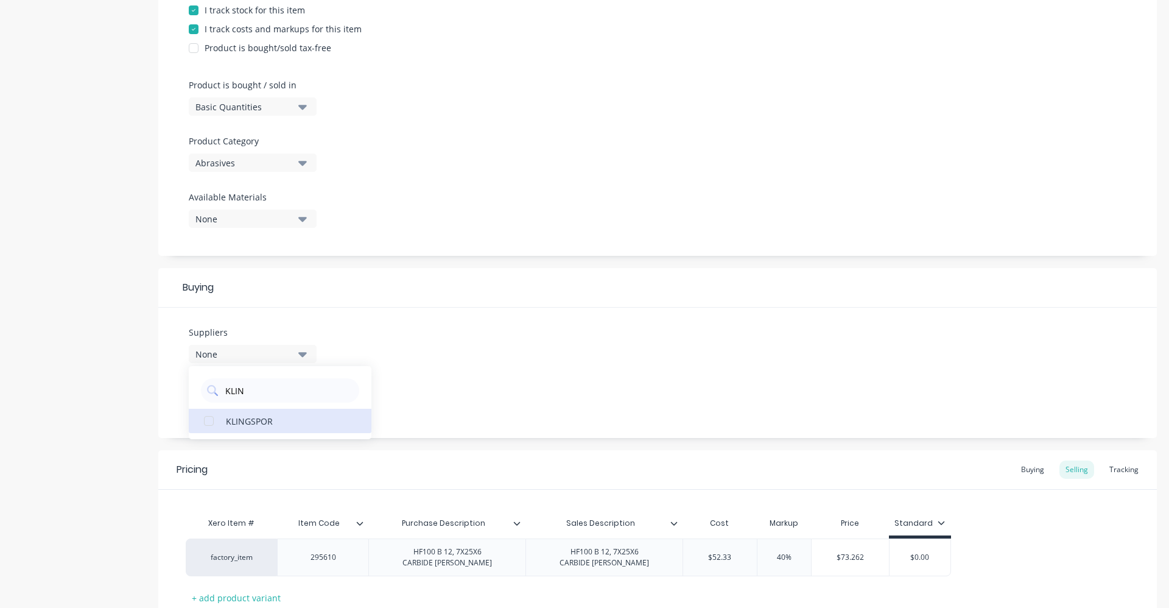
click at [264, 416] on div "KLINGSPOR" at bounding box center [287, 420] width 122 height 13
click at [482, 357] on div "Suppliers 1 suppliers selected KLIN KLINGSPOR Preferred Supplier None" at bounding box center [657, 372] width 999 height 130
click at [522, 384] on div "Suppliers 1 suppliers selected KLIN Preferred Supplier None" at bounding box center [657, 372] width 999 height 130
click at [285, 399] on div "None" at bounding box center [243, 401] width 97 height 13
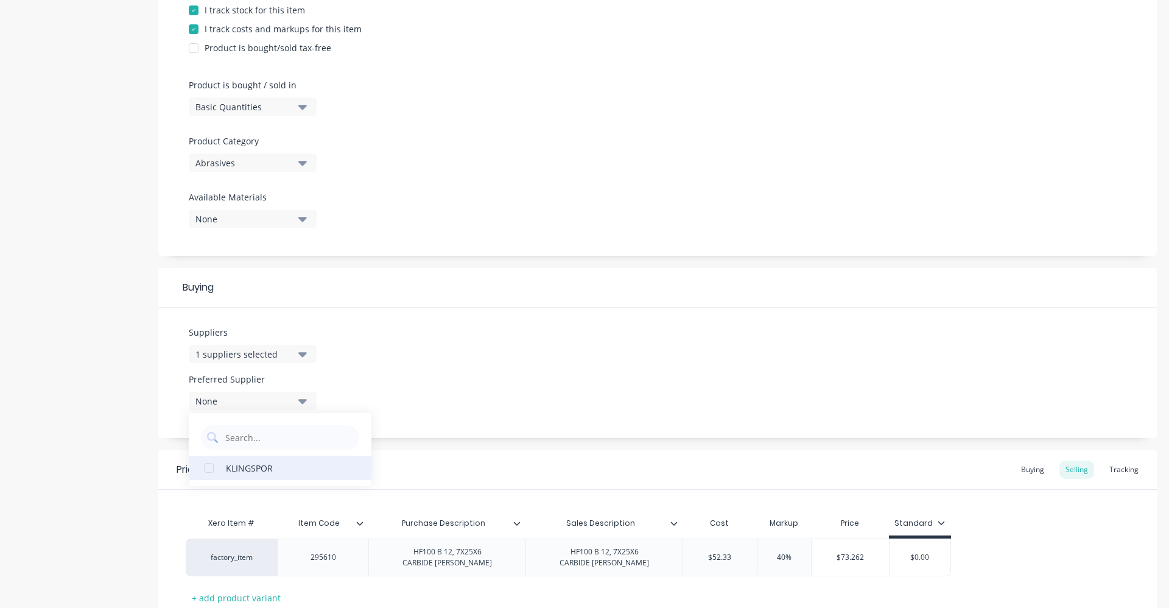
click at [276, 467] on div "KLINGSPOR" at bounding box center [287, 467] width 122 height 13
click at [443, 377] on div "Suppliers 1 suppliers selected KLIN Preferred Supplier KLINGSPOR KLINGSPOR" at bounding box center [657, 372] width 999 height 130
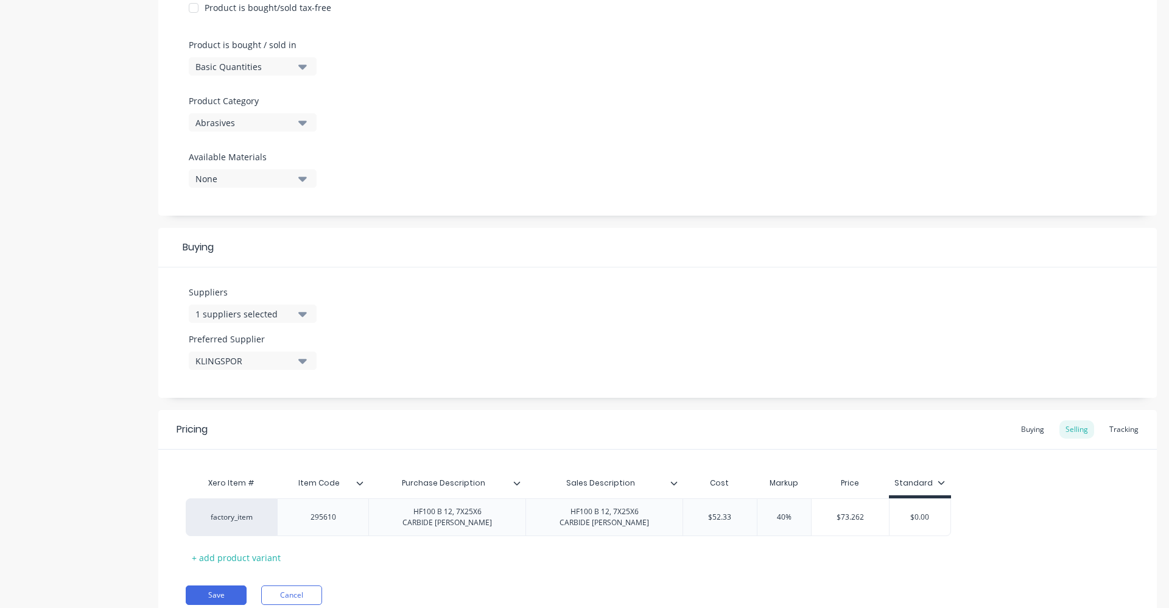
scroll to position [365, 0]
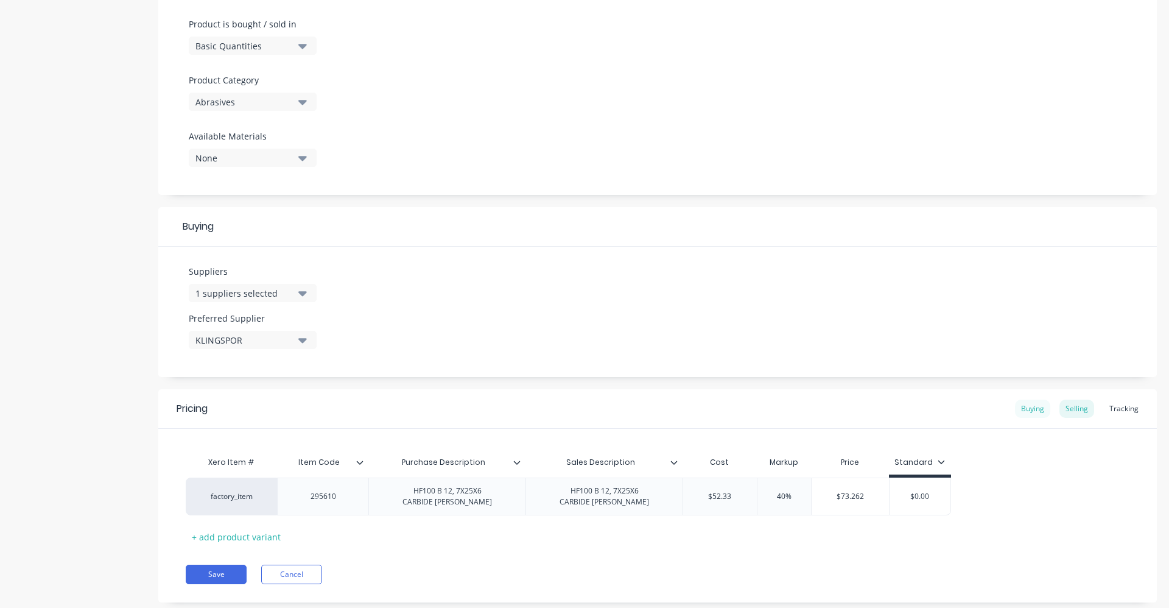
click at [1028, 407] on div "Buying" at bounding box center [1032, 408] width 35 height 18
drag, startPoint x: 731, startPoint y: 489, endPoint x: 690, endPoint y: 500, distance: 43.0
click at [690, 500] on div "$0.00 $0.00" at bounding box center [715, 493] width 65 height 30
type input "52.33"
click at [222, 574] on button "Save" at bounding box center [216, 570] width 61 height 19
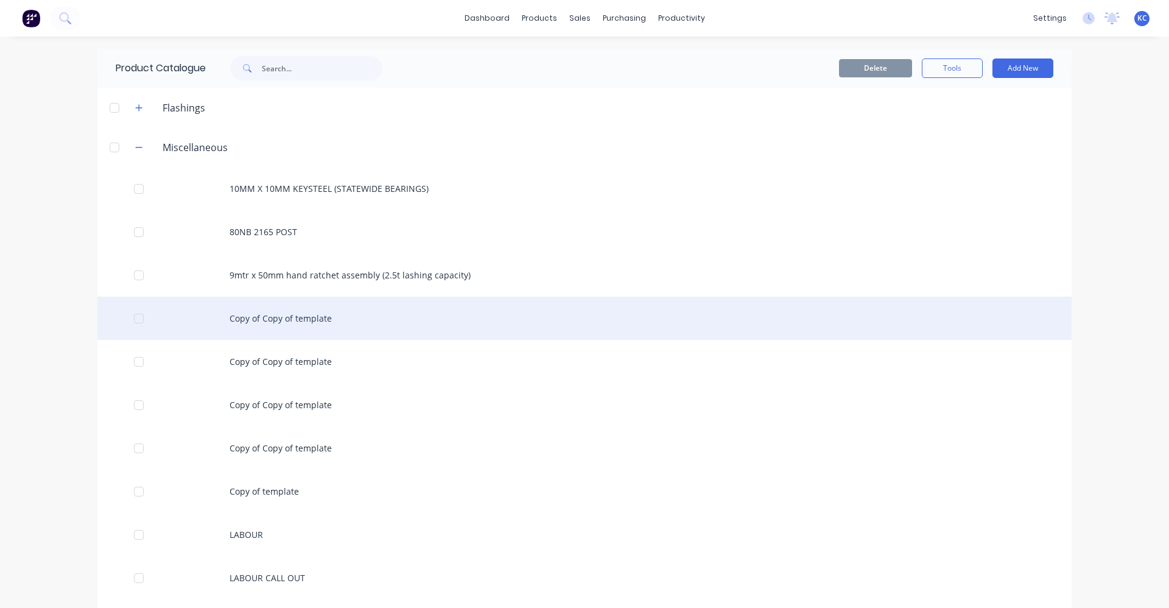
click at [302, 324] on div "Copy of Copy of template" at bounding box center [584, 318] width 974 height 43
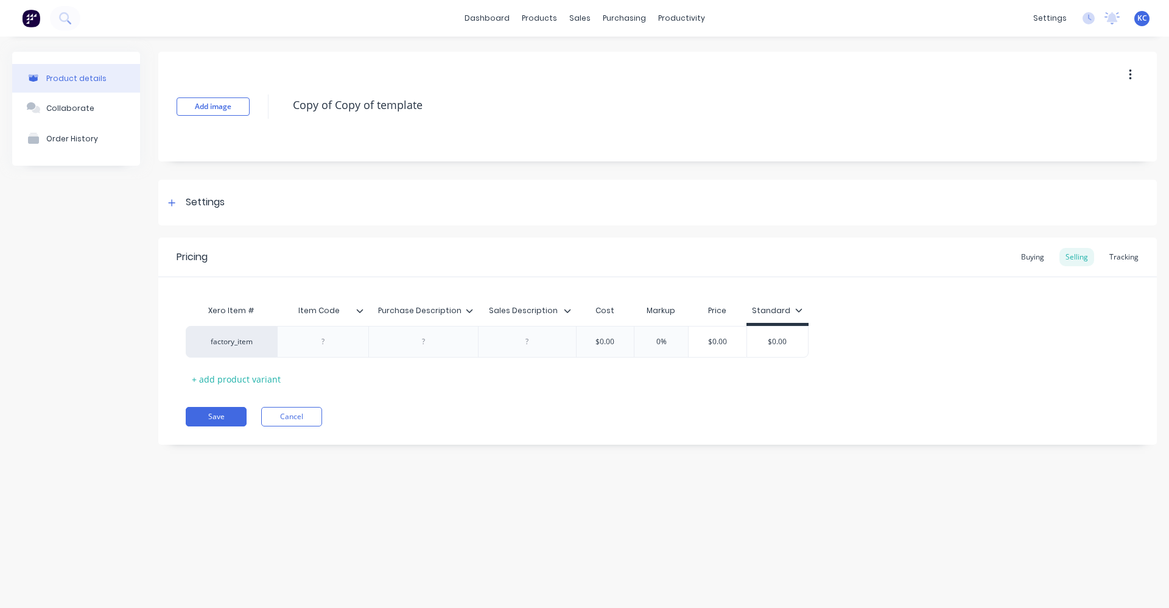
drag, startPoint x: 446, startPoint y: 99, endPoint x: 275, endPoint y: 90, distance: 171.3
click at [275, 90] on div "Add image Copy of Copy of template" at bounding box center [657, 107] width 999 height 110
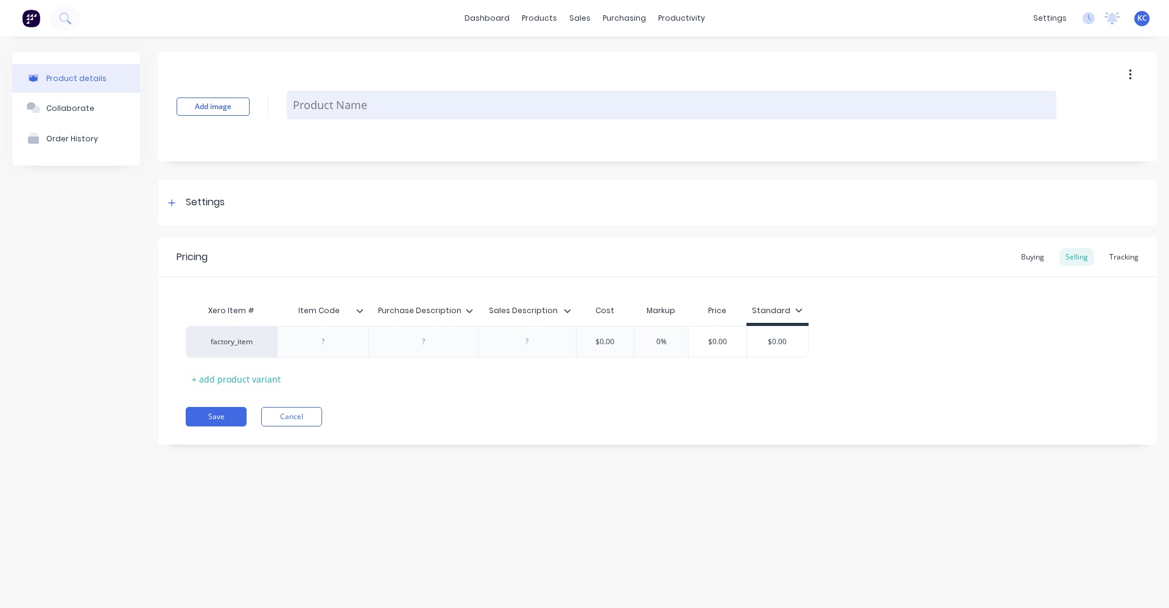
paste textarea "HF100 B 12, 7X25X6 CARBIDE [PERSON_NAME]"
click at [334, 107] on textarea "HF100 B 12, 7X25X6 CARBIDE [PERSON_NAME]" at bounding box center [672, 105] width 770 height 29
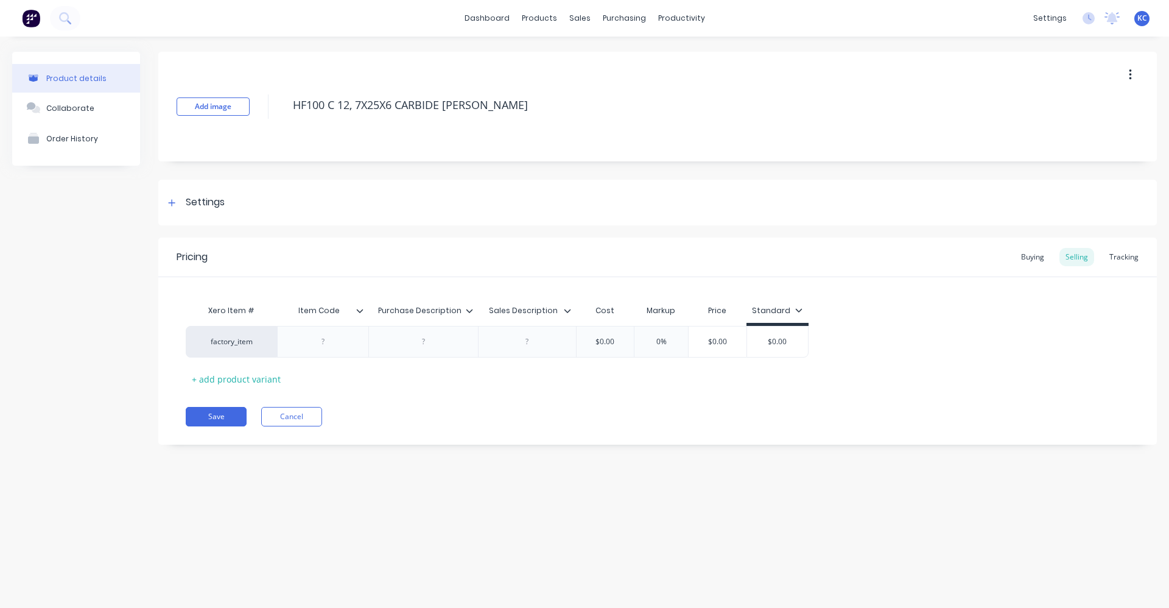
drag, startPoint x: 490, startPoint y: 101, endPoint x: 283, endPoint y: 96, distance: 207.1
click at [283, 96] on div "Add image HF100 C 12, 7X25X6 CARBIDE [PERSON_NAME]" at bounding box center [657, 107] width 999 height 110
type textarea "HF100 C 12, 7X25X6 CARBIDE [PERSON_NAME]"
click at [429, 349] on div at bounding box center [423, 342] width 61 height 16
paste div
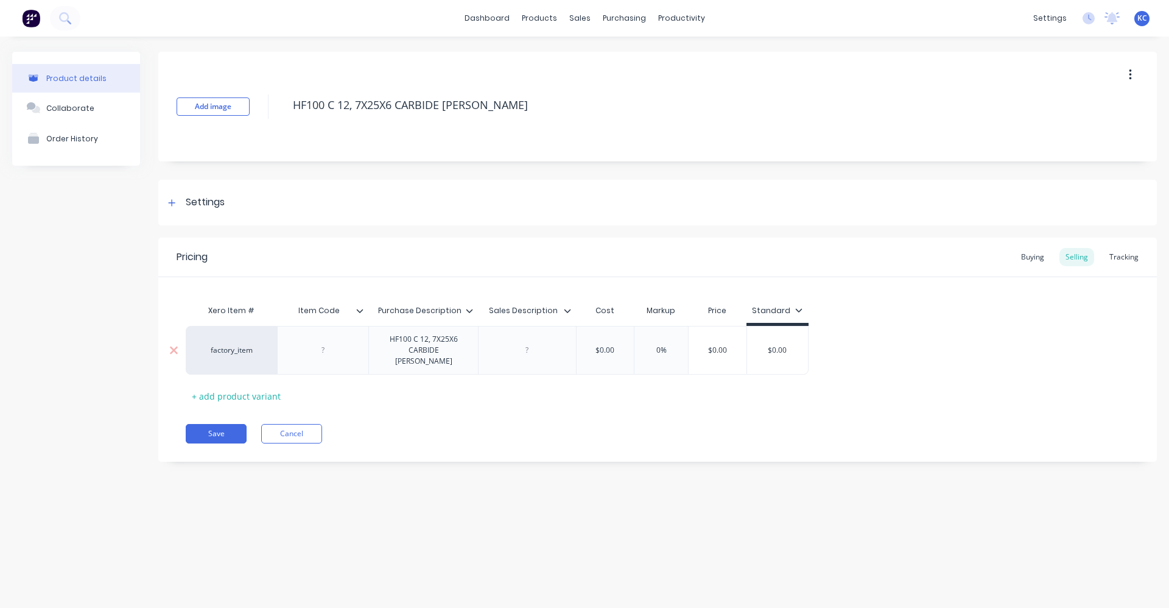
click at [518, 344] on div "factory_item HF100 C 12, 7X25X6 CARBIDE [PERSON_NAME] $0.00 0% $0.00 $0.00" at bounding box center [497, 350] width 623 height 49
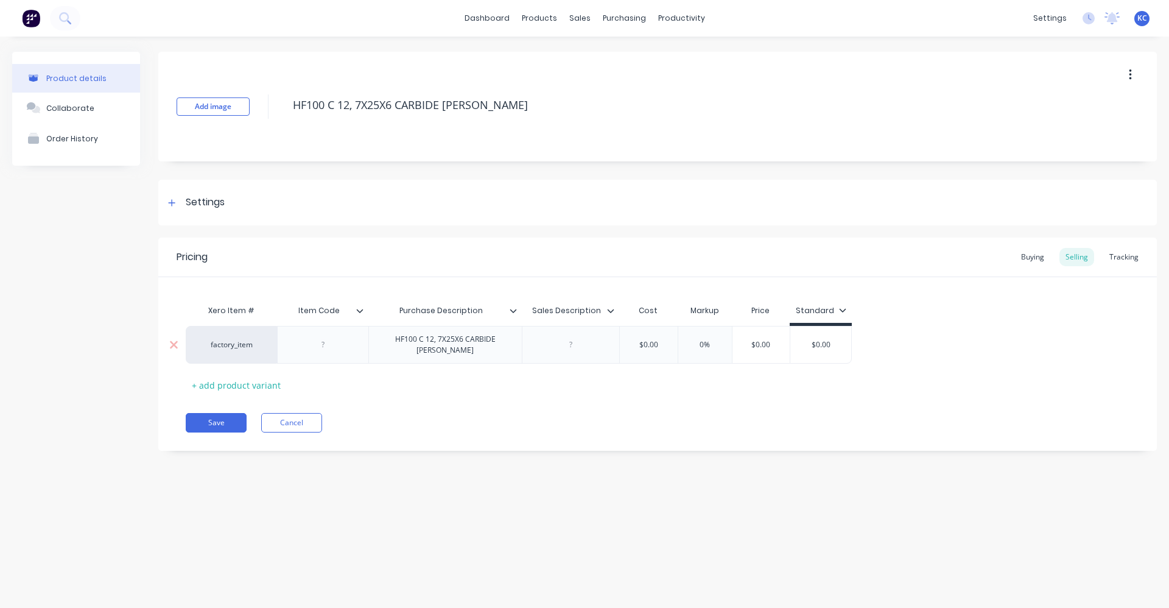
click at [560, 344] on div at bounding box center [570, 345] width 61 height 16
paste div
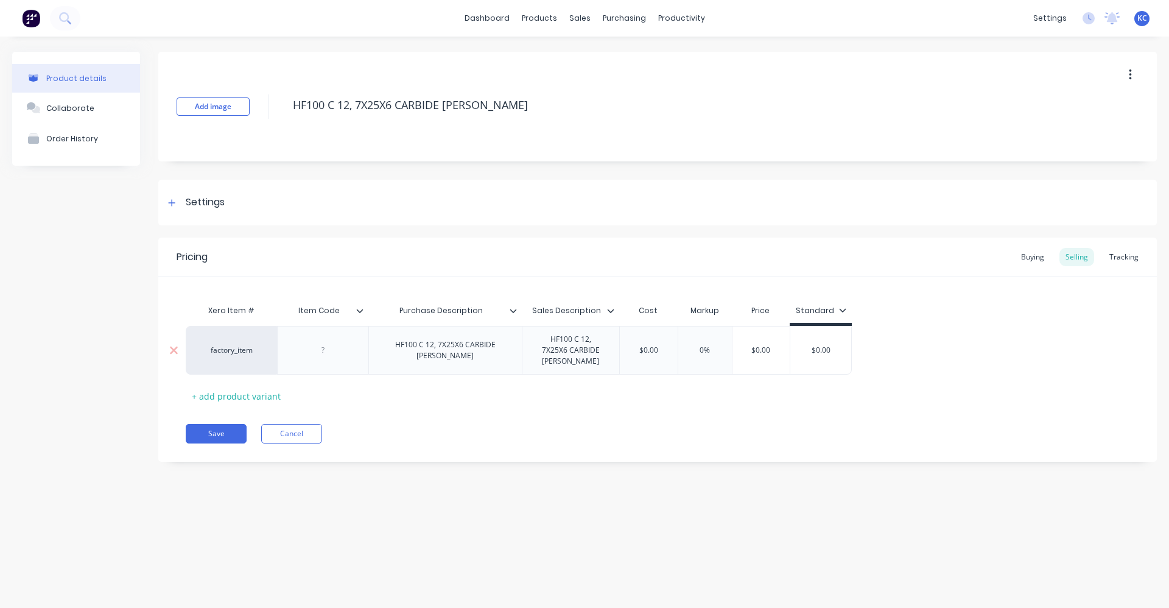
click at [455, 347] on div "HF100 C 12, 7X25X6 CARBIDE [PERSON_NAME]" at bounding box center [445, 350] width 143 height 27
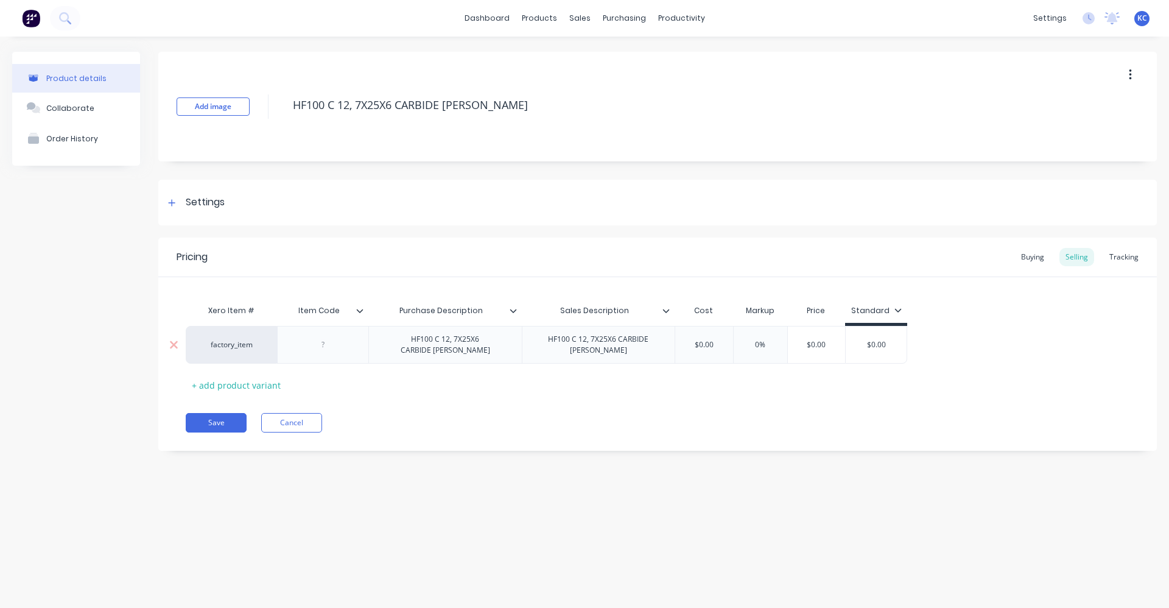
click at [611, 351] on div "HF100 C 12, 7X25X6 CARBIDE [PERSON_NAME]" at bounding box center [598, 344] width 143 height 27
click at [341, 353] on div at bounding box center [322, 345] width 91 height 38
click at [323, 362] on div at bounding box center [322, 345] width 91 height 38
click at [324, 349] on div at bounding box center [323, 345] width 61 height 16
click at [260, 208] on div "Settings" at bounding box center [657, 203] width 999 height 46
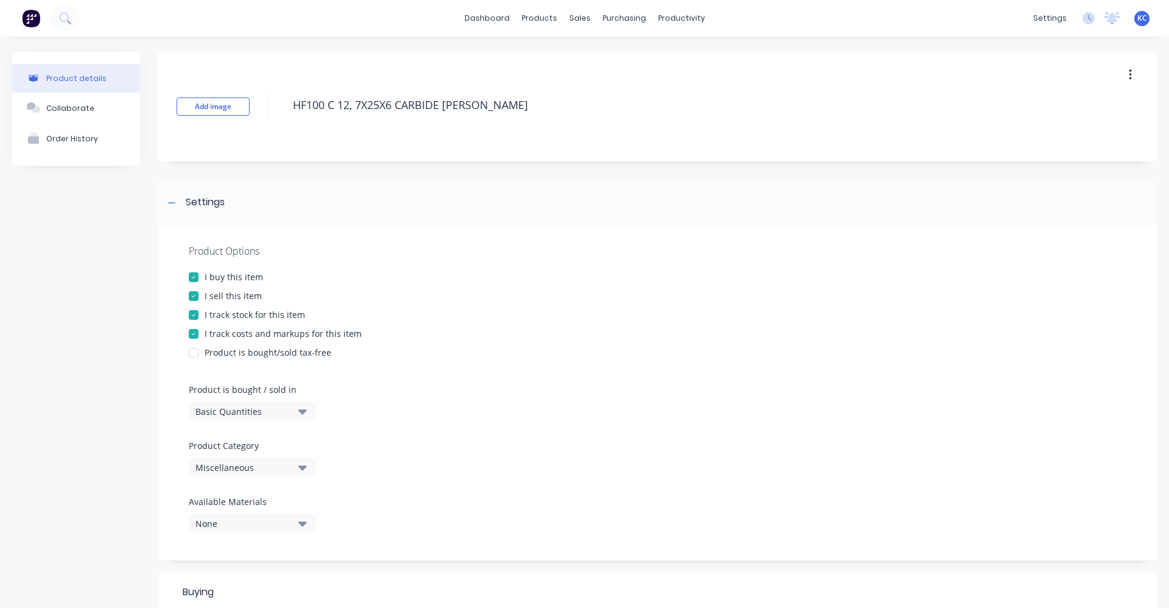
click at [262, 466] on div "Miscellaneous" at bounding box center [243, 467] width 97 height 13
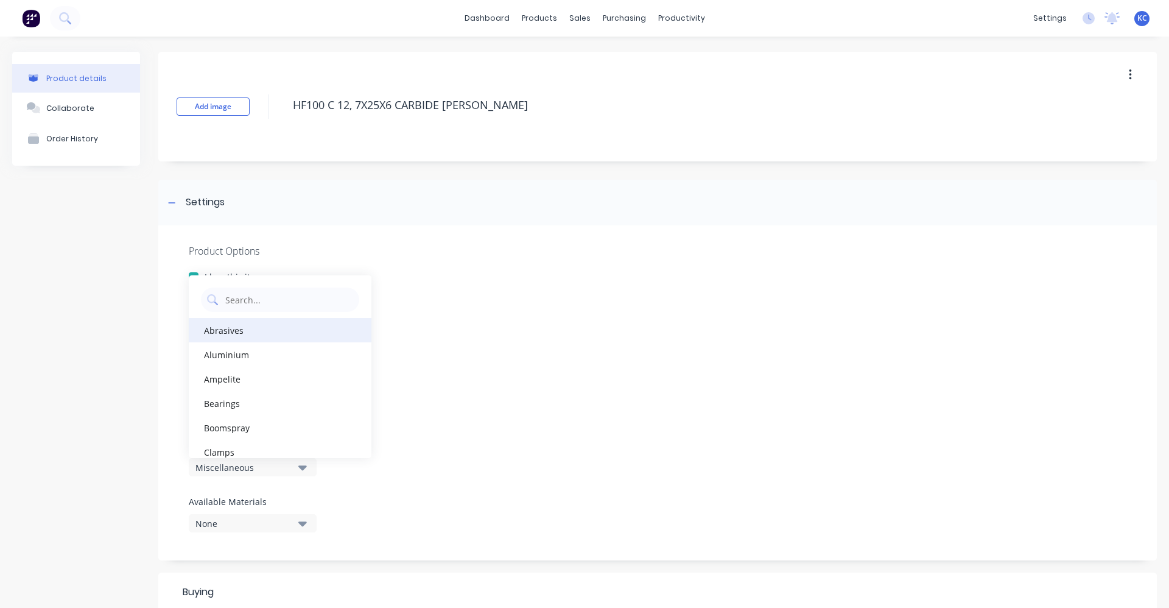
click at [295, 326] on div "Abrasives" at bounding box center [280, 330] width 183 height 24
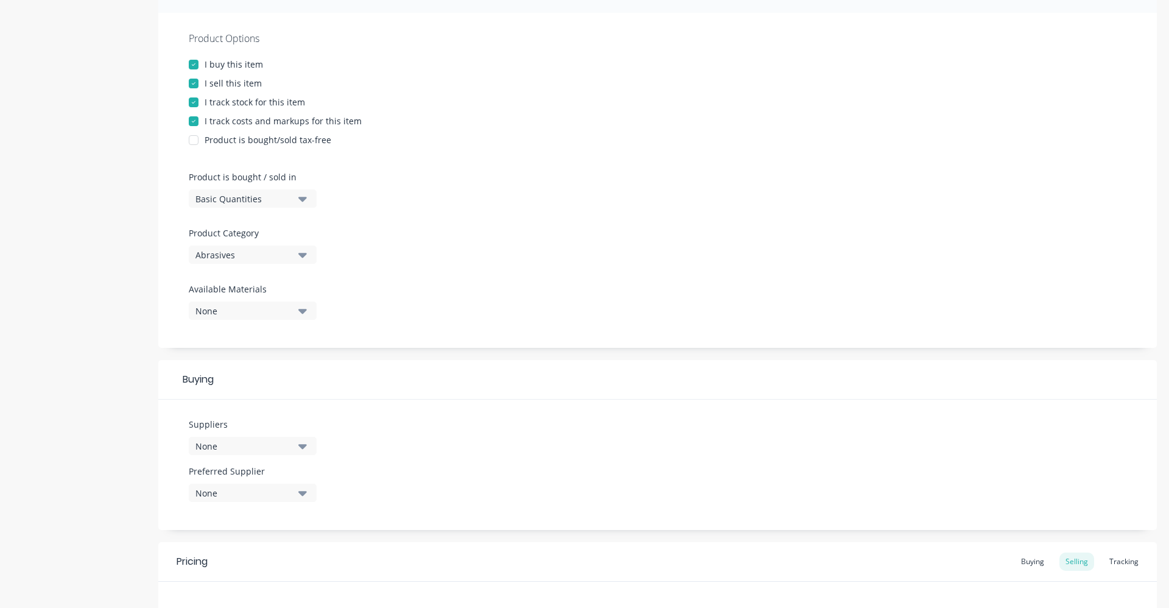
scroll to position [244, 0]
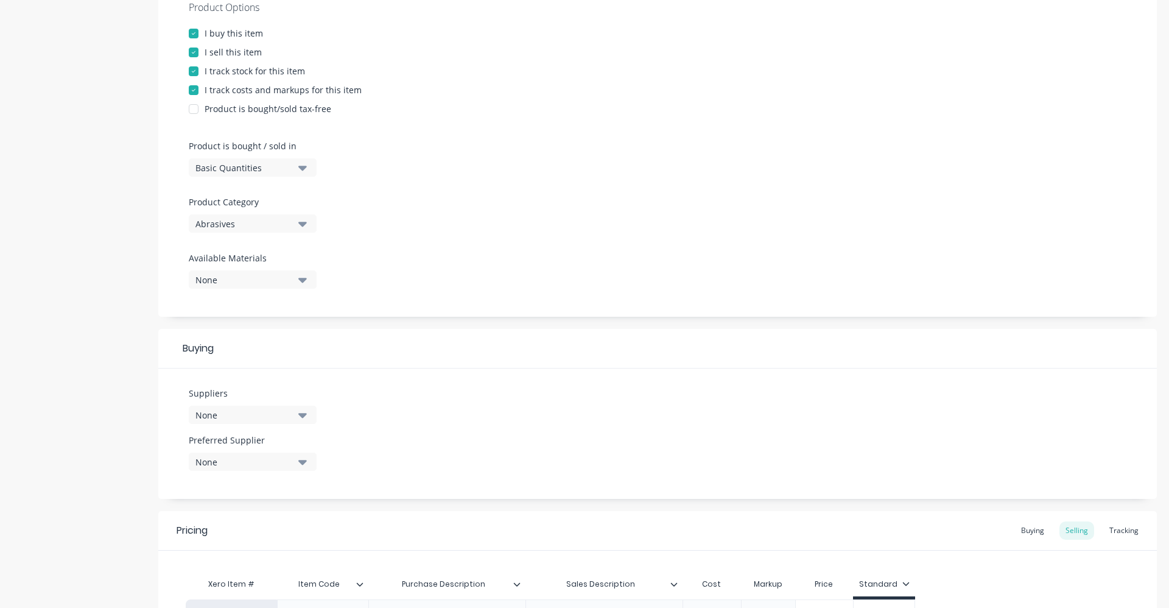
click at [303, 413] on icon "button" at bounding box center [302, 414] width 9 height 13
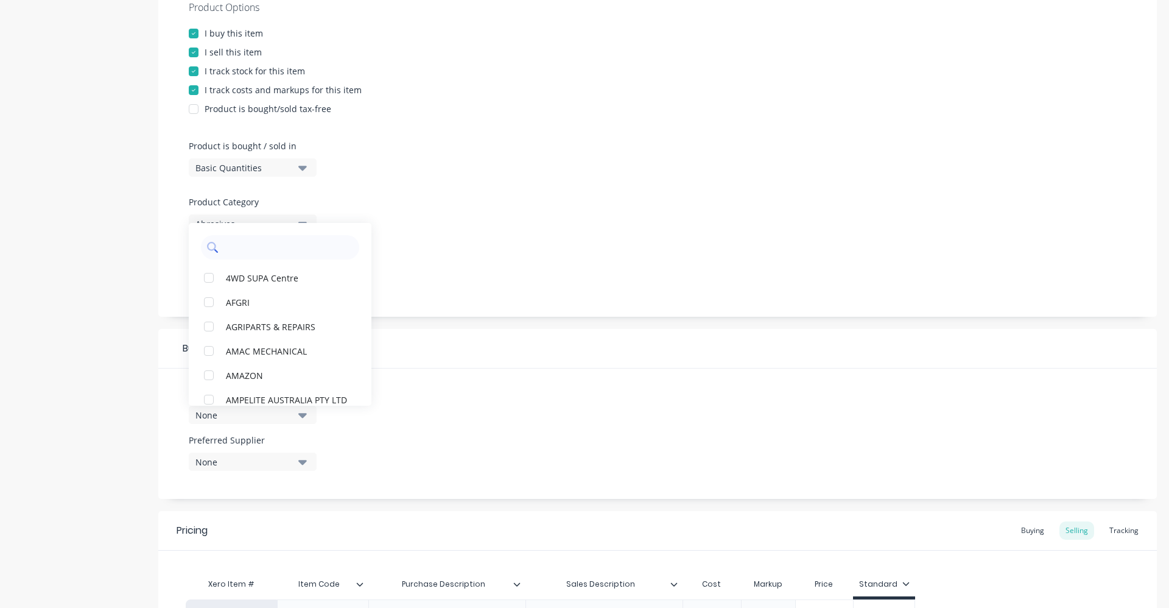
click at [273, 244] on input "text" at bounding box center [288, 247] width 129 height 24
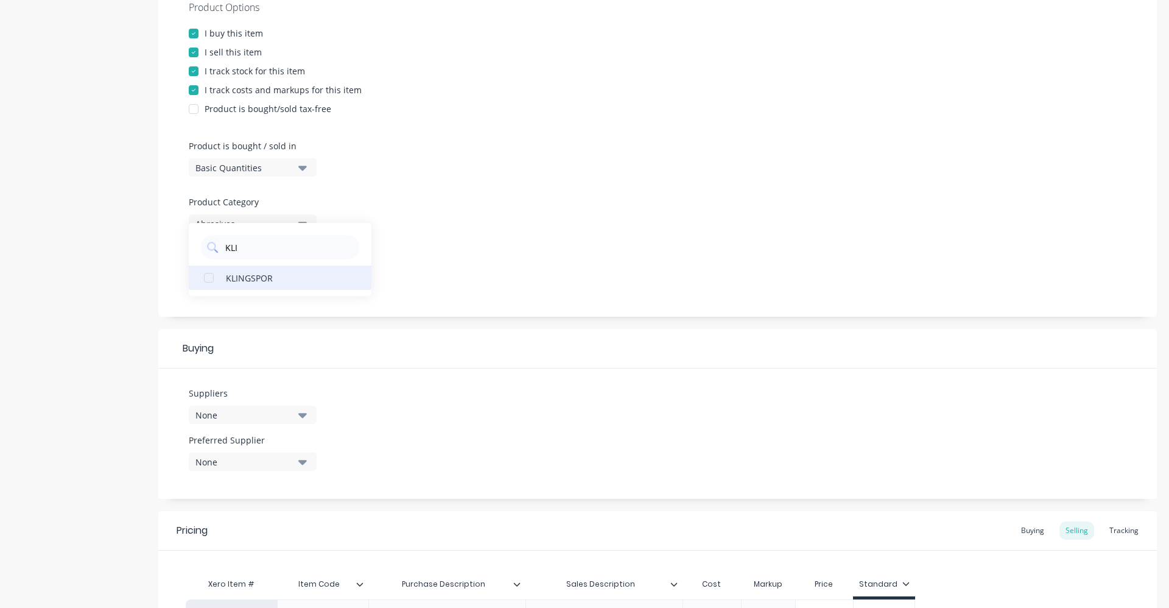
type input "KLI"
click at [272, 272] on div "KLINGSPOR" at bounding box center [287, 277] width 122 height 13
click at [441, 256] on div "Product Options I buy this item I sell this item I track stock for this item I …" at bounding box center [657, 149] width 999 height 335
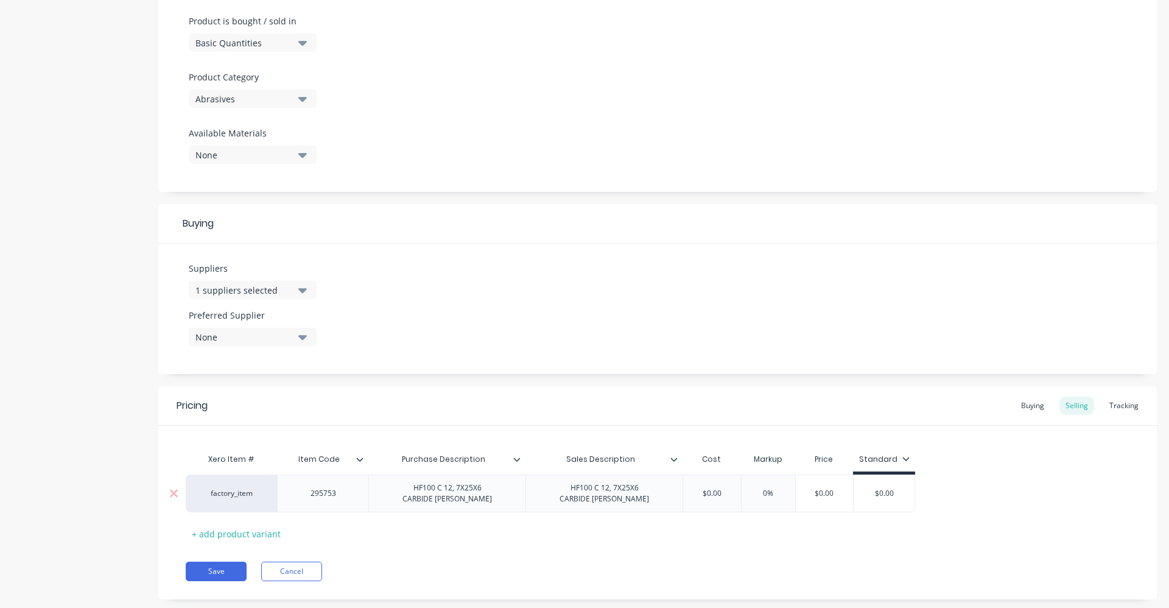
scroll to position [393, 0]
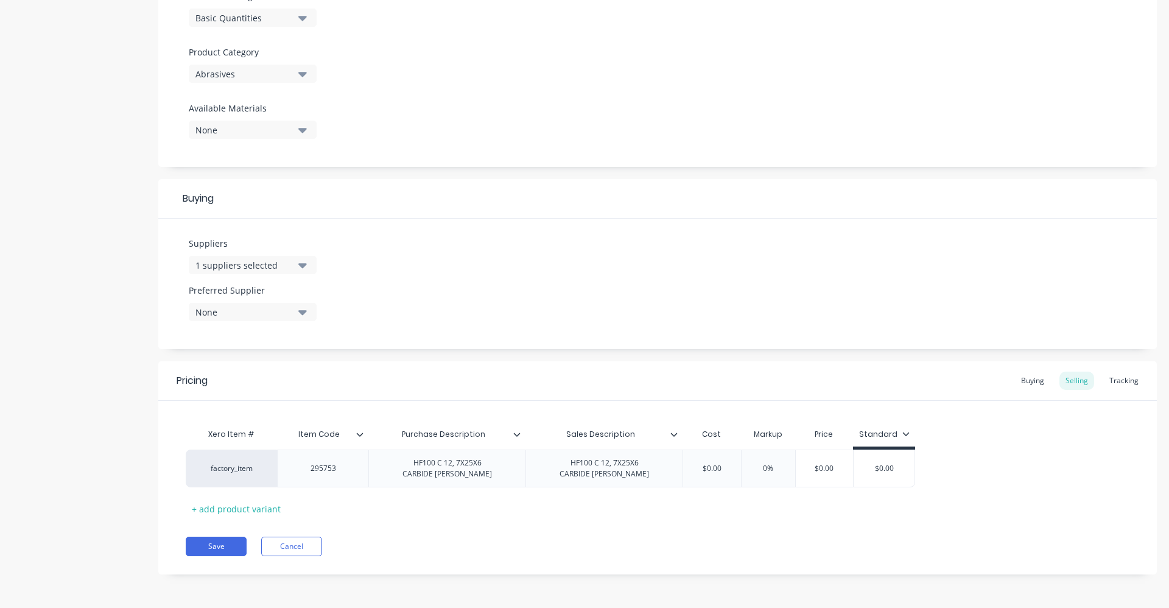
click at [297, 312] on button "None" at bounding box center [253, 312] width 128 height 18
click at [293, 376] on div "KLINGSPOR" at bounding box center [287, 378] width 122 height 13
click at [451, 281] on div "Suppliers 1 suppliers selected KLI Preferred Supplier KLINGSPOR KLINGSPOR" at bounding box center [657, 284] width 999 height 130
drag, startPoint x: 732, startPoint y: 472, endPoint x: 691, endPoint y: 471, distance: 41.4
click at [691, 471] on input "$0.00" at bounding box center [711, 468] width 61 height 11
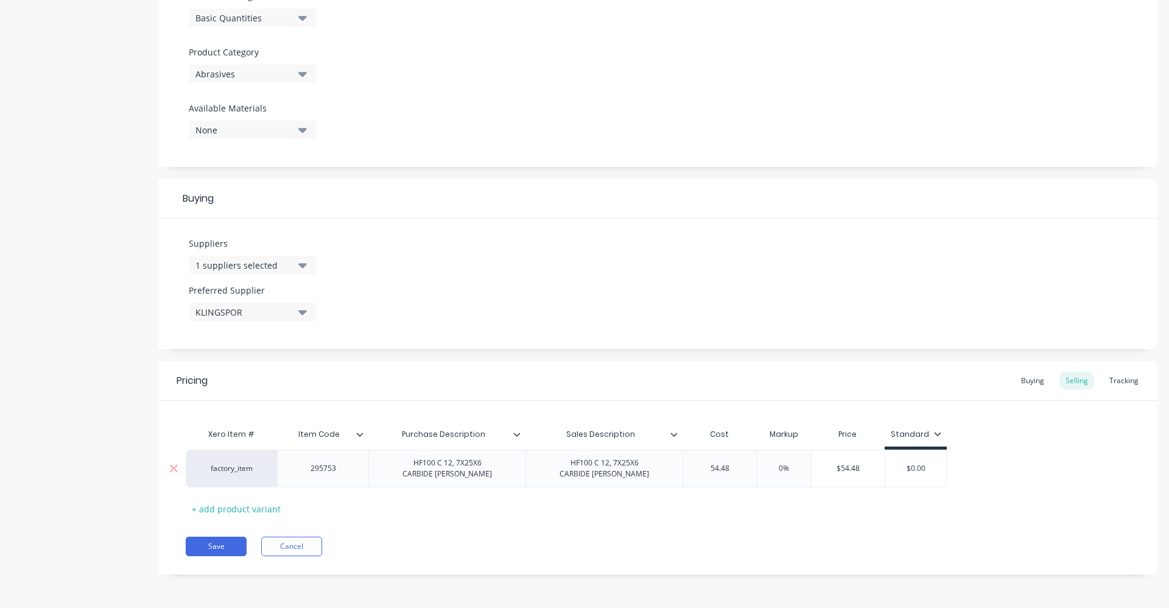
type input "54.48"
click at [778, 472] on input "0%" at bounding box center [784, 468] width 61 height 11
type input "40%"
click at [1028, 381] on div "Buying" at bounding box center [1032, 380] width 35 height 18
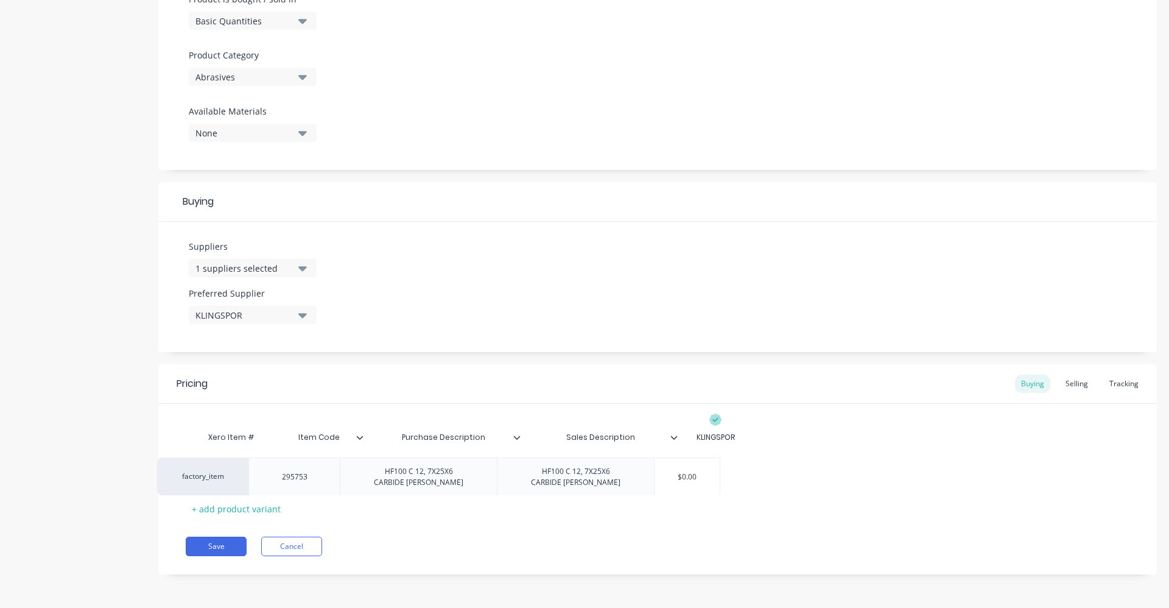
drag, startPoint x: 729, startPoint y: 462, endPoint x: 694, endPoint y: 473, distance: 37.6
click at [694, 473] on div "factory_item 295753 HF100 C 12, 7X25X6 CARBIDE [PERSON_NAME] HF100 C 12, 7X25X6…" at bounding box center [658, 468] width 944 height 38
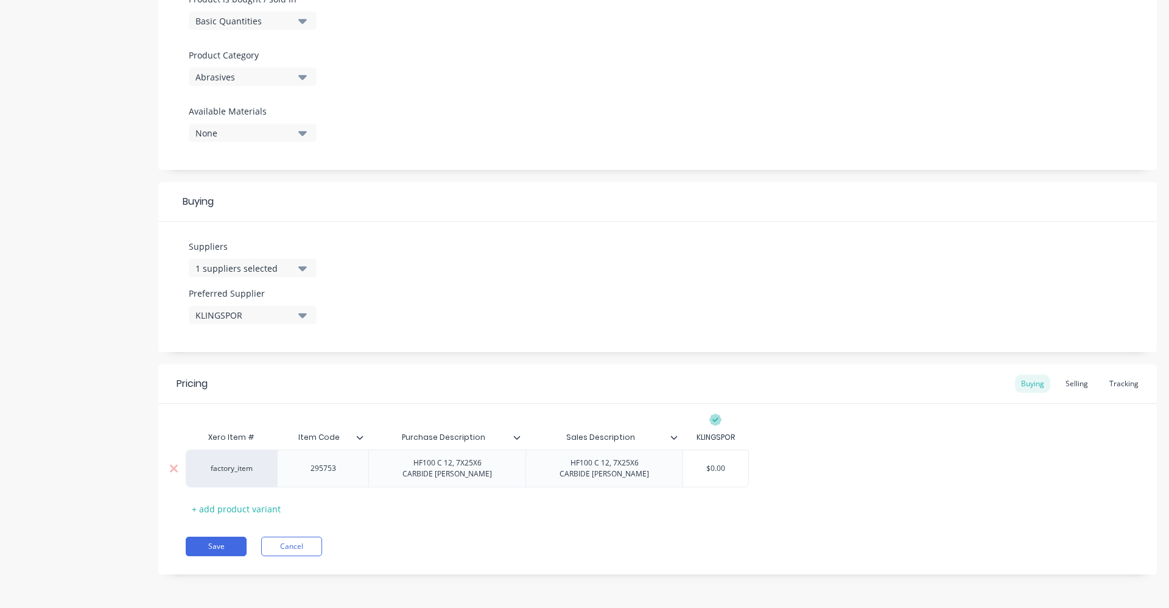
drag, startPoint x: 733, startPoint y: 467, endPoint x: 685, endPoint y: 468, distance: 48.1
click at [685, 468] on input "$0.00" at bounding box center [715, 468] width 65 height 11
type input "54.48"
click at [533, 532] on div "Pricing Buying Selling Tracking Xero Item # Item Code Purchase Description Sale…" at bounding box center [657, 469] width 999 height 210
click at [219, 545] on button "Save" at bounding box center [216, 545] width 61 height 19
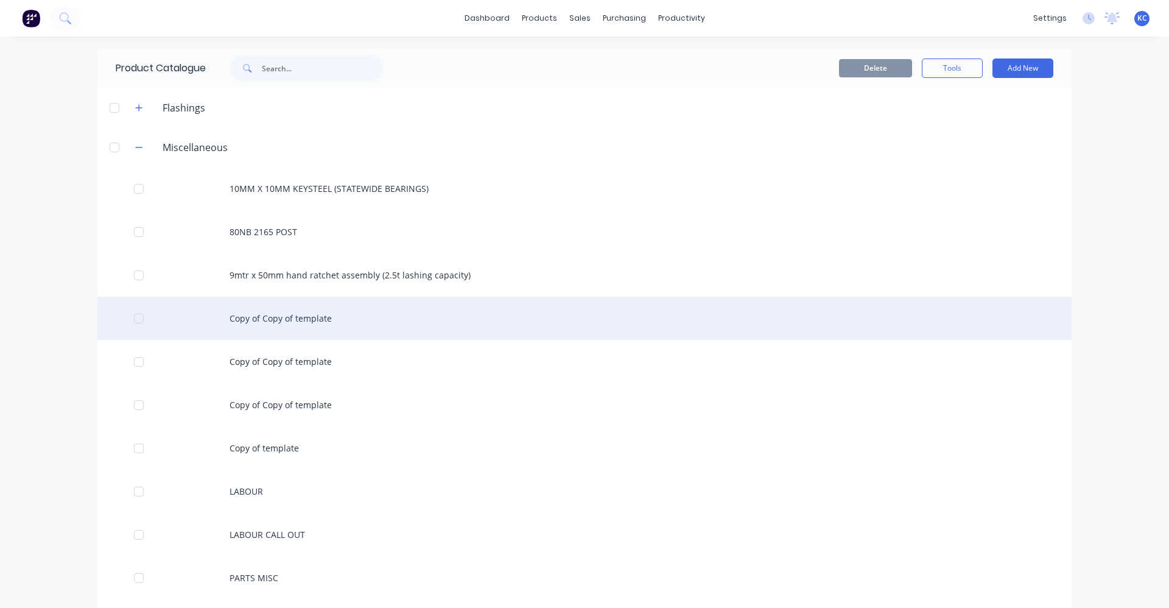
click at [278, 319] on div "Copy of Copy of template" at bounding box center [584, 318] width 974 height 43
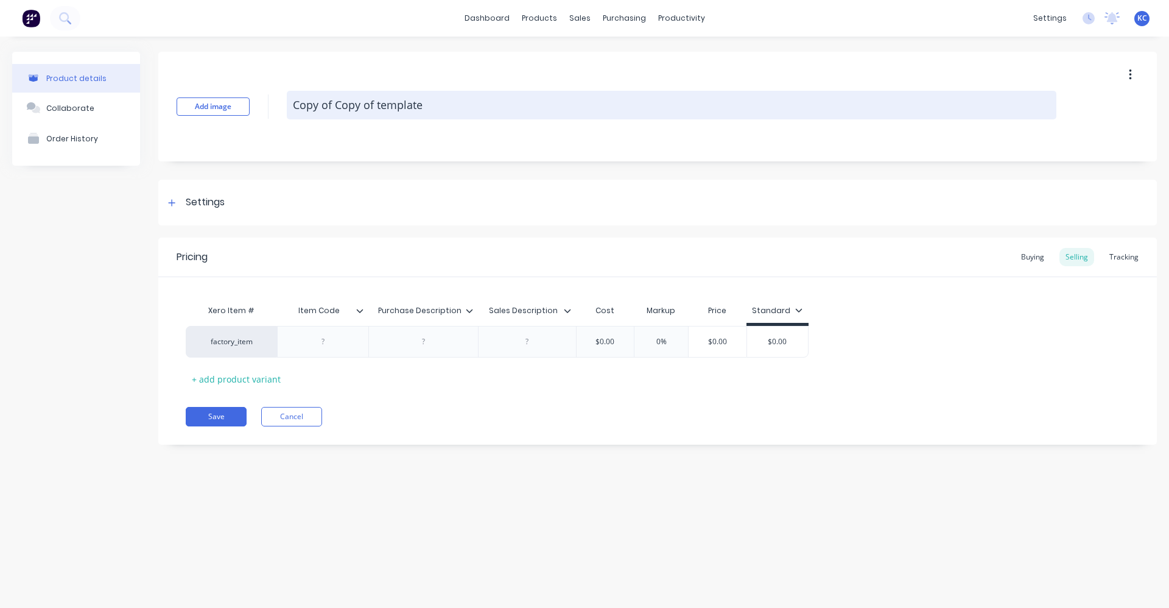
drag, startPoint x: 425, startPoint y: 110, endPoint x: 288, endPoint y: 104, distance: 137.1
click at [288, 104] on textarea "Copy of Copy of template" at bounding box center [672, 105] width 770 height 29
paste textarea "HF100 C 12, 7X25X6 CARBIDE [PERSON_NAME]"
click at [335, 105] on textarea "HF100 C 12, 7X25X6 CARBIDE [PERSON_NAME]" at bounding box center [672, 105] width 770 height 29
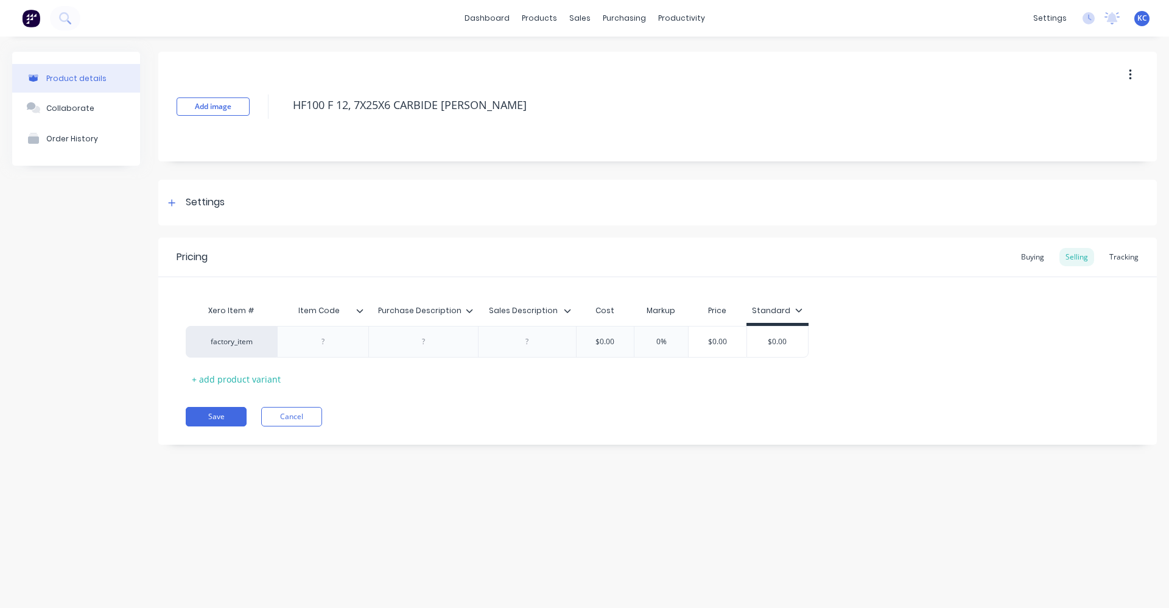
drag, startPoint x: 486, startPoint y: 102, endPoint x: 279, endPoint y: 93, distance: 206.6
click at [276, 93] on div "Add image HF100 F 12, 7X25X6 CARBIDE [PERSON_NAME]" at bounding box center [657, 107] width 999 height 110
type textarea "HF100 F 12, 7X25X6 CARBIDE [PERSON_NAME]"
click at [429, 342] on div at bounding box center [423, 342] width 61 height 16
paste div
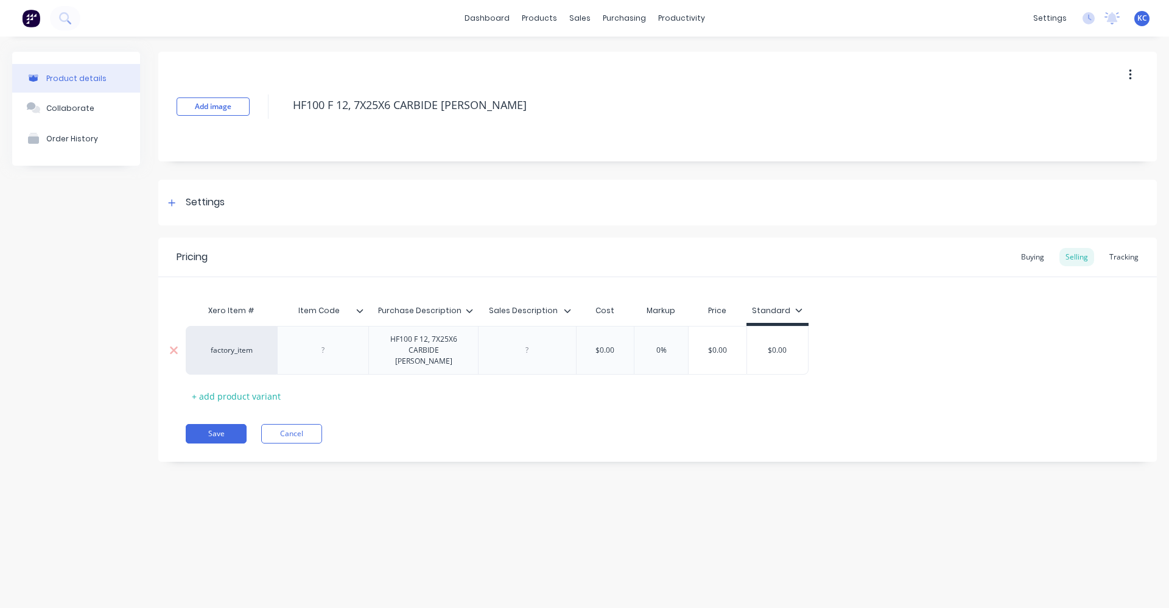
click at [530, 345] on div at bounding box center [527, 350] width 98 height 49
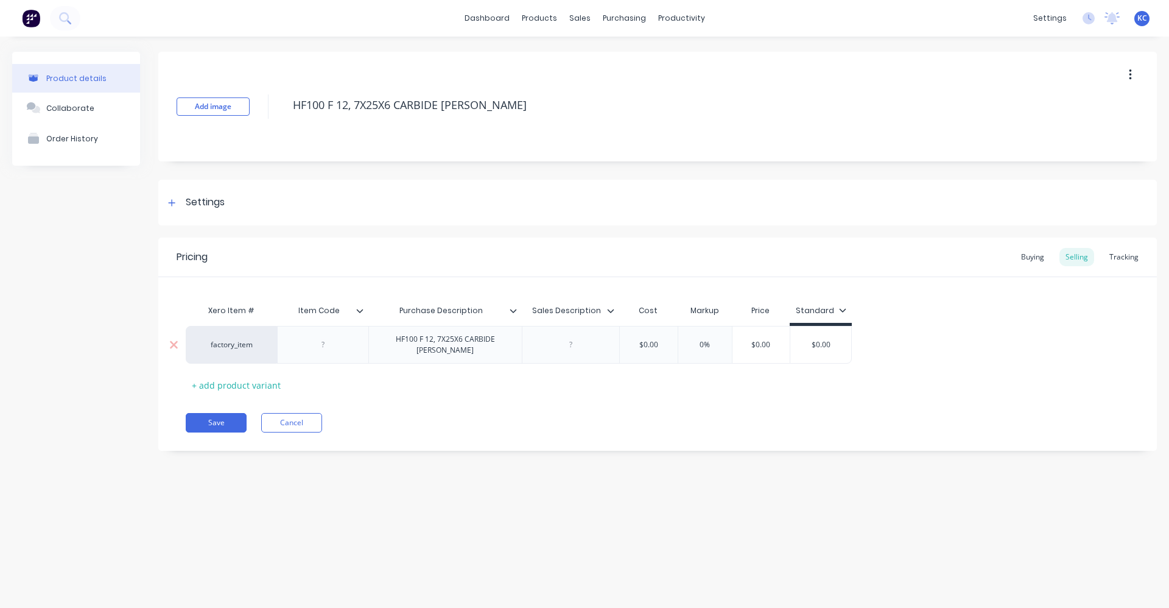
click at [568, 346] on div at bounding box center [570, 345] width 61 height 16
paste div
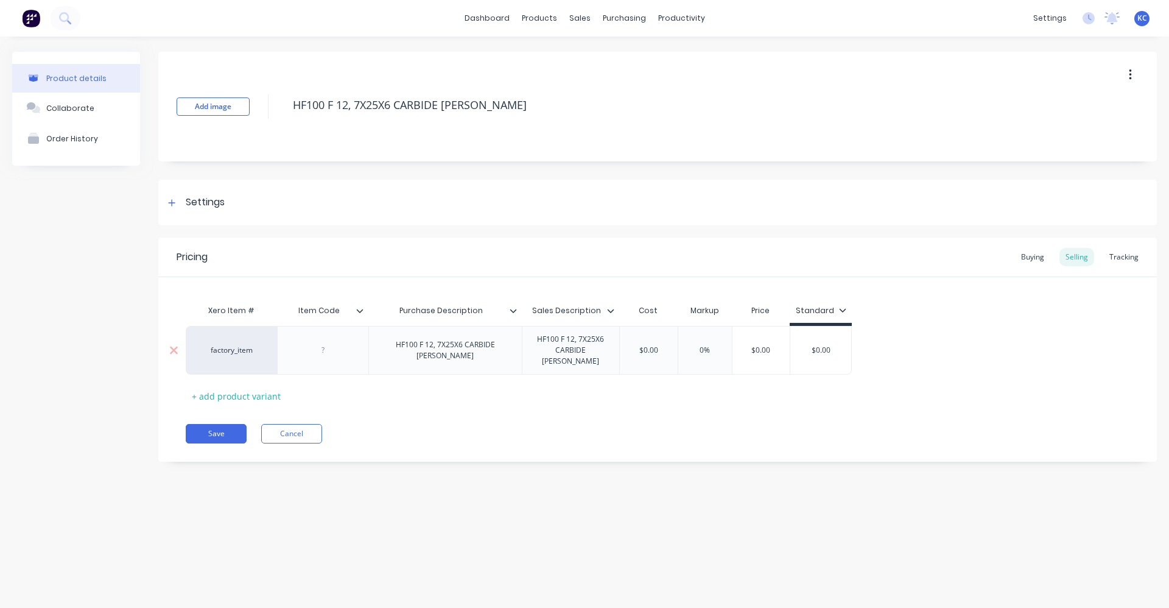
click at [459, 350] on div "HF100 F 12, 7X25X6 CARBIDE [PERSON_NAME]" at bounding box center [444, 350] width 153 height 49
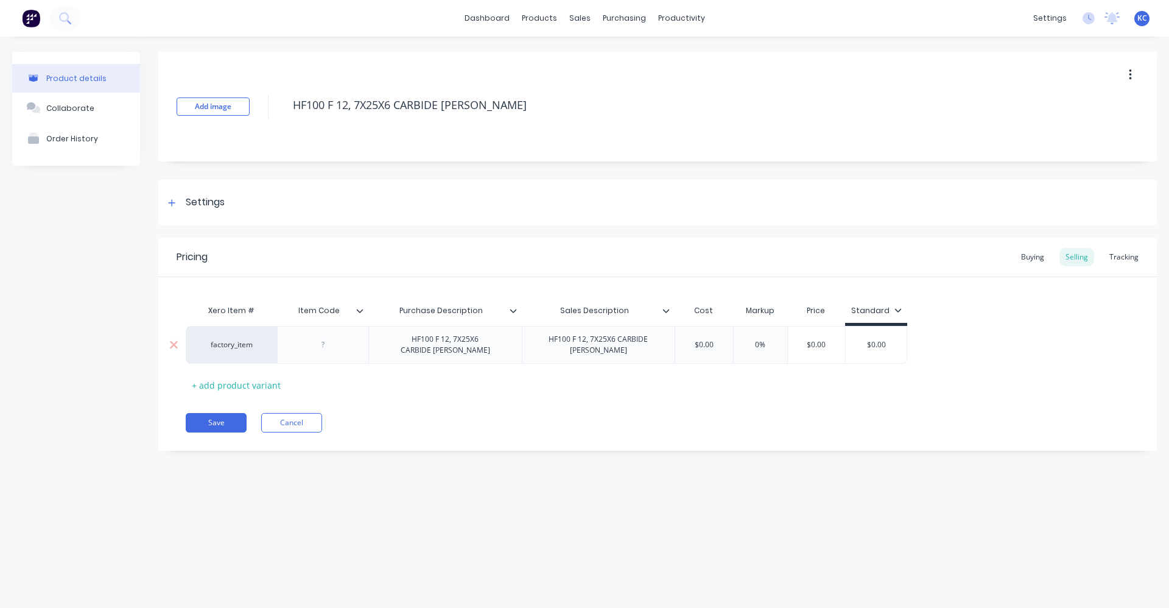
click at [607, 353] on div "HF100 F 12, 7X25X6 CARBIDE [PERSON_NAME]" at bounding box center [598, 345] width 153 height 38
click at [612, 345] on div "HF100 F 12, 7X25X6 CARBIDE [PERSON_NAME]" at bounding box center [598, 344] width 143 height 27
click at [235, 207] on div "Settings" at bounding box center [657, 203] width 999 height 46
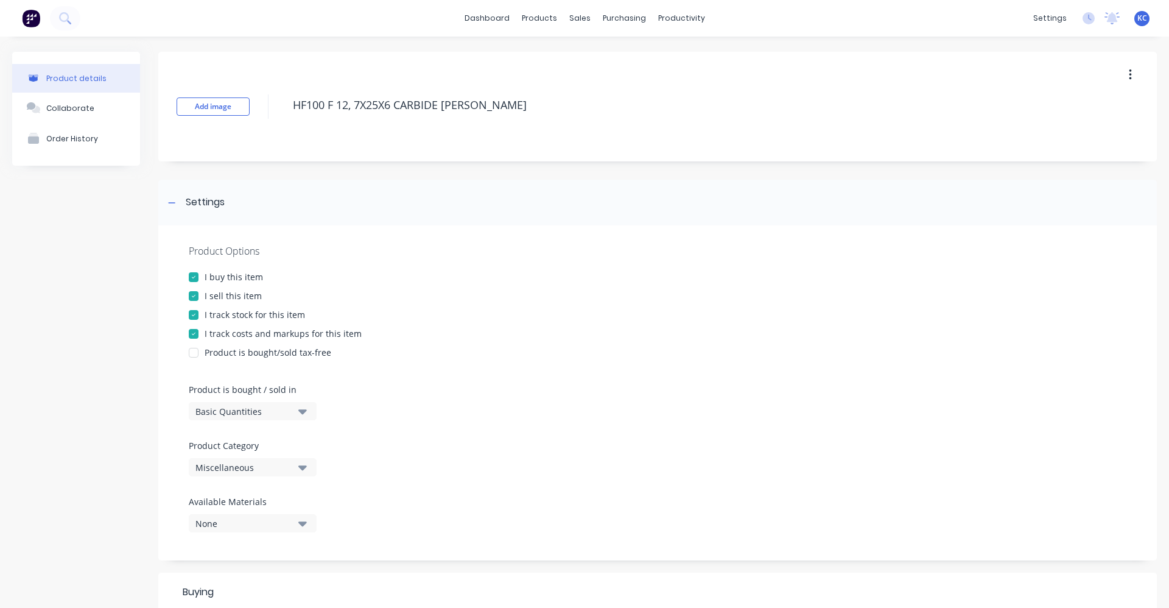
click at [281, 468] on div "Miscellaneous" at bounding box center [243, 467] width 97 height 13
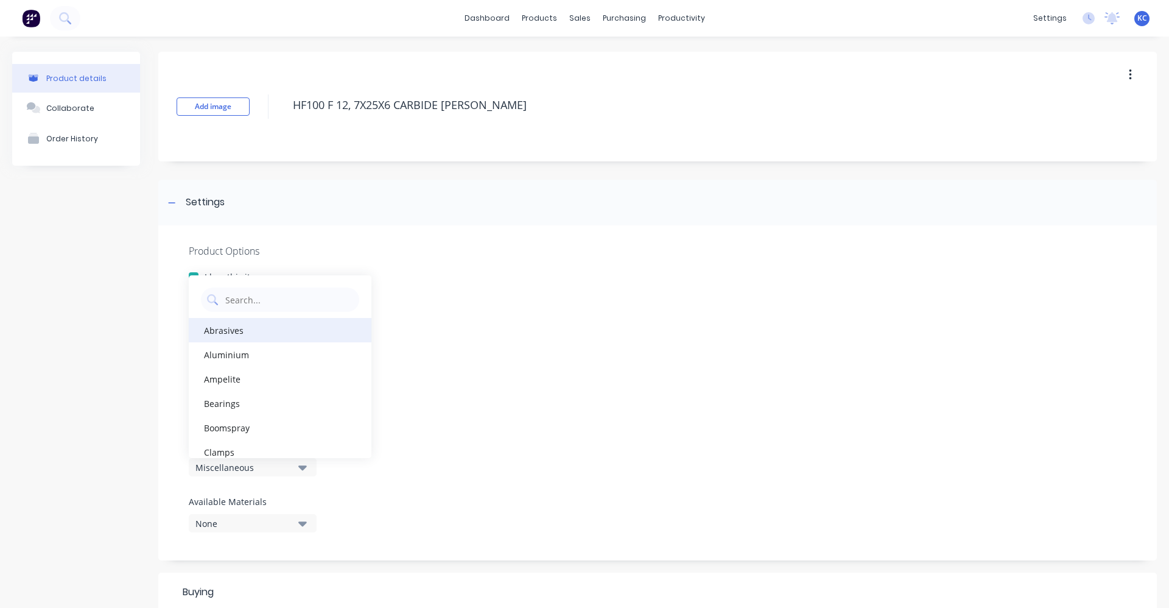
click at [272, 326] on div "Abrasives" at bounding box center [280, 330] width 183 height 24
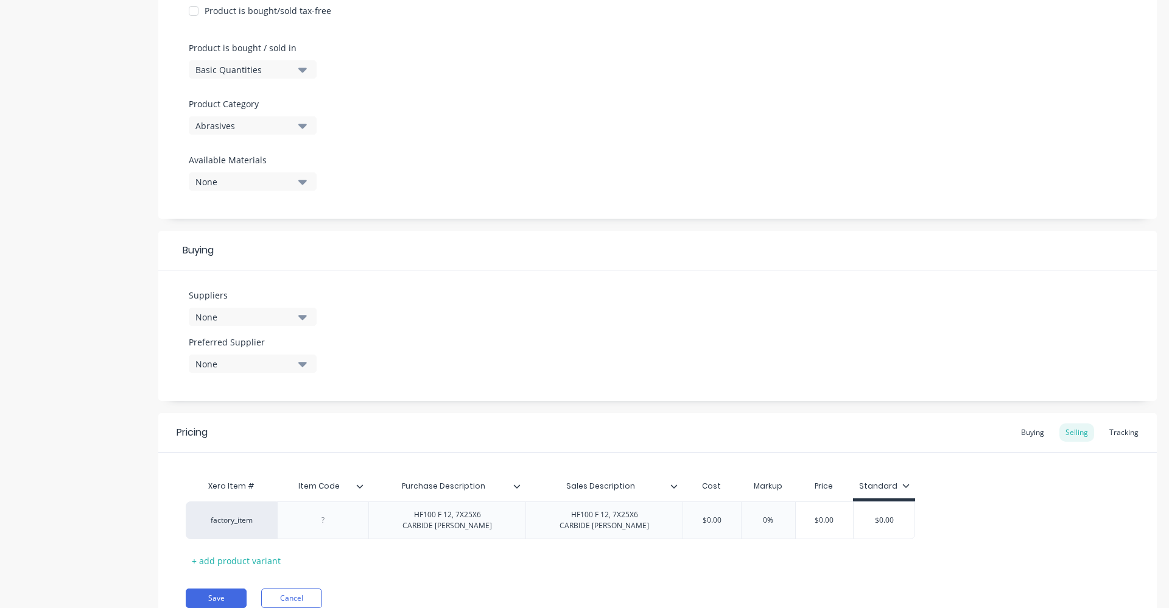
scroll to position [393, 0]
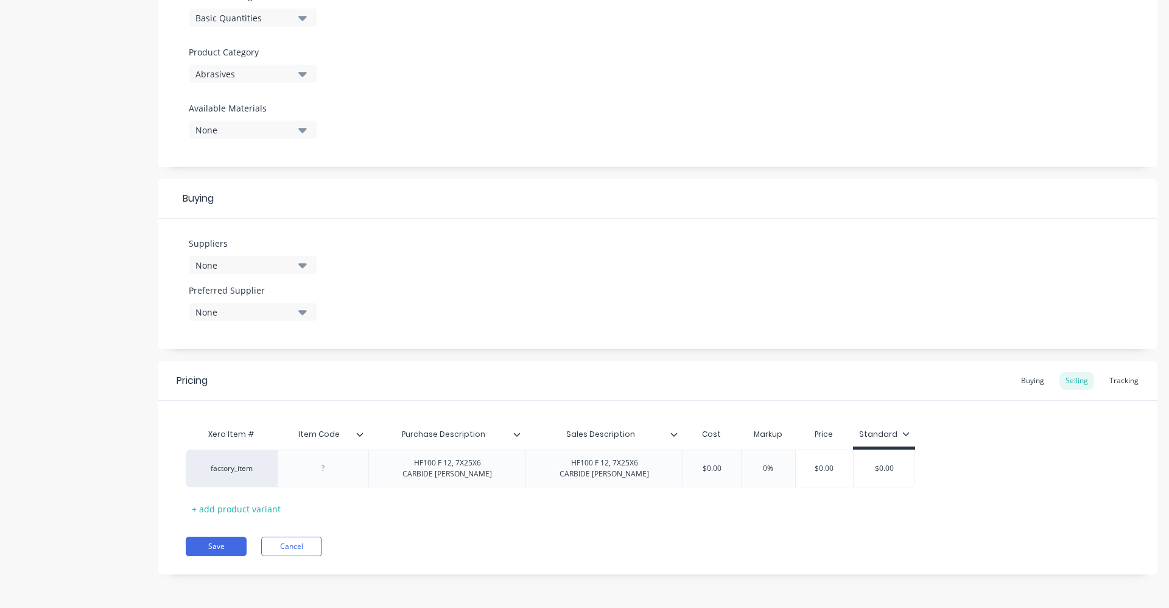
click at [279, 264] on div "None" at bounding box center [243, 265] width 97 height 13
click at [285, 297] on input "text" at bounding box center [288, 301] width 129 height 24
type input "KLIN"
click at [276, 331] on div "KLINGSPOR" at bounding box center [287, 331] width 122 height 13
click at [458, 281] on div "Suppliers 1 suppliers selected KLIN KLINGSPOR Preferred Supplier None" at bounding box center [657, 284] width 999 height 130
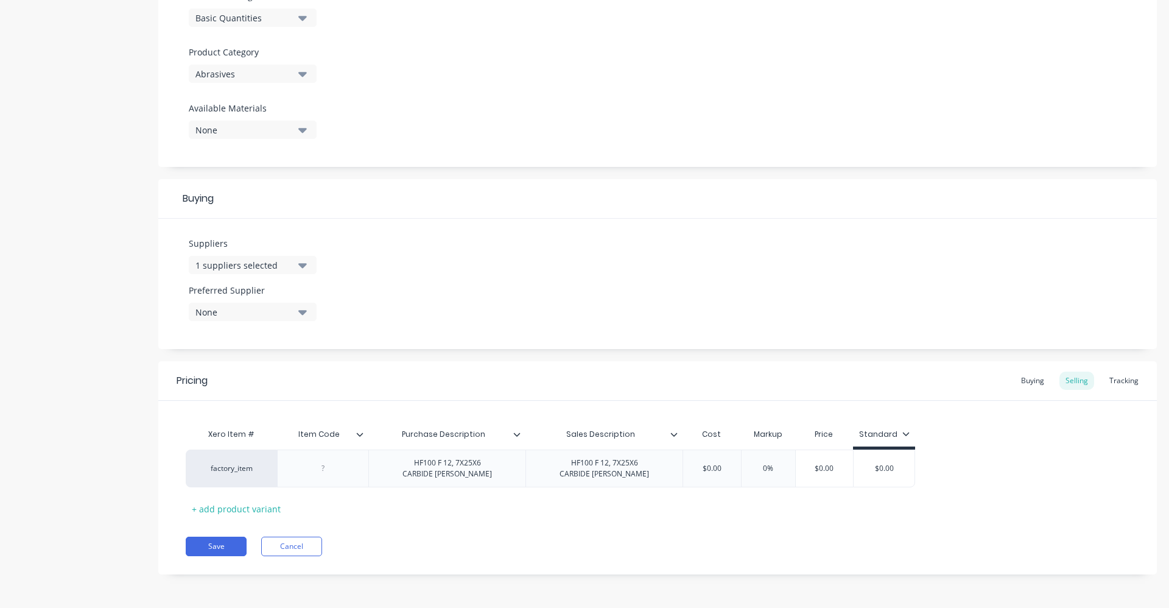
click at [281, 316] on div "None" at bounding box center [243, 312] width 97 height 13
click at [276, 378] on div "KLINGSPOR" at bounding box center [287, 378] width 122 height 13
click at [413, 288] on div "Suppliers 1 suppliers selected KLIN Preferred Supplier KLINGSPOR KLINGSPOR" at bounding box center [657, 284] width 999 height 130
click at [336, 477] on div at bounding box center [322, 468] width 91 height 38
click at [335, 477] on div at bounding box center [322, 468] width 91 height 38
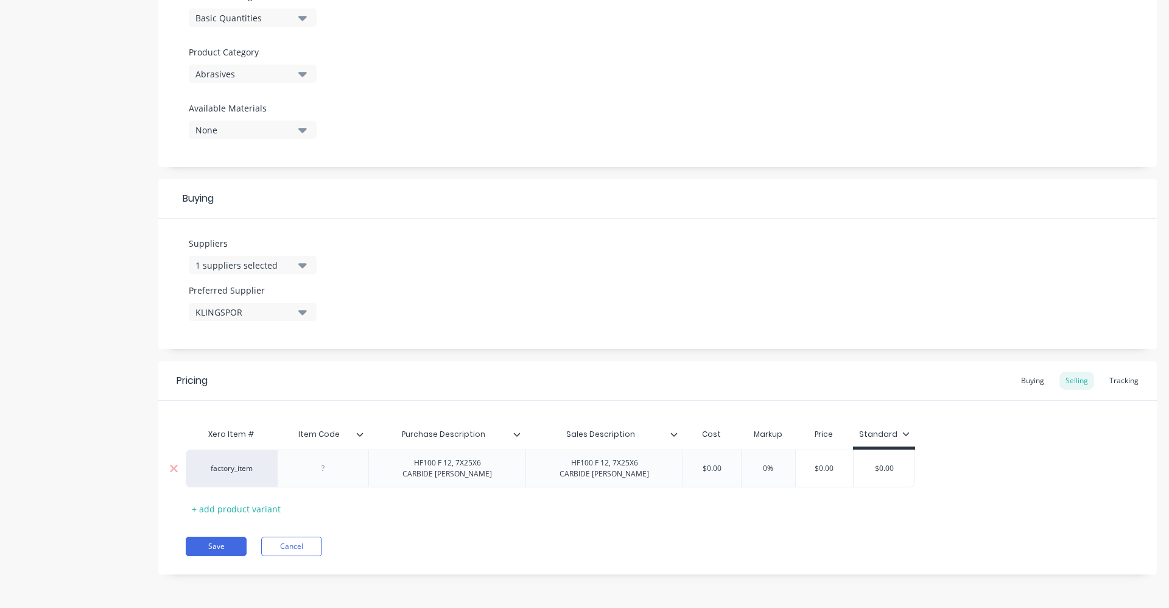
click at [315, 470] on div at bounding box center [323, 468] width 61 height 16
click at [964, 437] on div "Xero Item # Item Code Purchase Description Sales Description Cost Markup Price …" at bounding box center [658, 470] width 944 height 96
drag, startPoint x: 676, startPoint y: 472, endPoint x: 663, endPoint y: 474, distance: 12.9
click at [663, 474] on div "factory_item 296010 HF100 F 12, 7X25X6 CARBIDE [PERSON_NAME] HF100 F 12, 7X25X6…" at bounding box center [550, 468] width 729 height 38
type input "49.97"
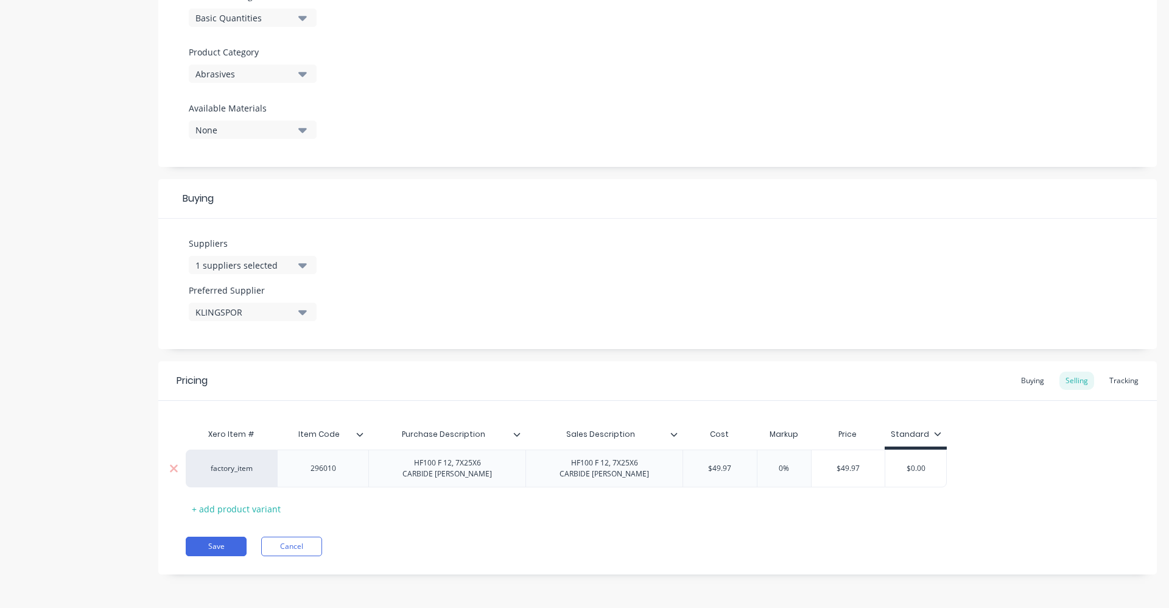
click at [778, 471] on input "0%" at bounding box center [784, 468] width 61 height 11
type input "40%"
click at [885, 539] on div "Save Cancel" at bounding box center [671, 545] width 971 height 19
click at [1028, 383] on div "Buying" at bounding box center [1032, 380] width 35 height 18
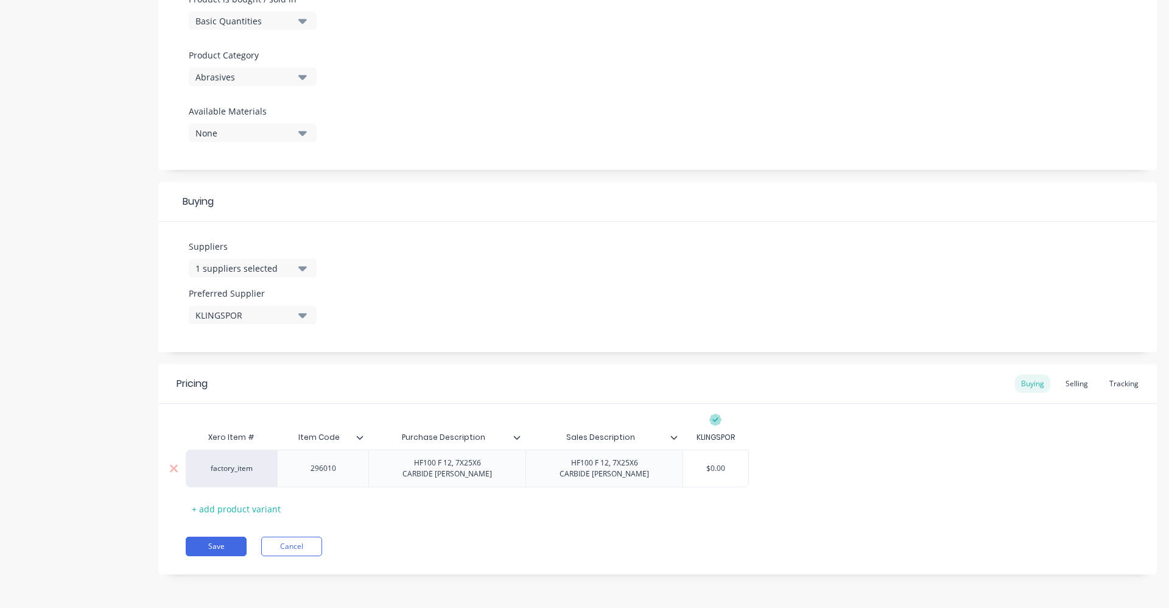
drag, startPoint x: 731, startPoint y: 469, endPoint x: 691, endPoint y: 466, distance: 40.3
click at [695, 467] on input "$0.00" at bounding box center [715, 468] width 65 height 11
type input "49.97"
click at [1065, 379] on div "Selling" at bounding box center [1076, 383] width 35 height 18
click at [807, 518] on div "Xero Item # Item Code Purchase Description Sales Description Cost Markup Price …" at bounding box center [658, 473] width 944 height 96
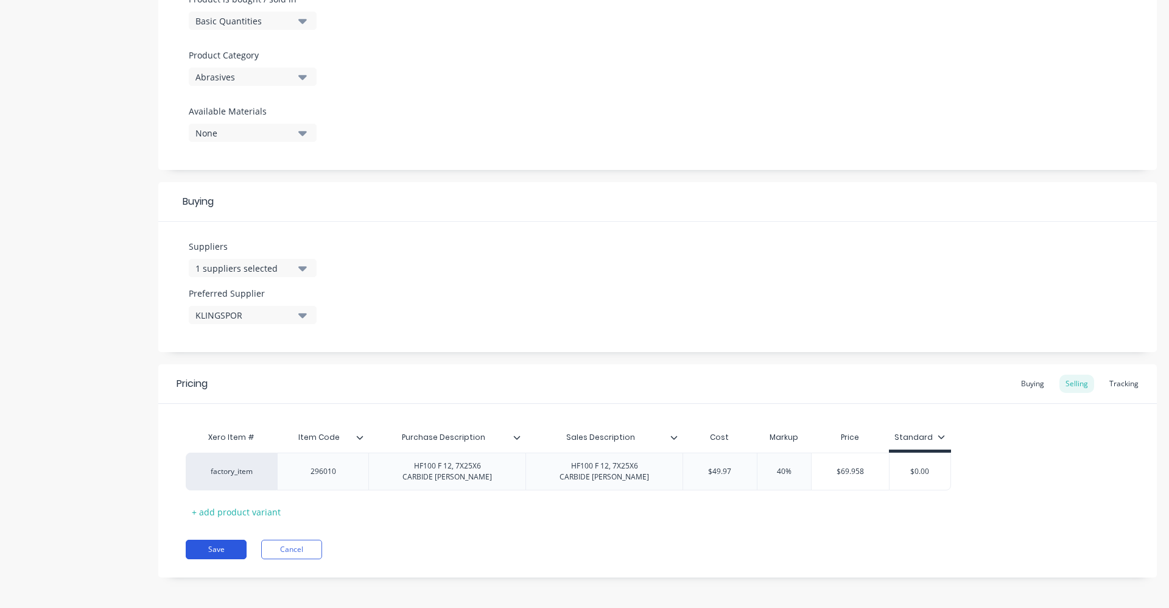
click at [215, 544] on button "Save" at bounding box center [216, 548] width 61 height 19
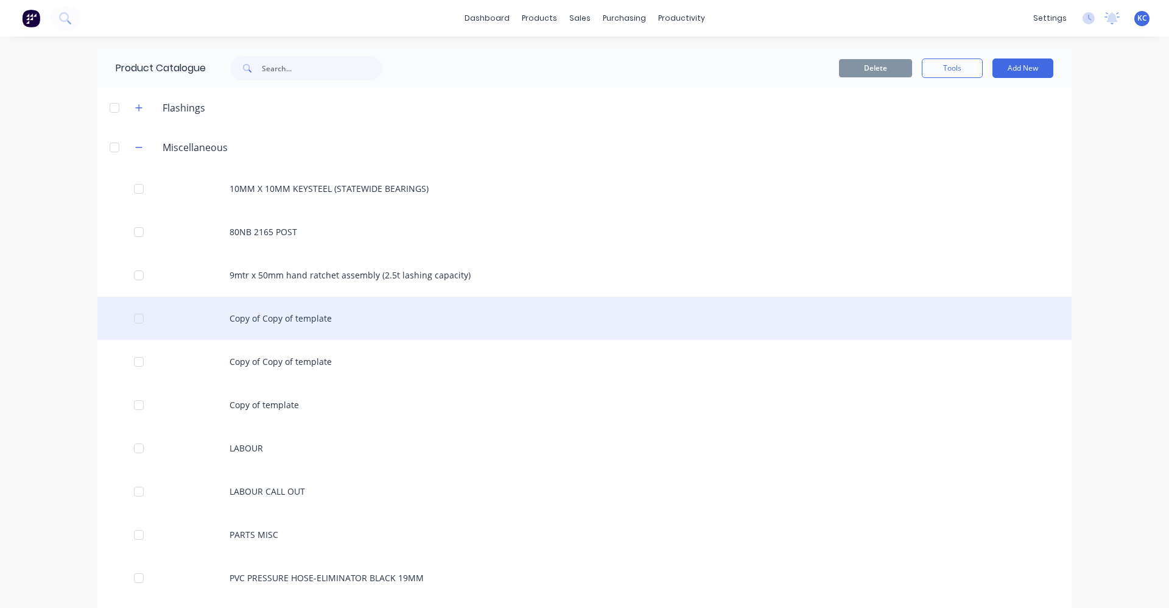
click at [316, 317] on div "Copy of Copy of template" at bounding box center [584, 318] width 974 height 43
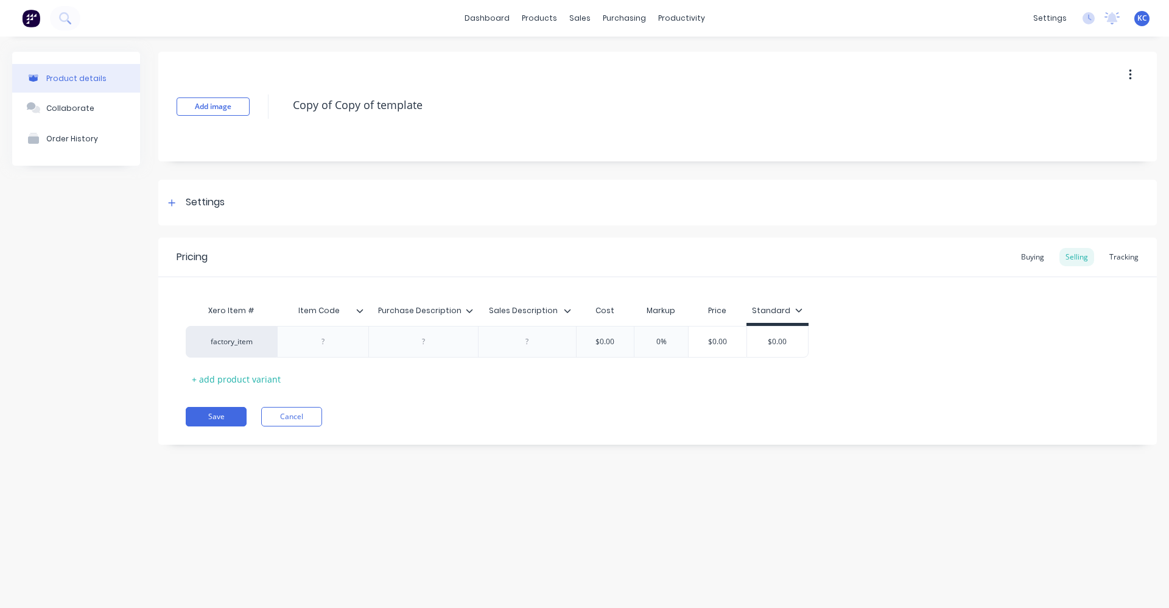
drag, startPoint x: 441, startPoint y: 105, endPoint x: 268, endPoint y: 107, distance: 172.9
click at [269, 107] on div "Add image Copy of Copy of template" at bounding box center [657, 107] width 999 height 110
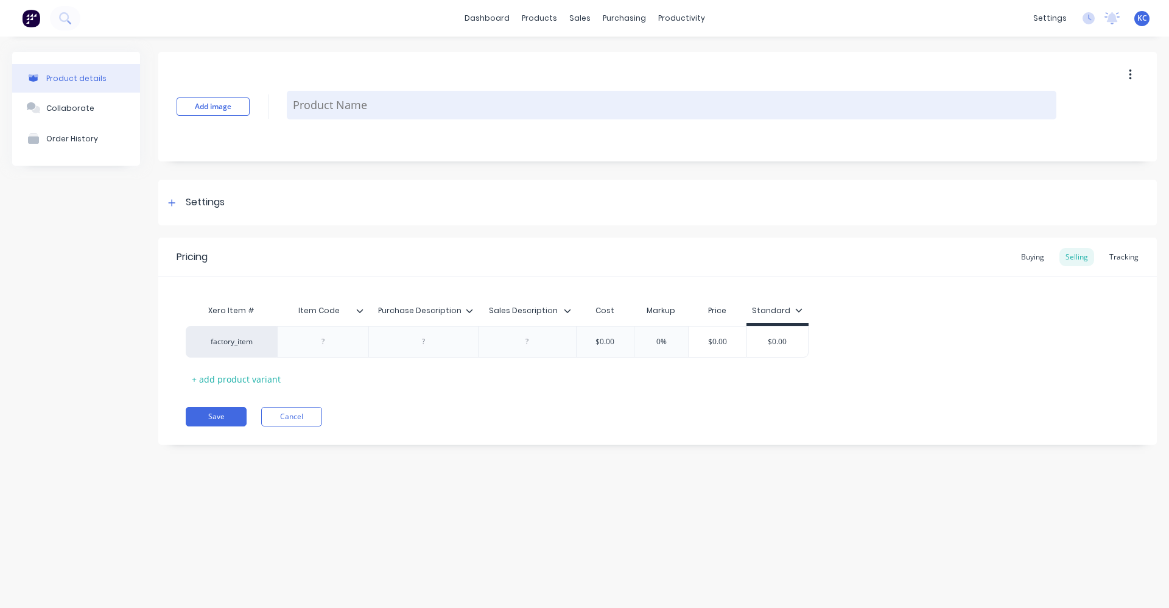
paste textarea "HF100 F 12, 7X25X6 CARBIDE [PERSON_NAME]"
click at [332, 107] on textarea "HF100 F 12, 7X25X6 CARBIDE [PERSON_NAME]" at bounding box center [672, 105] width 770 height 29
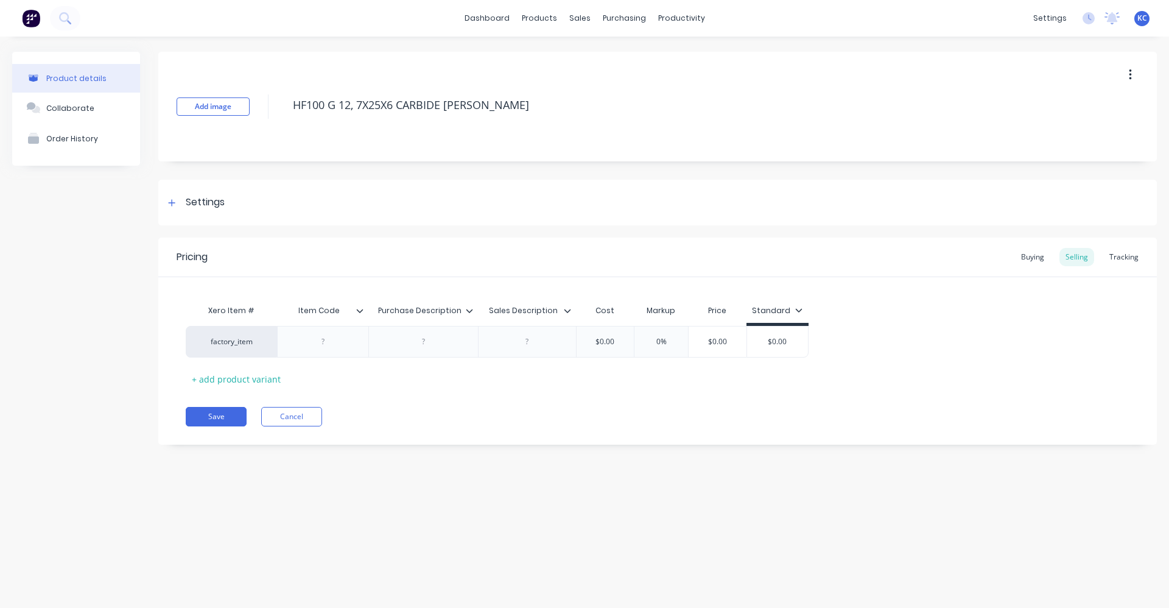
drag, startPoint x: 488, startPoint y: 99, endPoint x: 218, endPoint y: 74, distance: 270.9
click at [218, 74] on div "Add image HF100 G 12, 7X25X6 CARBIDE [PERSON_NAME]" at bounding box center [657, 107] width 999 height 110
type textarea "HF100 G 12, 7X25X6 CARBIDE [PERSON_NAME]"
click at [423, 340] on div at bounding box center [423, 342] width 61 height 16
paste div
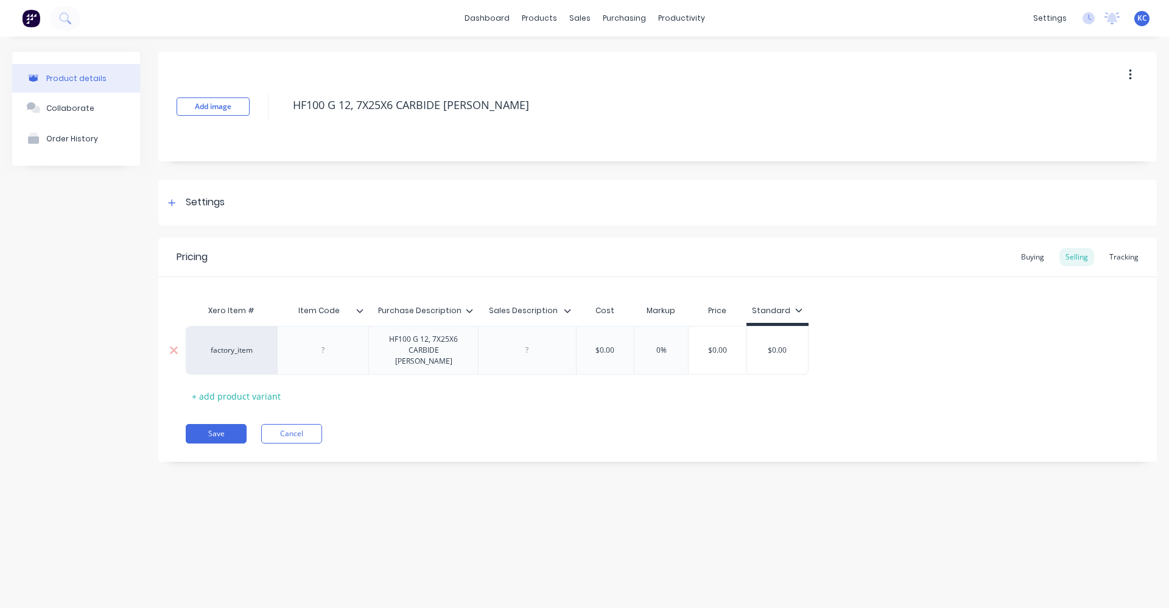
click at [518, 349] on div "factory_item HF100 G 12, 7X25X6 CARBIDE [PERSON_NAME] $0.00 0% $0.00 $0.00" at bounding box center [497, 350] width 623 height 49
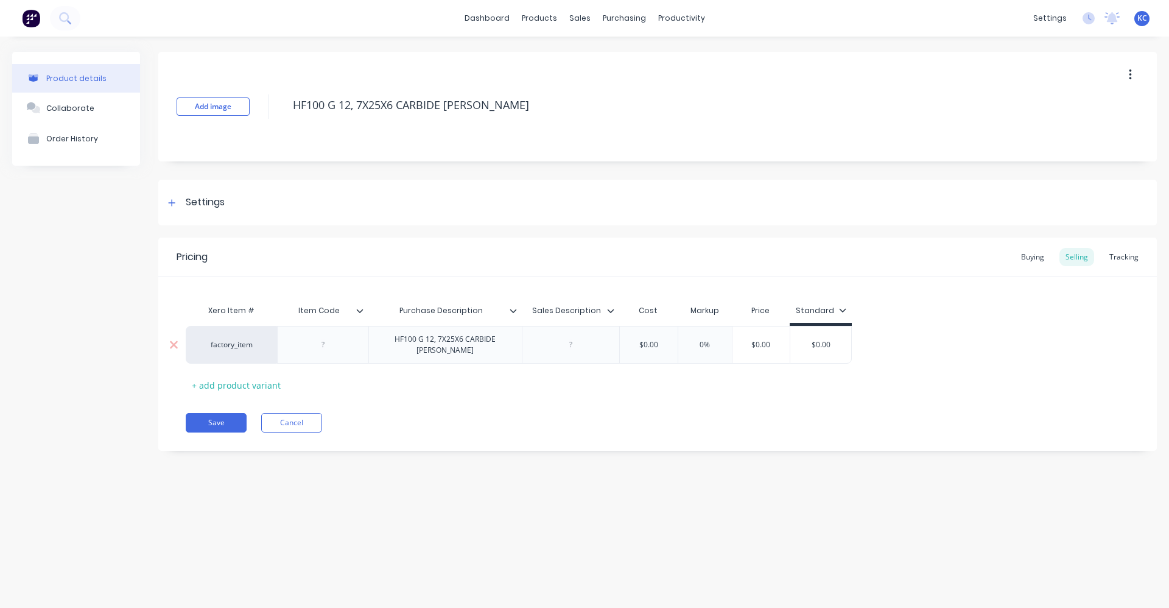
click at [574, 345] on div at bounding box center [570, 345] width 61 height 16
paste div
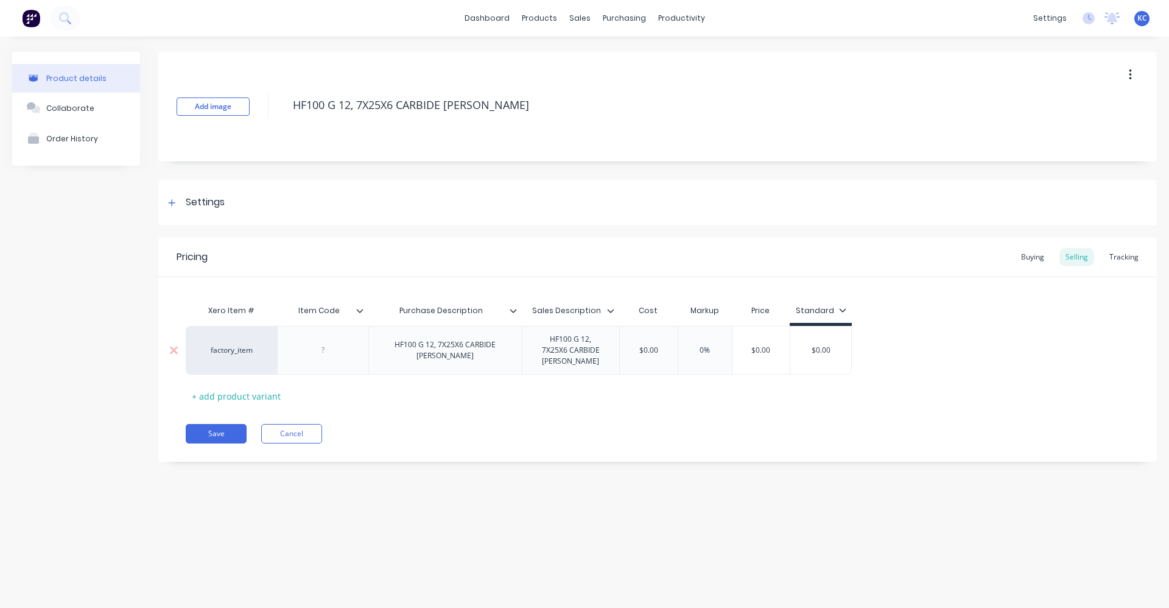
drag, startPoint x: 455, startPoint y: 353, endPoint x: 490, endPoint y: 345, distance: 35.0
click at [455, 353] on div "HF100 G 12, 7X25X6 CARBIDE [PERSON_NAME]" at bounding box center [444, 350] width 153 height 49
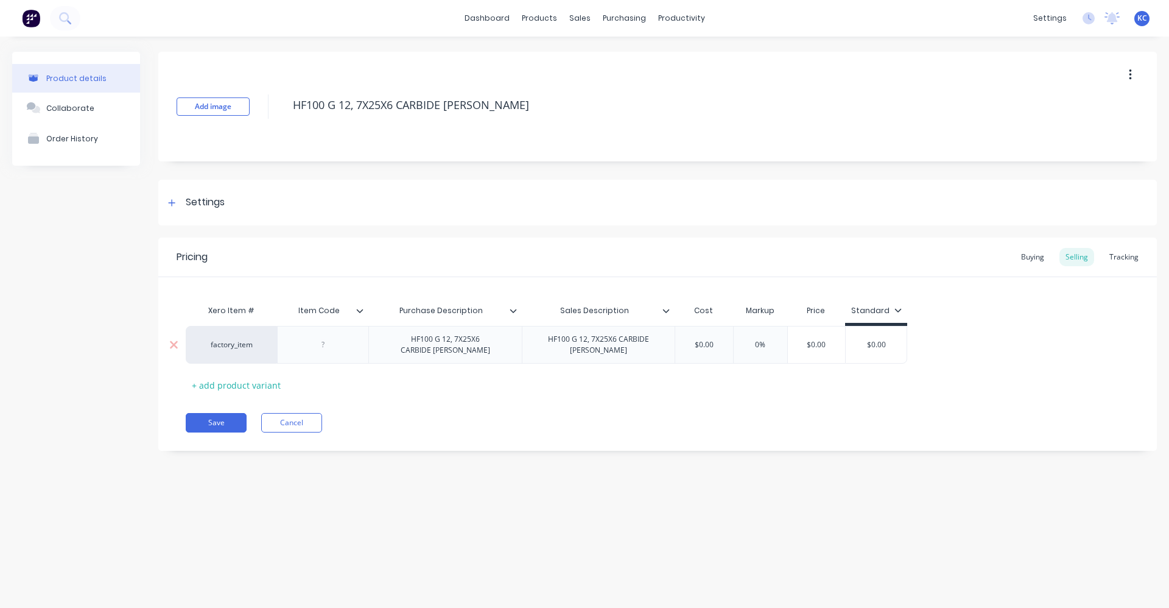
click at [614, 351] on div "HF100 G 12, 7X25X6 CARBIDE [PERSON_NAME]" at bounding box center [598, 344] width 143 height 27
click at [318, 346] on div at bounding box center [323, 345] width 61 height 16
click at [309, 194] on div "Settings" at bounding box center [657, 203] width 999 height 46
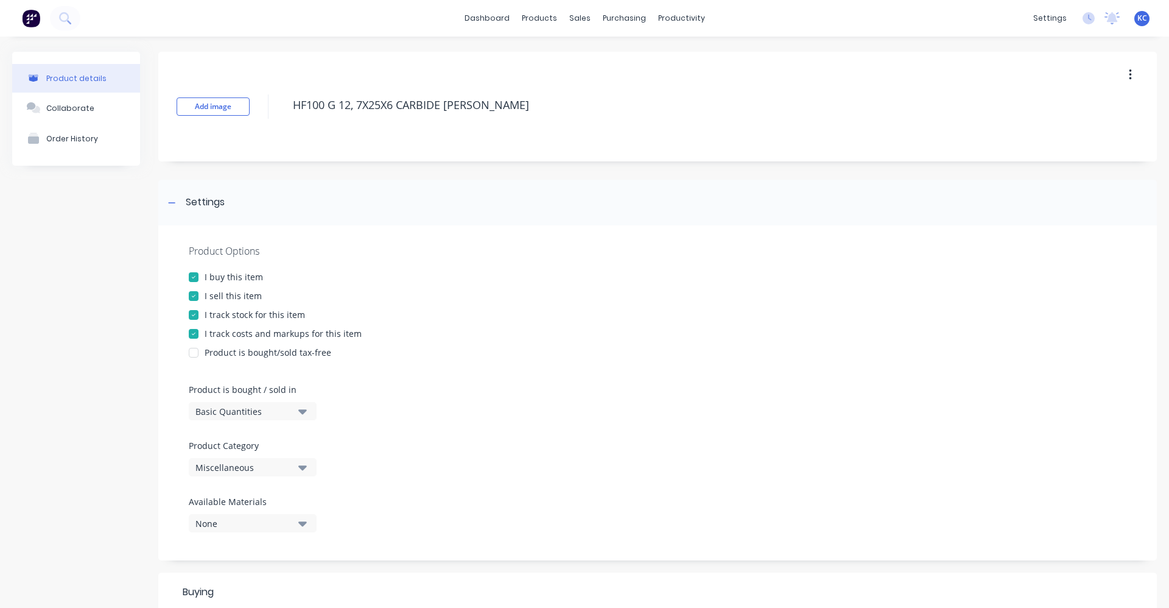
click at [277, 467] on div "Miscellaneous" at bounding box center [243, 467] width 97 height 13
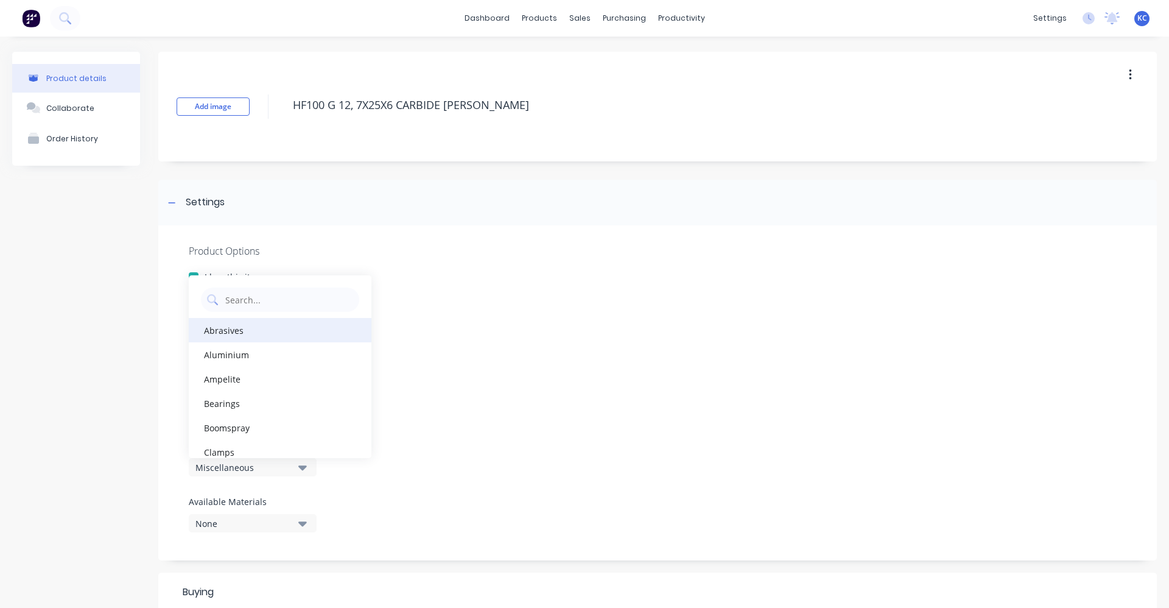
click at [287, 331] on div "Abrasives" at bounding box center [280, 330] width 183 height 24
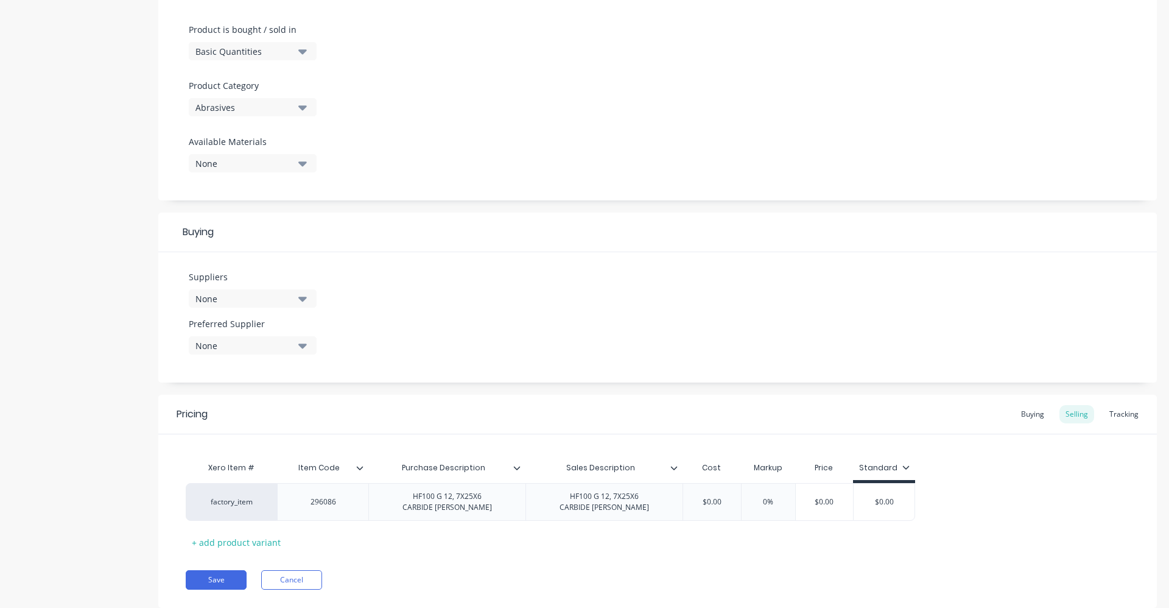
scroll to position [365, 0]
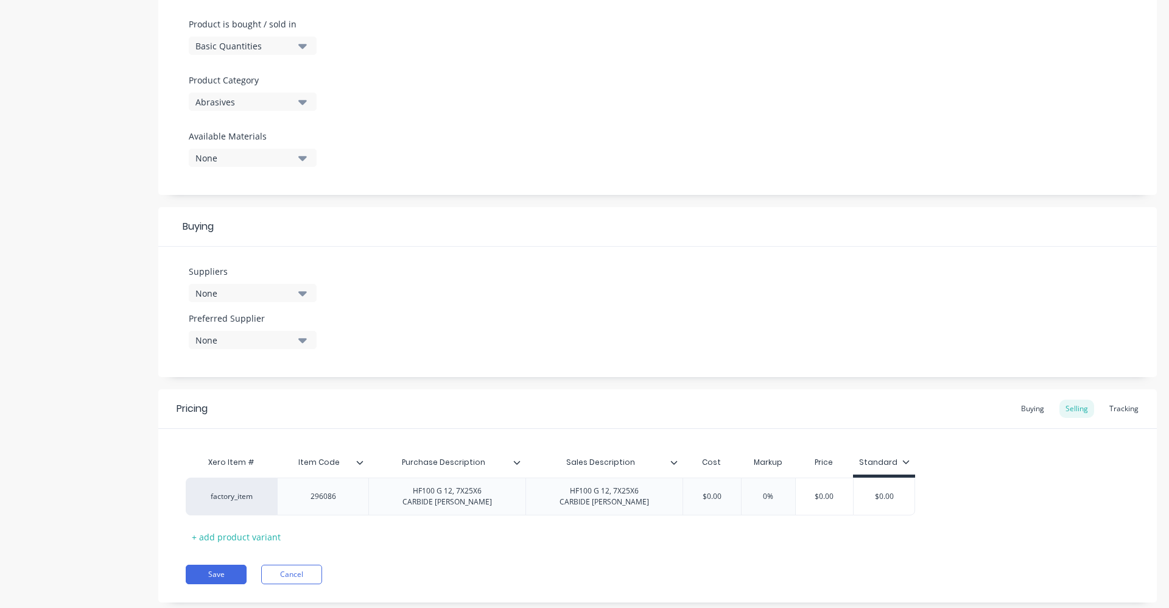
click at [311, 293] on button "None" at bounding box center [253, 293] width 128 height 18
click at [289, 326] on input "text" at bounding box center [288, 329] width 129 height 24
type input "KLIN"
click at [279, 356] on div "KLINGSPOR" at bounding box center [287, 359] width 122 height 13
click at [533, 293] on div "Suppliers 1 suppliers selected KLIN KLINGSPOR Preferred Supplier None" at bounding box center [657, 312] width 999 height 130
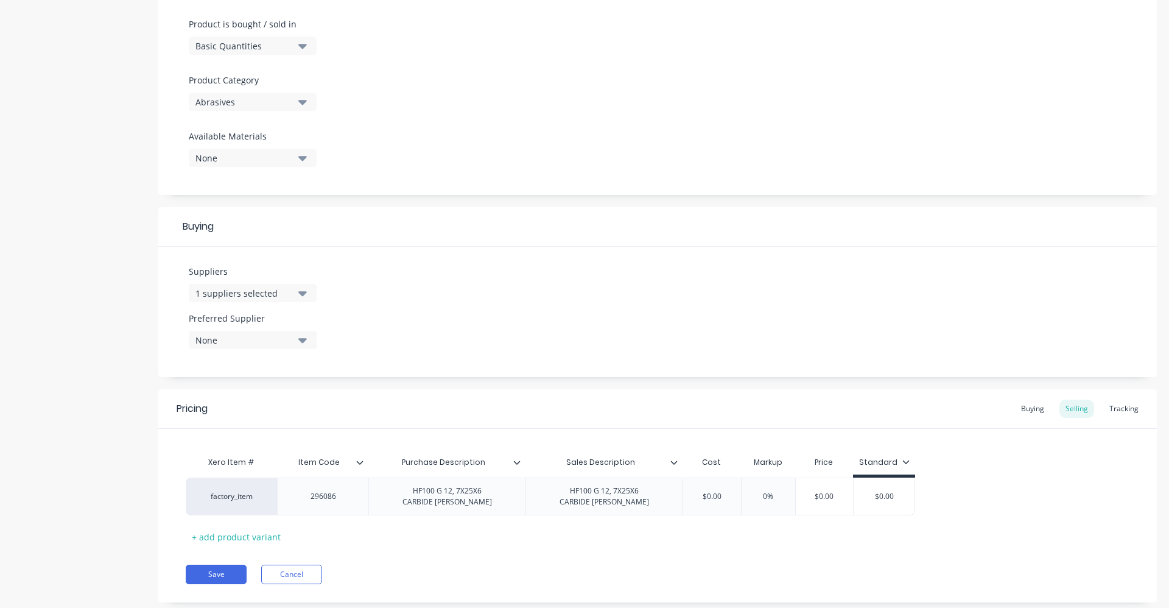
click at [289, 344] on div "None" at bounding box center [243, 340] width 97 height 13
click at [271, 409] on div "KLINGSPOR" at bounding box center [287, 406] width 122 height 13
click at [499, 306] on div "Suppliers 1 suppliers selected KLIN Preferred Supplier KLINGSPOR KLINGSPOR" at bounding box center [657, 312] width 999 height 130
drag, startPoint x: 734, startPoint y: 502, endPoint x: 693, endPoint y: 503, distance: 40.8
click at [693, 503] on div "factory_item 296086 HF100 G 12, 7X25X6 CARBIDE [PERSON_NAME] HF100 G 12, 7X25X6…" at bounding box center [658, 496] width 944 height 38
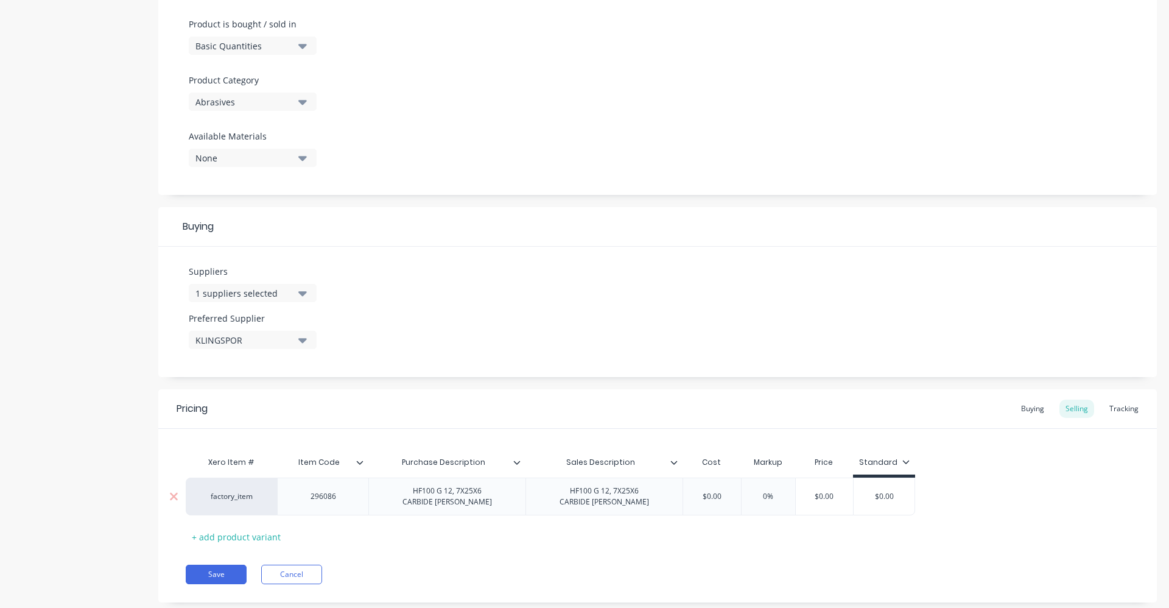
drag, startPoint x: 725, startPoint y: 491, endPoint x: 697, endPoint y: 493, distance: 27.5
click at [697, 493] on input "$0.00" at bounding box center [711, 496] width 61 height 11
type input "49.24"
click at [774, 495] on input "0%" at bounding box center [784, 496] width 61 height 11
type input "40%"
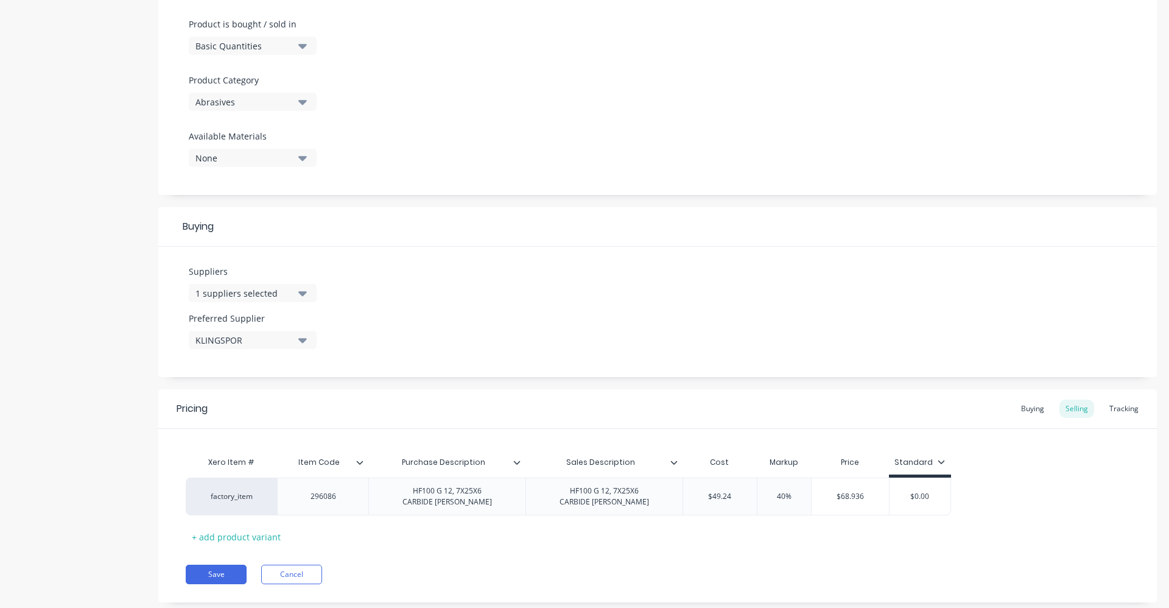
click at [807, 581] on div "Save Cancel" at bounding box center [671, 573] width 971 height 19
click at [1021, 403] on div "Buying" at bounding box center [1032, 408] width 35 height 18
drag, startPoint x: 729, startPoint y: 492, endPoint x: 694, endPoint y: 491, distance: 35.9
click at [694, 491] on input "$0.00" at bounding box center [715, 493] width 65 height 11
type input "49.24"
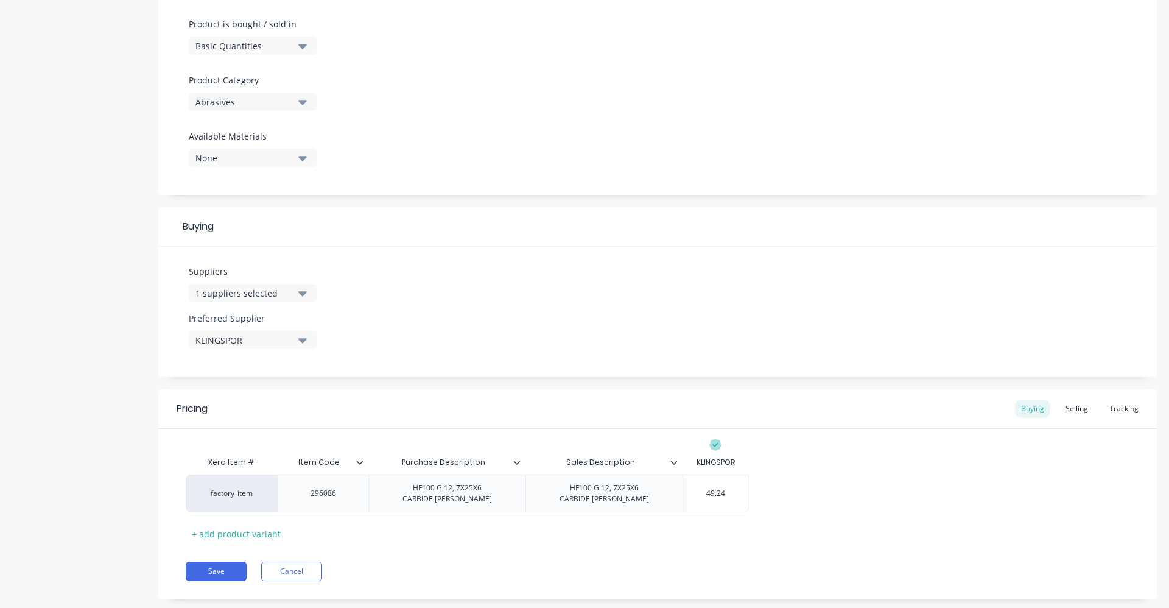
click at [835, 484] on div "factory_item 296086 HF100 G 12, 7X25X6 CARBIDE [PERSON_NAME] HF100 G 12, 7X25X6…" at bounding box center [658, 493] width 944 height 38
click at [225, 568] on button "Save" at bounding box center [216, 570] width 61 height 19
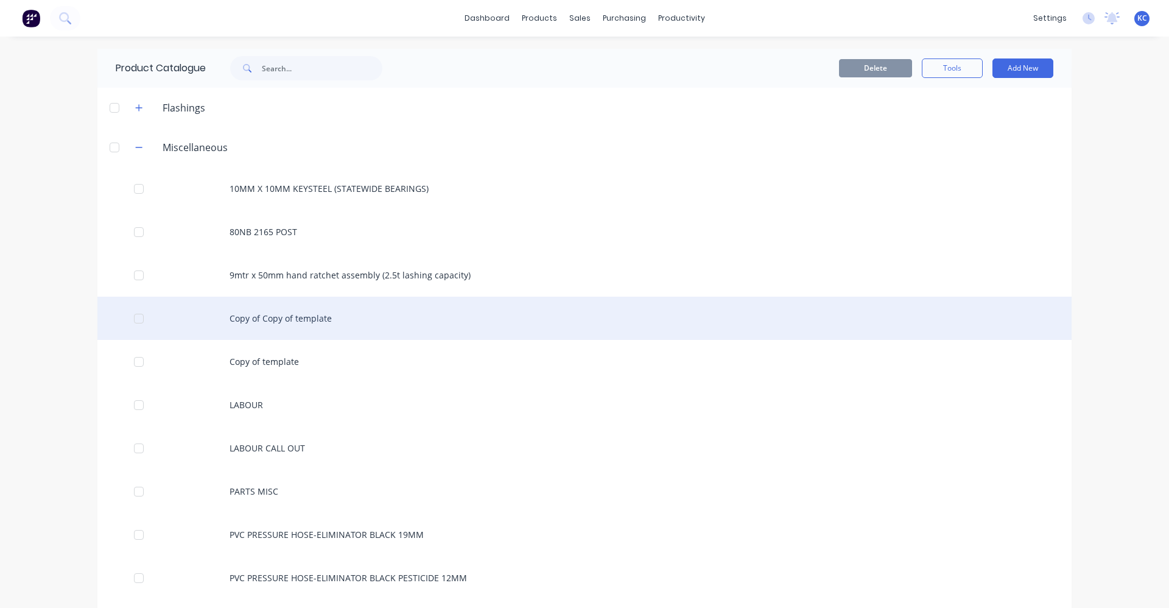
click at [249, 316] on div "Copy of Copy of template" at bounding box center [584, 318] width 974 height 43
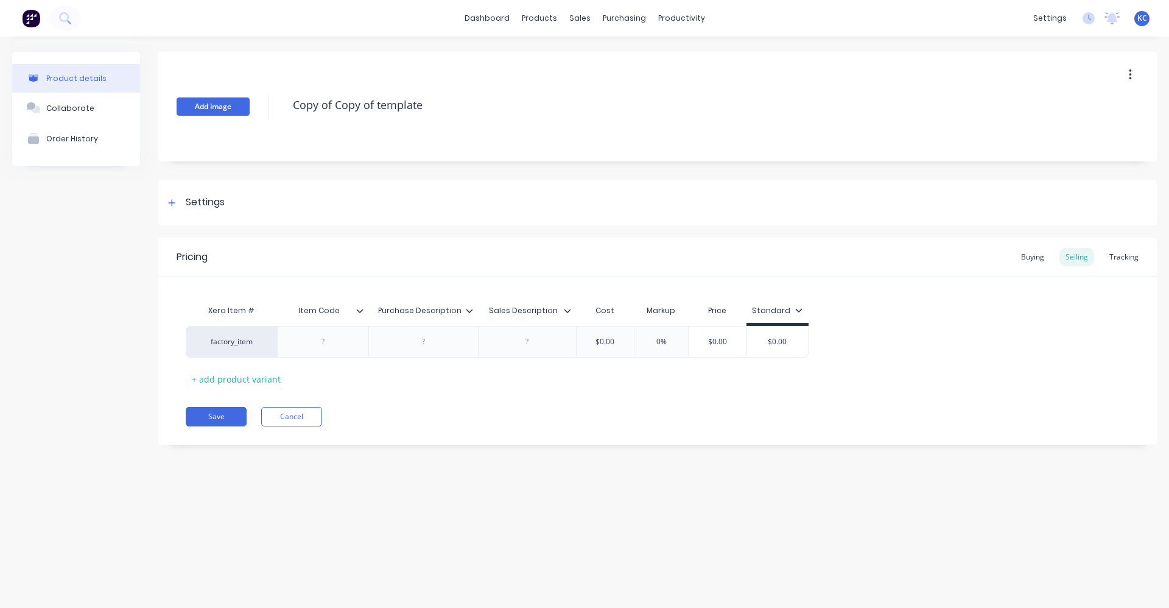
drag, startPoint x: 456, startPoint y: 106, endPoint x: 248, endPoint y: 101, distance: 207.7
click at [248, 101] on div "Add image Copy of Copy of template" at bounding box center [657, 107] width 999 height 110
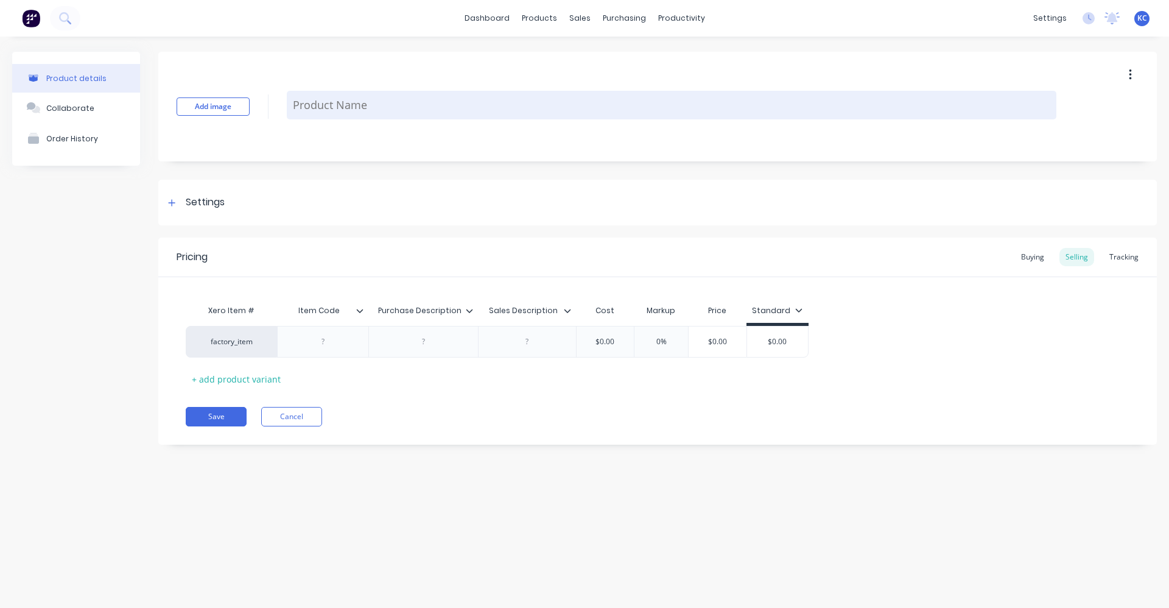
paste textarea "HF100 G 12, 7X25X6 CARBIDE [PERSON_NAME]"
click at [339, 108] on textarea "HF100 G 12, 7X25X6 CARBIDE [PERSON_NAME]" at bounding box center [672, 105] width 770 height 29
click at [378, 109] on textarea "HF100 L 12, 7X25X6 CARBIDE [PERSON_NAME]" at bounding box center [672, 105] width 770 height 29
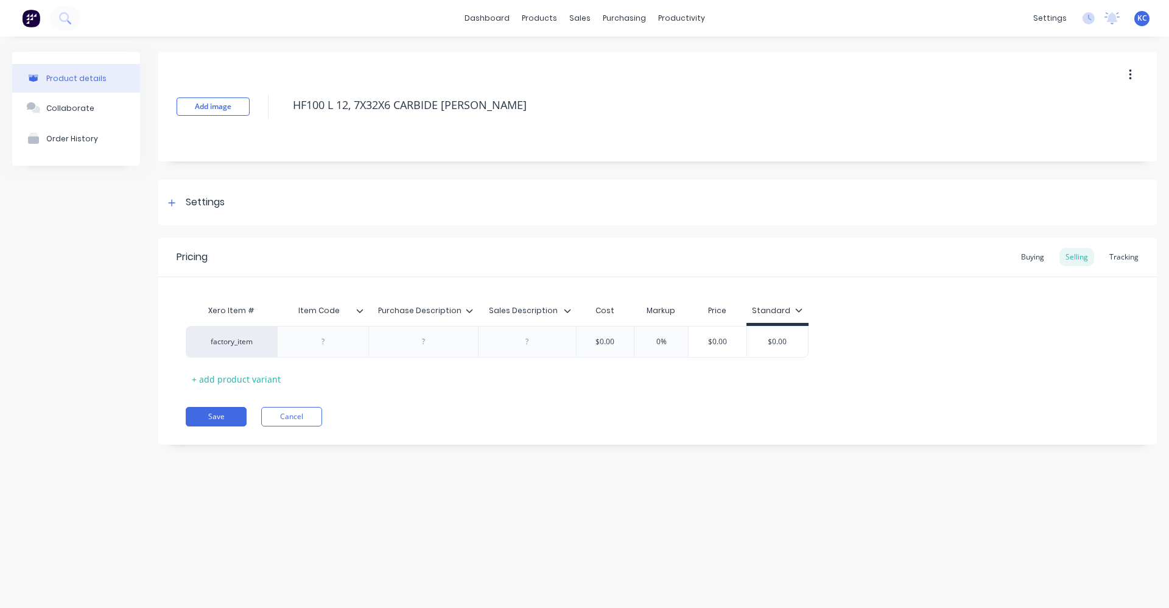
drag, startPoint x: 494, startPoint y: 110, endPoint x: 286, endPoint y: 100, distance: 209.1
click at [286, 100] on div "Add image HF100 L 12, 7X32X6 CARBIDE [PERSON_NAME]" at bounding box center [657, 107] width 999 height 110
type textarea "HF100 L 12, 7X32X6 CARBIDE [PERSON_NAME]"
click at [424, 345] on div at bounding box center [423, 342] width 61 height 16
paste div
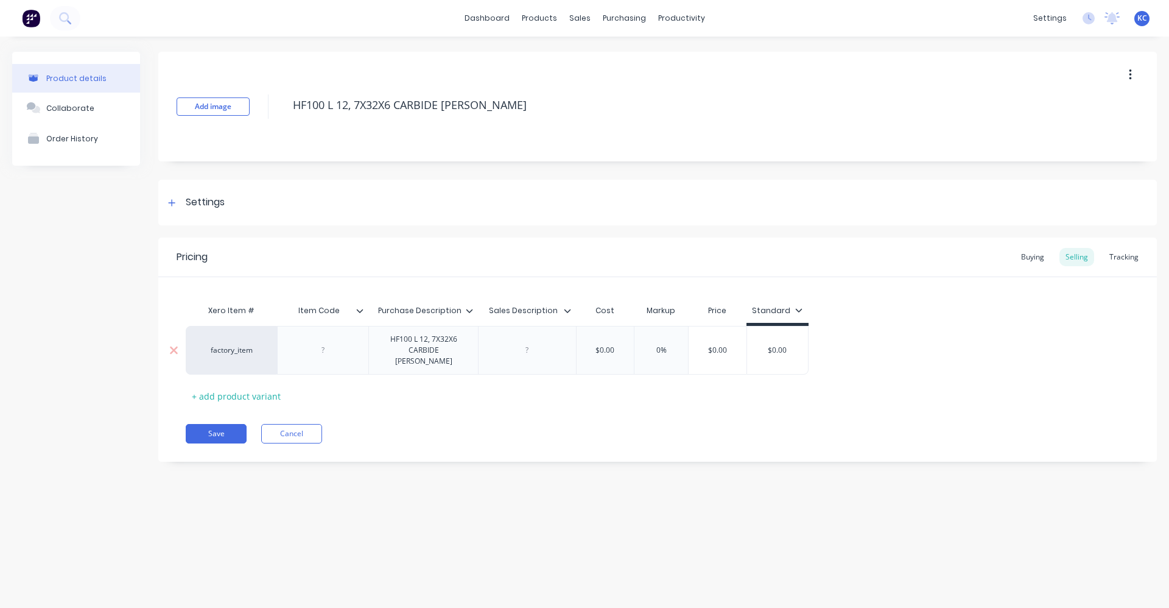
click at [522, 353] on div at bounding box center [527, 350] width 98 height 49
click at [527, 342] on div at bounding box center [527, 350] width 98 height 49
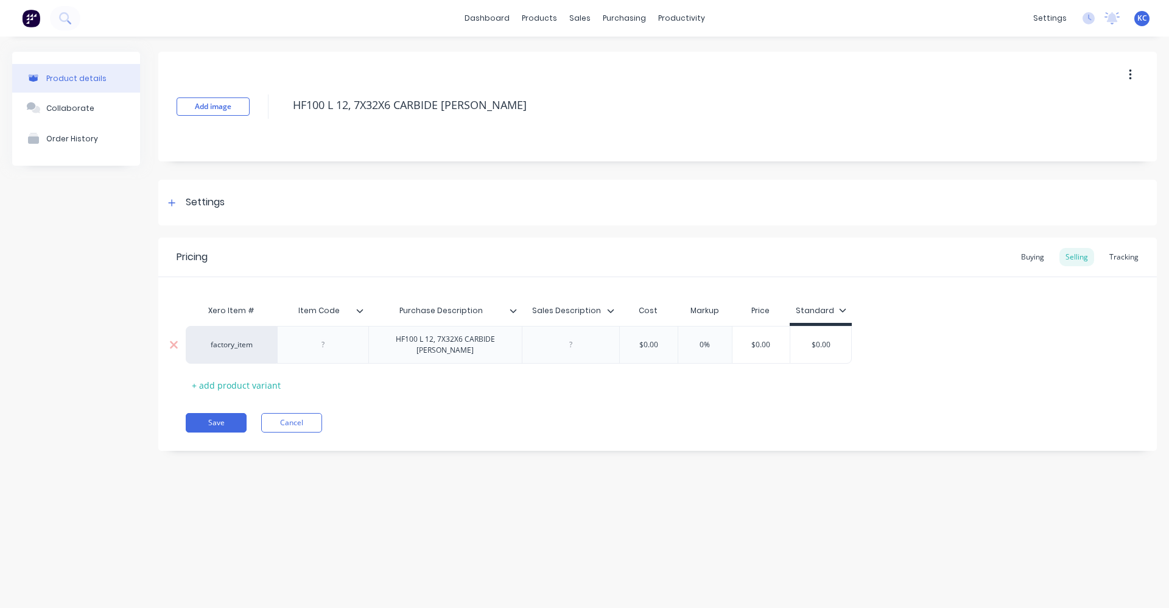
click at [553, 338] on div at bounding box center [570, 345] width 61 height 16
click at [572, 345] on div at bounding box center [570, 345] width 61 height 16
paste div
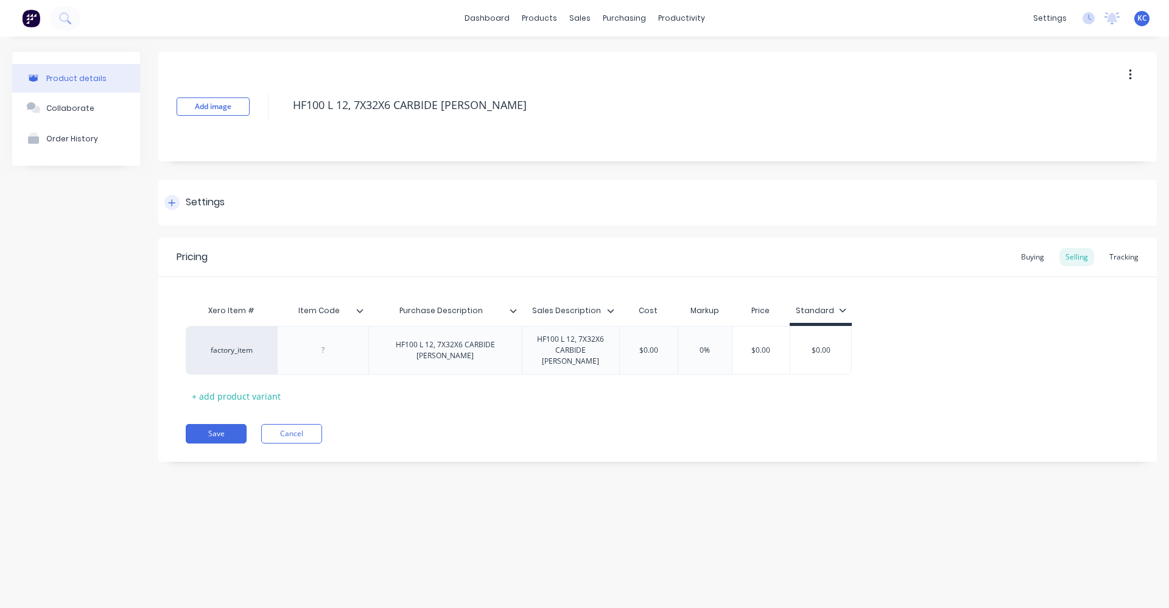
click at [237, 202] on div "Settings" at bounding box center [657, 203] width 999 height 46
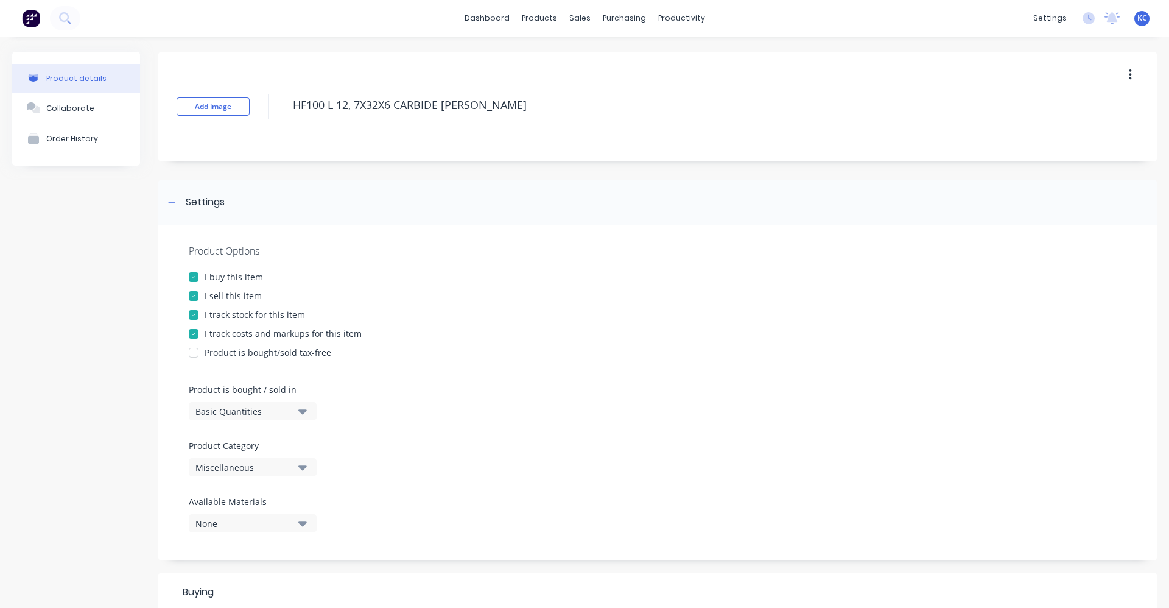
click at [293, 466] on button "Miscellaneous" at bounding box center [253, 467] width 128 height 18
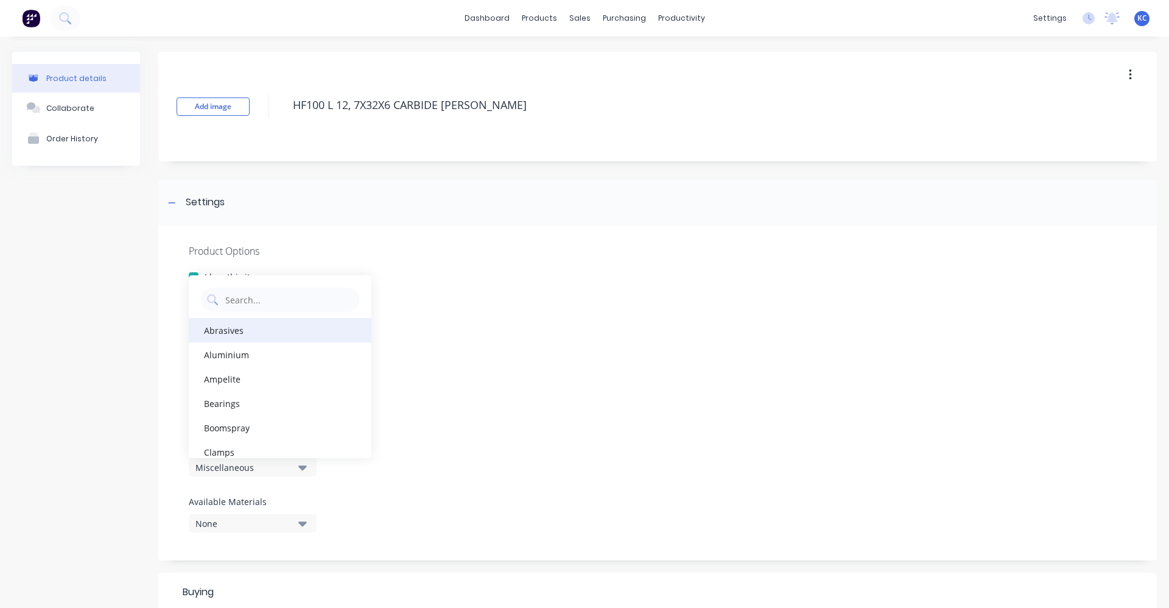
click at [255, 336] on div "Abrasives" at bounding box center [280, 330] width 183 height 24
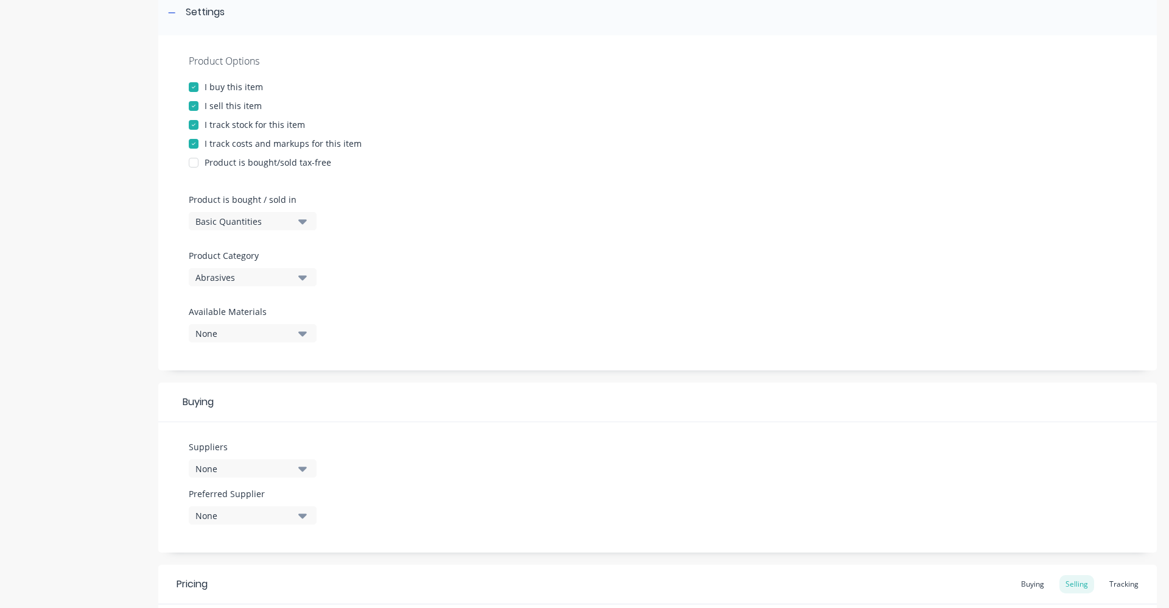
scroll to position [387, 0]
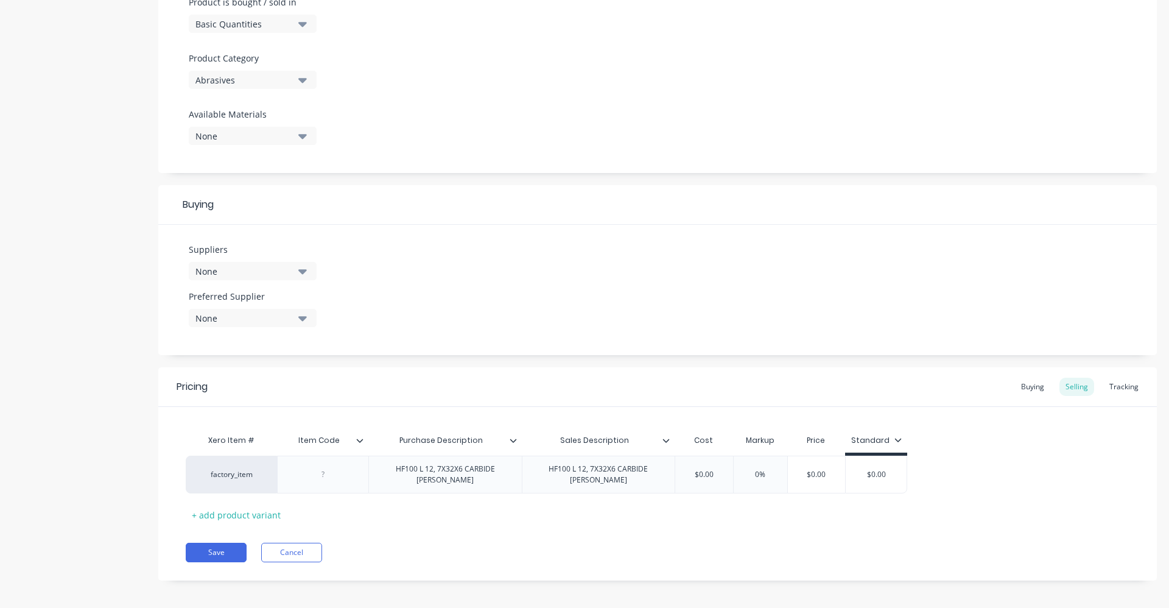
click at [299, 270] on icon "button" at bounding box center [302, 271] width 9 height 5
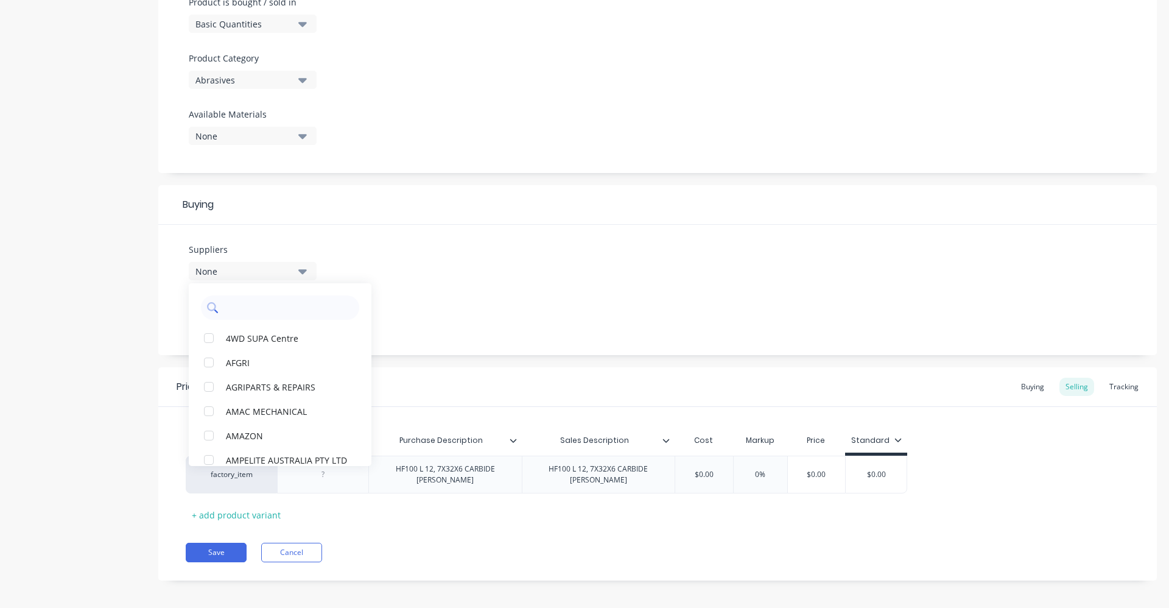
click at [278, 309] on input "text" at bounding box center [288, 307] width 129 height 24
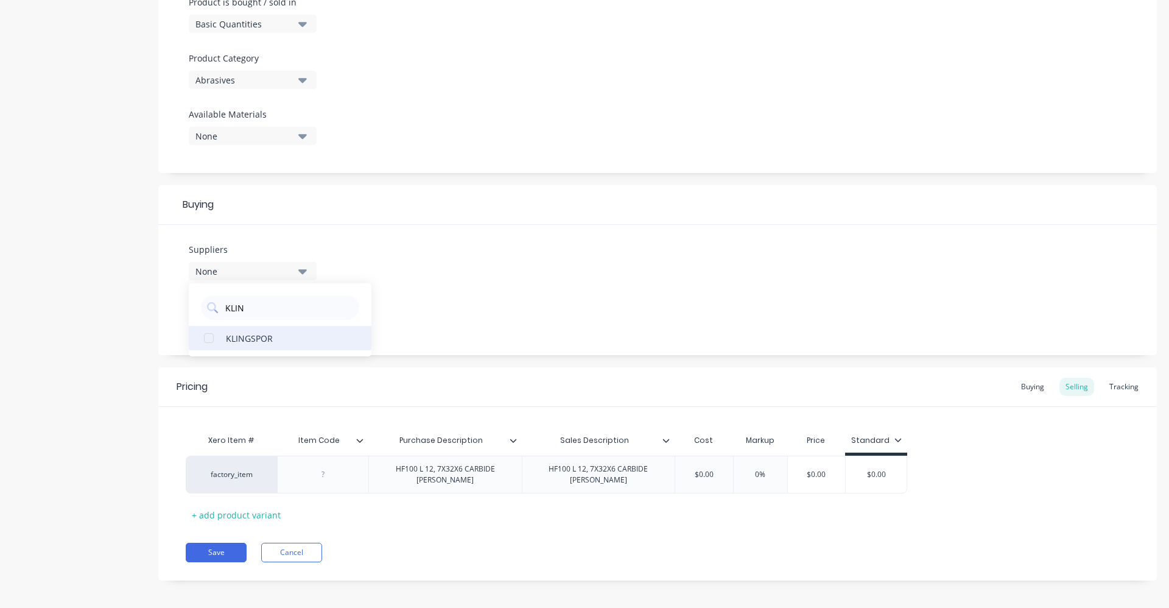
type input "KLIN"
drag, startPoint x: 273, startPoint y: 332, endPoint x: 286, endPoint y: 328, distance: 13.1
click at [272, 332] on div "KLINGSPOR" at bounding box center [287, 337] width 122 height 13
click at [394, 268] on div "Suppliers 1 suppliers selected KLIN KLINGSPOR Preferred Supplier None" at bounding box center [657, 290] width 999 height 130
click at [293, 316] on button "None" at bounding box center [253, 318] width 128 height 18
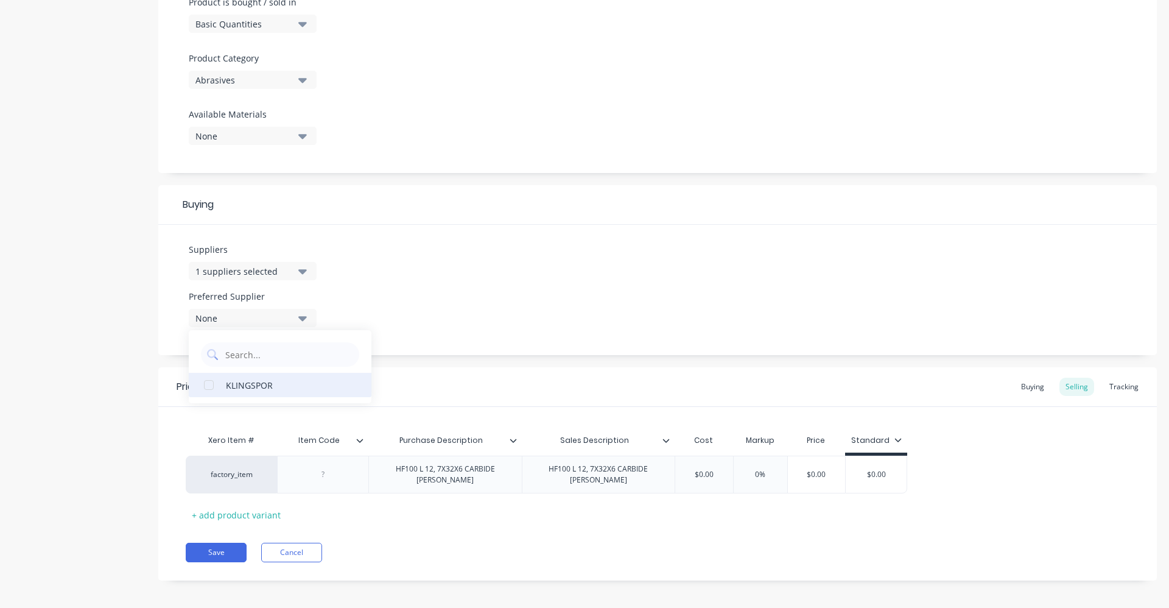
click at [259, 390] on div "KLINGSPOR" at bounding box center [287, 384] width 122 height 13
click at [398, 283] on div "Suppliers 1 suppliers selected KLIN Preferred Supplier KLINGSPOR KLINGSPOR" at bounding box center [657, 290] width 999 height 130
click at [326, 471] on div at bounding box center [323, 474] width 61 height 16
drag, startPoint x: 716, startPoint y: 471, endPoint x: 683, endPoint y: 474, distance: 33.1
click at [687, 472] on input "$0.00" at bounding box center [703, 474] width 61 height 11
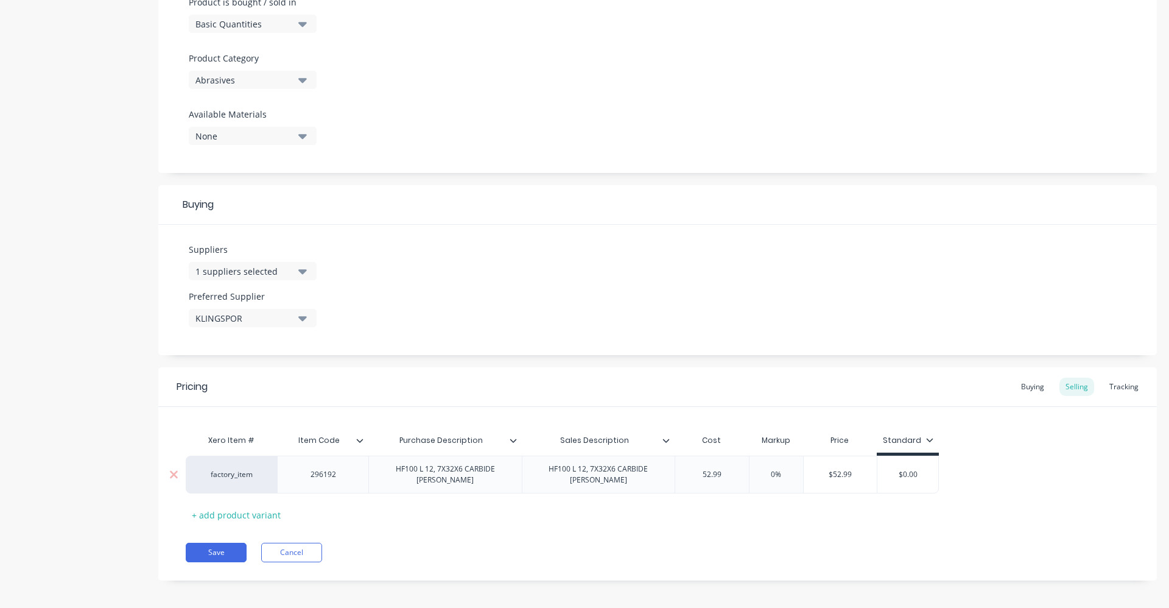
type input "52.99"
click at [762, 472] on input "0%" at bounding box center [776, 474] width 61 height 11
type input "40%"
click at [1020, 387] on div "Buying" at bounding box center [1032, 387] width 35 height 18
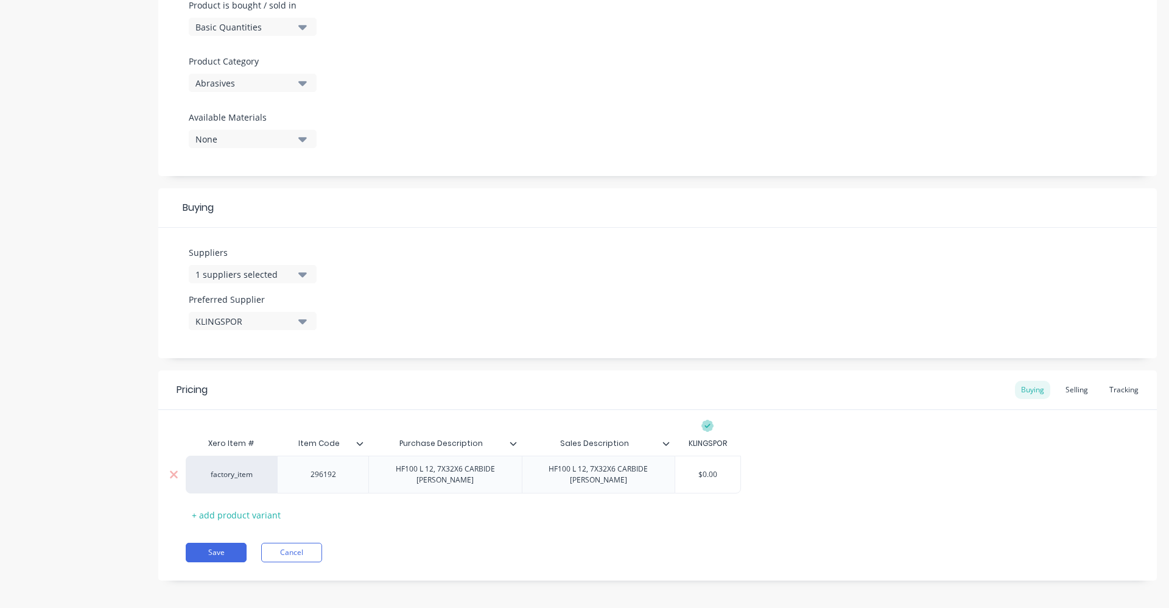
drag, startPoint x: 725, startPoint y: 466, endPoint x: 685, endPoint y: 469, distance: 39.7
click at [685, 469] on input "$0.00" at bounding box center [707, 474] width 65 height 11
type input "52.99"
click at [860, 534] on div "Pricing Buying Selling Tracking Xero Item # Item Code Purchase Description Sale…" at bounding box center [657, 475] width 999 height 210
click at [223, 543] on button "Save" at bounding box center [216, 552] width 61 height 19
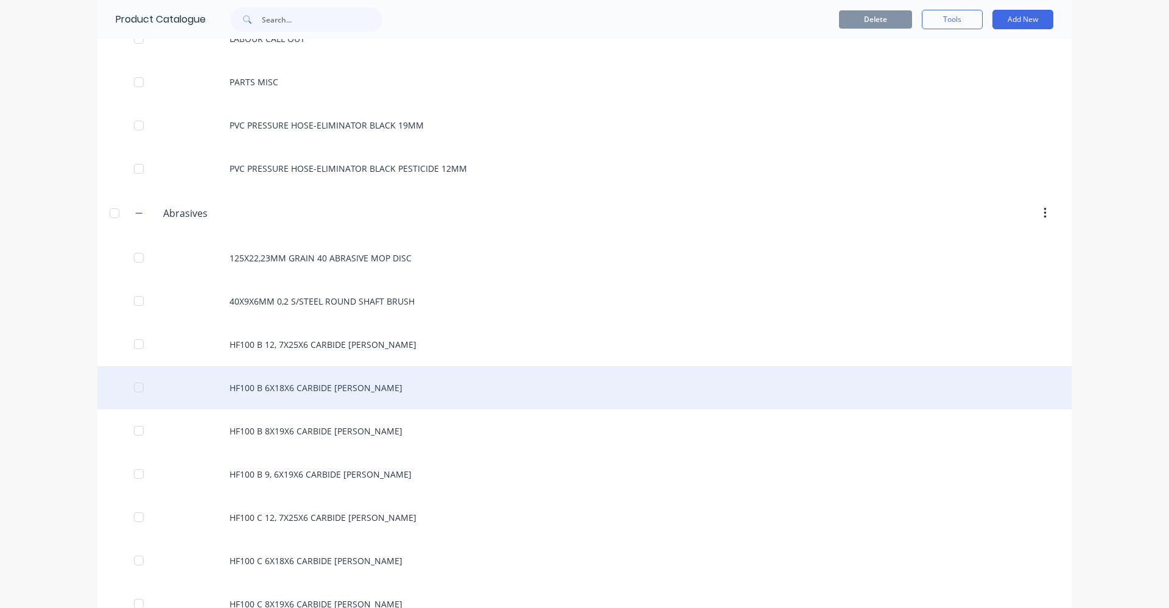
scroll to position [365, 0]
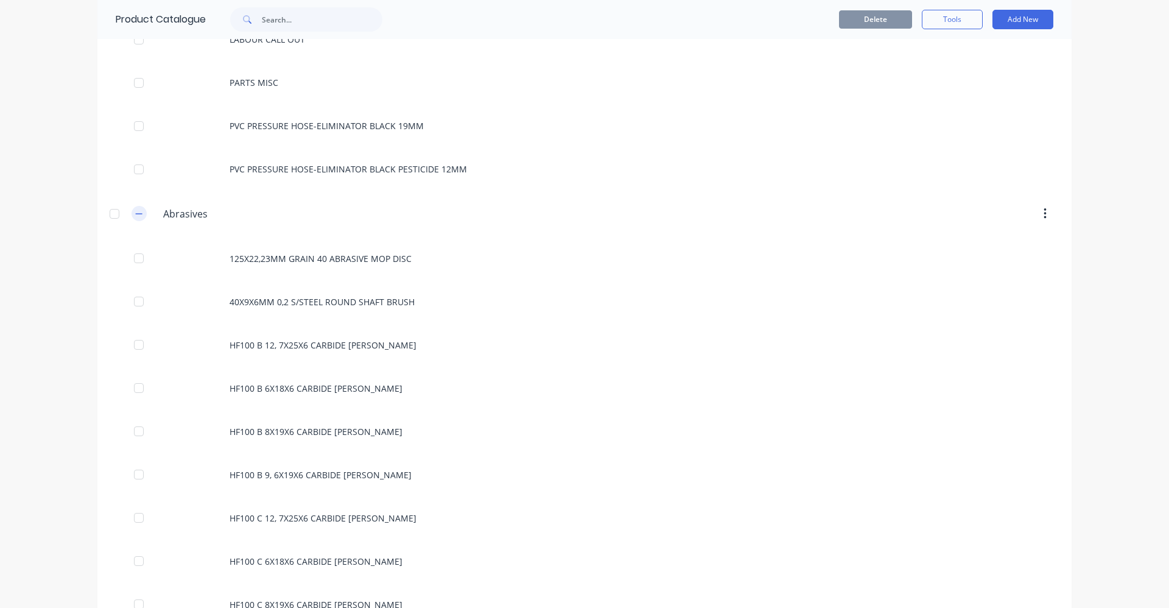
click at [136, 218] on button "button" at bounding box center [139, 213] width 15 height 15
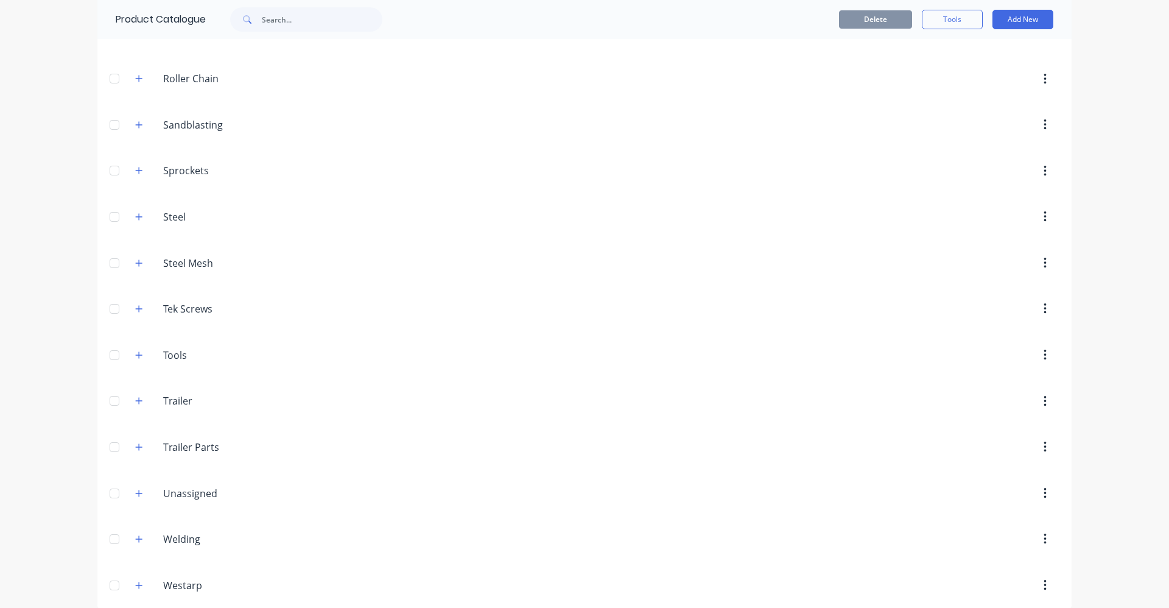
scroll to position [1249, 0]
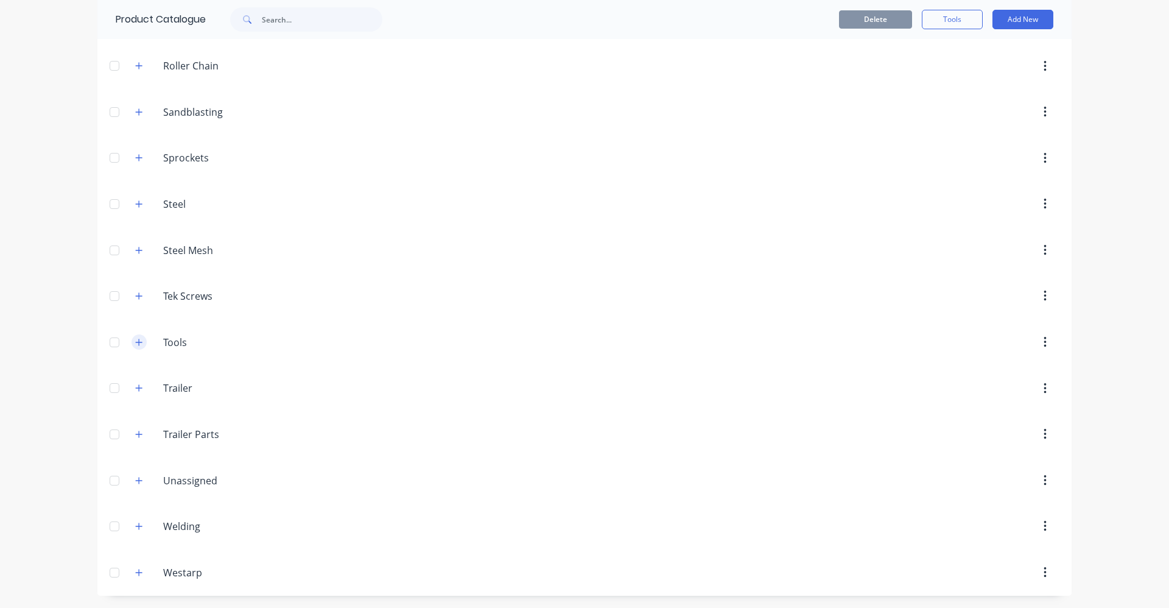
click at [136, 345] on icon "button" at bounding box center [138, 342] width 7 height 9
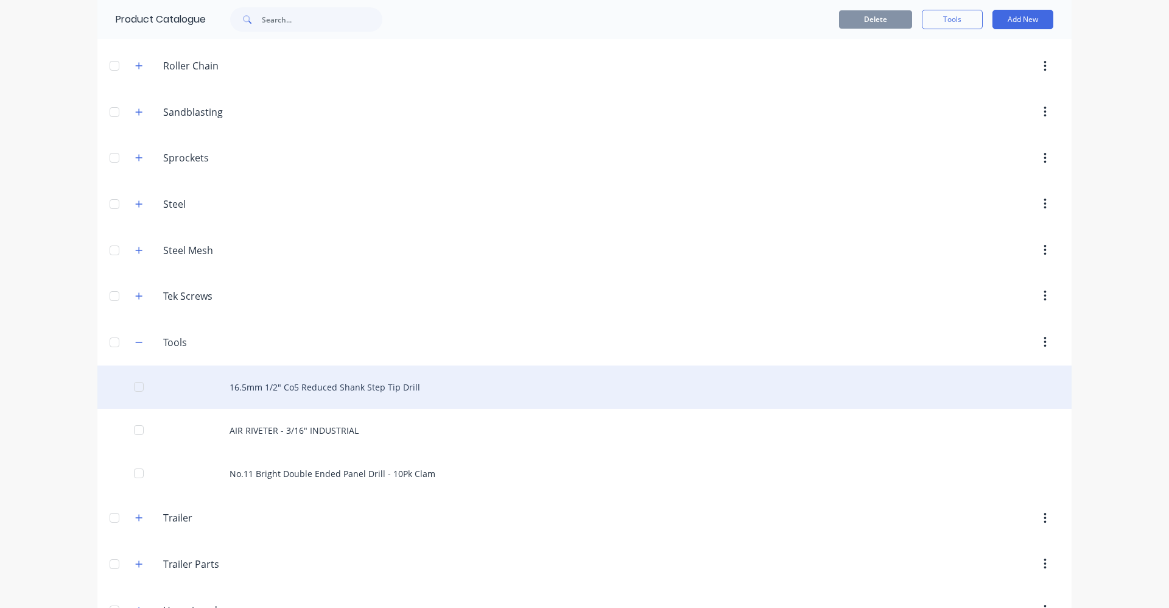
click at [292, 392] on div "16.5mm 1/2" Co5 Reduced Shank Step Tip Drill" at bounding box center [584, 386] width 974 height 43
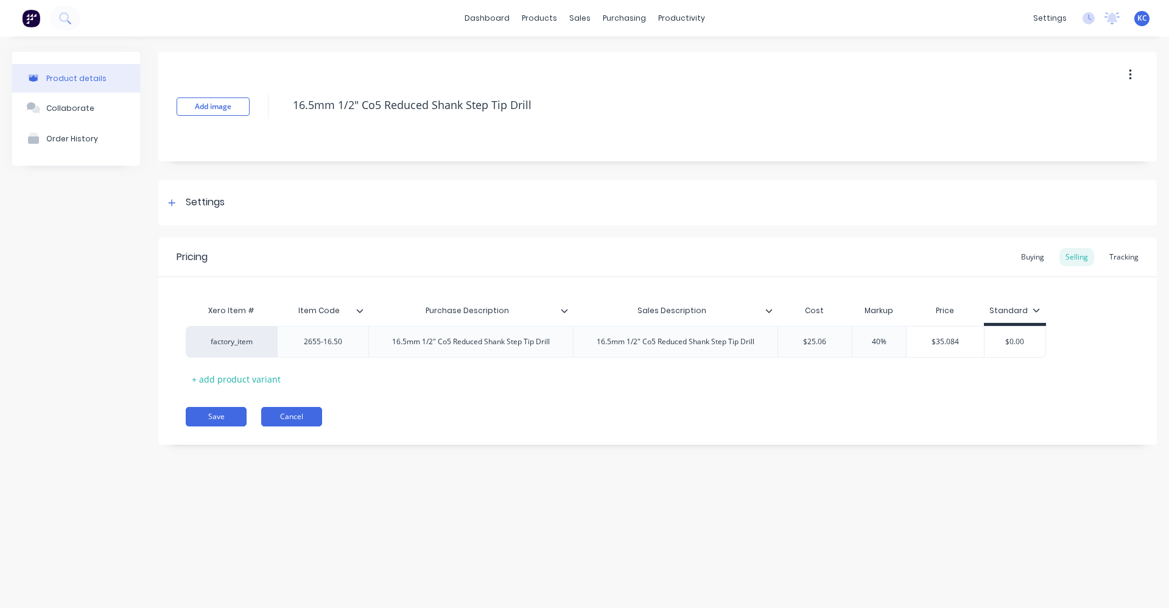
click at [308, 417] on button "Cancel" at bounding box center [291, 416] width 61 height 19
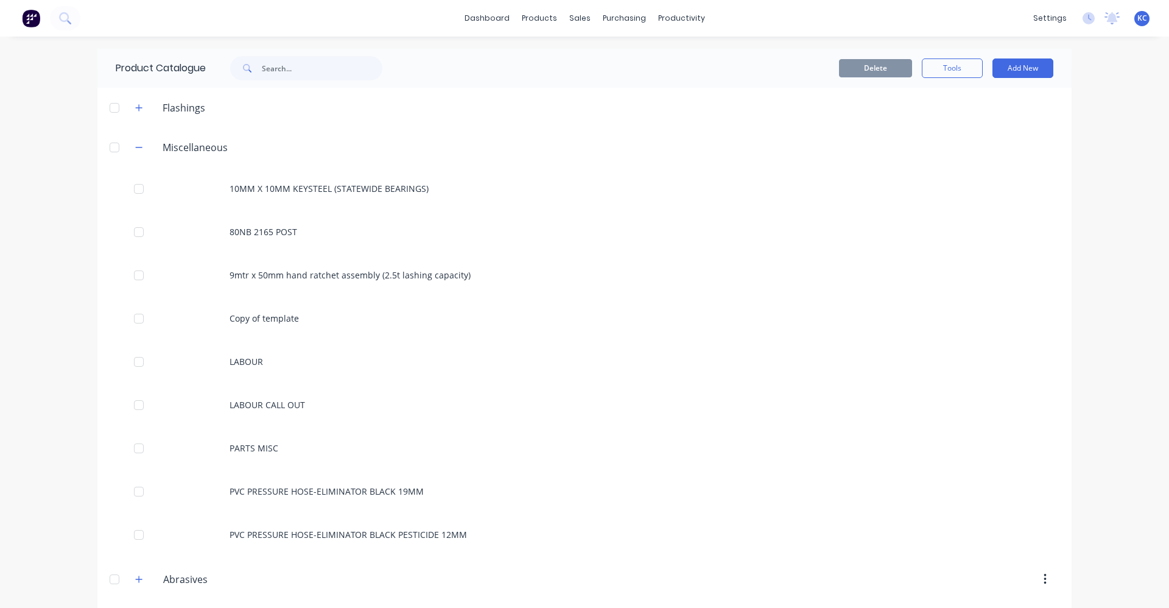
click at [256, 65] on span at bounding box center [246, 68] width 32 height 24
drag, startPoint x: 311, startPoint y: 63, endPoint x: 276, endPoint y: 52, distance: 37.0
click at [311, 62] on input "text" at bounding box center [322, 68] width 121 height 24
click at [72, 16] on button at bounding box center [65, 18] width 30 height 24
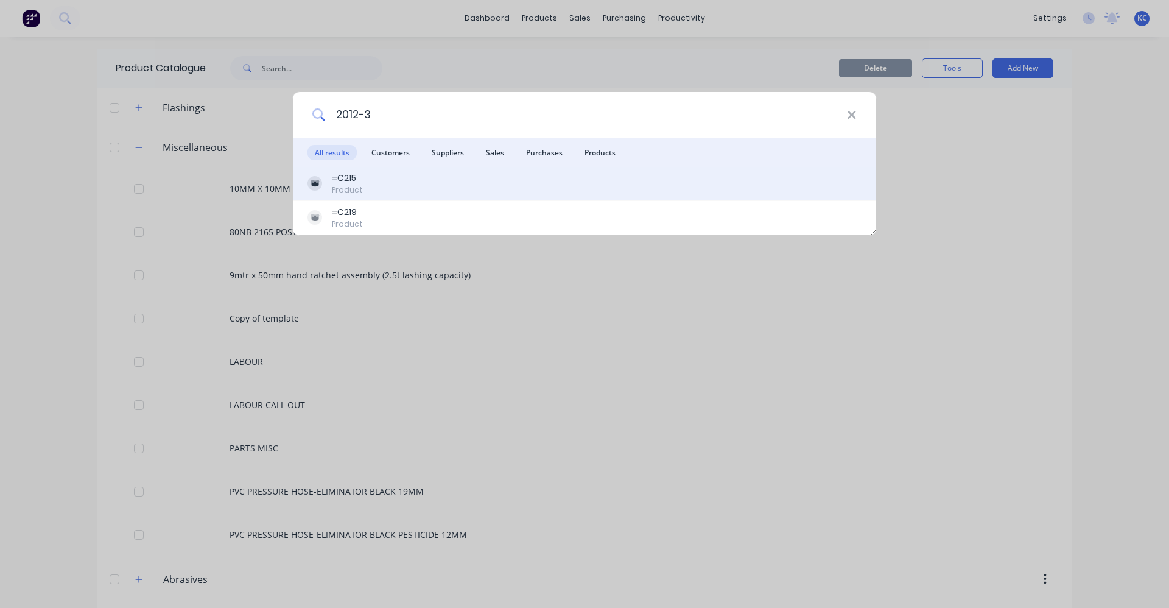
type input "2012-3"
click at [382, 192] on div "=C215 Product" at bounding box center [584, 184] width 554 height 24
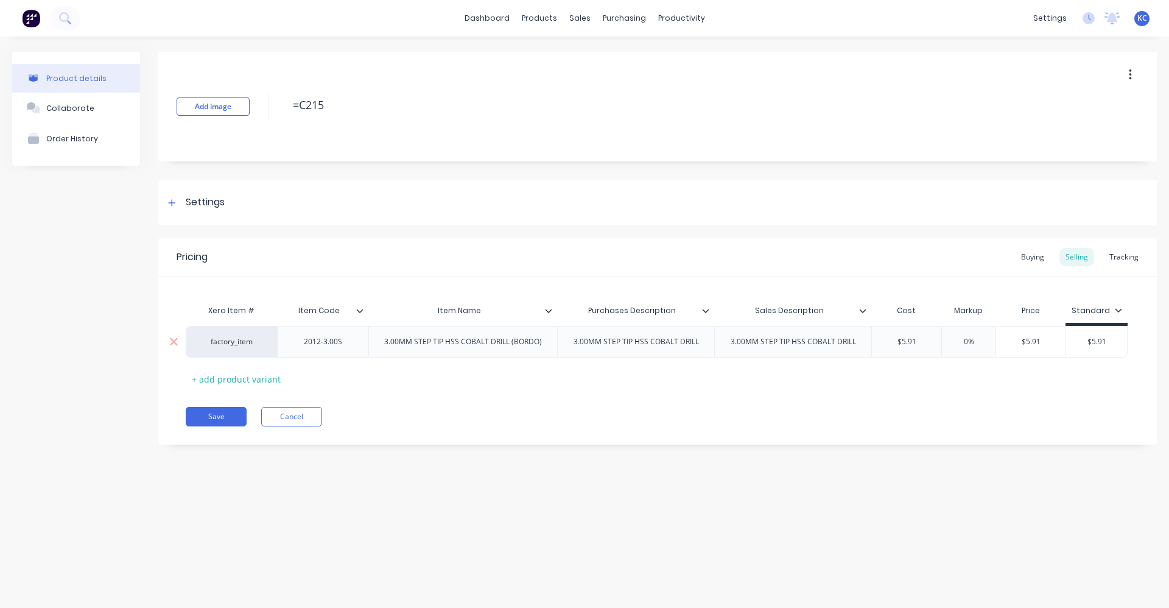
click at [958, 347] on div "0%" at bounding box center [968, 341] width 61 height 30
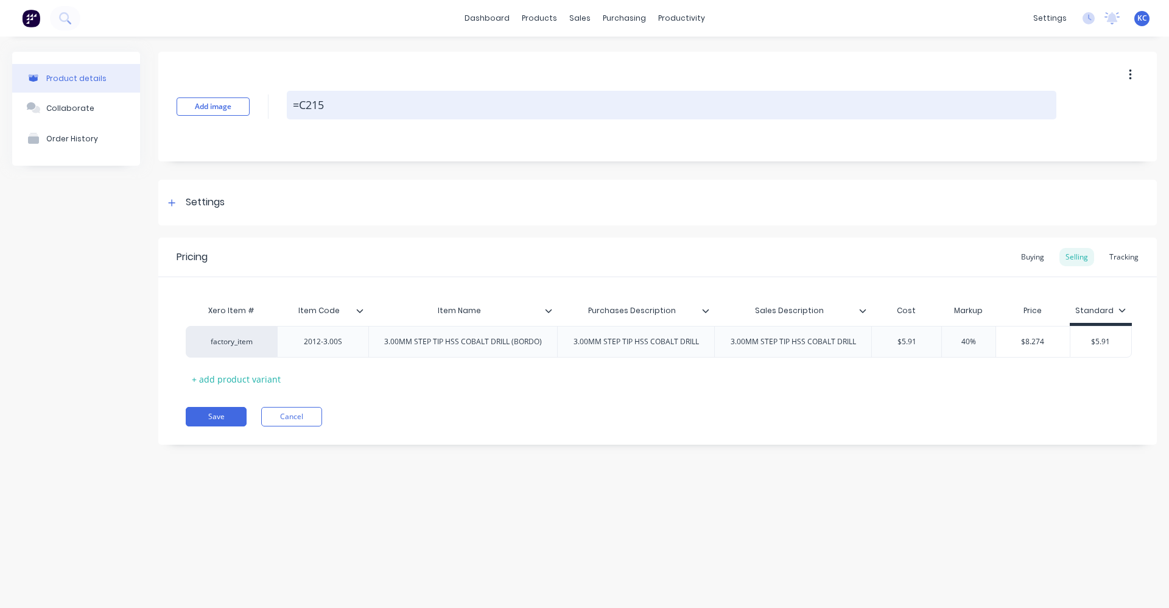
type input "40%"
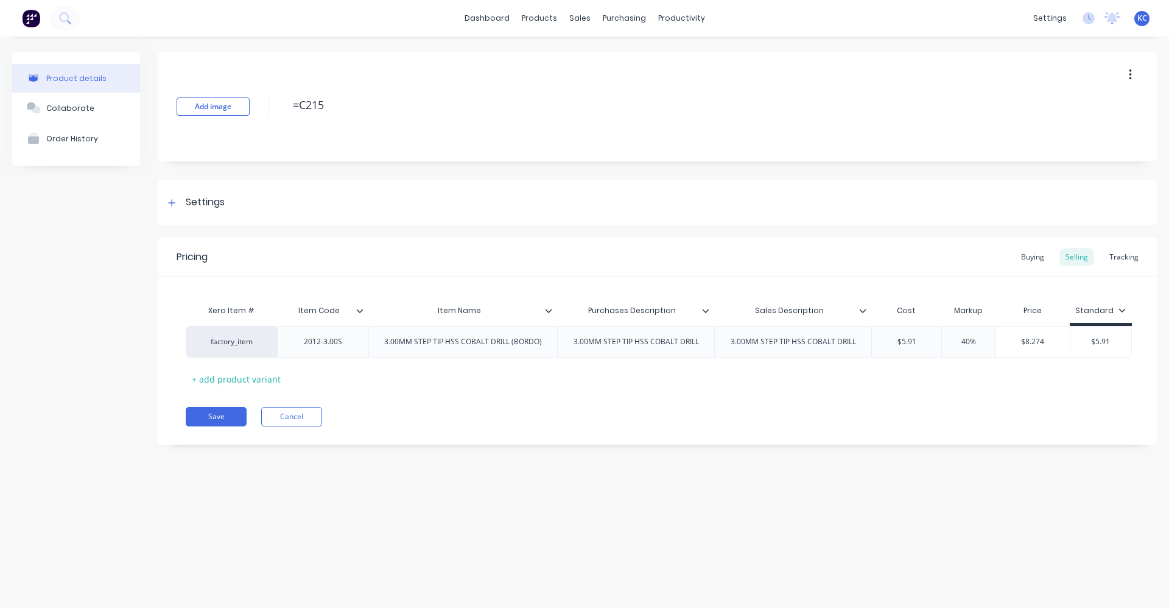
drag, startPoint x: 359, startPoint y: 101, endPoint x: 258, endPoint y: 103, distance: 101.1
click at [258, 103] on div "Add image =C215" at bounding box center [657, 107] width 999 height 110
drag, startPoint x: 546, startPoint y: 343, endPoint x: 379, endPoint y: 341, distance: 166.9
click at [379, 341] on div "3.00MM STEP TIP HSS COBALT DRILL (BORDO)" at bounding box center [462, 342] width 177 height 16
copy div "3.00MM STEP TIP HSS COBALT DRILL (BORDO)"
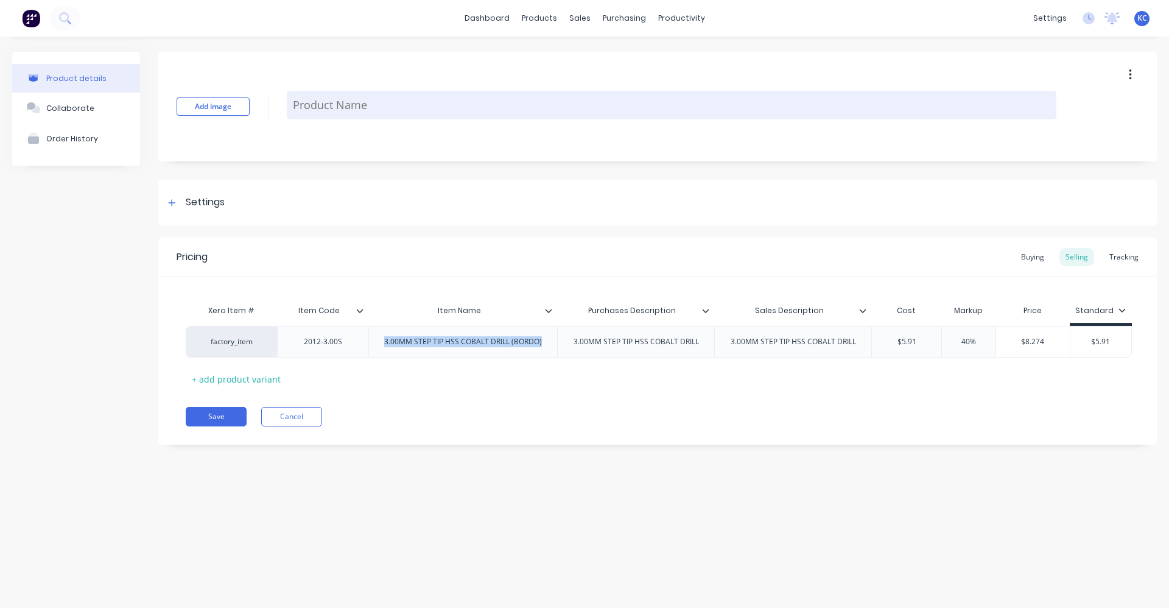
click at [384, 106] on textarea at bounding box center [672, 105] width 770 height 29
paste textarea "3.00MM STEP TIP HSS COBALT DRILL (BORDO)"
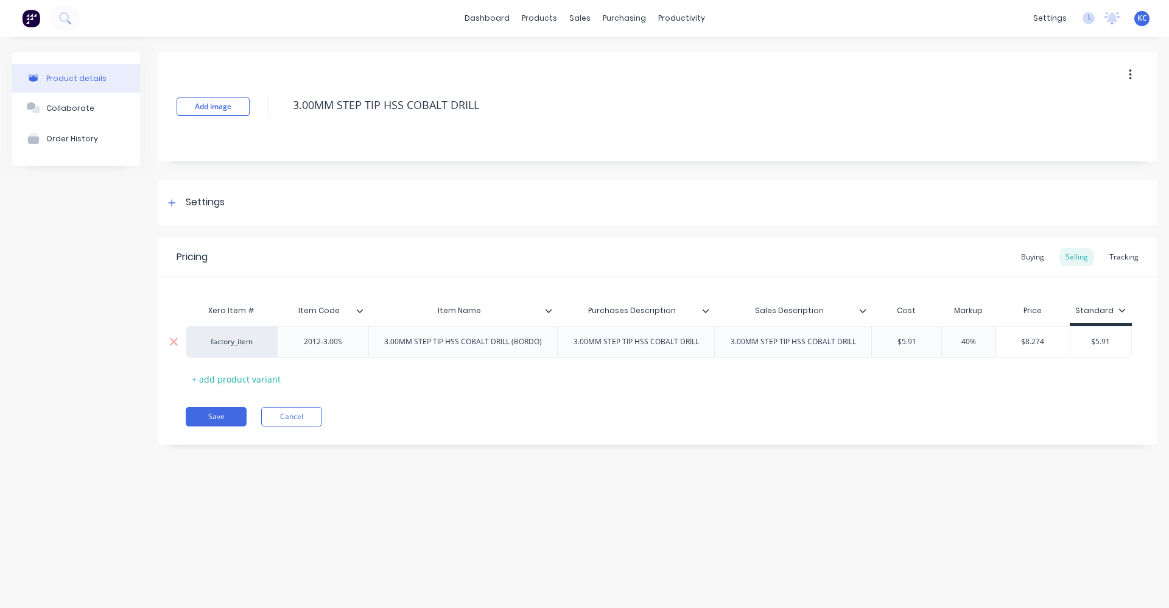
type textarea "3.00MM STEP TIP HSS COBALT DRILL"
click at [543, 345] on div "3.00MM STEP TIP HSS COBALT DRILL (BORDO)" at bounding box center [462, 342] width 177 height 16
click at [240, 203] on div "Settings" at bounding box center [657, 203] width 999 height 46
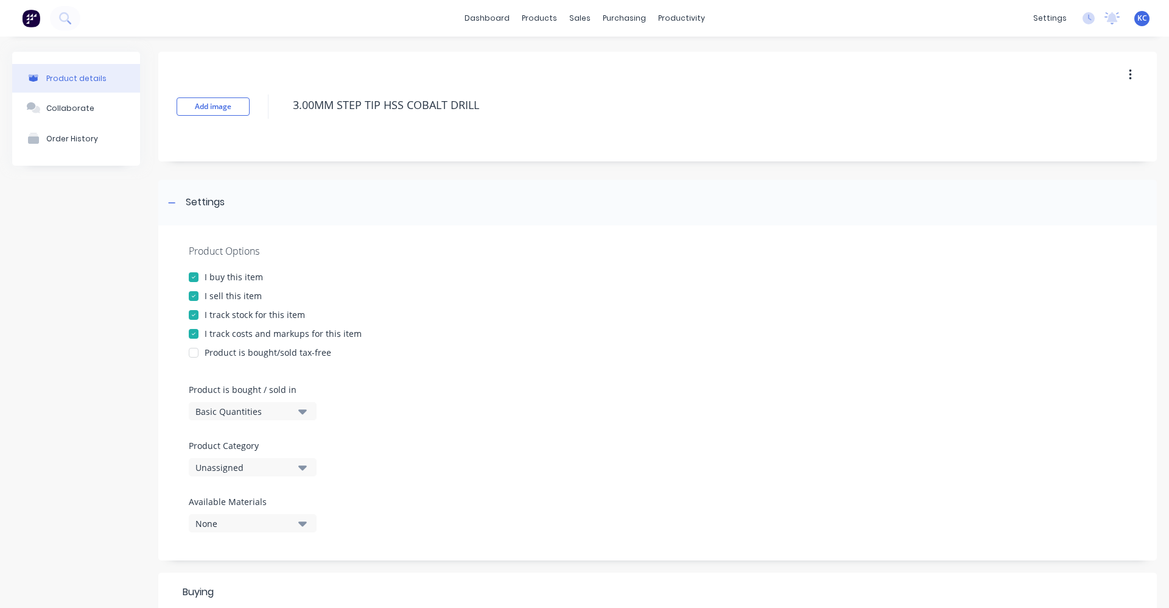
click at [303, 465] on icon "button" at bounding box center [302, 466] width 9 height 13
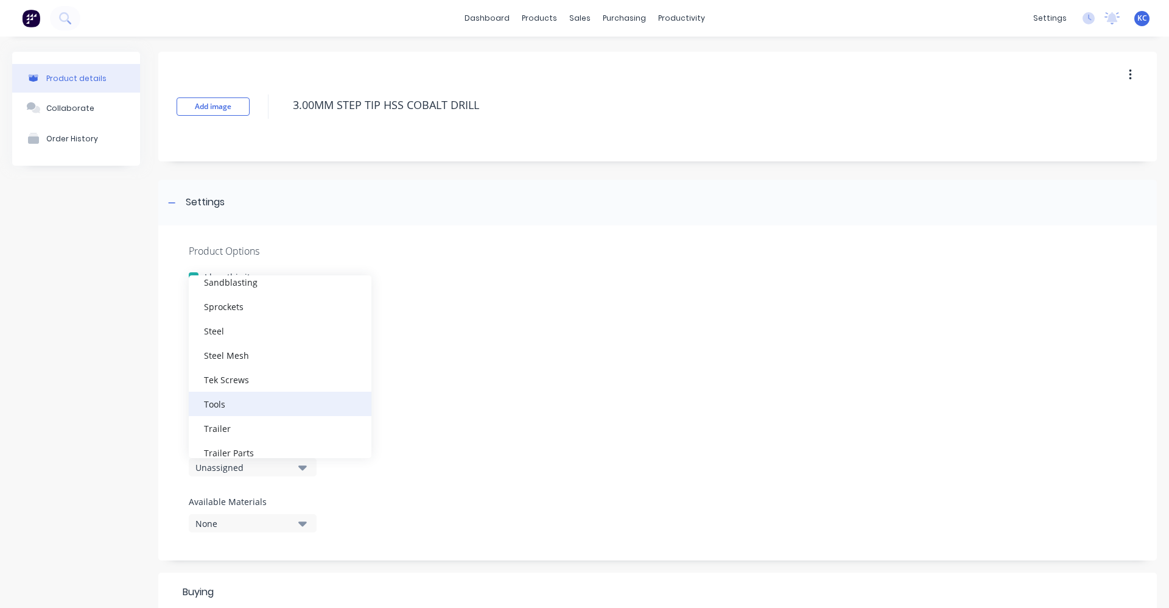
scroll to position [487, 0]
click at [280, 402] on div "Tools" at bounding box center [280, 403] width 183 height 24
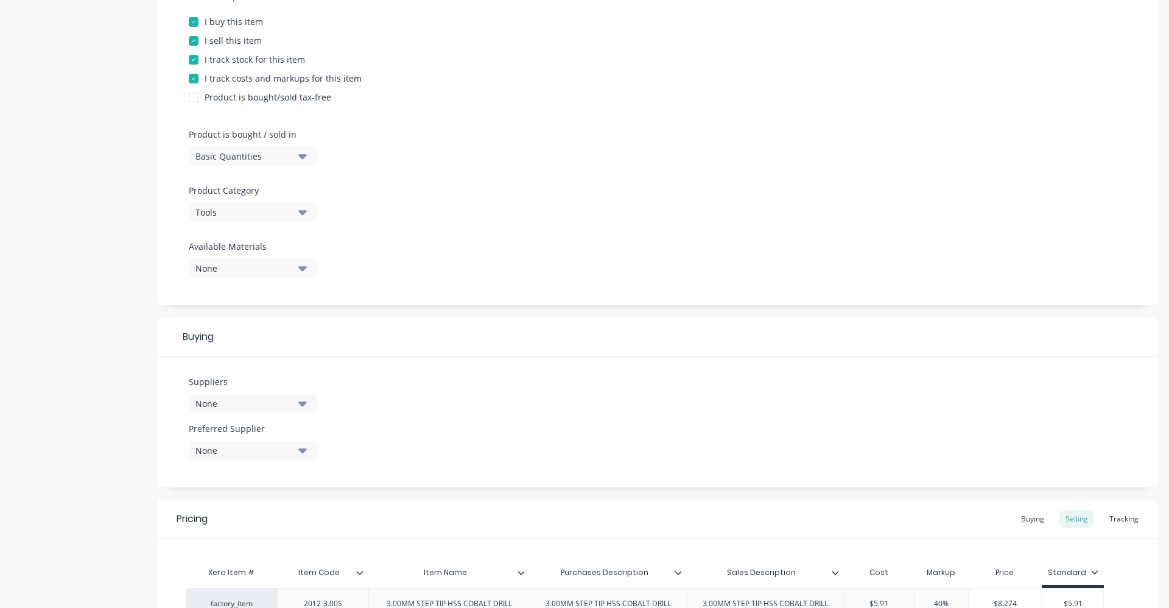
scroll to position [304, 0]
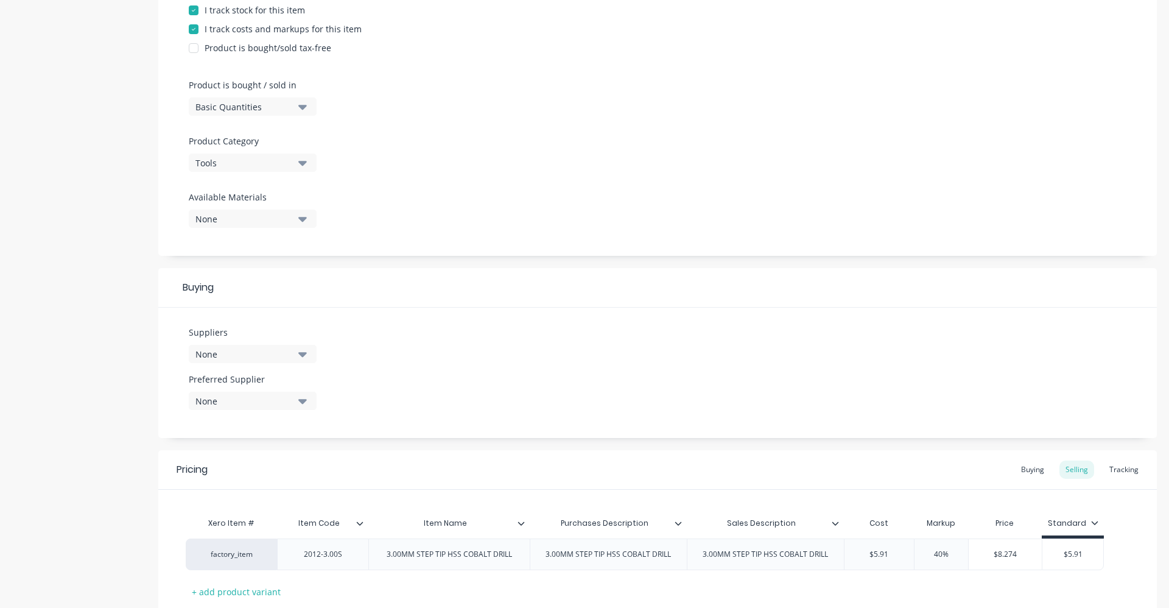
click at [301, 356] on icon "button" at bounding box center [302, 353] width 9 height 13
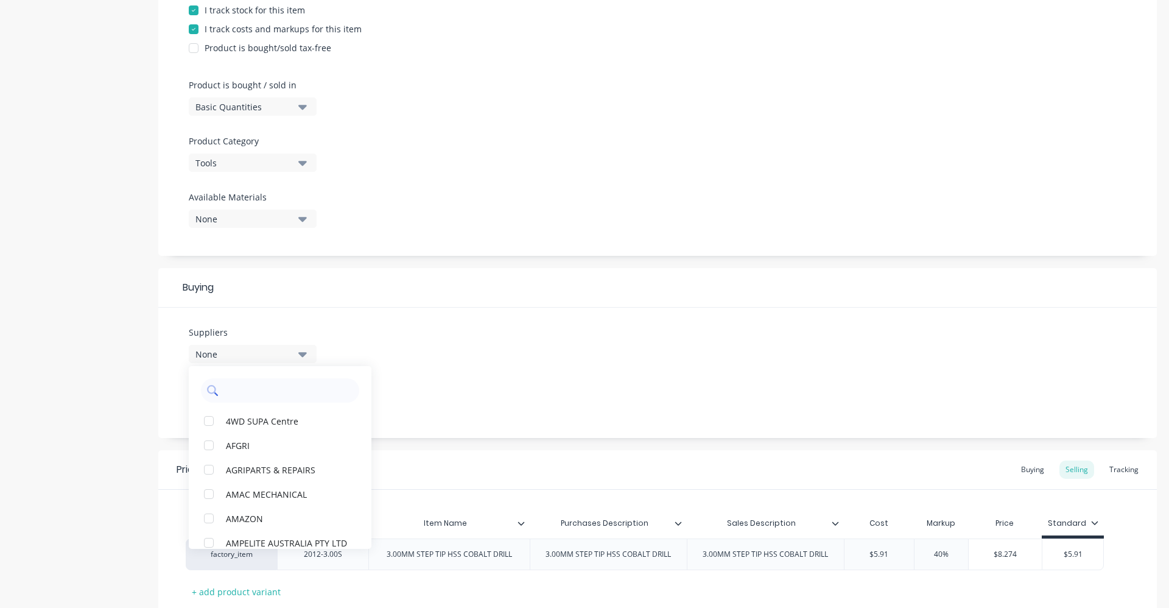
click at [290, 394] on input "text" at bounding box center [288, 390] width 129 height 24
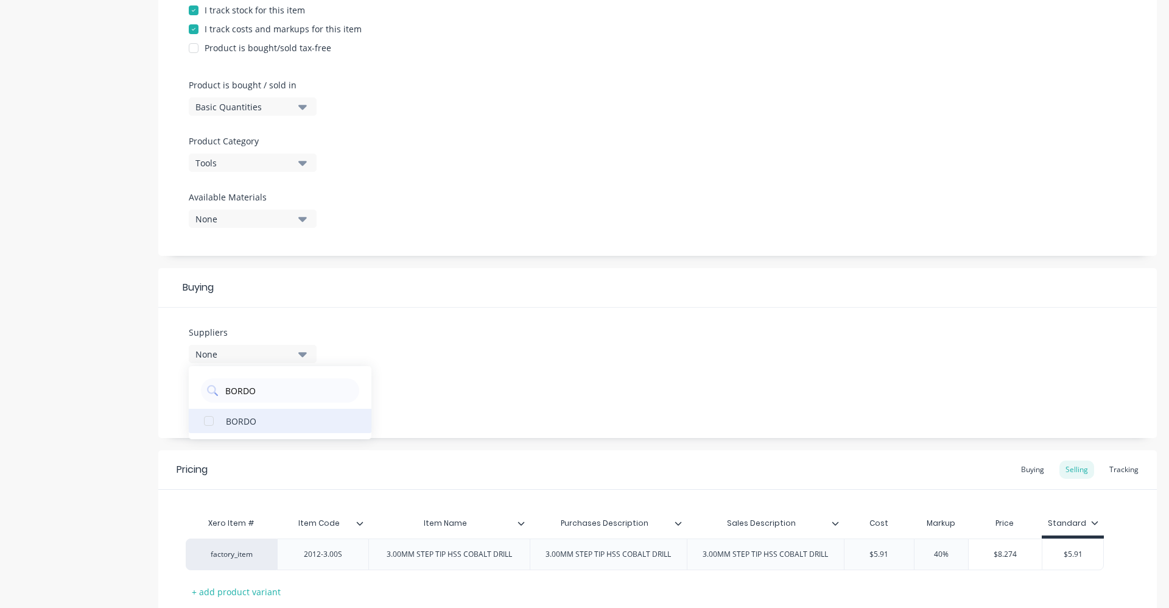
type input "BORDO"
click at [264, 416] on div "BORDO" at bounding box center [287, 420] width 122 height 13
click at [397, 352] on div "Suppliers 1 suppliers selected BORDO BORDO Preferred Supplier None" at bounding box center [657, 372] width 999 height 130
click at [488, 345] on div "Suppliers 1 suppliers selected BORDO Preferred Supplier None" at bounding box center [657, 372] width 999 height 130
click at [304, 401] on icon "button" at bounding box center [302, 401] width 9 height 5
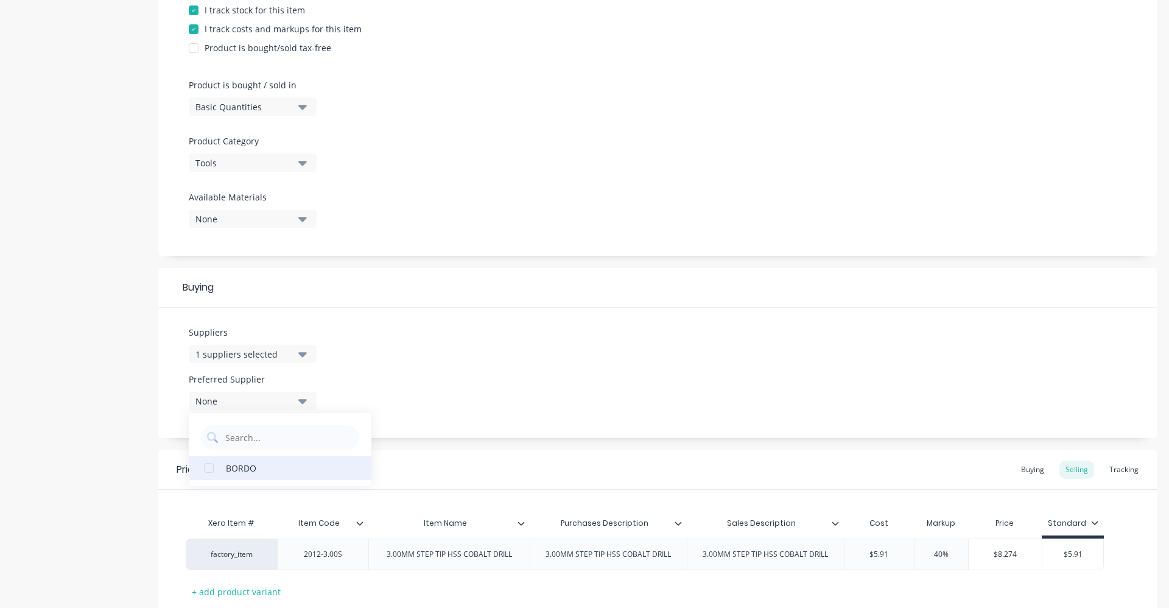
click at [242, 475] on button "BORDO" at bounding box center [280, 467] width 183 height 24
click at [469, 383] on div "Suppliers 1 suppliers selected BORDO Preferred Supplier BORDO BORDO" at bounding box center [657, 372] width 999 height 130
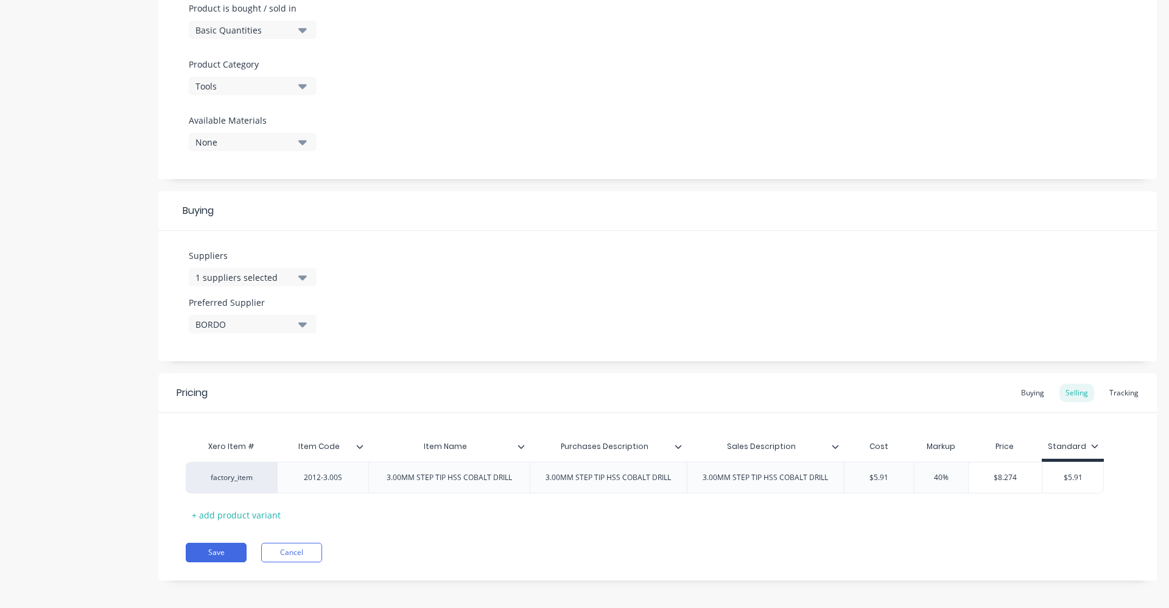
scroll to position [387, 0]
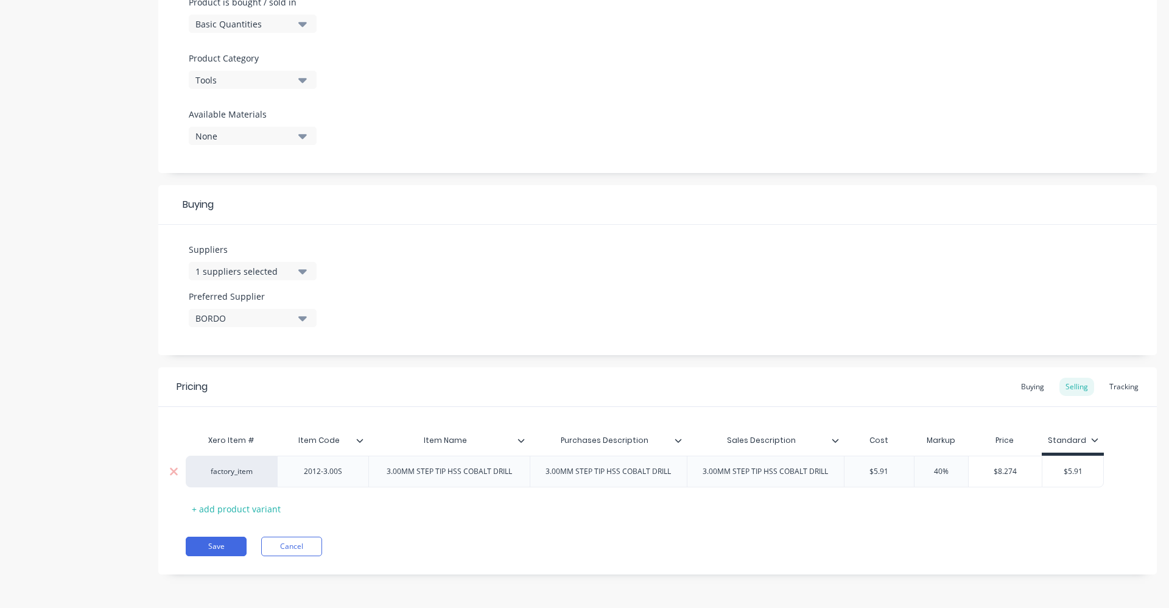
drag, startPoint x: 1088, startPoint y: 467, endPoint x: 1039, endPoint y: 477, distance: 49.7
click at [1039, 477] on div "factory_item 2012-3.00S 3.00MM STEP TIP HSS COBALT DRILL 3.00MM STEP TIP HSS CO…" at bounding box center [645, 471] width 918 height 32
type input "0"
click at [1022, 387] on div "Buying" at bounding box center [1032, 387] width 35 height 18
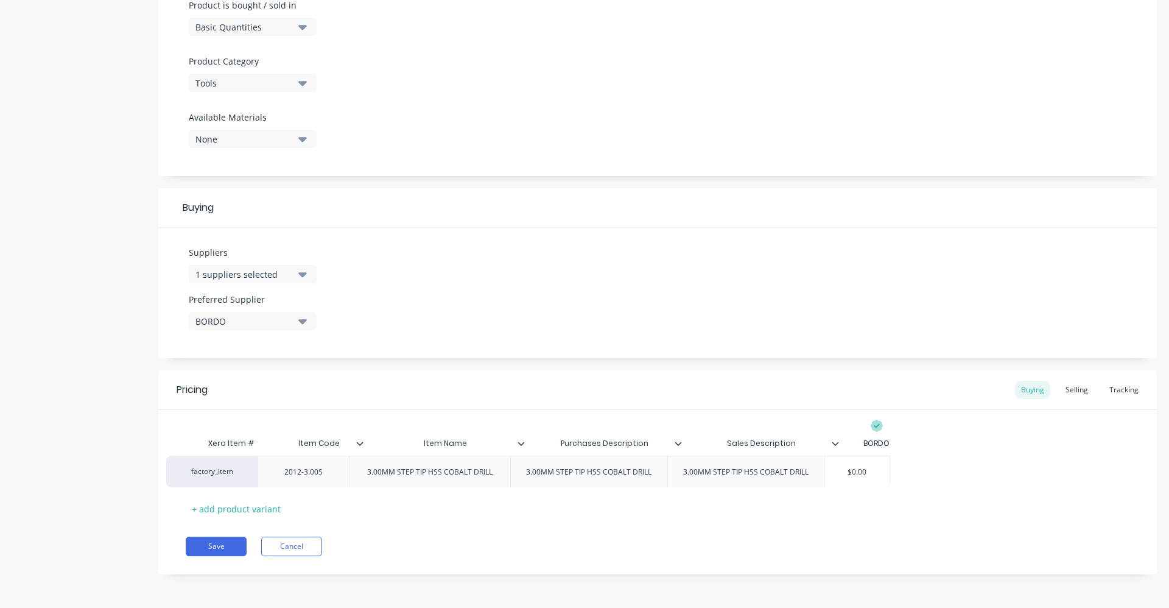
click at [861, 465] on div "factory_item 2012-3.00S 3.00MM STEP TIP HSS COBALT DRILL 3.00MM STEP TIP HSS CO…" at bounding box center [658, 471] width 944 height 32
drag, startPoint x: 885, startPoint y: 471, endPoint x: 845, endPoint y: 471, distance: 40.8
click at [845, 471] on input "$0.00" at bounding box center [877, 471] width 65 height 11
type input "5.91"
click at [953, 524] on div "Pricing Buying Selling Tracking Xero Item # Item Code Item Name Purchases Descr…" at bounding box center [657, 472] width 999 height 204
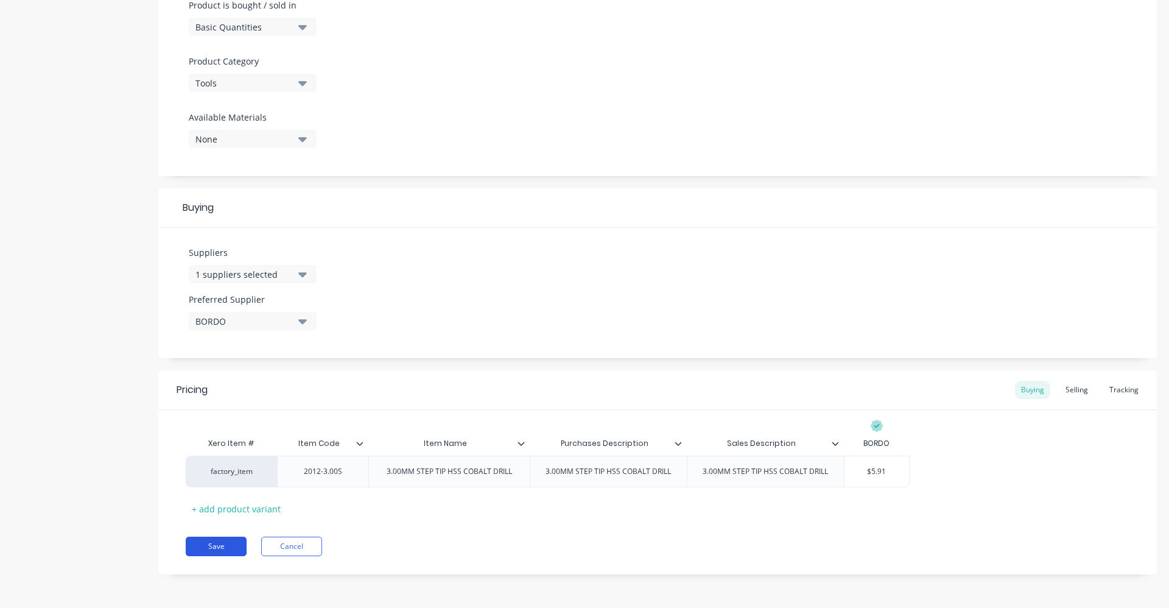
click at [215, 545] on button "Save" at bounding box center [216, 545] width 61 height 19
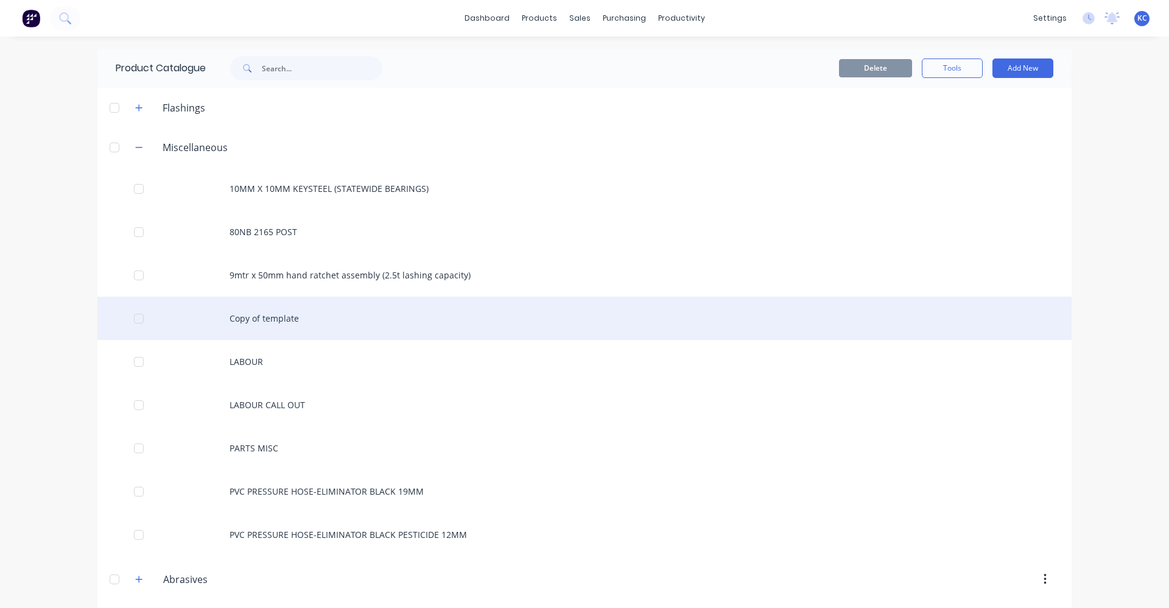
click at [272, 314] on div "Copy of template" at bounding box center [584, 318] width 974 height 43
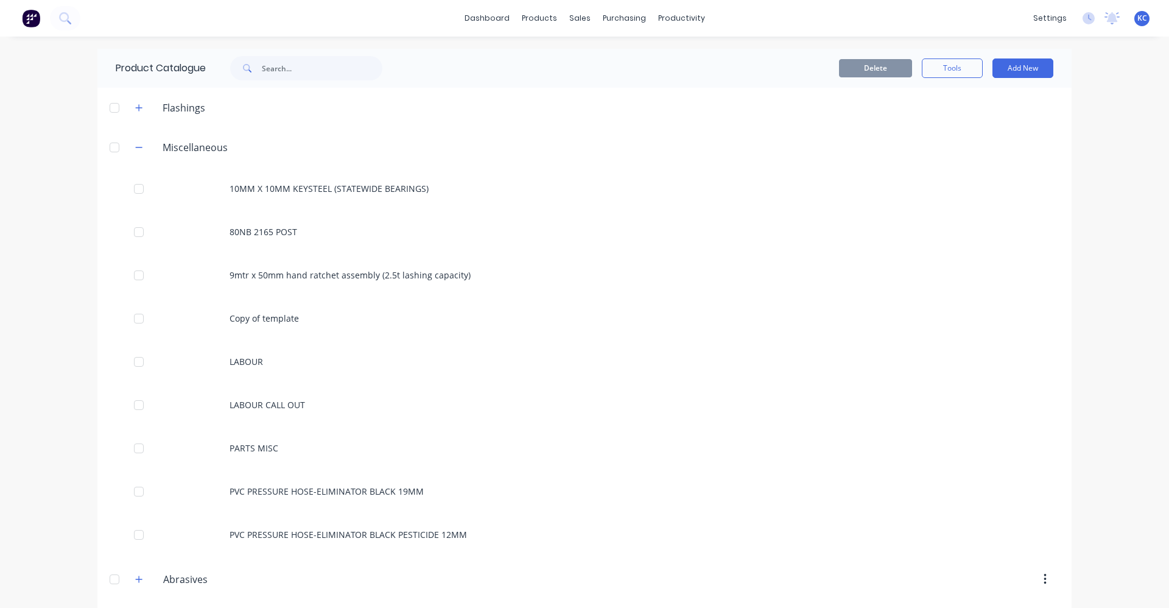
scroll to position [1400, 0]
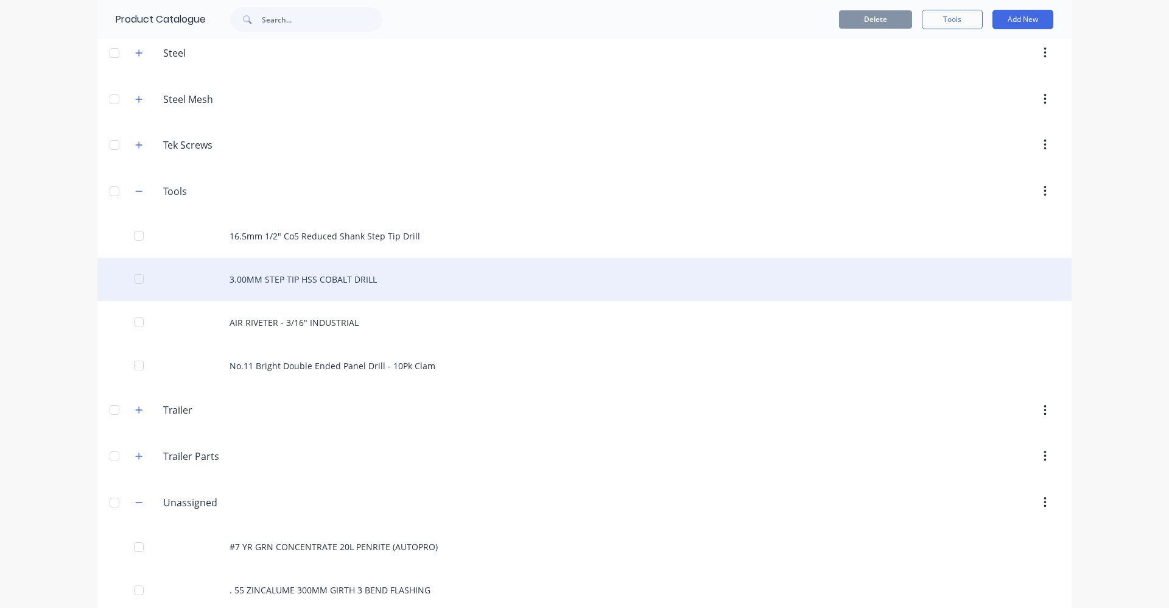
click at [304, 276] on div "3.00MM STEP TIP HSS COBALT DRILL" at bounding box center [584, 279] width 974 height 43
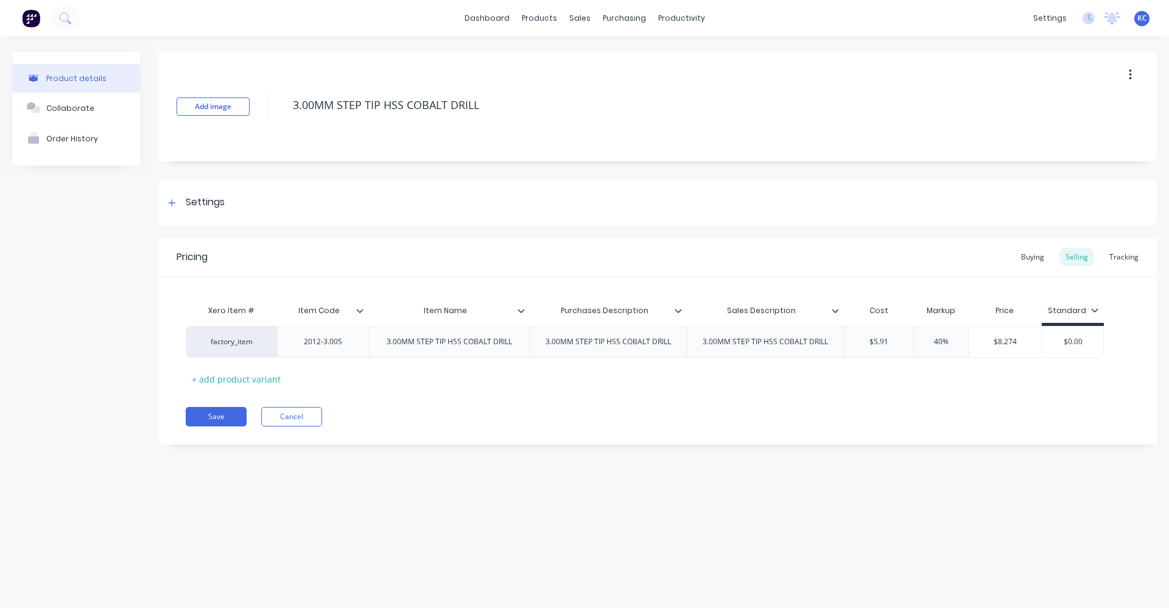
click at [523, 312] on icon at bounding box center [521, 310] width 7 height 7
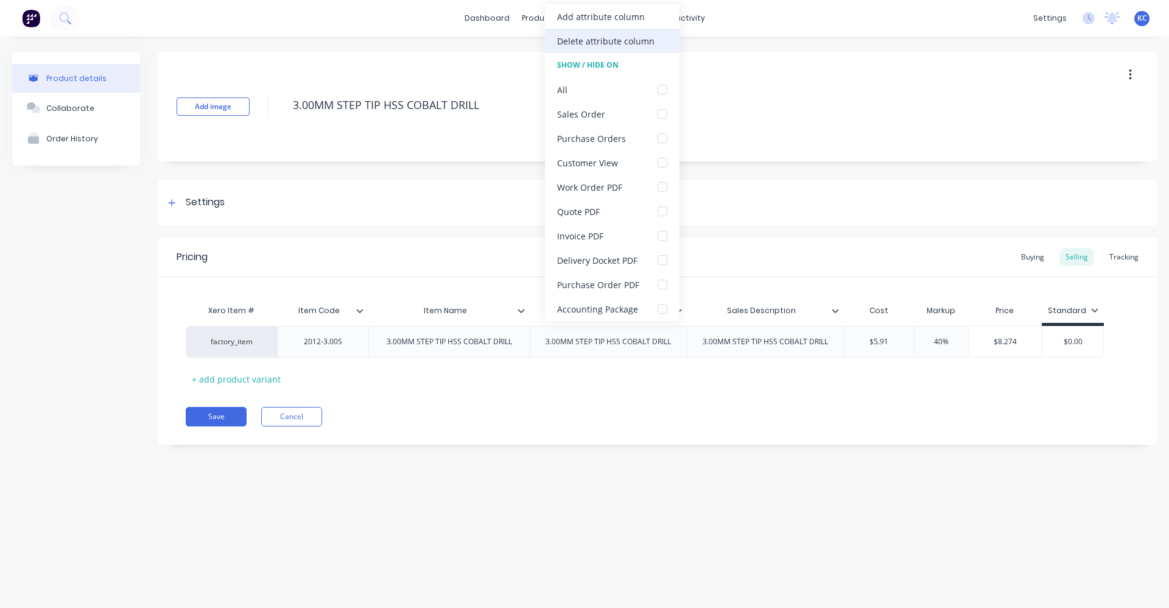
click at [616, 41] on div "Delete attribute column" at bounding box center [605, 41] width 97 height 13
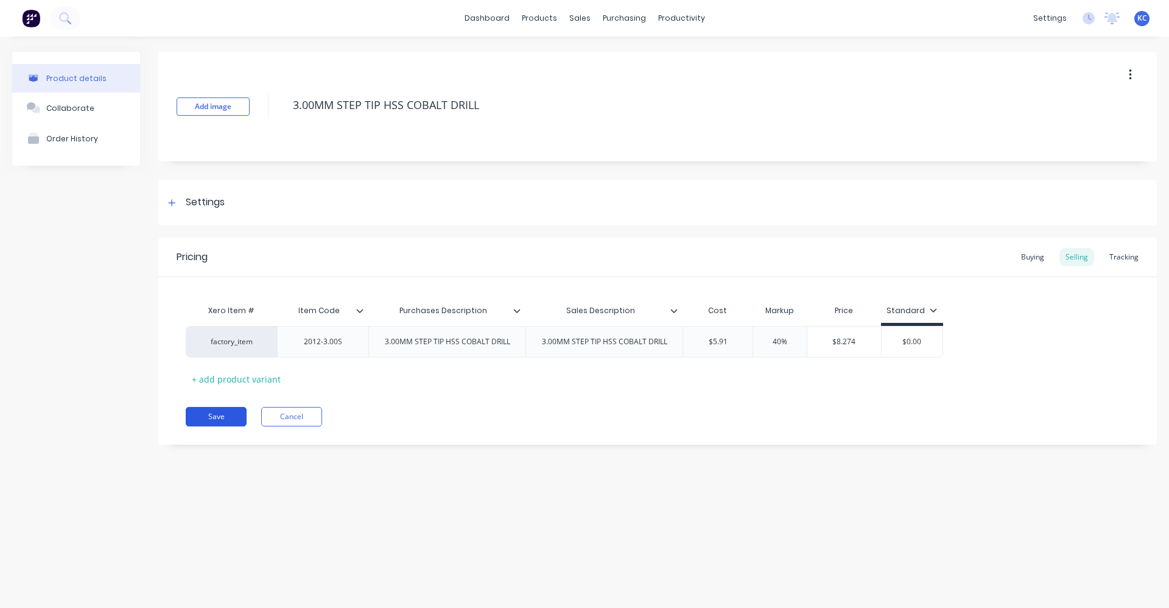
click at [230, 415] on button "Save" at bounding box center [216, 416] width 61 height 19
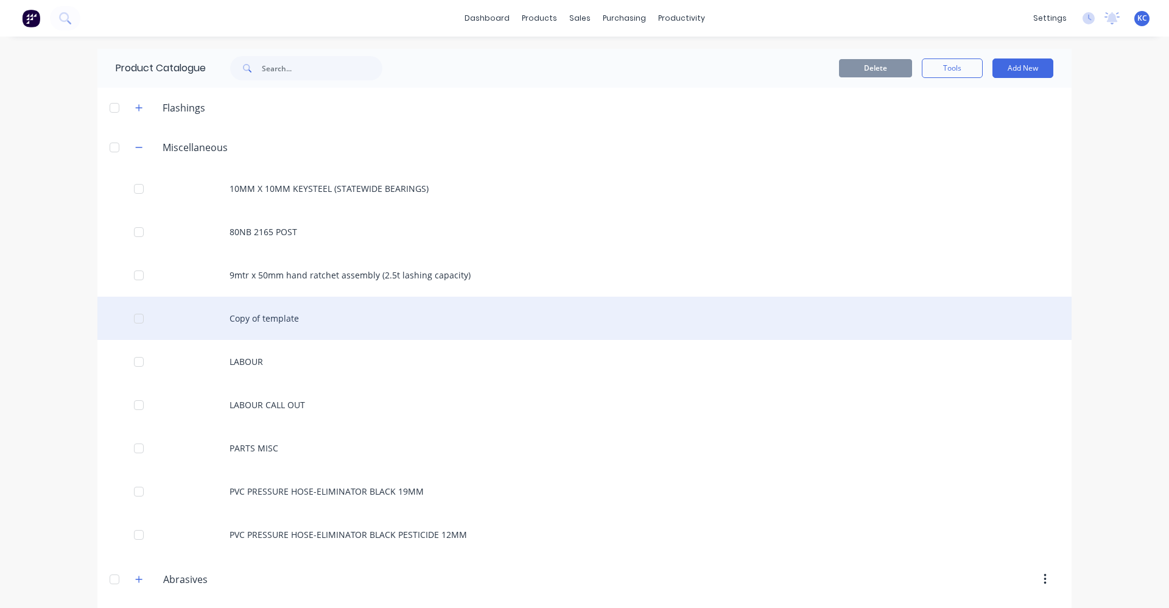
click at [275, 318] on div "Copy of template" at bounding box center [584, 318] width 974 height 43
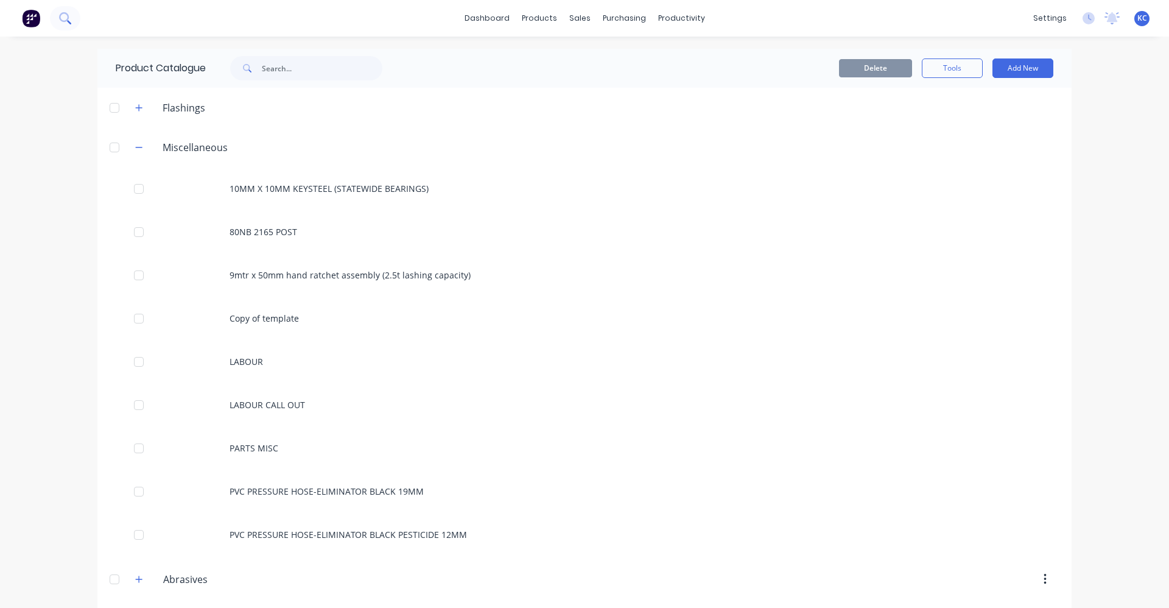
click at [69, 21] on icon at bounding box center [65, 18] width 12 height 12
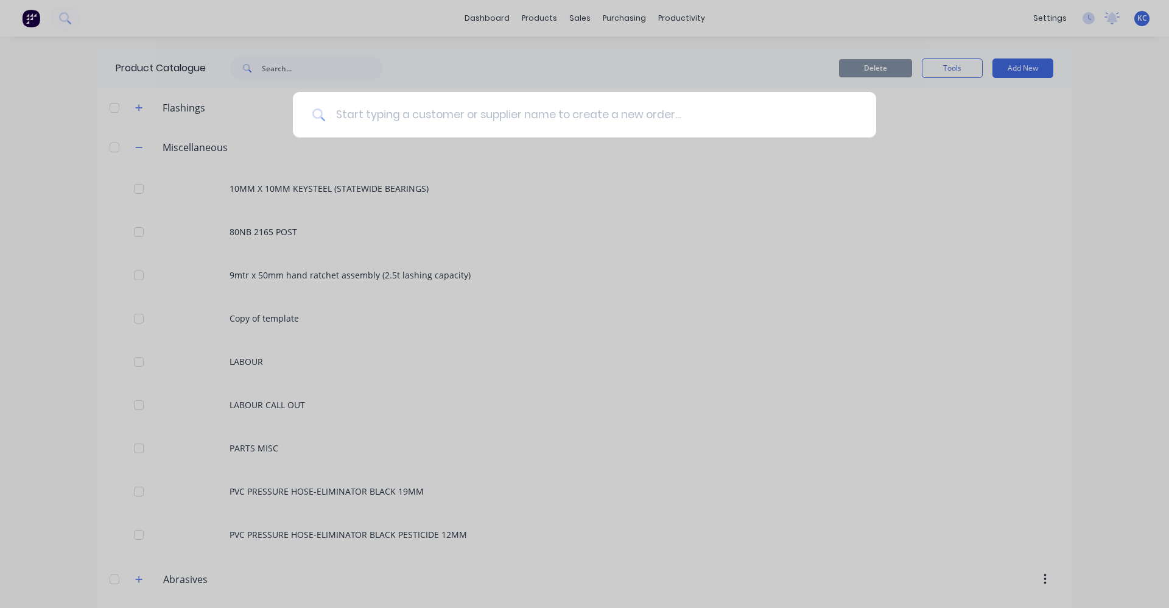
click at [439, 121] on input at bounding box center [591, 115] width 531 height 46
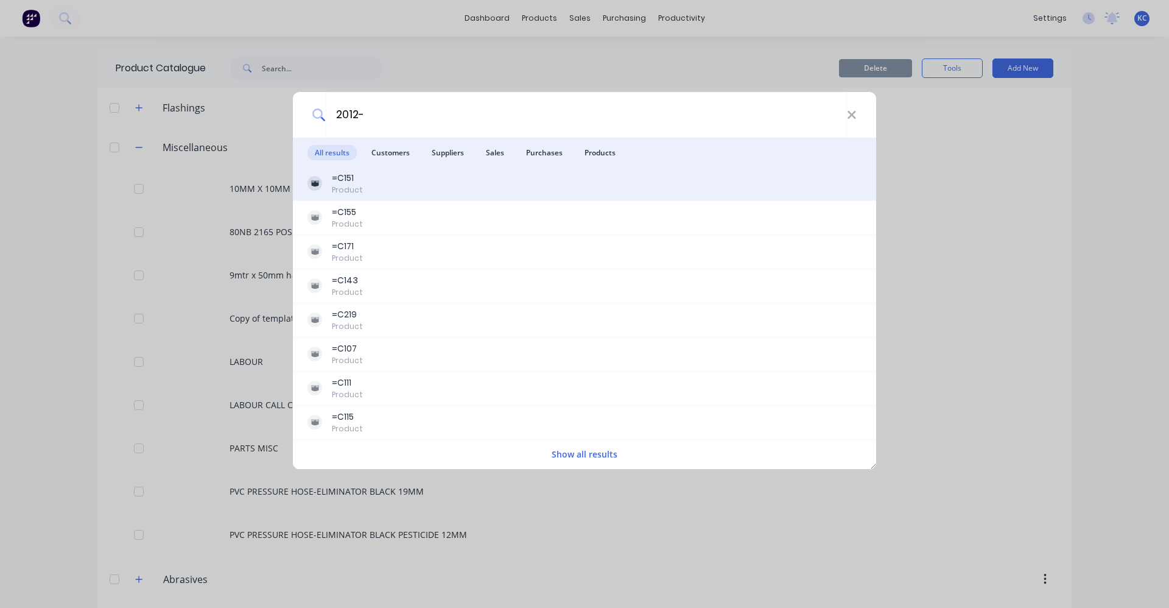
type input "2012-"
click at [400, 185] on div "=C151 Product" at bounding box center [584, 184] width 554 height 24
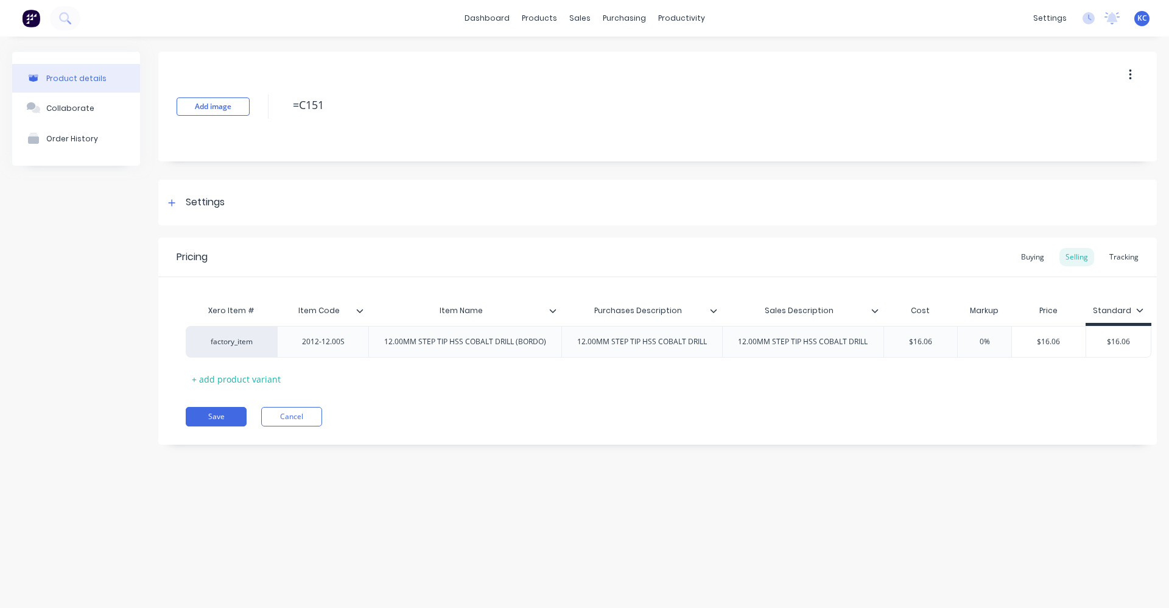
click at [554, 311] on icon at bounding box center [552, 311] width 7 height 4
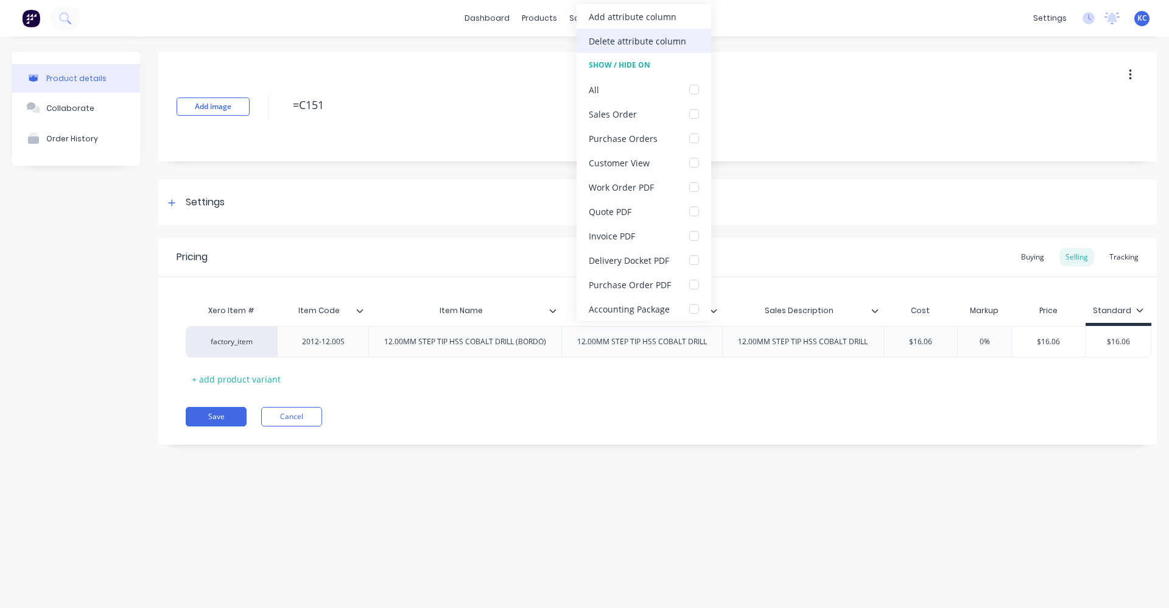
click at [641, 43] on div "Delete attribute column" at bounding box center [637, 41] width 97 height 13
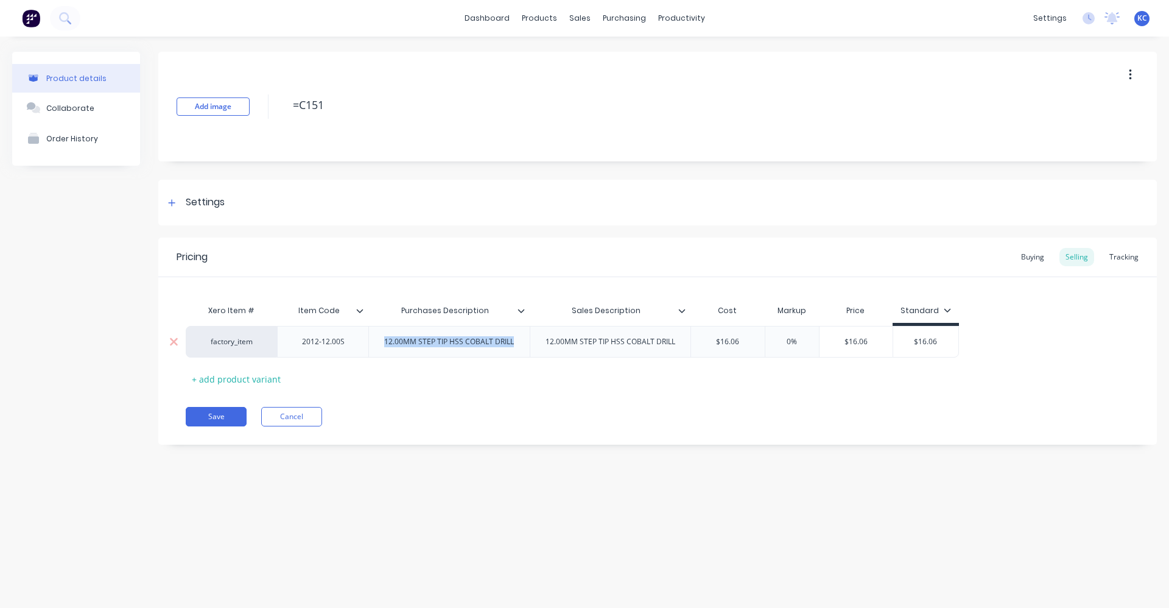
drag, startPoint x: 519, startPoint y: 345, endPoint x: 382, endPoint y: 336, distance: 136.7
click at [382, 336] on div "12.00MM STEP TIP HSS COBALT DRILL" at bounding box center [448, 342] width 149 height 16
copy div "12.00MM STEP TIP HSS COBALT DRILL"
click at [257, 111] on div "Add image =C151" at bounding box center [657, 107] width 999 height 110
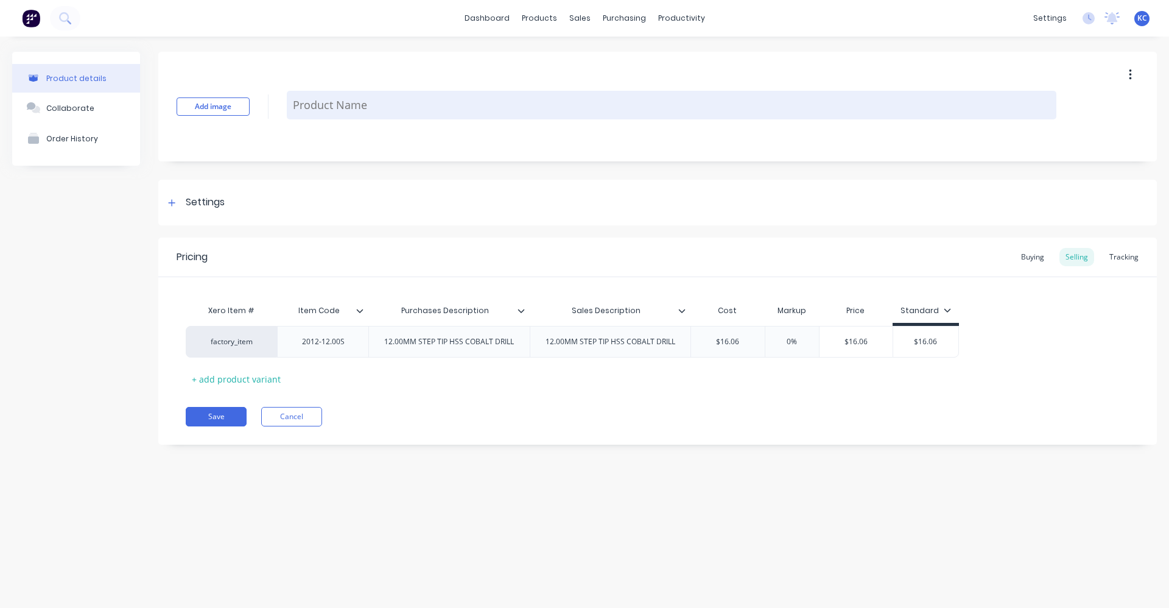
paste textarea "12.00MM STEP TIP HSS COBALT DRILL"
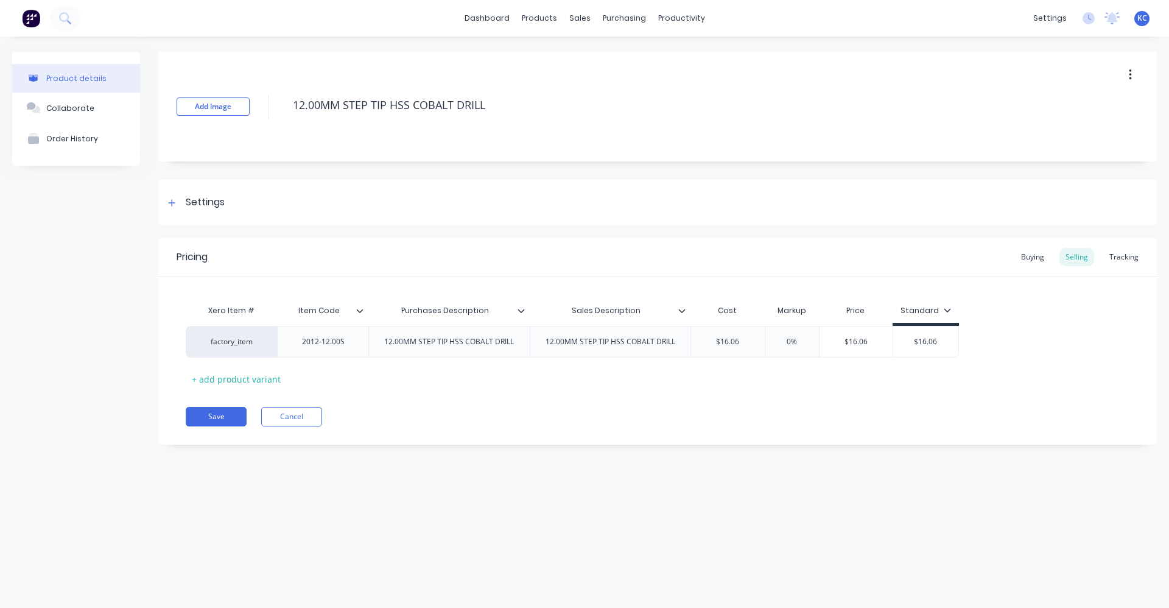
type textarea "12.00MM STEP TIP HSS COBALT DRILL"
click at [465, 390] on div "Pricing Buying Selling Tracking Xero Item # Item Code Purchases Description Sal…" at bounding box center [657, 340] width 999 height 207
click at [270, 183] on div "Settings" at bounding box center [657, 203] width 999 height 46
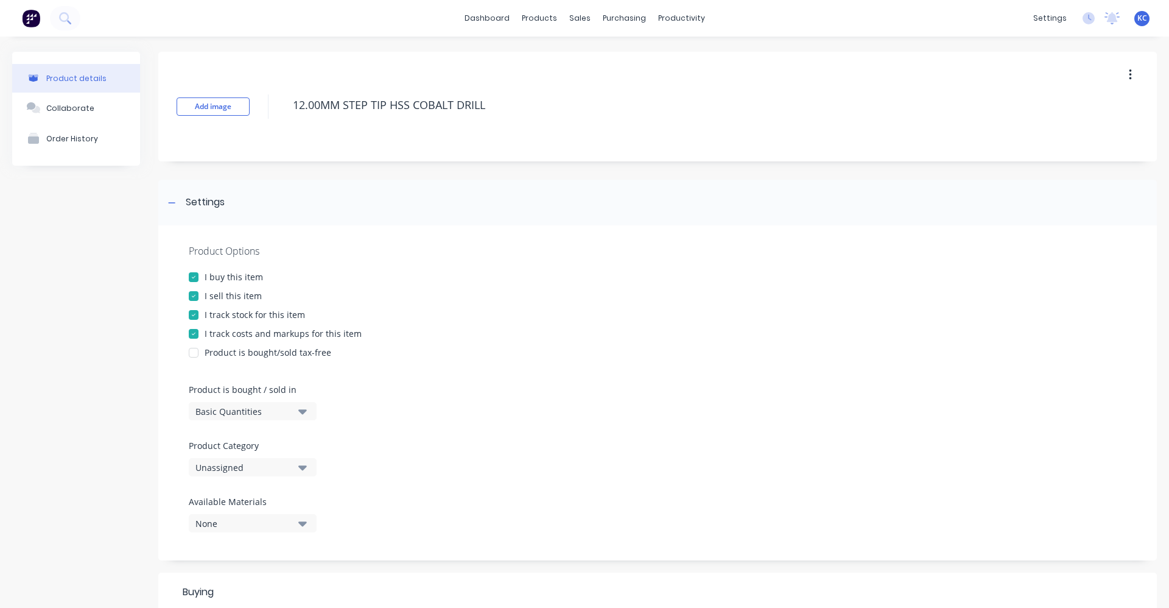
click at [304, 466] on icon "button" at bounding box center [302, 467] width 9 height 5
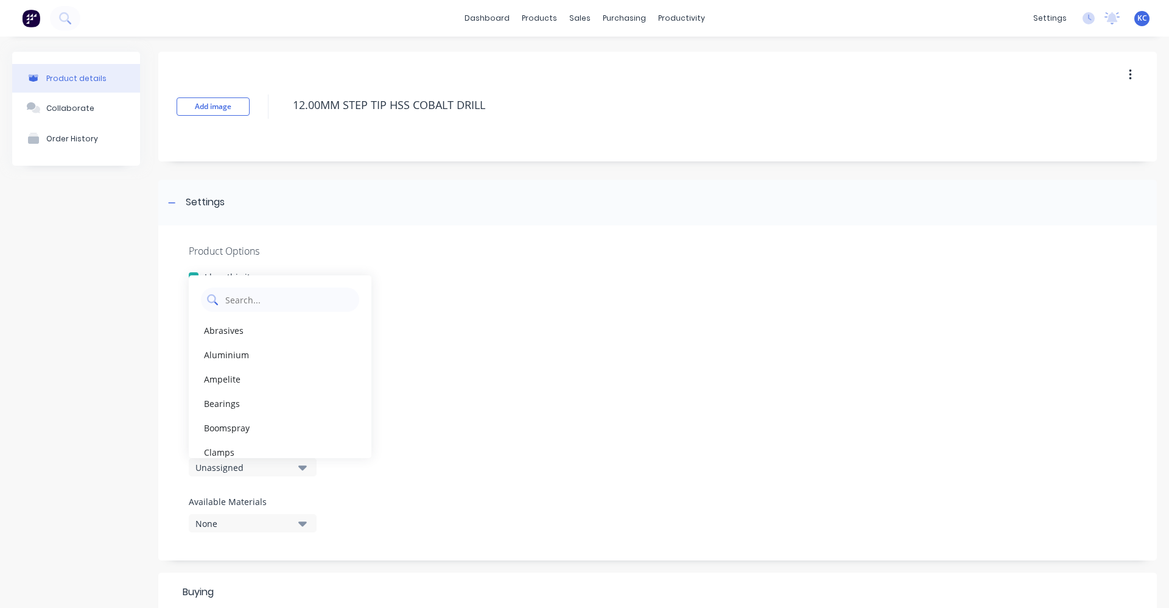
click at [262, 303] on Category "text" at bounding box center [288, 299] width 129 height 24
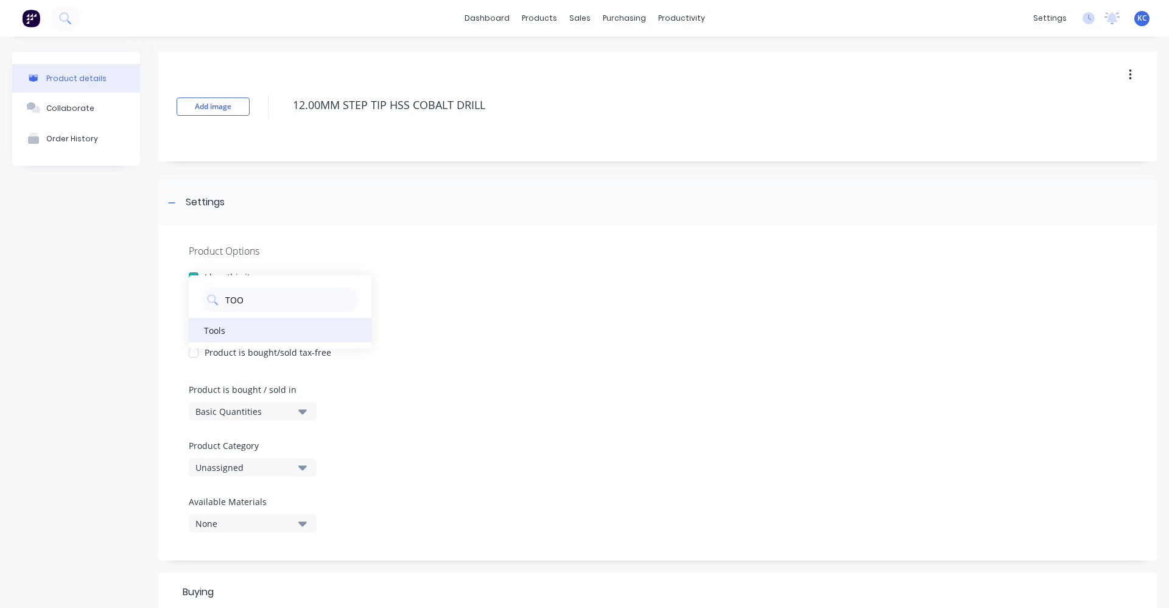
type Category "TOO"
click at [269, 331] on div "Tools" at bounding box center [280, 330] width 183 height 24
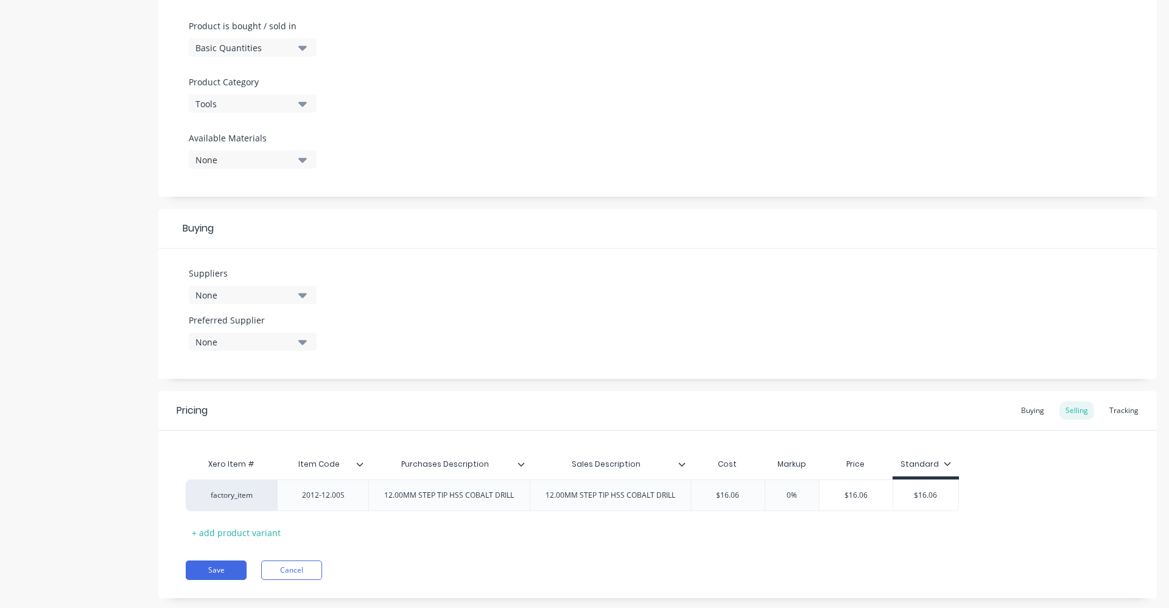
scroll to position [365, 0]
click at [304, 290] on icon "button" at bounding box center [302, 292] width 9 height 13
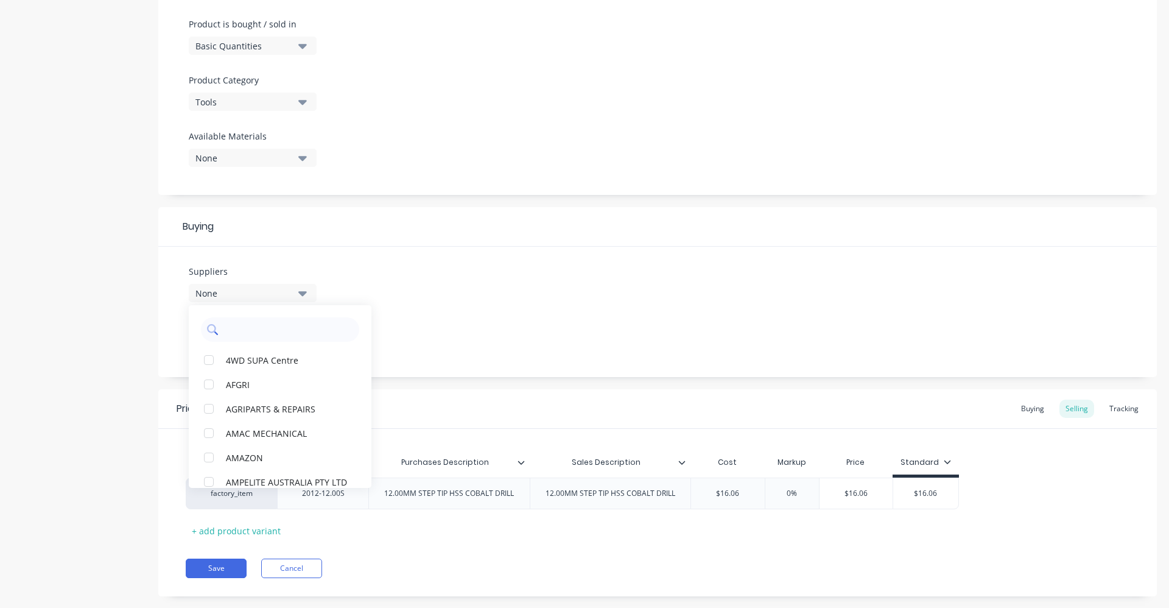
click at [282, 326] on input "text" at bounding box center [288, 329] width 129 height 24
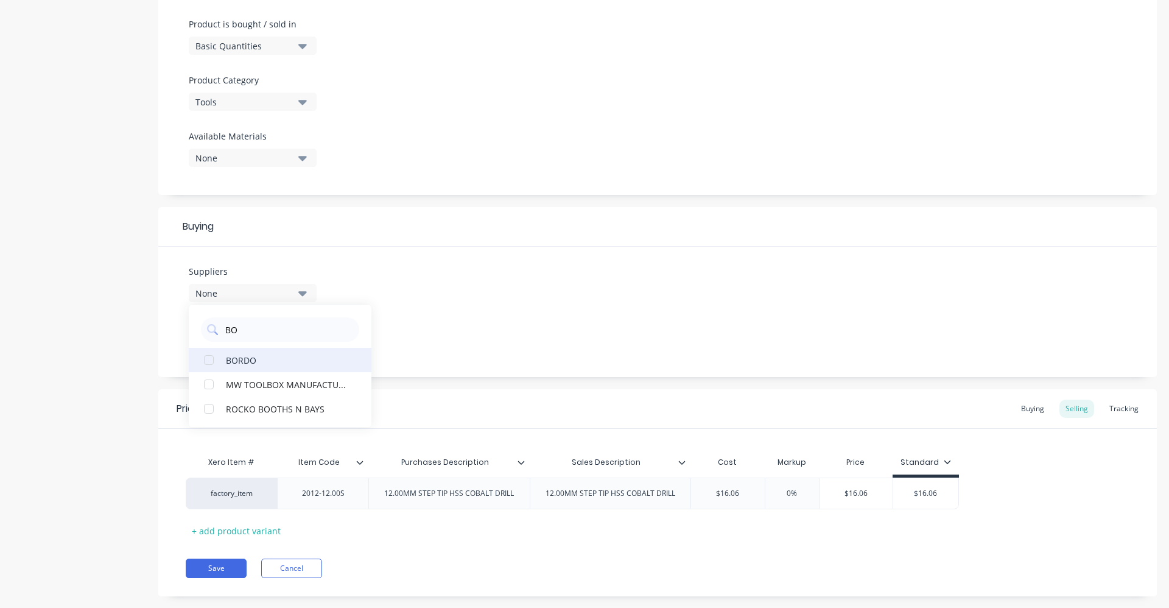
type input "BO"
click at [276, 358] on div "BORDO" at bounding box center [287, 359] width 122 height 13
click at [396, 341] on div "Suppliers 1 suppliers selected [PERSON_NAME] MW TOOLBOX MANUFACTURING (WA) PTY …" at bounding box center [657, 312] width 999 height 130
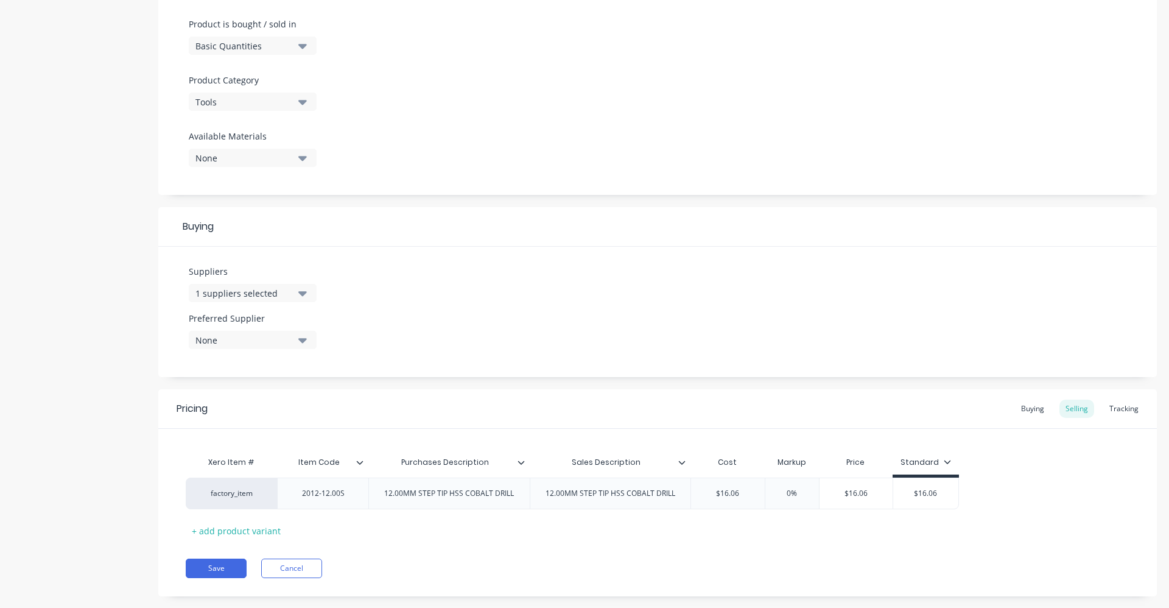
click at [301, 346] on icon "button" at bounding box center [302, 339] width 9 height 13
click at [281, 400] on div "BORDO" at bounding box center [287, 406] width 122 height 13
click at [469, 304] on div "Suppliers 1 suppliers selected BO Preferred Supplier BORDO BORDO" at bounding box center [657, 312] width 999 height 130
click at [780, 492] on input "0%" at bounding box center [792, 493] width 61 height 11
type input "40%"
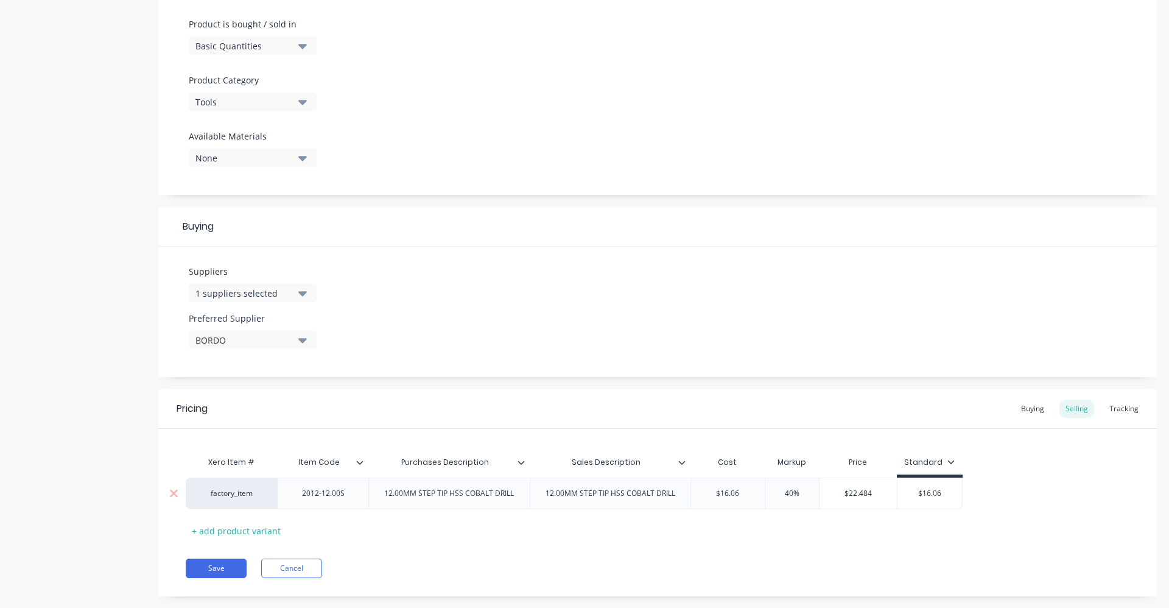
type input "$16.06"
click at [874, 504] on div "factory_item 2012-12.00S 12.00MM STEP TIP HSS COBALT DRILL 12.00MM STEP TIP HSS…" at bounding box center [574, 493] width 777 height 32
click at [1042, 408] on div "Buying" at bounding box center [1032, 408] width 35 height 18
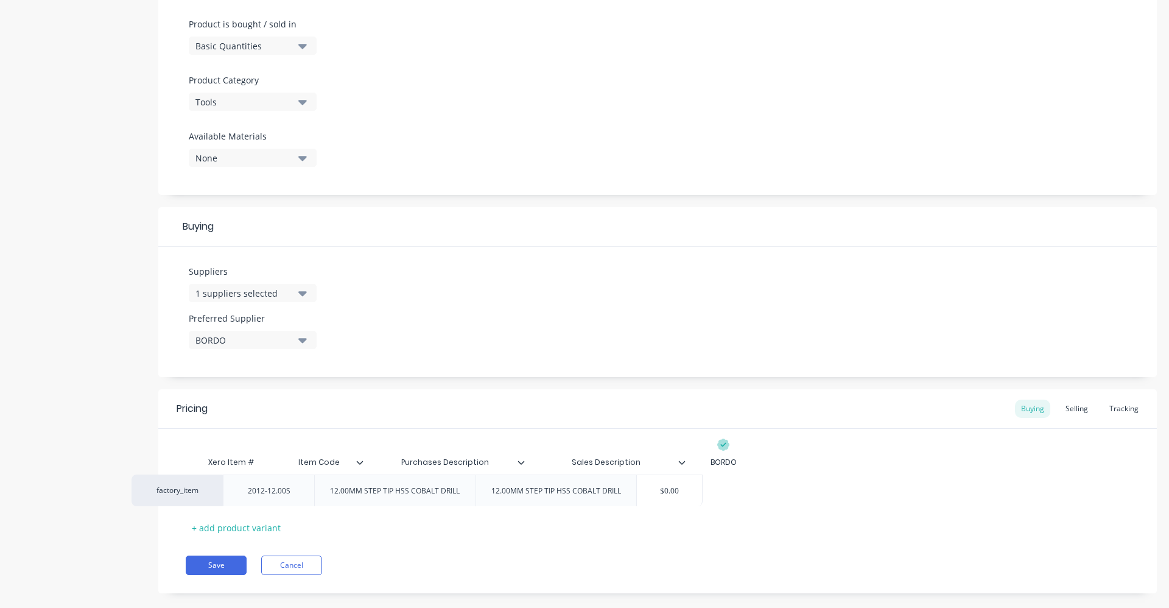
drag, startPoint x: 742, startPoint y: 496, endPoint x: 679, endPoint y: 496, distance: 62.7
click at [679, 496] on div "factory_item 2012-12.00S 12.00MM STEP TIP HSS COBALT DRILL 12.00MM STEP TIP HSS…" at bounding box center [658, 490] width 944 height 32
drag, startPoint x: 732, startPoint y: 489, endPoint x: 697, endPoint y: 491, distance: 36.0
click at [697, 491] on input "$0.00" at bounding box center [723, 490] width 65 height 11
type input "16.06"
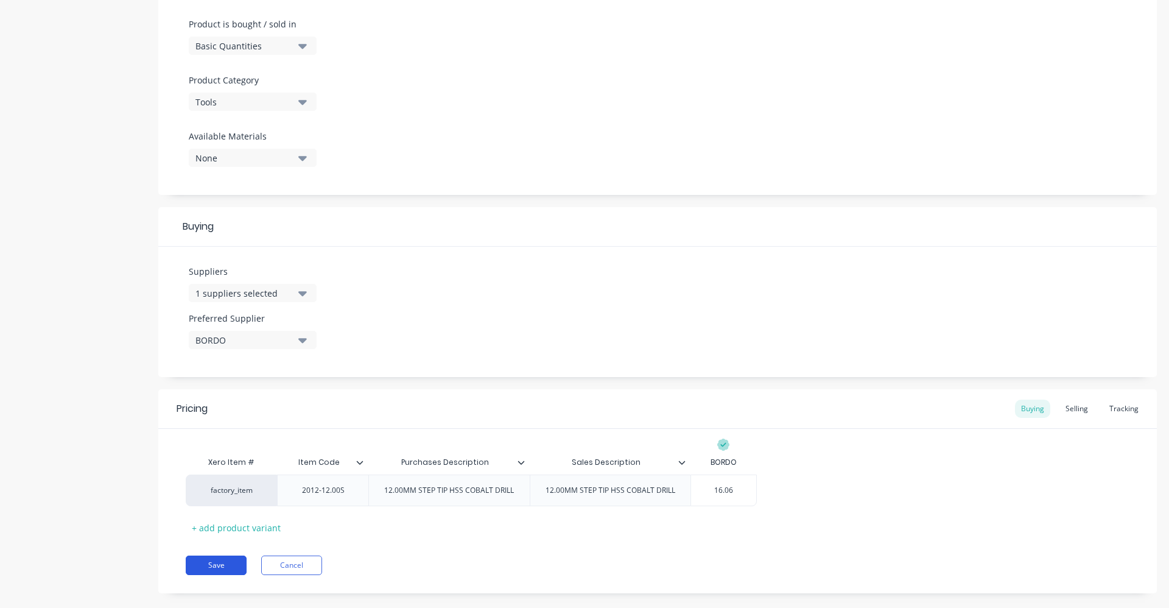
click at [234, 566] on button "Save" at bounding box center [216, 564] width 61 height 19
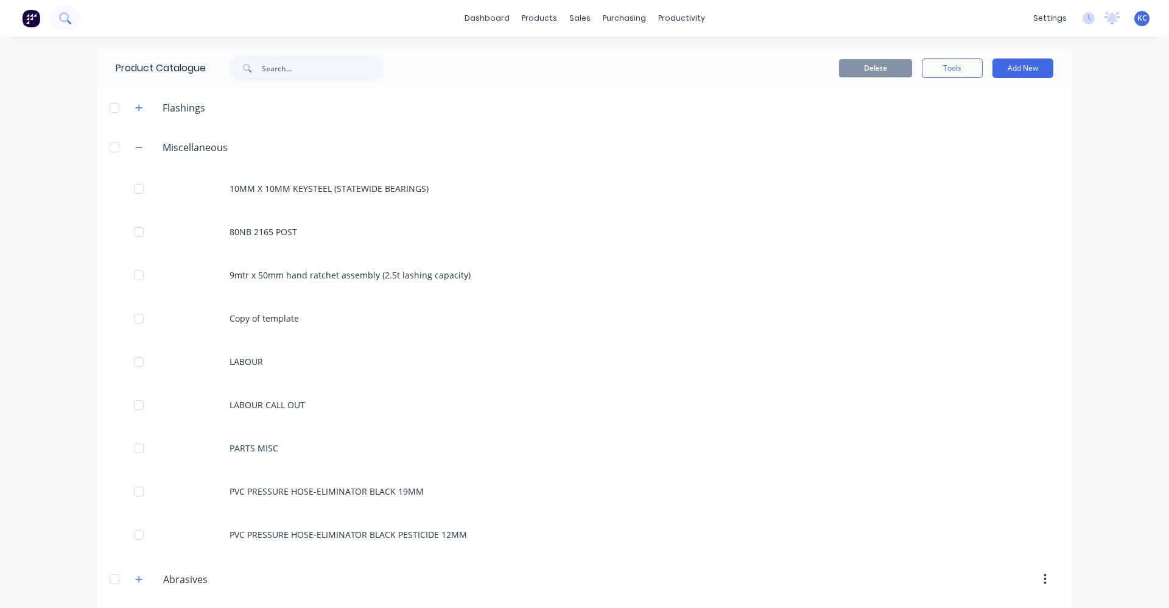
click at [63, 19] on icon at bounding box center [65, 18] width 12 height 12
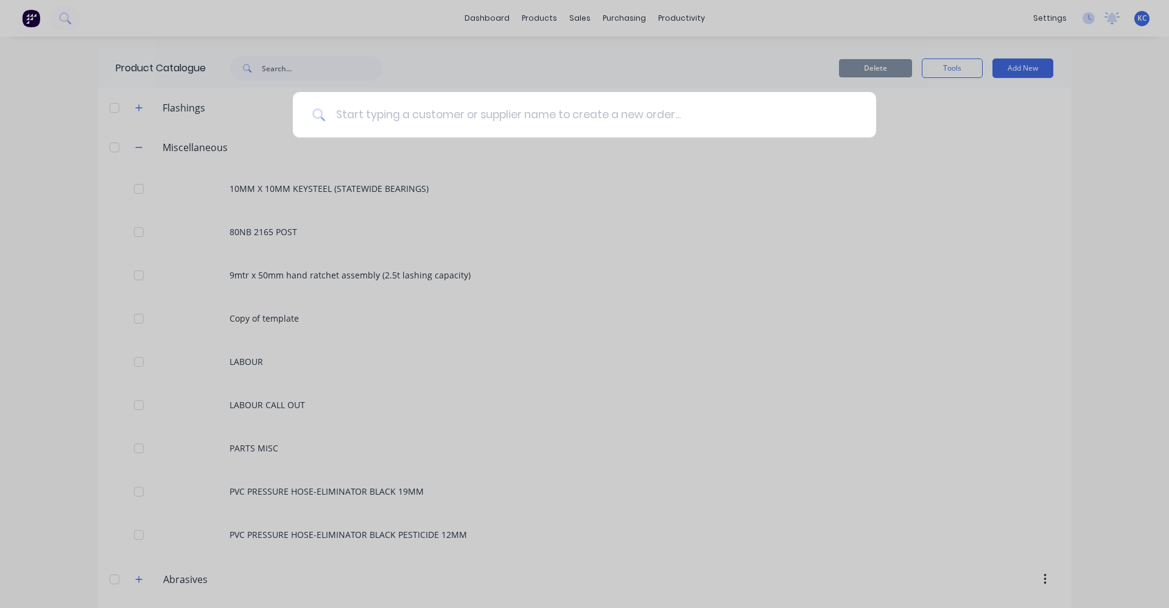
click at [402, 124] on input at bounding box center [591, 115] width 531 height 46
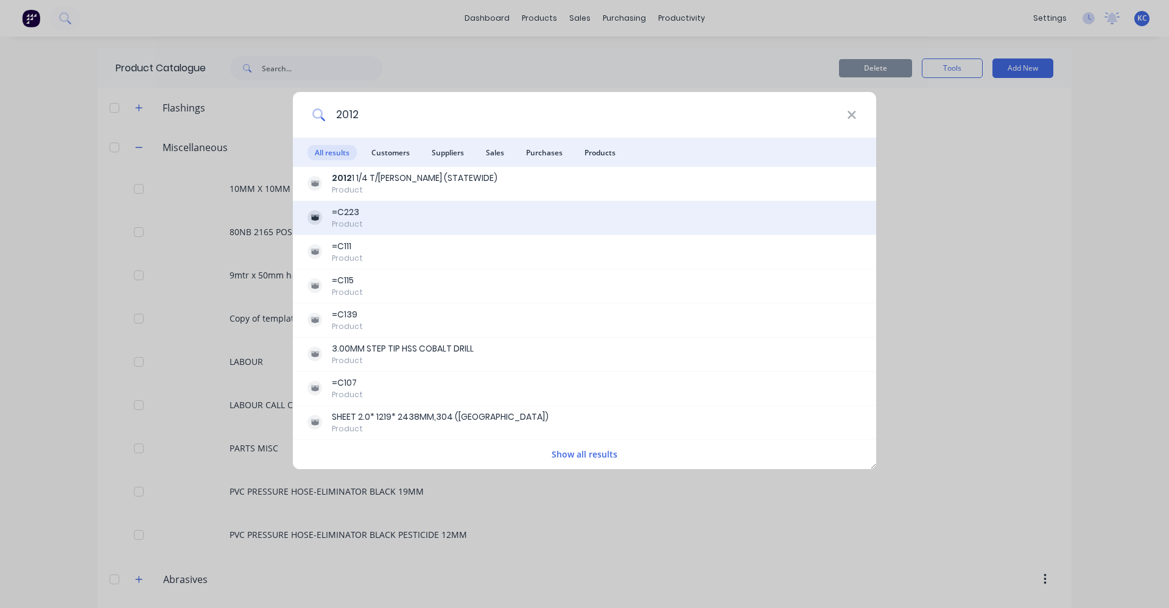
type input "2012"
click at [392, 221] on div "=C223 Product" at bounding box center [584, 218] width 554 height 24
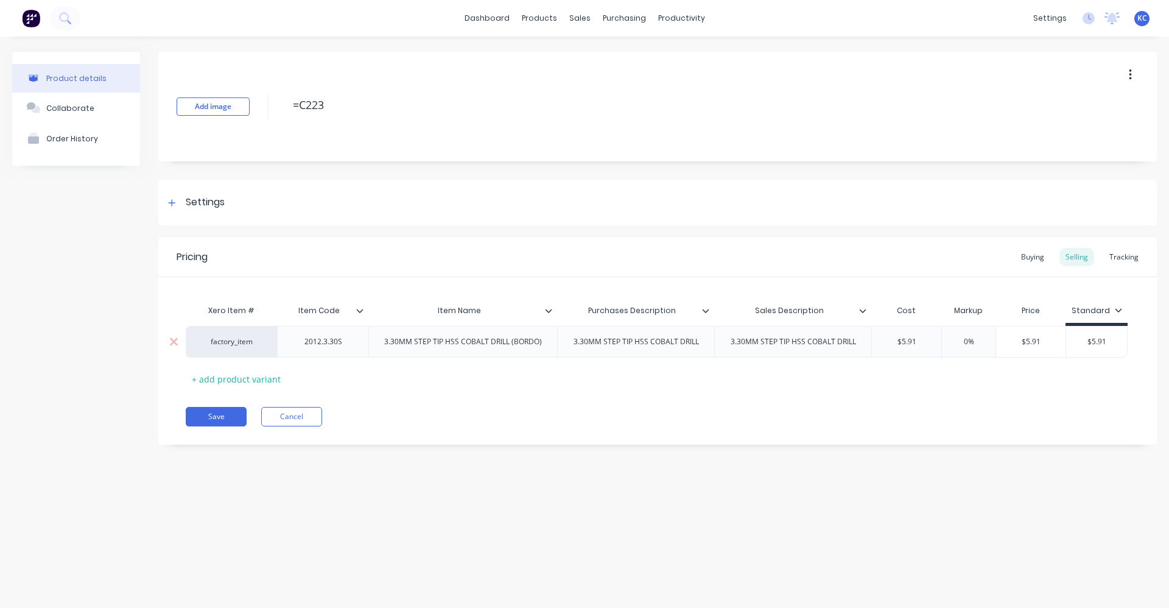
click at [544, 342] on div "3.30MM STEP TIP HSS COBALT DRILL (BORDO)" at bounding box center [462, 342] width 177 height 16
click at [545, 317] on div "Item Name" at bounding box center [458, 310] width 181 height 30
click at [548, 316] on div "Item Name" at bounding box center [458, 310] width 181 height 30
type input "Item Name"
click at [549, 312] on icon at bounding box center [549, 311] width 7 height 4
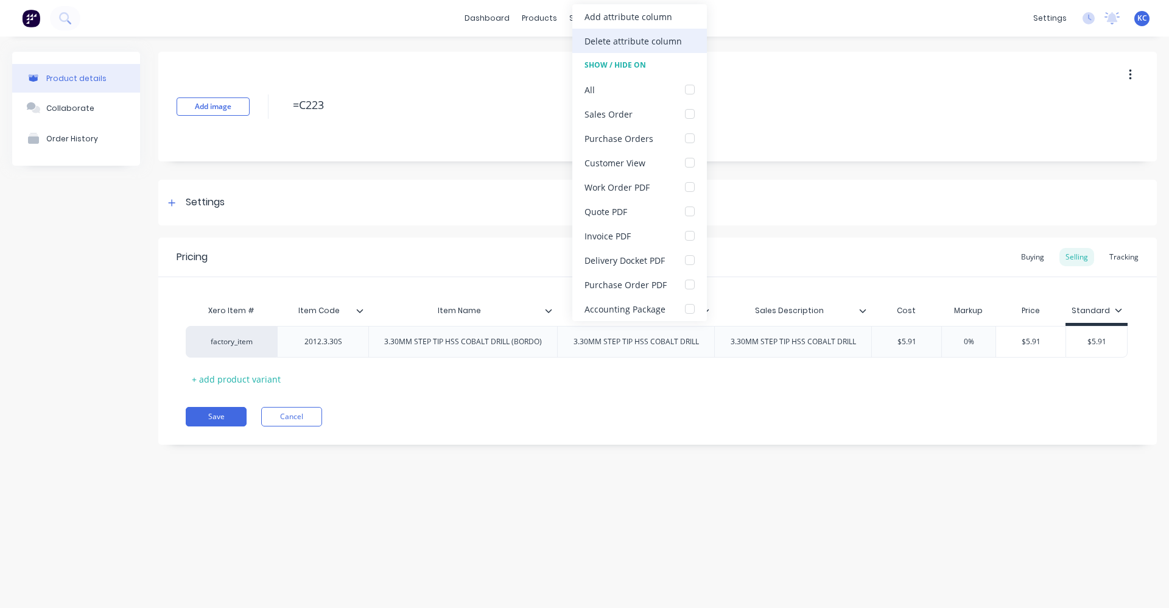
click at [595, 43] on div "Delete attribute column" at bounding box center [633, 41] width 97 height 13
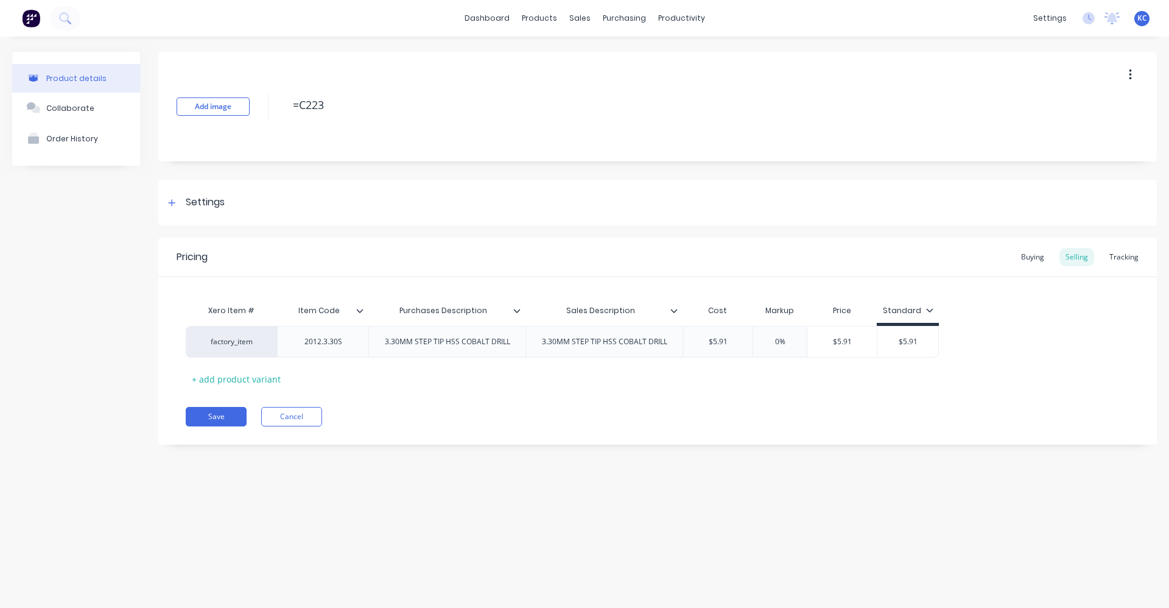
drag, startPoint x: 330, startPoint y: 106, endPoint x: 269, endPoint y: 113, distance: 61.3
click at [269, 113] on div "Add image =C223" at bounding box center [657, 107] width 999 height 110
drag, startPoint x: 516, startPoint y: 344, endPoint x: 375, endPoint y: 348, distance: 140.7
click at [375, 348] on div "3.30MM STEP TIP HSS COBALT DRILL" at bounding box center [446, 342] width 157 height 32
copy div "3.30MM STEP TIP HSS COBALT DRILL"
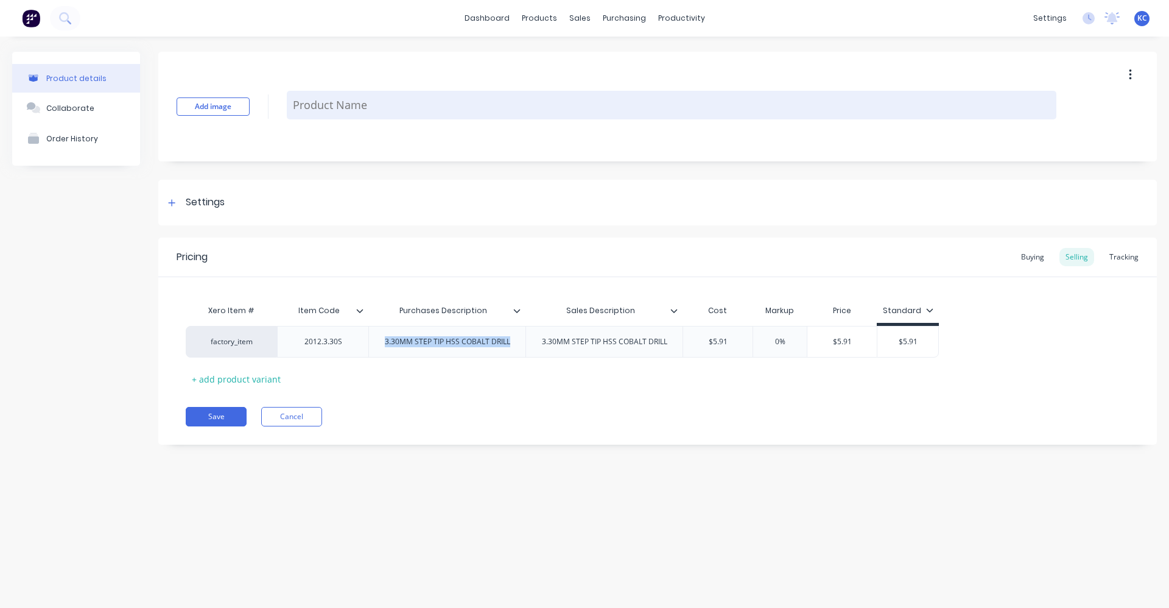
click at [345, 100] on textarea at bounding box center [672, 105] width 770 height 29
paste textarea "3.30MM STEP TIP HSS COBALT DRILL"
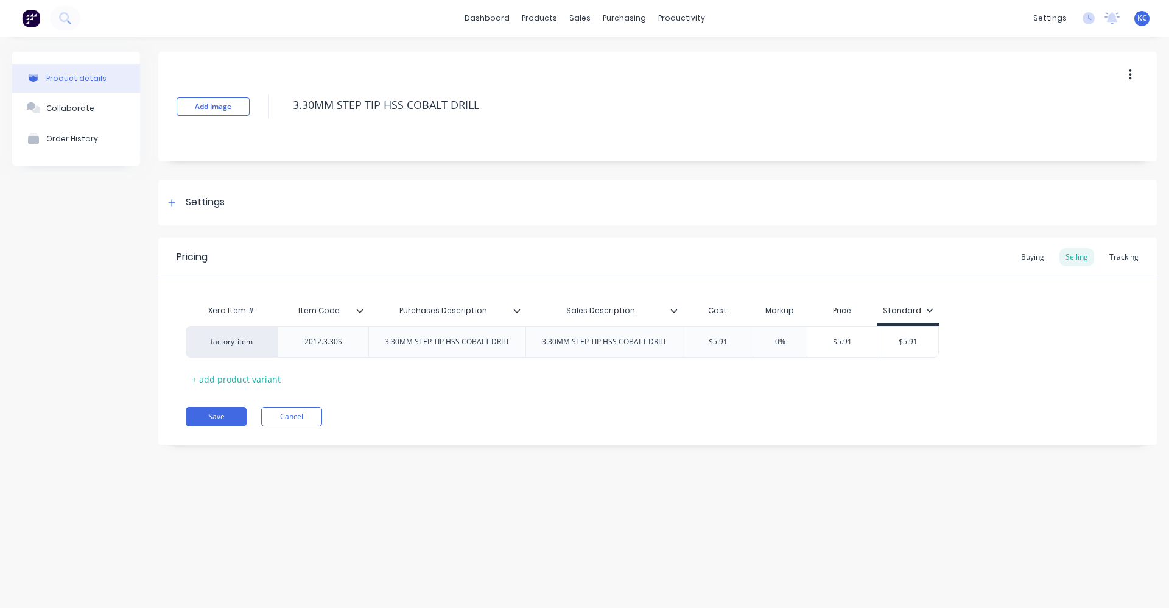
type textarea "3.30MM STEP TIP HSS COBALT DRILL"
click at [357, 396] on div "Pricing Buying Selling Tracking Xero Item # Item Code Purchases Description Sal…" at bounding box center [657, 340] width 999 height 207
click at [774, 342] on input "0%" at bounding box center [780, 341] width 61 height 11
type input "40%"
click at [307, 206] on div "Settings" at bounding box center [657, 203] width 999 height 46
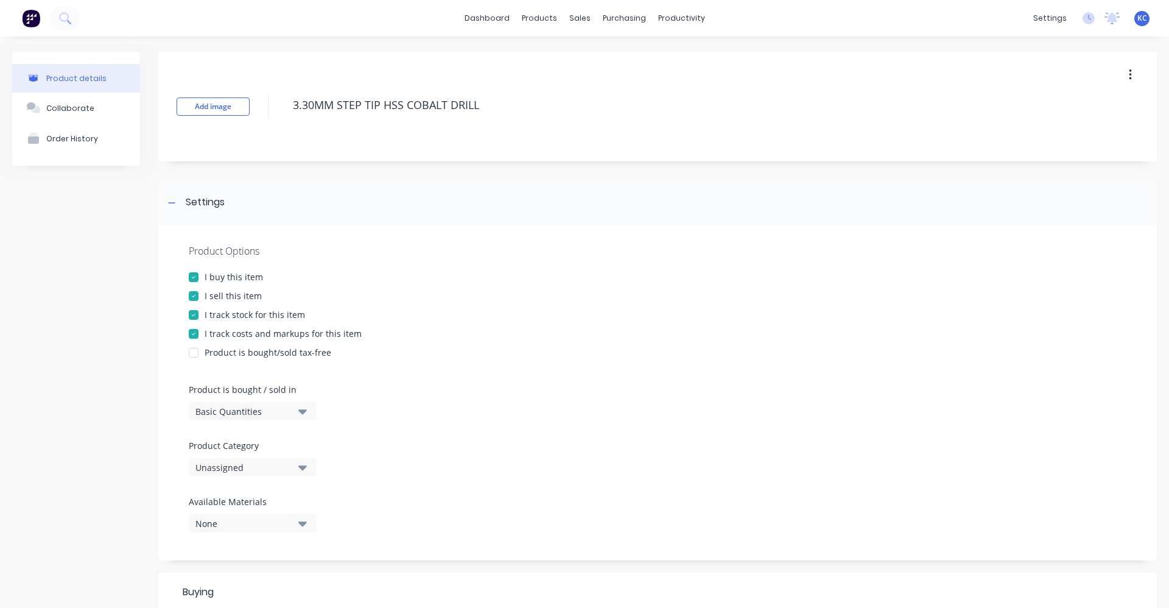
click at [307, 470] on button "Unassigned" at bounding box center [253, 467] width 128 height 18
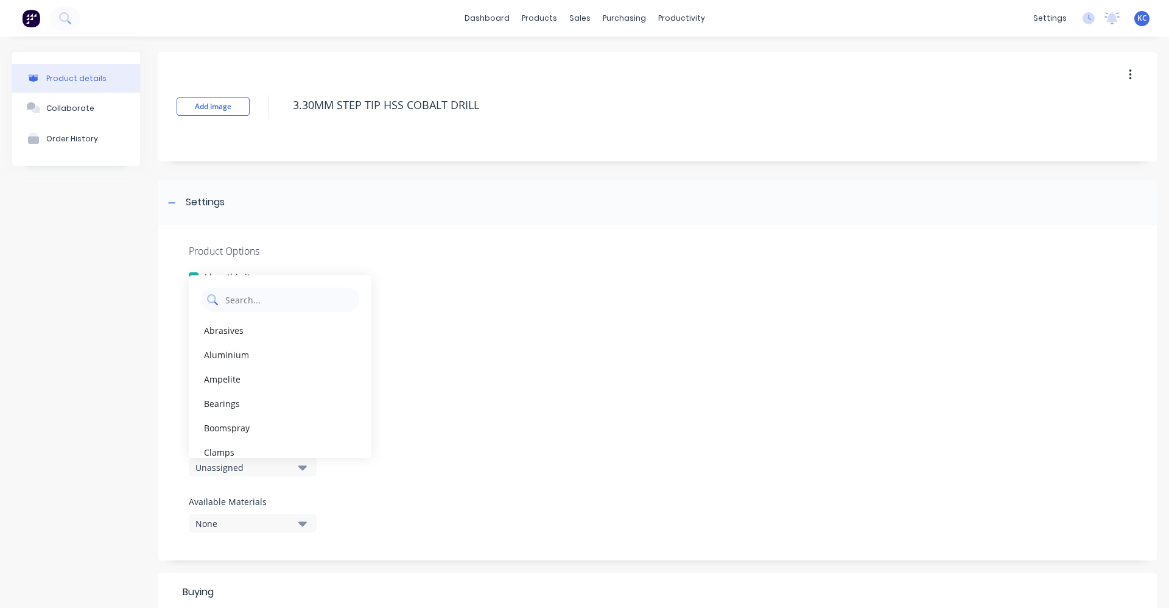
click at [295, 303] on Category "text" at bounding box center [288, 299] width 129 height 24
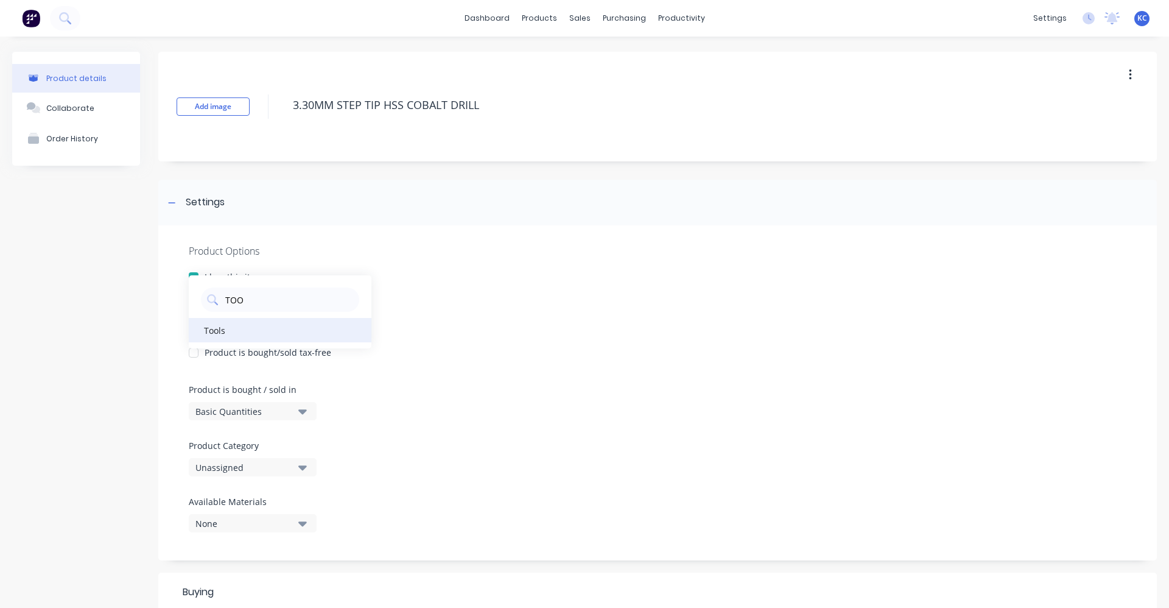
type Category "TOO"
click at [271, 330] on div "Tools" at bounding box center [280, 330] width 183 height 24
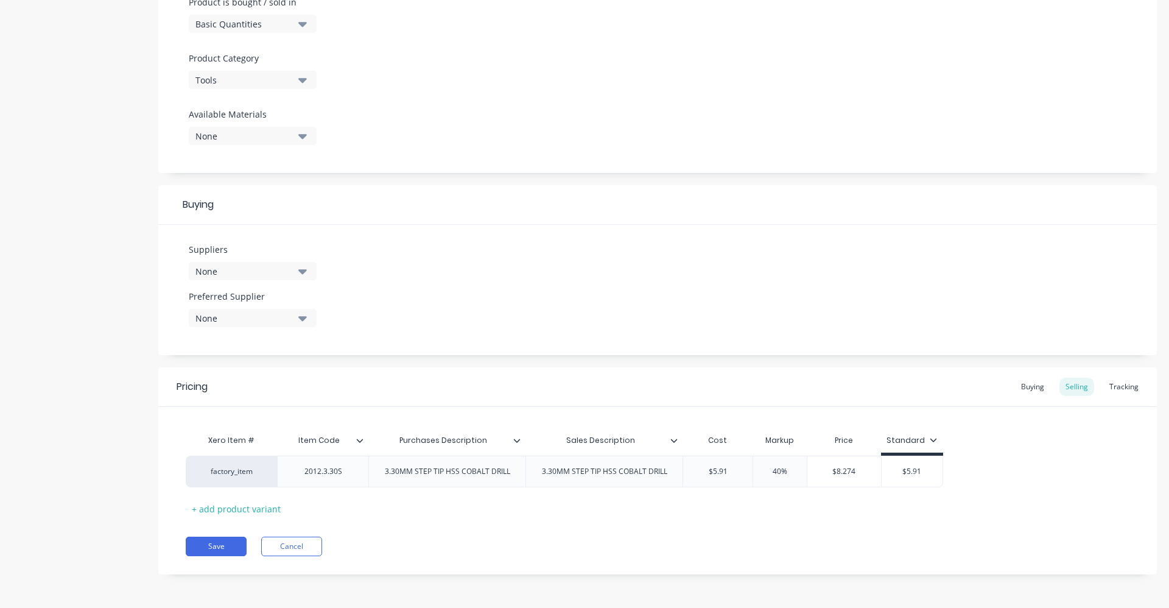
click at [306, 276] on icon "button" at bounding box center [302, 270] width 9 height 13
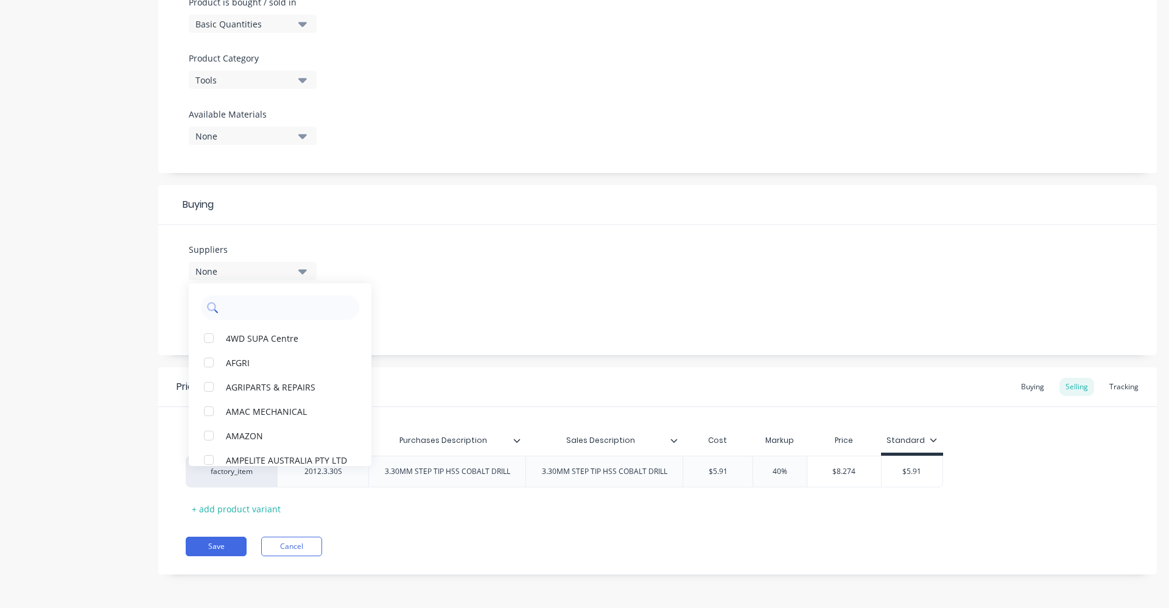
click at [271, 303] on input "text" at bounding box center [288, 307] width 129 height 24
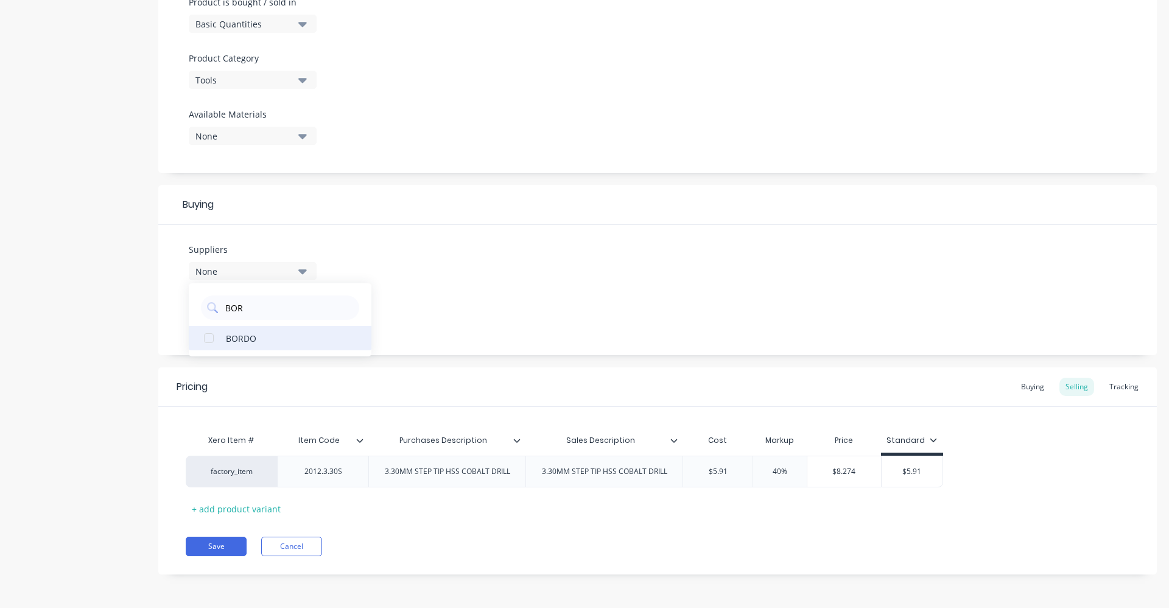
click at [281, 336] on div "BORDO" at bounding box center [287, 337] width 122 height 13
click at [408, 309] on div "Suppliers 1 suppliers selected BOR BORDO Preferred Supplier None" at bounding box center [657, 290] width 999 height 130
drag, startPoint x: 291, startPoint y: 312, endPoint x: 292, endPoint y: 320, distance: 7.9
click at [291, 312] on div "None" at bounding box center [243, 318] width 97 height 13
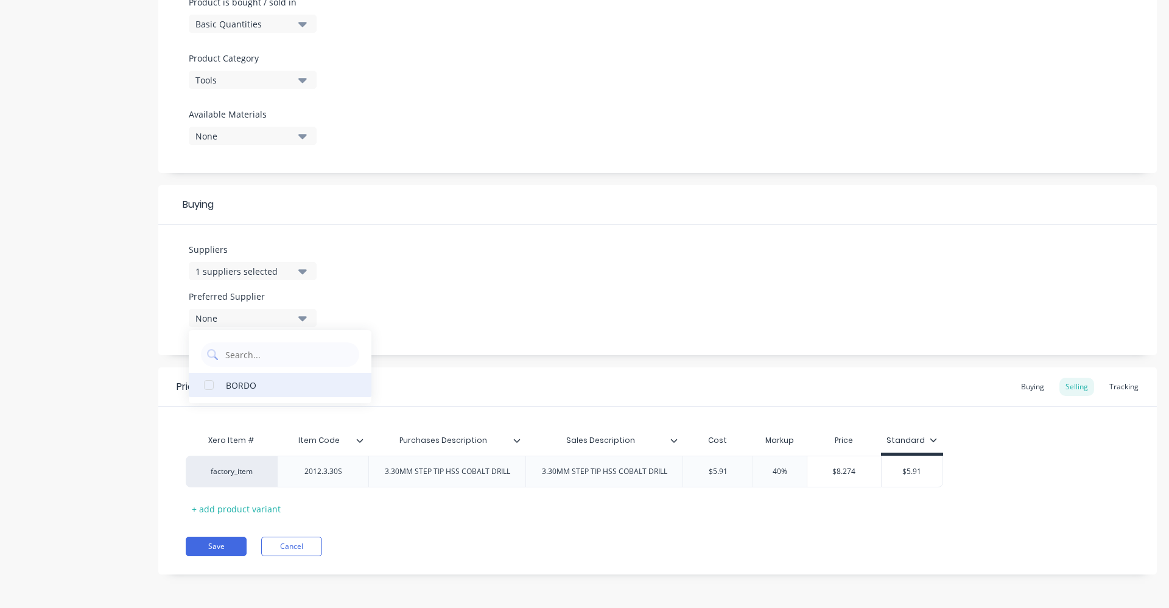
click at [273, 386] on div "BORDO" at bounding box center [287, 384] width 122 height 13
click at [474, 294] on div "Suppliers 1 suppliers selected BOR Preferred Supplier BORDO BORDO" at bounding box center [657, 290] width 999 height 130
click at [1024, 388] on div "Buying" at bounding box center [1032, 387] width 35 height 18
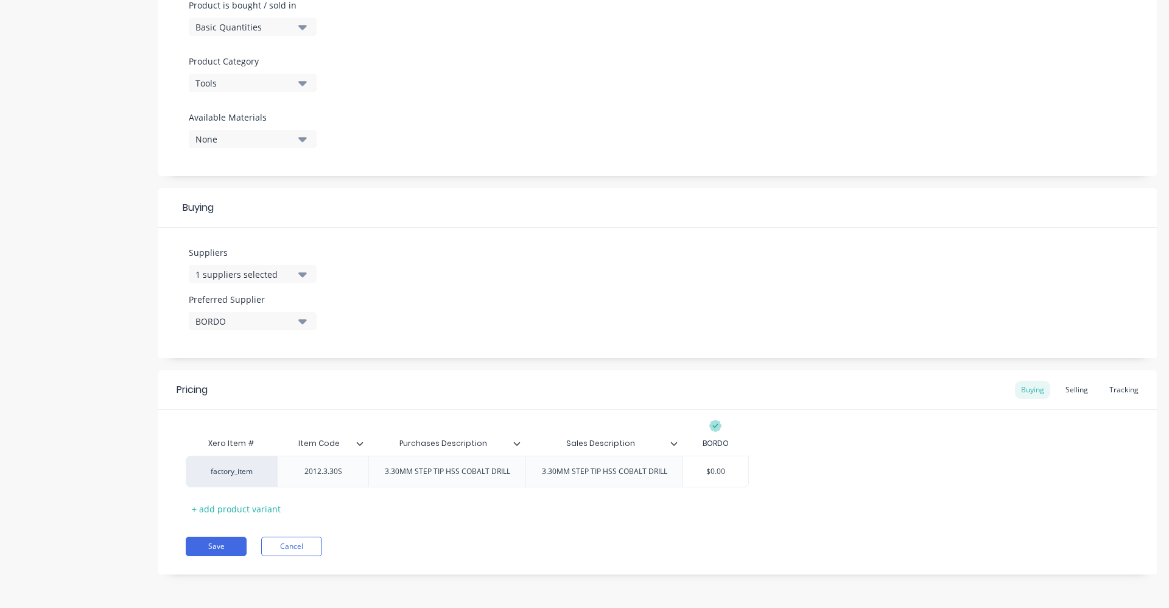
drag, startPoint x: 731, startPoint y: 471, endPoint x: 700, endPoint y: 450, distance: 37.3
click at [667, 476] on div "factory_item 2012.3.30S 3.30MM STEP TIP HSS COBALT DRILL 3.30MM STEP TIP HSS CO…" at bounding box center [467, 471] width 563 height 32
click at [874, 463] on div "factory_item 2012.3.30S 3.30MM STEP TIP HSS COBALT DRILL 3.30MM STEP TIP HSS CO…" at bounding box center [658, 471] width 944 height 32
click at [226, 541] on button "Save" at bounding box center [216, 545] width 61 height 19
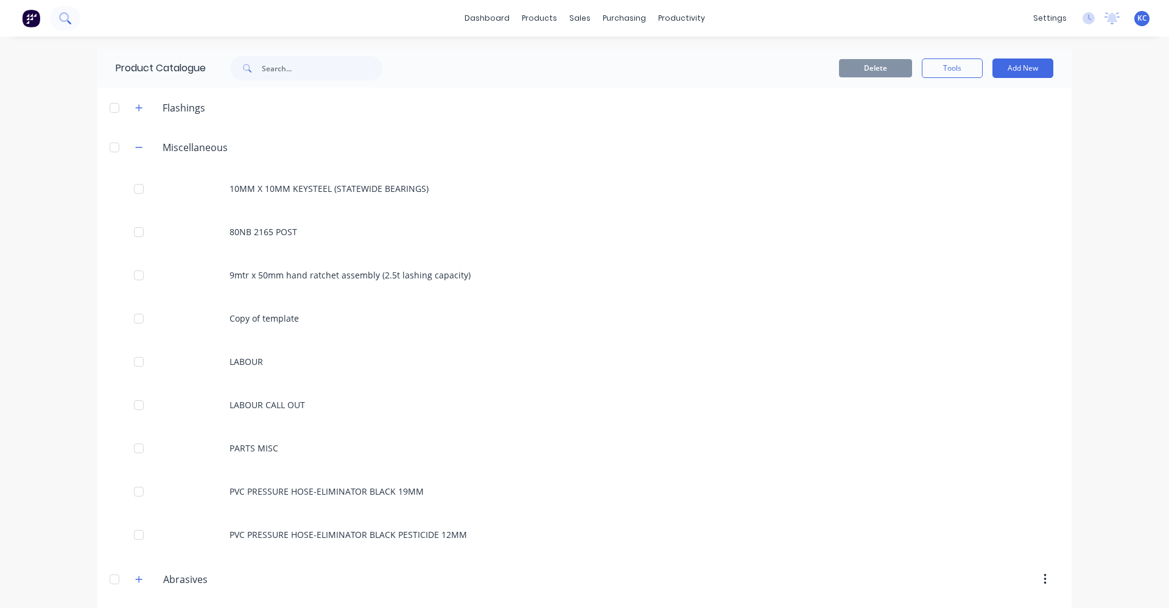
click at [65, 12] on icon at bounding box center [65, 18] width 12 height 12
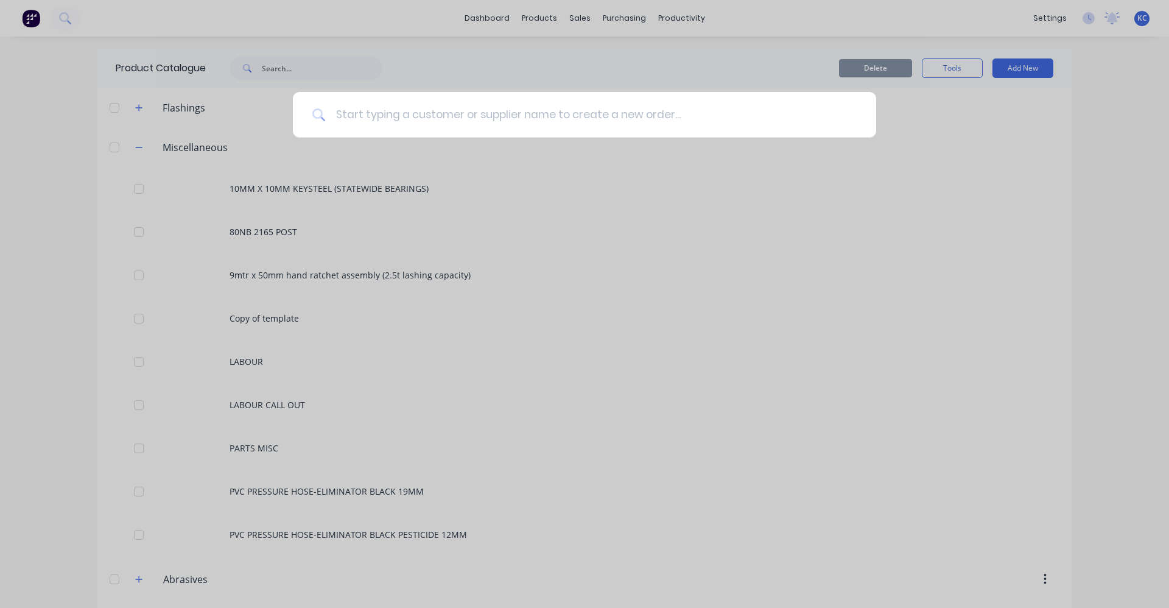
click at [379, 114] on input at bounding box center [591, 115] width 531 height 46
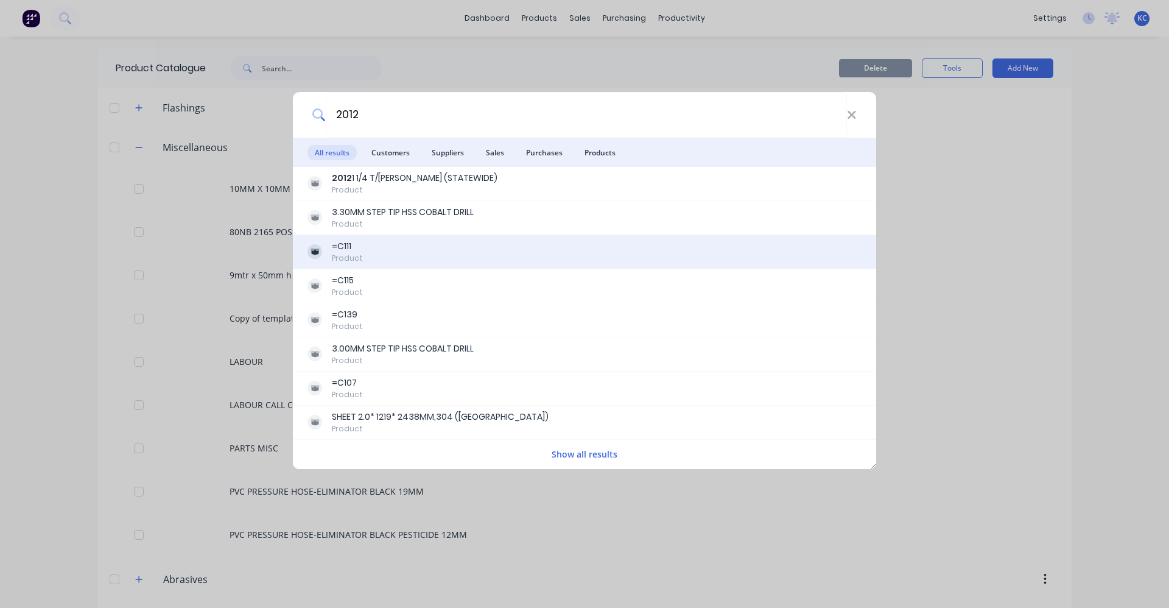
click at [378, 251] on div "=C111 Product" at bounding box center [584, 252] width 554 height 24
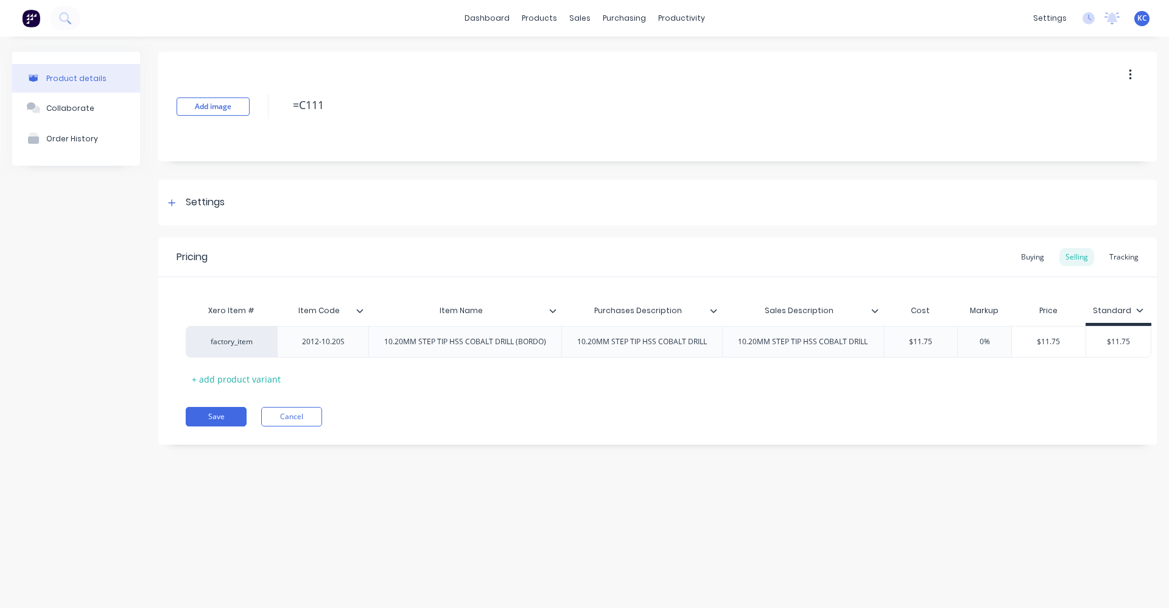
drag, startPoint x: 343, startPoint y: 105, endPoint x: 272, endPoint y: 99, distance: 70.9
click at [272, 99] on div "Add image =C111" at bounding box center [657, 107] width 999 height 110
click at [554, 310] on icon at bounding box center [552, 311] width 7 height 4
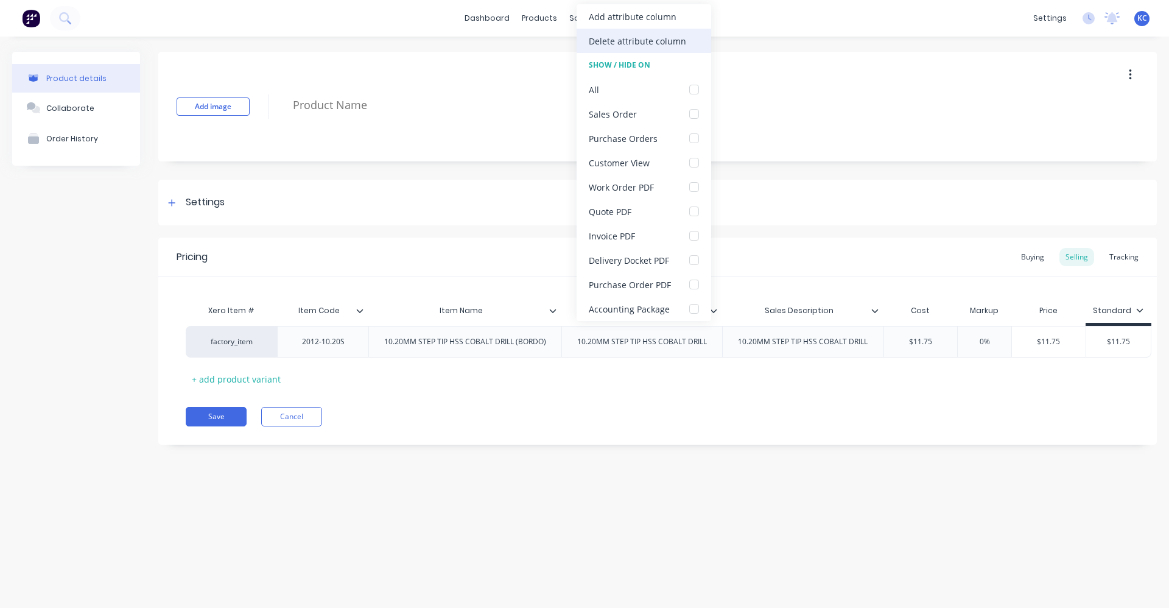
click at [658, 41] on div "Delete attribute column" at bounding box center [637, 41] width 97 height 13
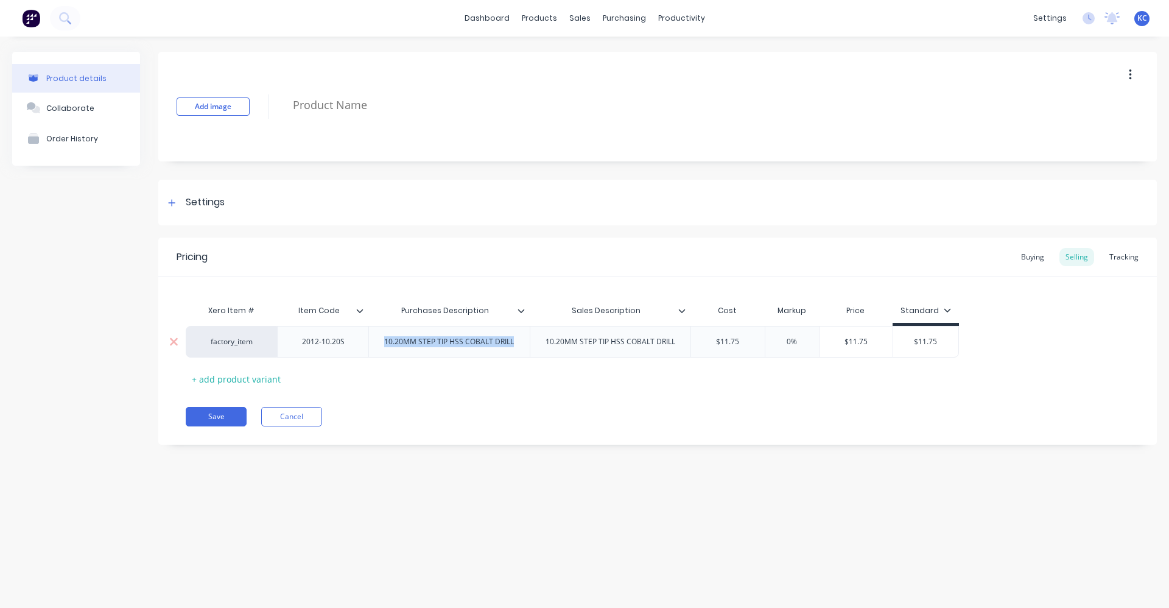
drag, startPoint x: 520, startPoint y: 344, endPoint x: 386, endPoint y: 346, distance: 134.0
click at [386, 346] on div "10.20MM STEP TIP HSS COBALT DRILL" at bounding box center [448, 342] width 149 height 16
copy div "10.20MM STEP TIP HSS COBALT DRILL"
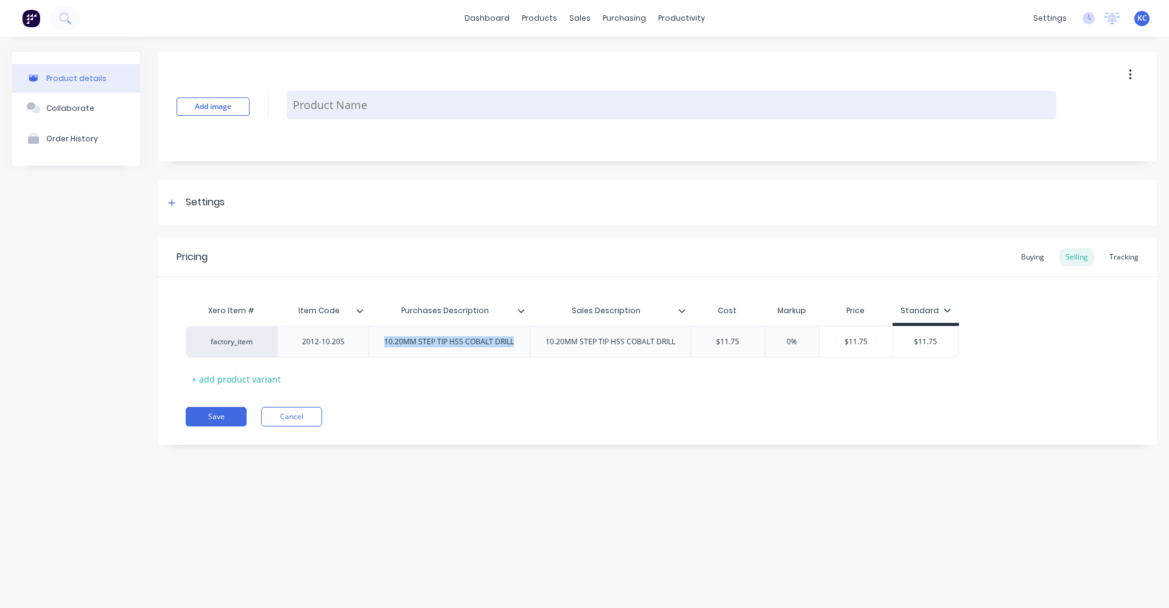
click at [374, 104] on textarea at bounding box center [672, 105] width 770 height 29
paste textarea "10.20MM STEP TIP HSS COBALT DRILL"
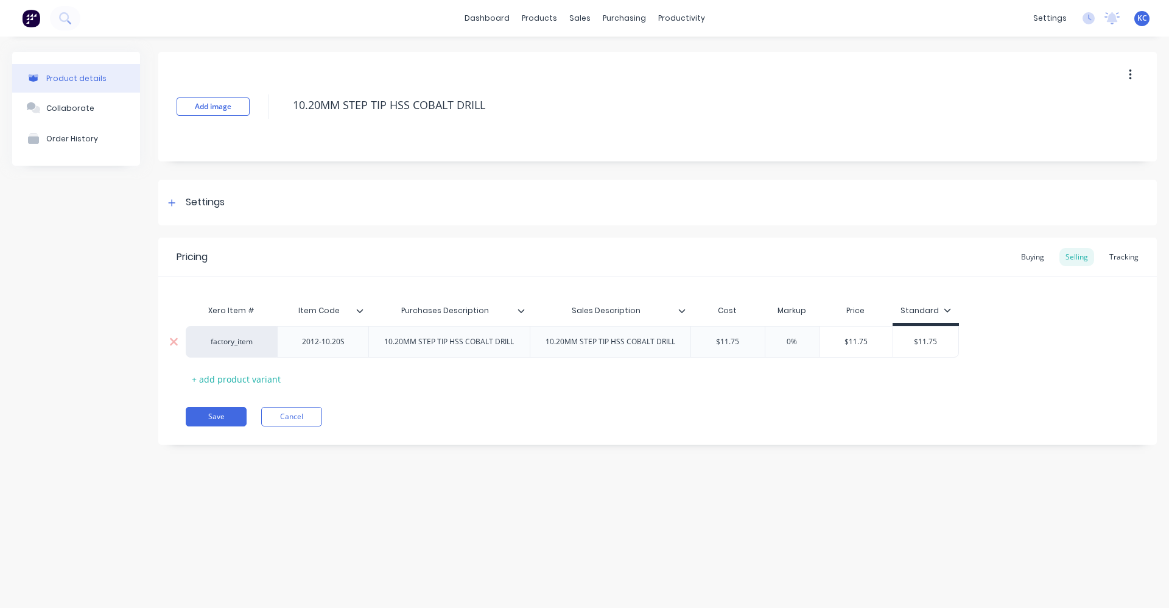
click at [782, 342] on input "text" at bounding box center [792, 341] width 61 height 11
click at [1039, 259] on div "Buying" at bounding box center [1032, 257] width 35 height 18
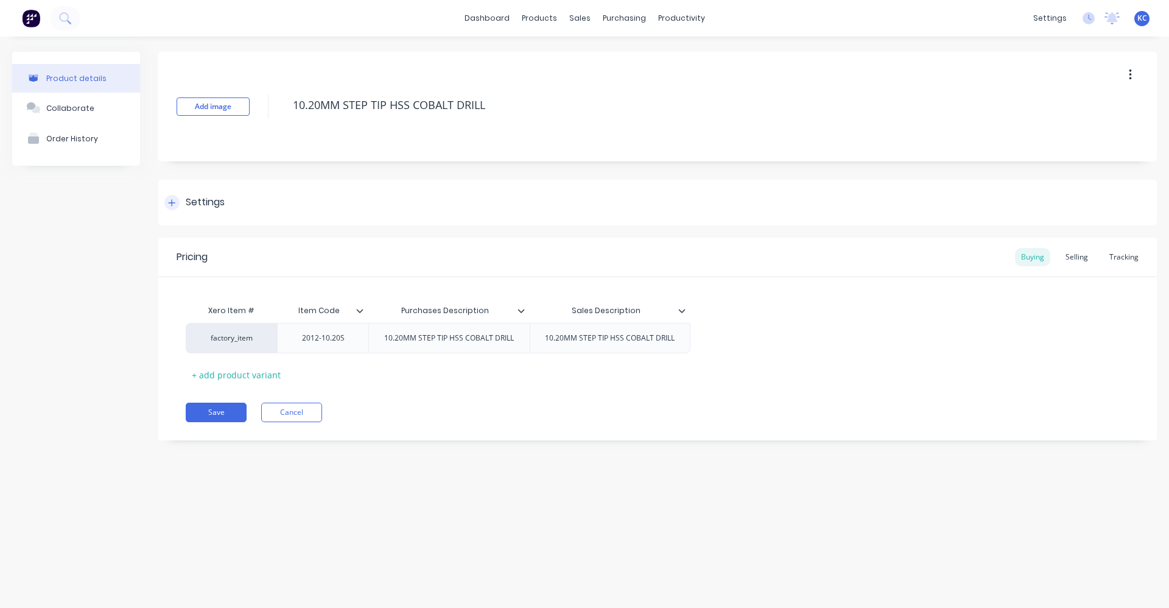
click at [310, 203] on div "Settings" at bounding box center [657, 203] width 999 height 46
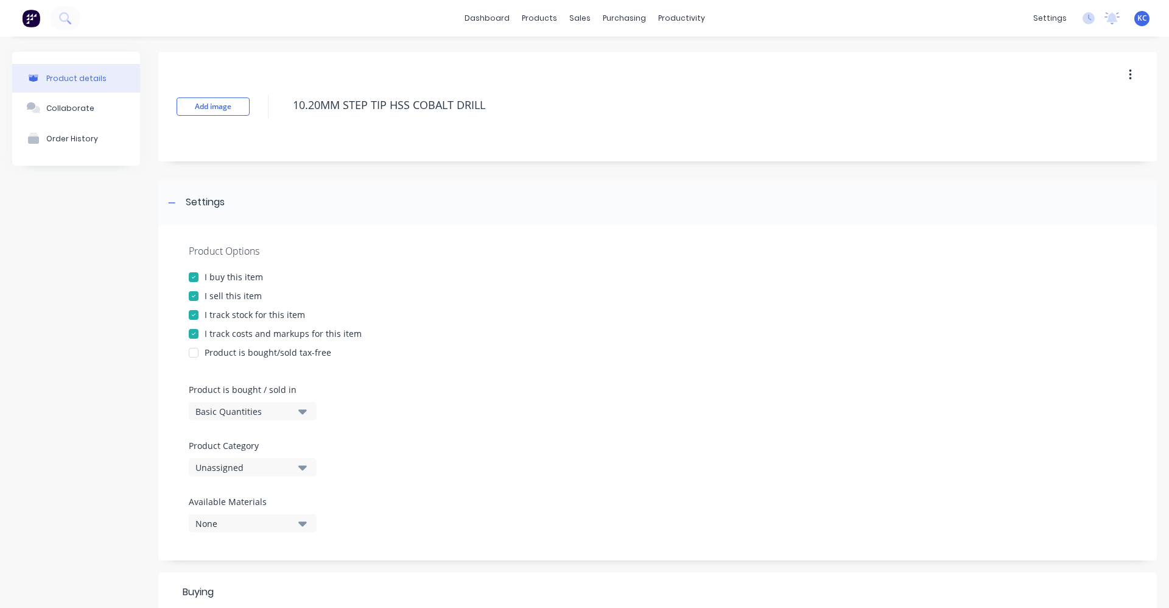
click at [271, 471] on div "Unassigned" at bounding box center [243, 467] width 97 height 13
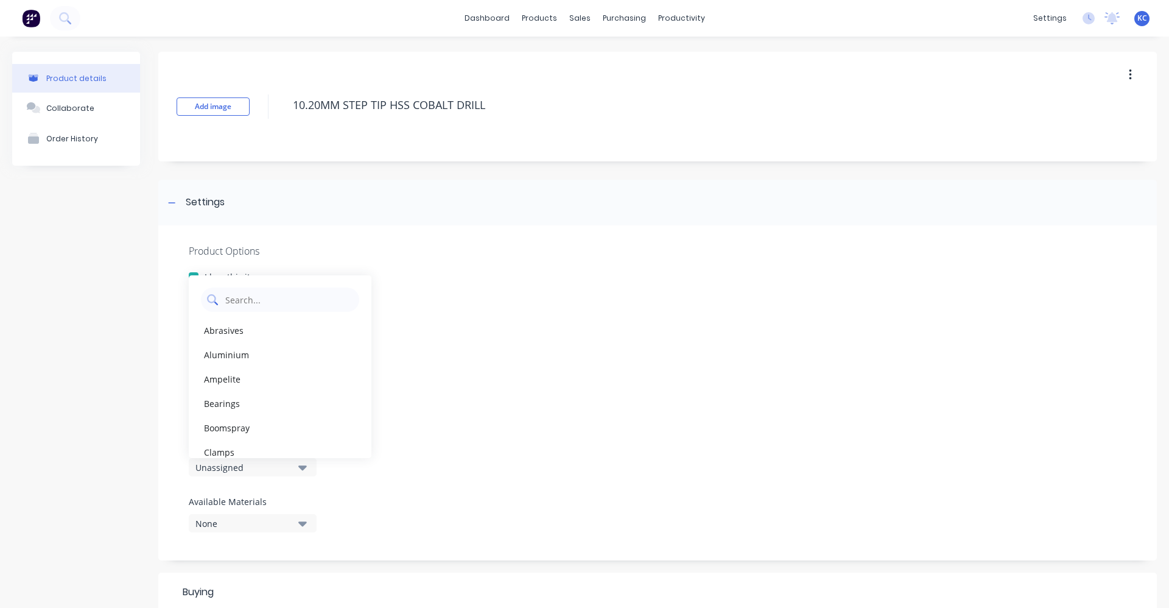
click at [286, 300] on Category "text" at bounding box center [288, 299] width 129 height 24
click at [264, 333] on div "Tools" at bounding box center [280, 330] width 183 height 24
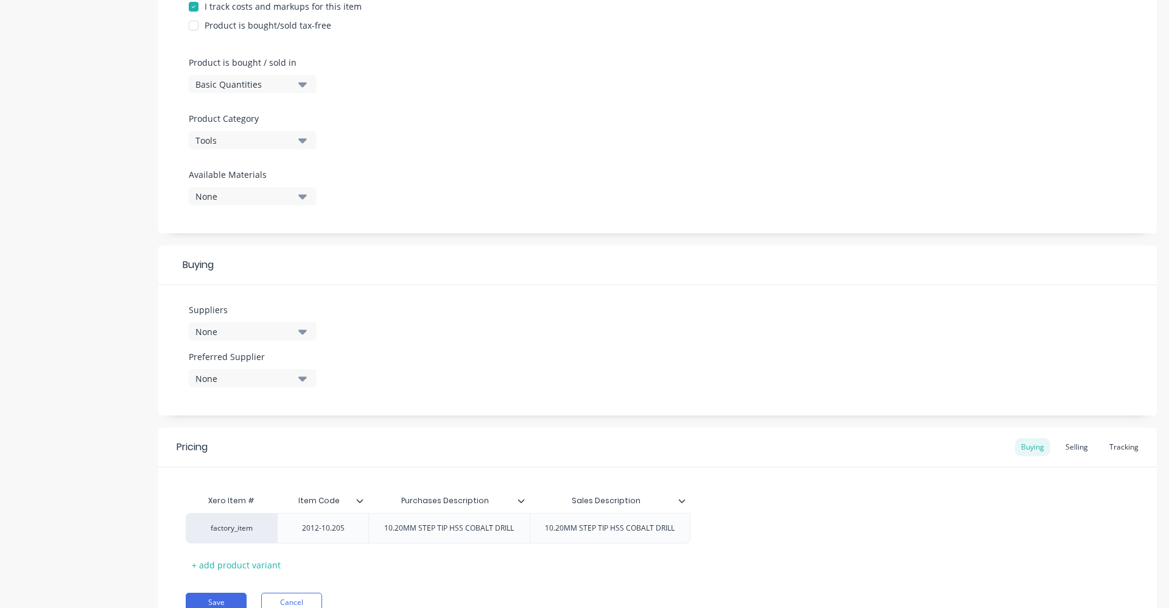
scroll to position [365, 0]
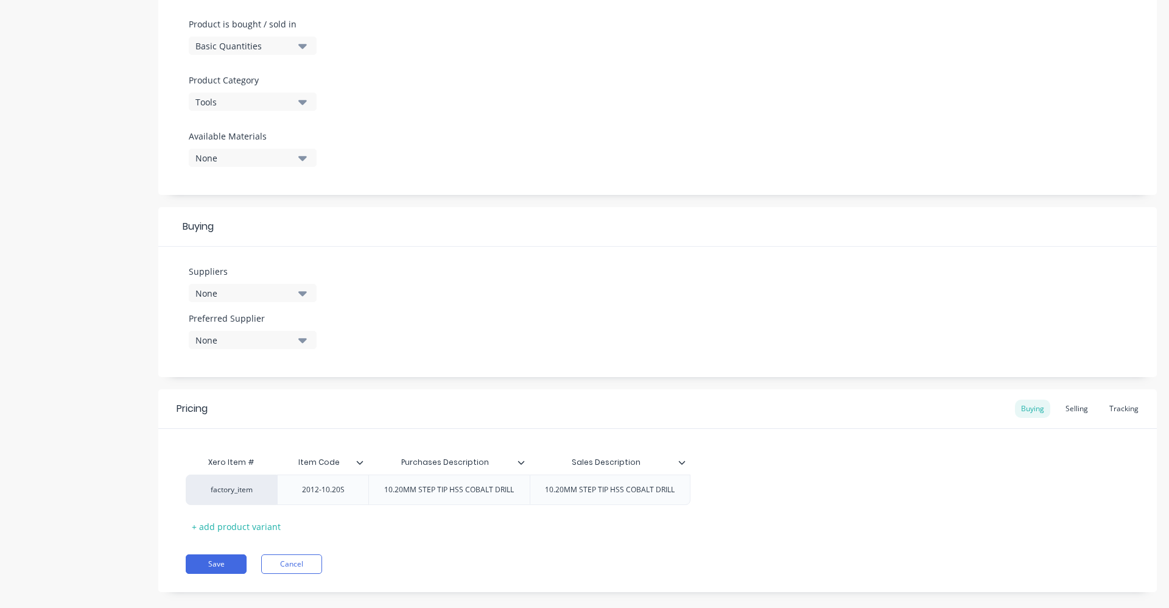
click at [306, 289] on icon "button" at bounding box center [302, 292] width 9 height 13
click at [260, 317] on input "text" at bounding box center [288, 329] width 129 height 24
click at [252, 359] on div "BORDO" at bounding box center [287, 359] width 122 height 13
click at [403, 307] on div "Suppliers 1 suppliers selected BORDO BORDO Preferred Supplier None" at bounding box center [657, 312] width 999 height 130
click at [298, 337] on icon "button" at bounding box center [302, 339] width 9 height 13
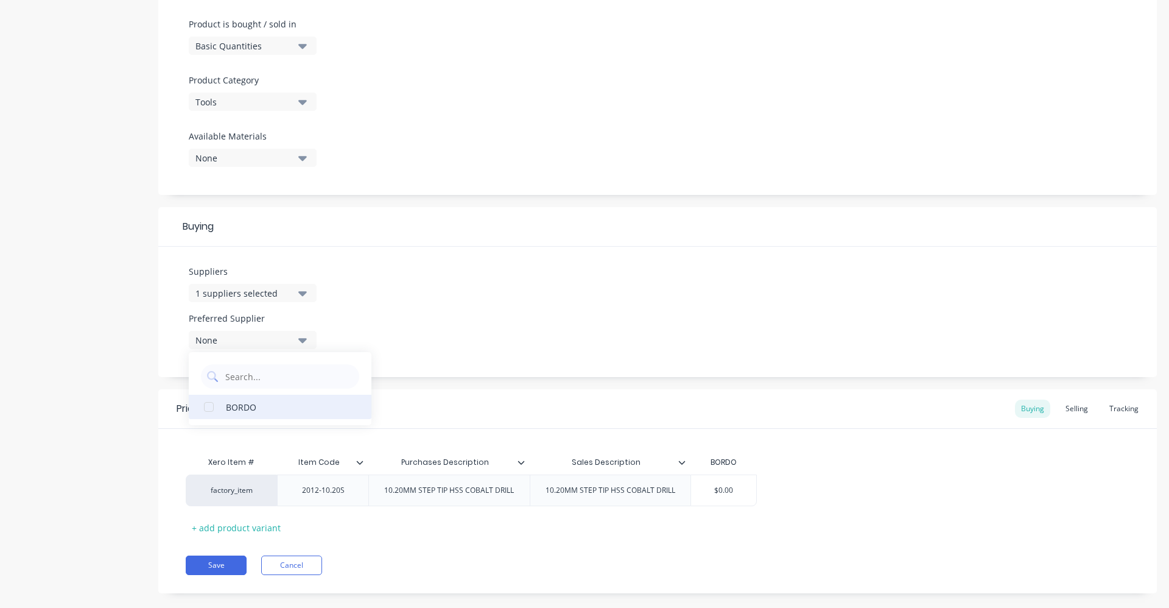
click at [271, 410] on div "BORDO" at bounding box center [287, 406] width 122 height 13
click at [498, 275] on div "Suppliers 1 suppliers selected BORDO Preferred Supplier BORDO BORDO" at bounding box center [657, 312] width 999 height 130
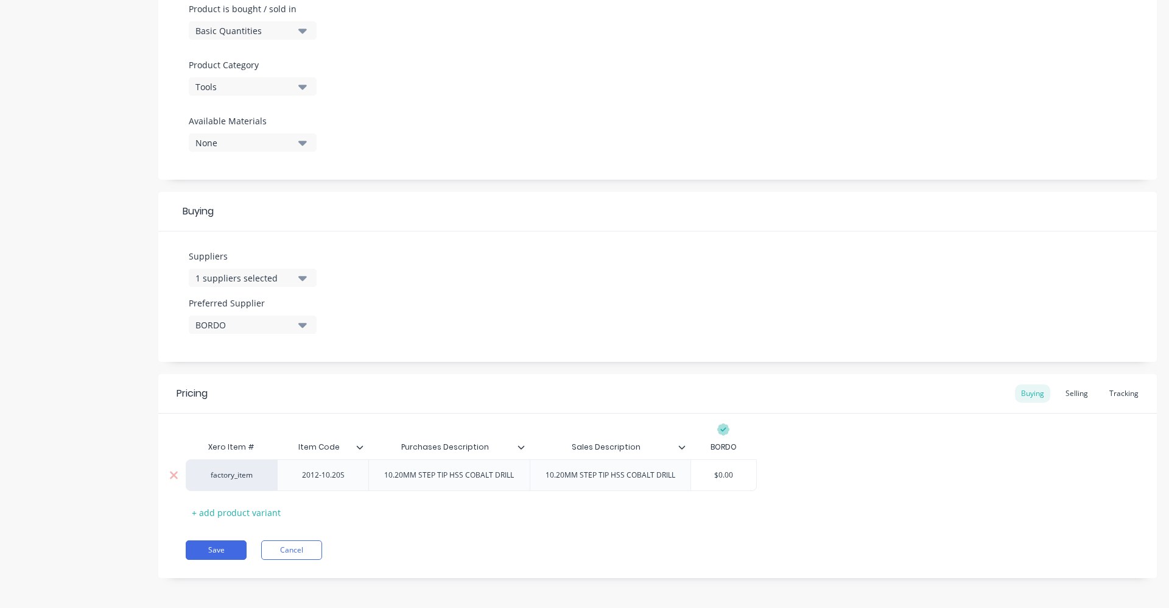
scroll to position [384, 0]
drag, startPoint x: 743, startPoint y: 467, endPoint x: 713, endPoint y: 471, distance: 30.1
click at [713, 471] on input "$0.00" at bounding box center [723, 471] width 65 height 11
click at [1066, 385] on div "Selling" at bounding box center [1076, 390] width 35 height 18
click at [1037, 392] on div "Buying" at bounding box center [1032, 390] width 35 height 18
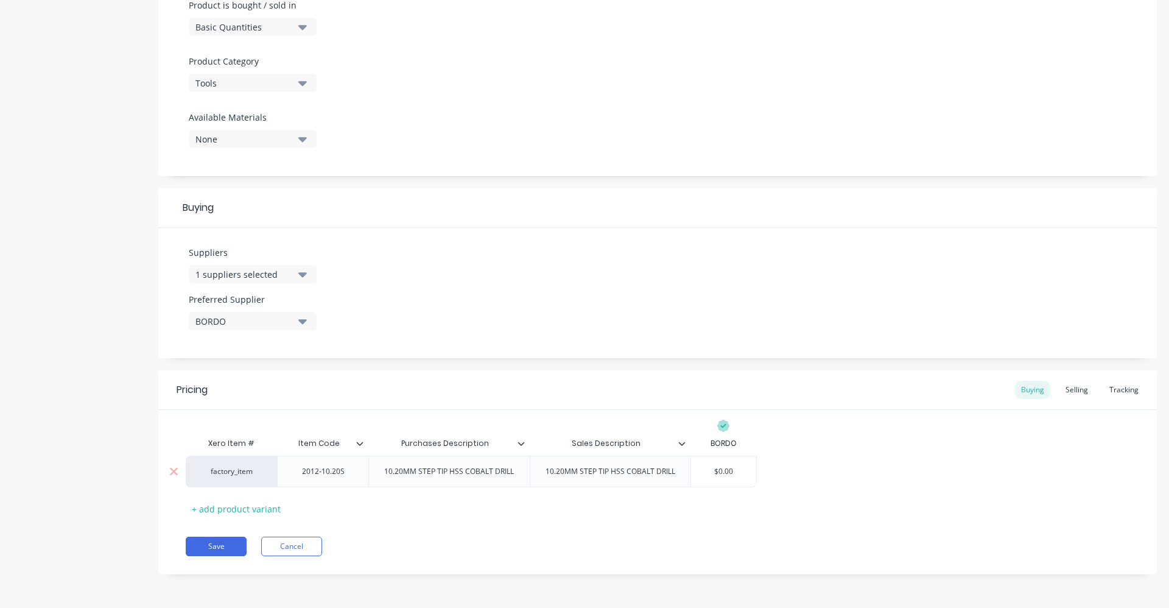
drag, startPoint x: 742, startPoint y: 470, endPoint x: 691, endPoint y: 472, distance: 51.2
click at [691, 472] on input "$0.00" at bounding box center [723, 471] width 65 height 11
click at [1070, 390] on div "Selling" at bounding box center [1076, 390] width 35 height 18
drag, startPoint x: 942, startPoint y: 472, endPoint x: 879, endPoint y: 483, distance: 63.6
click at [879, 483] on div "factory_item 2012-10.20S 10.20MM STEP TIP HSS COBALT DRILL 10.20MM STEP TIP HSS…" at bounding box center [572, 474] width 773 height 32
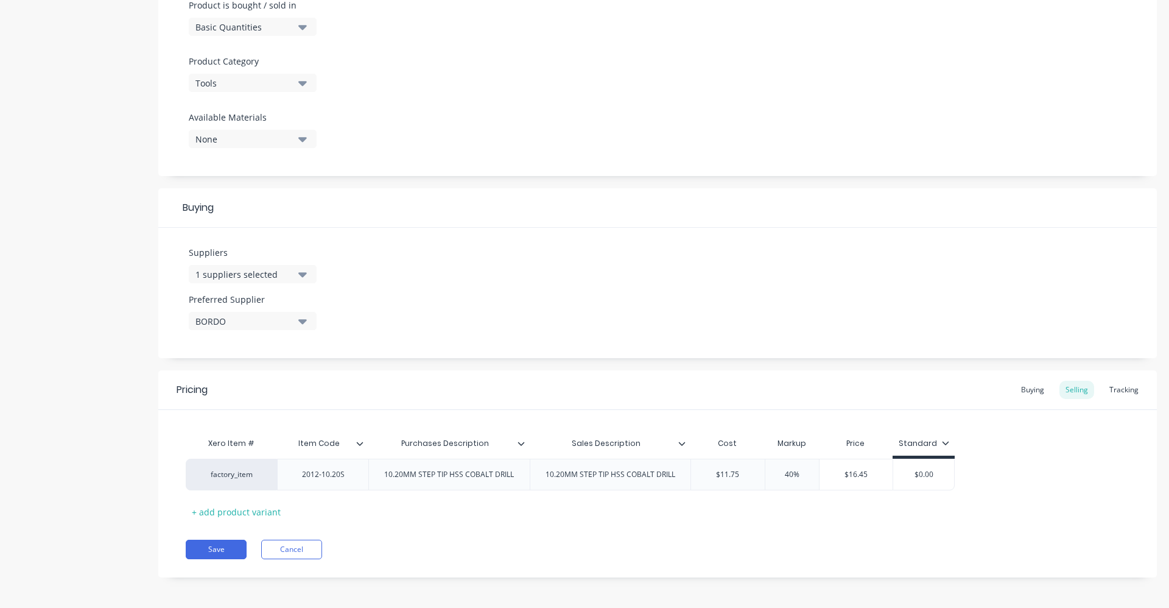
click at [388, 525] on div "Pricing Buying Selling Tracking Xero Item # Item Code Purchases Description Sal…" at bounding box center [657, 473] width 999 height 207
click at [1028, 387] on div "Buying" at bounding box center [1032, 390] width 35 height 18
click at [232, 545] on button "Save" at bounding box center [216, 545] width 61 height 19
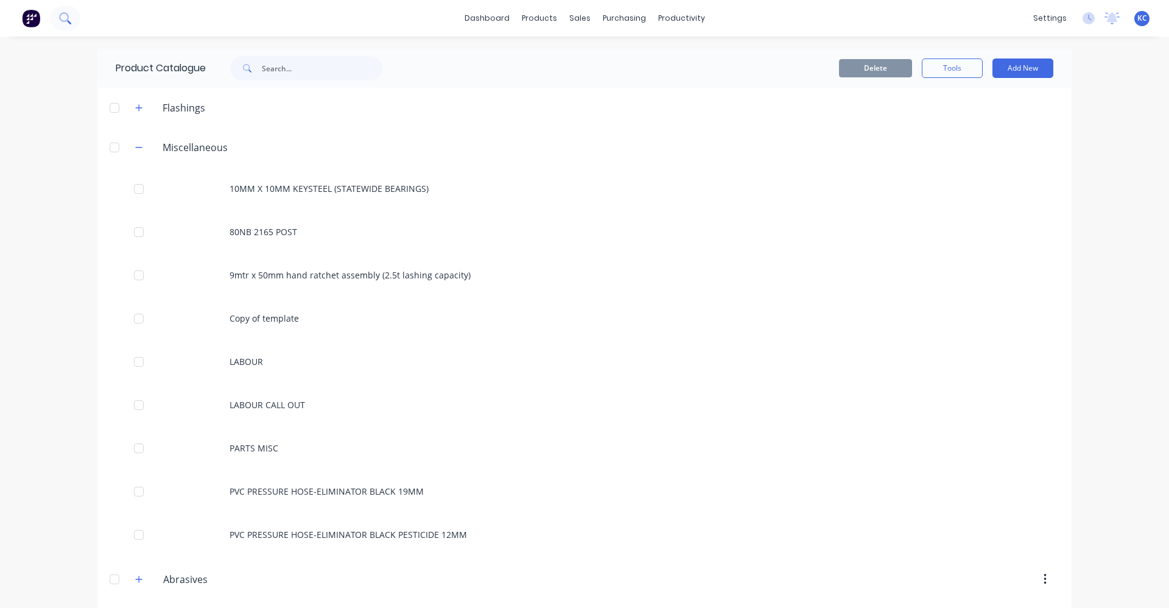
click at [69, 21] on icon at bounding box center [65, 18] width 12 height 12
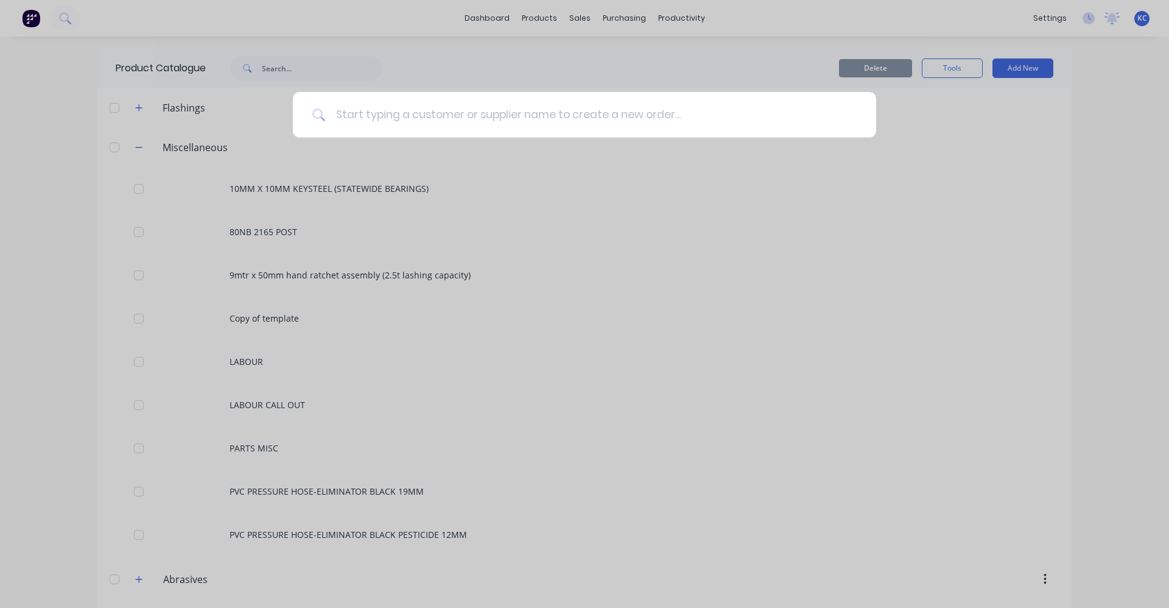
click at [335, 110] on input at bounding box center [591, 115] width 531 height 46
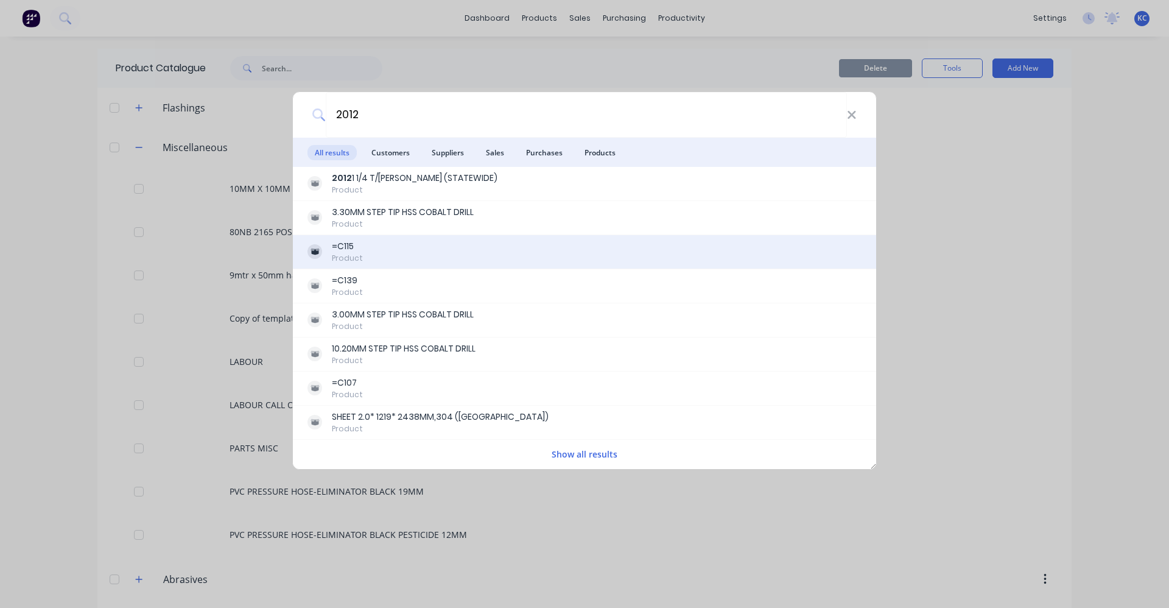
click at [371, 247] on div "=C115 Product" at bounding box center [584, 252] width 554 height 24
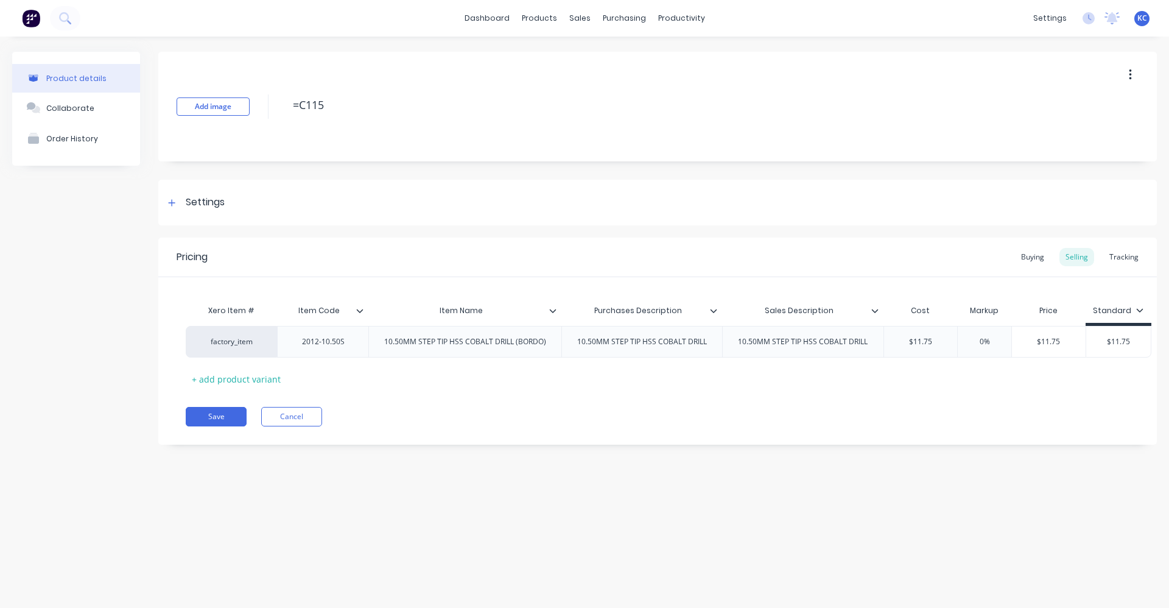
drag, startPoint x: 335, startPoint y: 100, endPoint x: 259, endPoint y: 97, distance: 76.2
click at [259, 97] on div "Add image =C115" at bounding box center [657, 107] width 999 height 110
click at [553, 312] on icon at bounding box center [552, 311] width 7 height 4
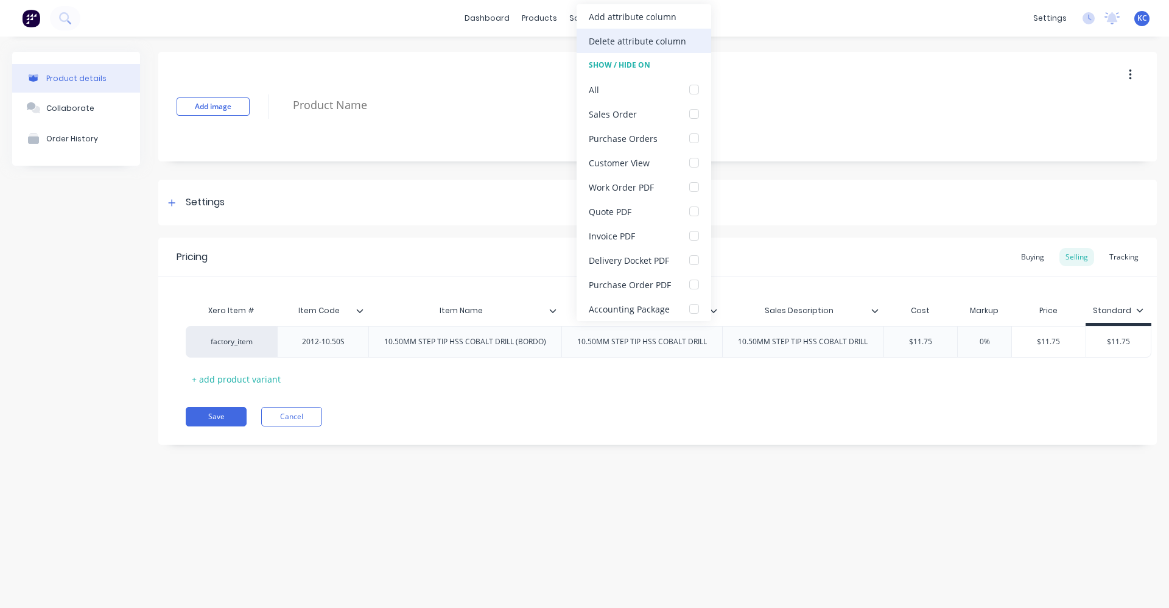
click at [603, 40] on div "Delete attribute column" at bounding box center [637, 41] width 97 height 13
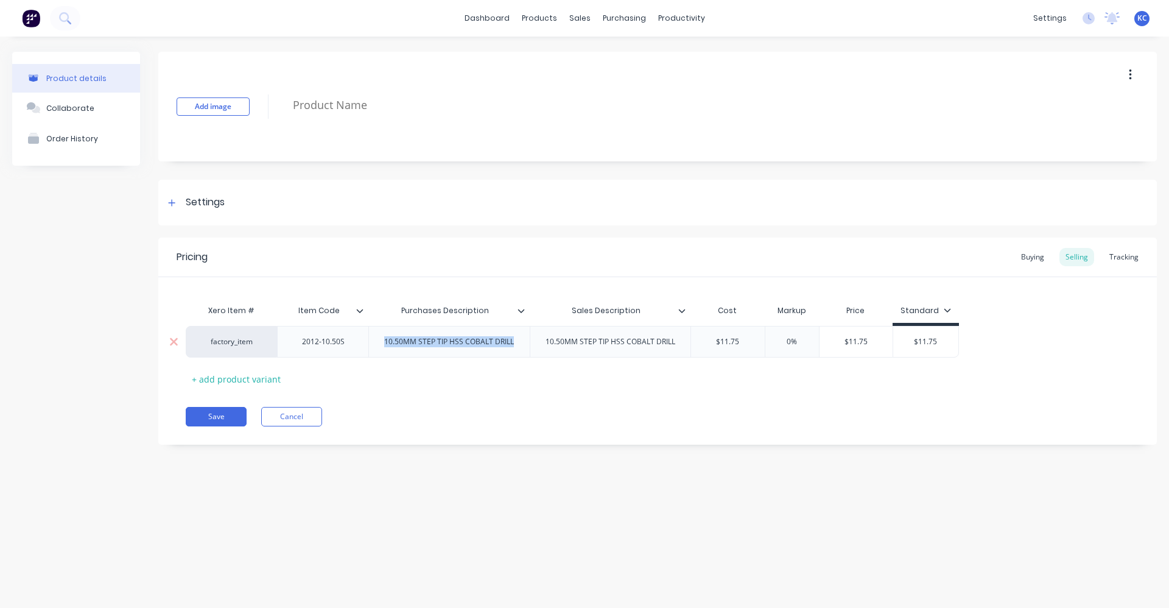
drag, startPoint x: 516, startPoint y: 338, endPoint x: 371, endPoint y: 343, distance: 145.0
click at [371, 343] on div "10.50MM STEP TIP HSS COBALT DRILL" at bounding box center [448, 342] width 161 height 32
copy div "10.50MM STEP TIP HSS COBALT DRILL"
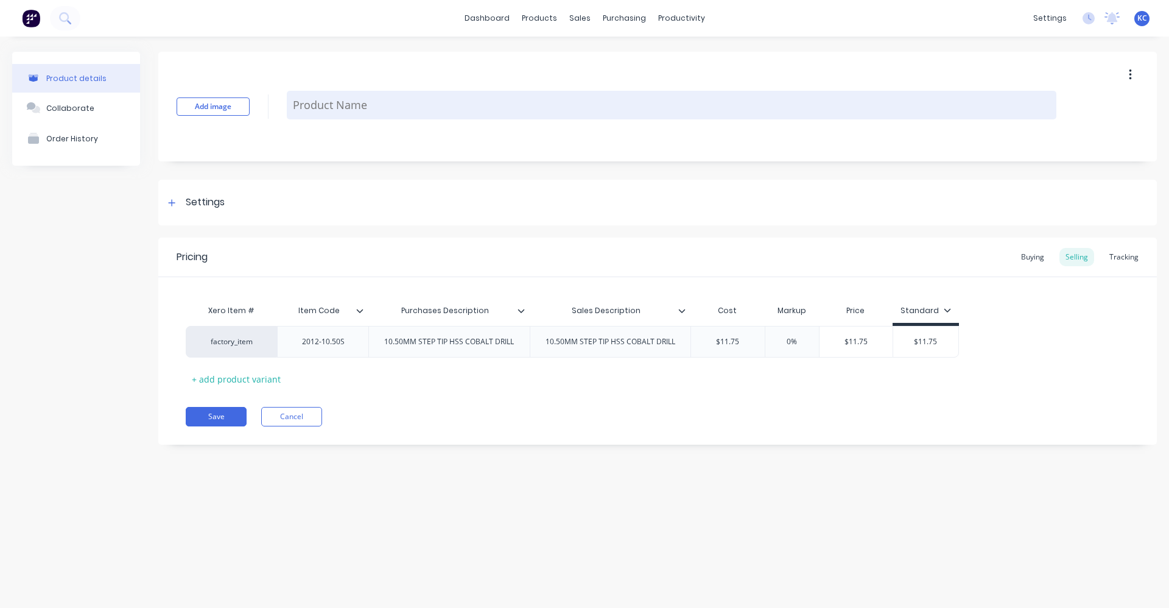
click at [314, 99] on textarea at bounding box center [672, 105] width 770 height 29
paste textarea "10.50MM STEP TIP HSS COBALT DRILL"
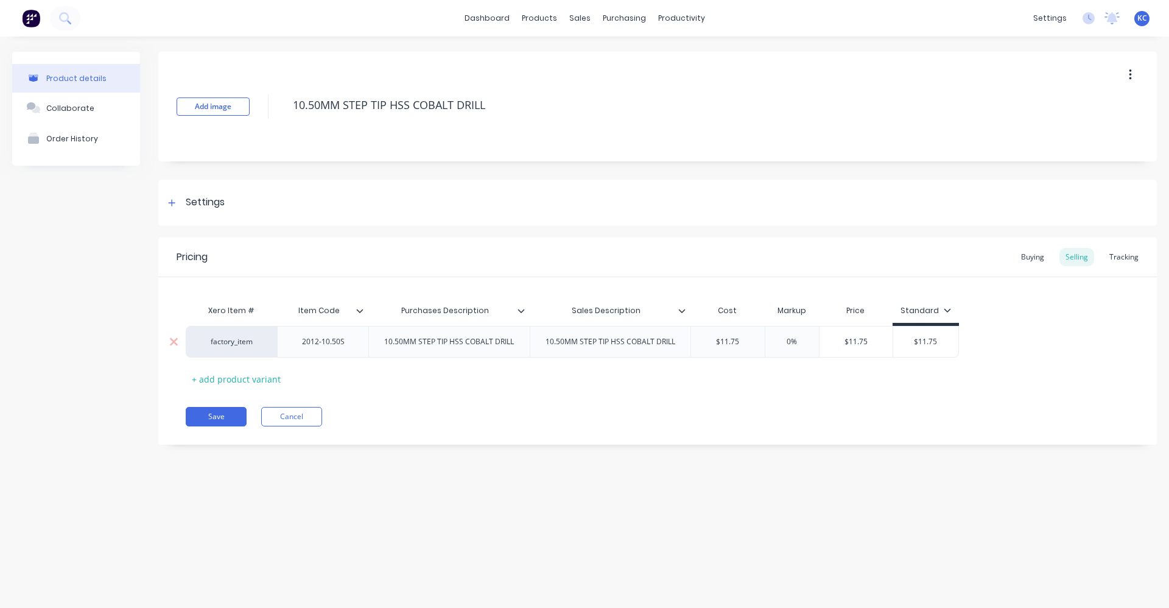
click at [783, 342] on input "text" at bounding box center [792, 341] width 61 height 11
click at [261, 203] on div "Settings" at bounding box center [657, 203] width 999 height 46
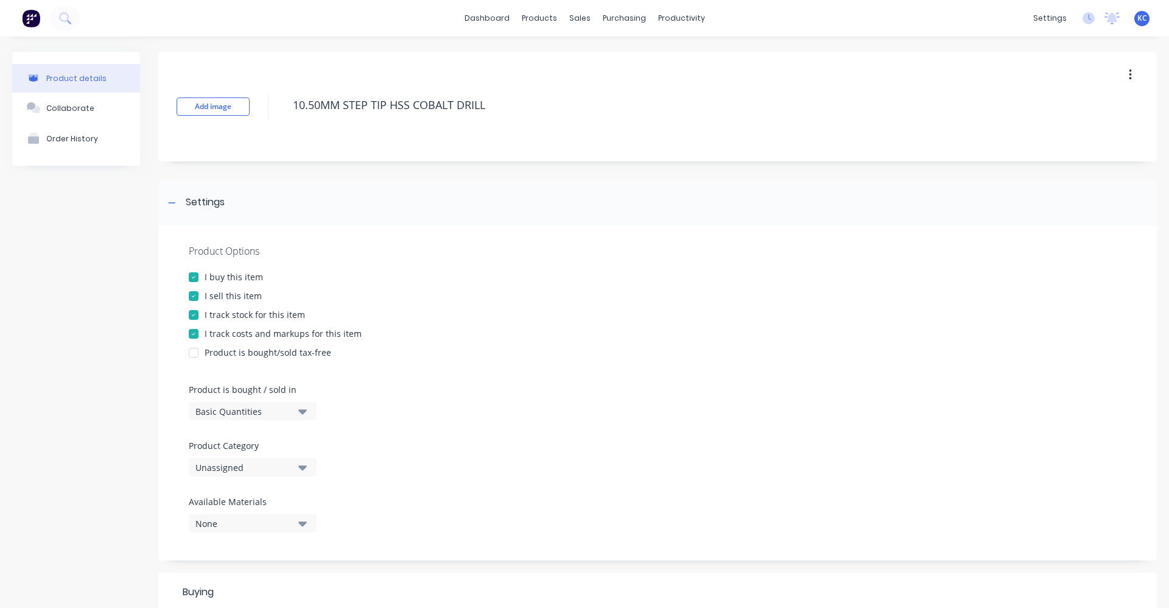
click at [301, 463] on icon "button" at bounding box center [302, 466] width 9 height 13
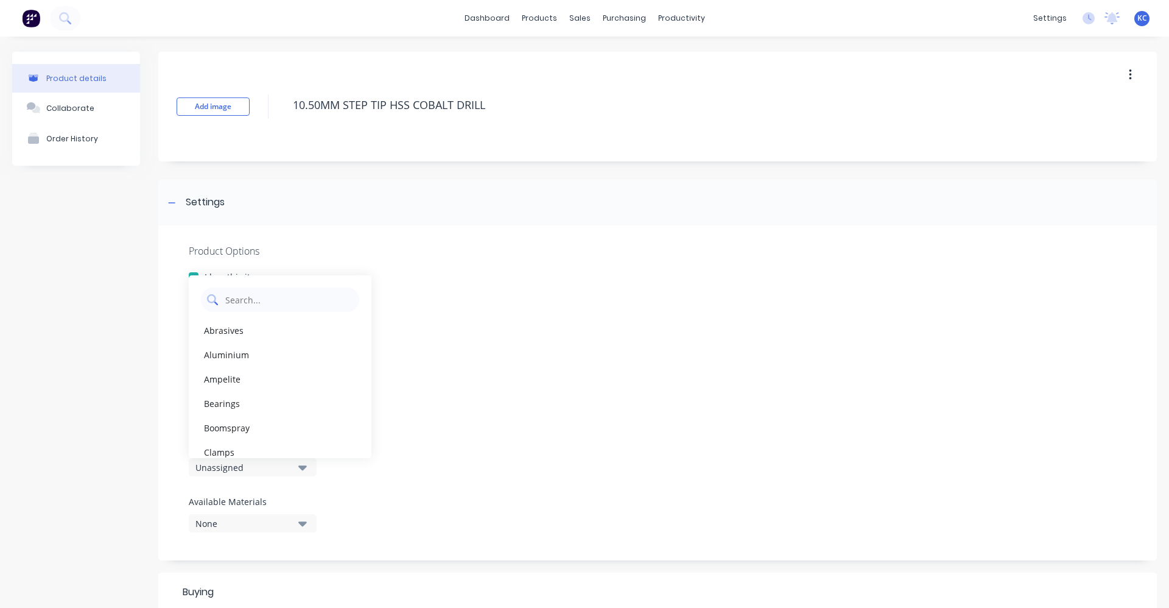
click at [303, 298] on Category "text" at bounding box center [288, 299] width 129 height 24
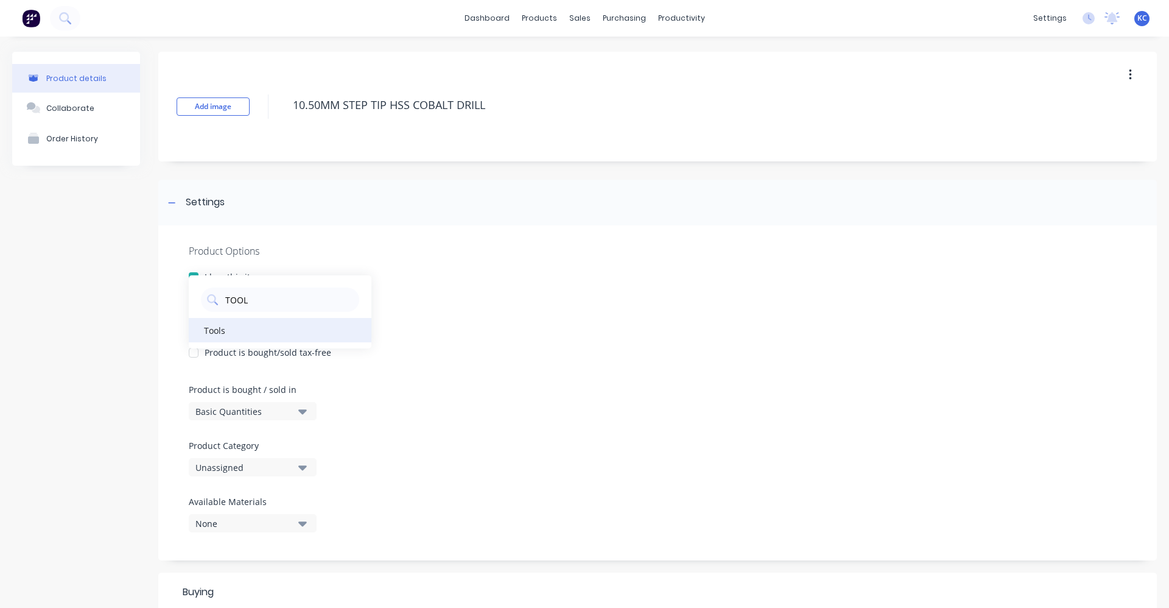
click at [261, 337] on div "Tools" at bounding box center [280, 330] width 183 height 24
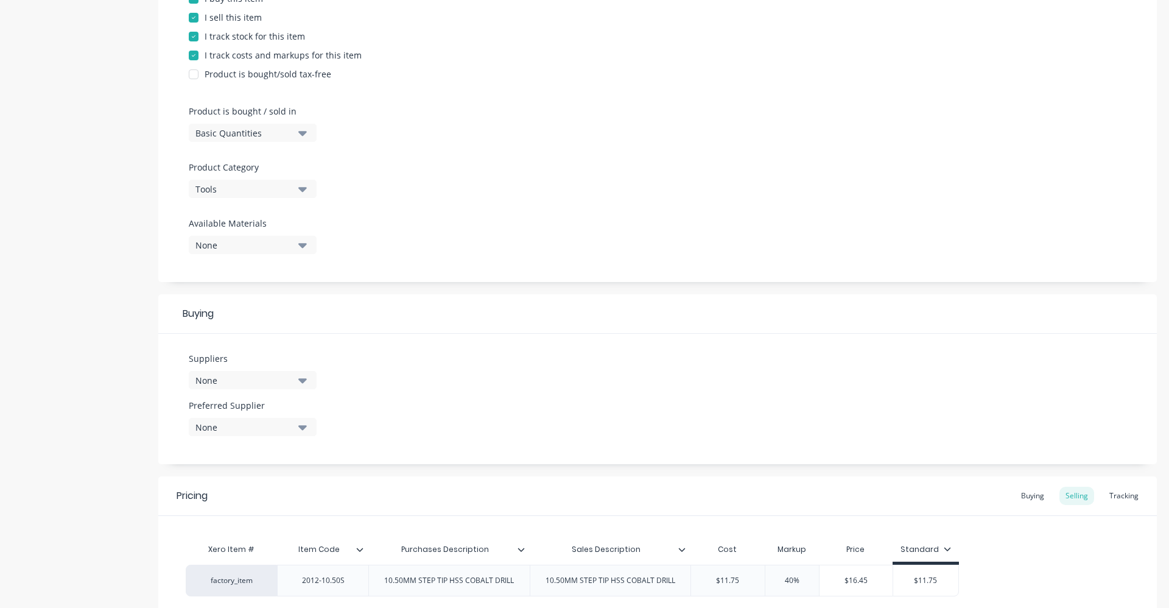
scroll to position [304, 0]
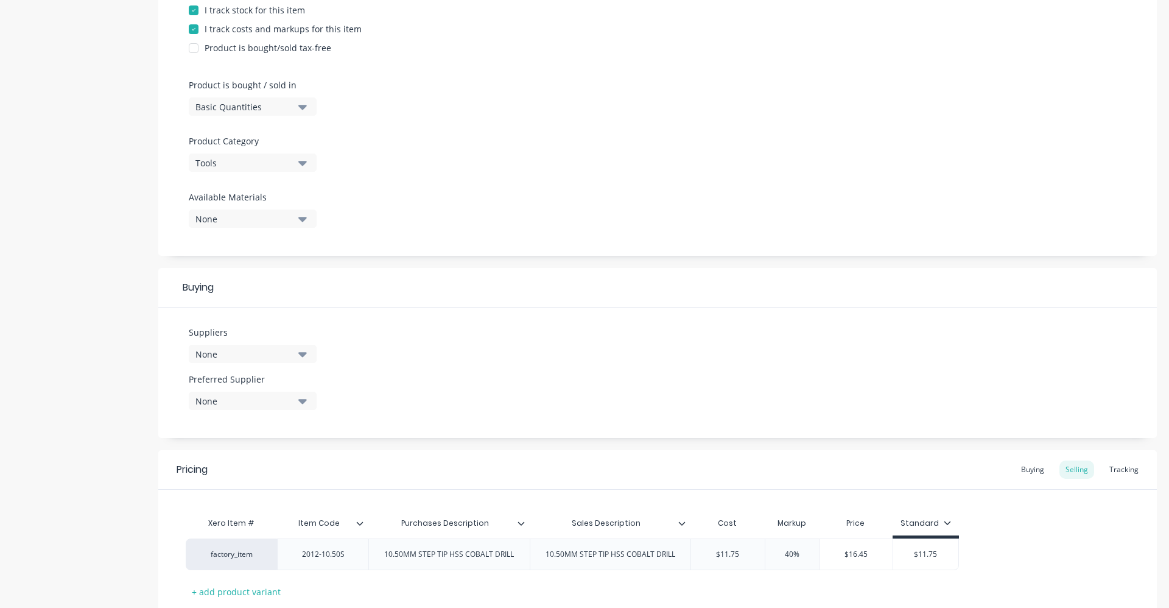
click at [298, 348] on button "None" at bounding box center [253, 354] width 128 height 18
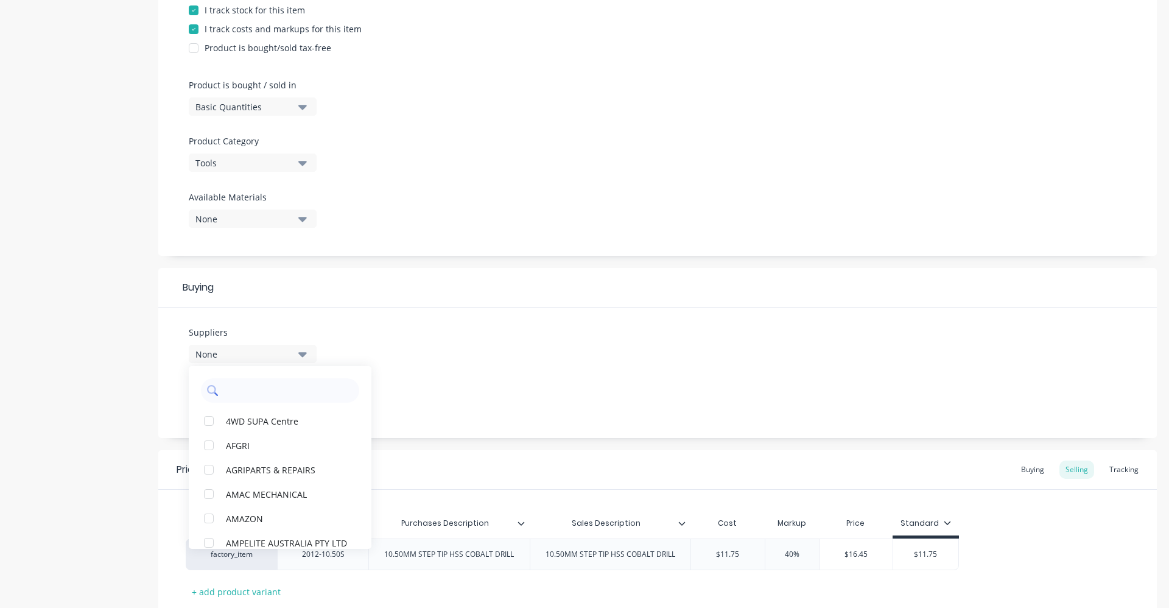
click at [264, 387] on input "text" at bounding box center [288, 390] width 129 height 24
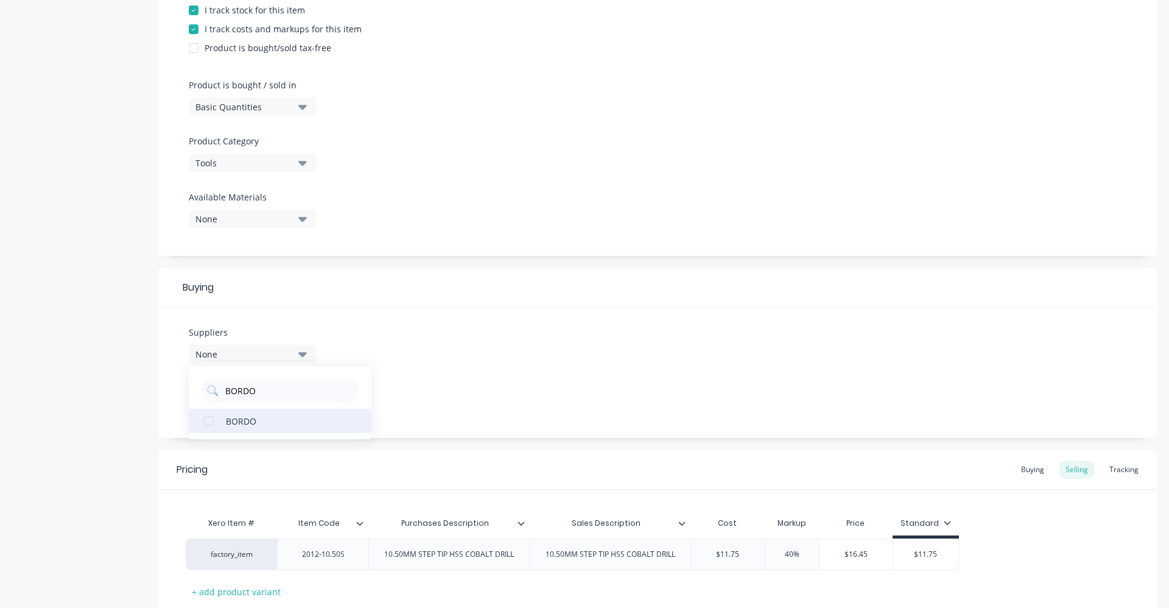
click at [254, 420] on div "BORDO" at bounding box center [287, 420] width 122 height 13
click at [502, 359] on div "Suppliers 1 suppliers selected BORDO BORDO Preferred Supplier None" at bounding box center [657, 372] width 999 height 130
click at [302, 401] on icon "button" at bounding box center [302, 401] width 9 height 5
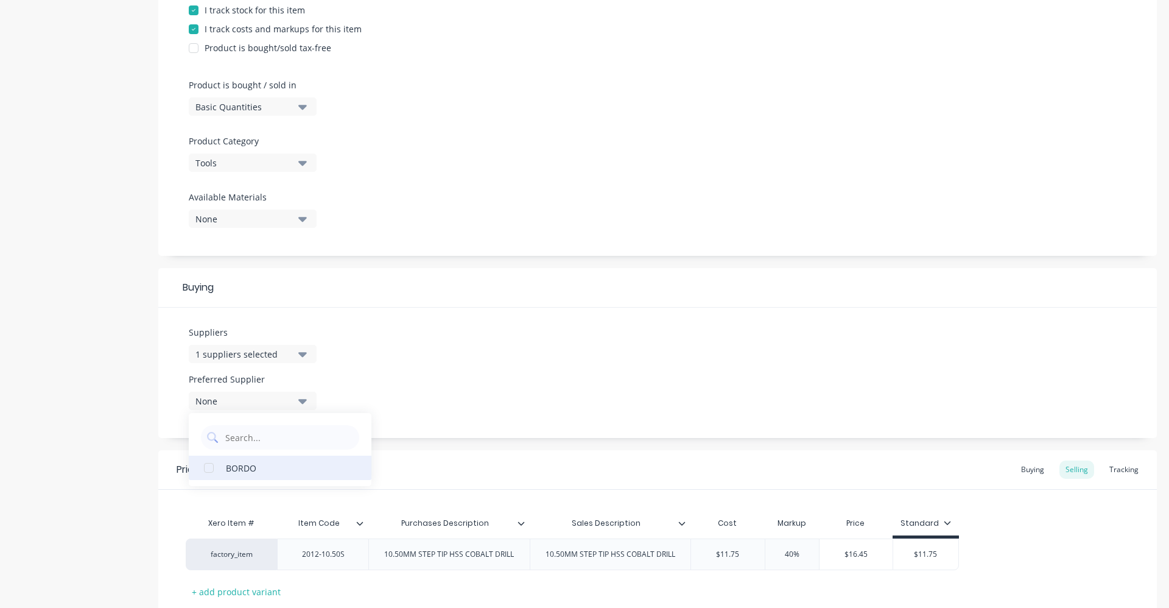
click at [279, 471] on div "BORDO" at bounding box center [287, 467] width 122 height 13
click at [472, 379] on div "Suppliers 1 suppliers selected BORDO Preferred Supplier BORDO BORDO" at bounding box center [657, 372] width 999 height 130
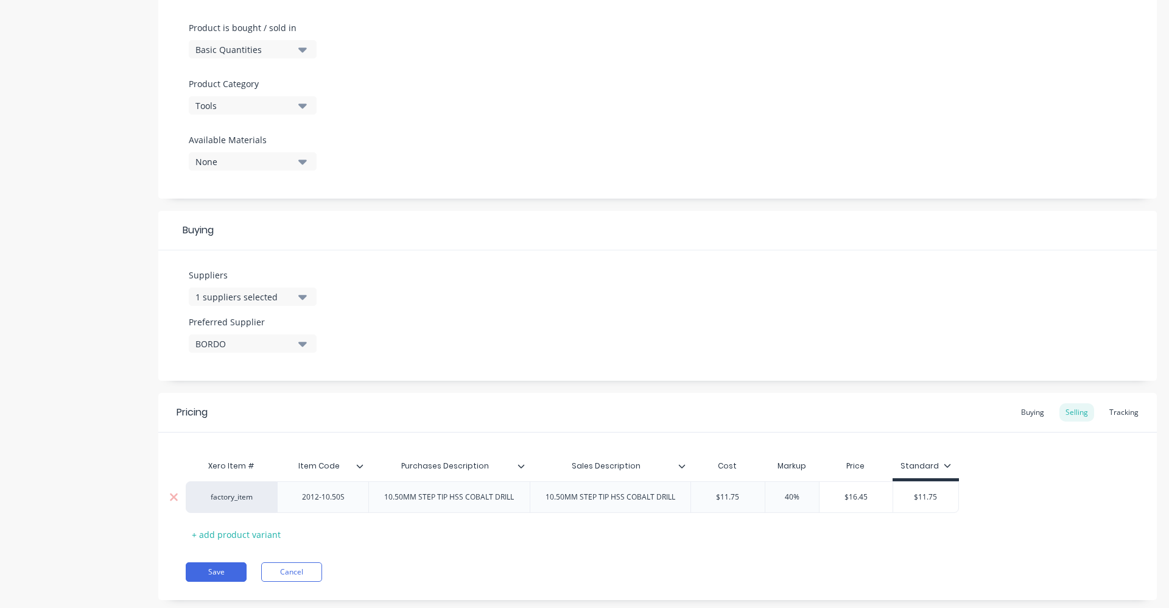
scroll to position [387, 0]
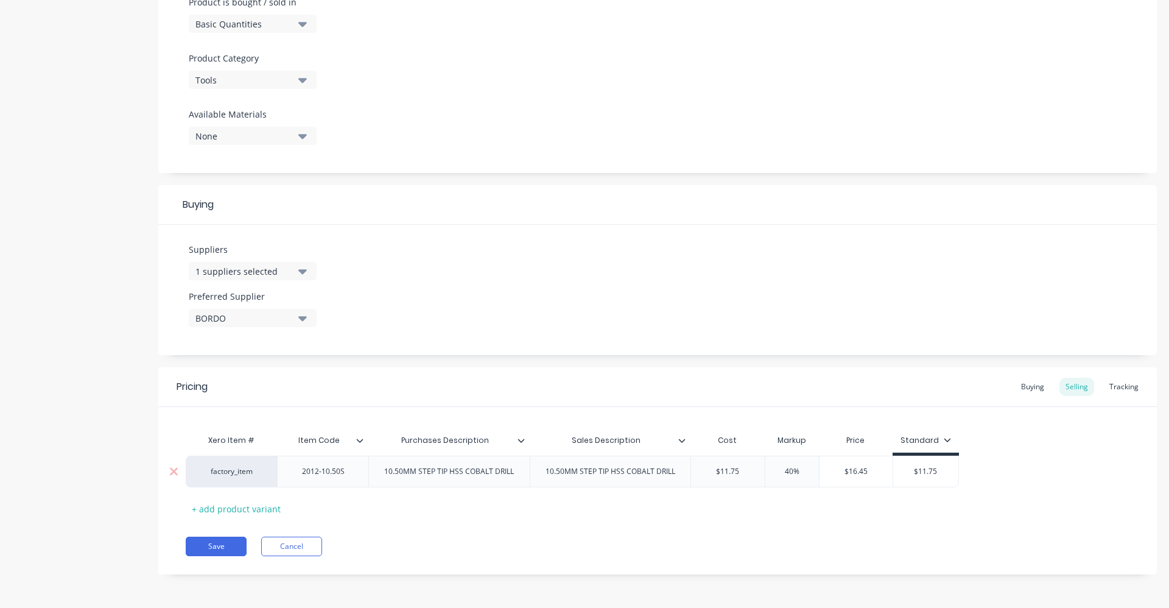
drag, startPoint x: 942, startPoint y: 470, endPoint x: 871, endPoint y: 477, distance: 70.9
click at [871, 477] on div "factory_item 2012-10.50S 10.50MM STEP TIP HSS COBALT DRILL 10.50MM STEP TIP HSS…" at bounding box center [572, 471] width 773 height 32
click at [1019, 385] on div "Buying" at bounding box center [1032, 387] width 35 height 18
drag, startPoint x: 714, startPoint y: 468, endPoint x: 664, endPoint y: 468, distance: 49.9
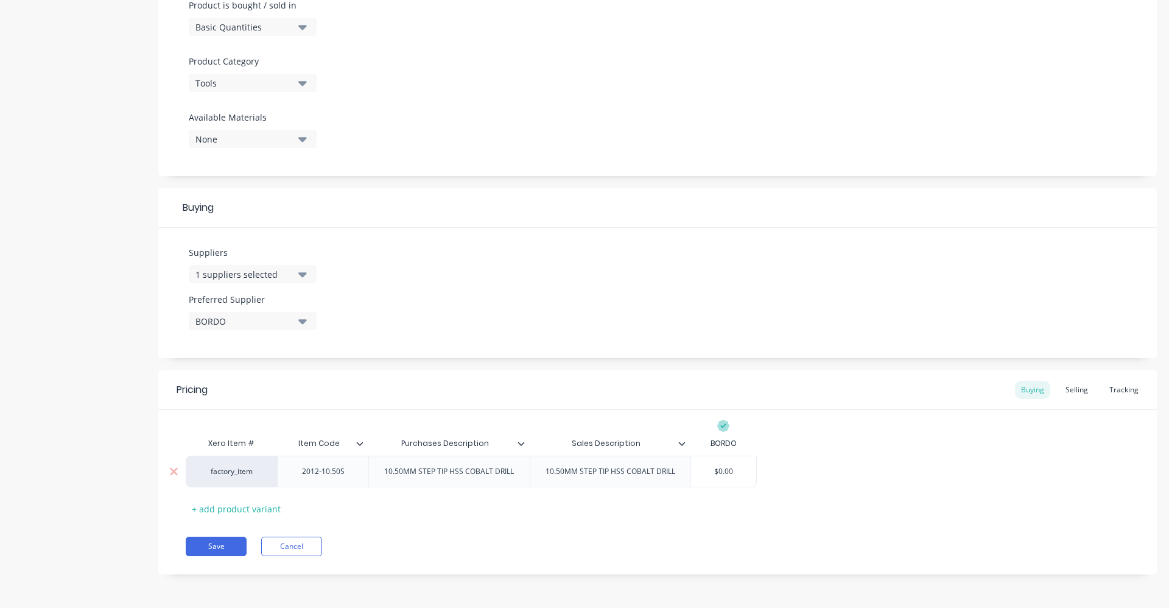
click at [664, 468] on div "factory_item 2012-10.50S 10.50MM STEP TIP HSS COBALT DRILL 10.50MM STEP TIP HSS…" at bounding box center [471, 471] width 571 height 32
click at [1072, 383] on div "Selling" at bounding box center [1076, 390] width 35 height 18
click at [216, 548] on button "Save" at bounding box center [216, 548] width 61 height 19
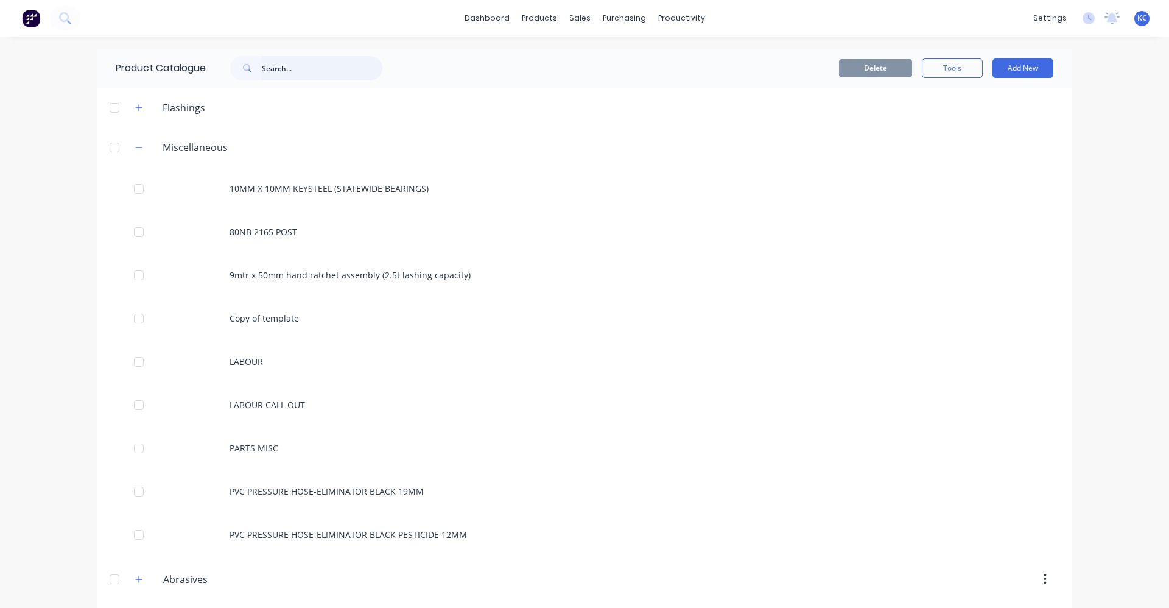
click at [298, 64] on input "text" at bounding box center [322, 68] width 121 height 24
click at [69, 17] on icon at bounding box center [65, 18] width 12 height 12
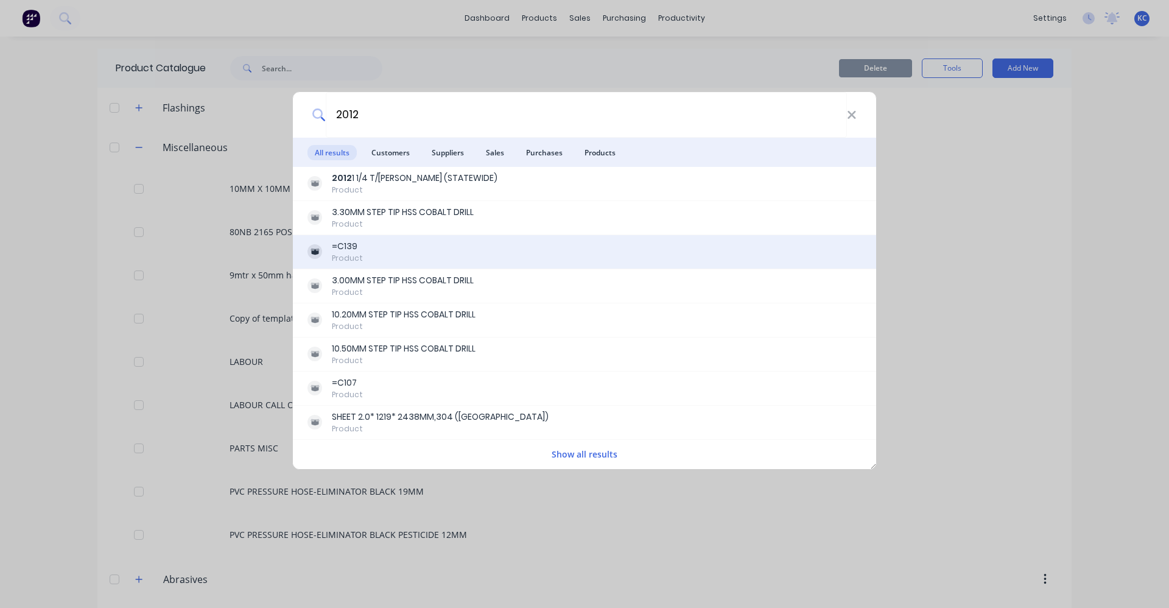
click at [365, 245] on div "=C139 Product" at bounding box center [584, 252] width 554 height 24
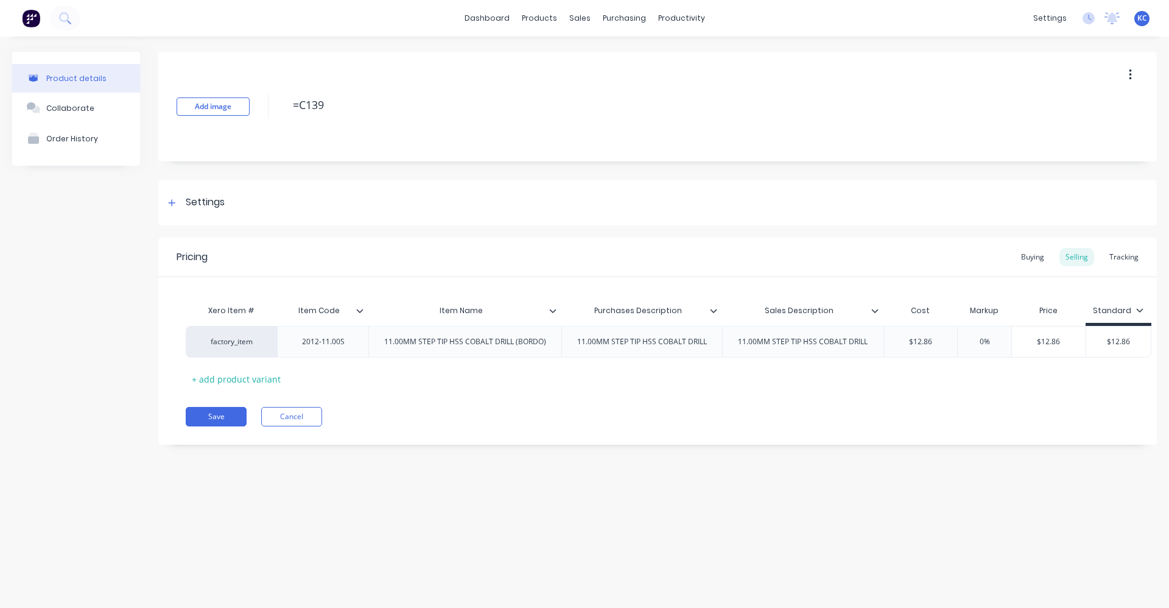
click at [549, 311] on icon at bounding box center [552, 310] width 7 height 7
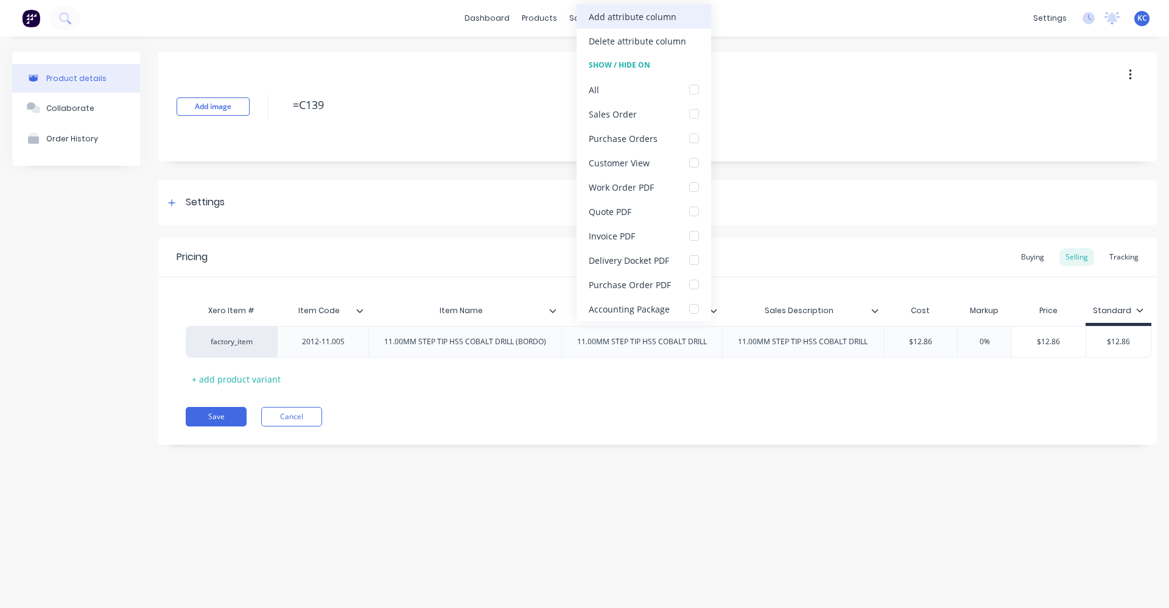
click at [666, 27] on div "Add attribute column Delete attribute column Show / Hide On All Sales Order Pur…" at bounding box center [644, 162] width 135 height 317
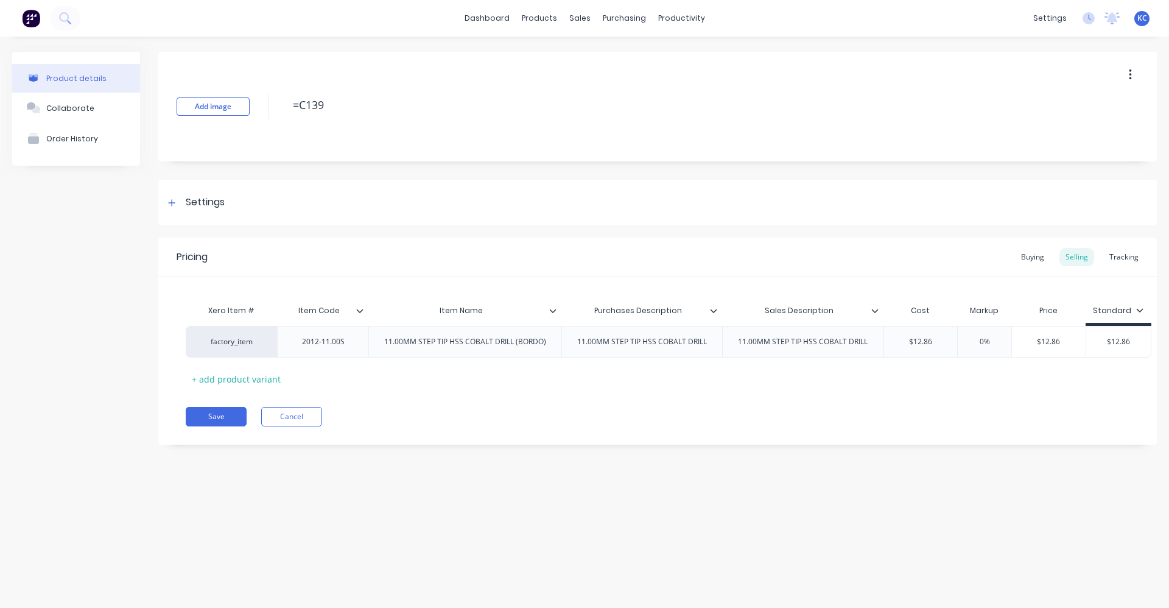
drag, startPoint x: 363, startPoint y: 100, endPoint x: 258, endPoint y: 100, distance: 104.7
click at [258, 100] on div "Add image =C139" at bounding box center [657, 107] width 999 height 110
drag, startPoint x: 712, startPoint y: 346, endPoint x: 574, endPoint y: 346, distance: 138.8
click at [574, 346] on div "11.00MM STEP TIP HSS COBALT DRILL" at bounding box center [641, 342] width 149 height 16
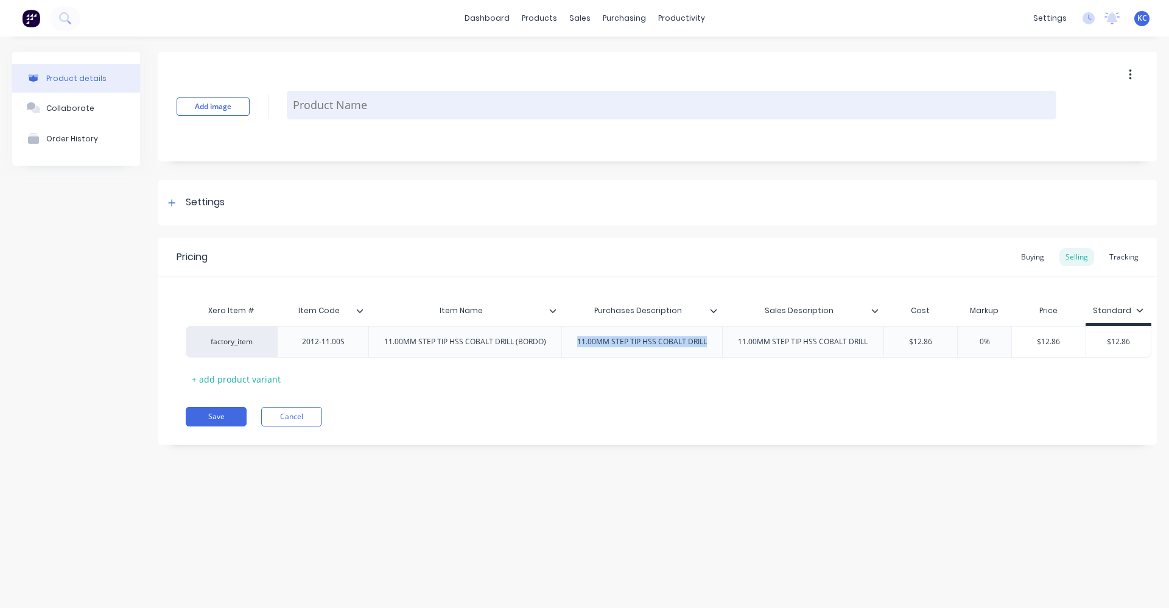
click at [374, 112] on textarea at bounding box center [672, 105] width 770 height 29
paste textarea "11.00MM STEP TIP HSS COBALT DRILL"
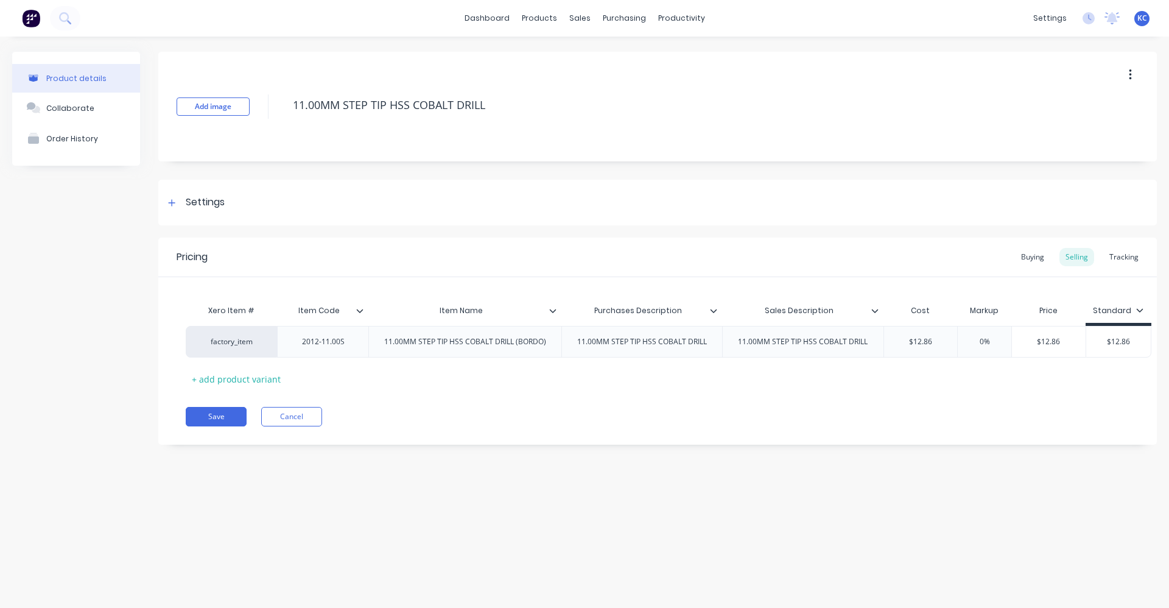
click at [554, 314] on div at bounding box center [557, 310] width 7 height 11
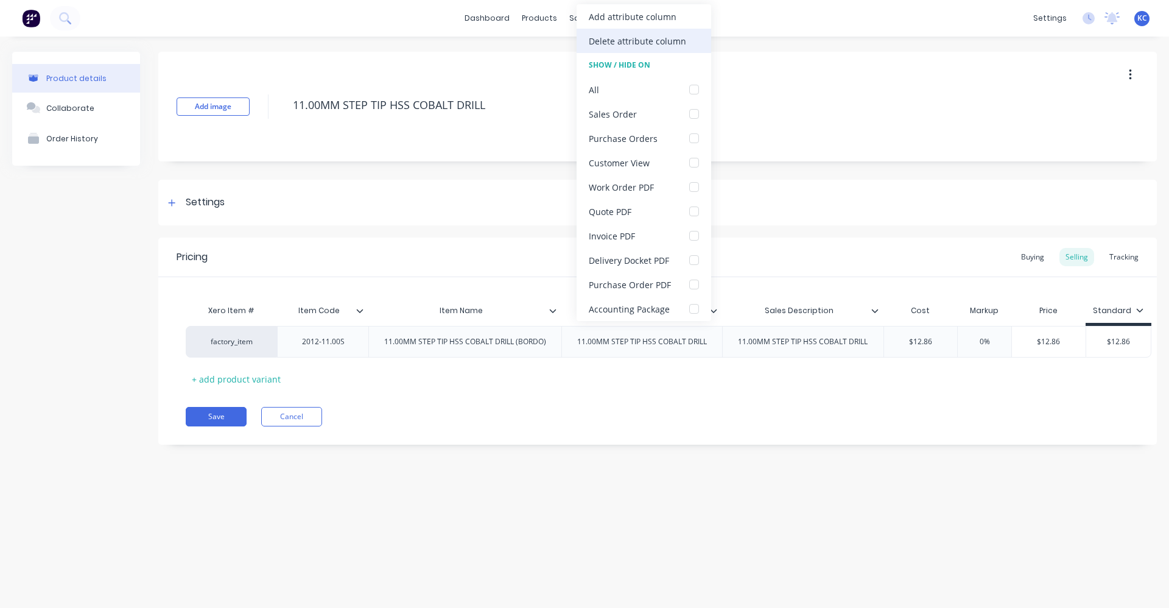
click at [626, 41] on div "Delete attribute column" at bounding box center [637, 41] width 97 height 13
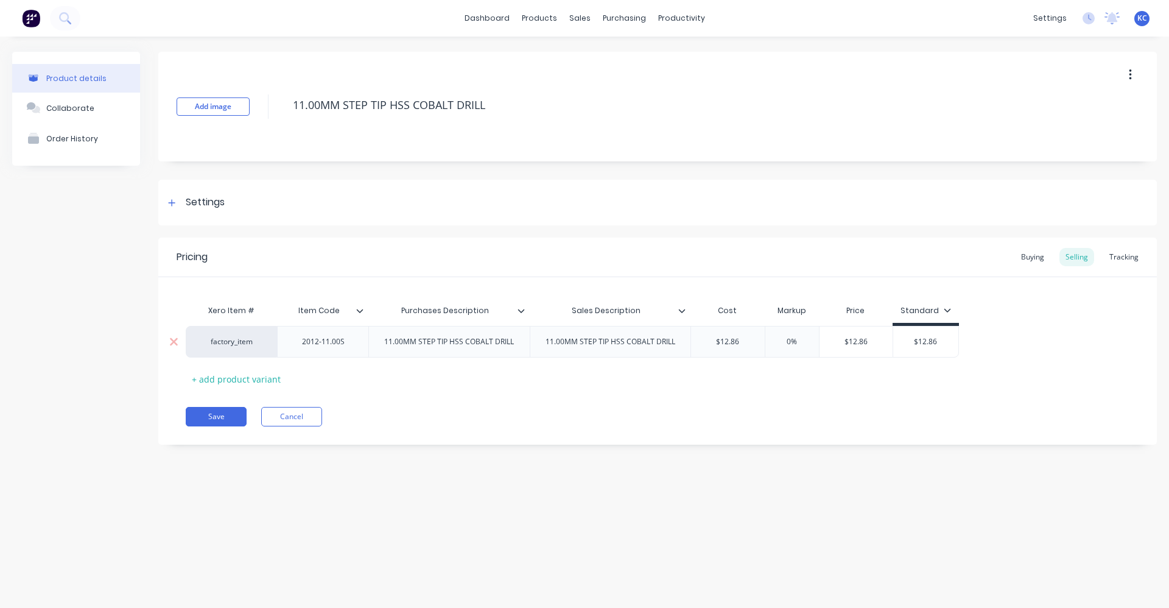
click at [784, 342] on input "0%" at bounding box center [792, 341] width 61 height 11
drag, startPoint x: 944, startPoint y: 342, endPoint x: 907, endPoint y: 343, distance: 36.5
click at [907, 343] on input "$12.86" at bounding box center [929, 341] width 65 height 11
click at [1030, 257] on div "Buying" at bounding box center [1032, 257] width 35 height 18
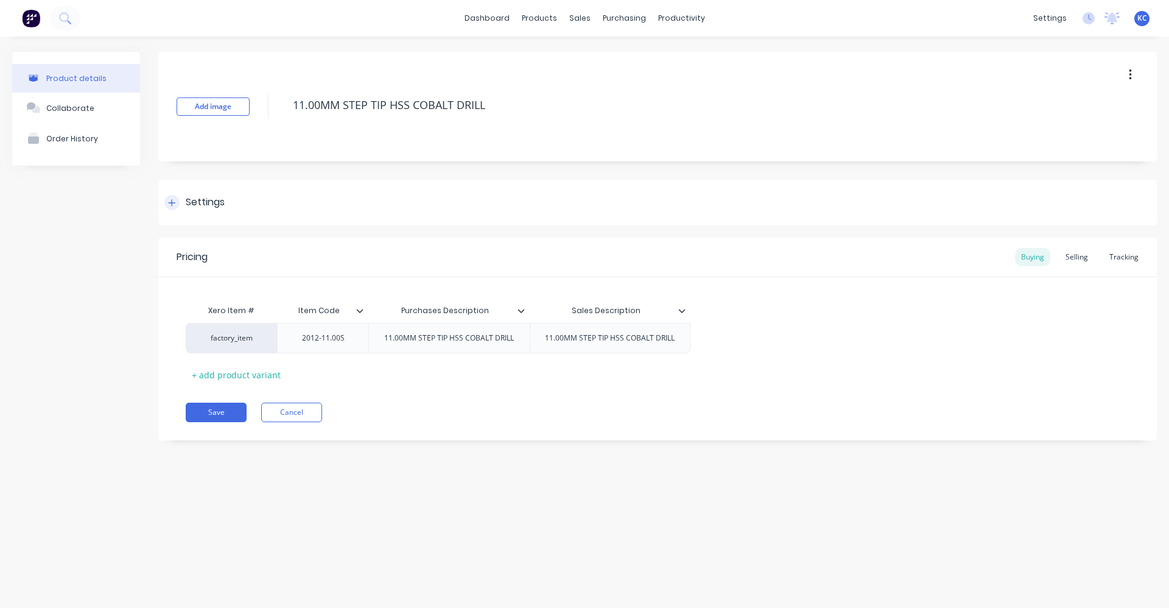
click at [206, 202] on div "Settings" at bounding box center [205, 202] width 39 height 15
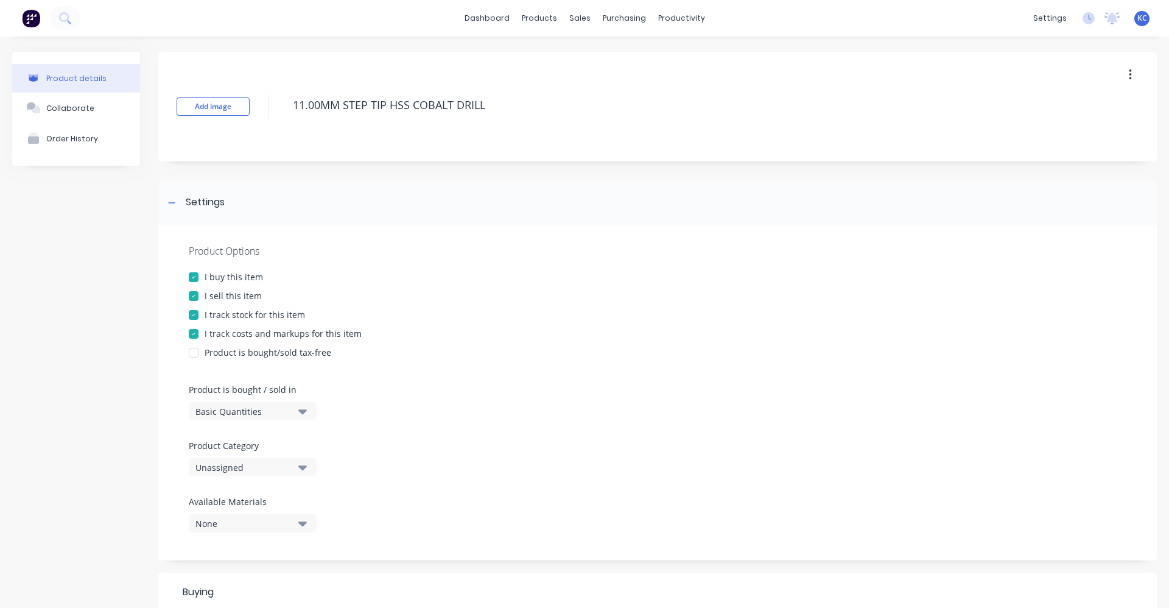
click at [273, 474] on button "Unassigned" at bounding box center [253, 467] width 128 height 18
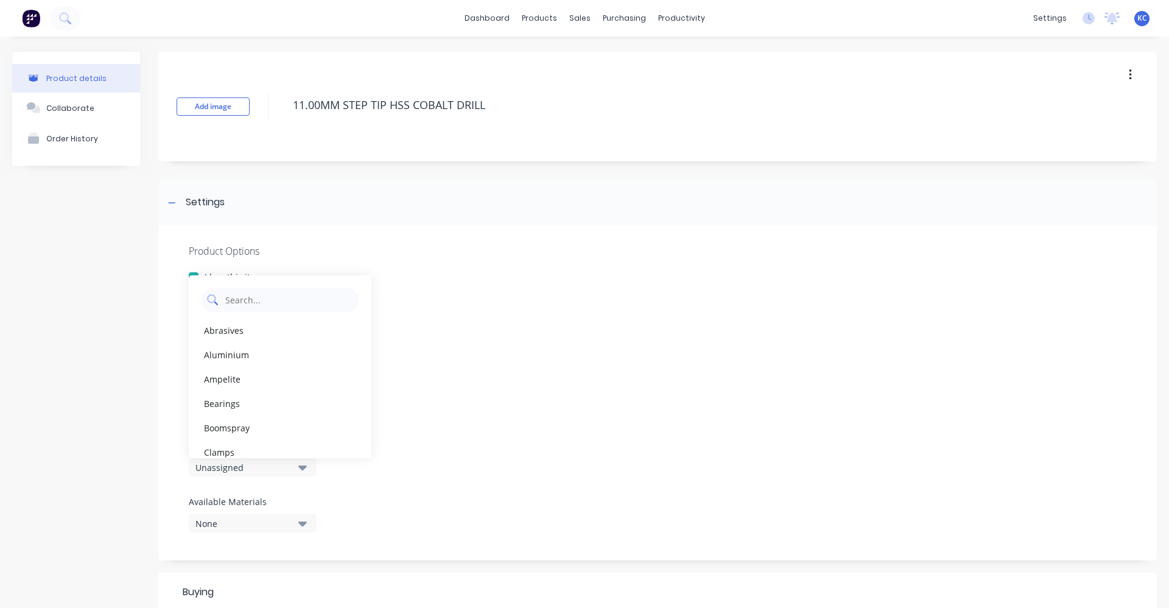
click at [272, 295] on Category "text" at bounding box center [288, 299] width 129 height 24
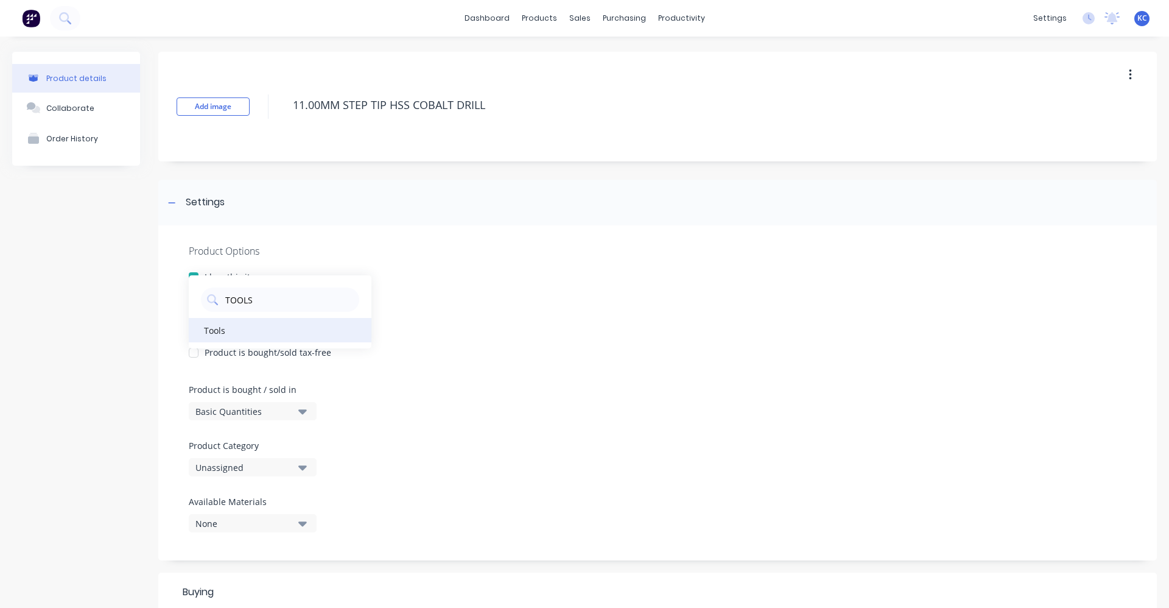
click at [255, 331] on div "Tools" at bounding box center [280, 330] width 183 height 24
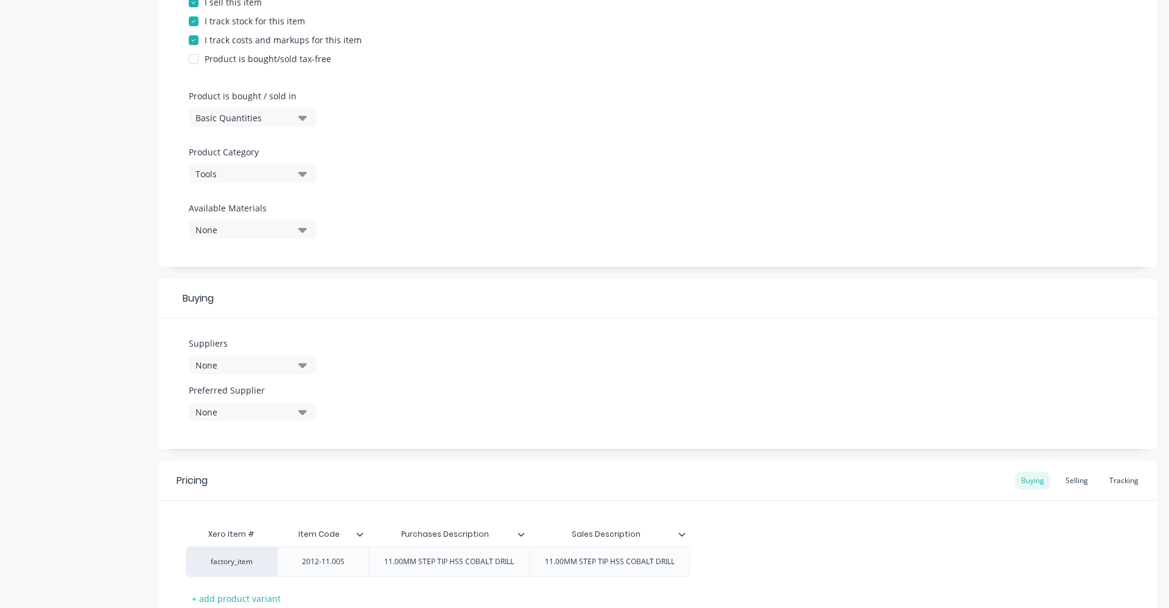
scroll to position [304, 0]
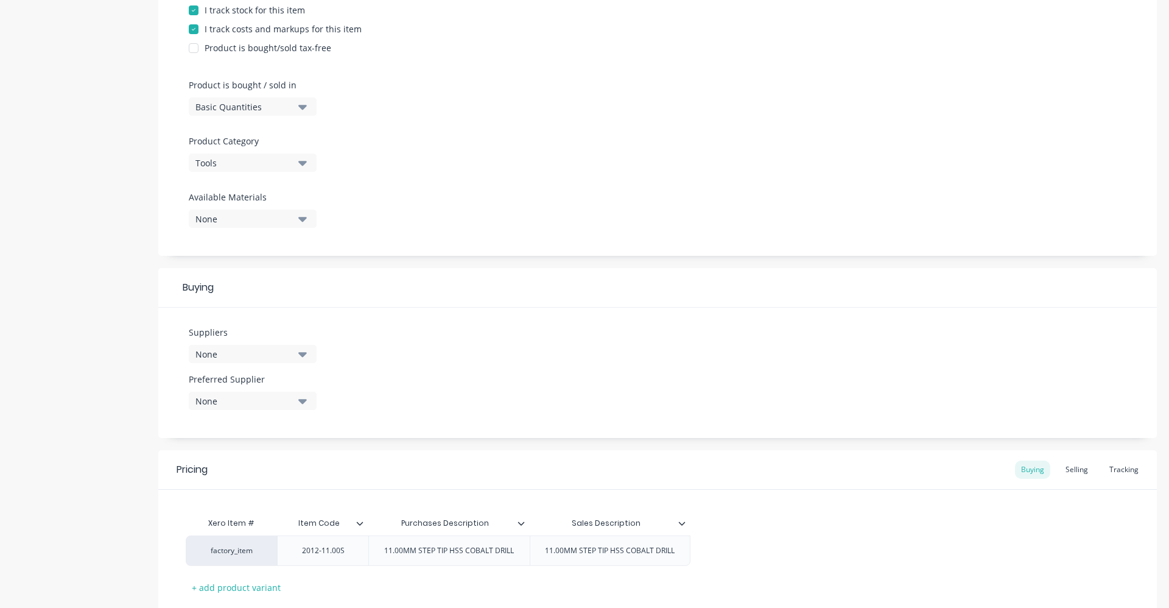
click at [305, 353] on icon "button" at bounding box center [302, 354] width 9 height 5
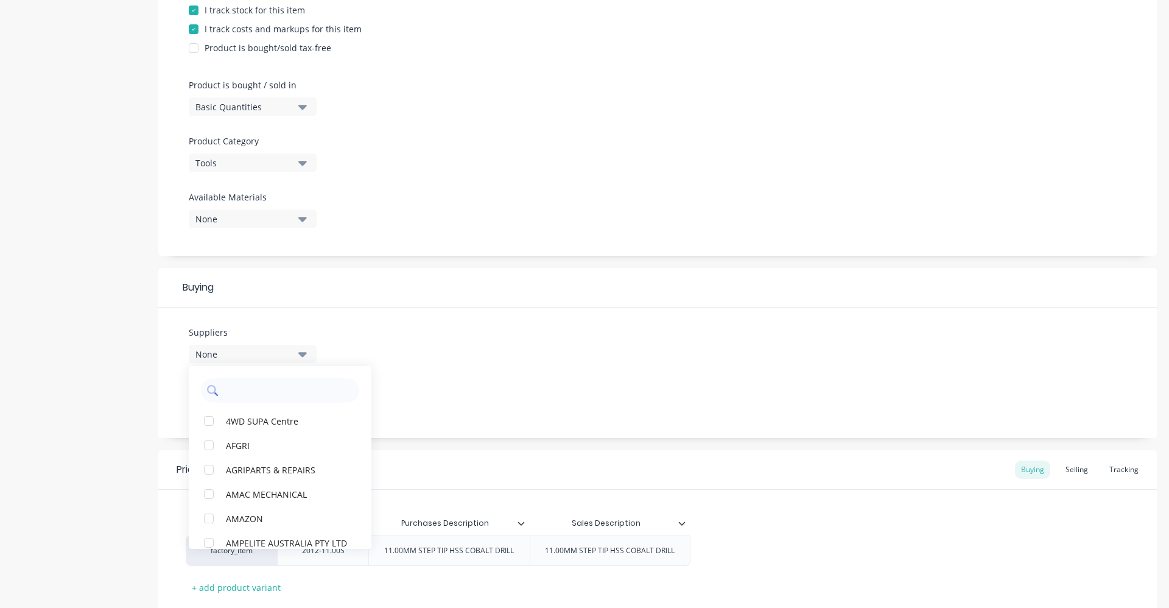
click at [240, 399] on input "text" at bounding box center [288, 390] width 129 height 24
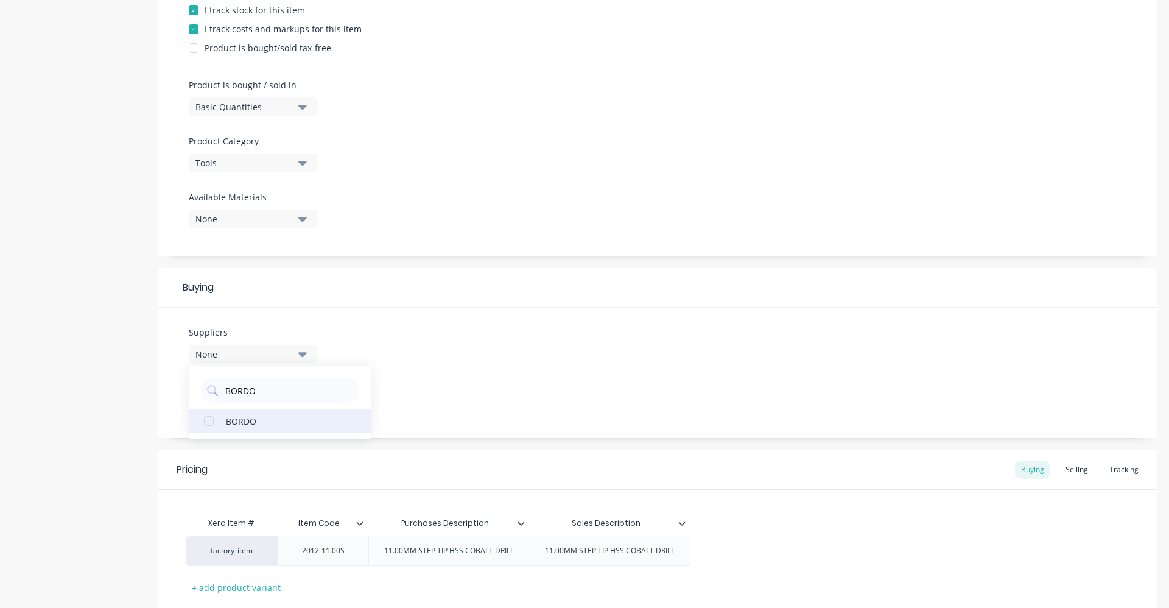
click at [253, 420] on div "BORDO" at bounding box center [287, 420] width 122 height 13
click at [507, 331] on div "Suppliers 1 suppliers selected BORDO BORDO Preferred Supplier None" at bounding box center [657, 372] width 999 height 130
click at [306, 398] on icon "button" at bounding box center [302, 400] width 9 height 13
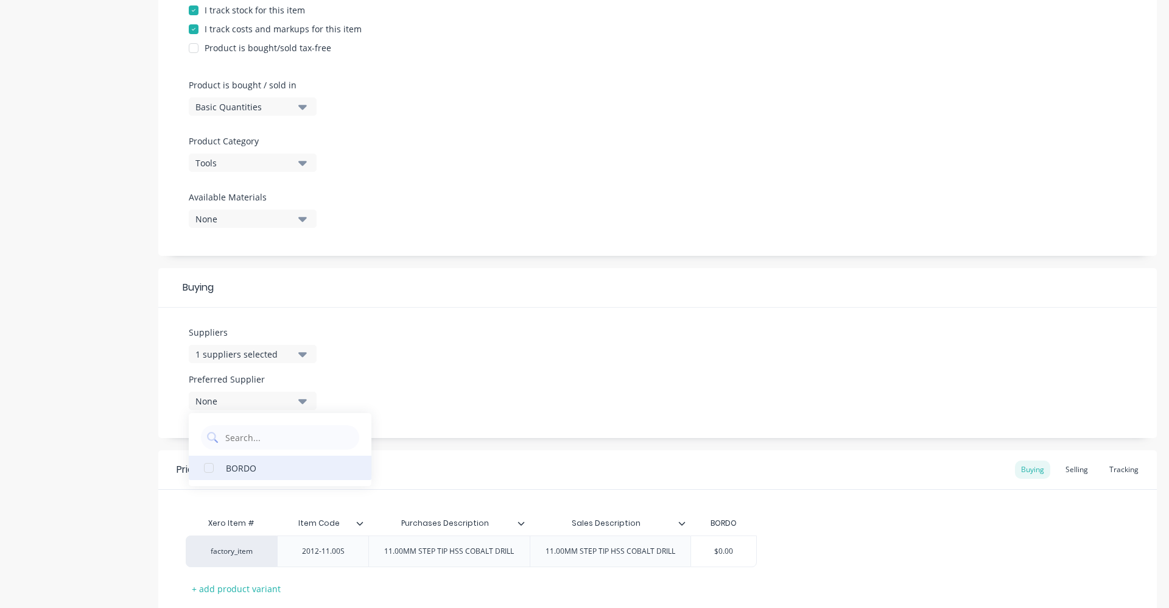
click at [306, 461] on div "BORDO" at bounding box center [287, 467] width 122 height 13
drag, startPoint x: 463, startPoint y: 351, endPoint x: 547, endPoint y: 358, distance: 84.3
click at [465, 349] on div "Suppliers 1 suppliers selected BORDO Preferred Supplier BORDO BORDO" at bounding box center [657, 372] width 999 height 130
drag, startPoint x: 736, startPoint y: 549, endPoint x: 700, endPoint y: 551, distance: 35.4
click at [700, 551] on input "$0.00" at bounding box center [723, 551] width 65 height 11
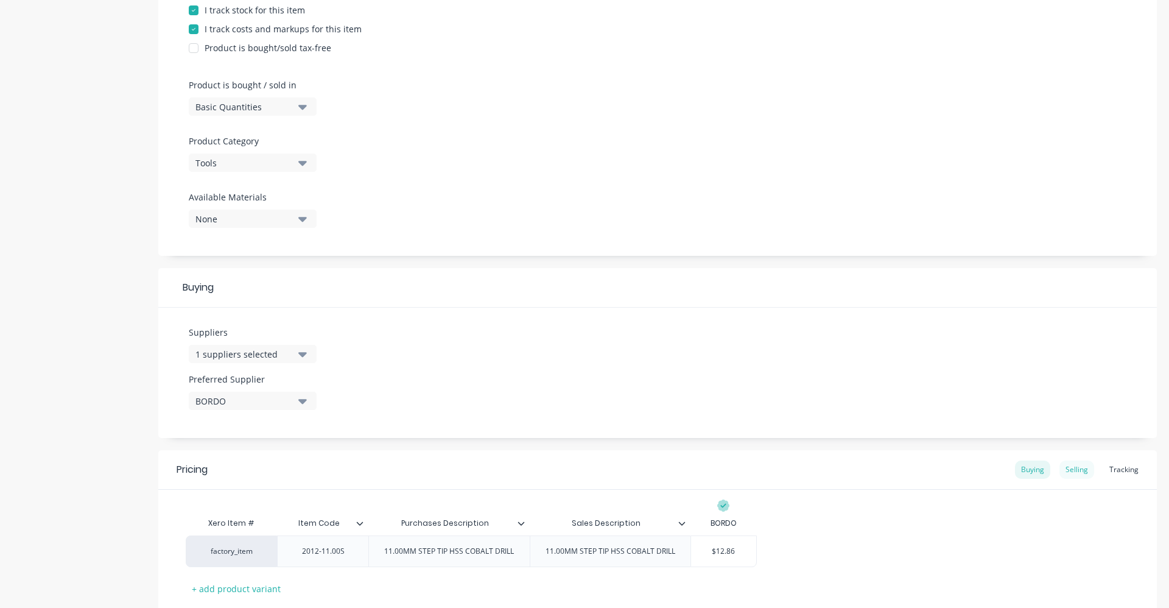
click at [1067, 463] on div "Selling" at bounding box center [1076, 469] width 35 height 18
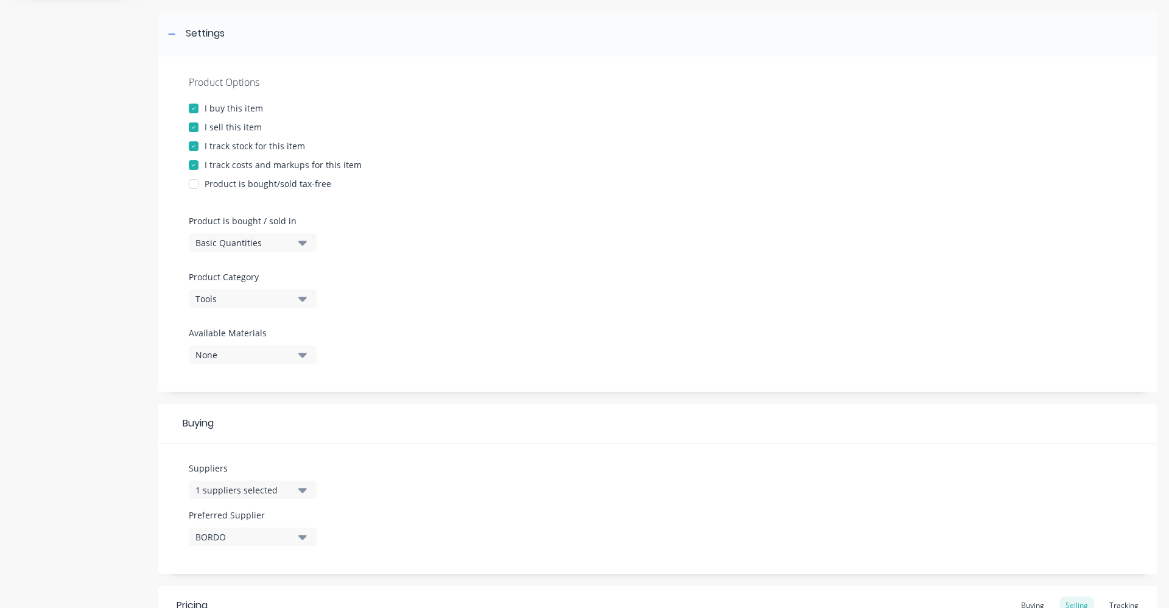
scroll to position [387, 0]
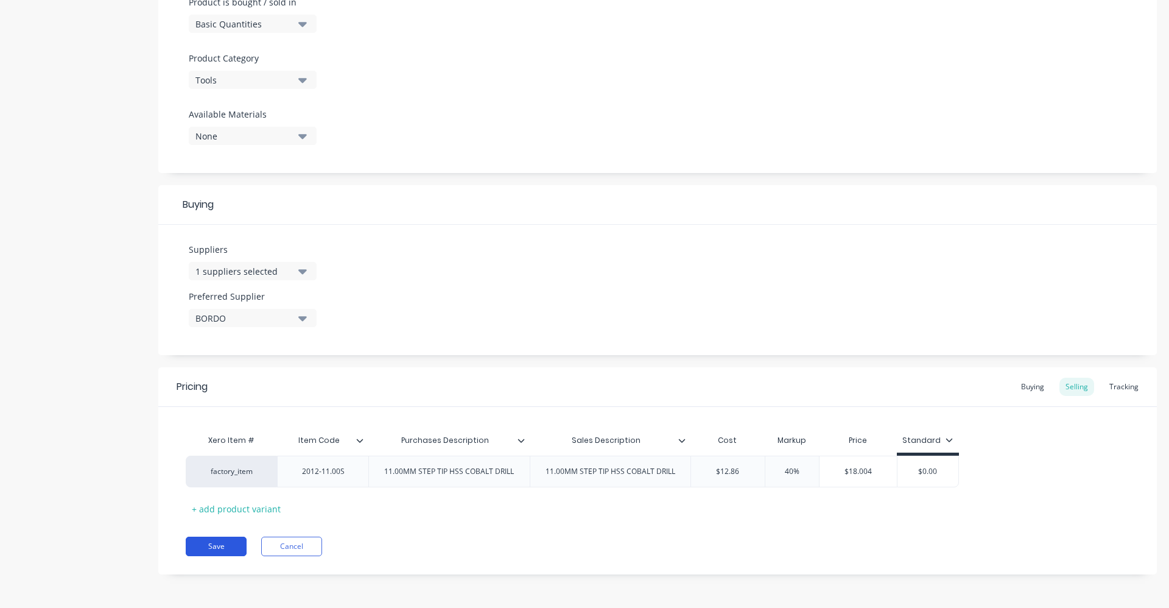
click at [222, 544] on button "Save" at bounding box center [216, 545] width 61 height 19
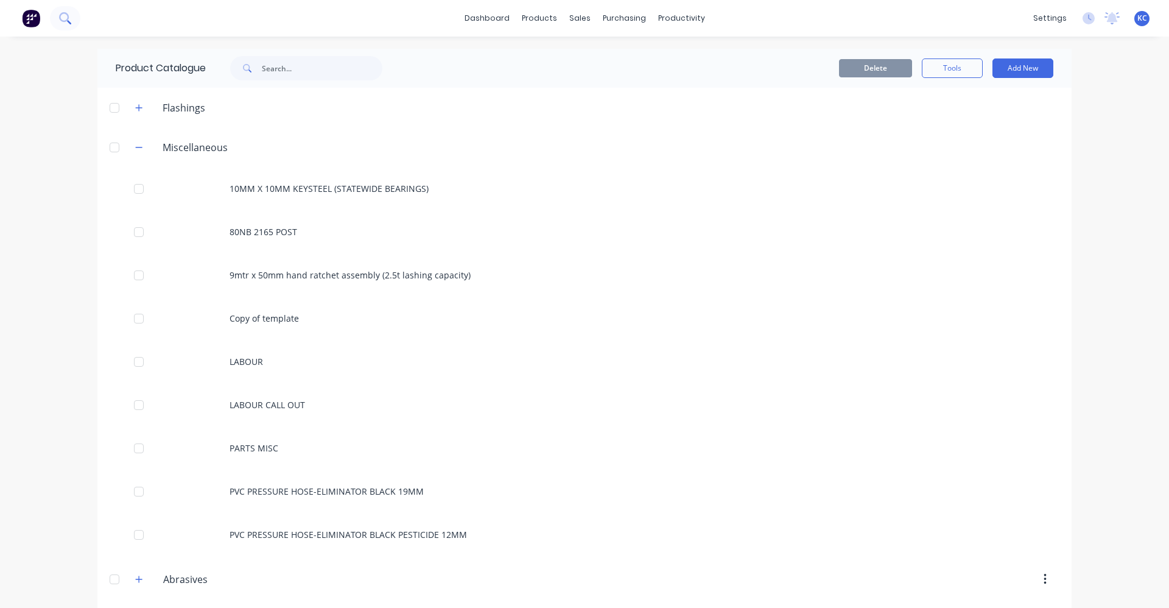
click at [67, 16] on icon at bounding box center [65, 18] width 12 height 12
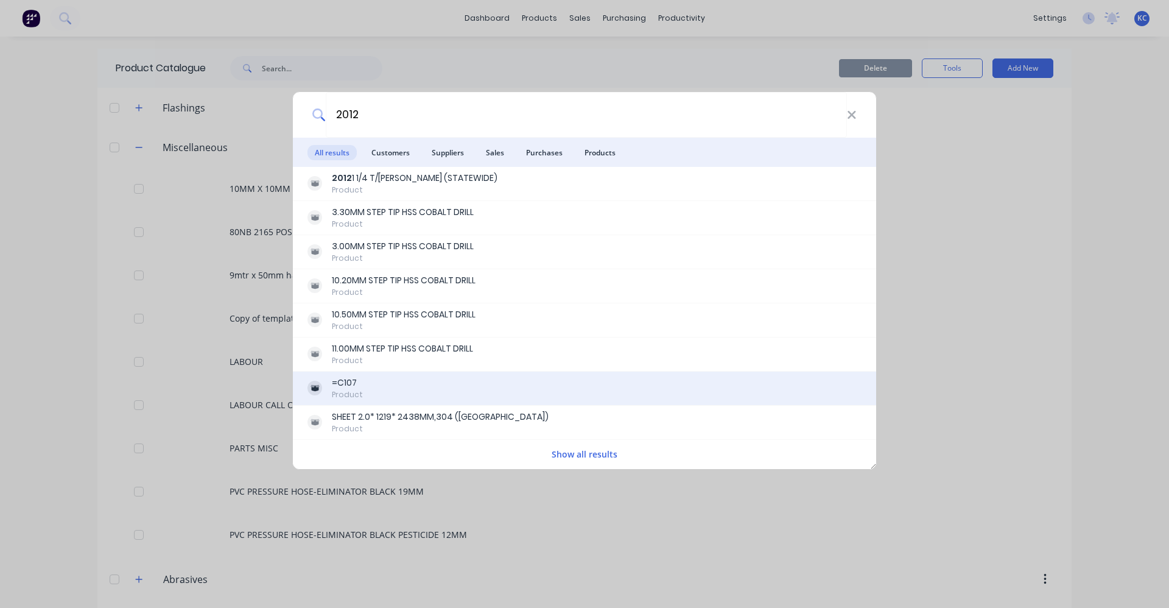
click at [382, 378] on div "=C107 Product" at bounding box center [584, 388] width 554 height 24
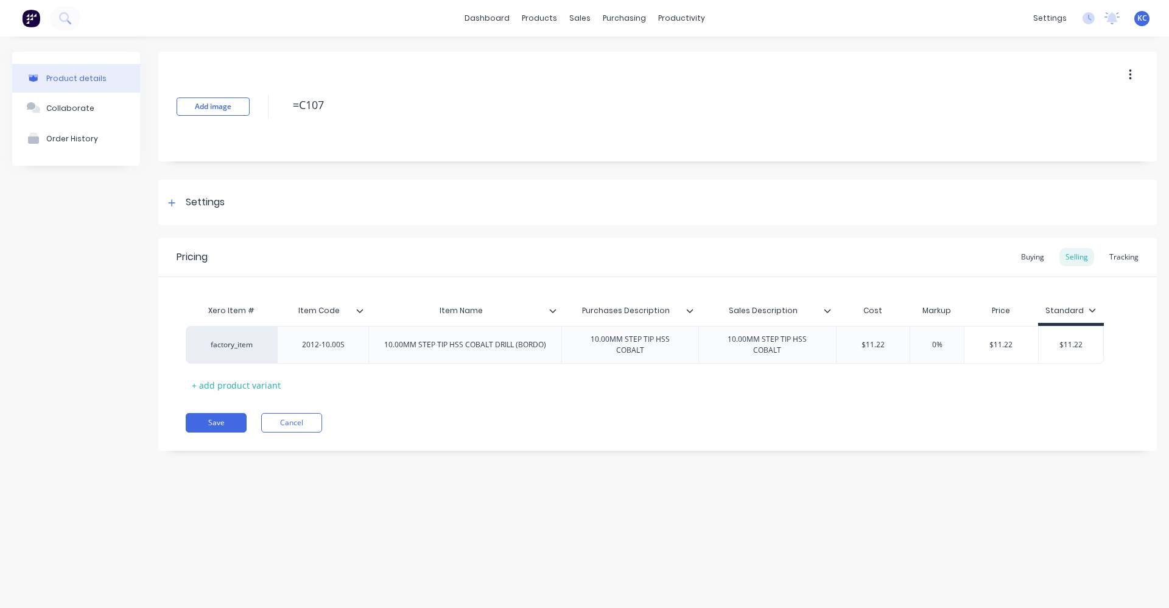
click at [553, 309] on icon at bounding box center [552, 310] width 7 height 7
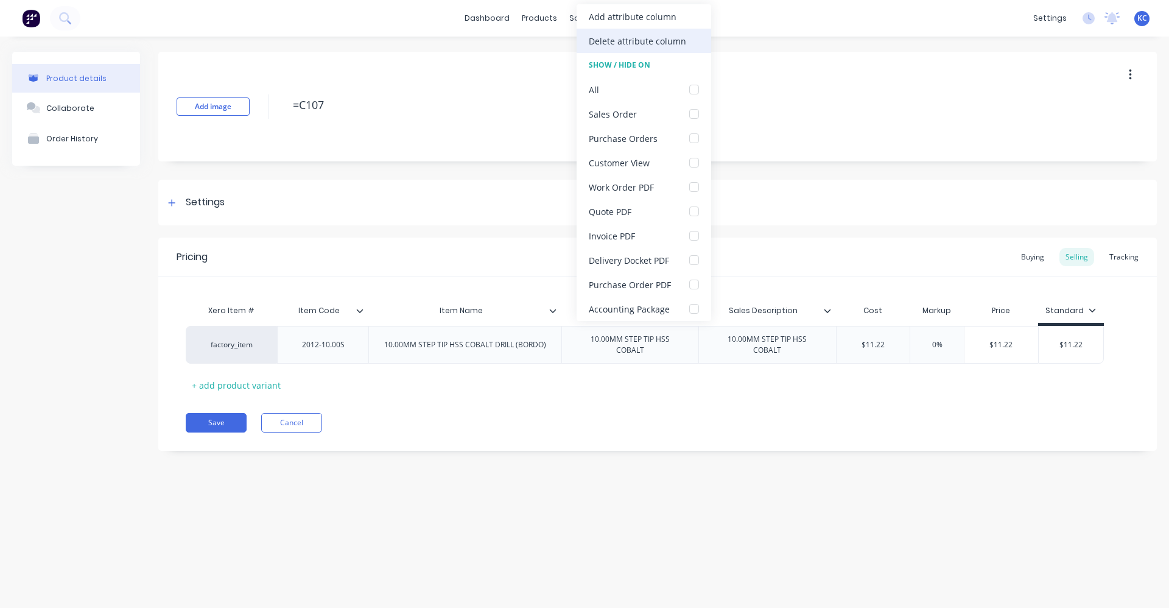
click at [631, 42] on div "Delete attribute column" at bounding box center [637, 41] width 97 height 13
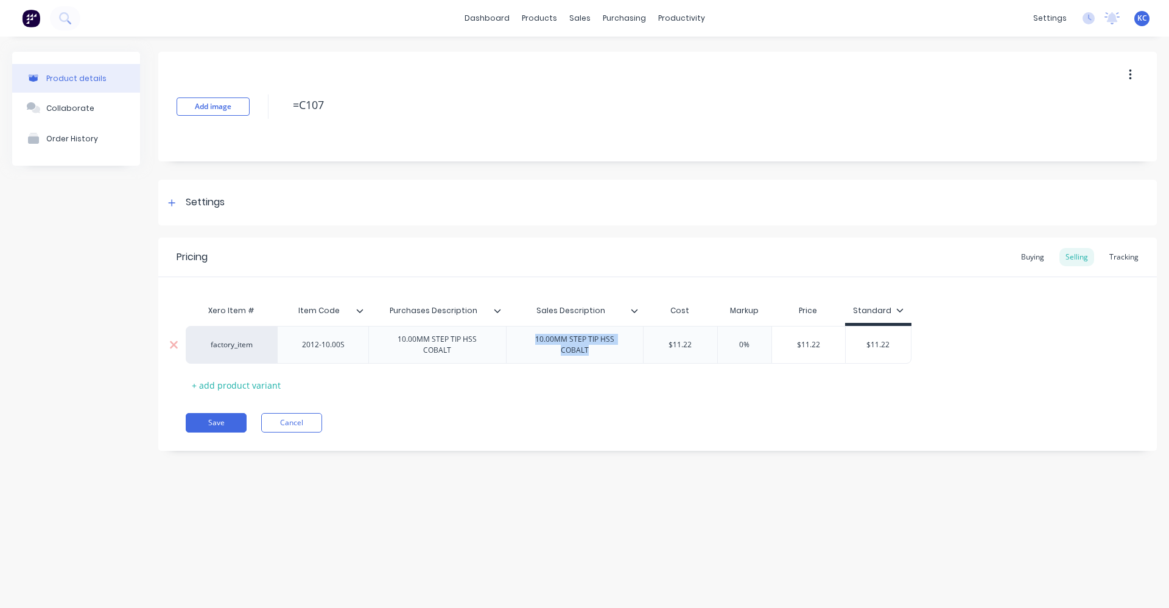
drag, startPoint x: 633, startPoint y: 343, endPoint x: 515, endPoint y: 341, distance: 118.1
click at [515, 341] on div "10.00MM STEP TIP HSS COBALT" at bounding box center [574, 344] width 127 height 27
drag, startPoint x: 352, startPoint y: 103, endPoint x: 254, endPoint y: 99, distance: 98.1
click at [254, 99] on div "Add image =C107" at bounding box center [657, 107] width 999 height 110
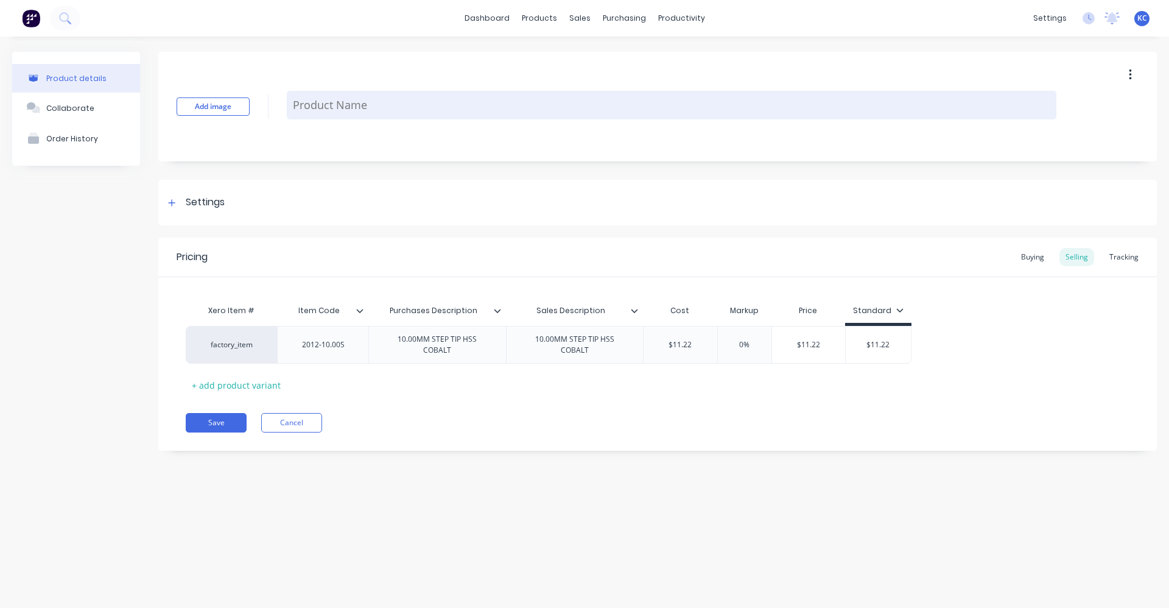
paste textarea "10.00MM STEP TIP HSS COBALT"
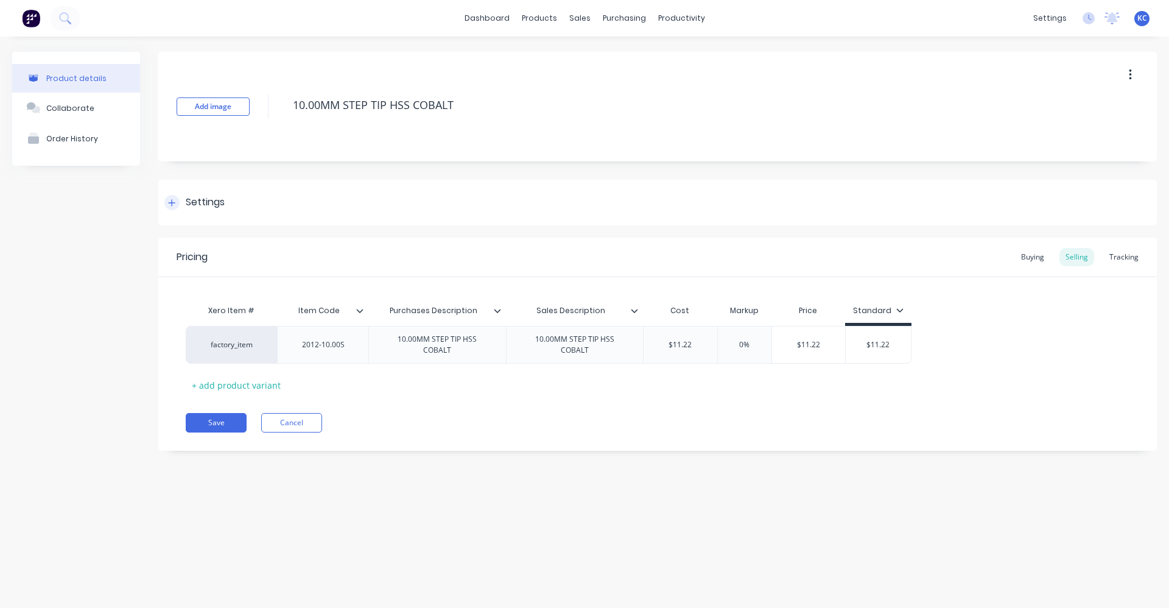
click at [212, 194] on div "Settings" at bounding box center [657, 203] width 999 height 46
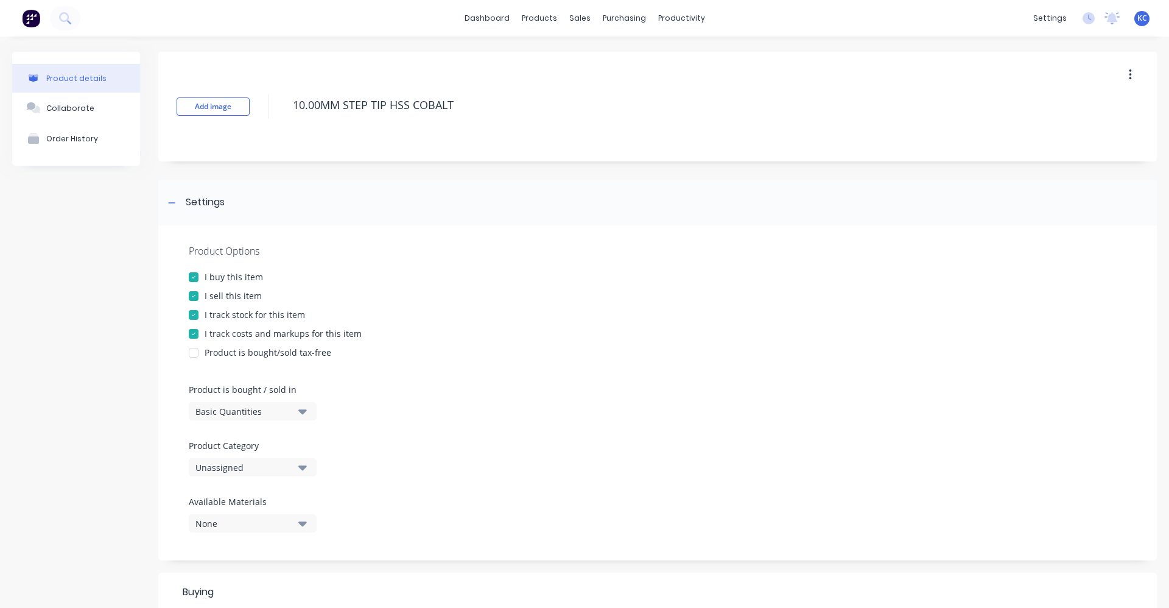
click at [304, 466] on icon "button" at bounding box center [302, 467] width 9 height 5
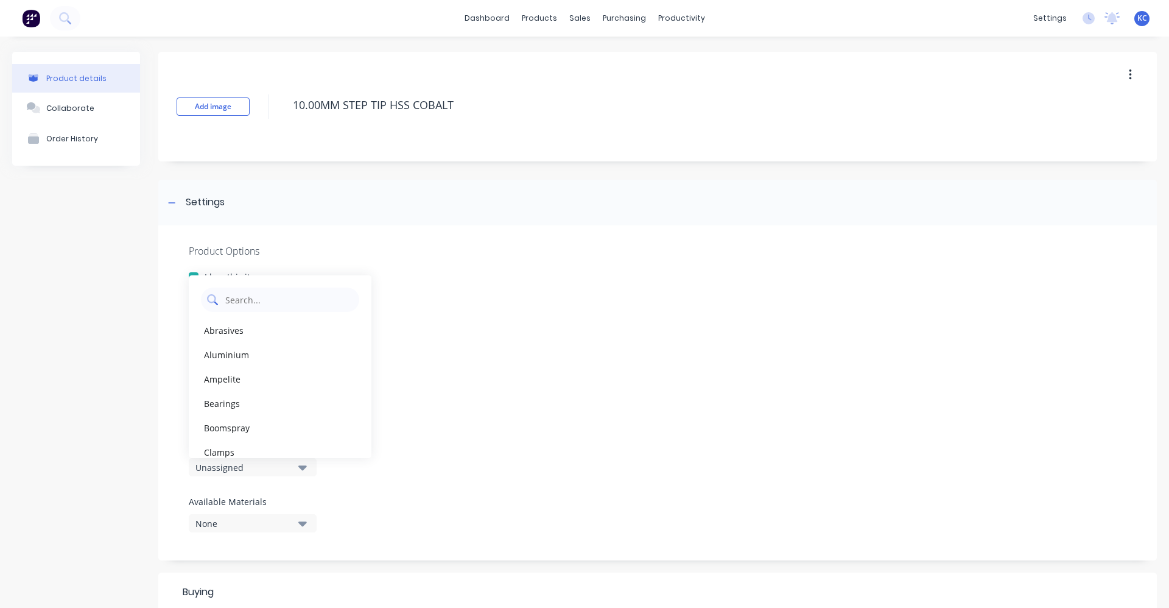
click at [273, 300] on Category "text" at bounding box center [288, 299] width 129 height 24
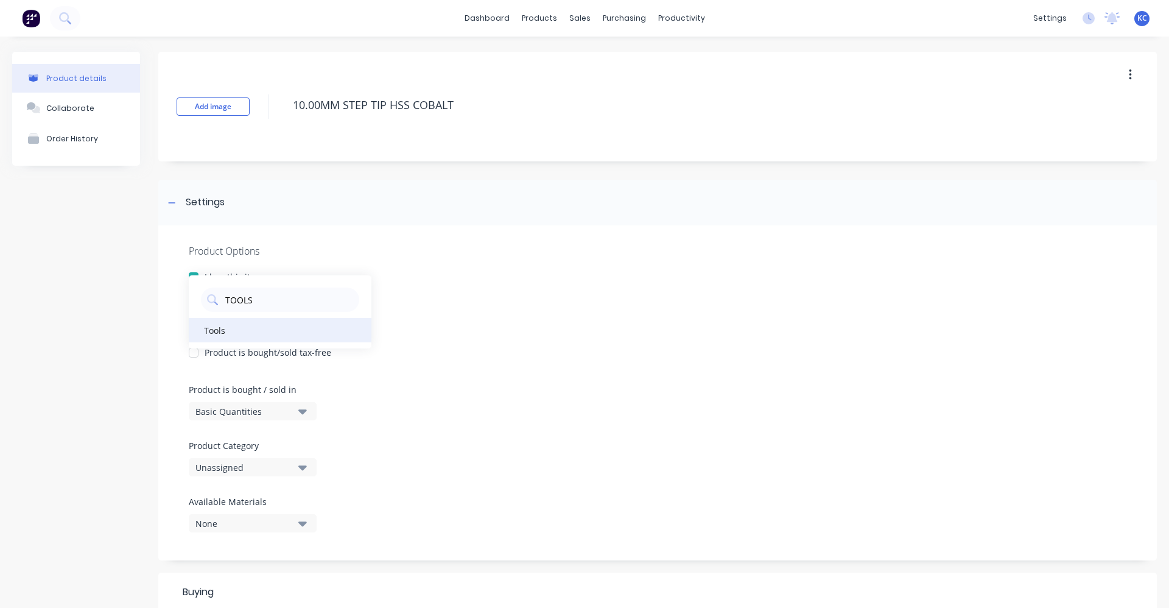
click at [257, 326] on div "Tools" at bounding box center [280, 330] width 183 height 24
click at [396, 284] on div "Product Options I buy this item I sell this item I track stock for this item I …" at bounding box center [657, 392] width 999 height 335
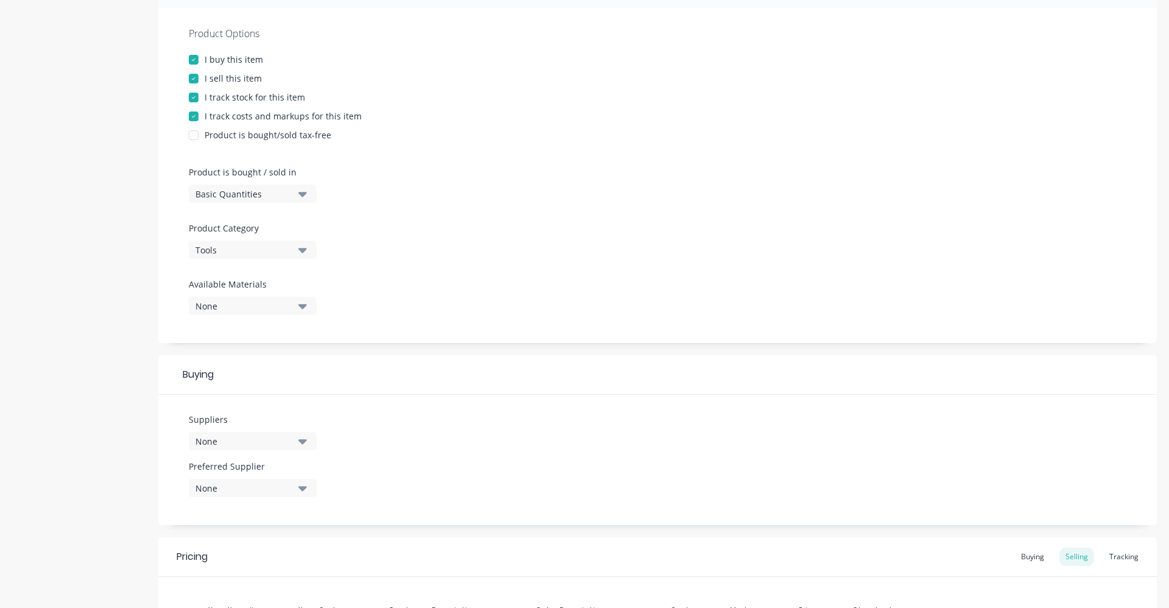
scroll to position [244, 0]
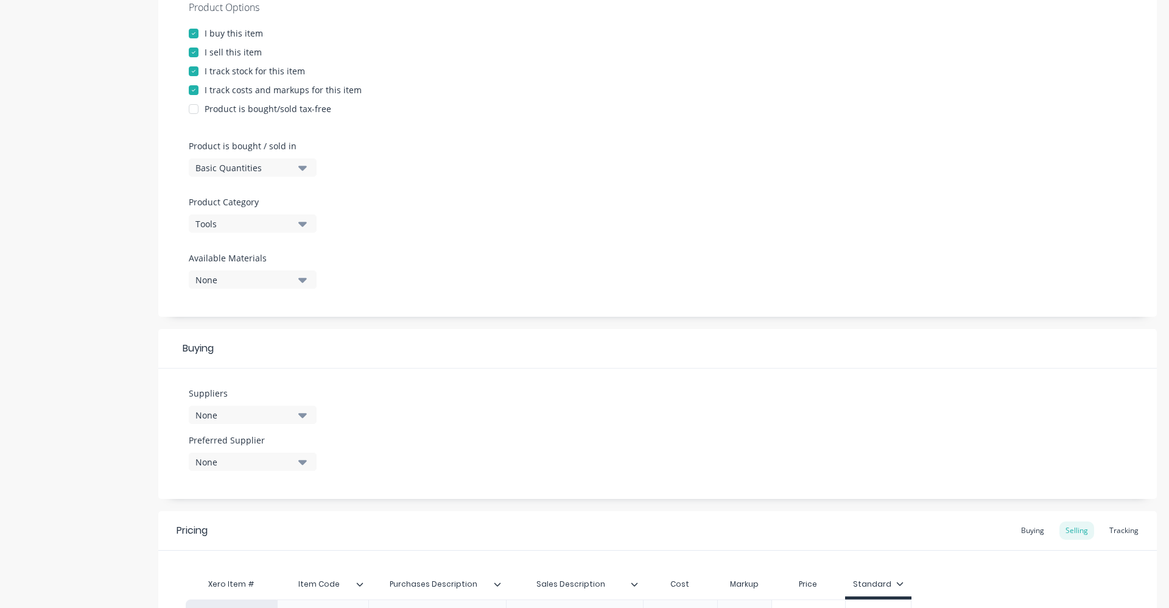
click at [297, 414] on button "None" at bounding box center [253, 415] width 128 height 18
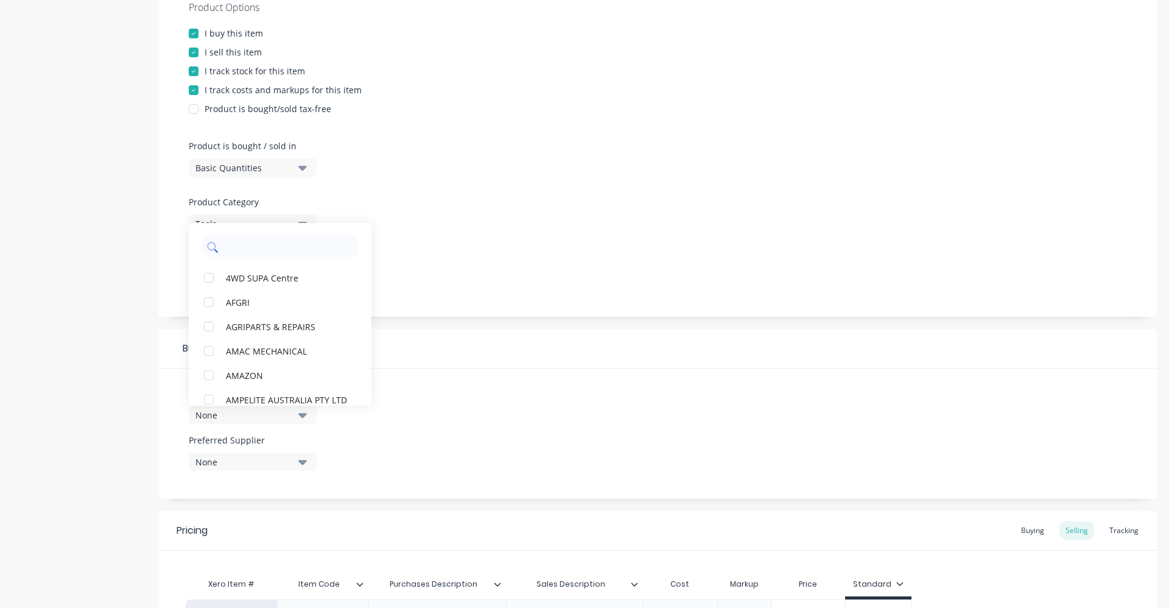
click at [274, 242] on input "text" at bounding box center [288, 247] width 129 height 24
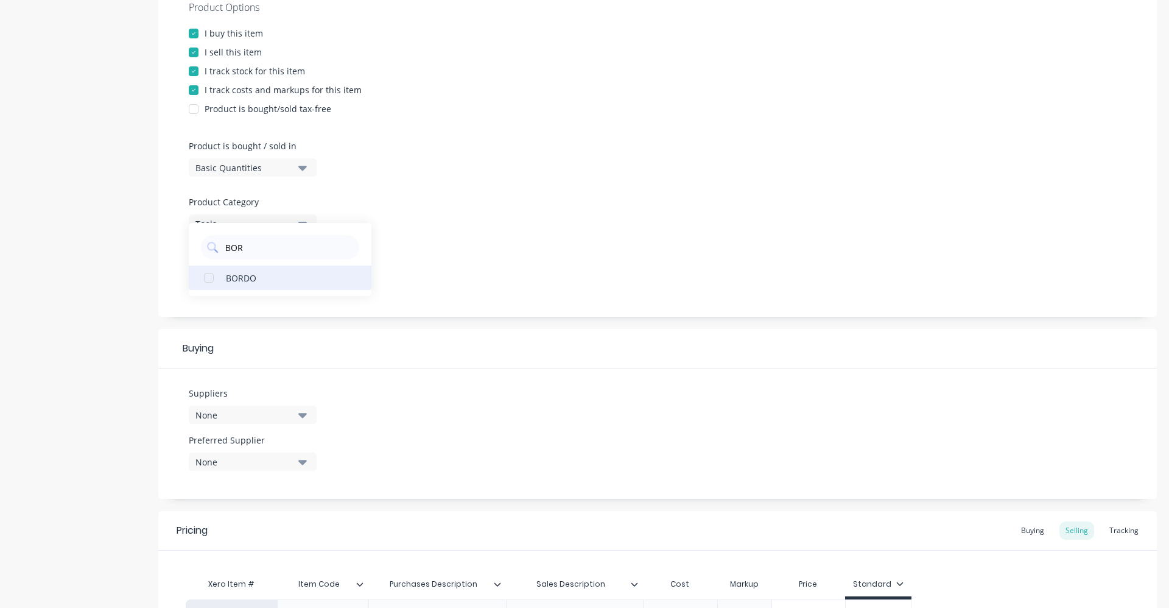
click at [271, 278] on div "BORDO" at bounding box center [287, 277] width 122 height 13
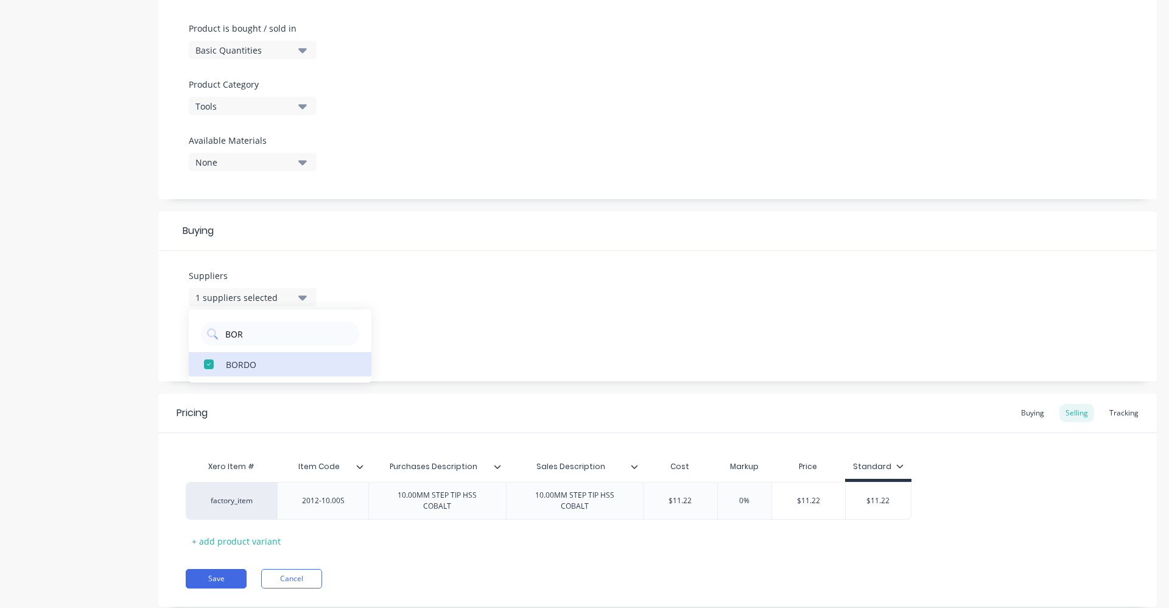
scroll to position [387, 0]
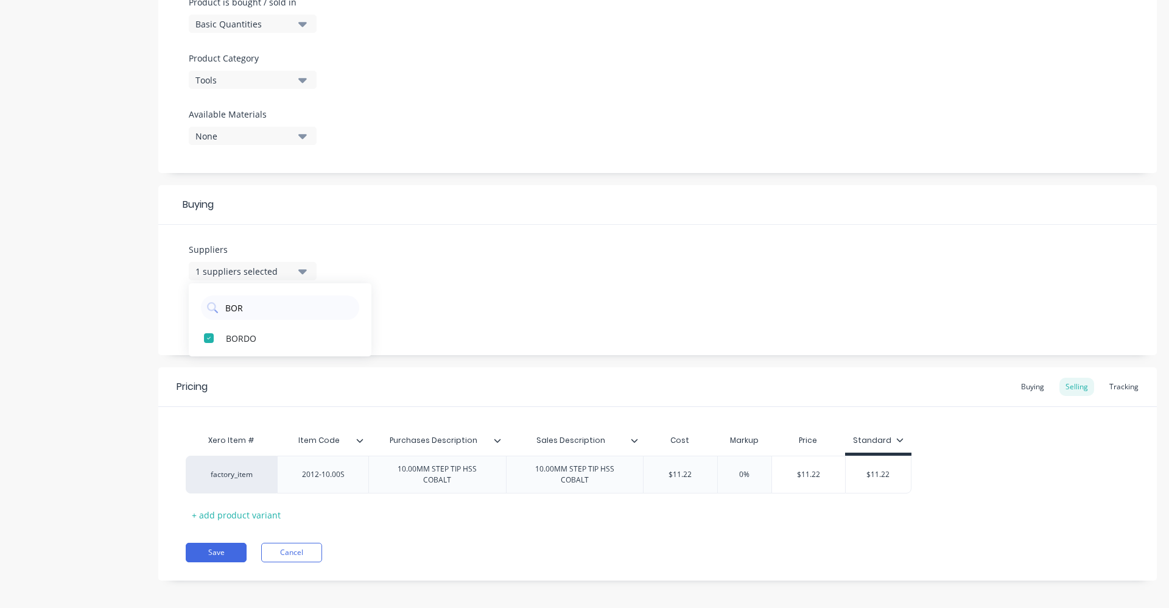
click at [516, 282] on div "Suppliers 1 suppliers selected BOR BORDO Preferred Supplier None" at bounding box center [657, 290] width 999 height 130
click at [295, 320] on button "None" at bounding box center [253, 318] width 128 height 18
click at [285, 382] on div "BORDO" at bounding box center [287, 384] width 122 height 13
click at [485, 263] on div "Suppliers 1 suppliers selected BOR Preferred Supplier BORDO BORDO" at bounding box center [657, 290] width 999 height 130
click at [737, 471] on input "0%" at bounding box center [744, 474] width 61 height 11
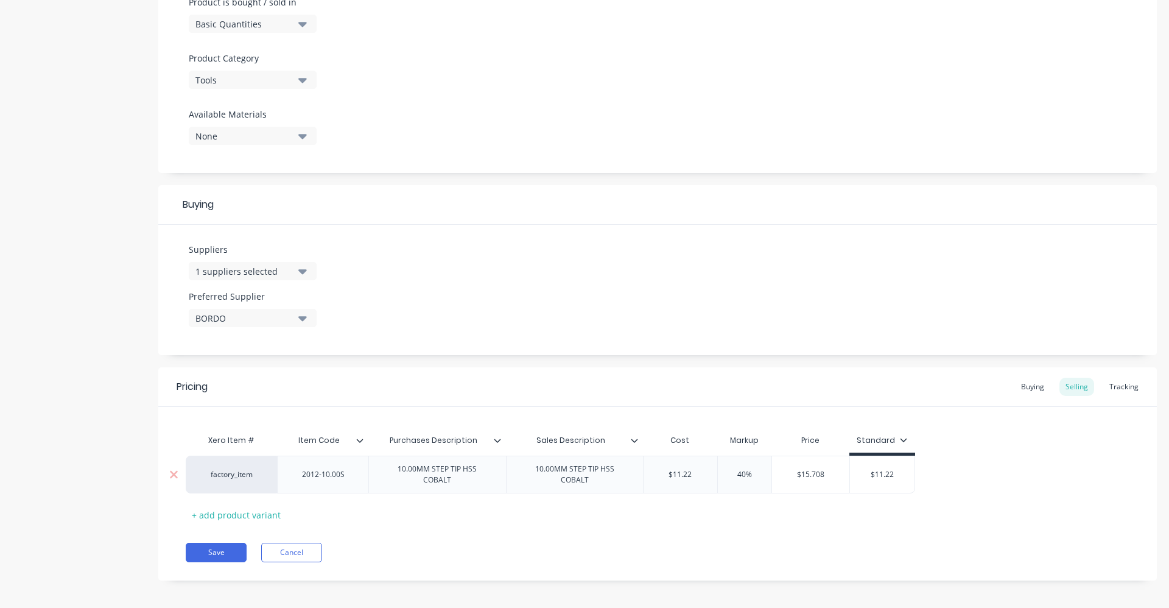
drag, startPoint x: 901, startPoint y: 469, endPoint x: 855, endPoint y: 474, distance: 45.9
click at [855, 474] on input "$11.22" at bounding box center [882, 474] width 65 height 11
click at [1028, 389] on div "Buying" at bounding box center [1032, 387] width 35 height 18
drag, startPoint x: 687, startPoint y: 470, endPoint x: 670, endPoint y: 472, distance: 17.8
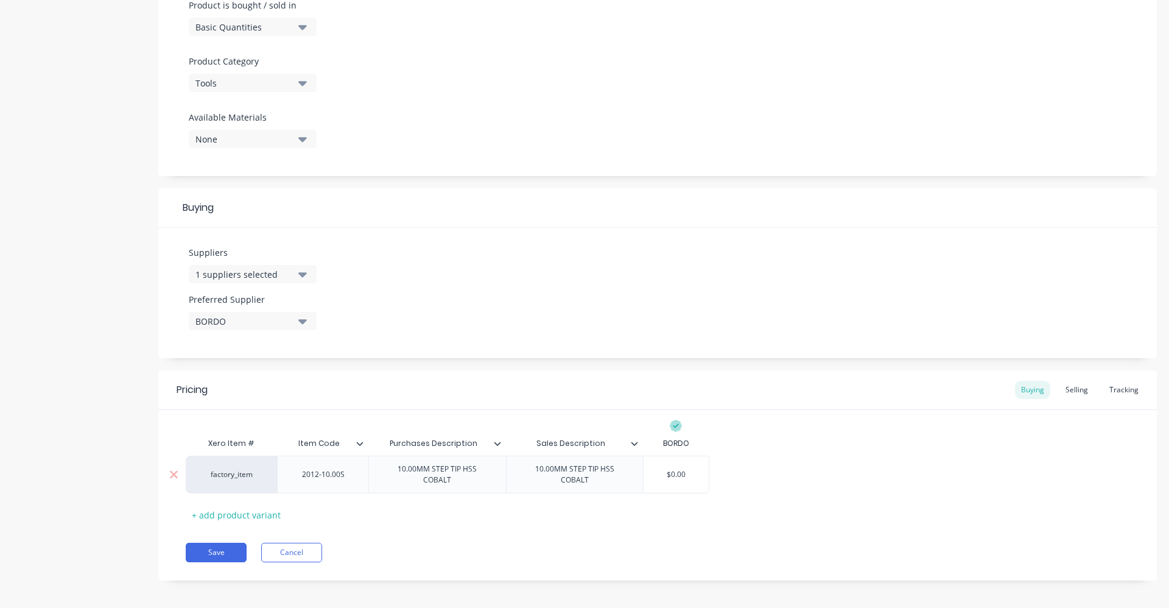
click at [670, 472] on input "$0.00" at bounding box center [676, 474] width 65 height 11
click at [950, 487] on div "Xero Item # Item Code Purchases Description Sales Description BORDO factory_ite…" at bounding box center [658, 477] width 944 height 93
click at [1070, 393] on div "Selling" at bounding box center [1076, 390] width 35 height 18
click at [210, 546] on button "Save" at bounding box center [216, 555] width 61 height 19
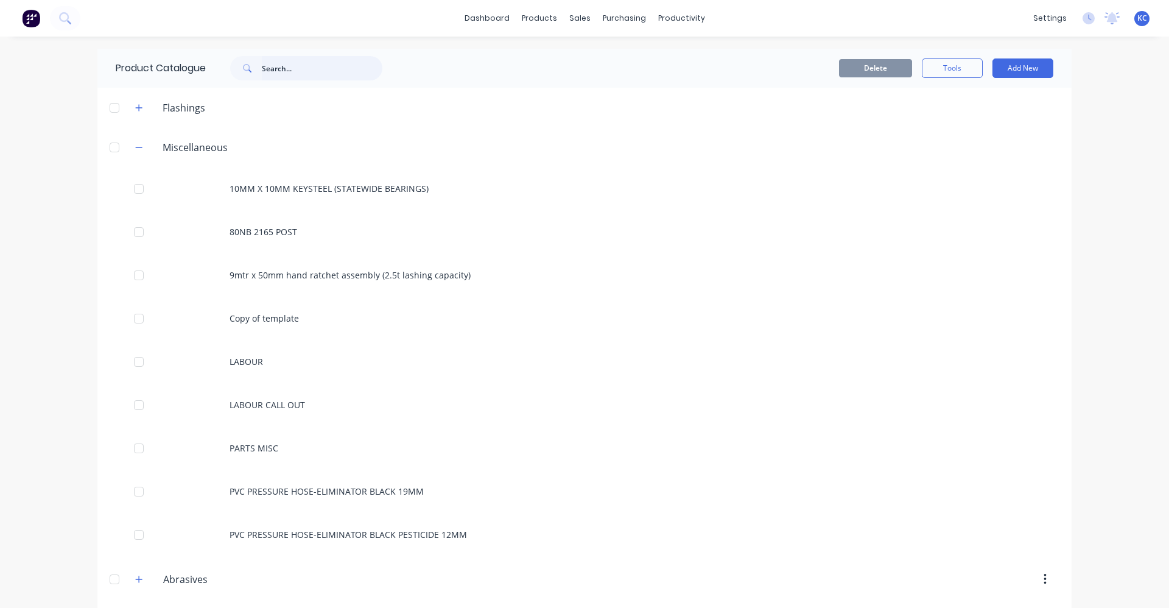
click at [269, 63] on input "text" at bounding box center [322, 68] width 121 height 24
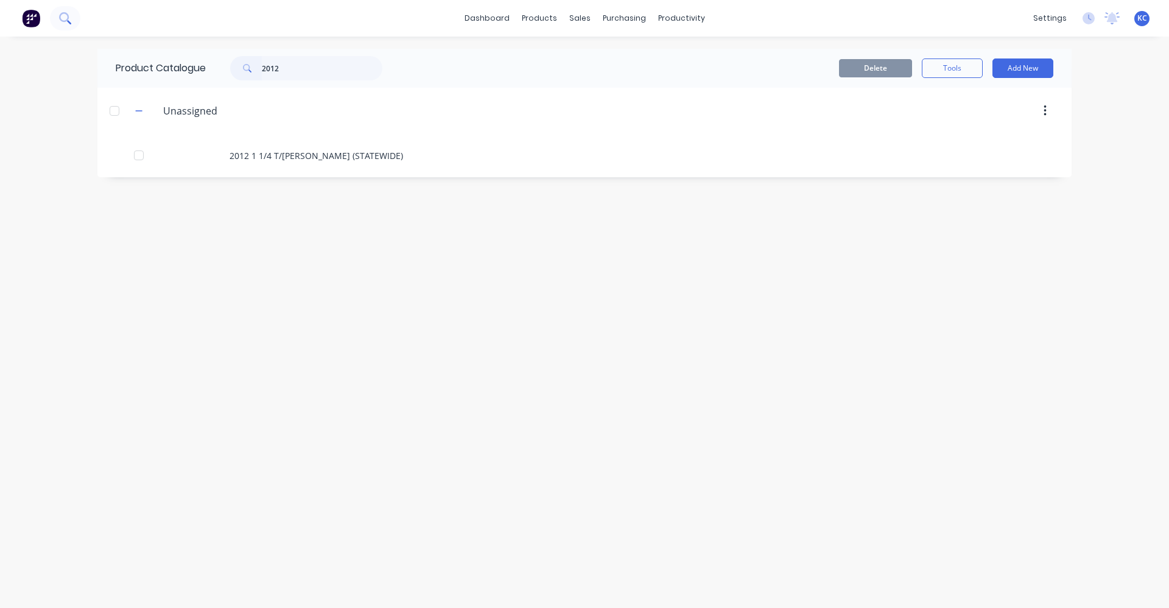
click at [57, 17] on button at bounding box center [65, 18] width 30 height 24
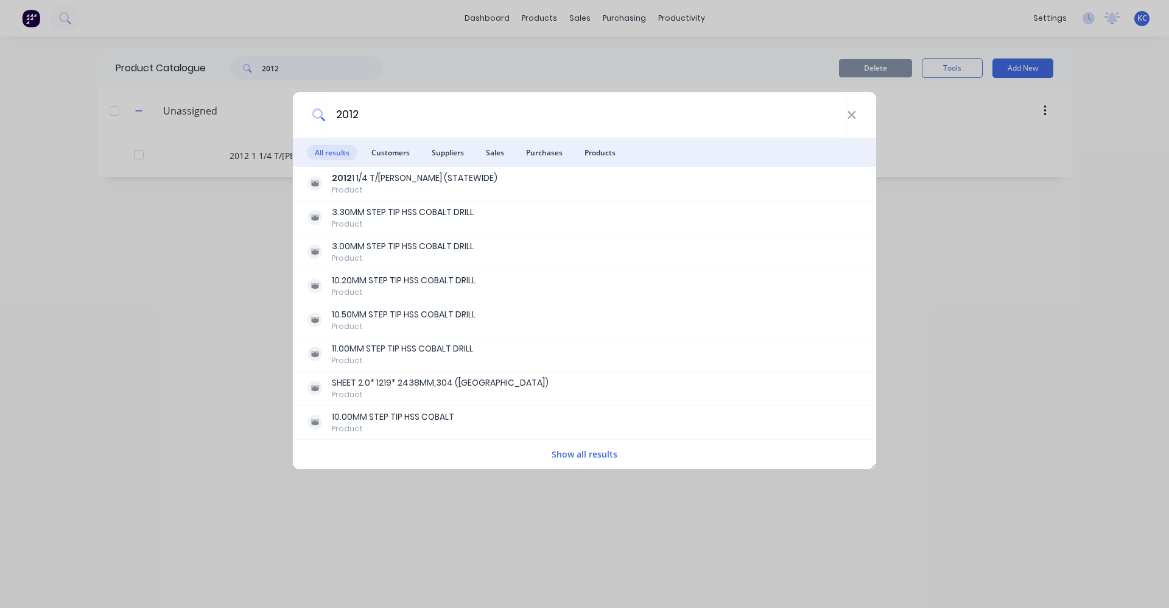
click at [611, 457] on button "Show all results" at bounding box center [584, 454] width 73 height 14
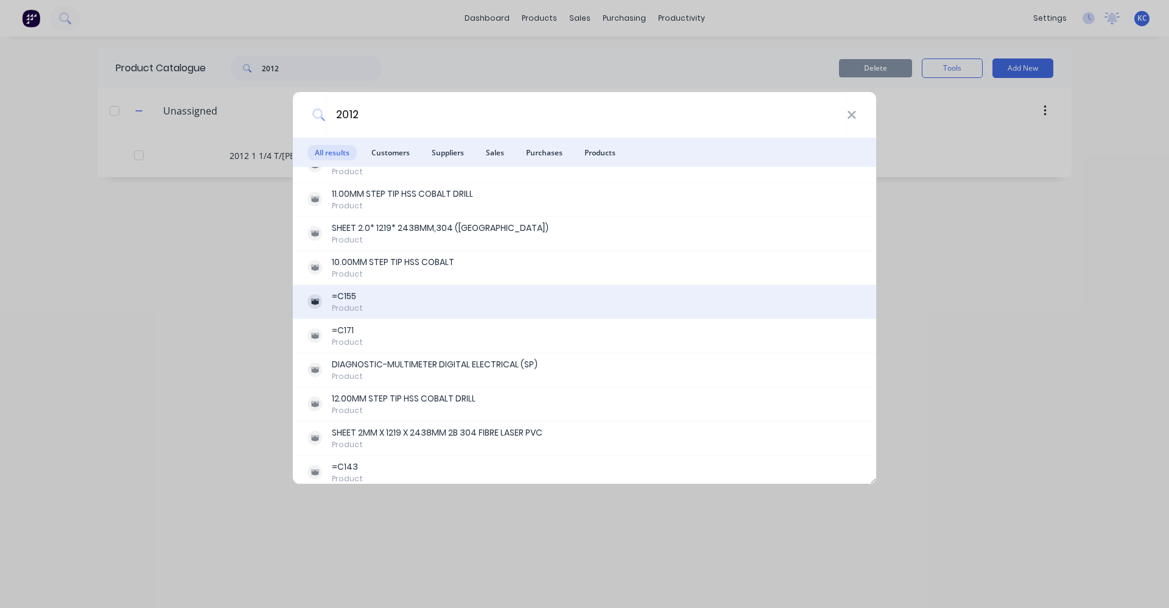
scroll to position [183, 0]
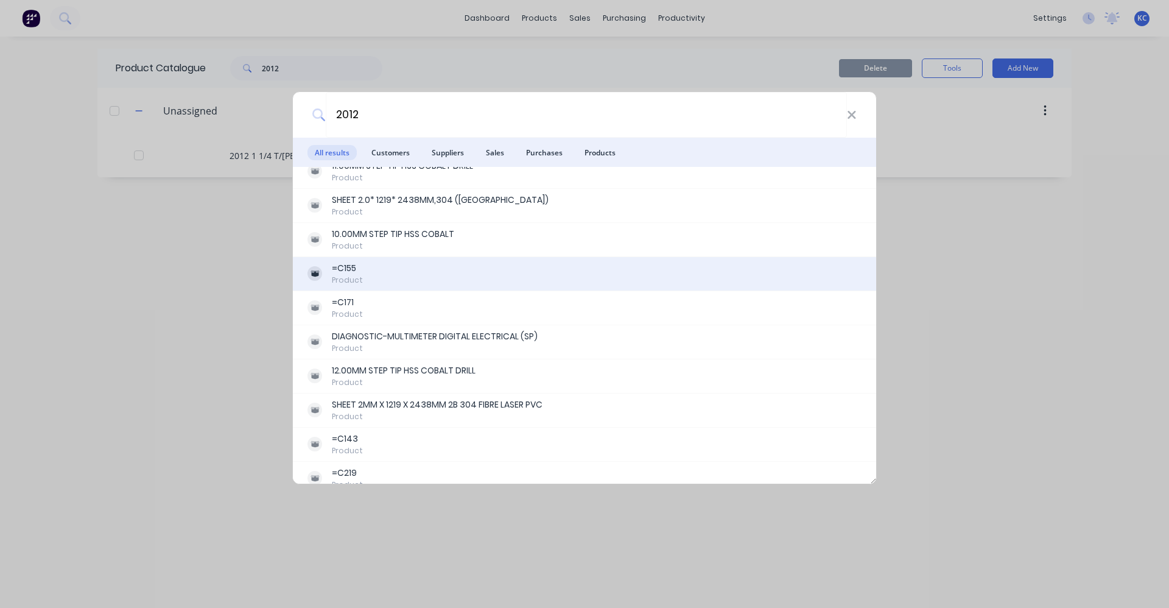
click at [461, 278] on div "=C155 Product" at bounding box center [584, 274] width 554 height 24
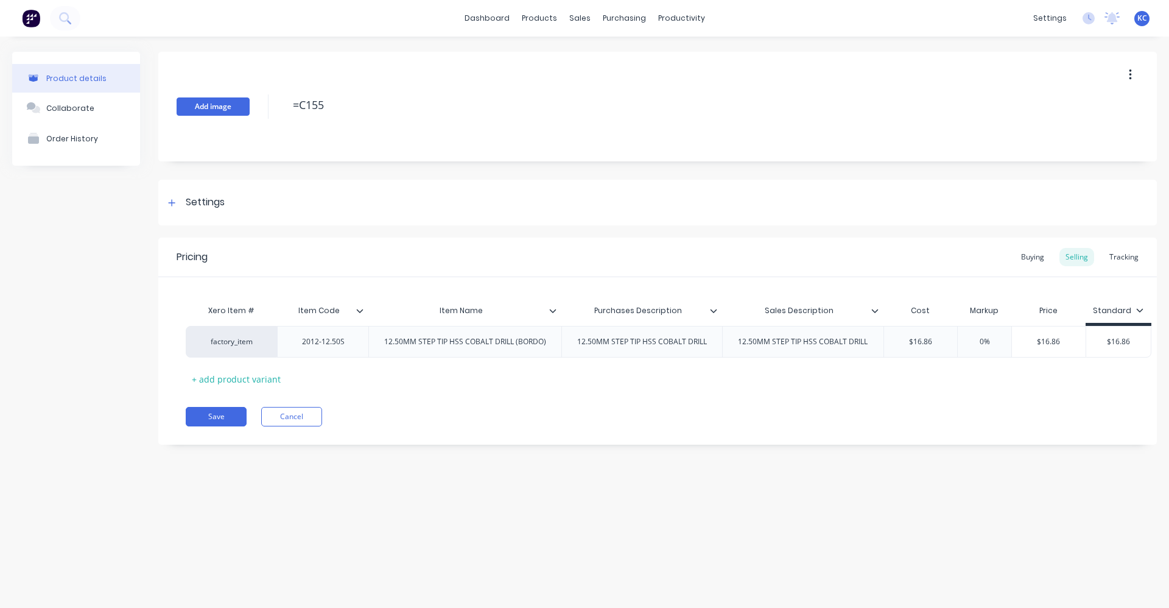
drag, startPoint x: 355, startPoint y: 105, endPoint x: 198, endPoint y: 100, distance: 157.2
click at [198, 100] on div "Add image =C155" at bounding box center [657, 107] width 999 height 110
drag, startPoint x: 712, startPoint y: 342, endPoint x: 570, endPoint y: 343, distance: 142.5
click at [570, 343] on div "12.50MM STEP TIP HSS COBALT DRILL" at bounding box center [641, 342] width 149 height 16
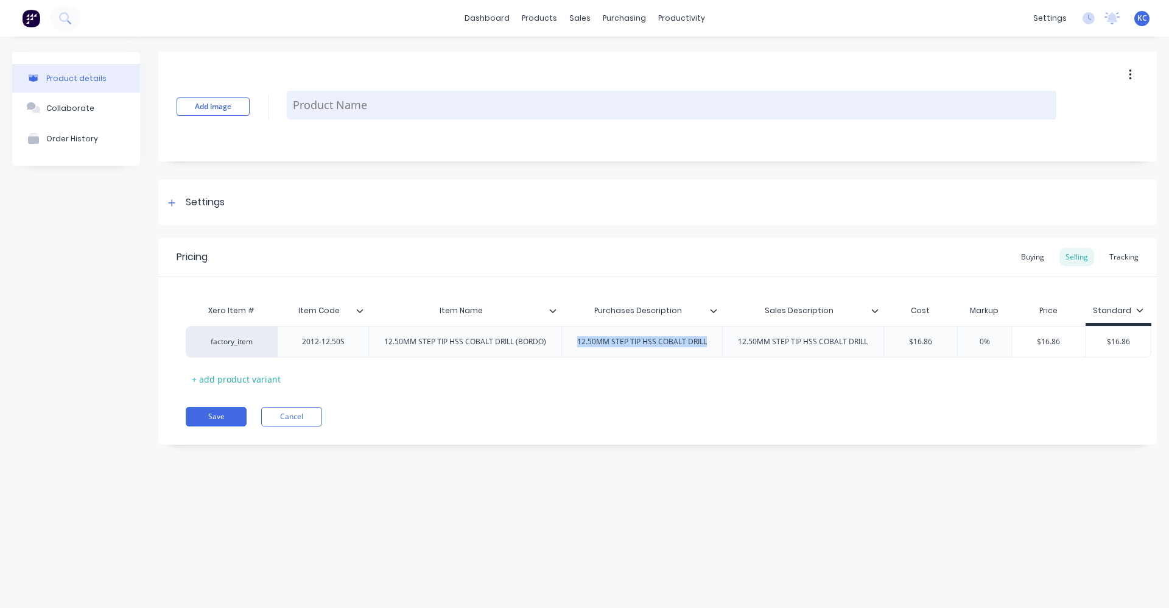
click at [408, 110] on textarea at bounding box center [672, 105] width 770 height 29
paste textarea "12.50MM STEP TIP HSS COBALT DRILL"
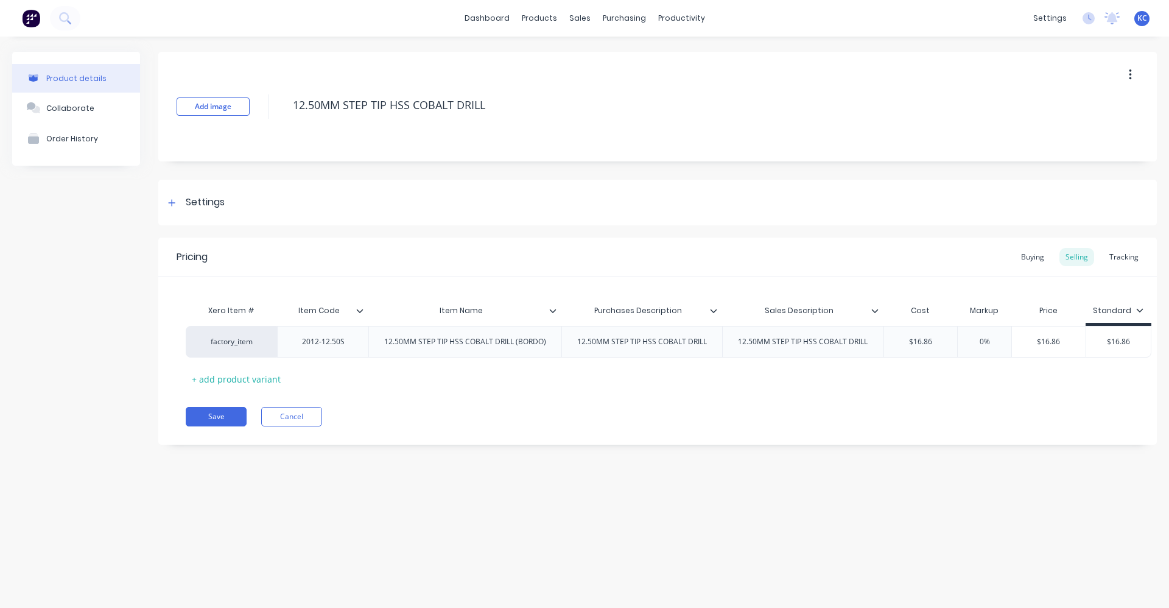
click at [555, 311] on icon at bounding box center [552, 310] width 7 height 7
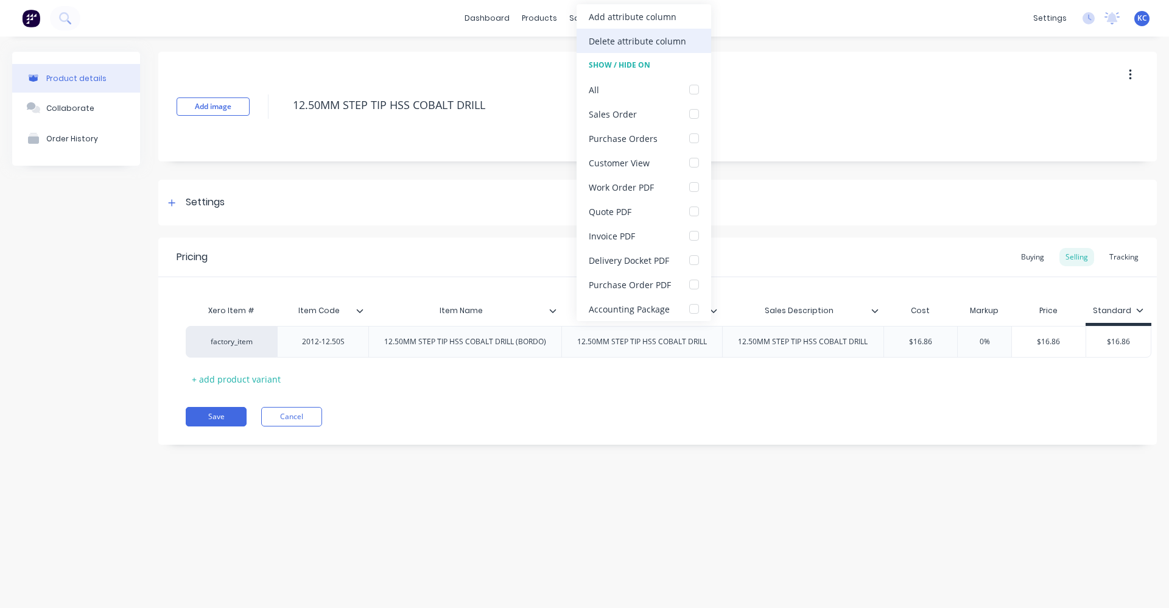
click at [650, 40] on div "Delete attribute column" at bounding box center [637, 41] width 97 height 13
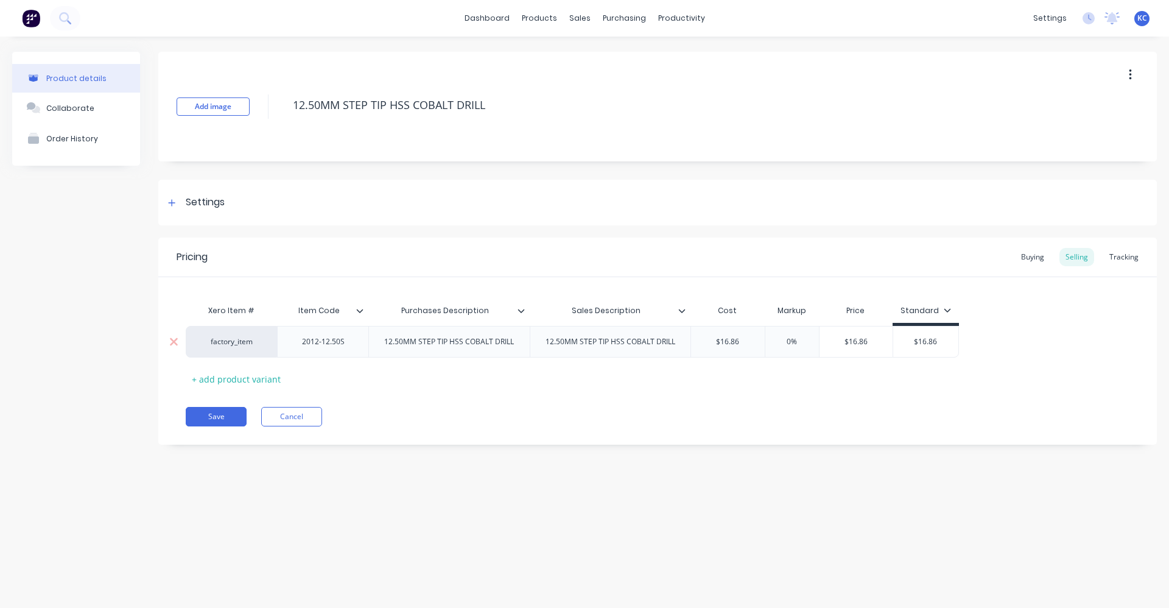
click at [783, 342] on input "0%" at bounding box center [792, 341] width 61 height 11
drag, startPoint x: 948, startPoint y: 338, endPoint x: 877, endPoint y: 356, distance: 72.8
click at [877, 356] on div "factory_item 2012-12.50S 12.50MM STEP TIP HSS COBALT DRILL 12.50MM STEP TIP HSS…" at bounding box center [574, 342] width 777 height 32
click at [269, 205] on div "Settings" at bounding box center [657, 203] width 999 height 46
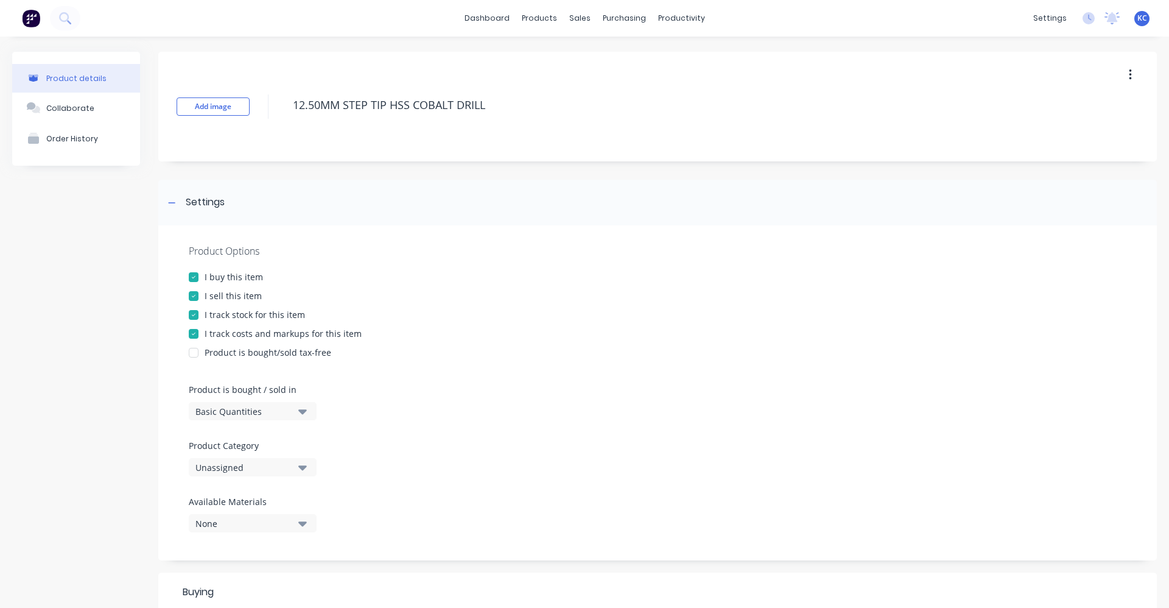
click at [300, 469] on icon "button" at bounding box center [302, 466] width 9 height 13
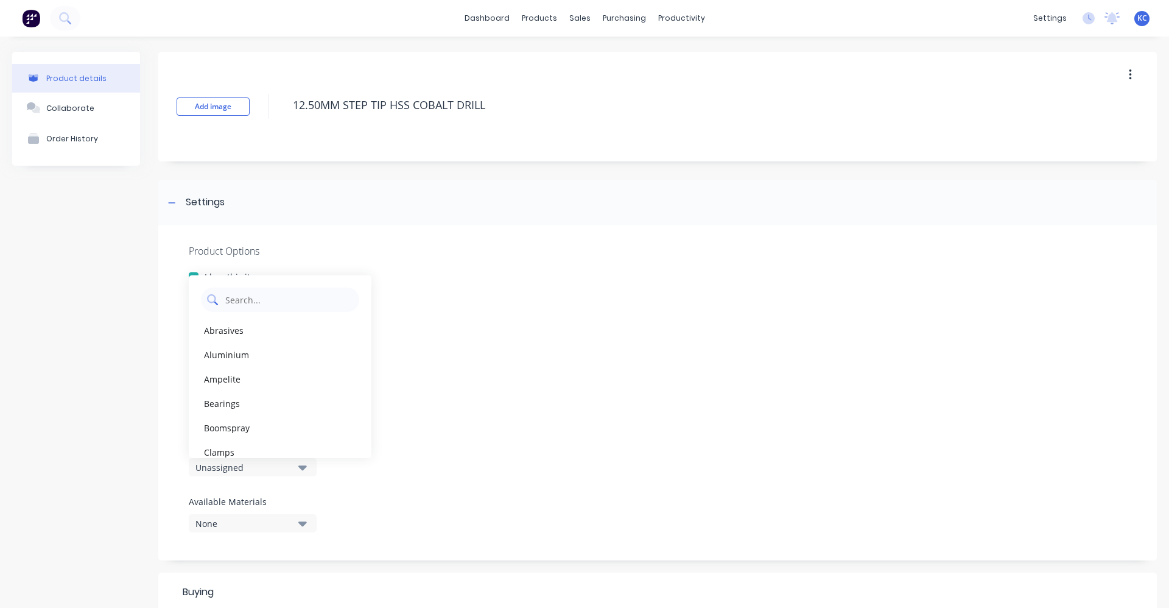
click at [292, 297] on Category "text" at bounding box center [288, 299] width 129 height 24
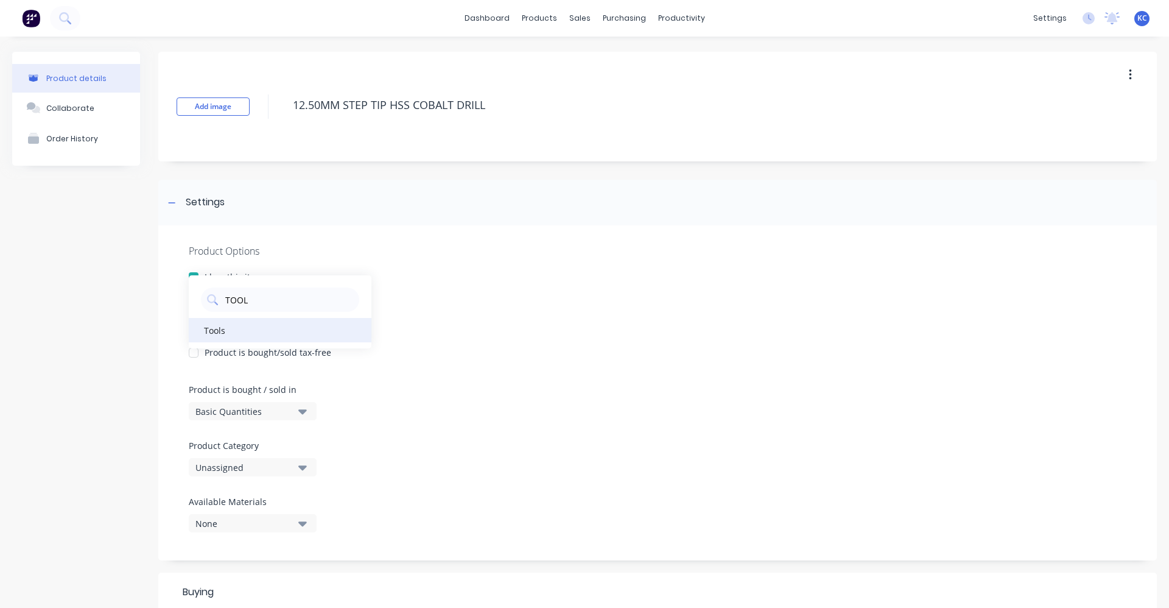
click at [232, 339] on div "Tools" at bounding box center [280, 330] width 183 height 24
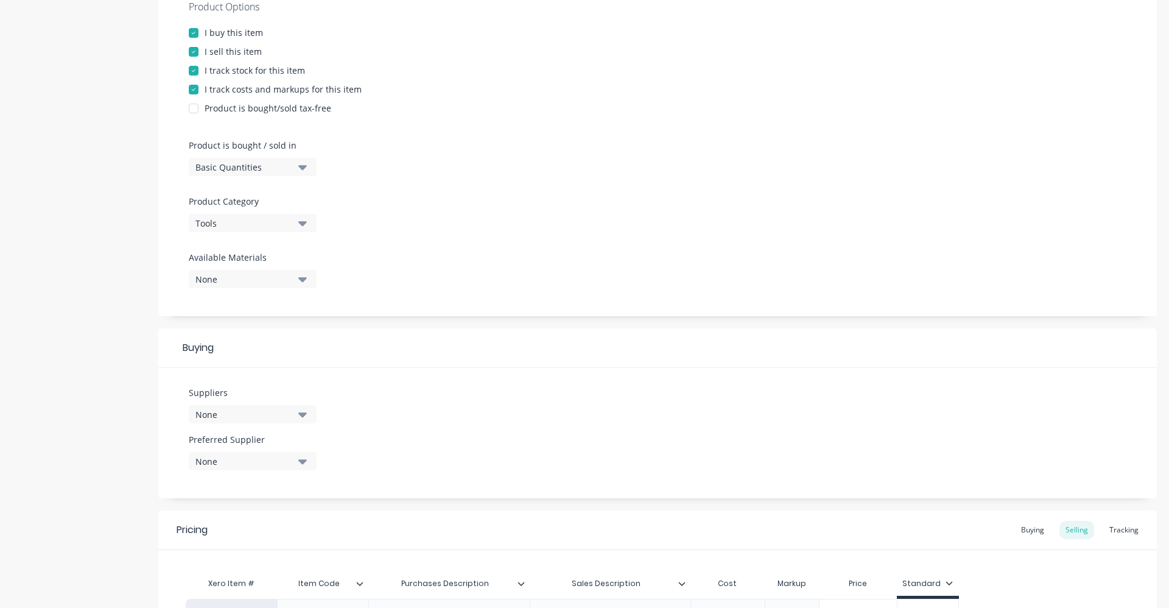
scroll to position [304, 0]
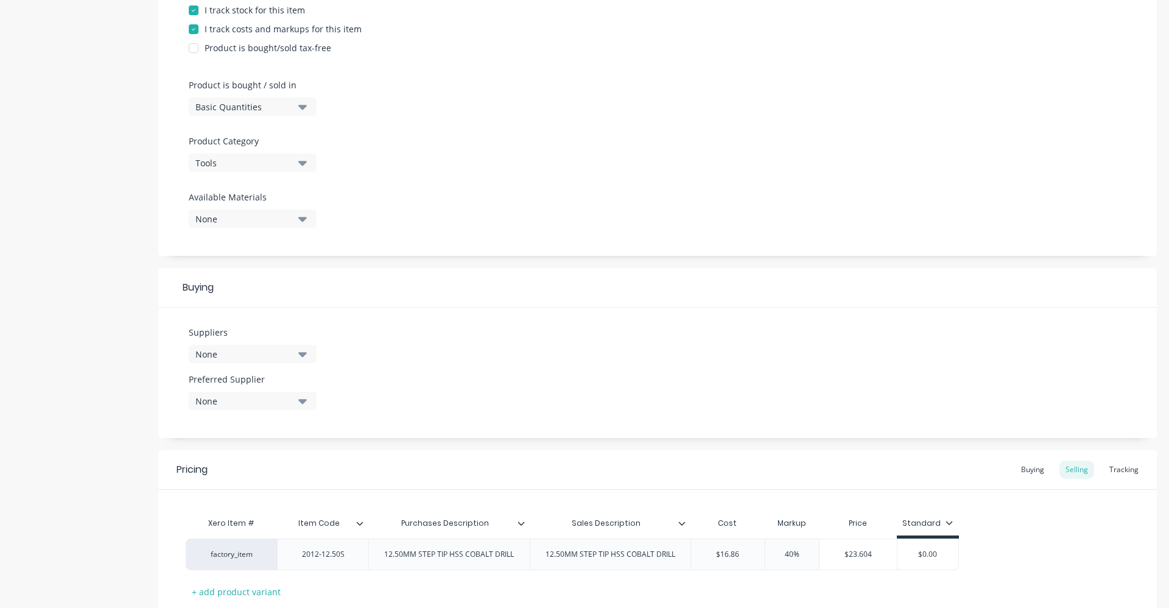
click at [309, 355] on button "None" at bounding box center [253, 354] width 128 height 18
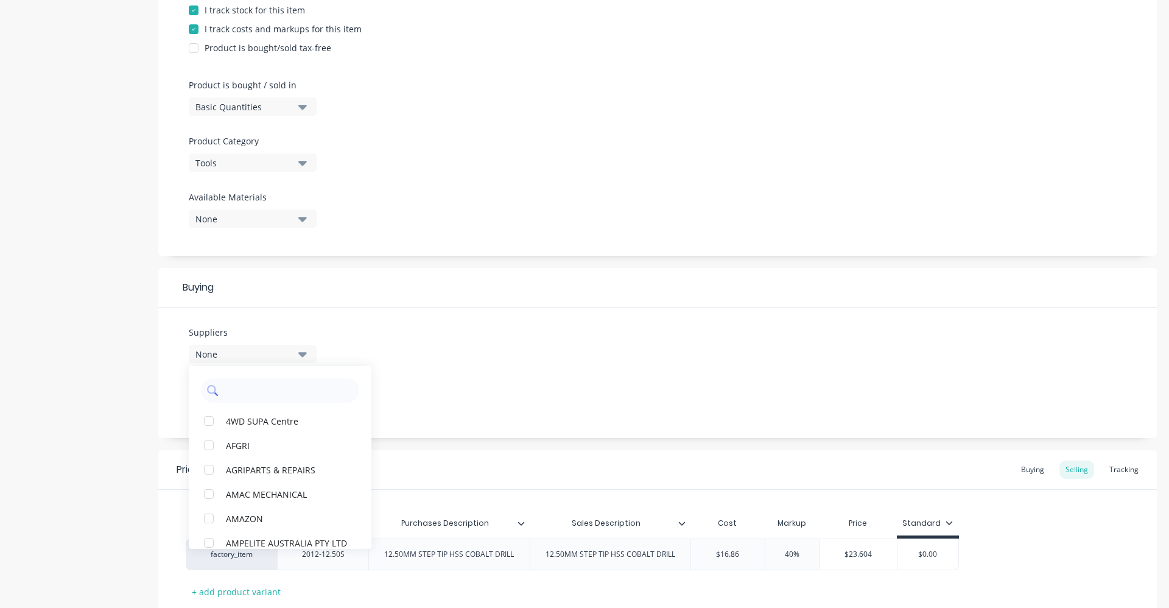
click at [273, 397] on input "text" at bounding box center [288, 390] width 129 height 24
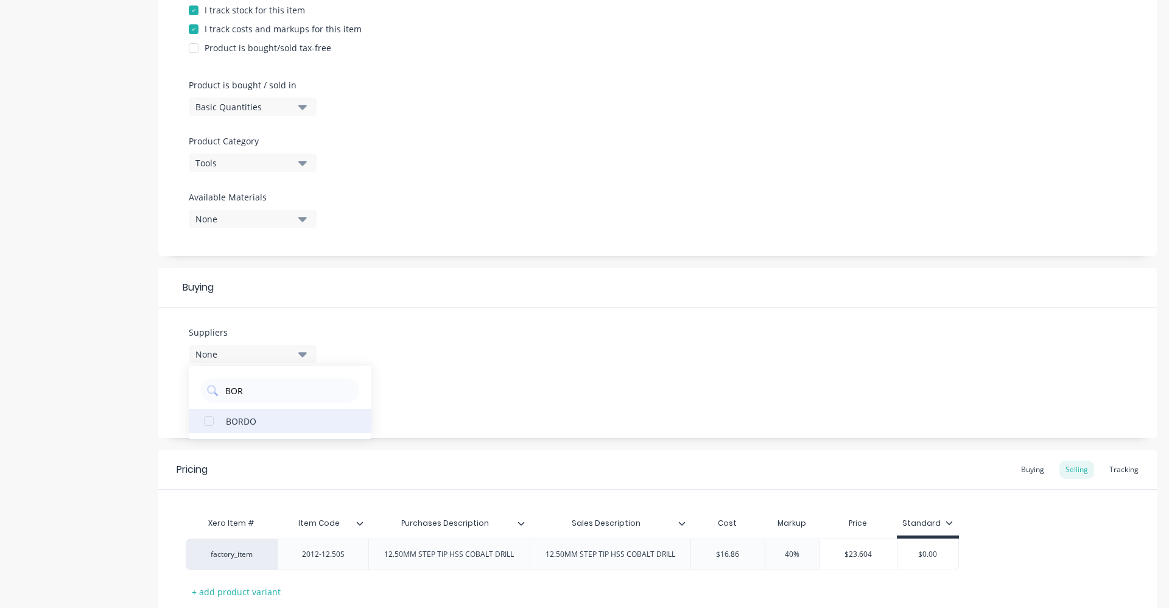
click at [257, 418] on div "BORDO" at bounding box center [287, 420] width 122 height 13
click at [567, 369] on div "Suppliers 1 suppliers selected BOR BORDO Preferred Supplier None" at bounding box center [657, 372] width 999 height 130
click at [294, 401] on button "None" at bounding box center [253, 401] width 128 height 18
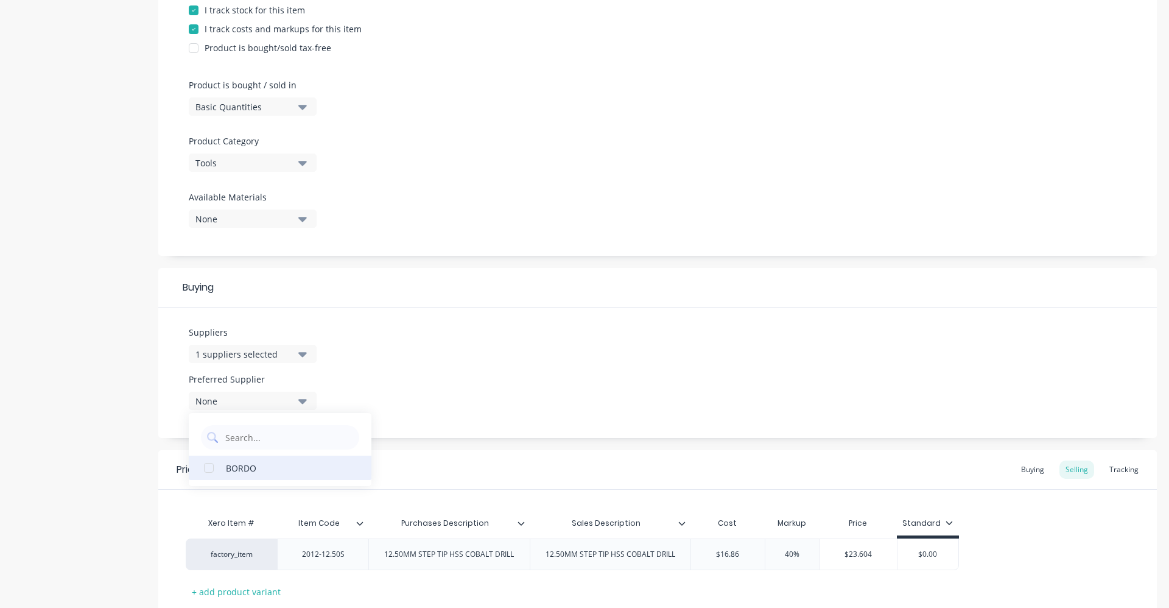
click at [289, 472] on div "BORDO" at bounding box center [287, 467] width 122 height 13
click at [466, 356] on div "Suppliers 1 suppliers selected BOR Preferred Supplier BORDO BORDO" at bounding box center [657, 372] width 999 height 130
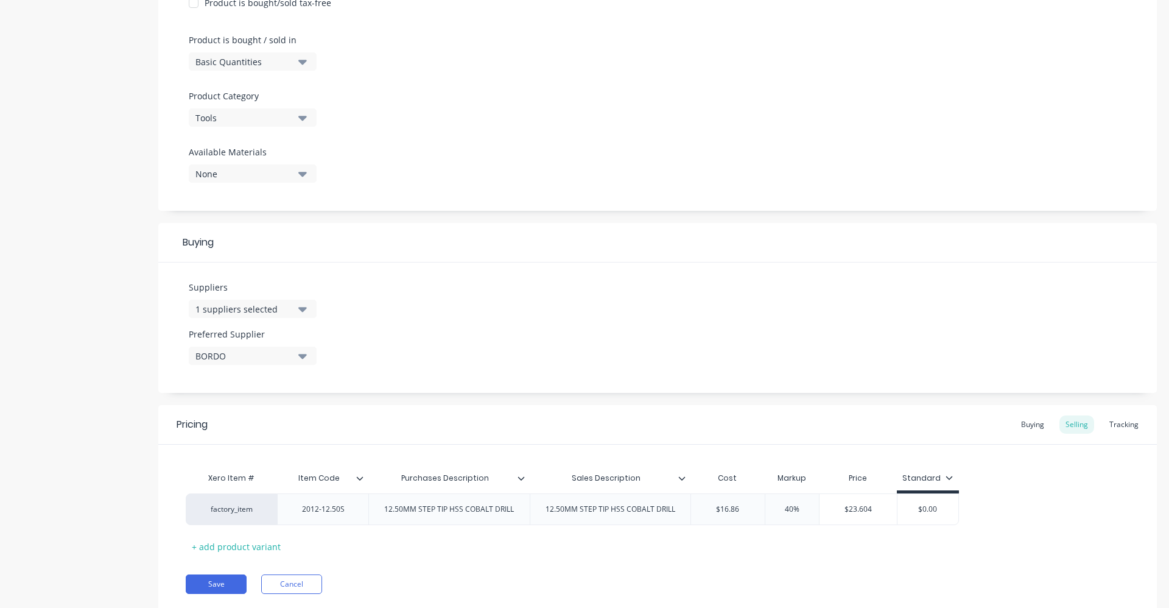
scroll to position [387, 0]
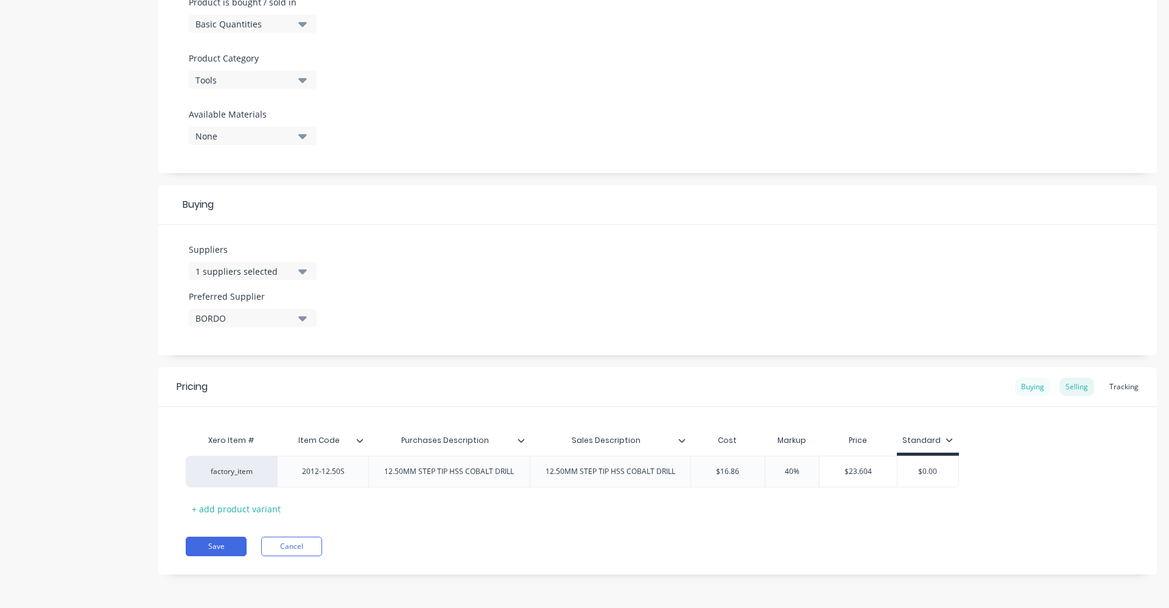
click at [1022, 379] on div "Buying" at bounding box center [1032, 387] width 35 height 18
drag, startPoint x: 750, startPoint y: 469, endPoint x: 675, endPoint y: 474, distance: 74.4
click at [675, 474] on div "factory_item 2012-12.50S 12.50MM STEP TIP HSS COBALT DRILL 12.50MM STEP TIP HSS…" at bounding box center [471, 471] width 571 height 32
click at [1075, 389] on div "Selling" at bounding box center [1076, 390] width 35 height 18
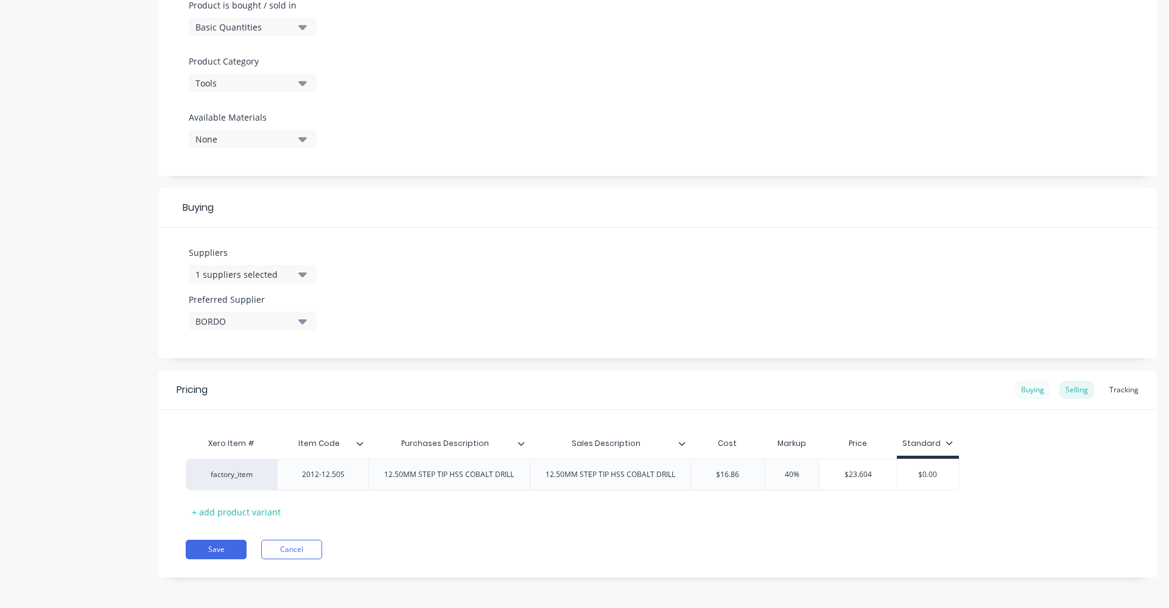
click at [1028, 393] on div "Buying" at bounding box center [1032, 390] width 35 height 18
click at [214, 546] on button "Save" at bounding box center [216, 545] width 61 height 19
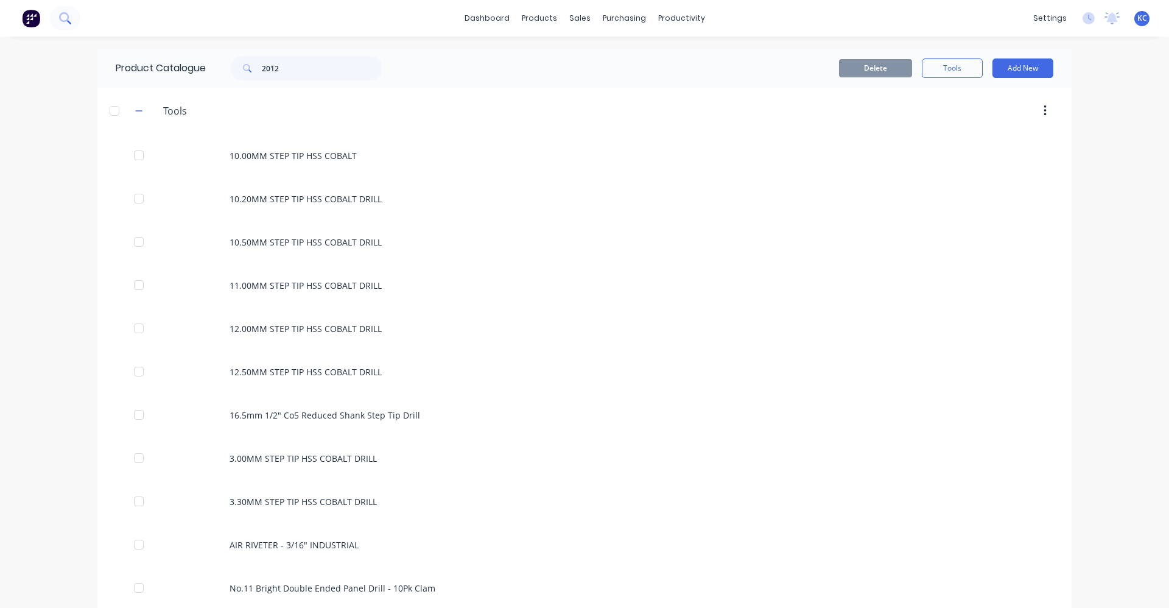
click at [71, 13] on icon at bounding box center [65, 18] width 12 height 12
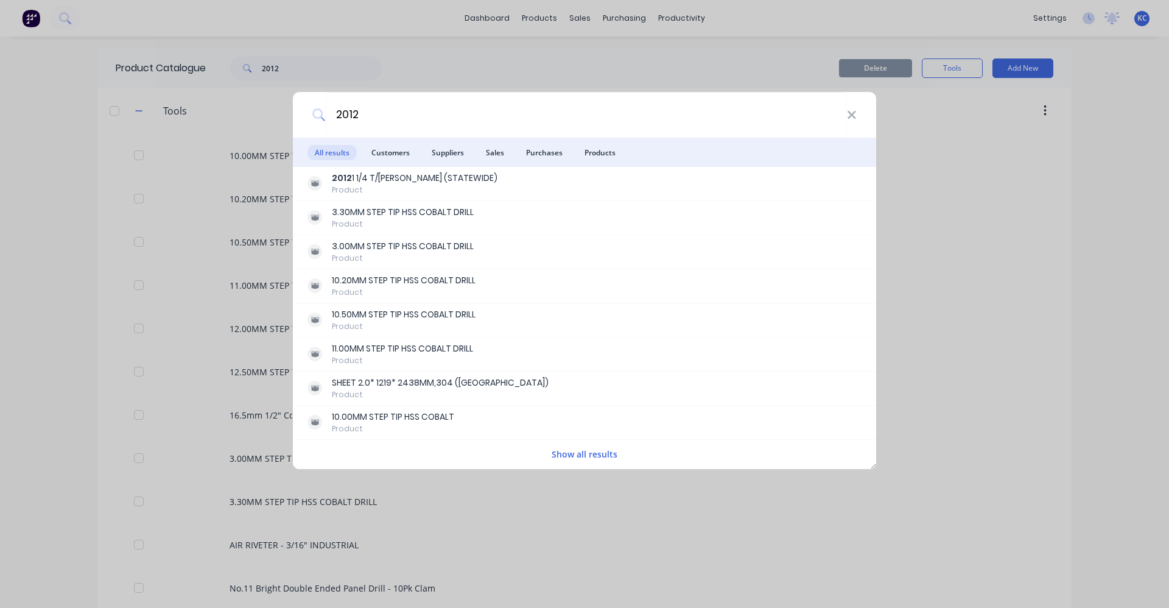
click at [597, 452] on button "Show all results" at bounding box center [584, 454] width 73 height 14
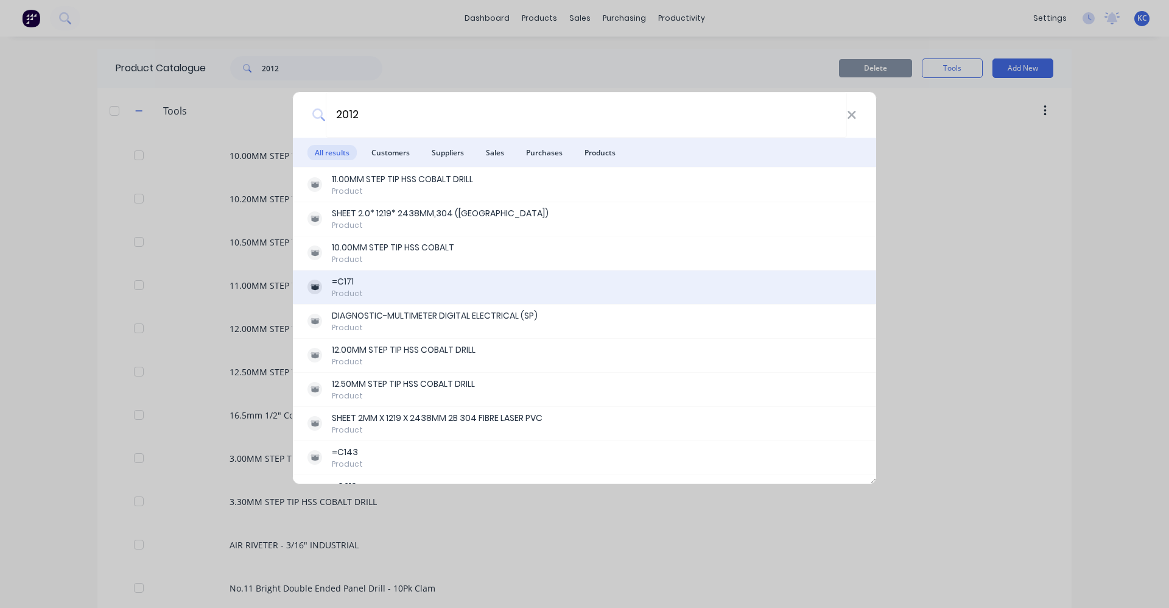
scroll to position [183, 0]
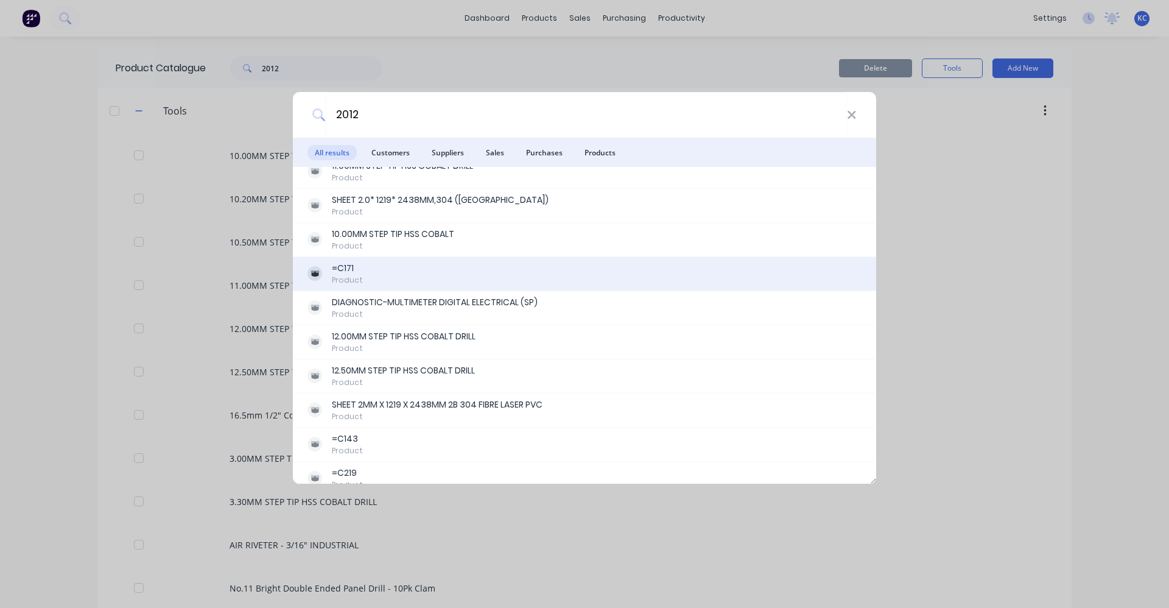
click at [402, 273] on div "=C171 Product" at bounding box center [584, 274] width 554 height 24
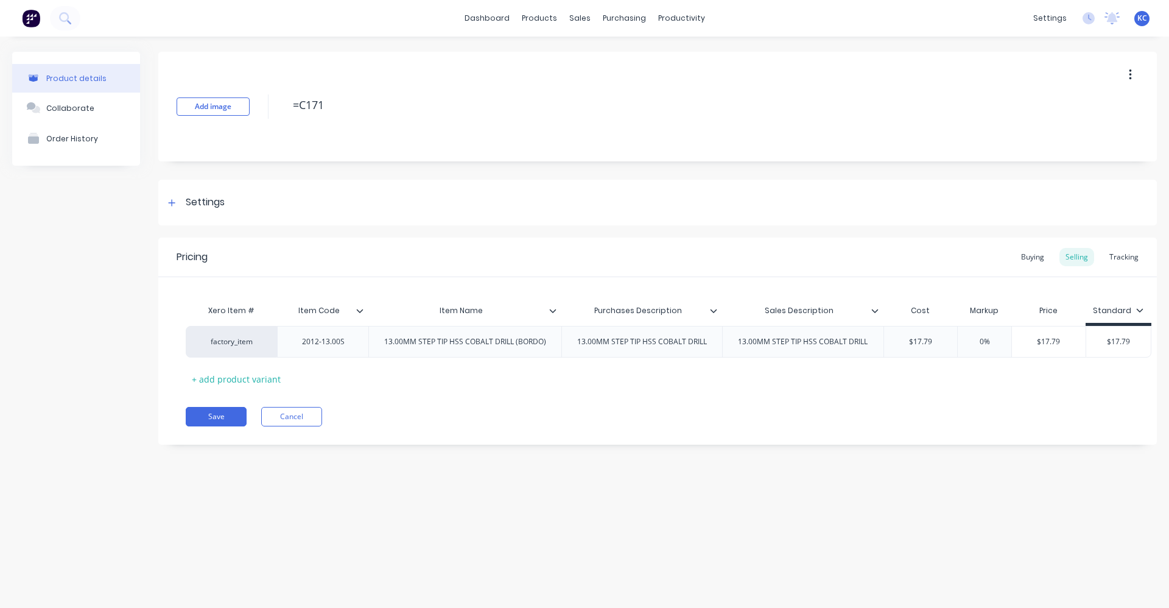
click at [552, 307] on icon at bounding box center [552, 310] width 7 height 7
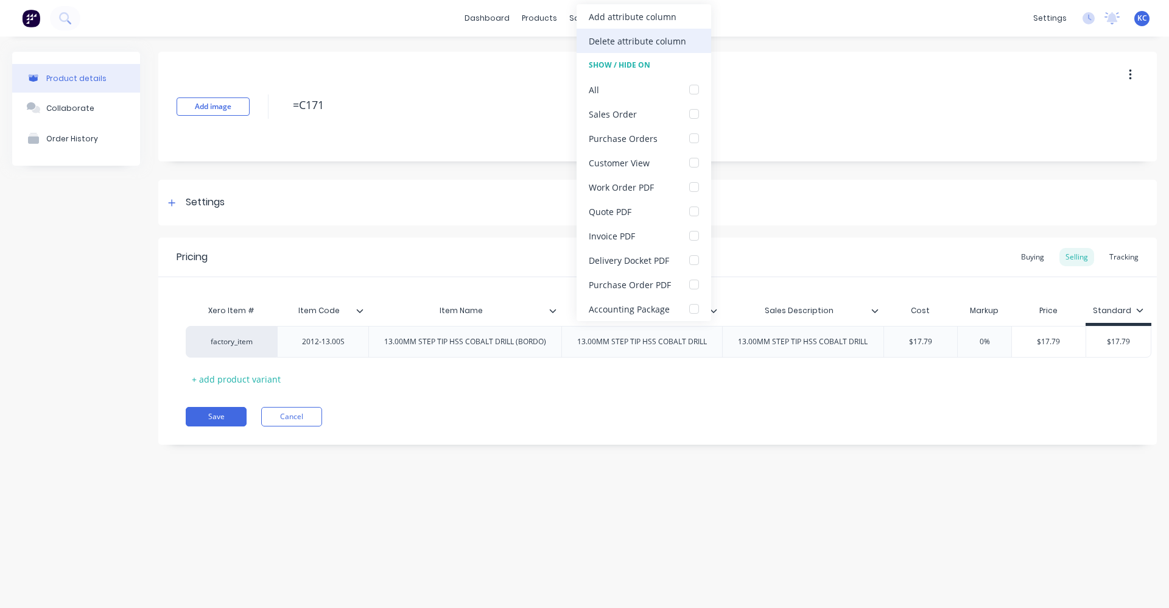
click at [632, 43] on div "Delete attribute column" at bounding box center [637, 41] width 97 height 13
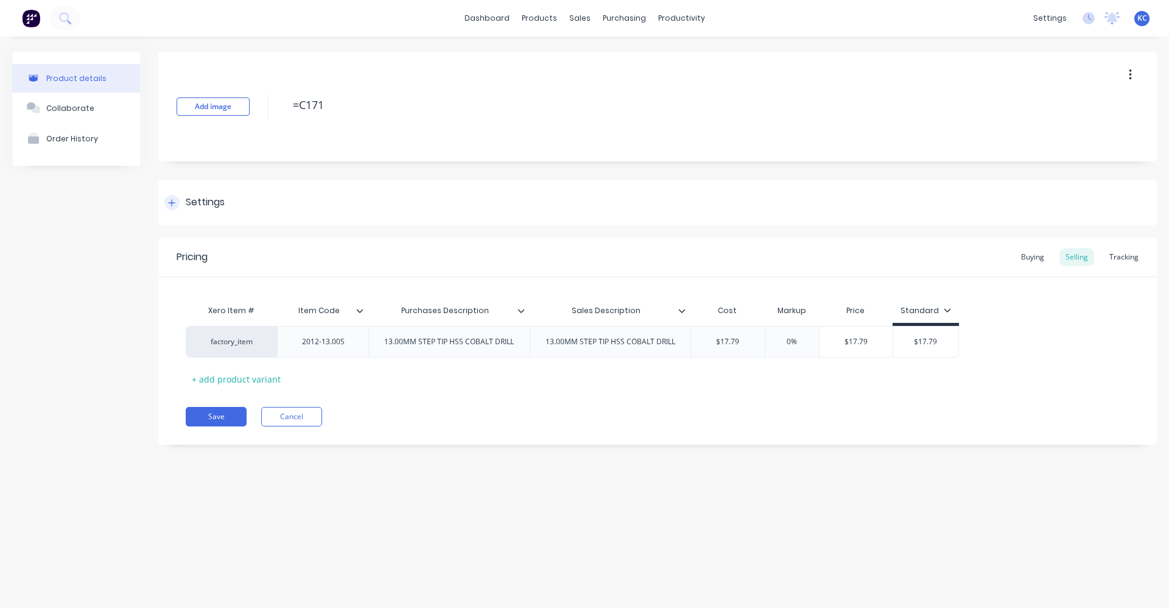
click at [202, 198] on div "Settings" at bounding box center [205, 202] width 39 height 15
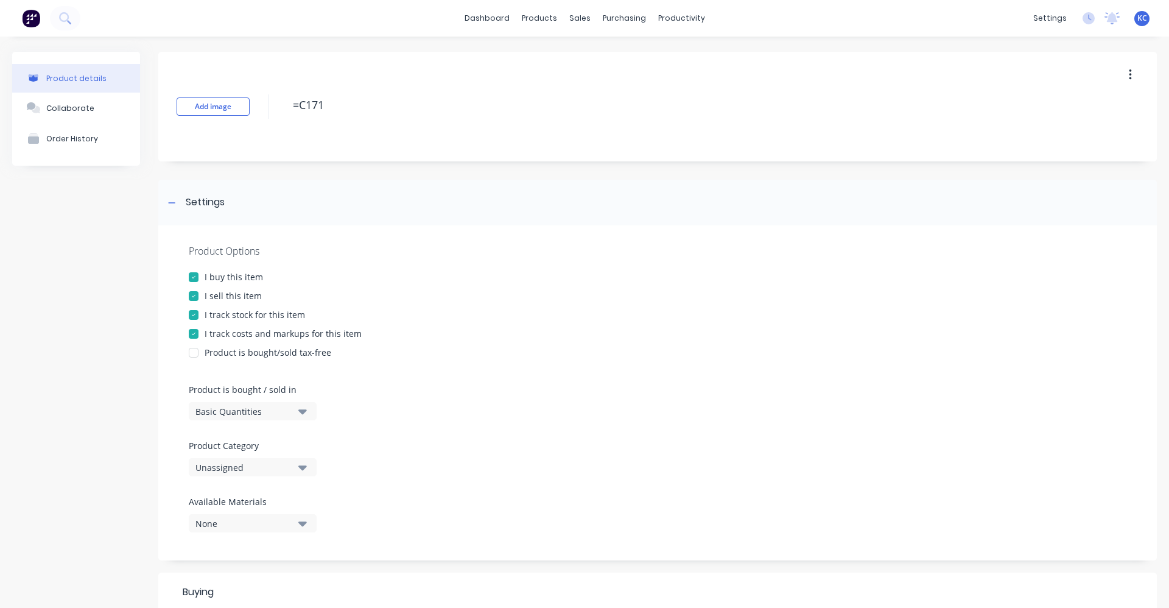
click at [304, 460] on icon "button" at bounding box center [302, 466] width 9 height 13
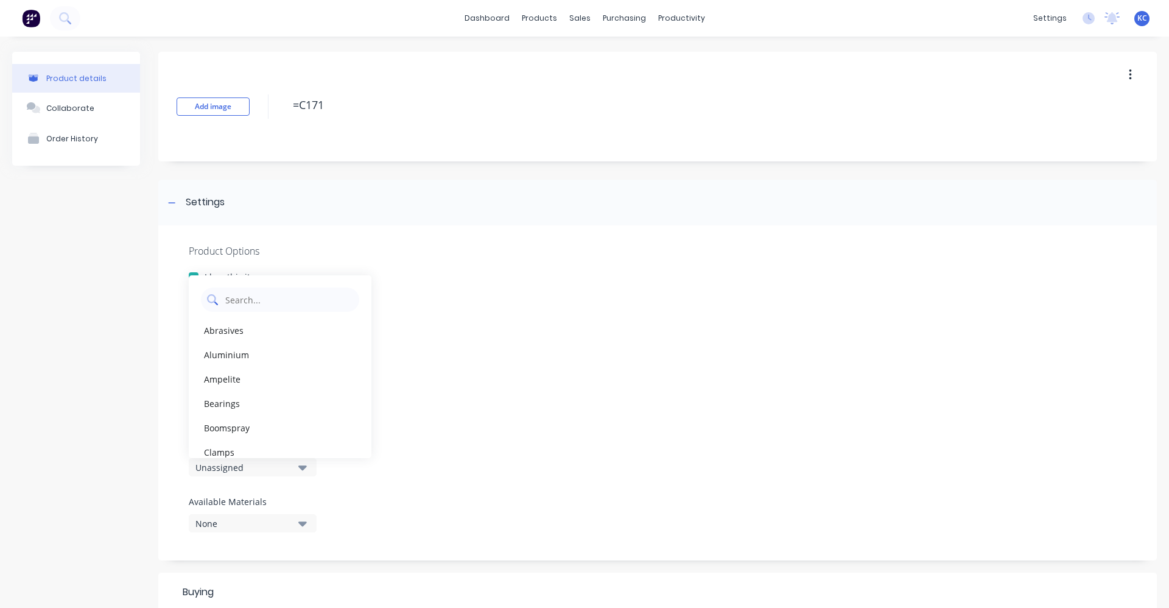
click at [272, 297] on Category "text" at bounding box center [288, 299] width 129 height 24
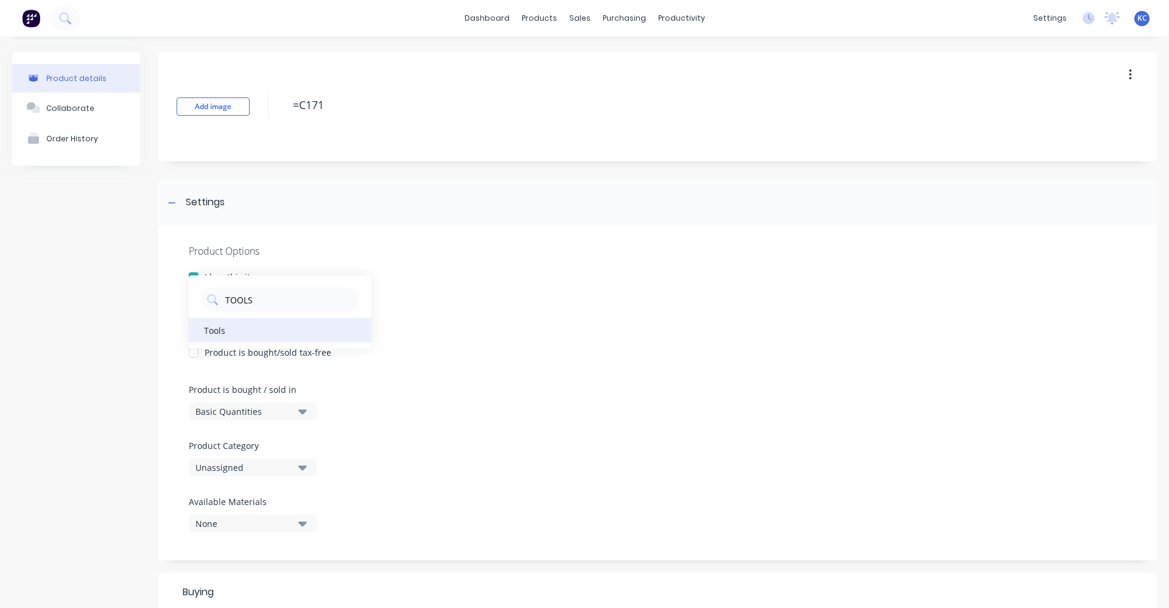
click at [251, 331] on div "Tools" at bounding box center [280, 330] width 183 height 24
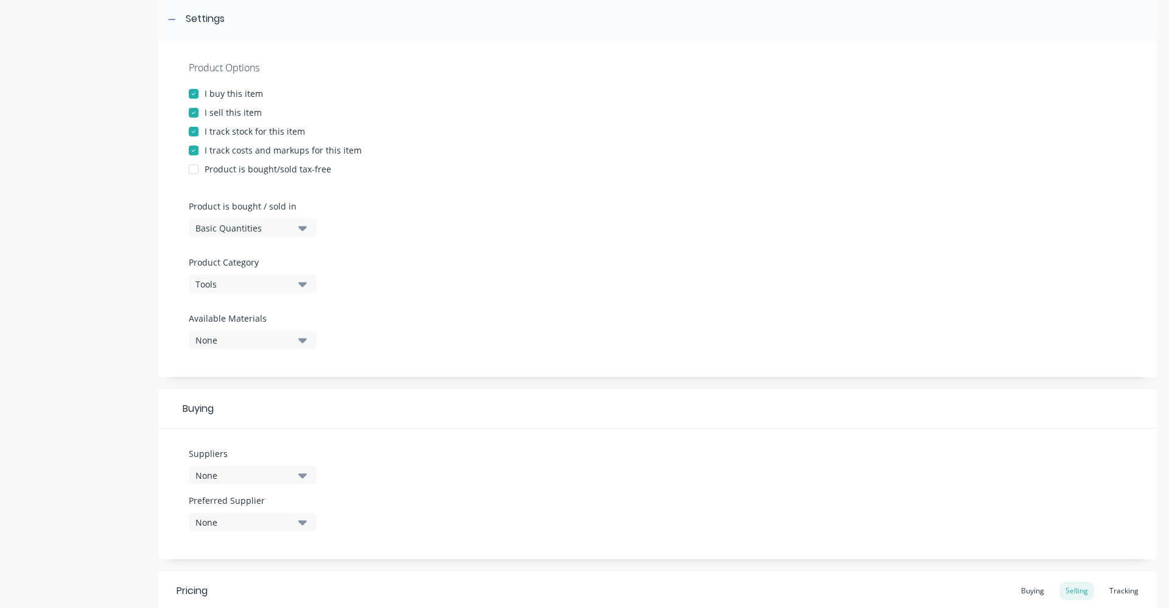
scroll to position [244, 0]
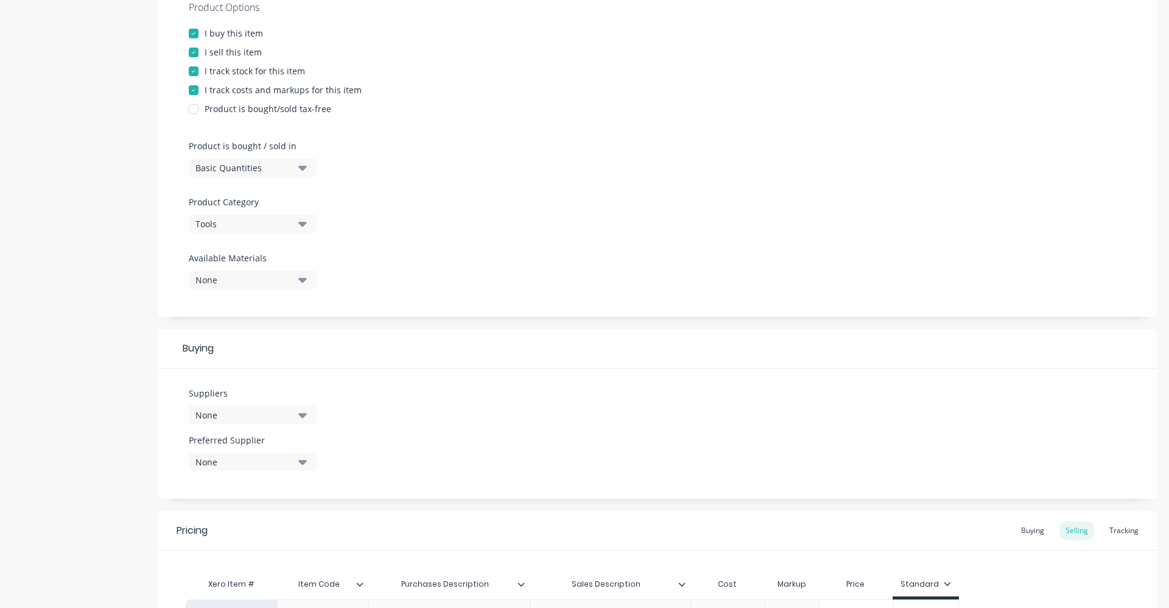
click at [299, 410] on icon "button" at bounding box center [302, 414] width 9 height 13
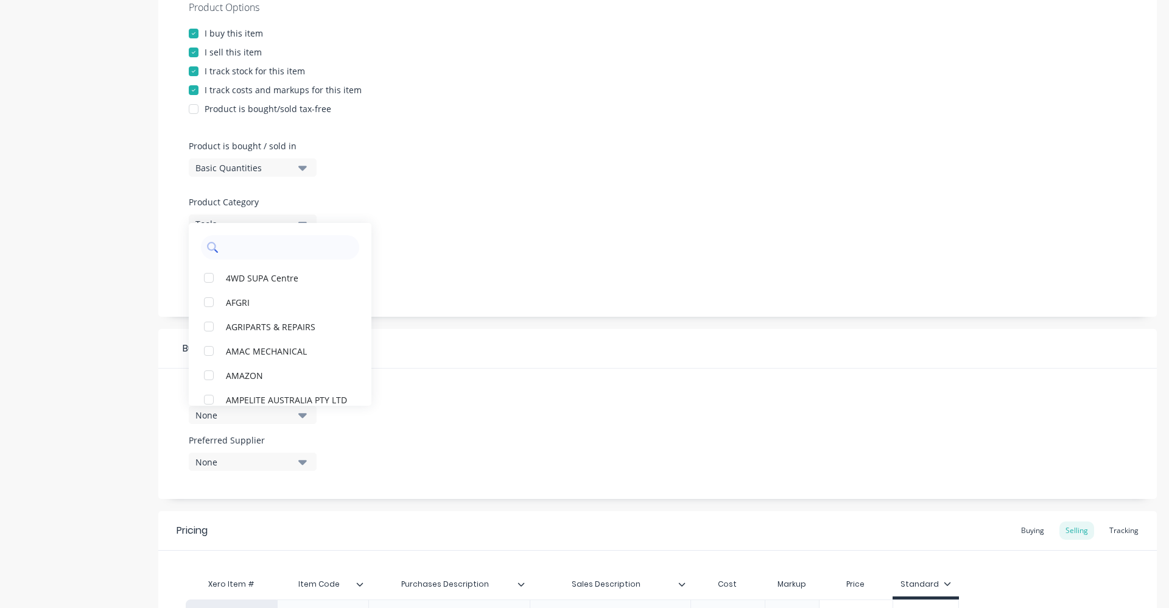
click at [262, 248] on input "text" at bounding box center [288, 247] width 129 height 24
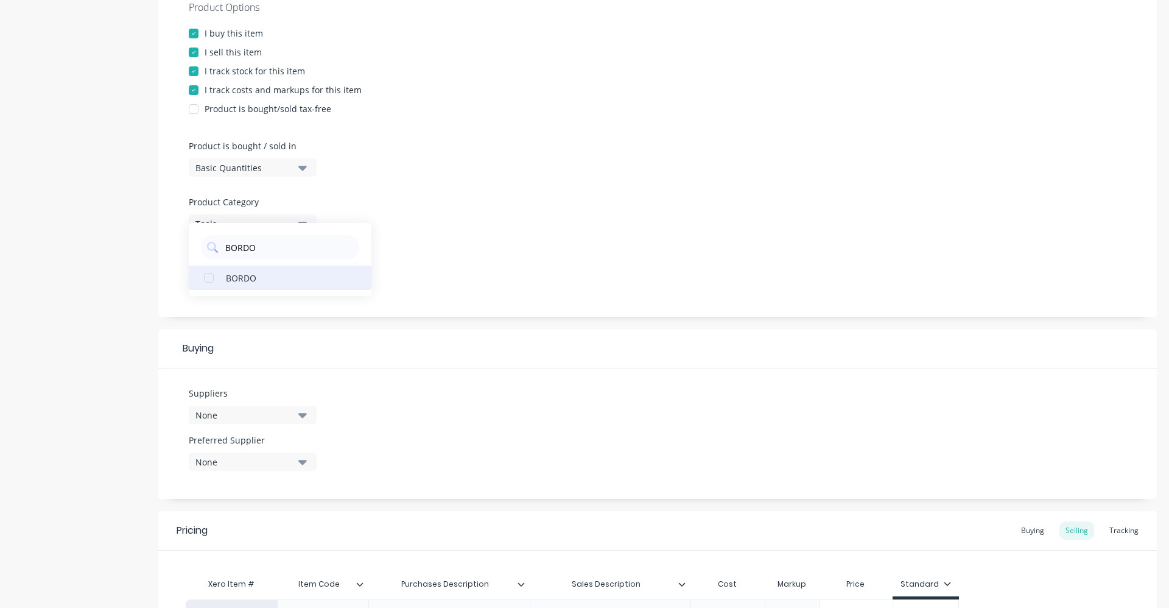
click at [230, 275] on div "BORDO" at bounding box center [287, 277] width 122 height 13
click at [384, 391] on div "Suppliers 1 suppliers selected BORDO BORDO Preferred Supplier None" at bounding box center [657, 433] width 999 height 130
click at [304, 463] on icon "button" at bounding box center [302, 462] width 9 height 5
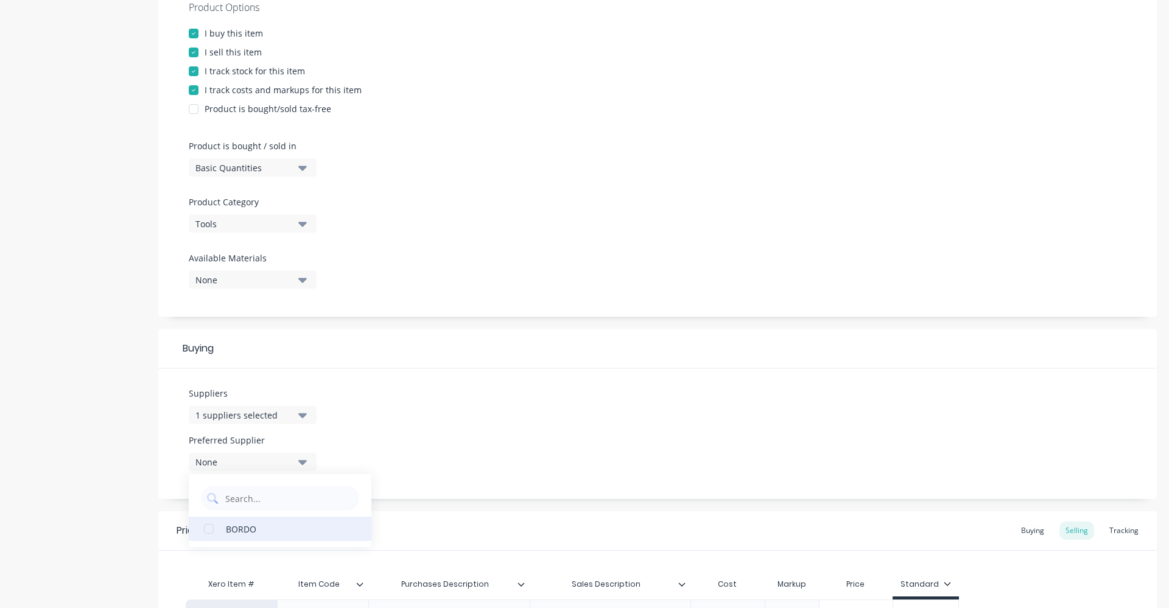
click at [275, 527] on div "BORDO" at bounding box center [287, 528] width 122 height 13
click at [373, 421] on div "Suppliers 1 suppliers selected BORDO Preferred Supplier BORDO BORDO" at bounding box center [657, 433] width 999 height 130
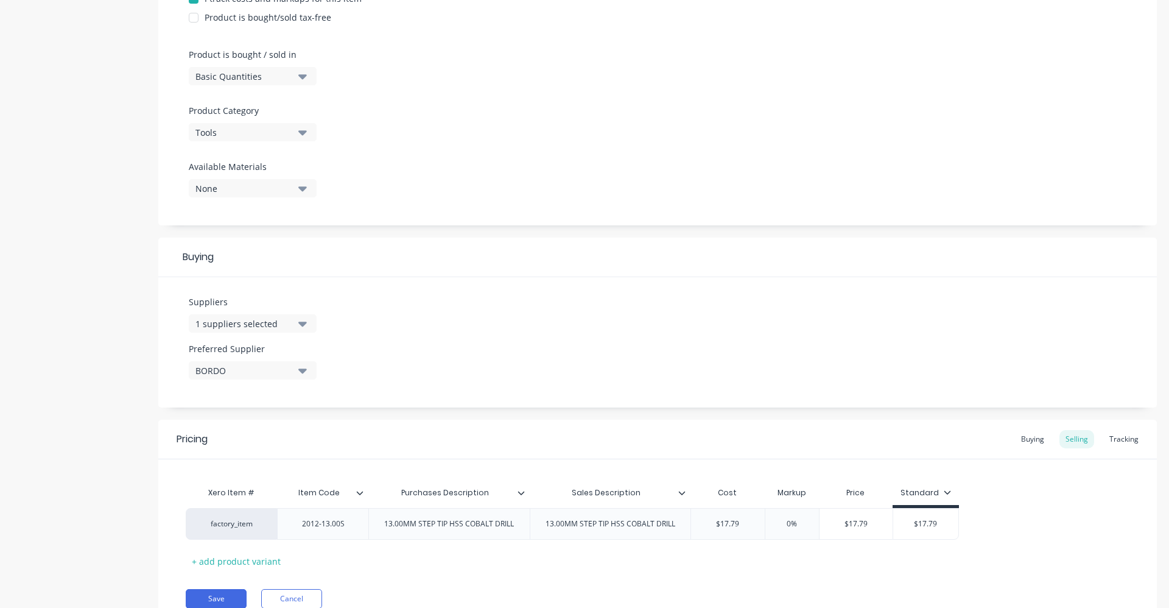
scroll to position [387, 0]
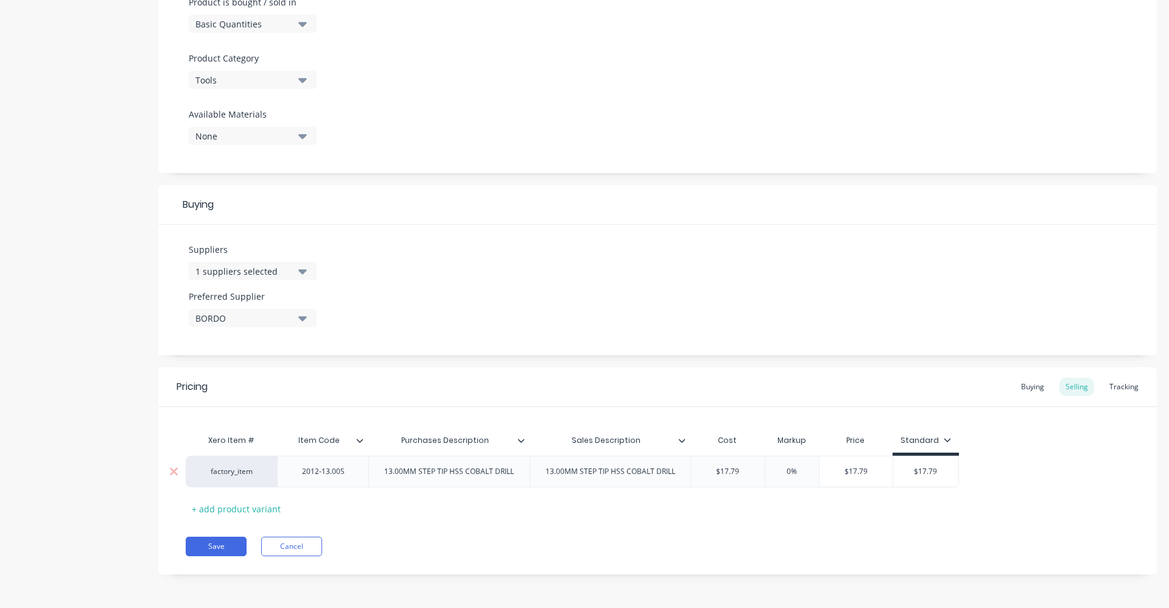
click at [782, 472] on input "0%" at bounding box center [792, 471] width 61 height 11
drag, startPoint x: 950, startPoint y: 475, endPoint x: 884, endPoint y: 482, distance: 66.2
click at [884, 482] on div "factory_item 2012-13.00S 13.00MM STEP TIP HSS COBALT DRILL 13.00MM STEP TIP HSS…" at bounding box center [574, 471] width 777 height 32
click at [1033, 387] on div "Buying" at bounding box center [1032, 387] width 35 height 18
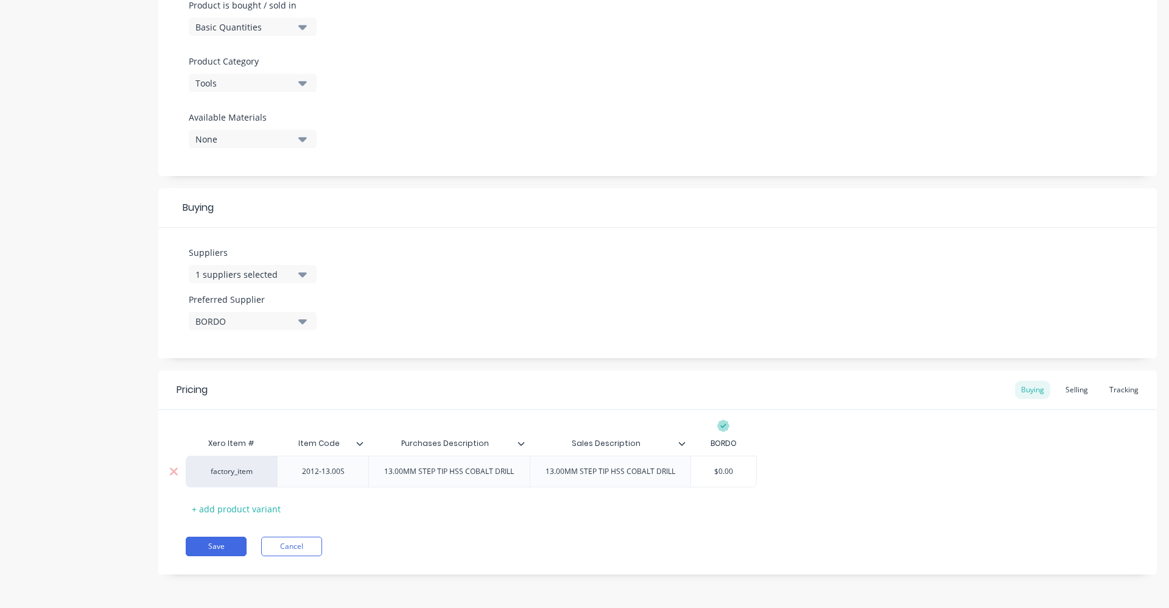
click at [744, 470] on input "$0.00" at bounding box center [723, 471] width 65 height 11
drag, startPoint x: 744, startPoint y: 470, endPoint x: 695, endPoint y: 476, distance: 49.7
click at [695, 476] on input "$0.00" at bounding box center [723, 471] width 65 height 11
click at [1072, 386] on div "Selling" at bounding box center [1076, 390] width 35 height 18
click at [230, 541] on button "Save" at bounding box center [216, 548] width 61 height 19
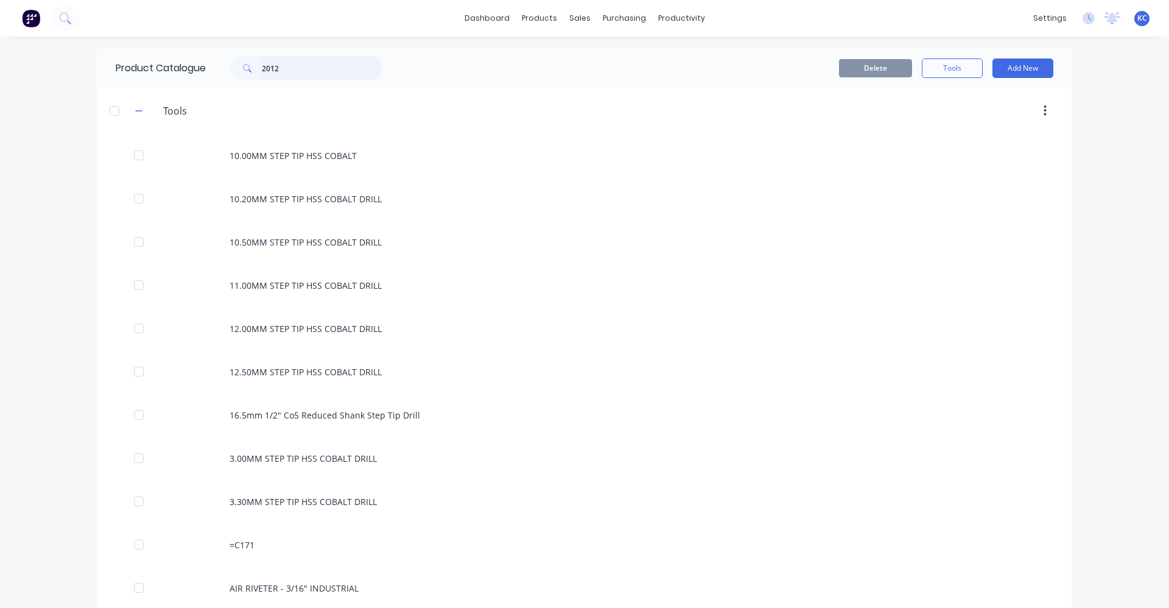
click at [186, 59] on div "Product Catalogue 2012" at bounding box center [254, 68] width 315 height 39
click at [61, 15] on icon at bounding box center [65, 18] width 12 height 12
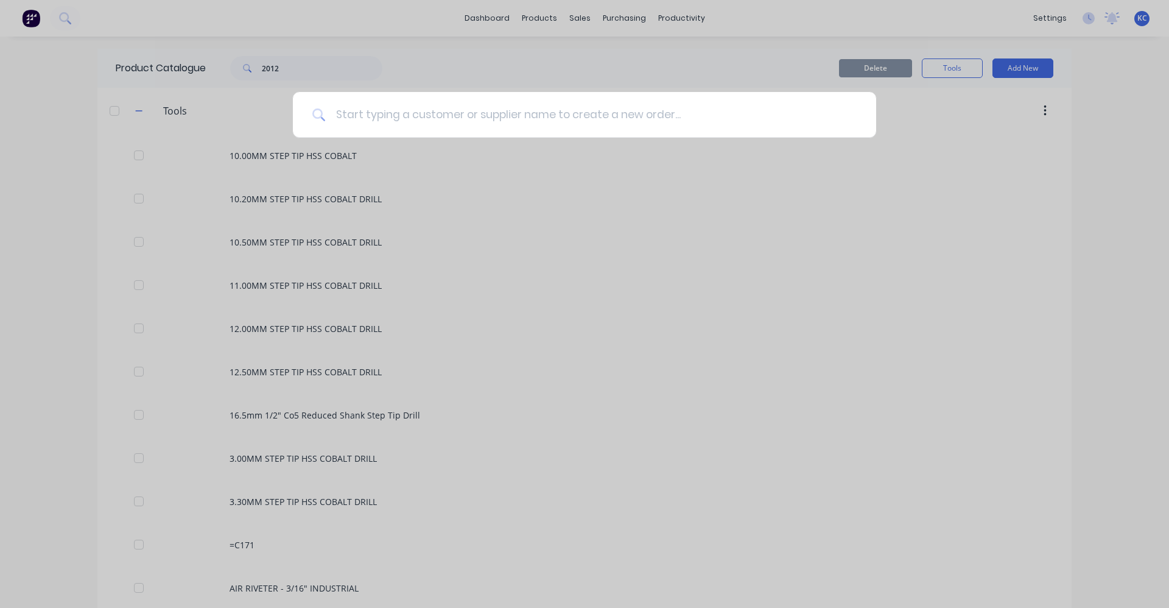
click at [392, 124] on input at bounding box center [591, 115] width 531 height 46
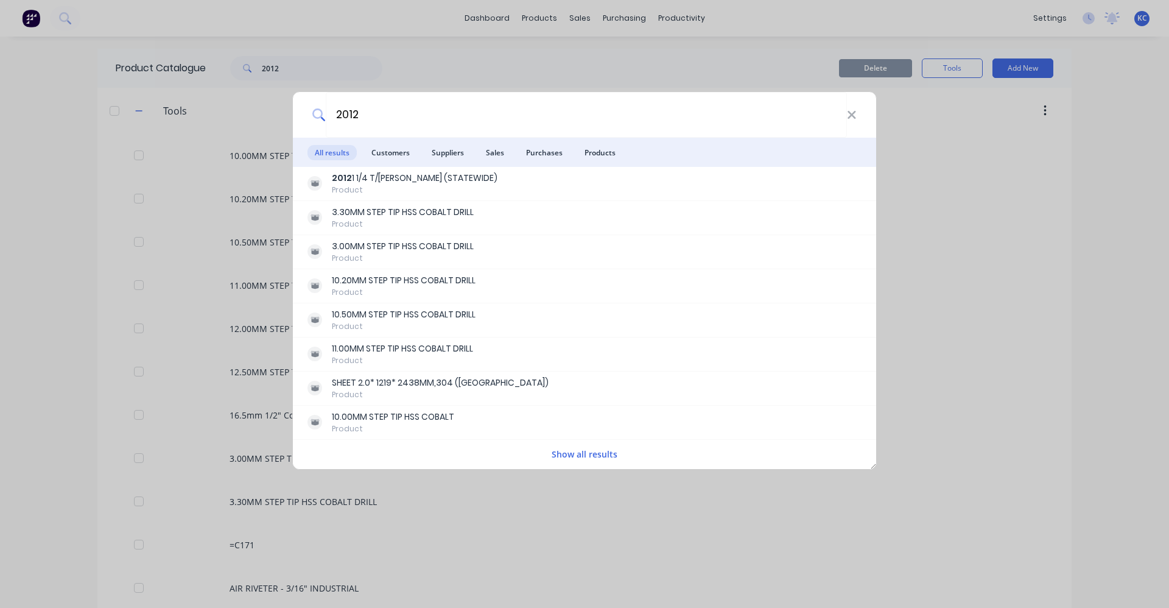
click at [588, 454] on button "Show all results" at bounding box center [584, 454] width 73 height 14
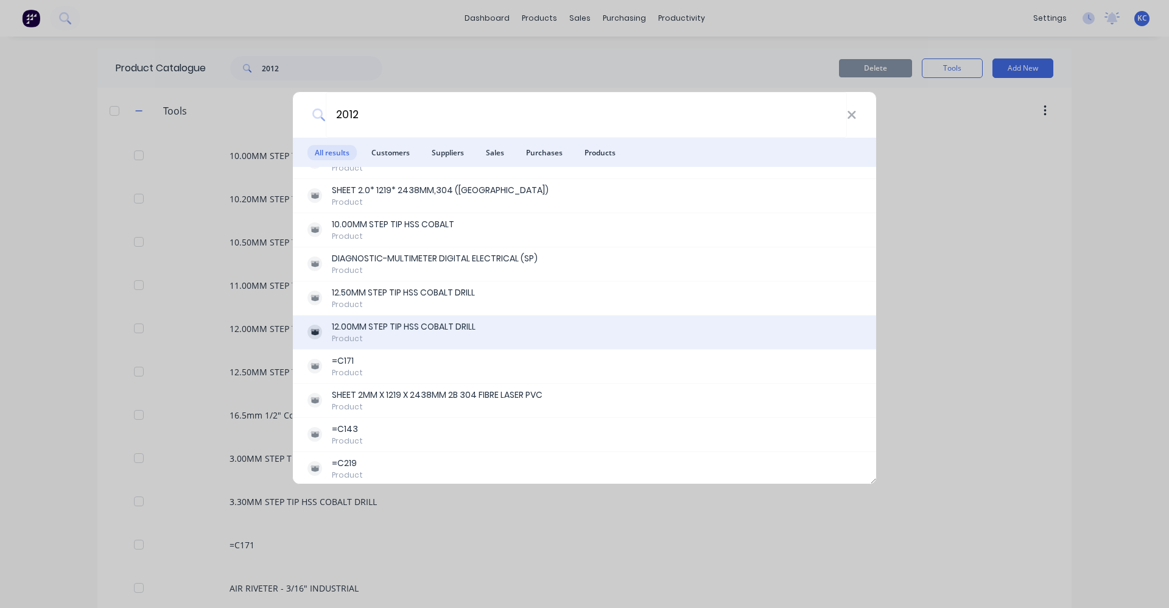
scroll to position [195, 0]
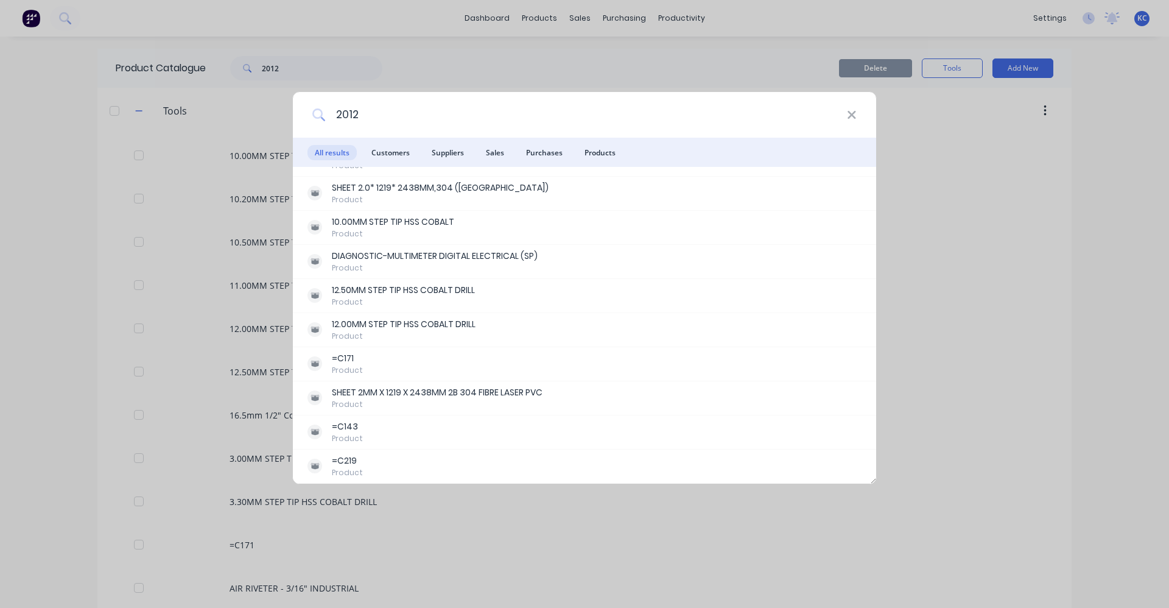
drag, startPoint x: 337, startPoint y: 124, endPoint x: 273, endPoint y: 125, distance: 64.6
click at [273, 125] on div "2012 All results Customers Suppliers Sales Purchases Products 2012 1 1/4 T/L [P…" at bounding box center [584, 304] width 1169 height 608
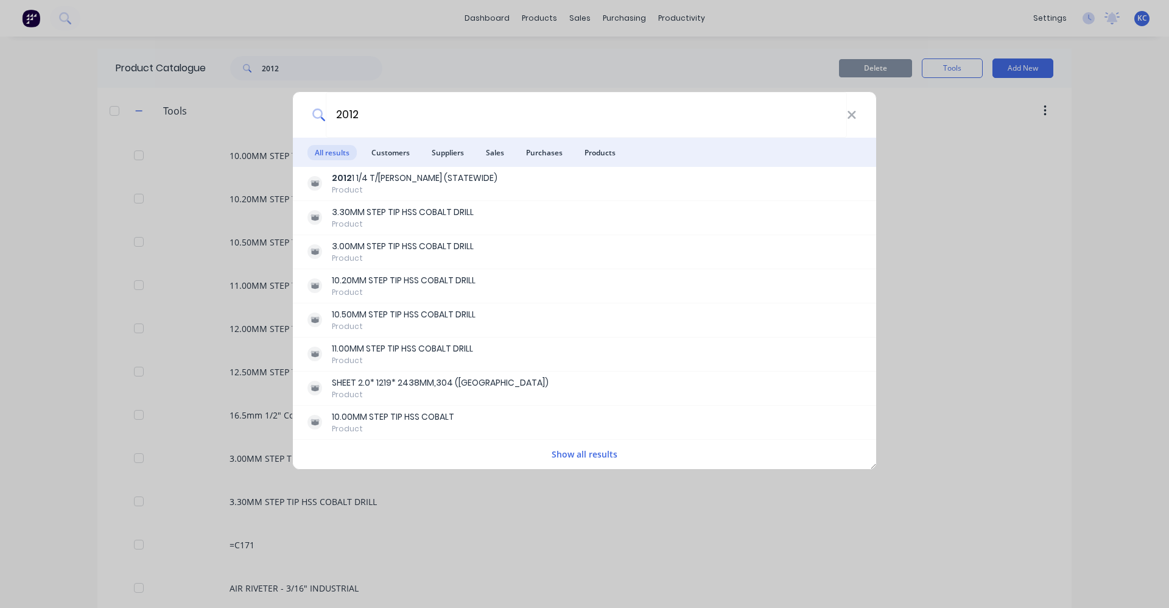
click at [587, 458] on button "Show all results" at bounding box center [584, 454] width 73 height 14
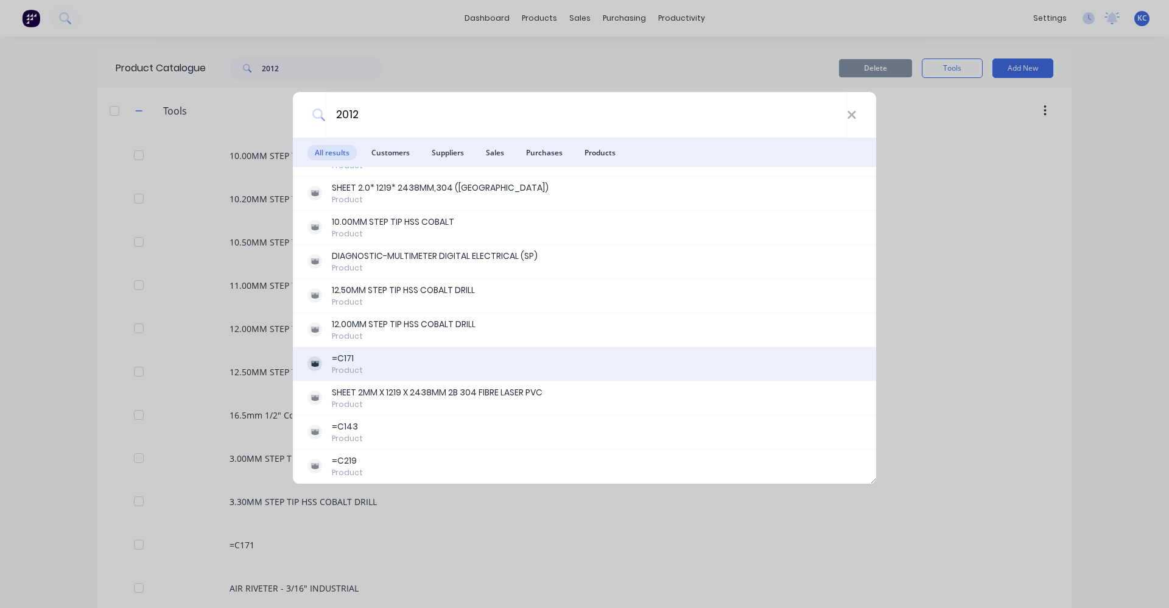
click at [463, 357] on div "=C171 Product" at bounding box center [584, 364] width 554 height 24
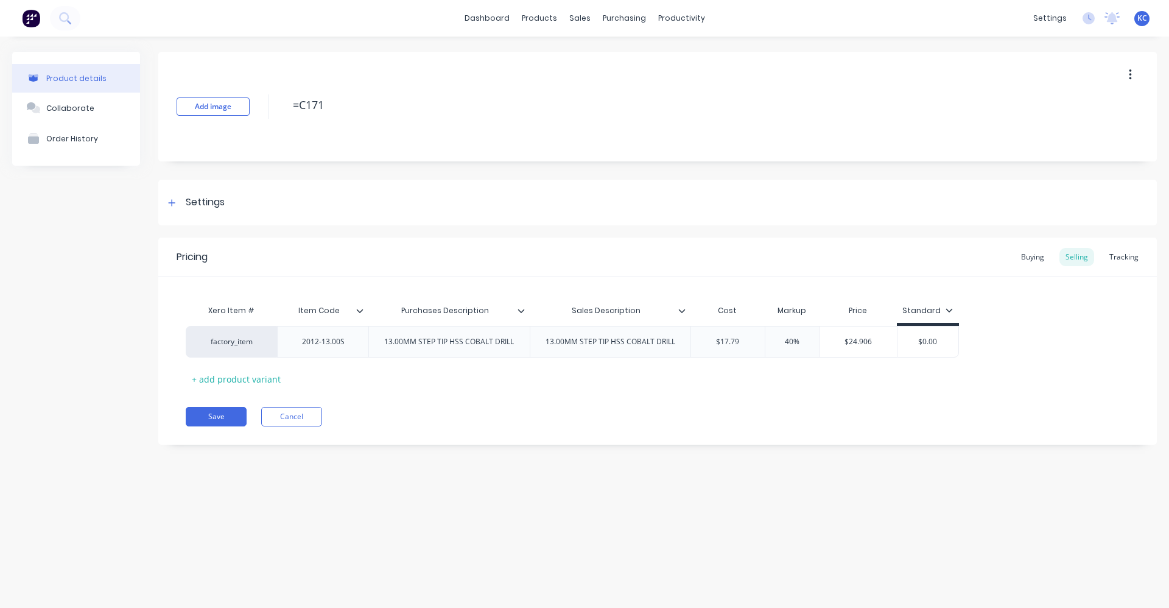
drag, startPoint x: 267, startPoint y: 99, endPoint x: 255, endPoint y: 99, distance: 12.8
click at [255, 99] on div "Add image =C171" at bounding box center [657, 107] width 999 height 110
click at [250, 199] on div "Settings" at bounding box center [657, 203] width 999 height 46
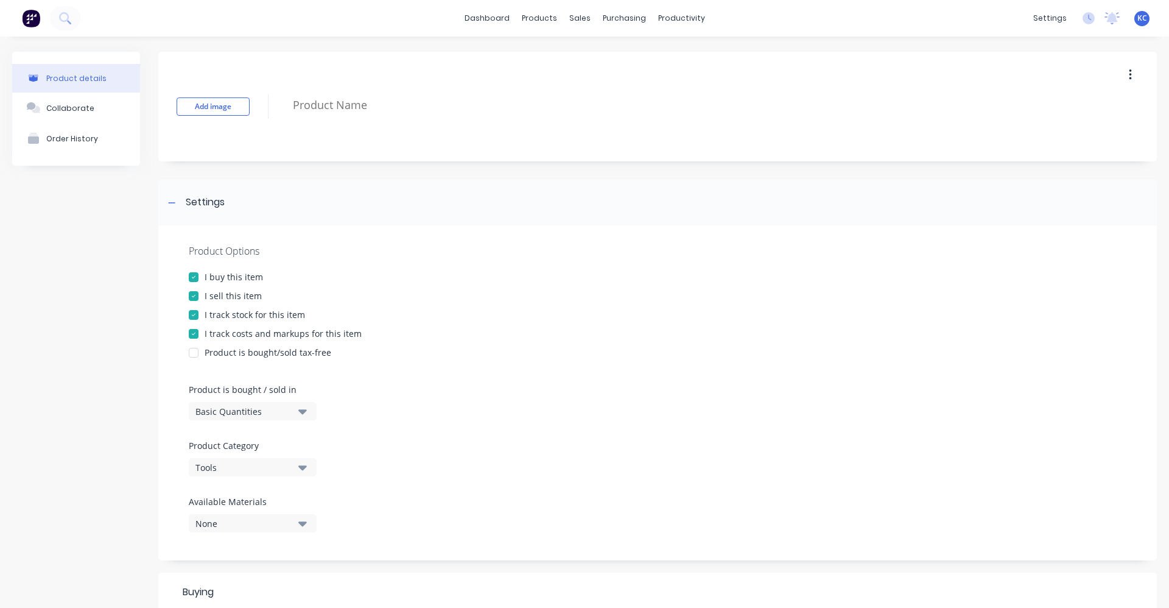
scroll to position [365, 0]
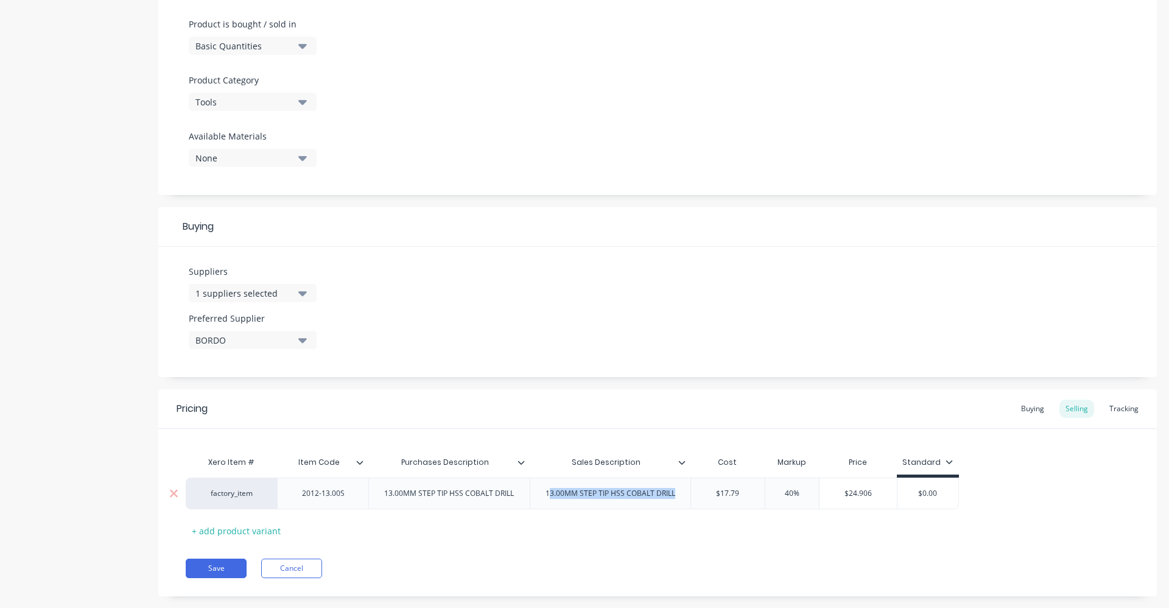
drag, startPoint x: 681, startPoint y: 497, endPoint x: 550, endPoint y: 503, distance: 131.1
click at [550, 503] on div "13.00MM STEP TIP HSS COBALT DRILL" at bounding box center [610, 493] width 161 height 32
click at [678, 540] on div "Pricing Buying Selling Tracking Xero Item # Item Code Purchases Description Sal…" at bounding box center [657, 492] width 999 height 207
drag, startPoint x: 683, startPoint y: 496, endPoint x: 543, endPoint y: 501, distance: 139.5
click at [543, 501] on div "13.00MM STEP TIP HSS COBALT DRILL" at bounding box center [610, 493] width 161 height 32
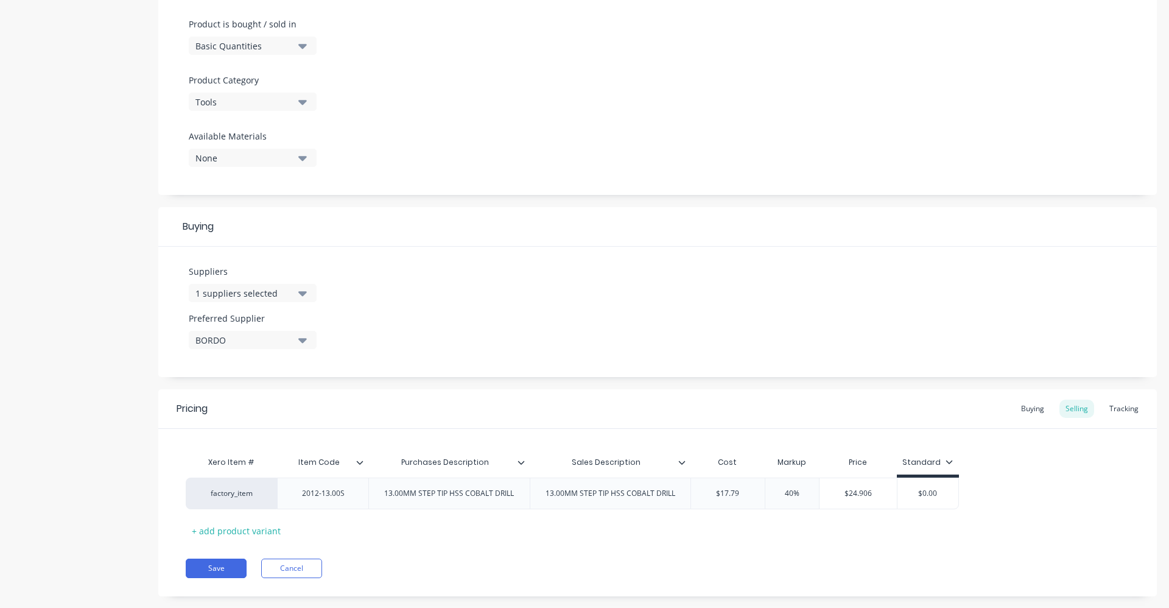
drag, startPoint x: 571, startPoint y: 501, endPoint x: 474, endPoint y: 305, distance: 218.7
click at [451, 277] on div "Suppliers 1 suppliers selected Preferred Supplier BORDO" at bounding box center [657, 312] width 999 height 130
drag, startPoint x: 673, startPoint y: 498, endPoint x: 504, endPoint y: 489, distance: 169.5
click at [504, 489] on div "factory_item 2012-13.00S 13.00MM STEP TIP HSS COBALT DRILL 13.00MM STEP TIP HSS…" at bounding box center [572, 493] width 773 height 32
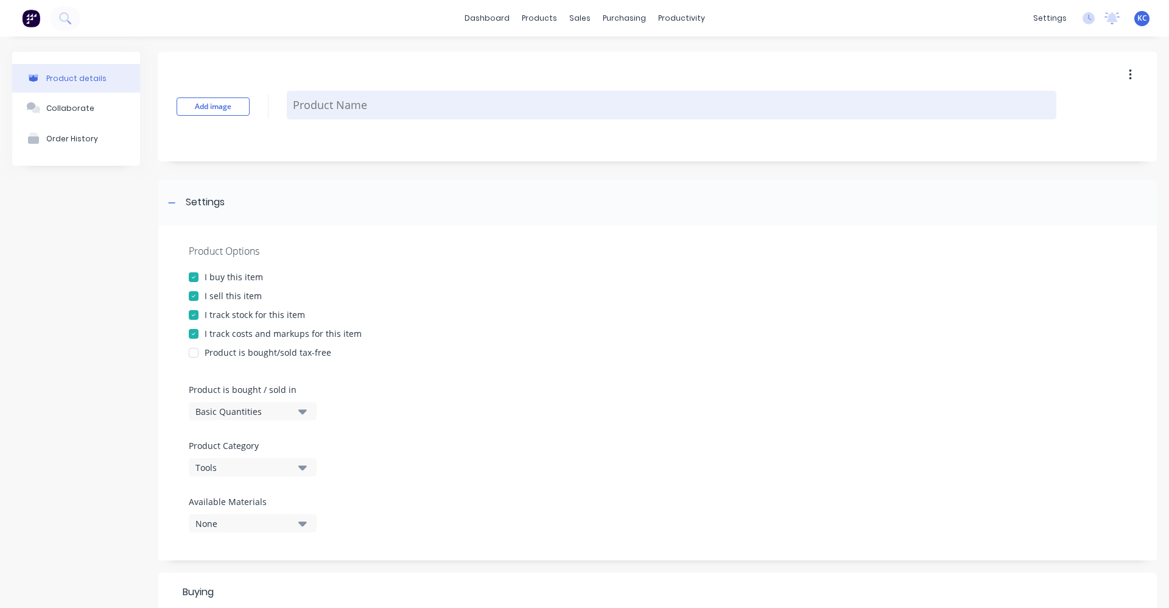
click at [345, 105] on textarea at bounding box center [672, 105] width 770 height 29
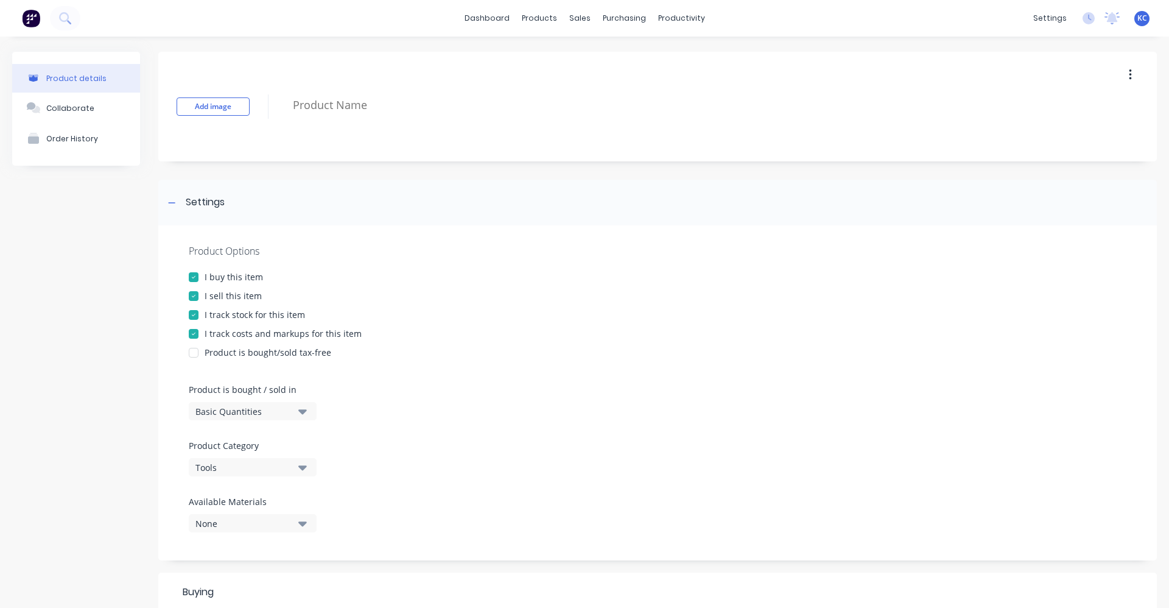
paste textarea "13.00MM STEP TIP HSS COBALT DRILL"
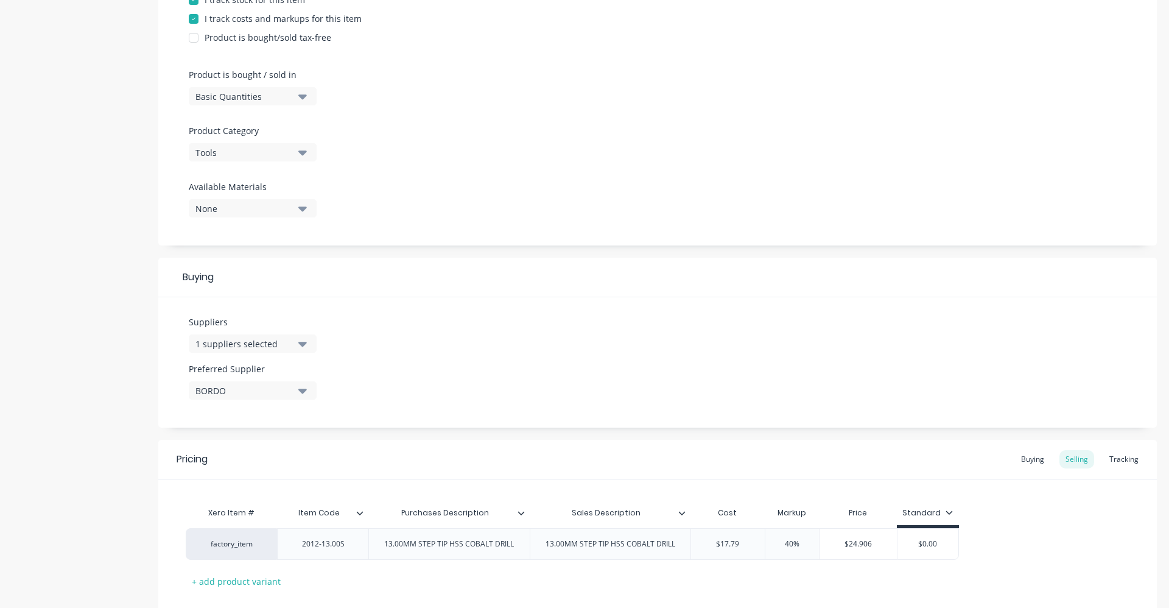
scroll to position [387, 0]
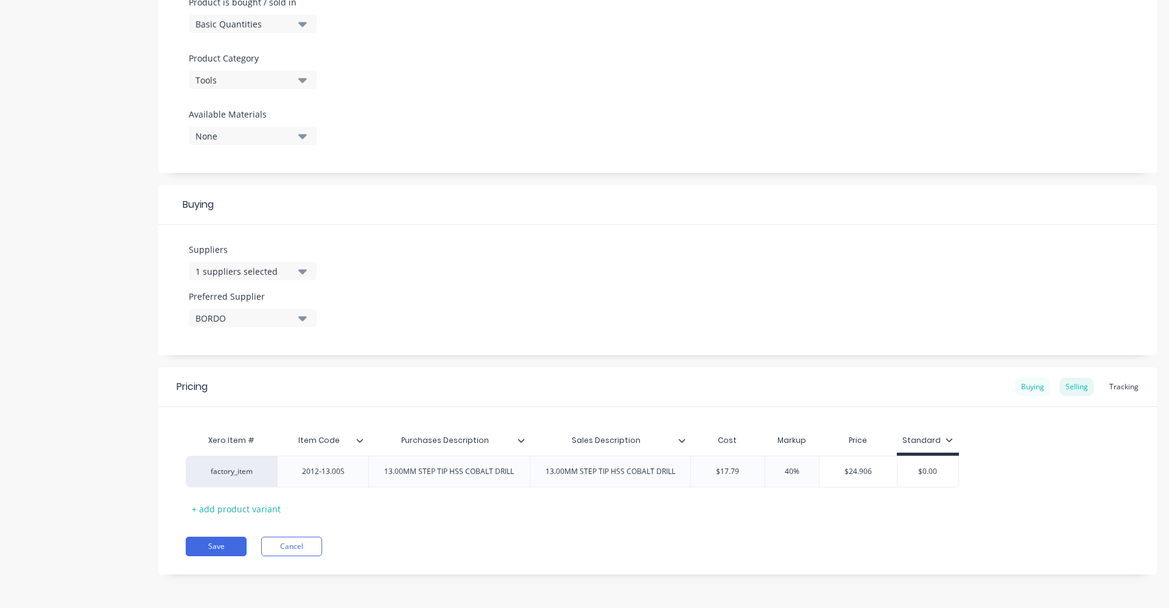
click at [1022, 392] on div "Buying" at bounding box center [1032, 387] width 35 height 18
click at [205, 543] on button "Save" at bounding box center [216, 545] width 61 height 19
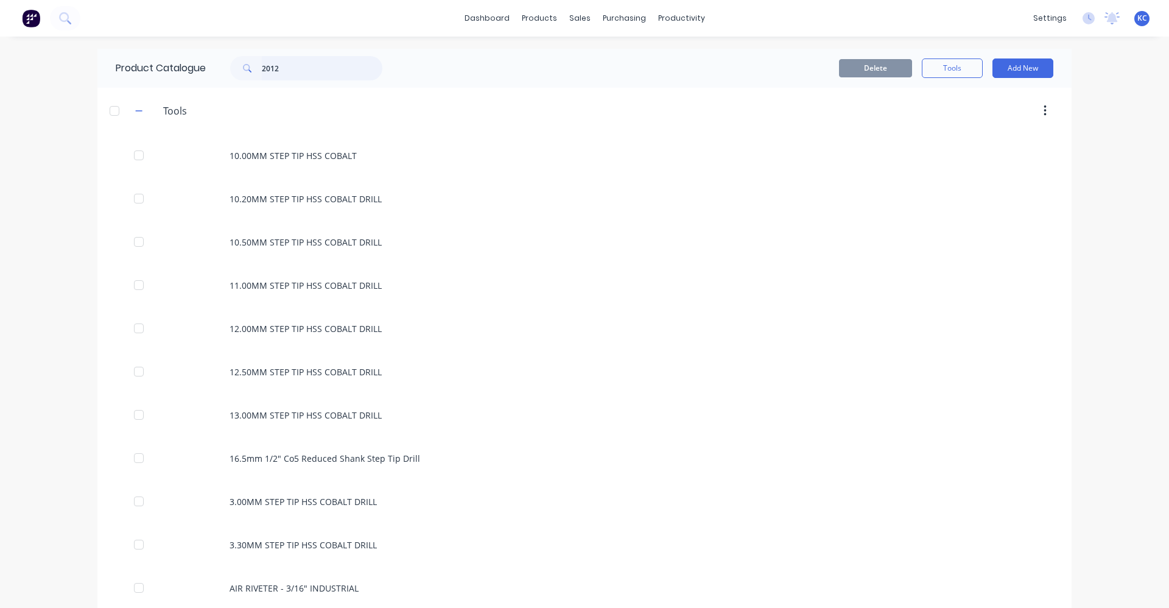
click at [230, 73] on div "2012" at bounding box center [306, 68] width 152 height 24
click at [64, 23] on icon at bounding box center [65, 18] width 12 height 12
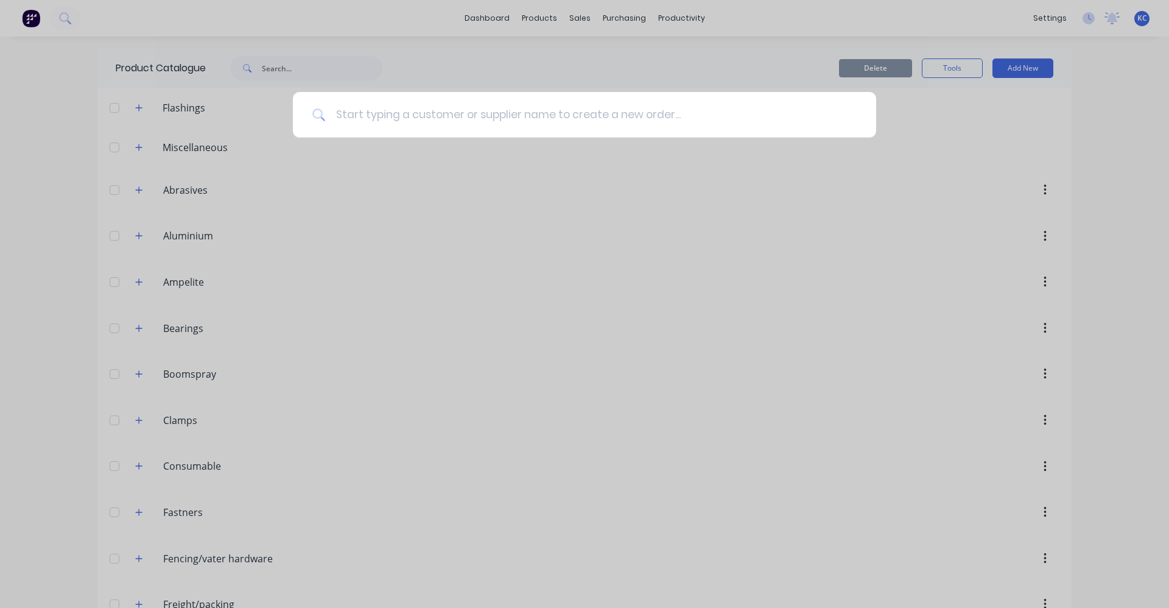
click at [362, 113] on input at bounding box center [591, 115] width 531 height 46
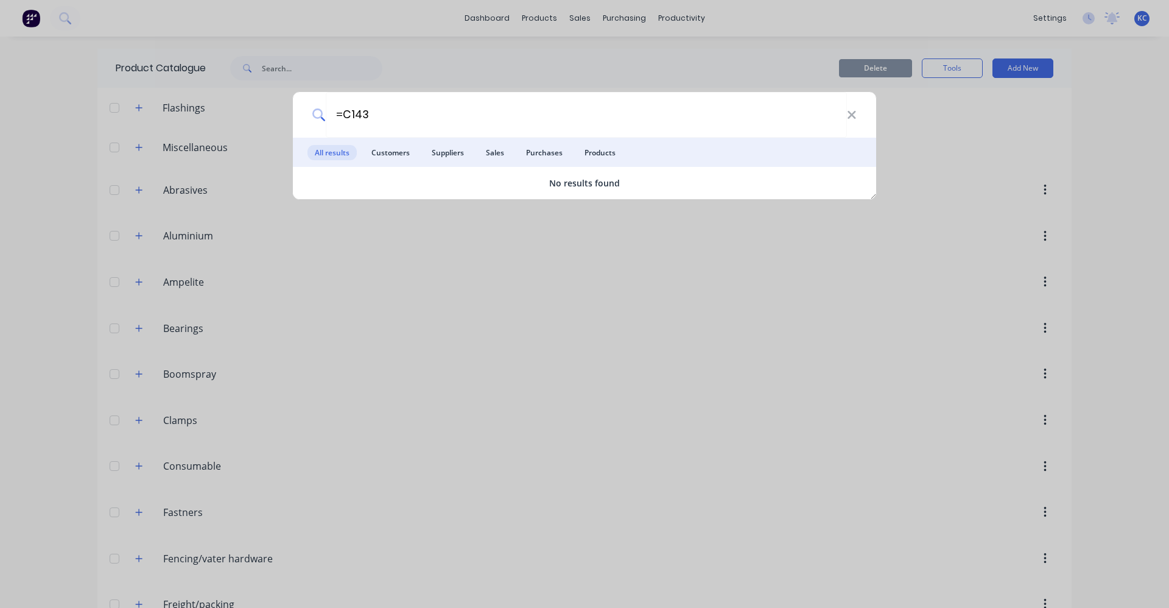
drag, startPoint x: 464, startPoint y: 125, endPoint x: 294, endPoint y: 119, distance: 170.0
click at [294, 119] on div "=C143" at bounding box center [584, 115] width 583 height 46
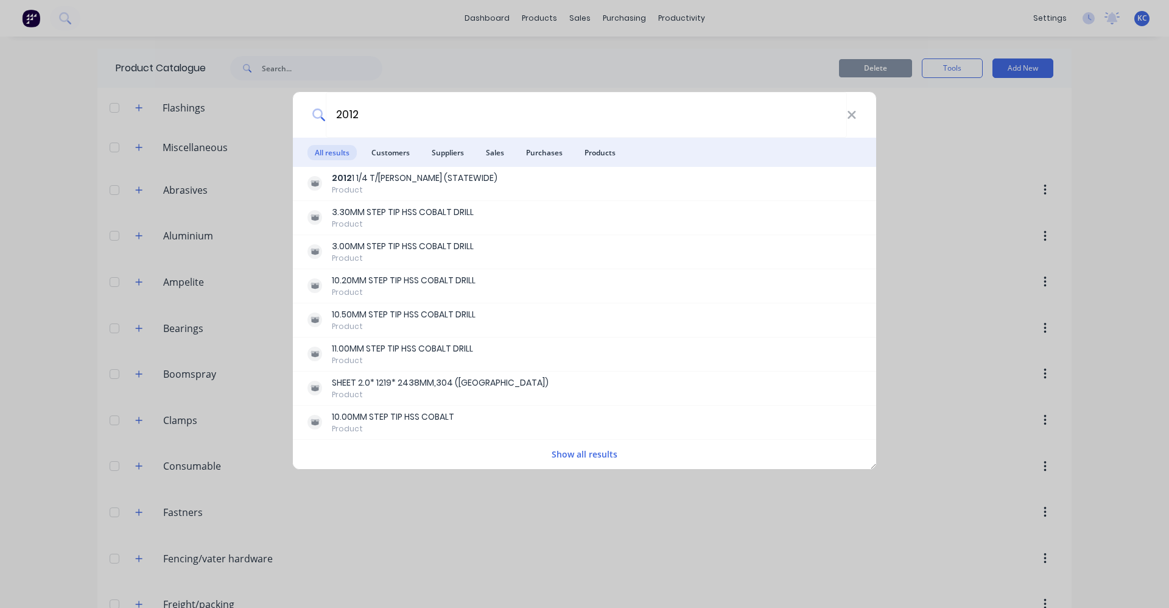
click at [581, 455] on button "Show all results" at bounding box center [584, 454] width 73 height 14
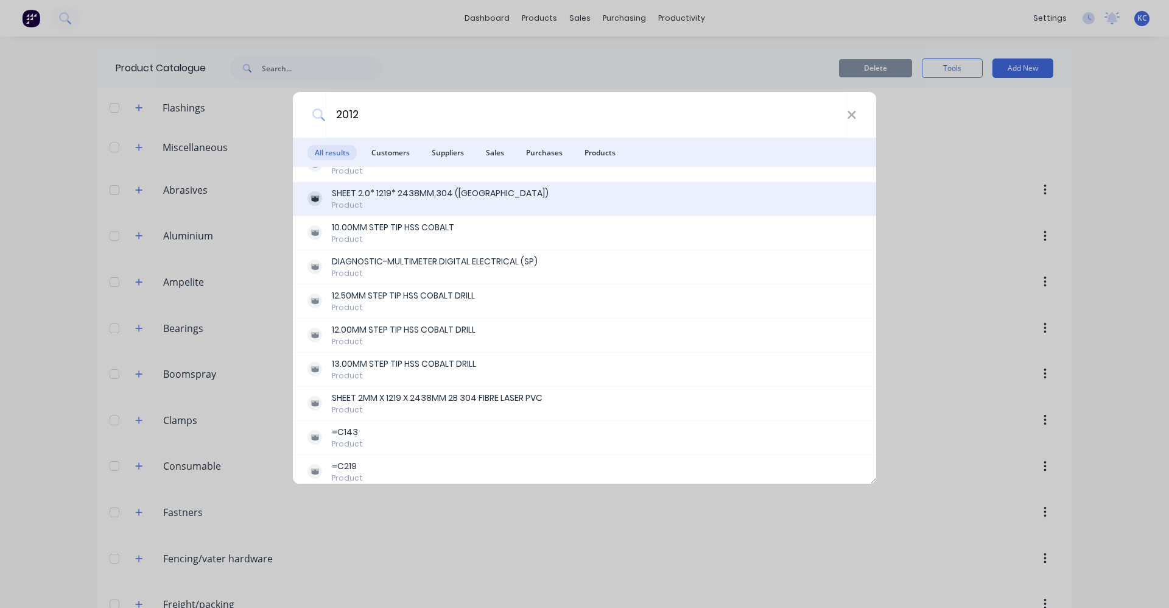
scroll to position [195, 0]
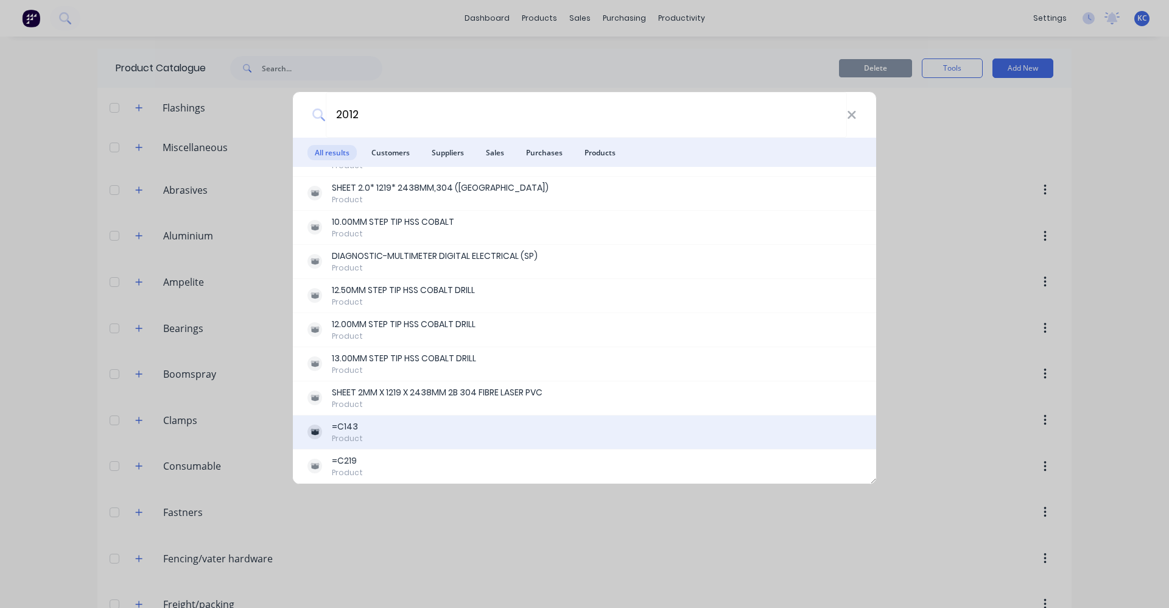
click at [530, 431] on div "=C143 Product" at bounding box center [584, 432] width 554 height 24
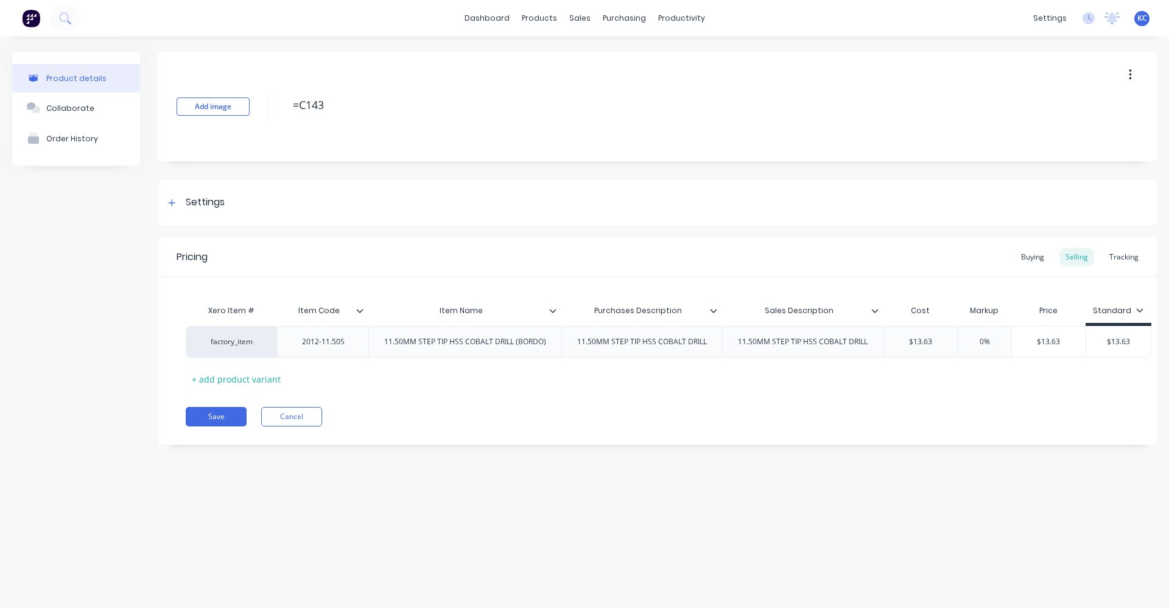
drag, startPoint x: 333, startPoint y: 107, endPoint x: 253, endPoint y: 102, distance: 80.0
click at [253, 102] on div "Add image =C143" at bounding box center [657, 107] width 999 height 110
click at [555, 318] on div "Item Name" at bounding box center [464, 310] width 193 height 30
click at [552, 308] on icon at bounding box center [552, 310] width 7 height 7
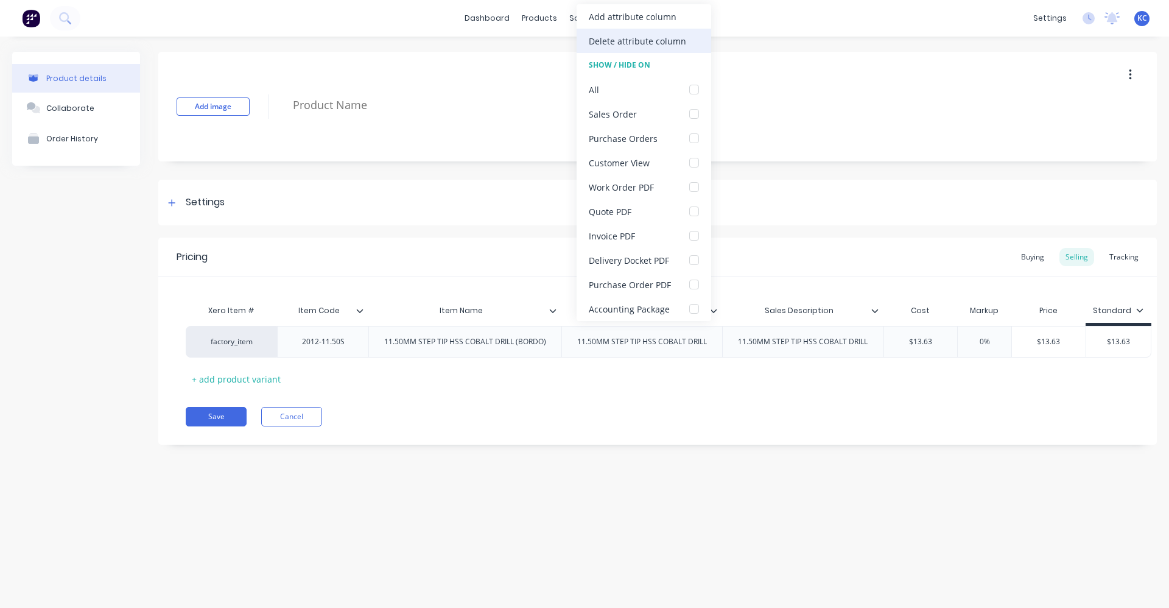
click at [622, 37] on div "Delete attribute column" at bounding box center [637, 41] width 97 height 13
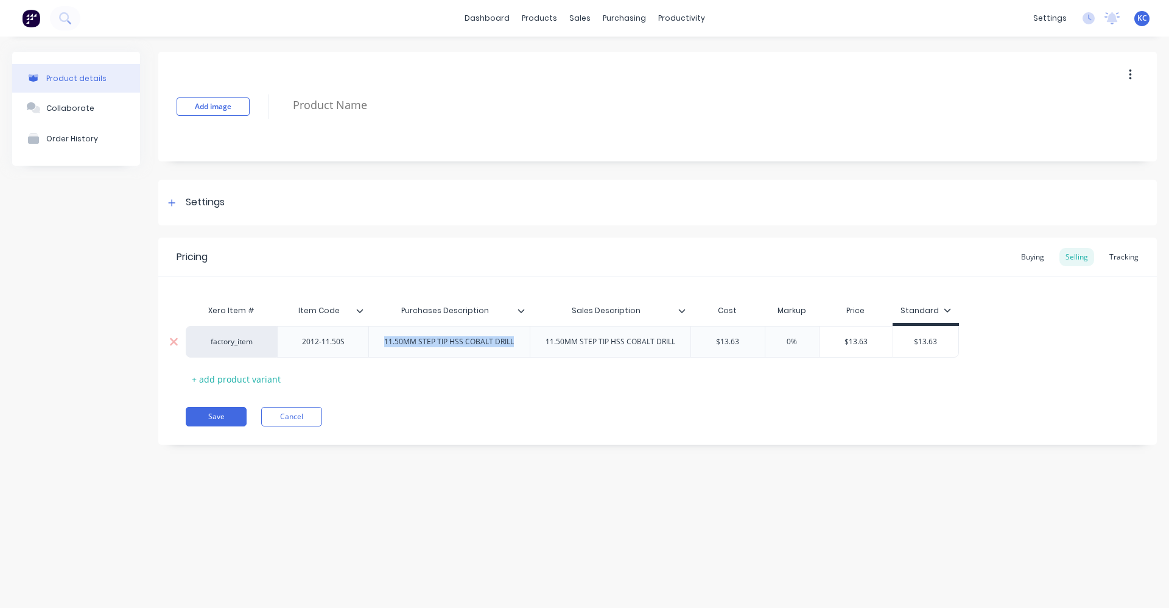
drag, startPoint x: 518, startPoint y: 347, endPoint x: 370, endPoint y: 345, distance: 148.0
click at [370, 345] on div "11.50MM STEP TIP HSS COBALT DRILL" at bounding box center [448, 342] width 161 height 32
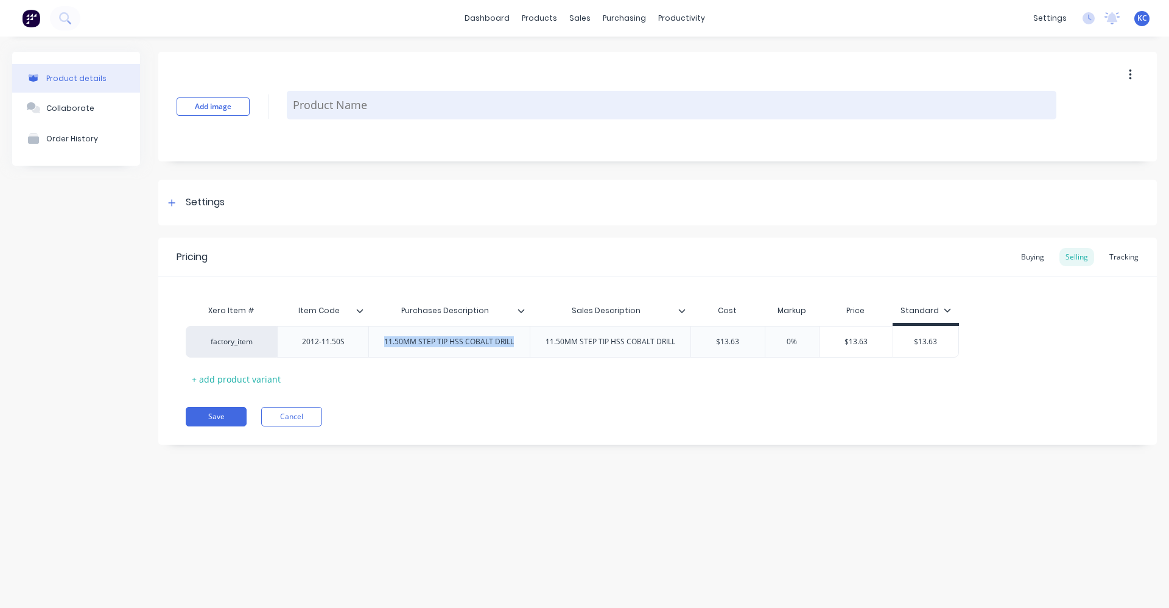
click at [379, 103] on textarea at bounding box center [672, 105] width 770 height 29
paste textarea "11.50MM STEP TIP HSS COBALT DRILL"
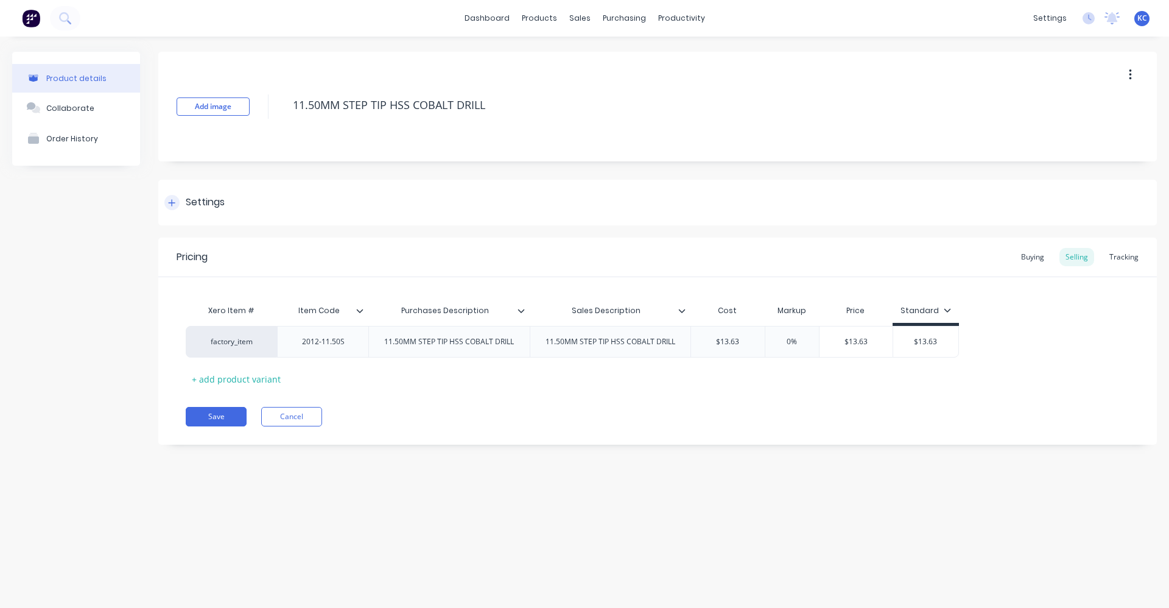
click at [273, 202] on div "Settings" at bounding box center [657, 203] width 999 height 46
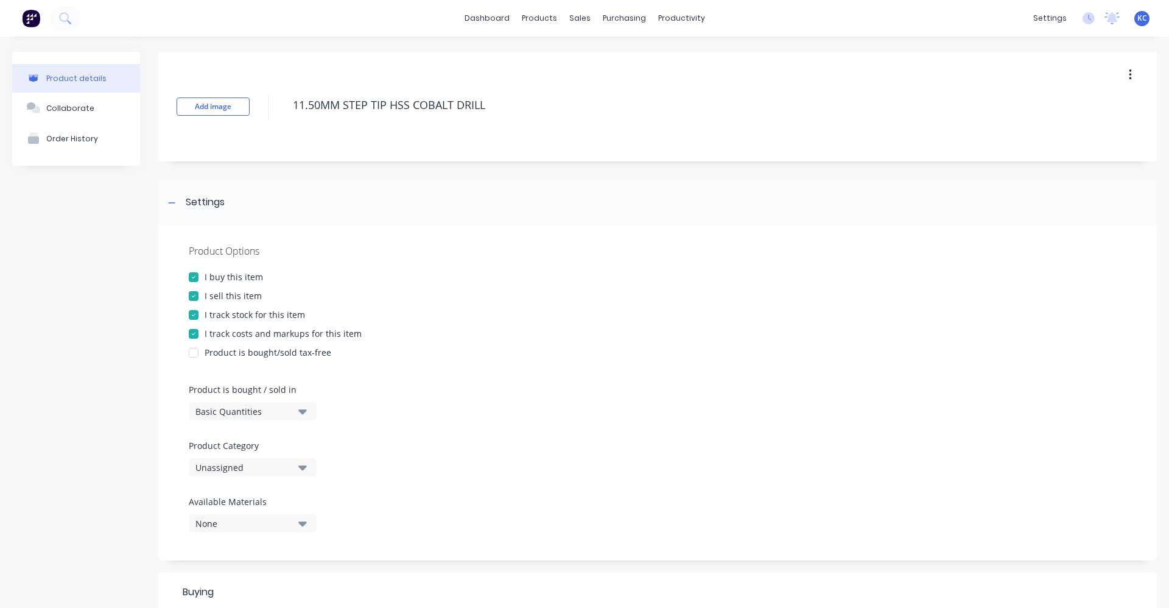
click at [306, 463] on icon "button" at bounding box center [302, 466] width 9 height 13
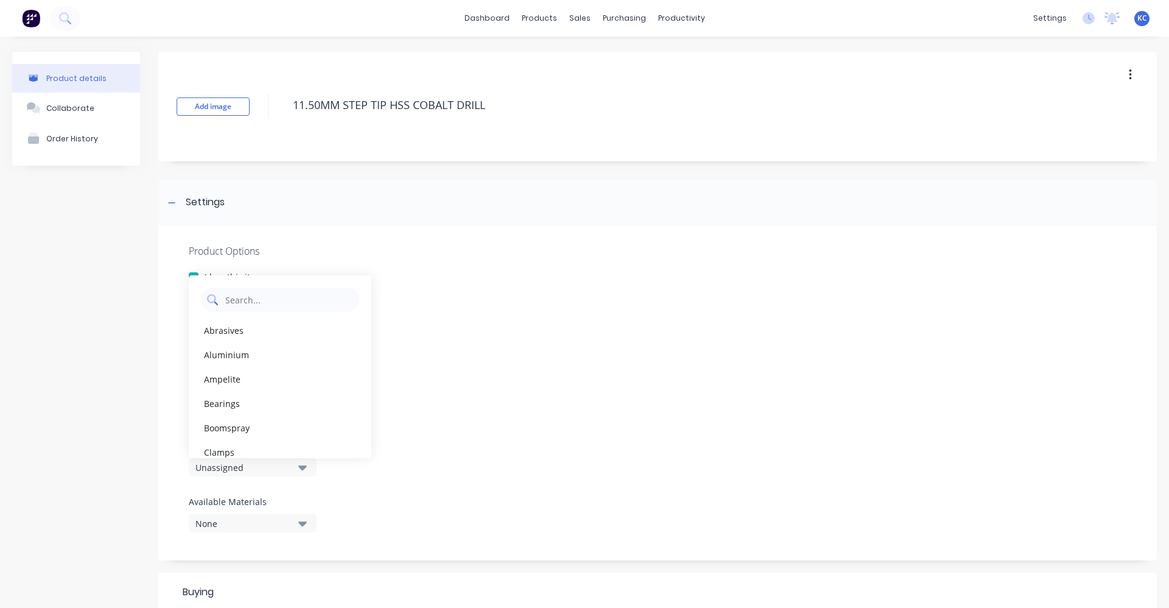
click at [301, 295] on Category "text" at bounding box center [288, 299] width 129 height 24
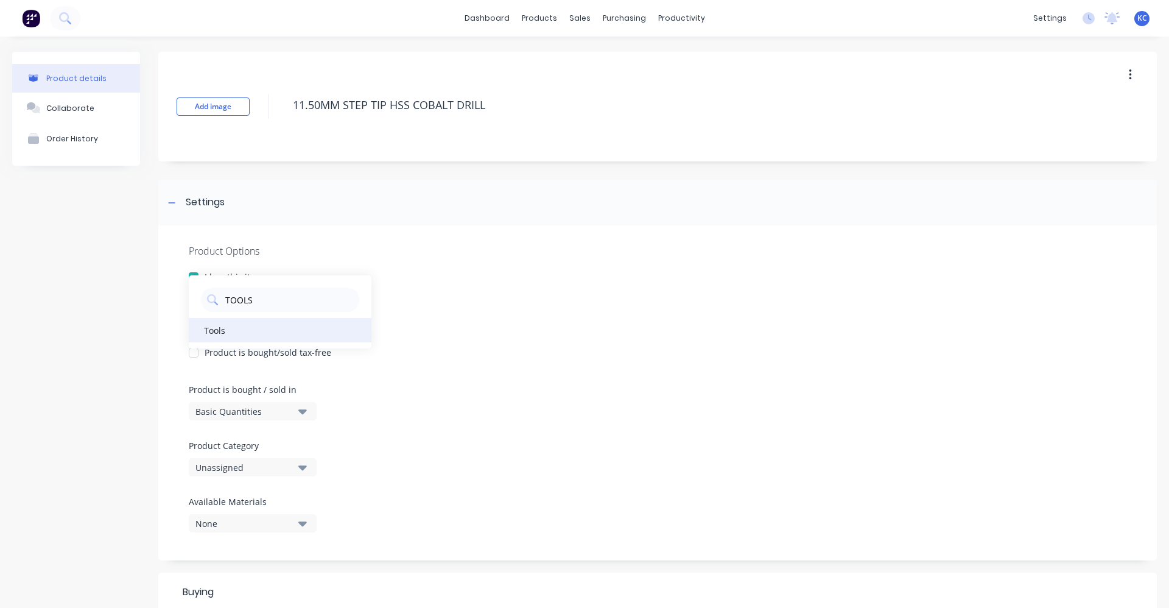
click at [256, 332] on div "Tools" at bounding box center [280, 330] width 183 height 24
click at [524, 338] on div "I track costs and markups for this item" at bounding box center [658, 333] width 938 height 13
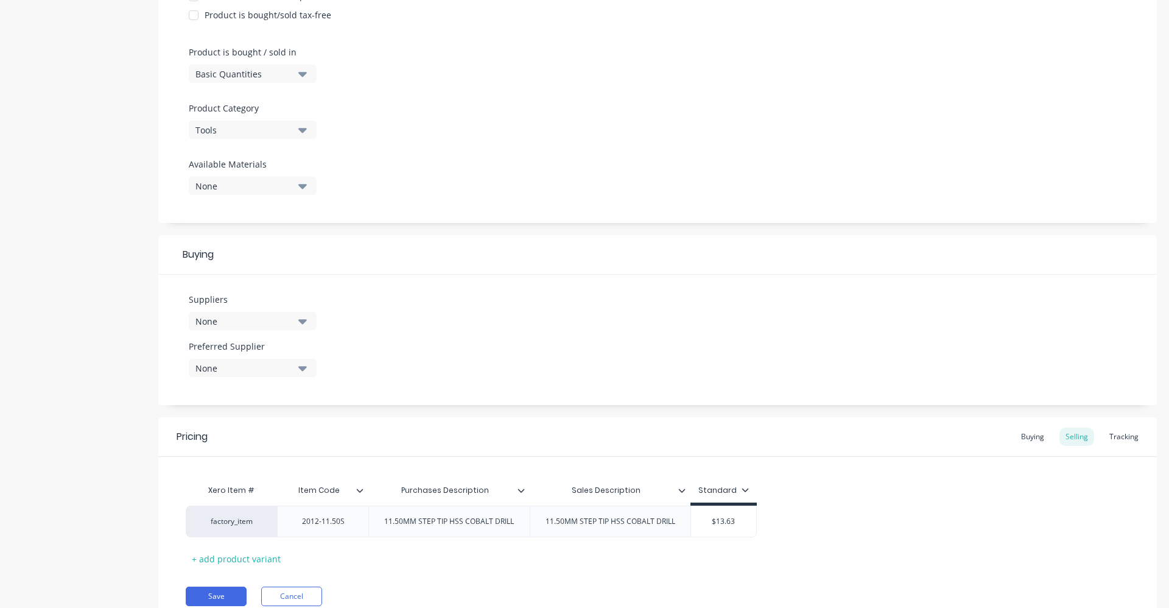
scroll to position [365, 0]
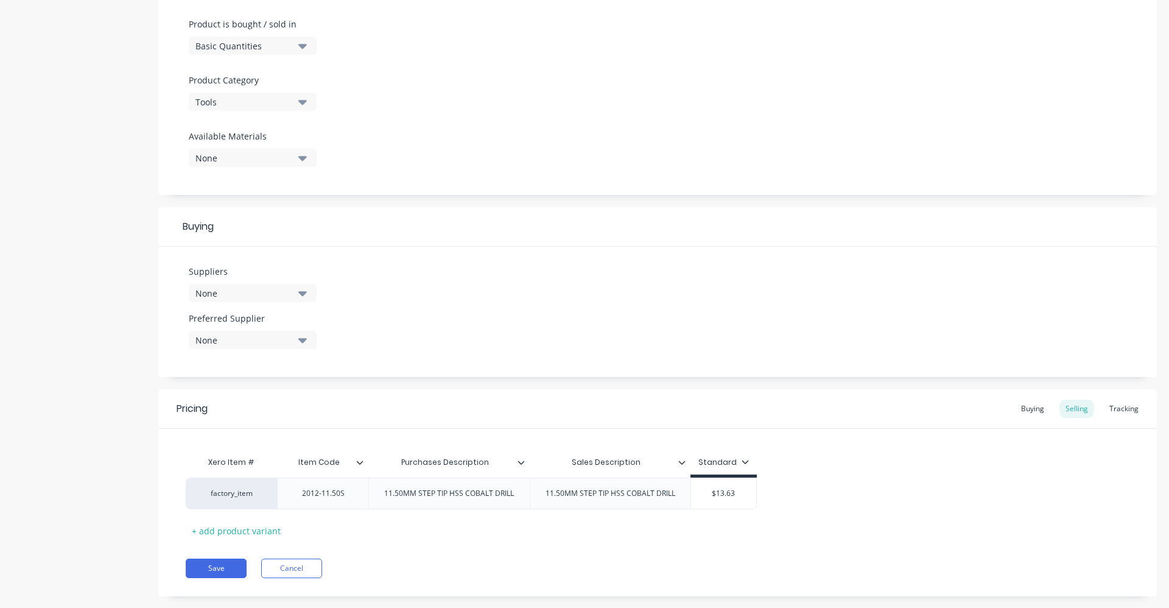
click at [300, 291] on icon "button" at bounding box center [302, 292] width 9 height 13
click at [300, 337] on input "text" at bounding box center [288, 329] width 129 height 24
click at [296, 357] on div "BORDO" at bounding box center [287, 359] width 122 height 13
click at [516, 301] on div "Suppliers 1 suppliers selected BORD BORDO Preferred Supplier None" at bounding box center [657, 312] width 999 height 130
click at [309, 342] on button "None" at bounding box center [253, 340] width 128 height 18
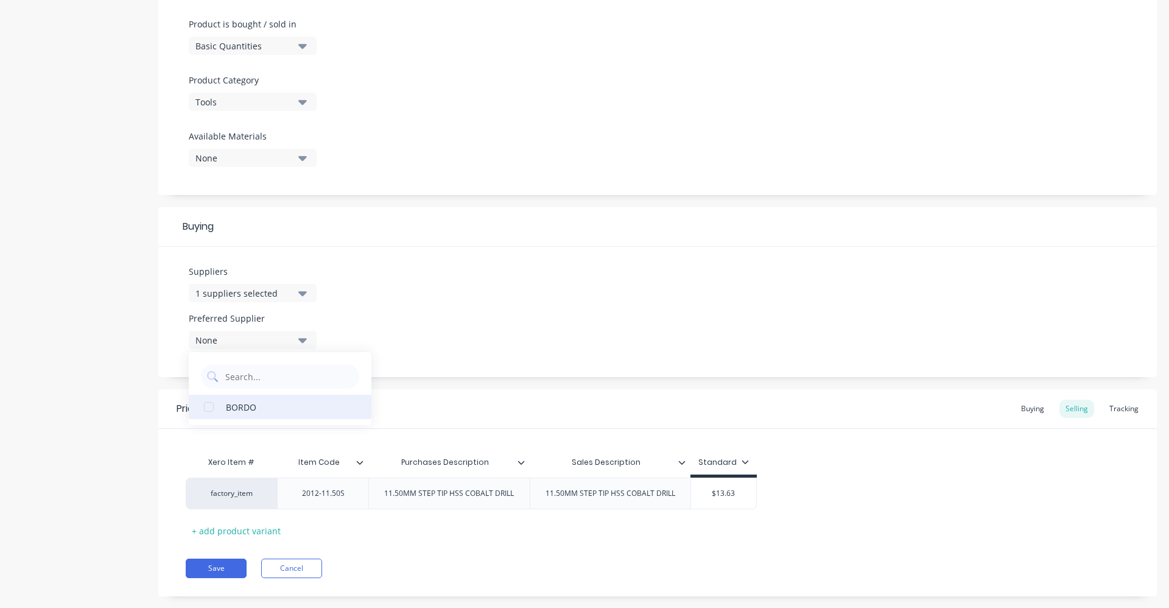
click at [297, 406] on div "BORDO" at bounding box center [287, 406] width 122 height 13
click at [508, 313] on div "Suppliers 1 suppliers selected BORD Preferred Supplier BORDO BORDO" at bounding box center [657, 312] width 999 height 130
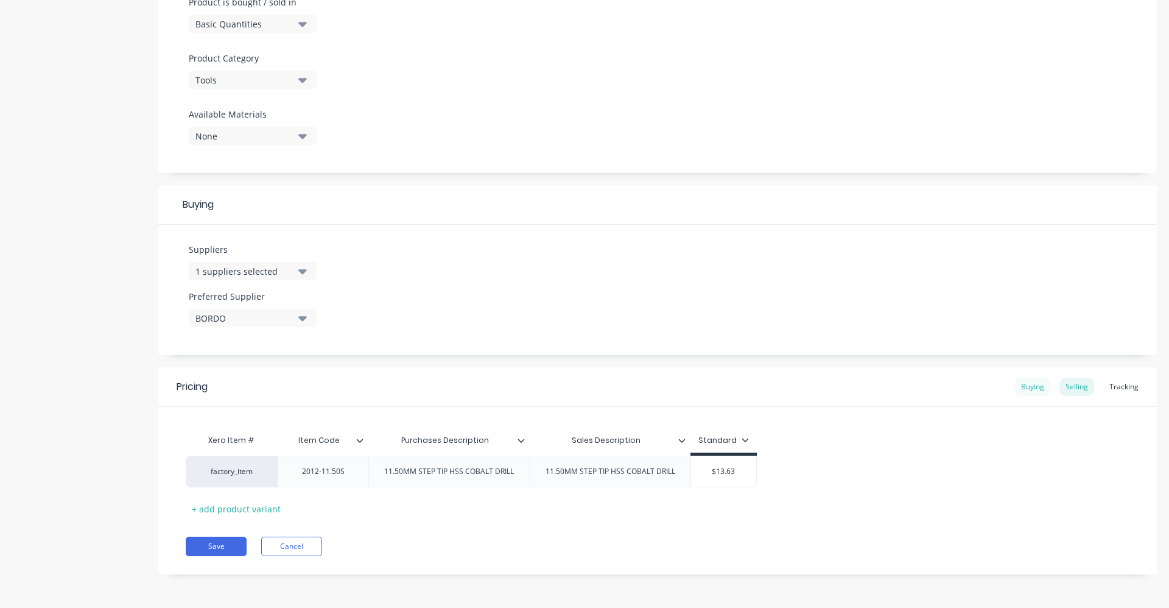
click at [1024, 392] on div "Buying" at bounding box center [1032, 387] width 35 height 18
drag, startPoint x: 748, startPoint y: 474, endPoint x: 694, endPoint y: 474, distance: 54.8
click at [694, 474] on input "$0.00" at bounding box center [723, 471] width 65 height 11
click at [863, 477] on div "factory_item 2012-11.50S 11.50MM STEP TIP HSS COBALT DRILL 11.50MM STEP TIP HSS…" at bounding box center [658, 471] width 944 height 32
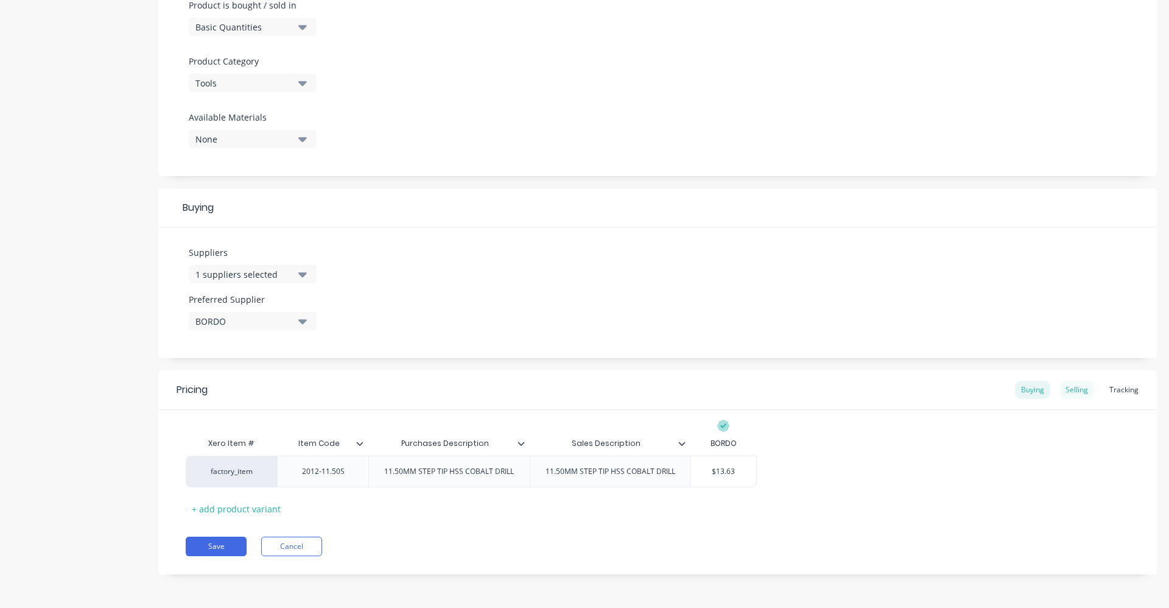
click at [1073, 392] on div "Selling" at bounding box center [1076, 390] width 35 height 18
click at [743, 443] on icon at bounding box center [745, 442] width 7 height 7
click at [810, 461] on div "factory_item 2012-11.50S 11.50MM STEP TIP HSS COBALT DRILL 11.50MM STEP TIP HSS…" at bounding box center [658, 474] width 944 height 32
click at [681, 449] on div "Sales Description" at bounding box center [607, 443] width 154 height 30
click at [1117, 390] on div "Tracking" at bounding box center [1123, 390] width 41 height 18
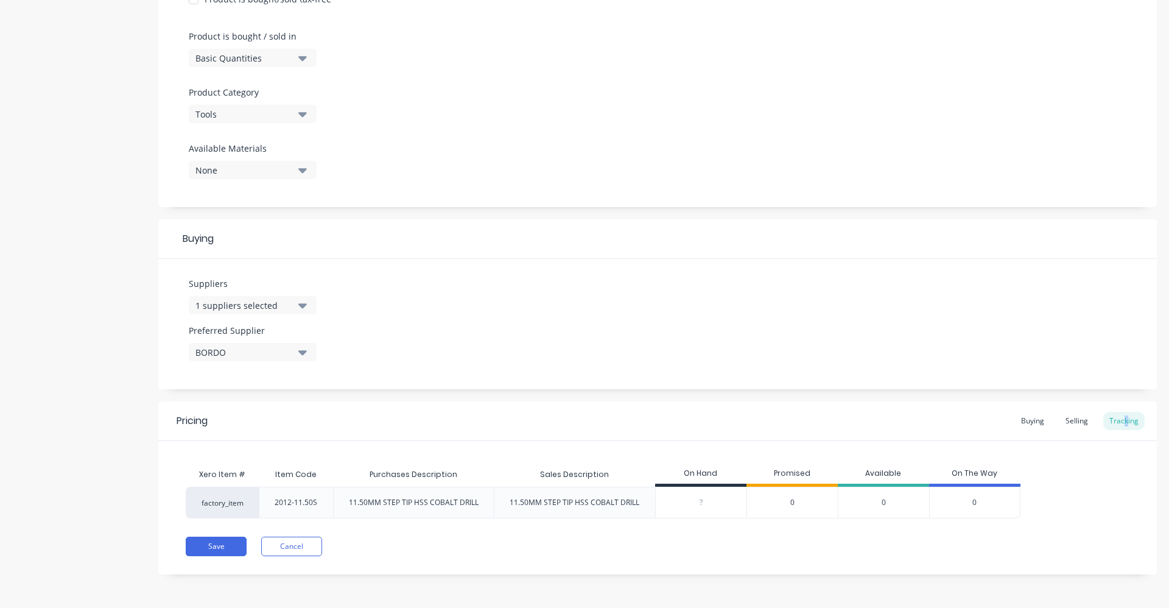
scroll to position [353, 0]
click at [1028, 423] on div "Buying" at bounding box center [1032, 421] width 35 height 18
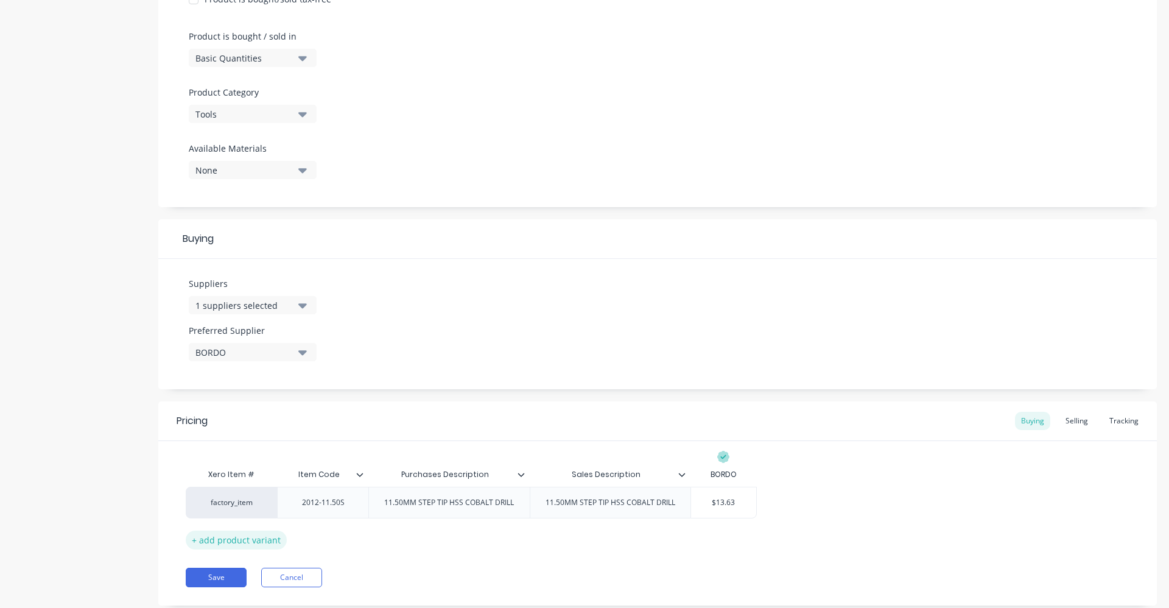
click at [234, 538] on div "+ add product variant" at bounding box center [236, 539] width 101 height 19
click at [174, 532] on icon at bounding box center [174, 534] width 8 height 8
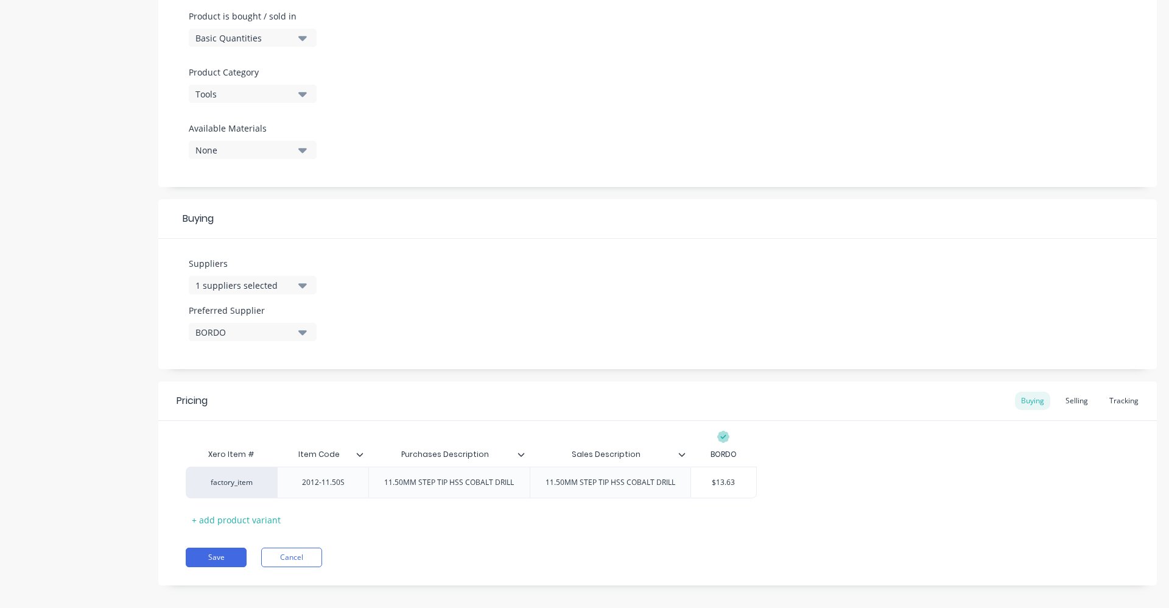
scroll to position [384, 0]
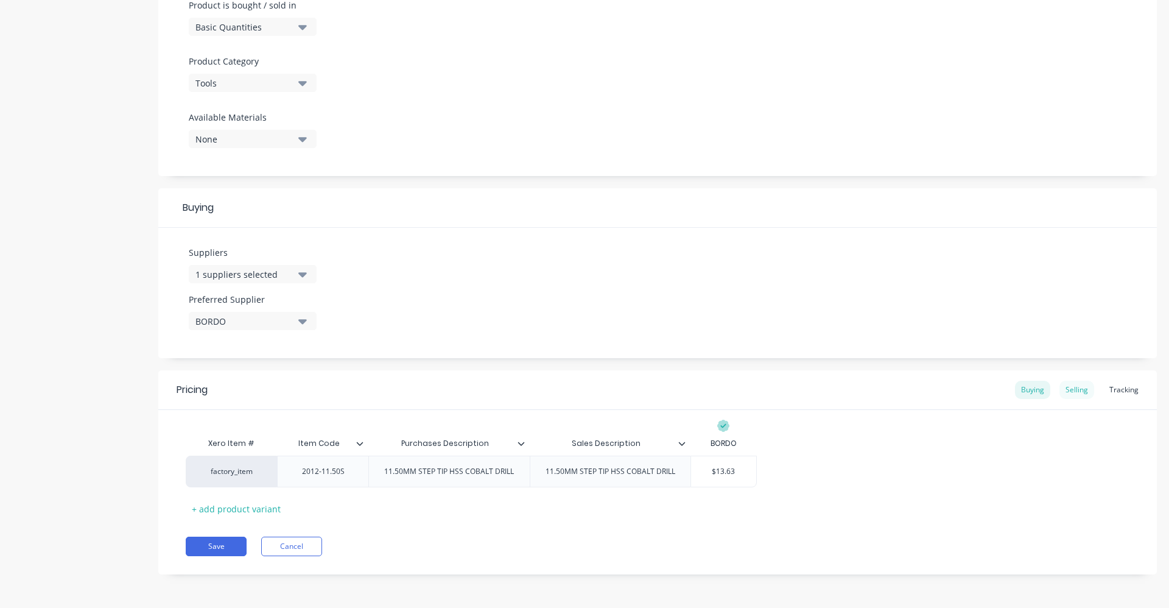
click at [1064, 390] on div "Selling" at bounding box center [1076, 390] width 35 height 18
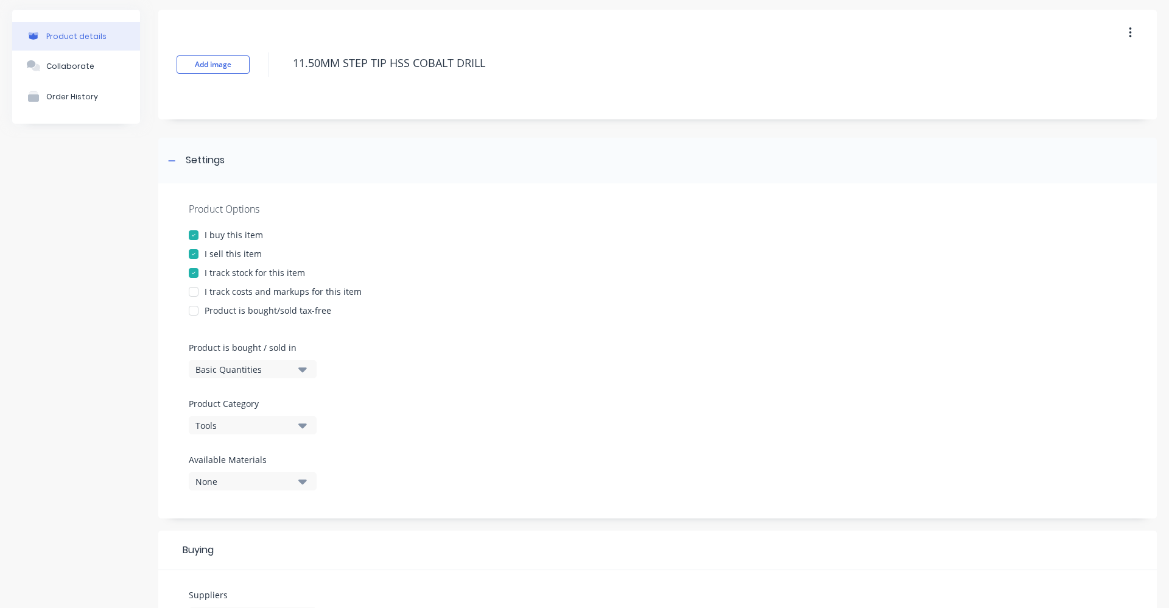
scroll to position [0, 0]
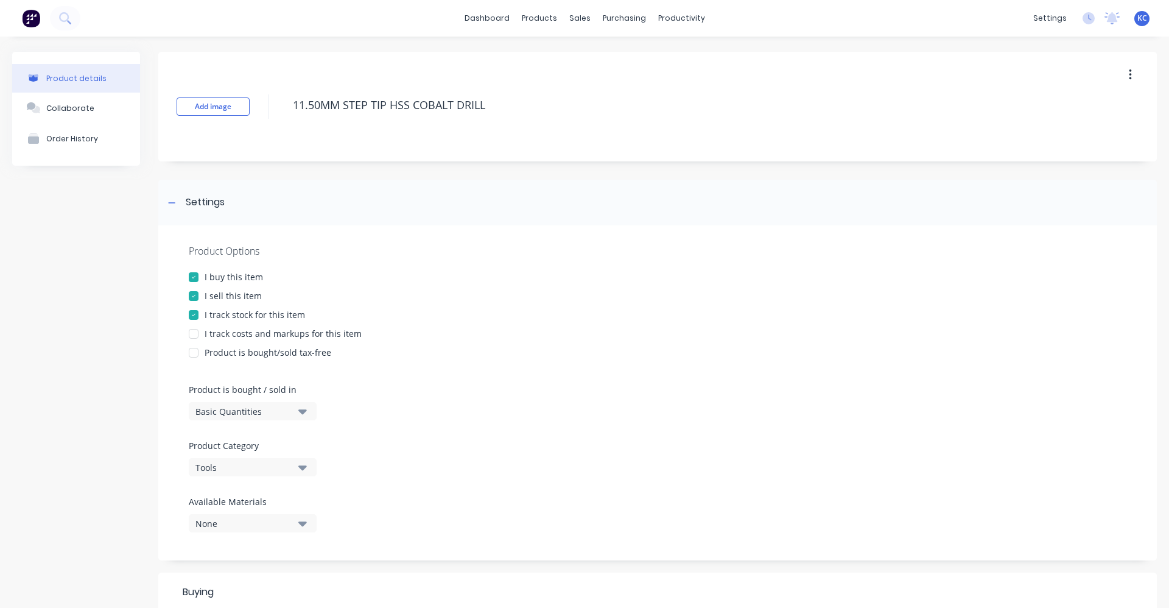
click at [1129, 73] on icon "button" at bounding box center [1130, 74] width 3 height 13
click at [1067, 131] on div "Delete" at bounding box center [1087, 131] width 94 height 18
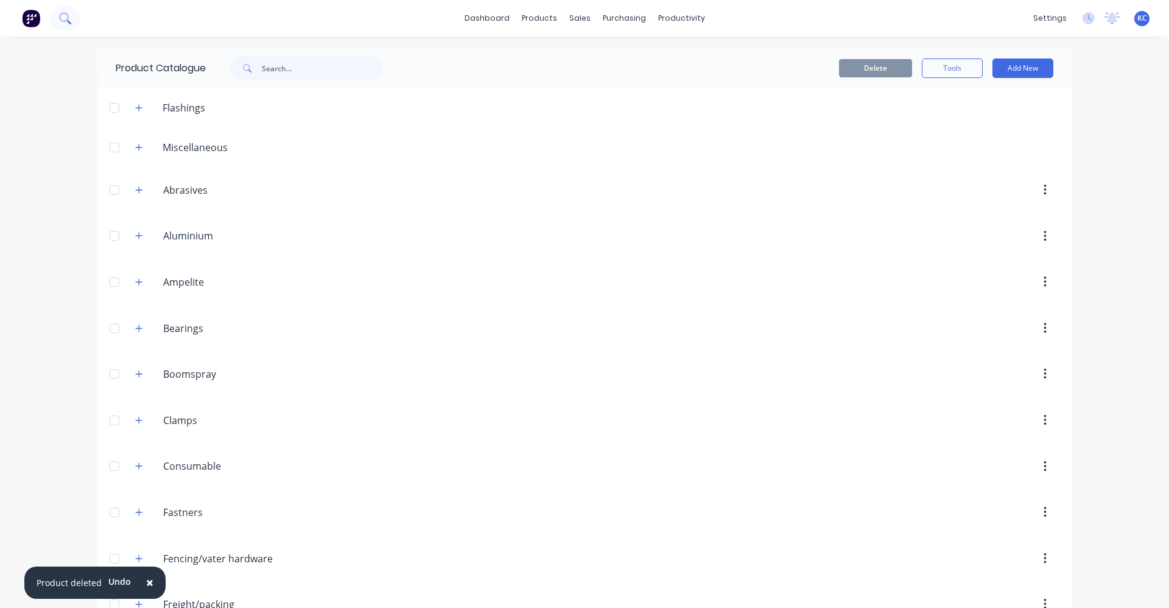
click at [57, 14] on button at bounding box center [65, 18] width 30 height 24
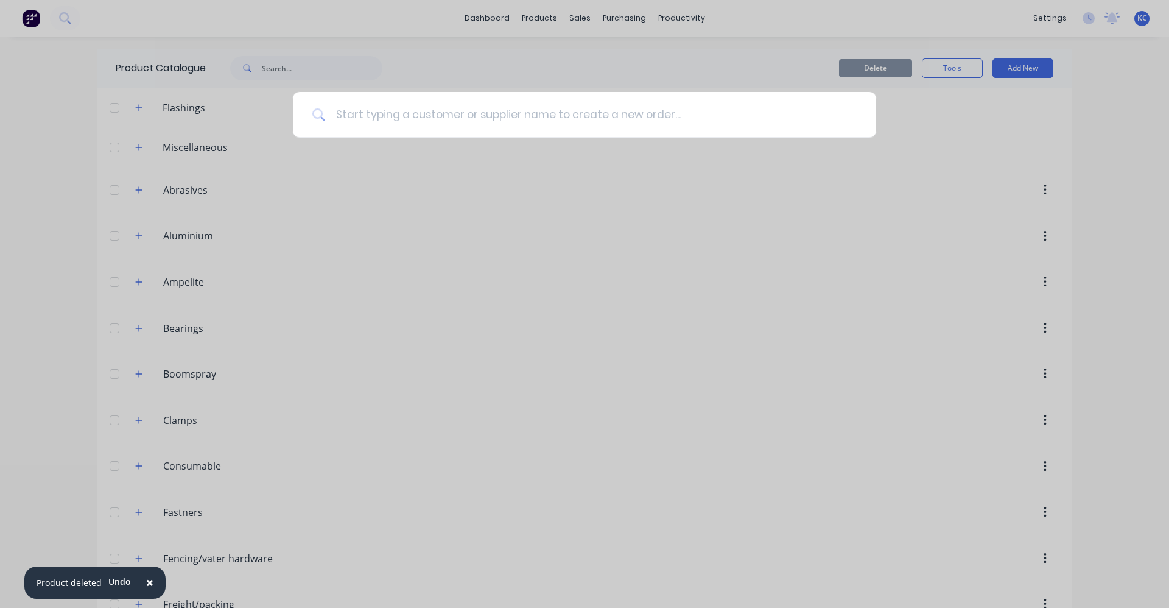
click at [378, 123] on input at bounding box center [591, 115] width 531 height 46
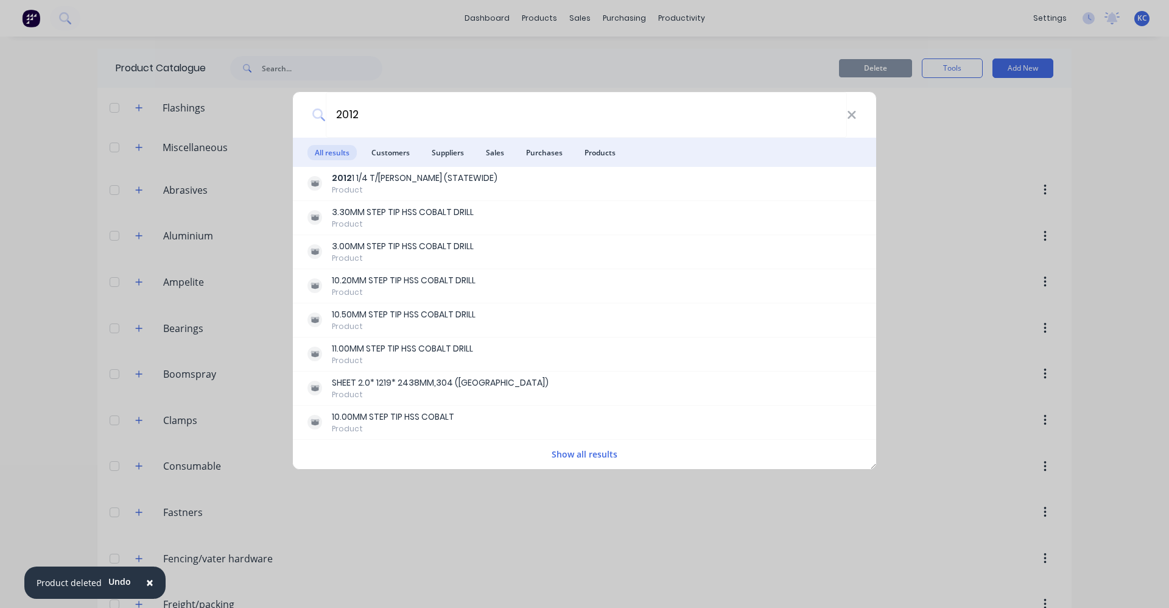
click at [628, 457] on div "Show all results" at bounding box center [584, 454] width 583 height 24
click at [611, 456] on button "Show all results" at bounding box center [584, 454] width 73 height 14
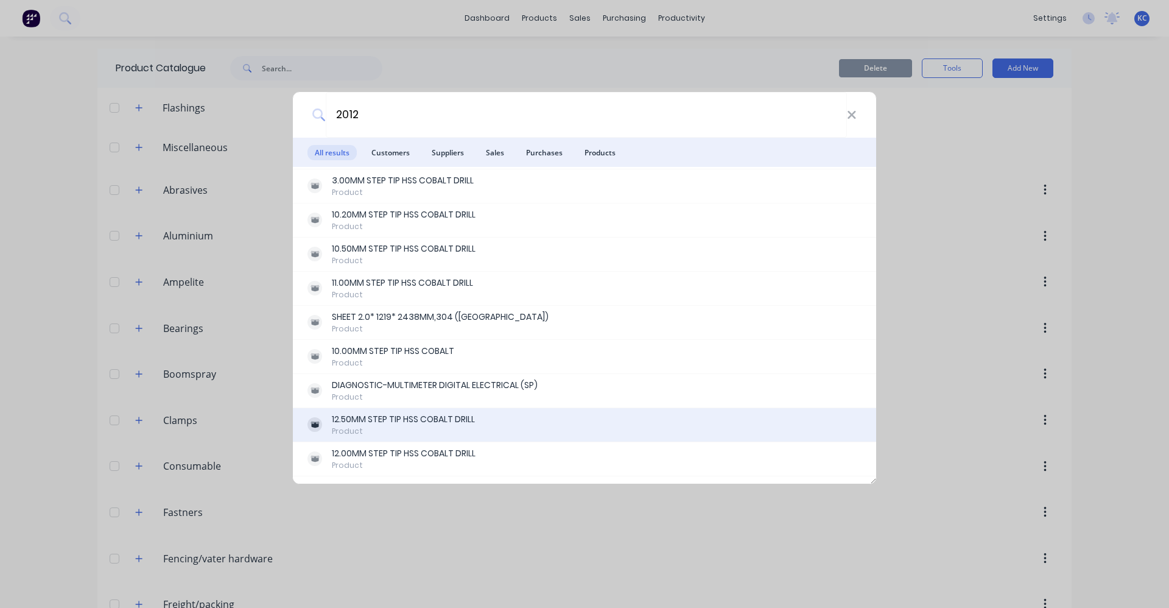
scroll to position [161, 0]
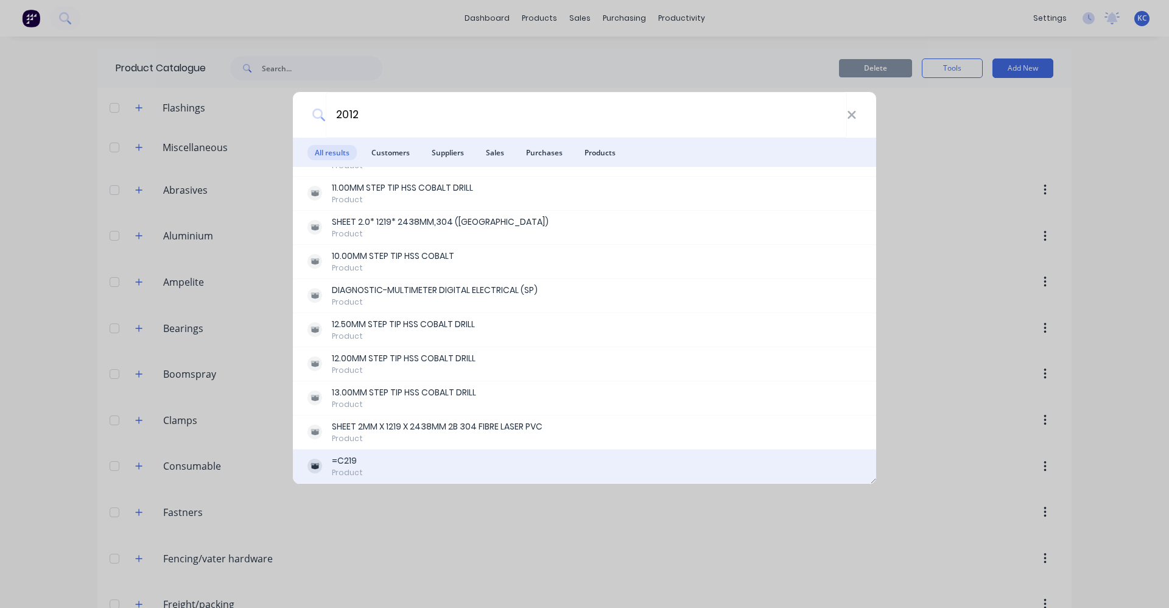
click at [463, 462] on div "=C219 Product" at bounding box center [584, 466] width 554 height 24
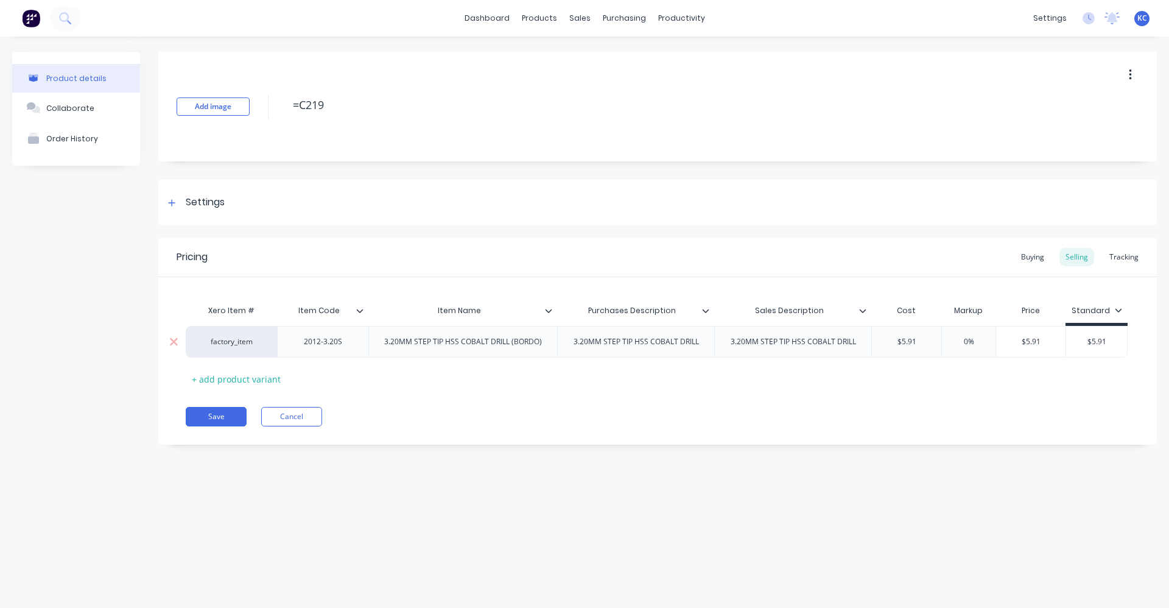
drag, startPoint x: 1112, startPoint y: 340, endPoint x: 1070, endPoint y: 351, distance: 43.3
click at [1070, 351] on div "$5.91 $5.91" at bounding box center [1096, 341] width 61 height 30
click at [548, 307] on icon at bounding box center [548, 310] width 7 height 7
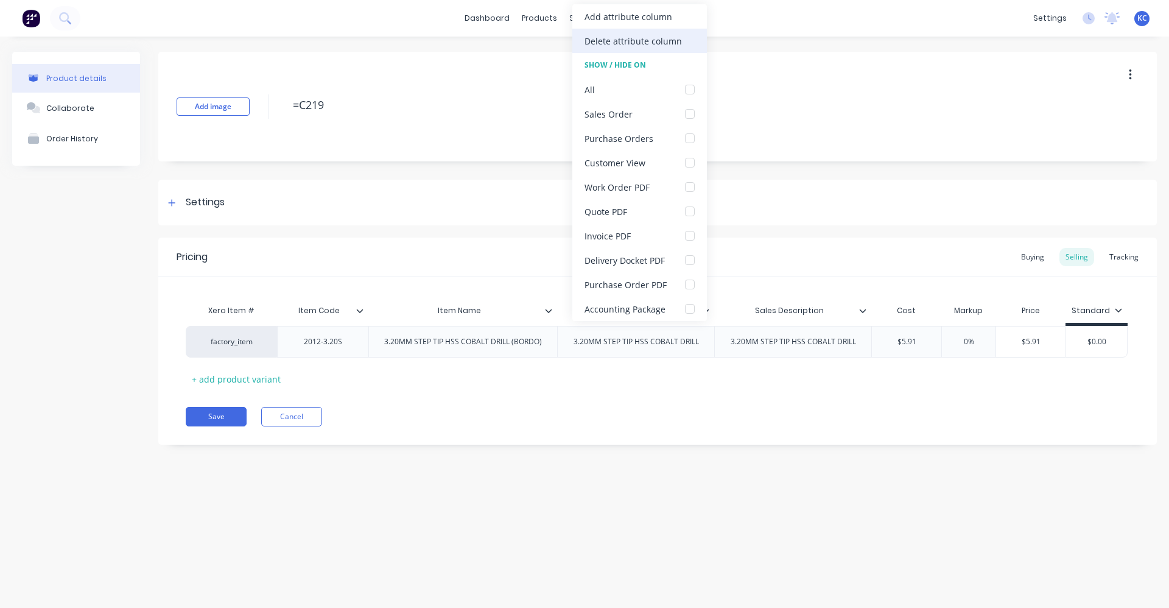
click at [606, 31] on div "Delete attribute column" at bounding box center [639, 41] width 135 height 24
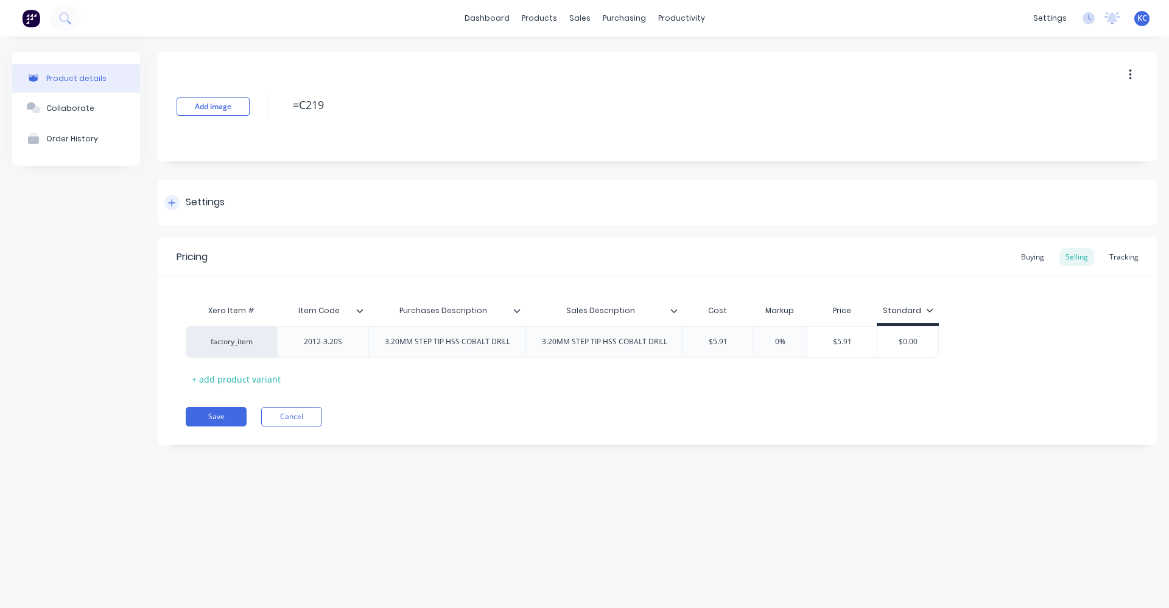
click at [202, 200] on div "Settings" at bounding box center [205, 202] width 39 height 15
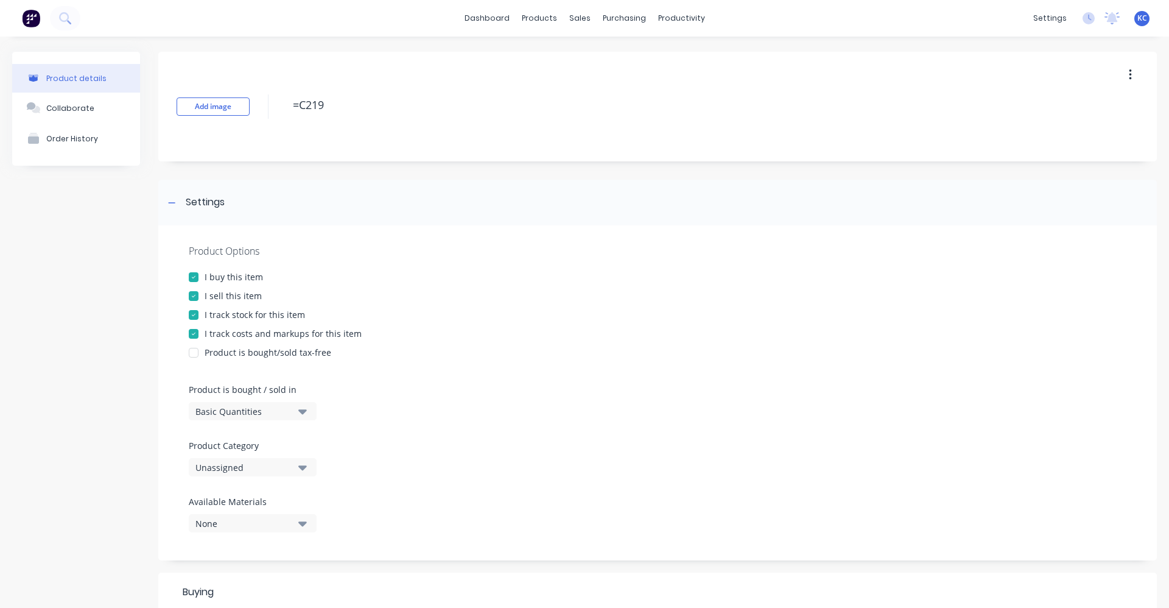
click at [292, 463] on div "Unassigned" at bounding box center [243, 467] width 97 height 13
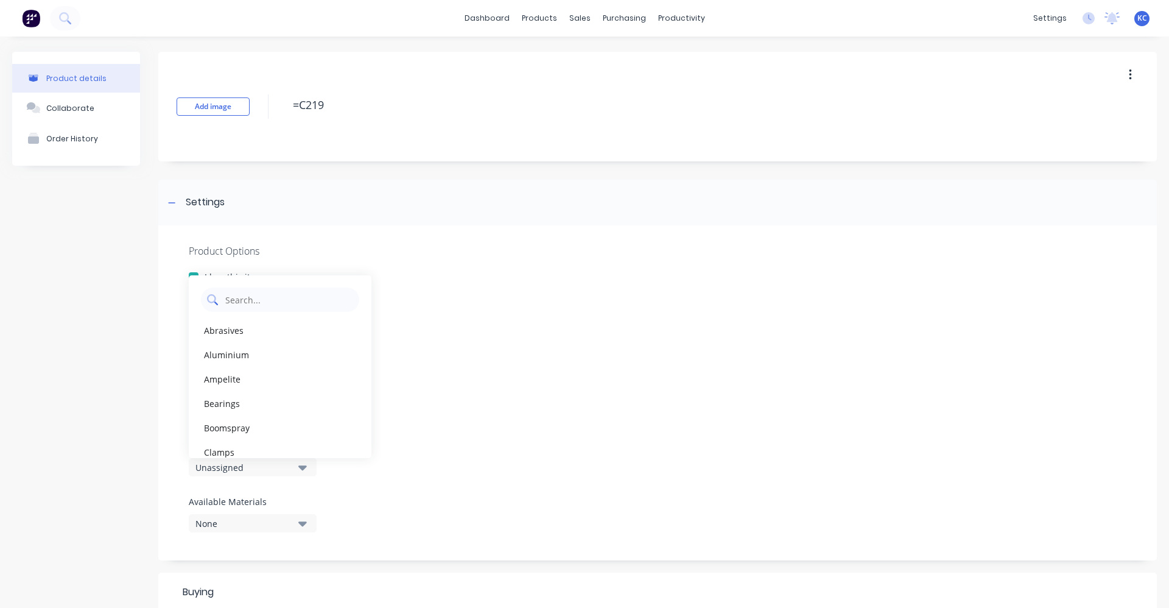
click at [298, 300] on Category "text" at bounding box center [288, 299] width 129 height 24
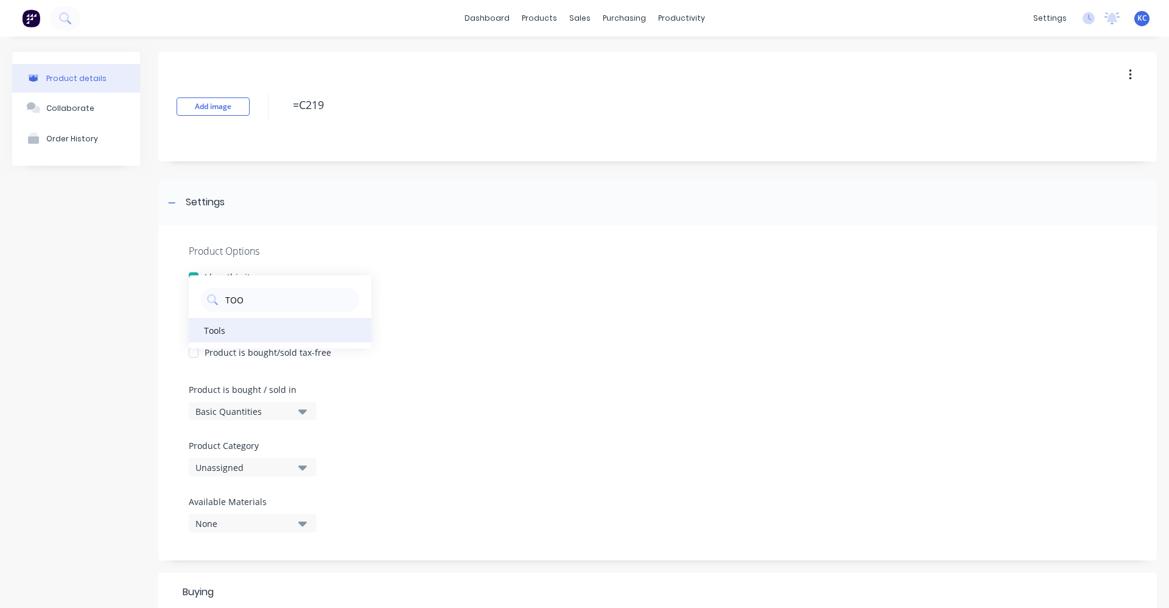
click at [239, 334] on div "Tools" at bounding box center [280, 330] width 183 height 24
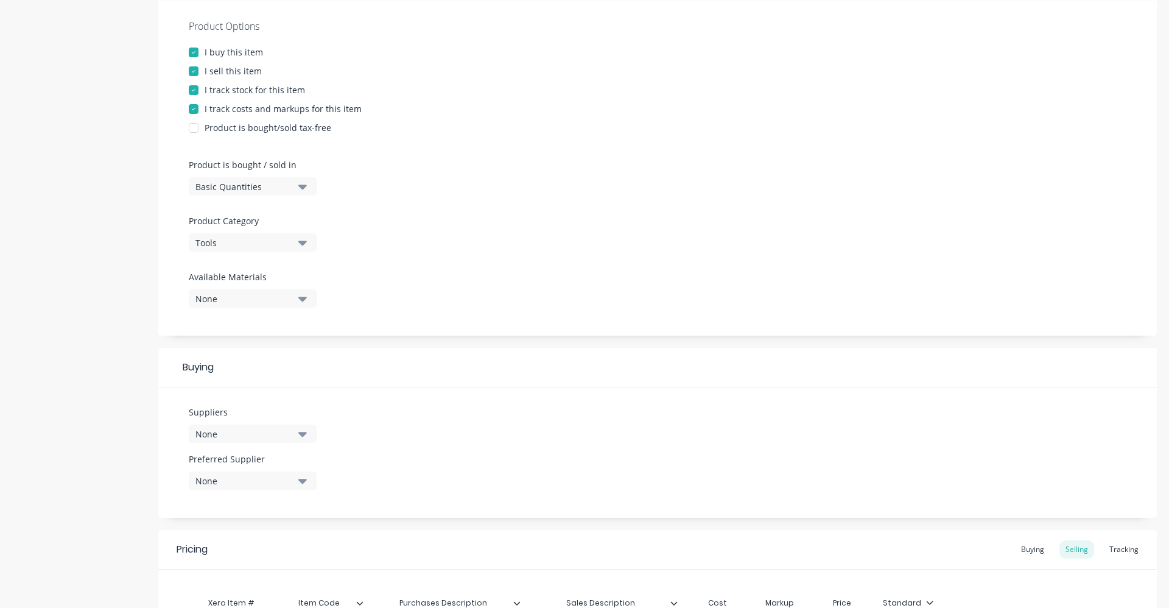
scroll to position [244, 0]
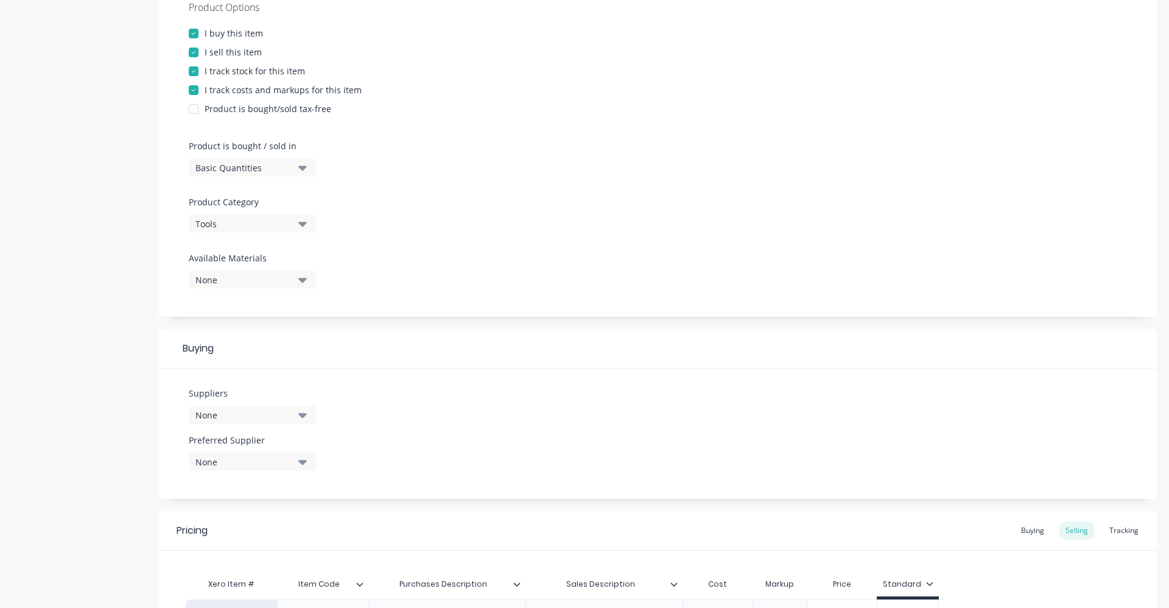
click at [307, 413] on button "None" at bounding box center [253, 415] width 128 height 18
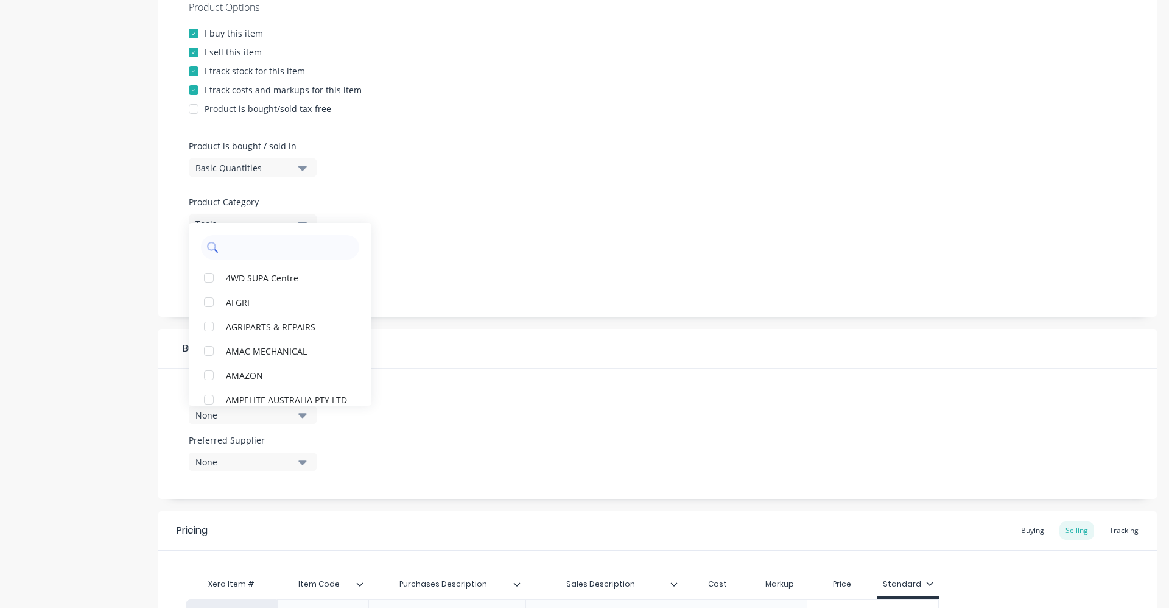
click at [248, 248] on input "text" at bounding box center [288, 247] width 129 height 24
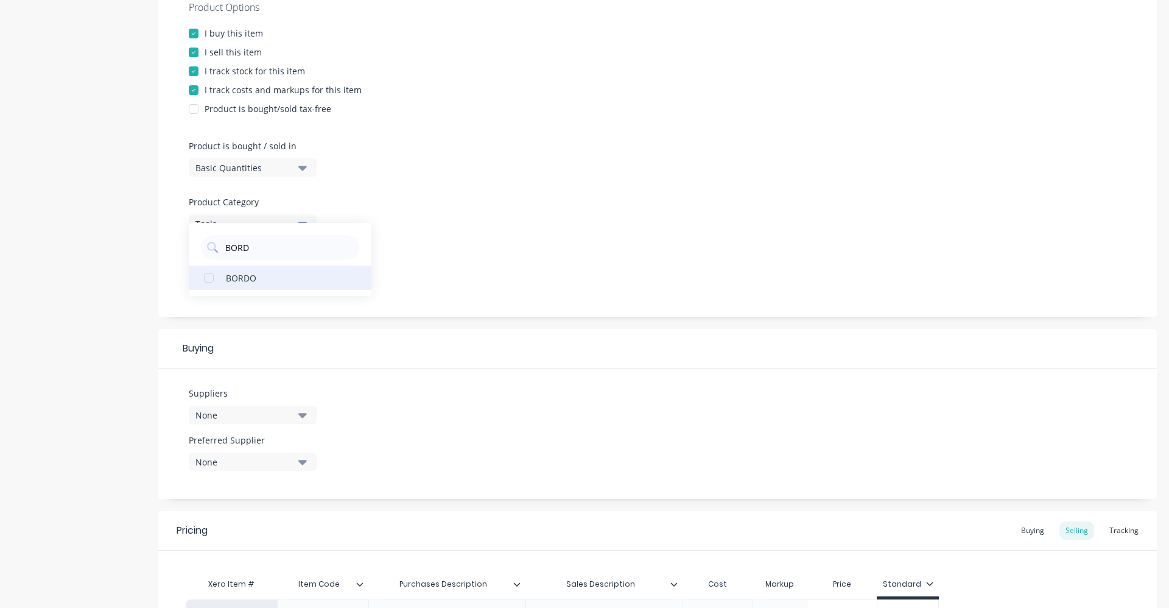
click at [251, 274] on div "BORDO" at bounding box center [287, 277] width 122 height 13
click at [459, 245] on div at bounding box center [658, 246] width 938 height 9
click at [298, 458] on button "None" at bounding box center [253, 461] width 128 height 18
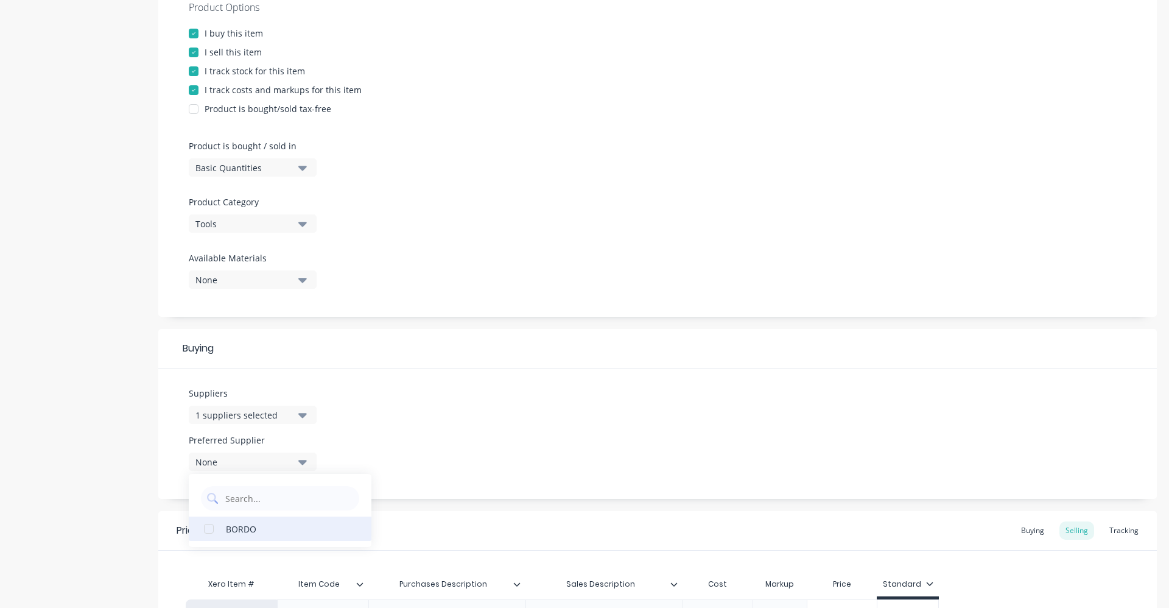
click at [286, 531] on div "BORDO" at bounding box center [287, 528] width 122 height 13
click at [540, 403] on div "Suppliers 1 suppliers selected BORD Preferred Supplier BORDO BORDO" at bounding box center [657, 433] width 999 height 130
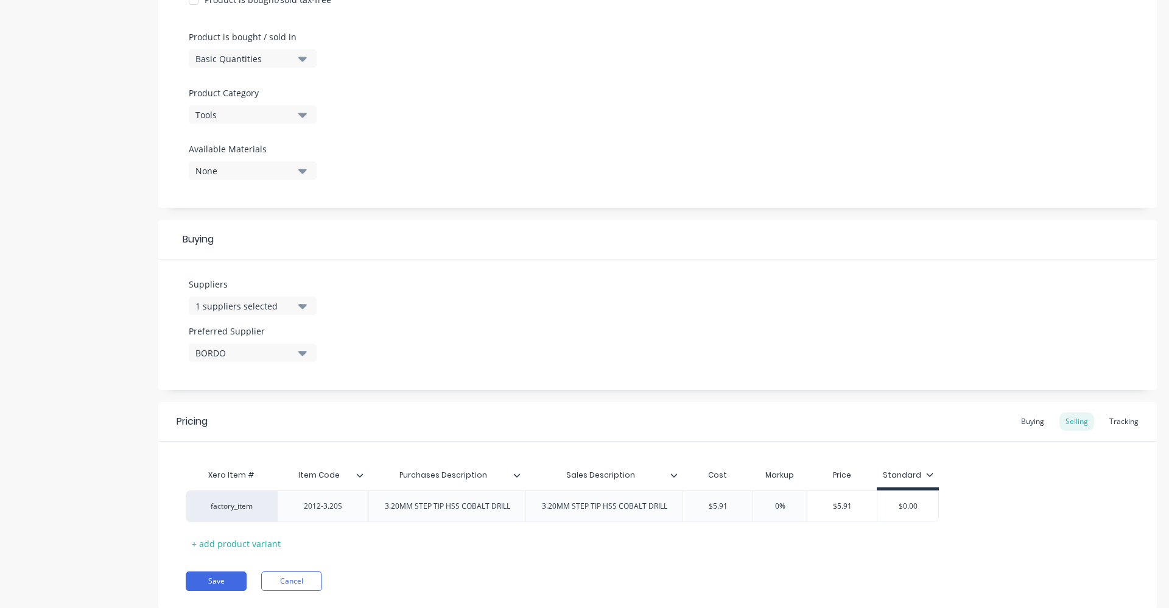
scroll to position [387, 0]
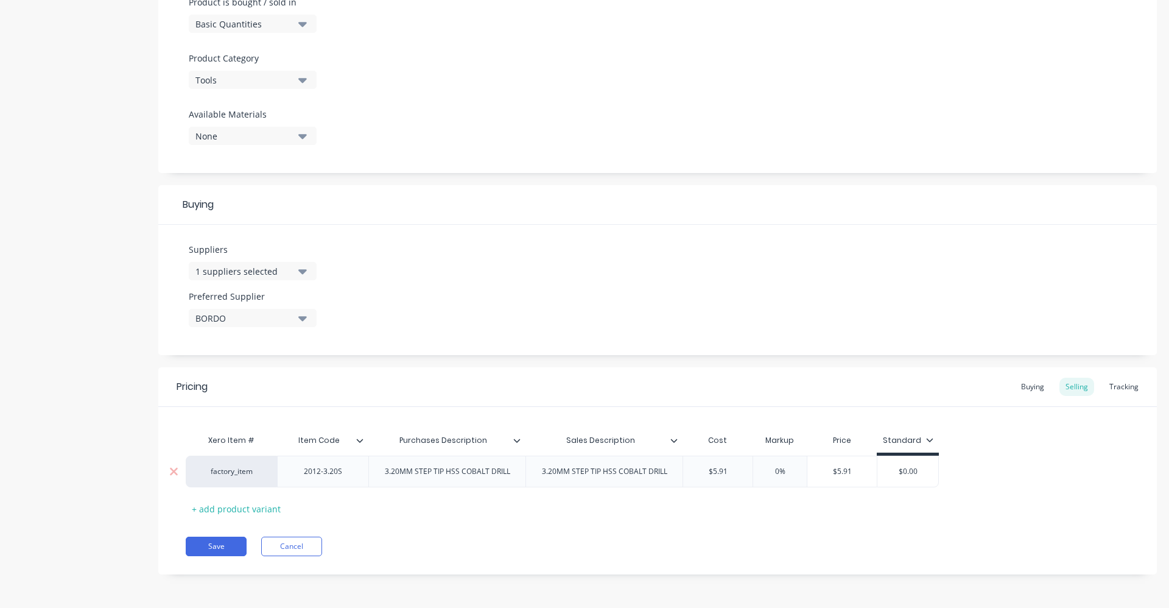
click at [773, 471] on input "0%" at bounding box center [780, 471] width 61 height 11
click at [1020, 387] on div "Buying" at bounding box center [1032, 387] width 35 height 18
drag, startPoint x: 698, startPoint y: 470, endPoint x: 766, endPoint y: 464, distance: 68.5
click at [760, 469] on div "factory_item 2012-3.20S 3.20MM STEP TIP HSS COBALT DRILL 3.20MM STEP TIP HSS CO…" at bounding box center [658, 471] width 944 height 32
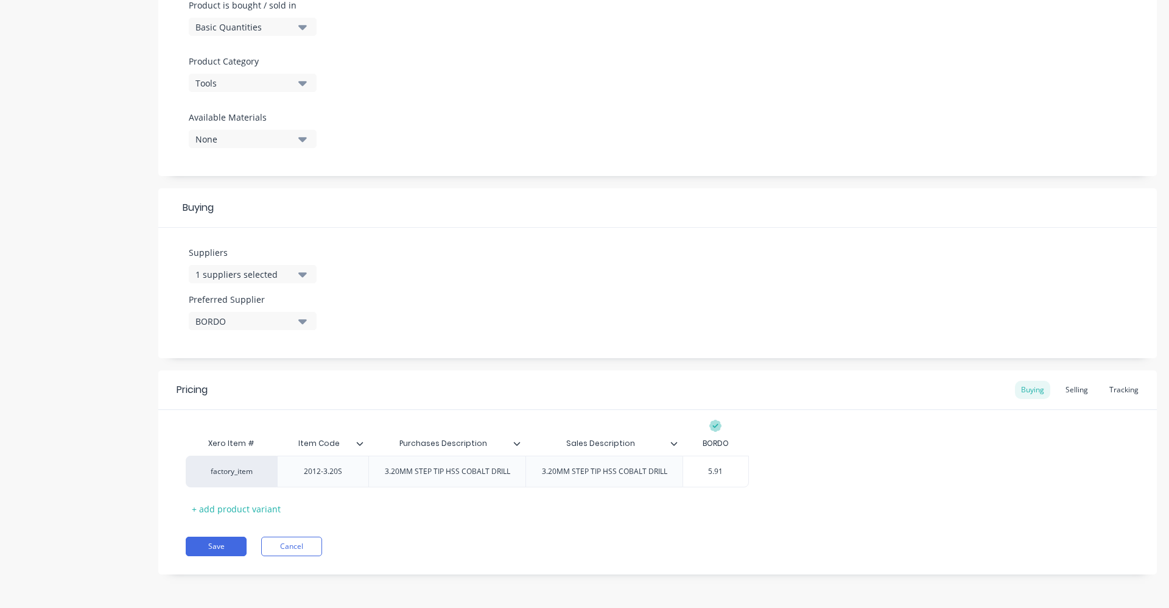
click at [794, 468] on div "factory_item 2012-3.20S 3.20MM STEP TIP HSS COBALT DRILL 3.20MM STEP TIP HSS CO…" at bounding box center [658, 471] width 944 height 32
click at [1081, 392] on div "Selling" at bounding box center [1076, 390] width 35 height 18
click at [209, 548] on button "Save" at bounding box center [216, 548] width 61 height 19
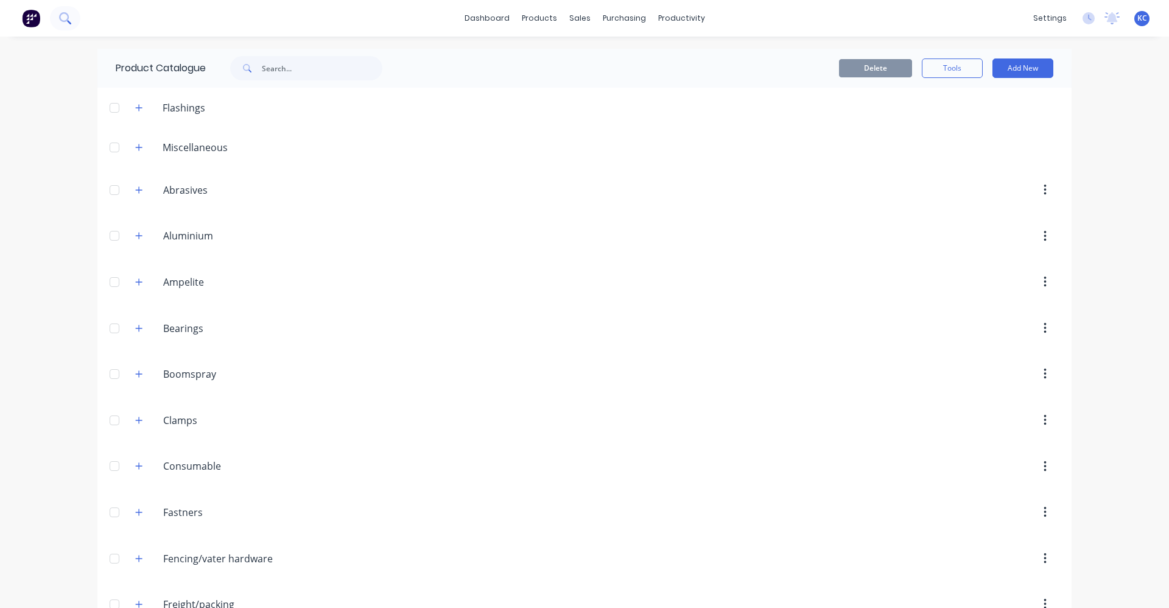
click at [66, 17] on icon at bounding box center [65, 18] width 12 height 12
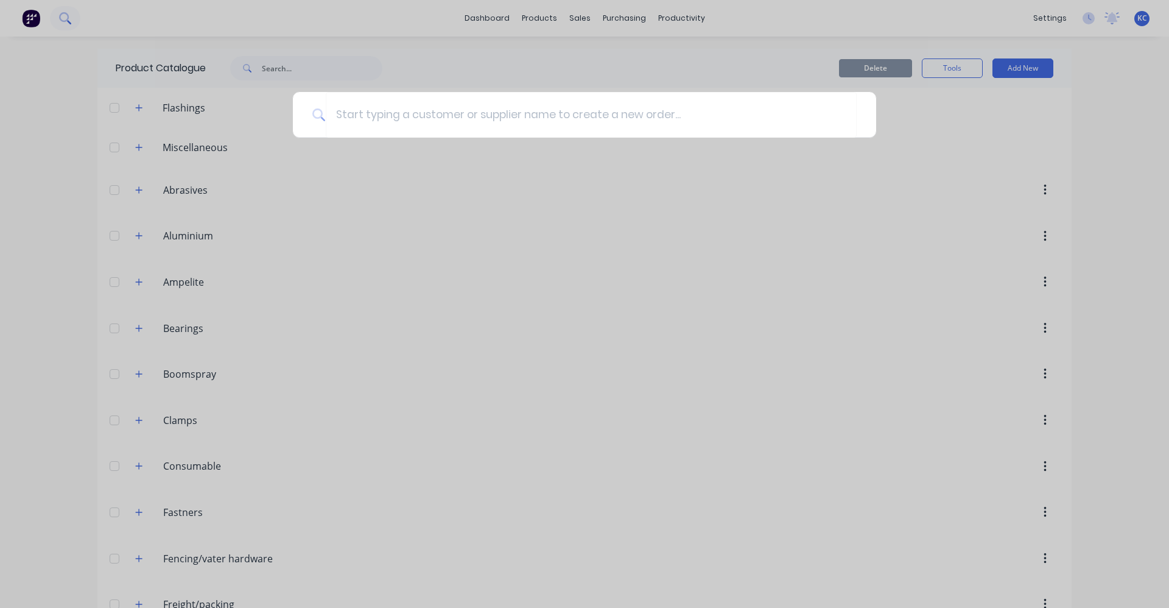
click at [56, 13] on div at bounding box center [584, 304] width 1169 height 608
click at [377, 123] on header "Flashings" at bounding box center [584, 108] width 974 height 40
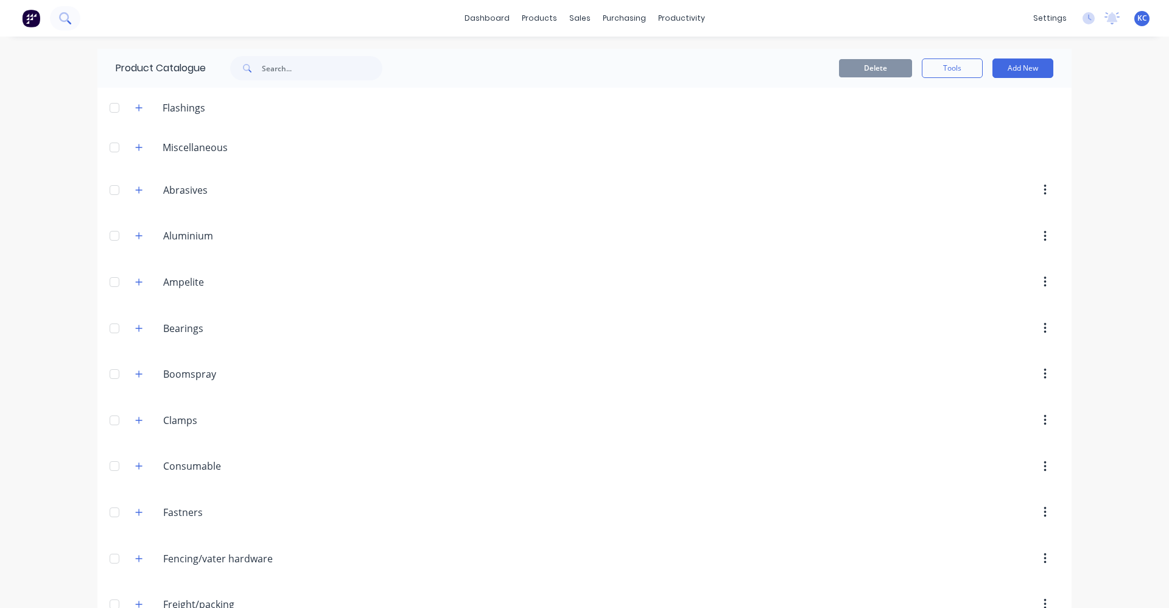
click at [64, 15] on icon at bounding box center [65, 18] width 12 height 12
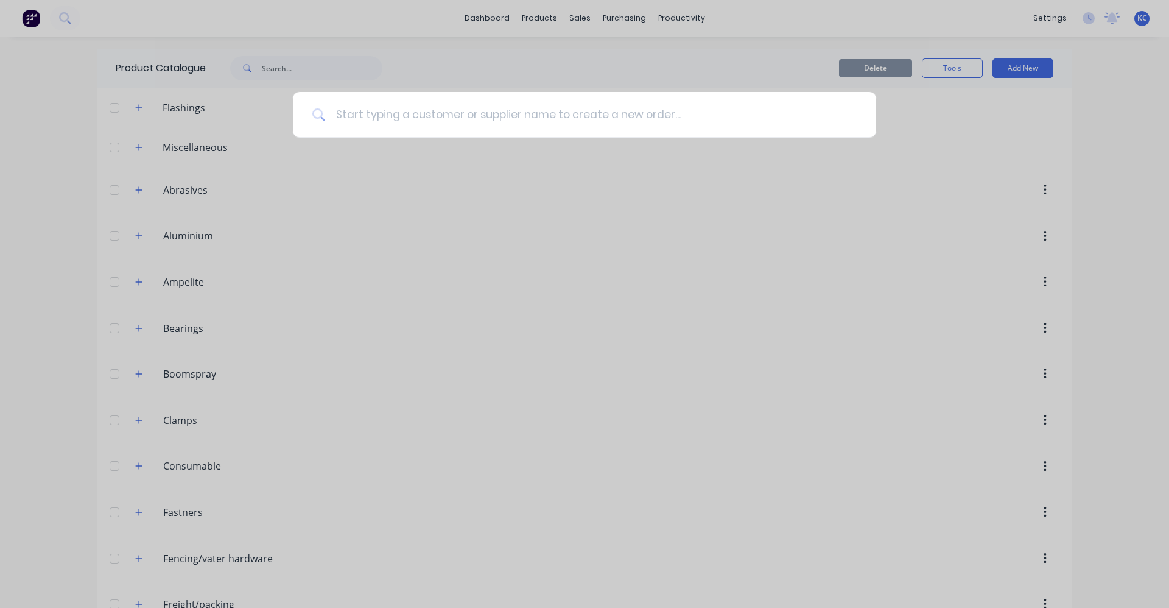
click at [438, 122] on input at bounding box center [591, 115] width 531 height 46
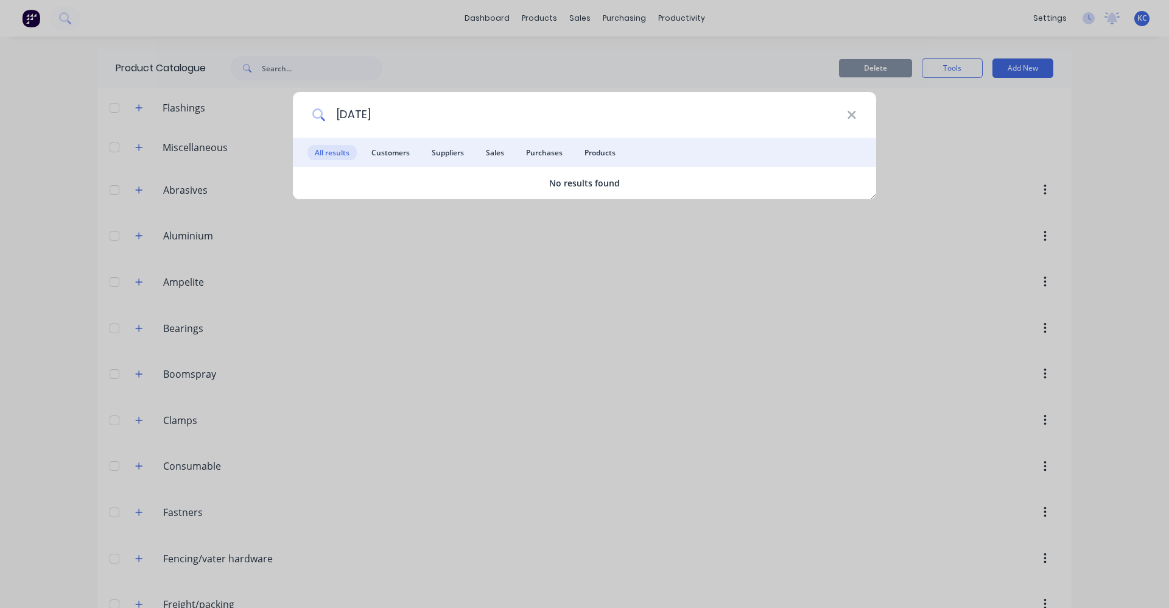
click at [359, 114] on input "[DATE]" at bounding box center [586, 115] width 521 height 46
drag, startPoint x: 404, startPoint y: 110, endPoint x: 215, endPoint y: 112, distance: 188.8
click at [215, 112] on div "2012-3.5 All results Customers Suppliers Sales Purchases Products No results fo…" at bounding box center [584, 304] width 1169 height 608
drag, startPoint x: 316, startPoint y: 128, endPoint x: 300, endPoint y: 132, distance: 16.4
click at [300, 132] on div "2012-4.00" at bounding box center [584, 115] width 583 height 46
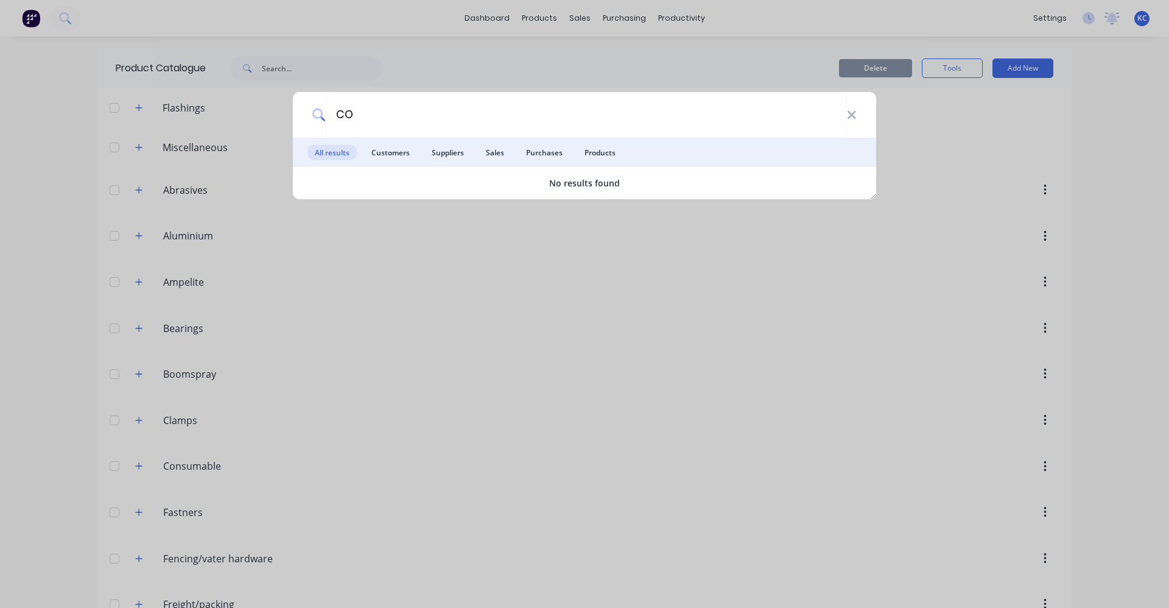
drag, startPoint x: 387, startPoint y: 113, endPoint x: 319, endPoint y: 114, distance: 68.2
click at [319, 114] on div "CO" at bounding box center [584, 115] width 583 height 46
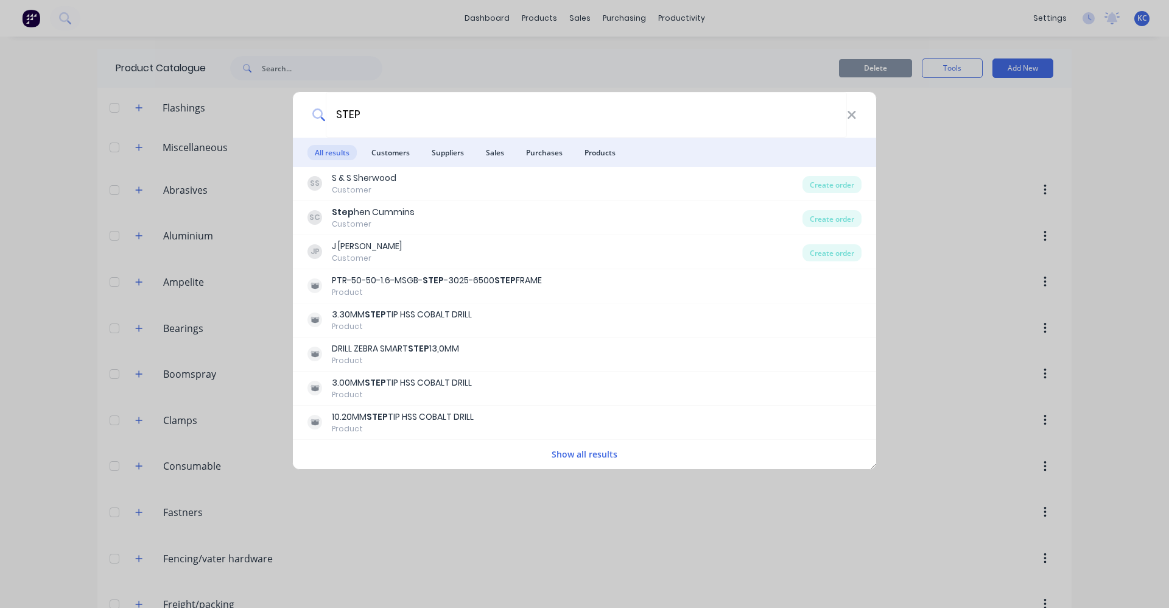
drag, startPoint x: 370, startPoint y: 116, endPoint x: 309, endPoint y: 127, distance: 61.3
click at [309, 127] on div "STEP" at bounding box center [584, 115] width 583 height 46
